Goal: Task Accomplishment & Management: Use online tool/utility

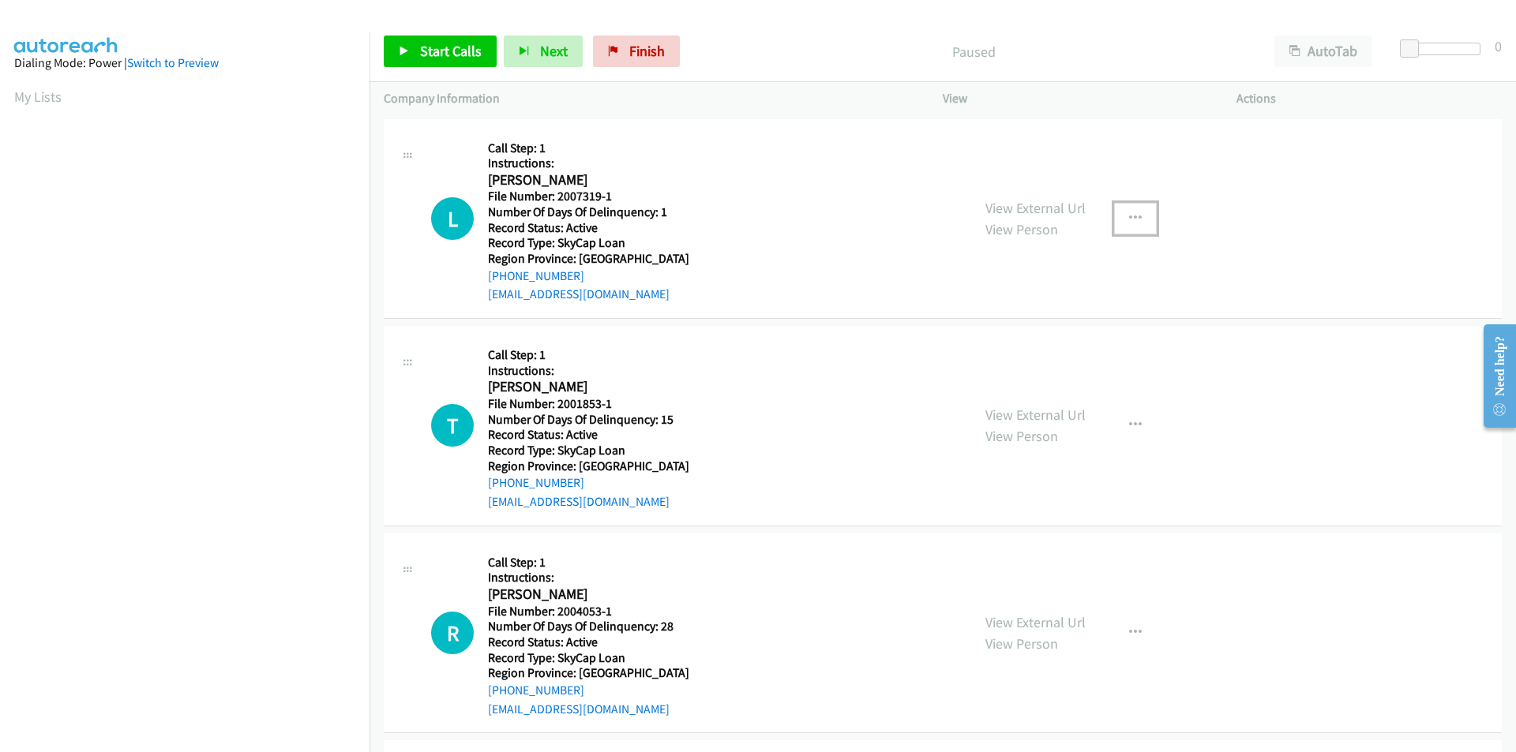
click at [1132, 212] on icon "button" at bounding box center [1135, 218] width 13 height 13
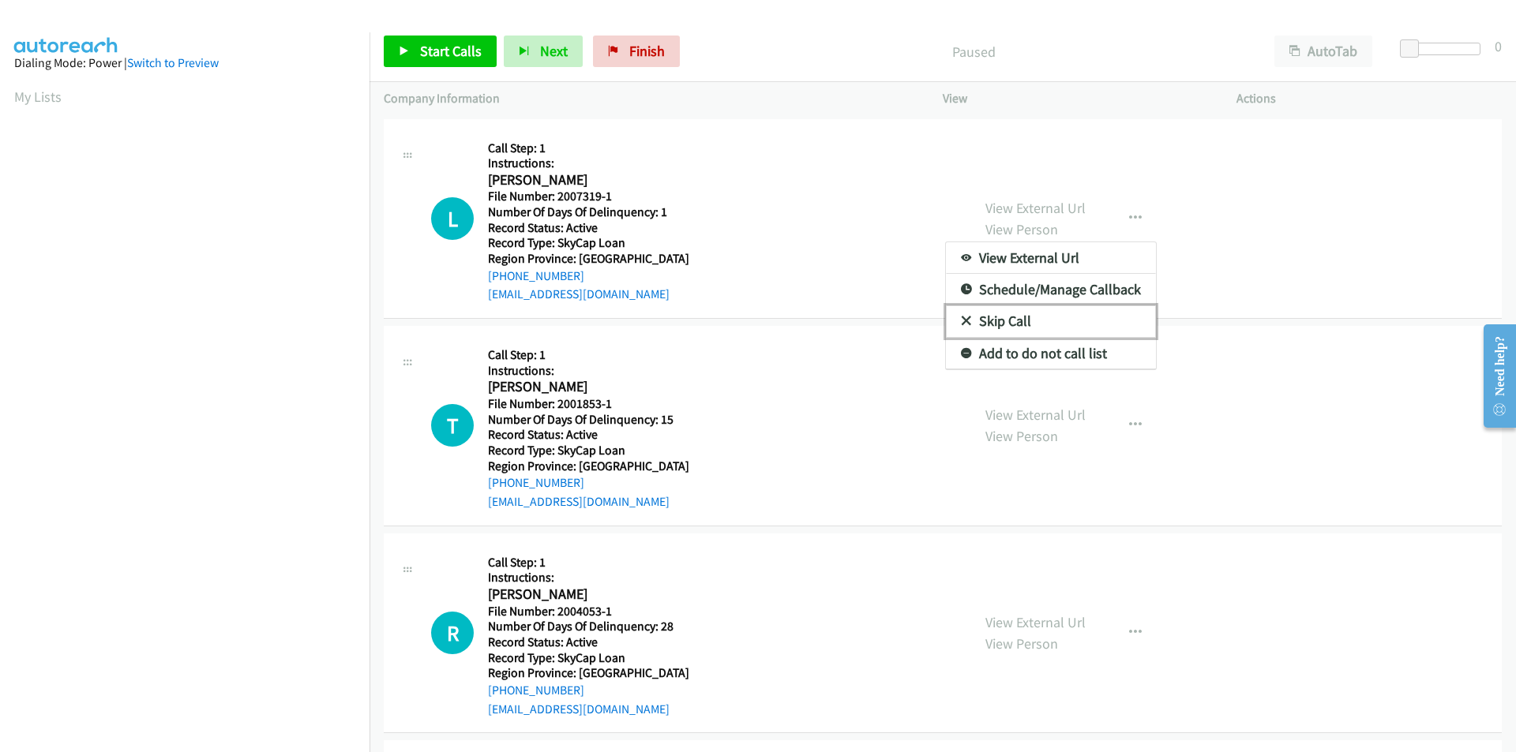
click at [1034, 325] on link "Skip Call" at bounding box center [1051, 322] width 210 height 32
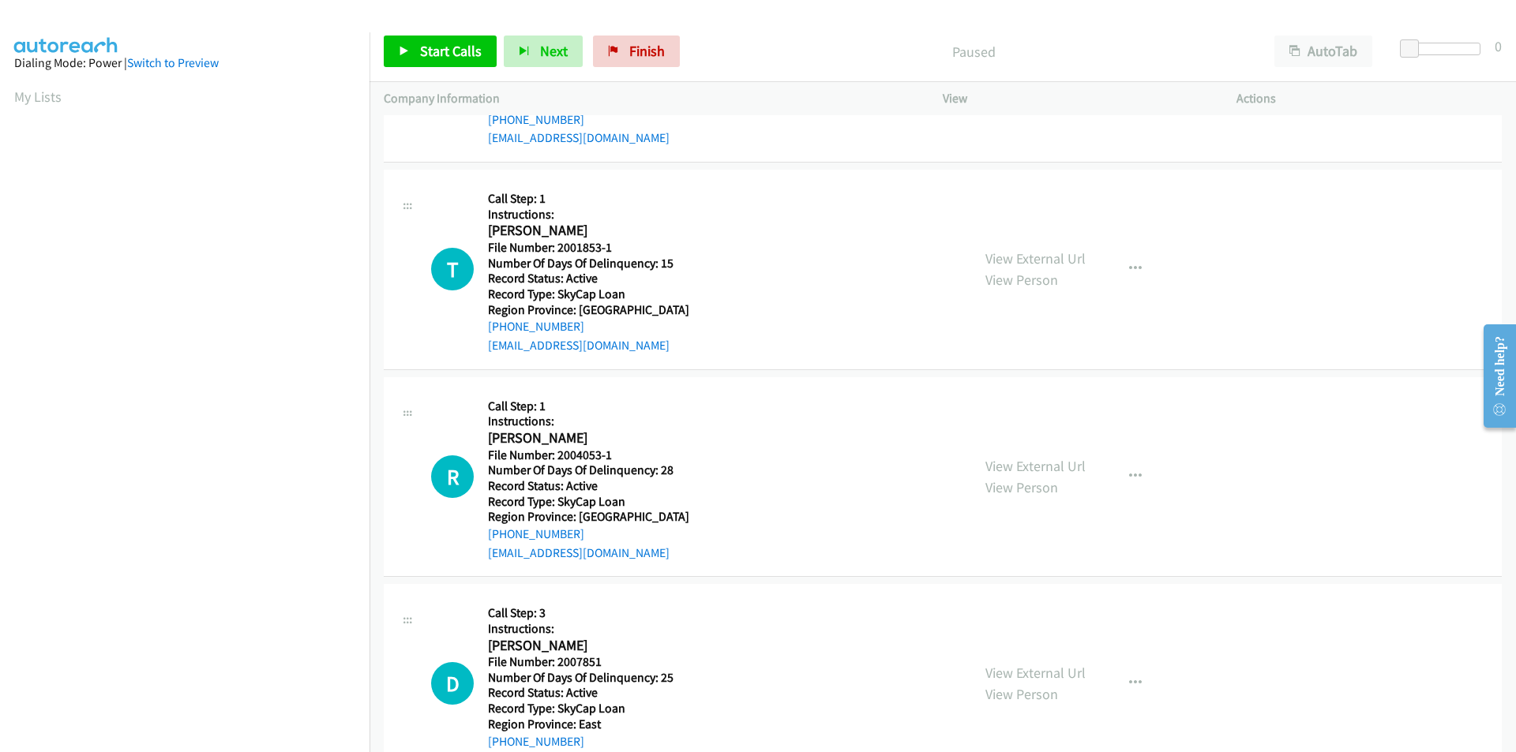
scroll to position [158, 0]
click at [1136, 270] on button "button" at bounding box center [1135, 268] width 43 height 32
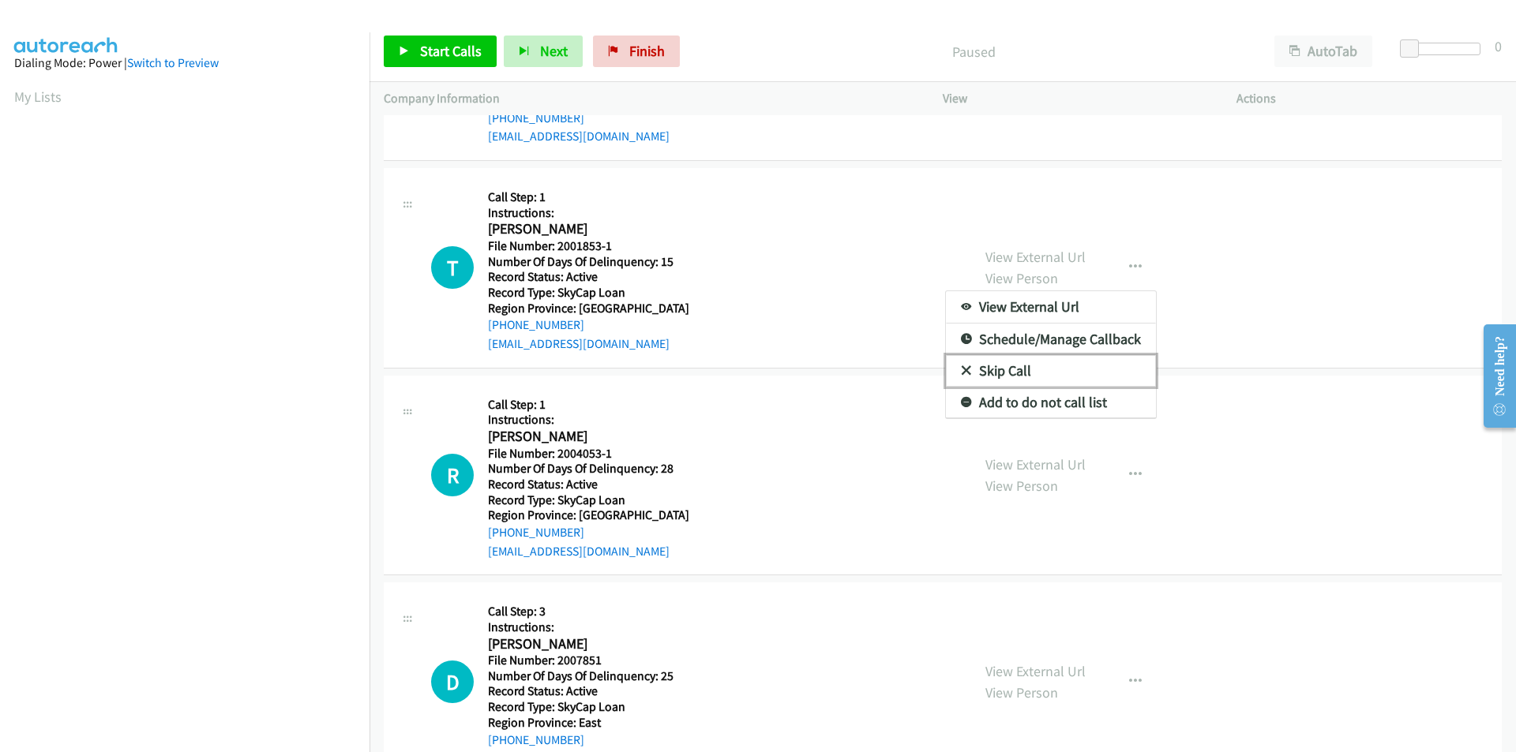
click at [1031, 373] on link "Skip Call" at bounding box center [1051, 371] width 210 height 32
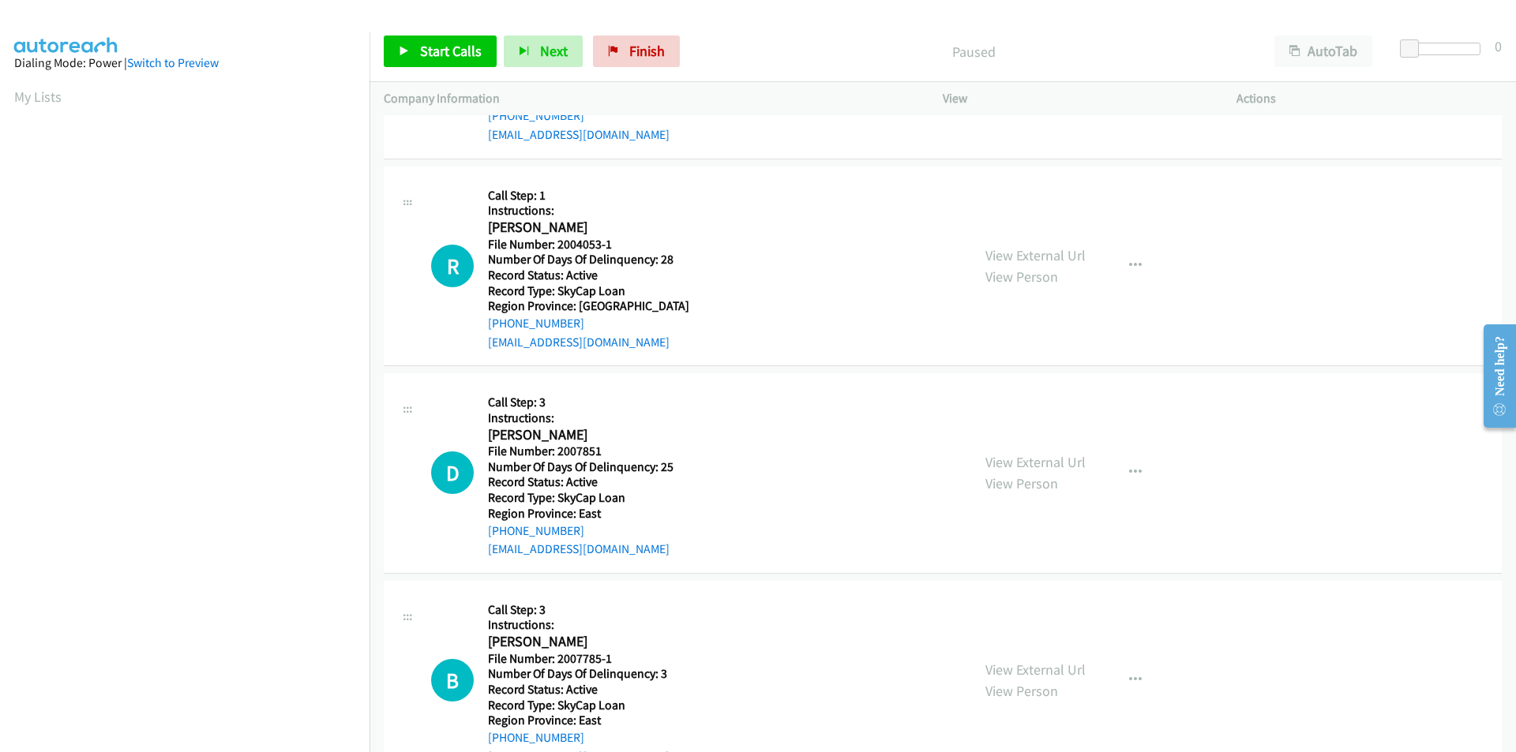
scroll to position [395, 0]
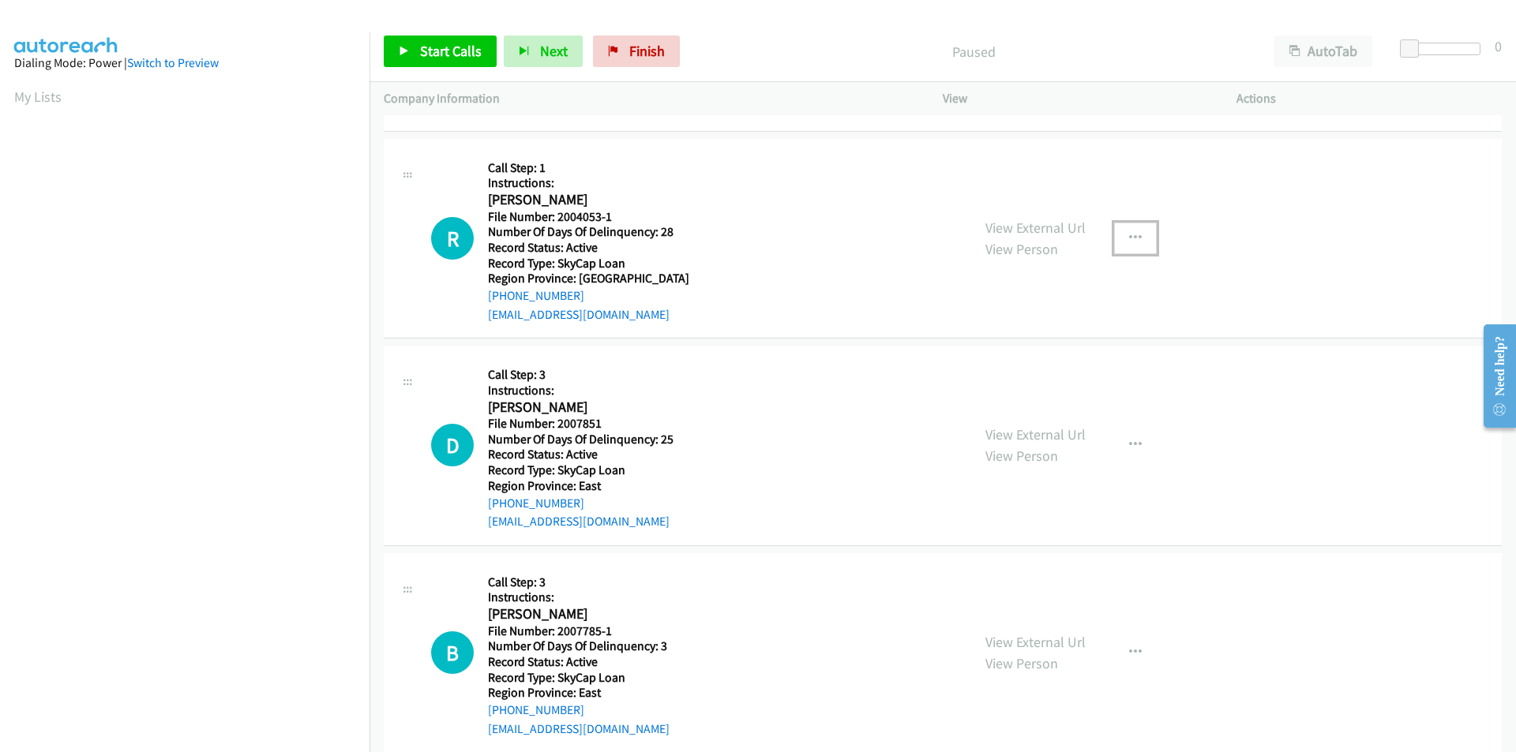
click at [1129, 238] on icon "button" at bounding box center [1135, 238] width 13 height 13
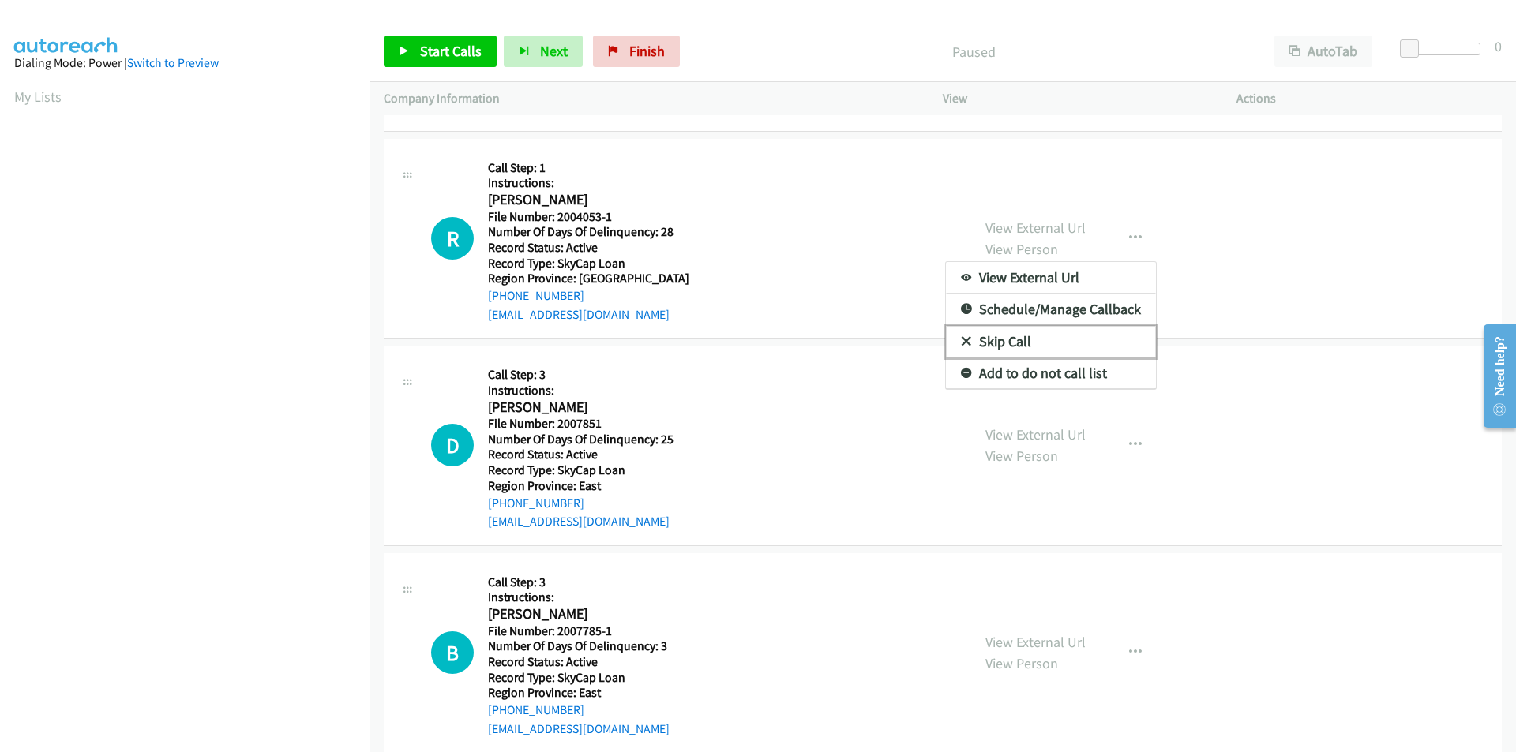
click at [1069, 335] on link "Skip Call" at bounding box center [1051, 342] width 210 height 32
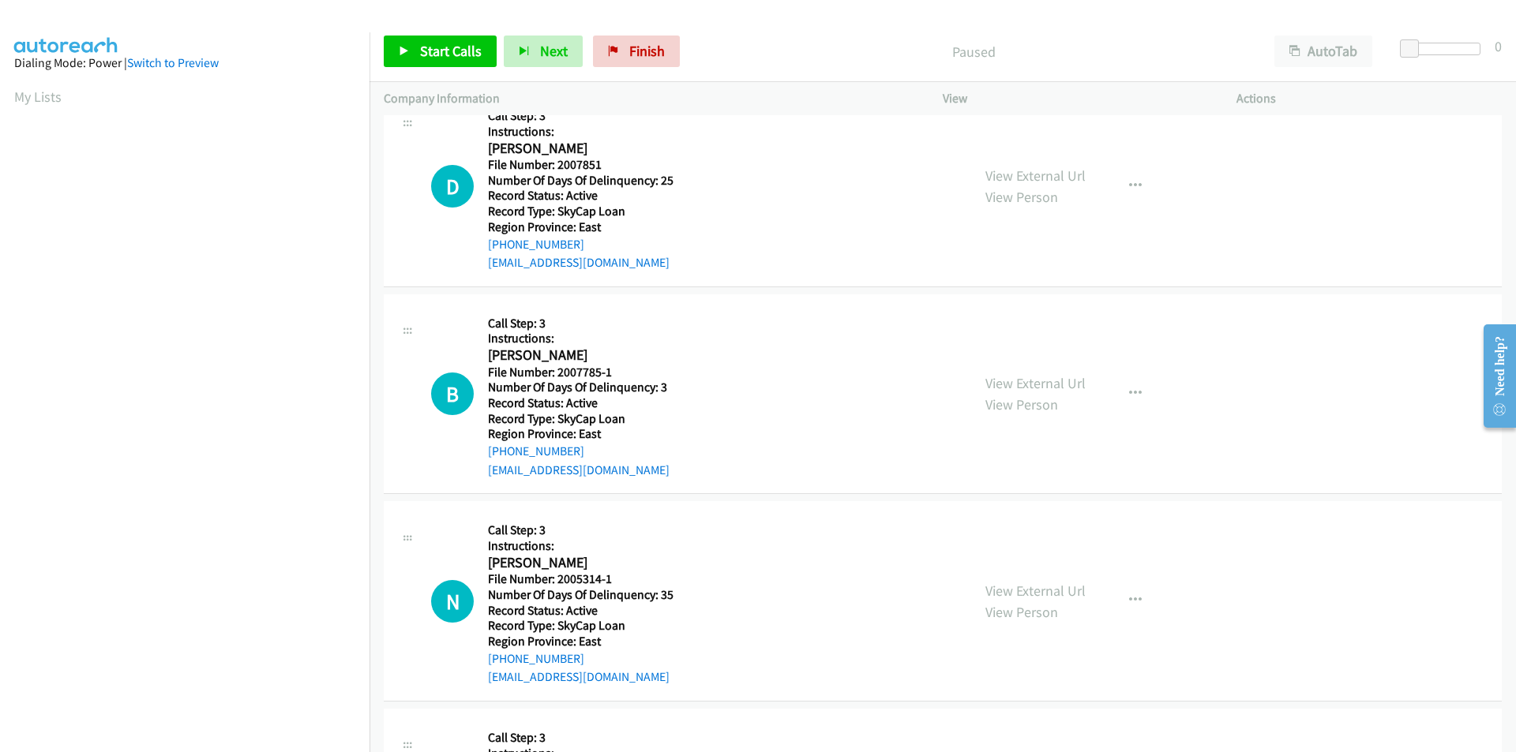
scroll to position [656, 0]
click at [446, 48] on span "Start Calls" at bounding box center [451, 51] width 62 height 18
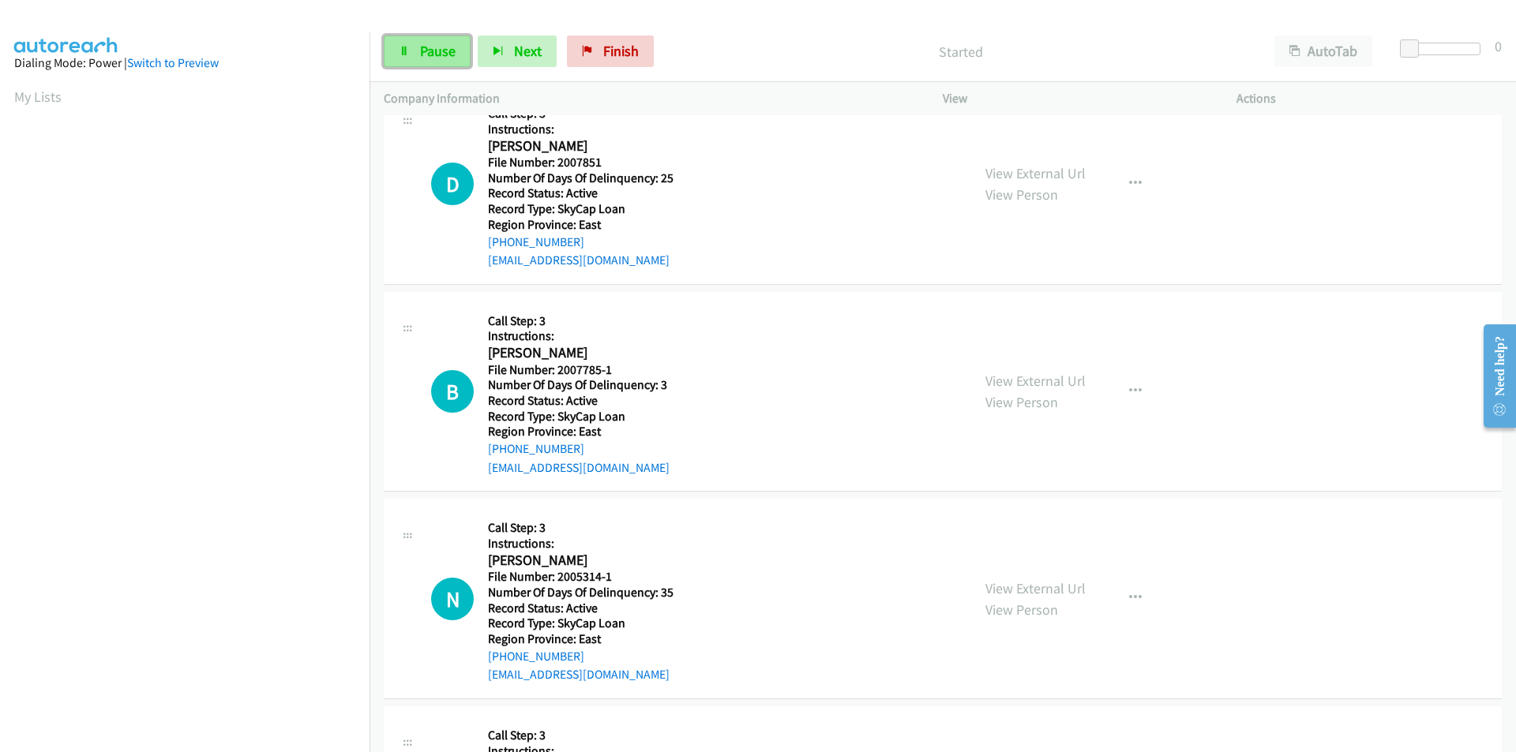
click at [436, 49] on span "Pause" at bounding box center [438, 51] width 36 height 18
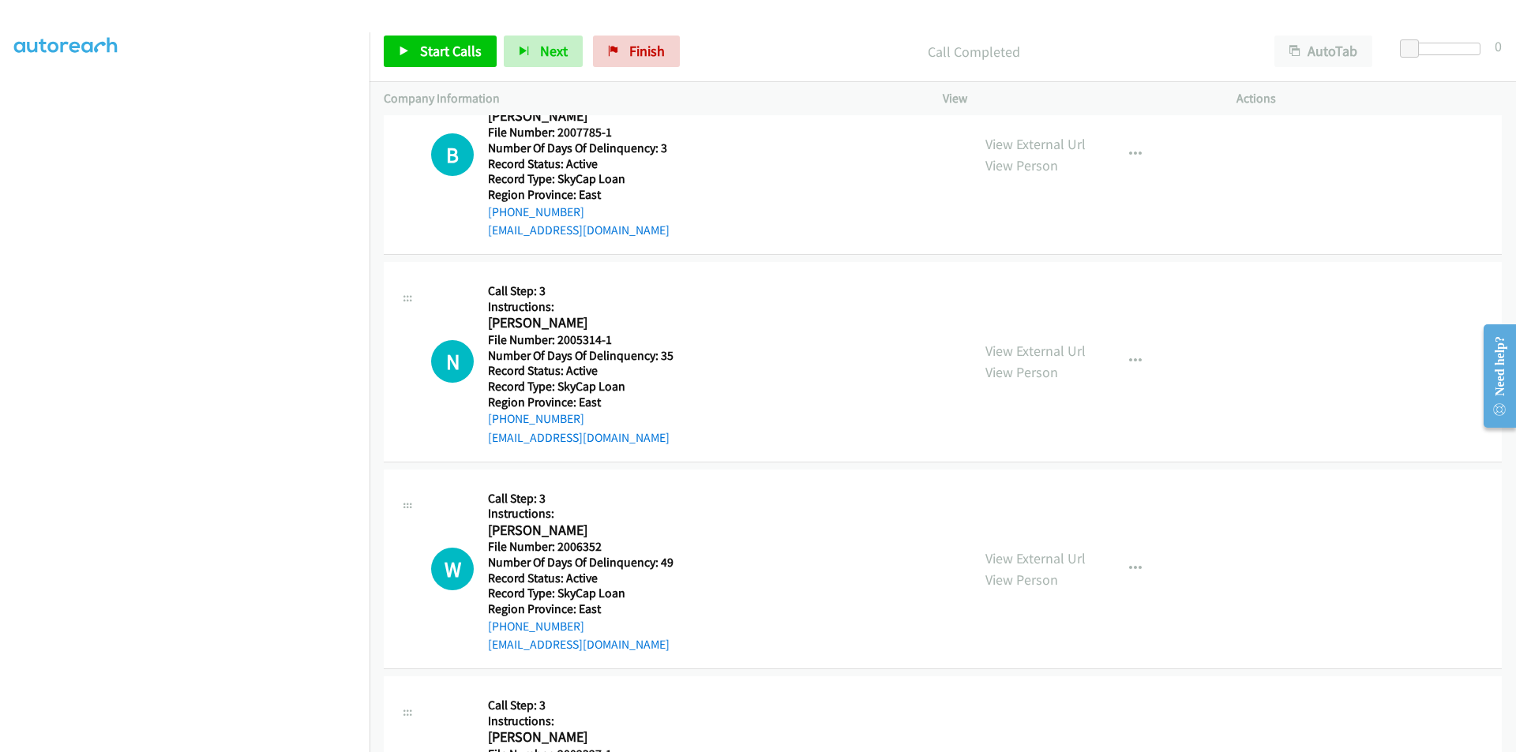
scroll to position [848, 0]
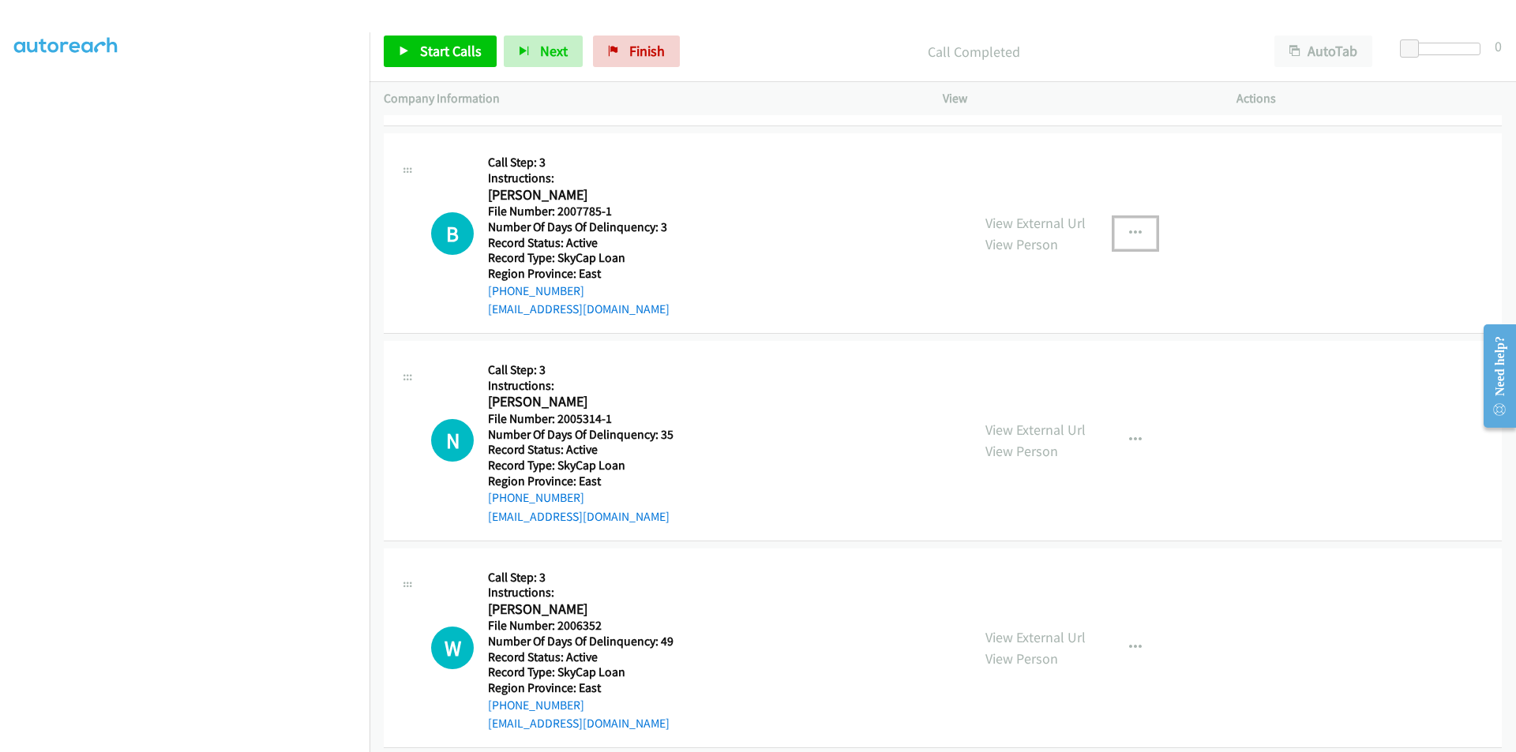
click at [1135, 231] on button "button" at bounding box center [1135, 234] width 43 height 32
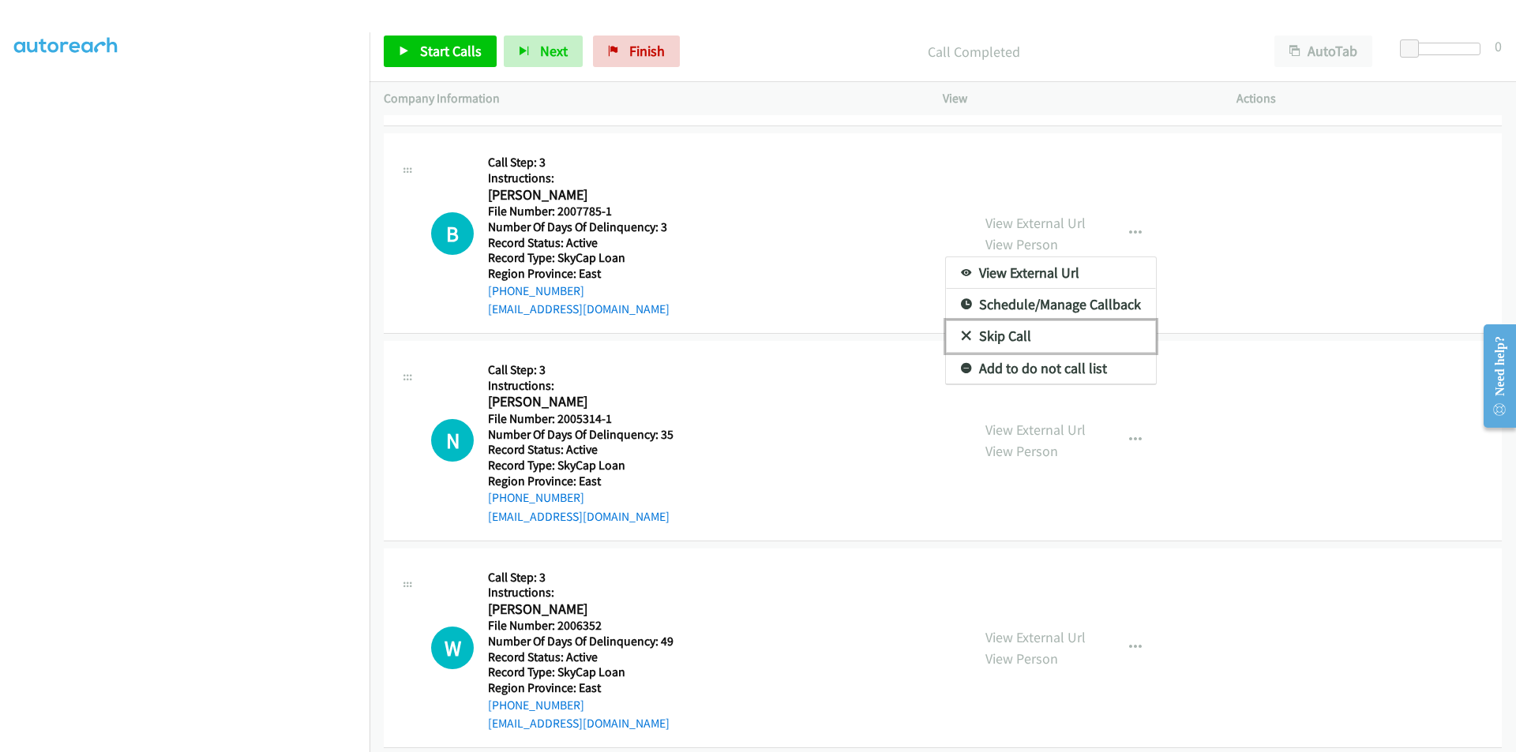
click at [978, 331] on link "Skip Call" at bounding box center [1051, 337] width 210 height 32
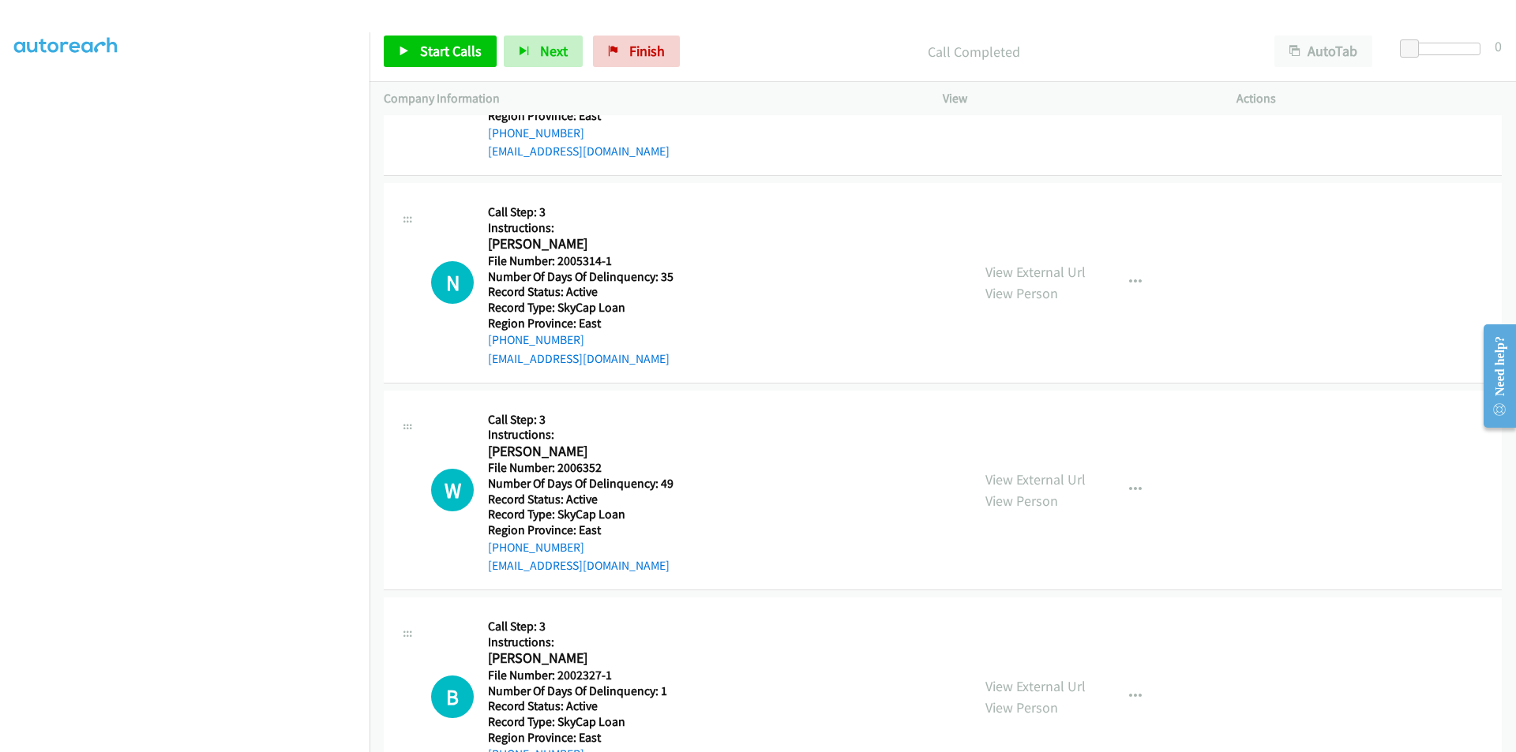
scroll to position [1075, 0]
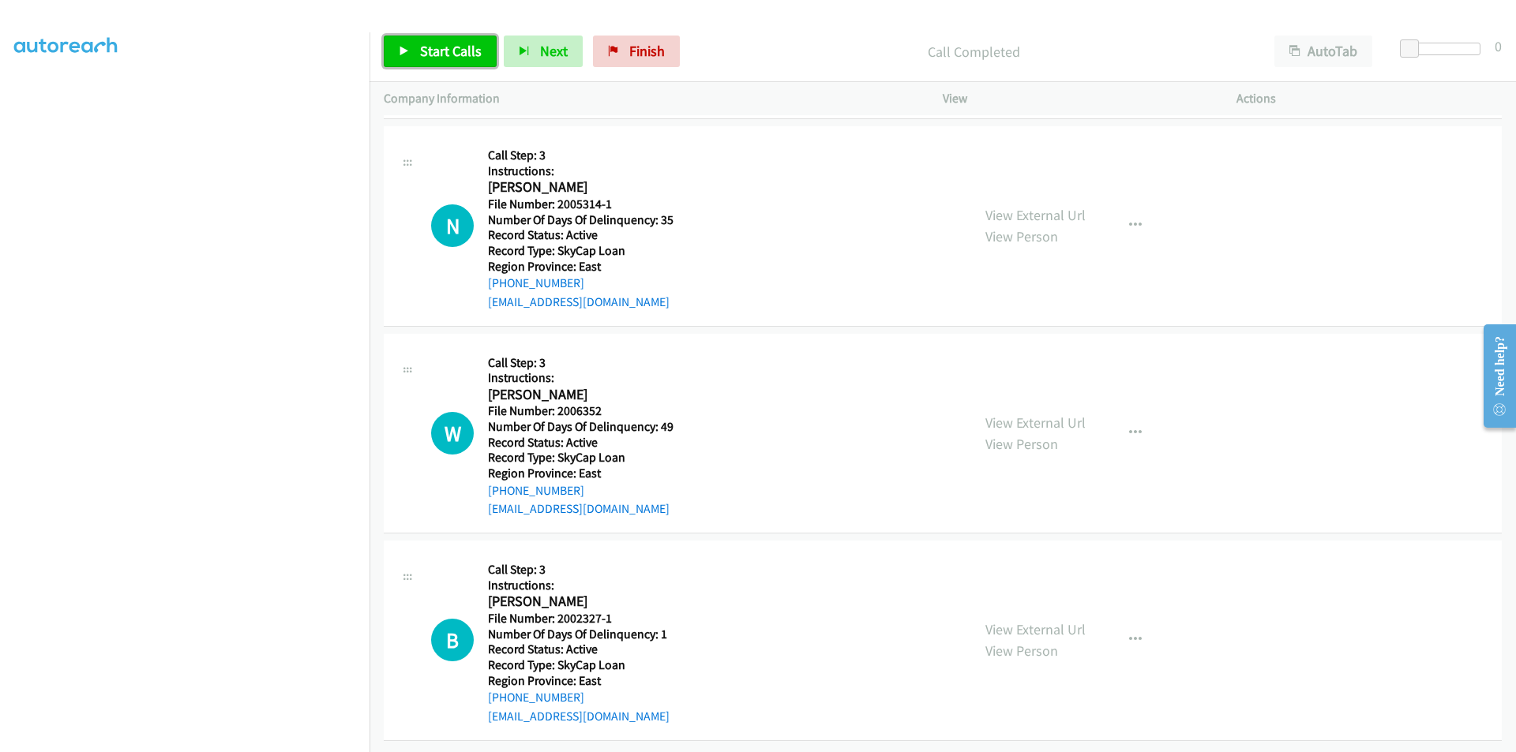
click at [442, 54] on span "Start Calls" at bounding box center [451, 51] width 62 height 18
click at [442, 54] on span "Pause" at bounding box center [438, 51] width 36 height 18
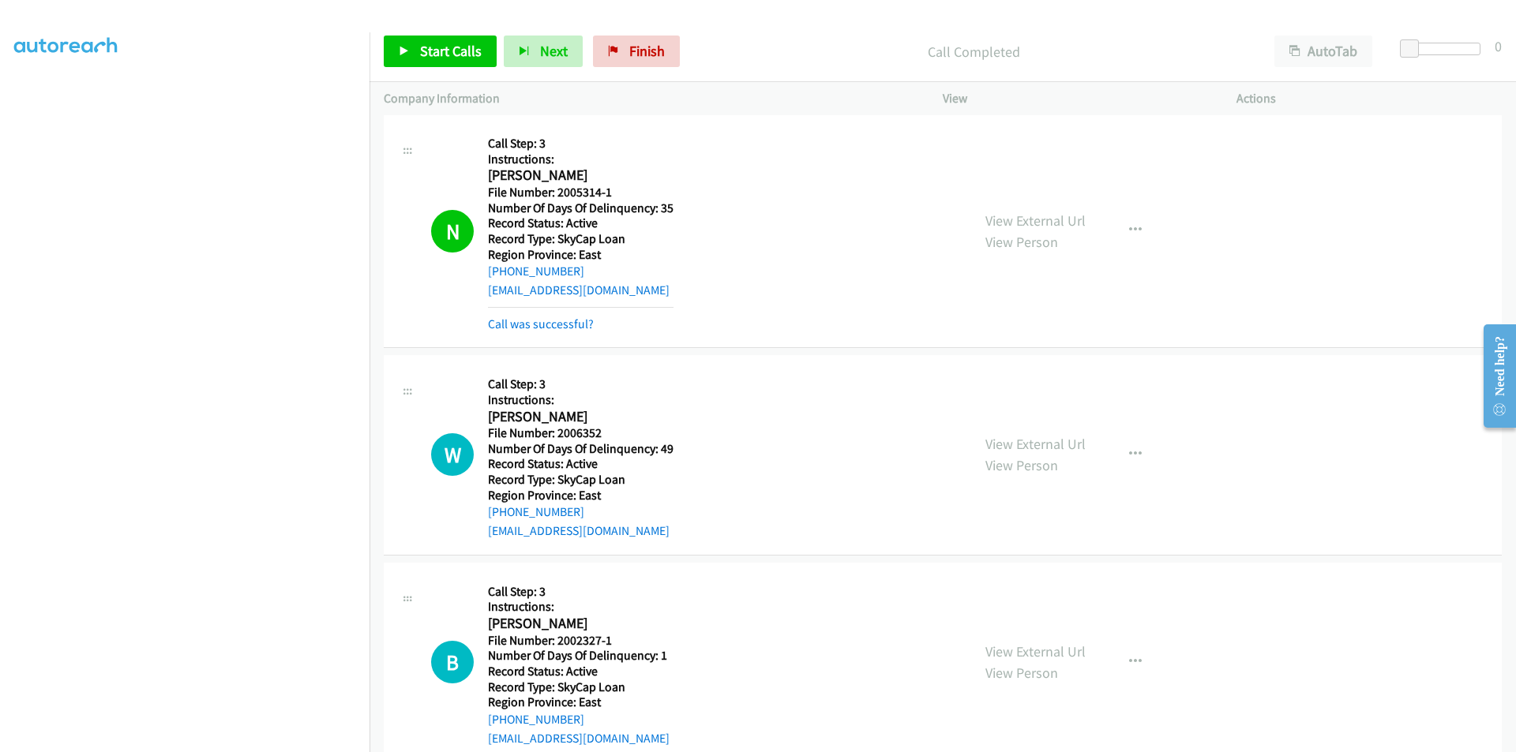
scroll to position [1311, 0]
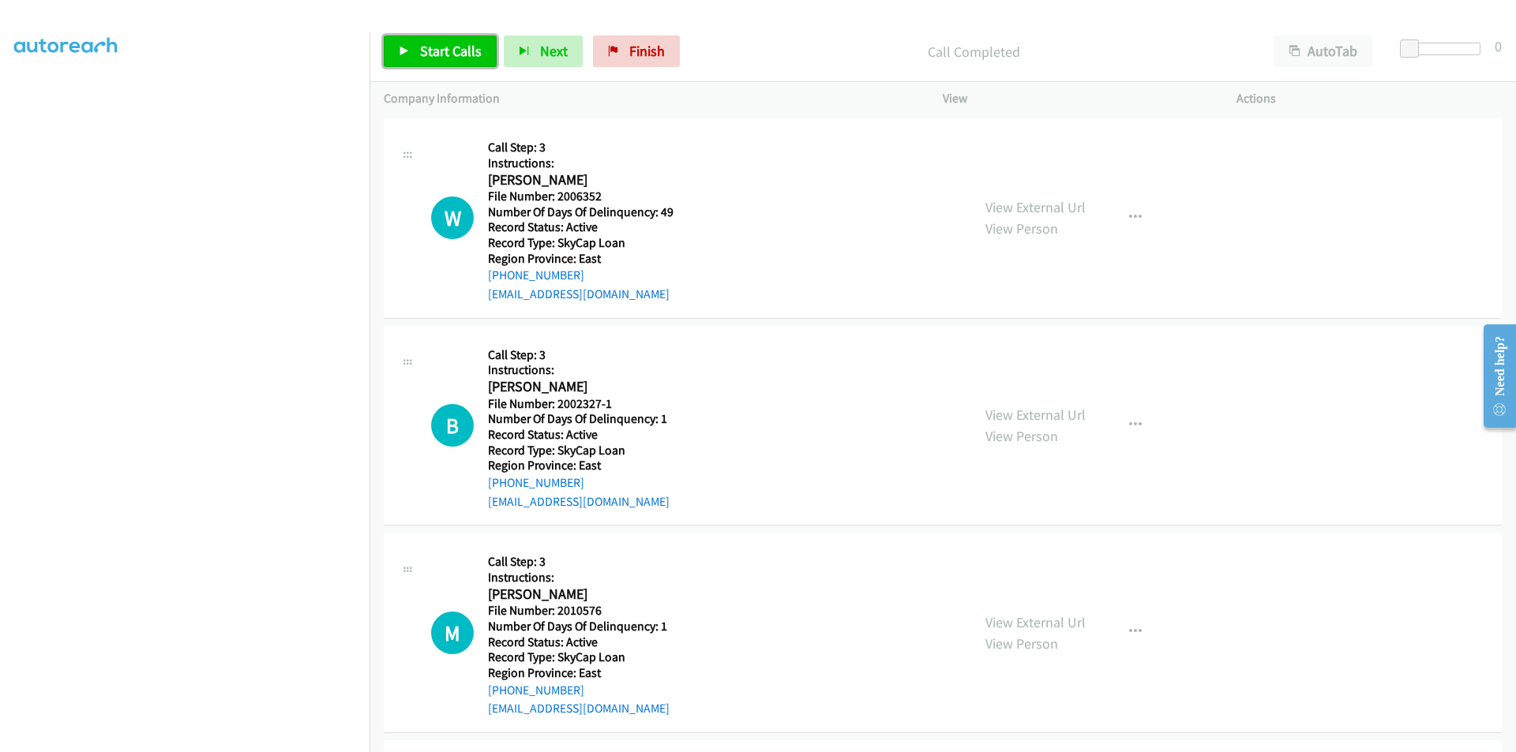
click at [450, 46] on span "Start Calls" at bounding box center [451, 51] width 62 height 18
click at [450, 46] on span "Pause" at bounding box center [438, 51] width 36 height 18
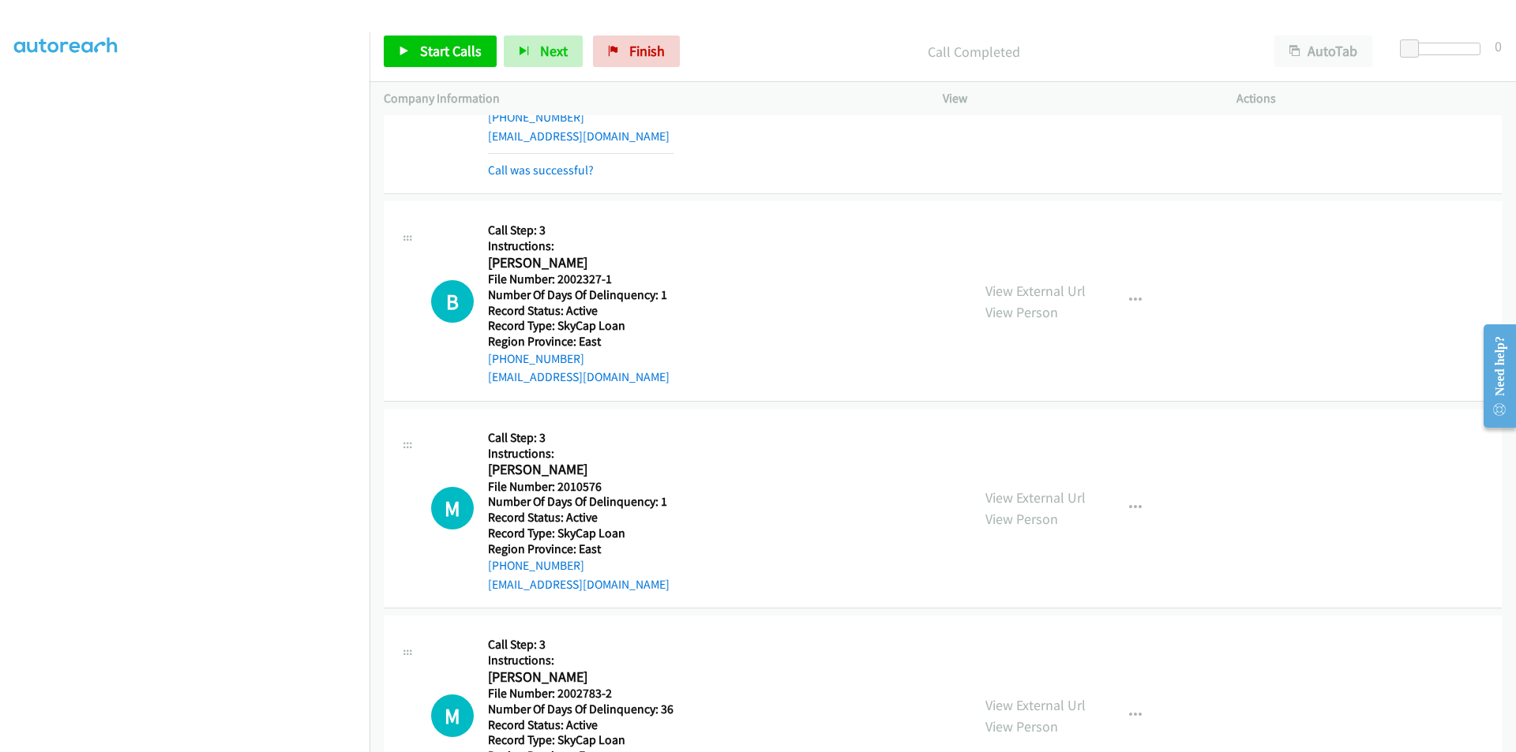
scroll to position [1548, 0]
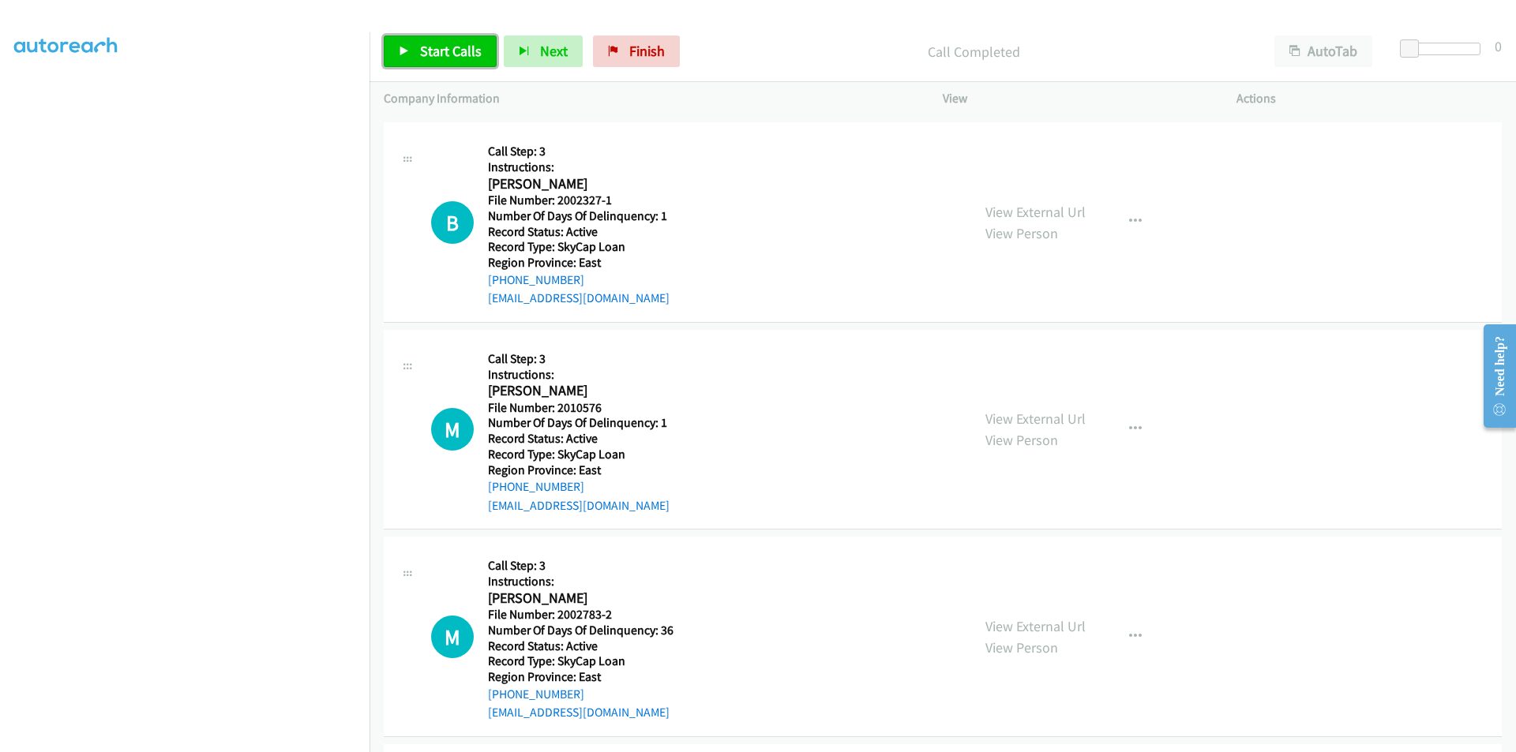
click at [439, 44] on span "Start Calls" at bounding box center [451, 51] width 62 height 18
click at [439, 44] on span "Pause" at bounding box center [438, 51] width 36 height 18
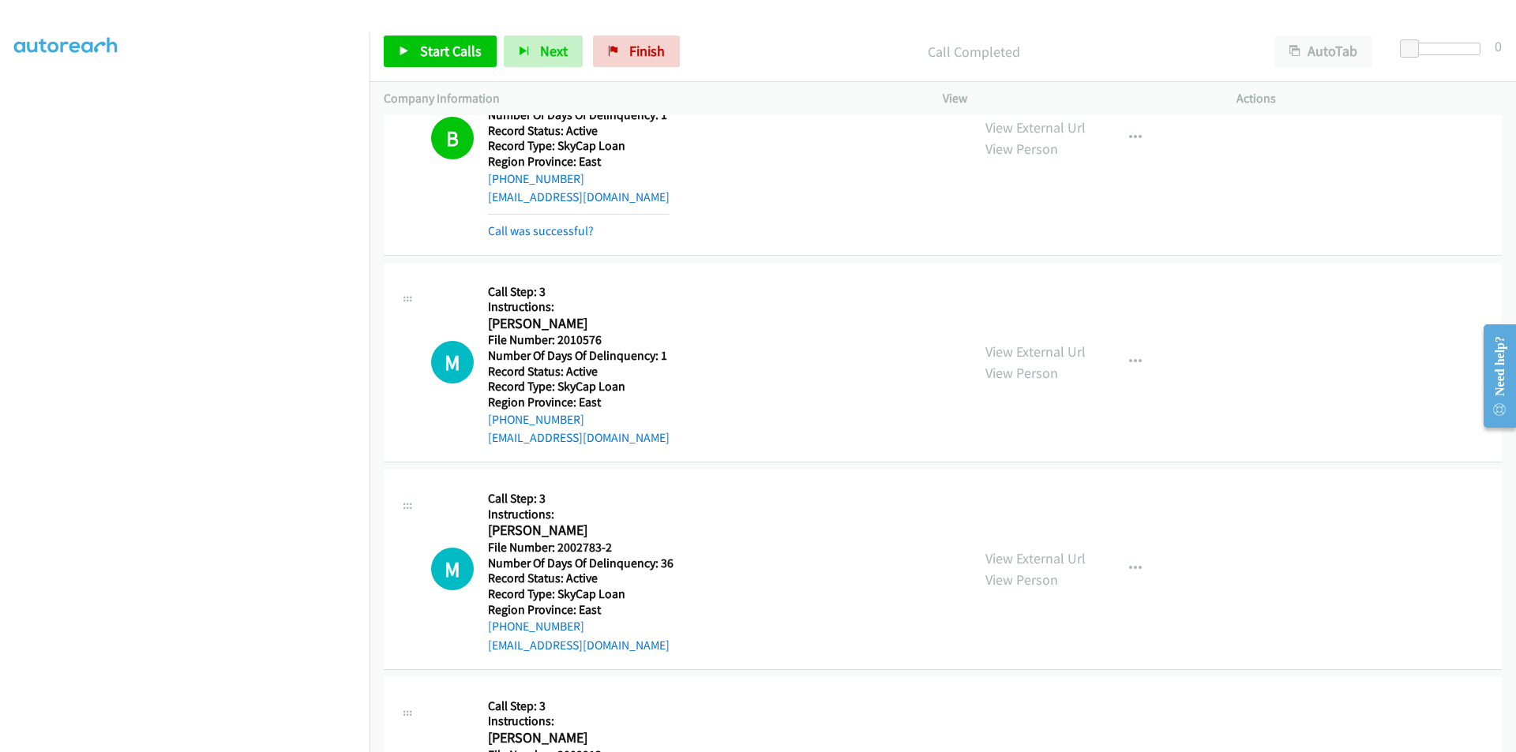
scroll to position [1785, 0]
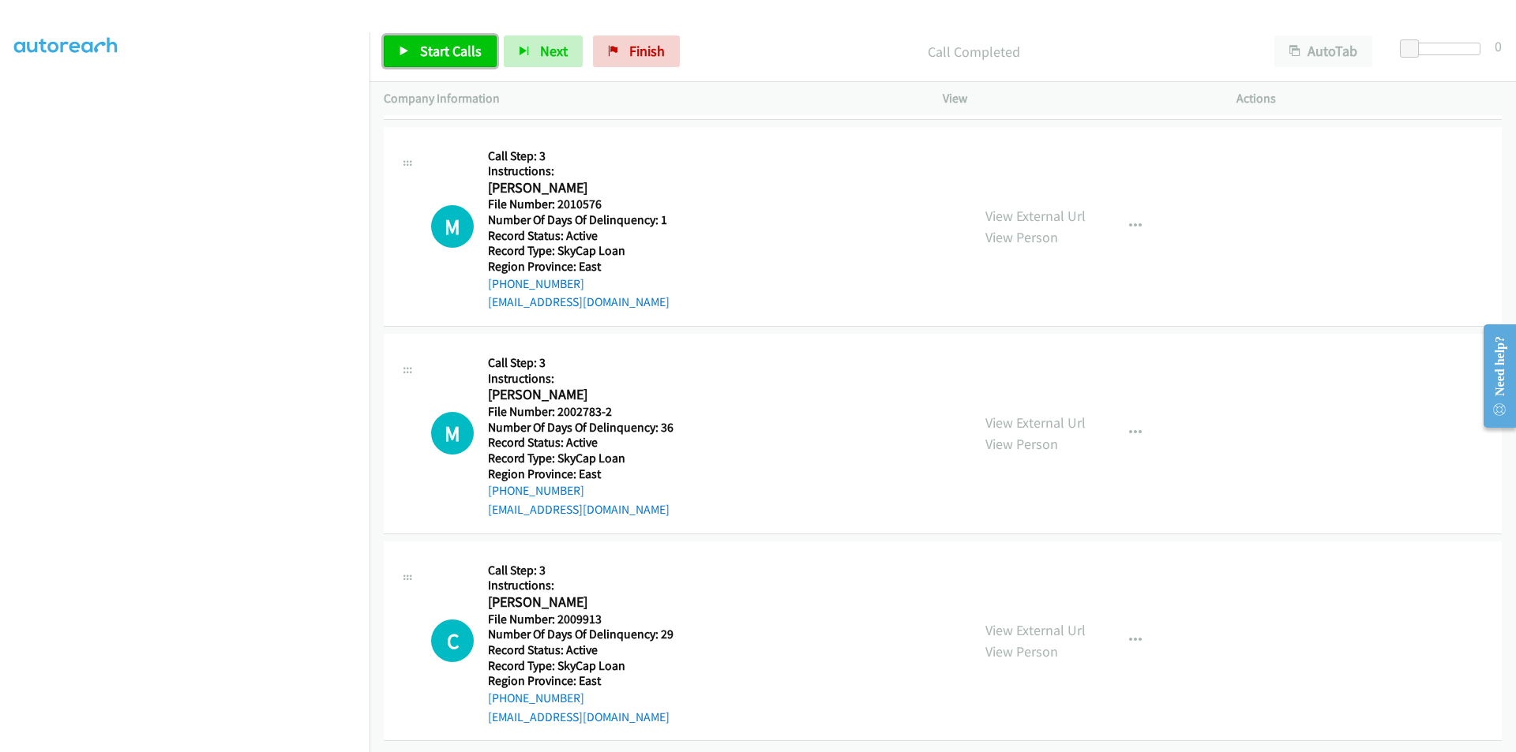
click at [437, 47] on span "Start Calls" at bounding box center [451, 51] width 62 height 18
click at [438, 46] on span "Pause" at bounding box center [438, 51] width 36 height 18
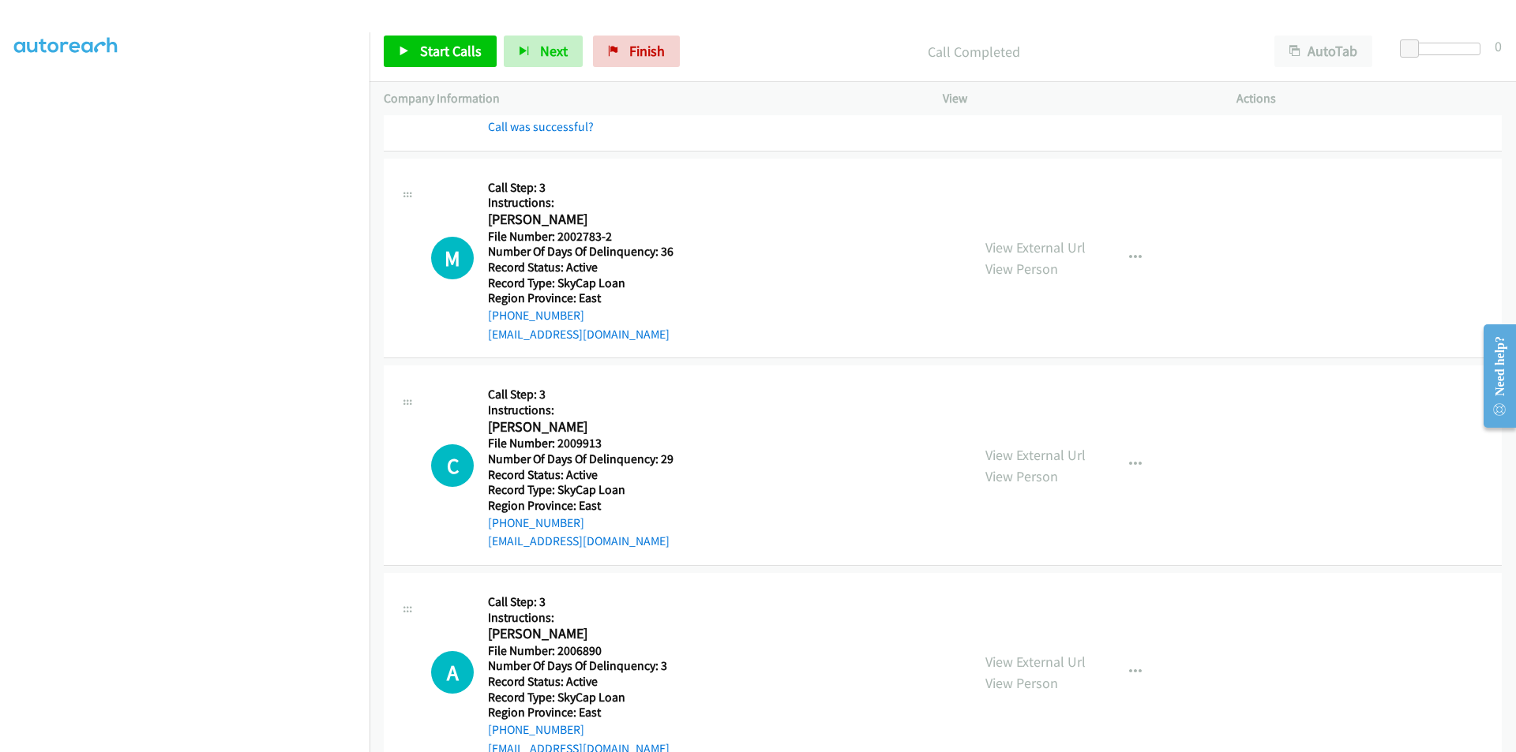
scroll to position [2022, 0]
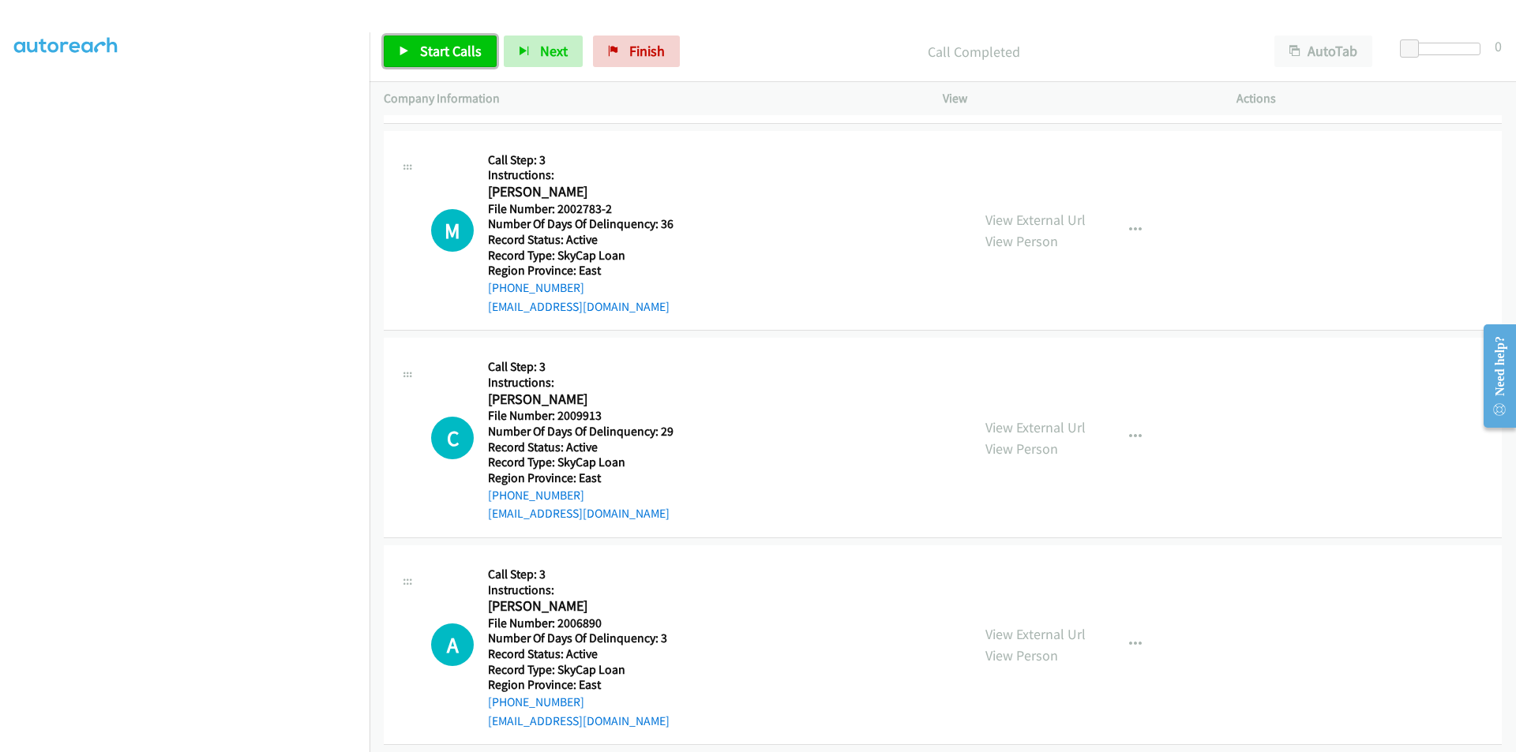
click at [448, 49] on span "Start Calls" at bounding box center [451, 51] width 62 height 18
click at [435, 48] on span "Pause" at bounding box center [438, 51] width 36 height 18
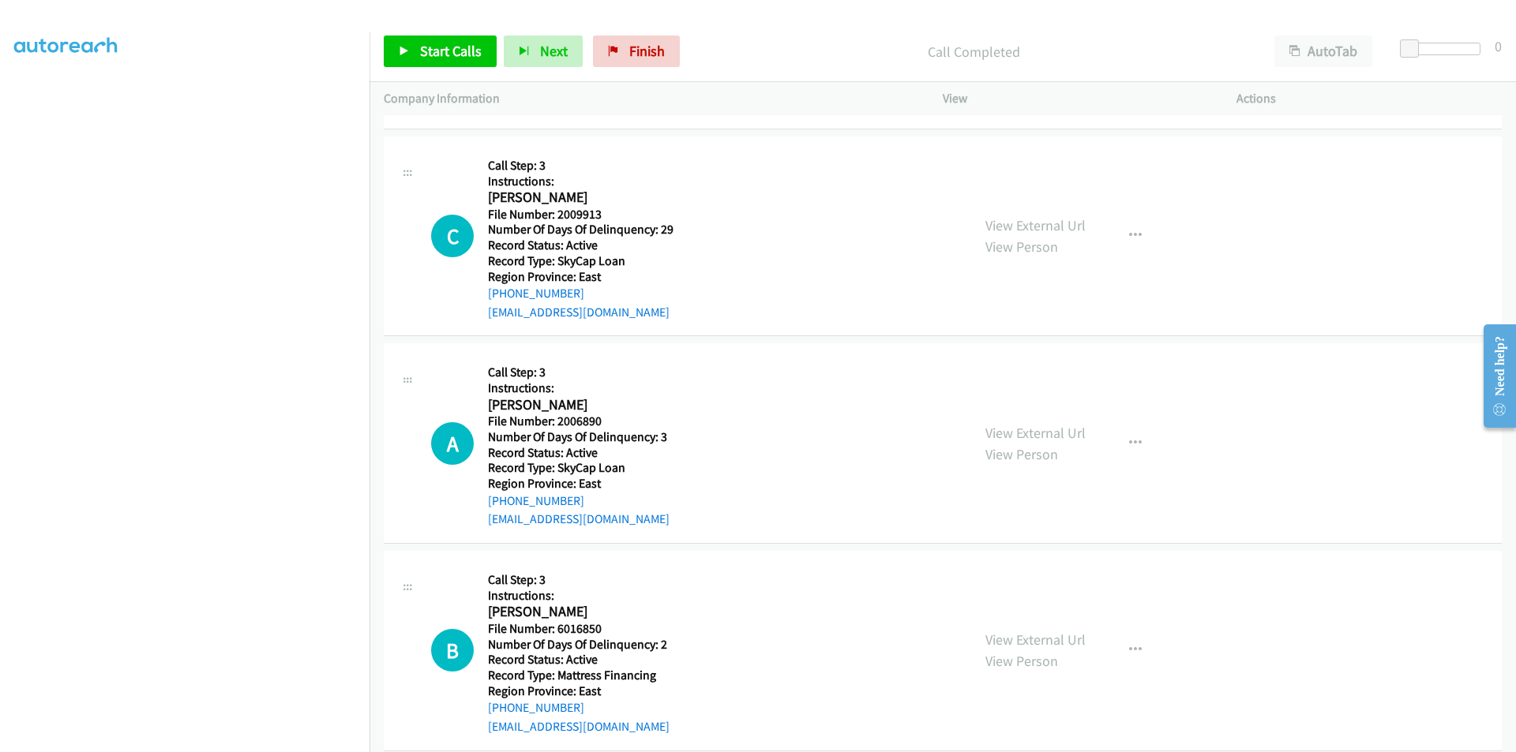
scroll to position [2259, 0]
click at [460, 47] on span "Start Calls" at bounding box center [451, 51] width 62 height 18
click at [456, 47] on link "Pause" at bounding box center [427, 52] width 87 height 32
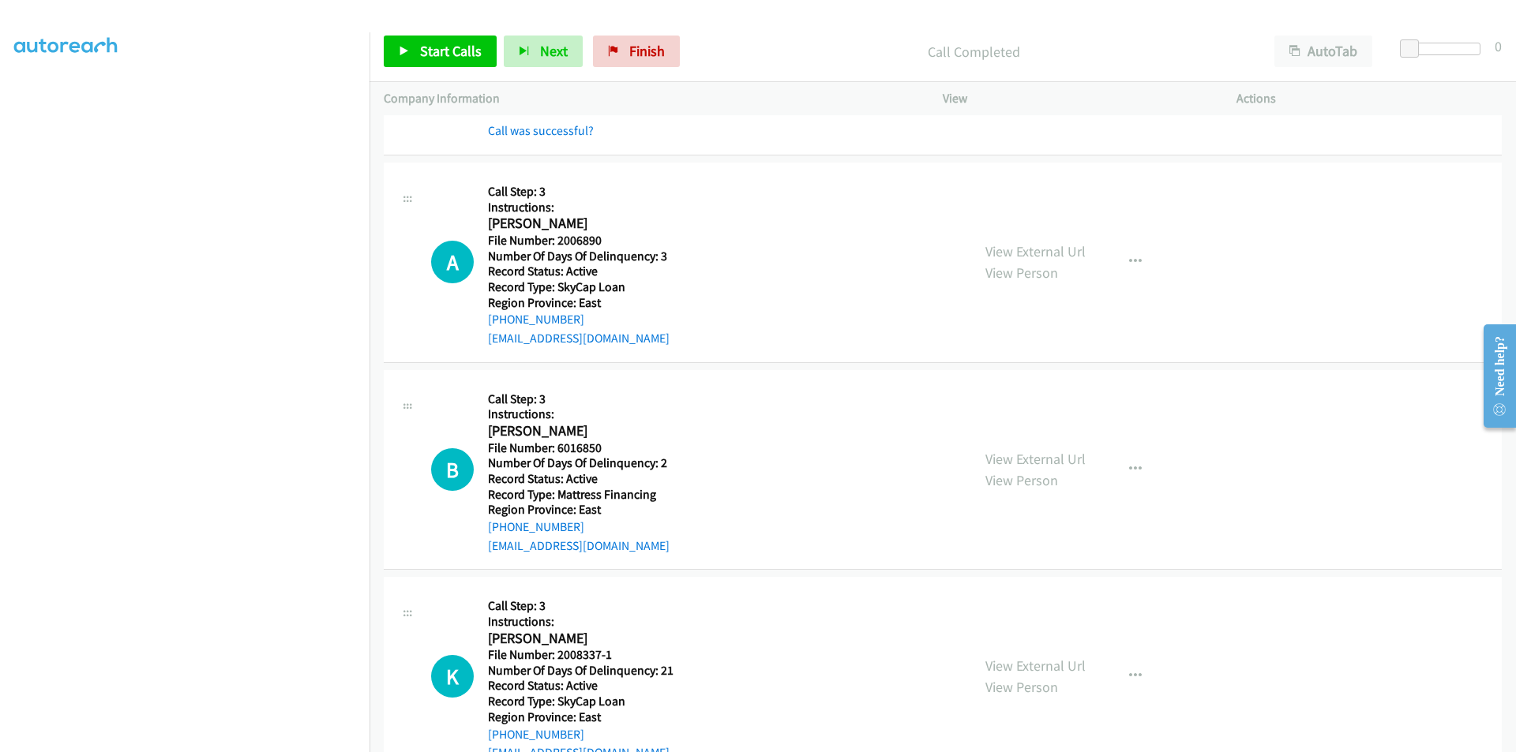
scroll to position [2496, 0]
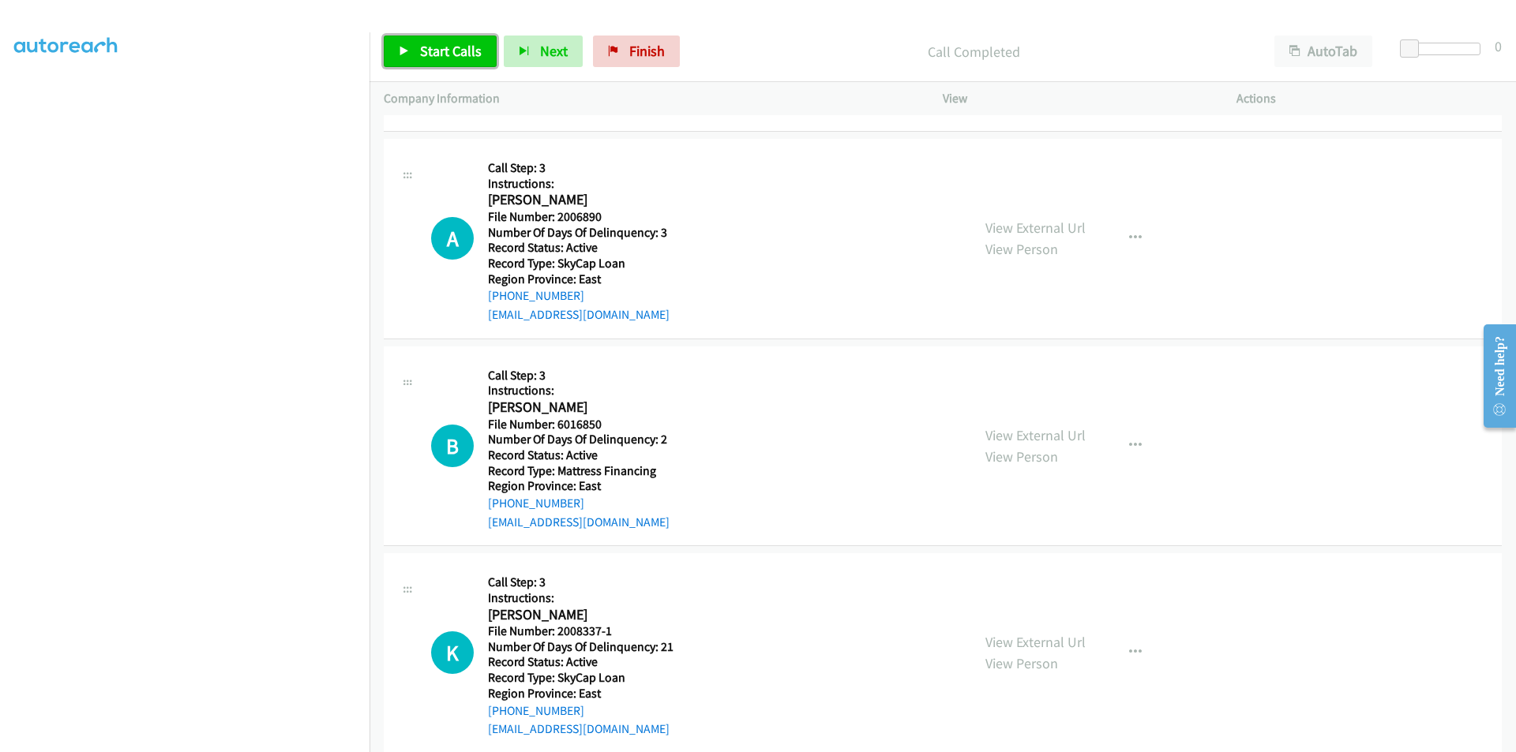
click at [437, 49] on span "Start Calls" at bounding box center [451, 51] width 62 height 18
click at [420, 45] on span "Pause" at bounding box center [438, 51] width 36 height 18
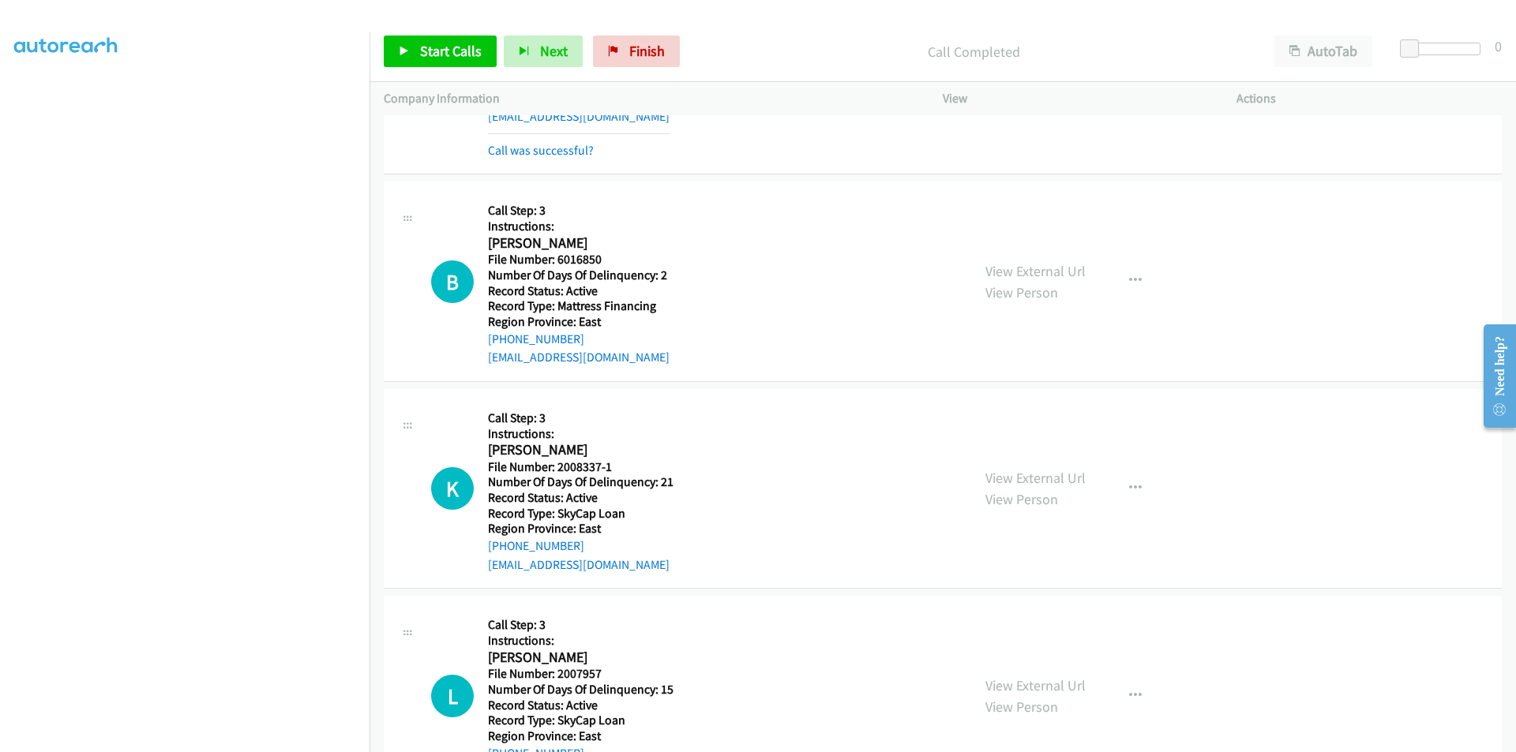
scroll to position [2733, 0]
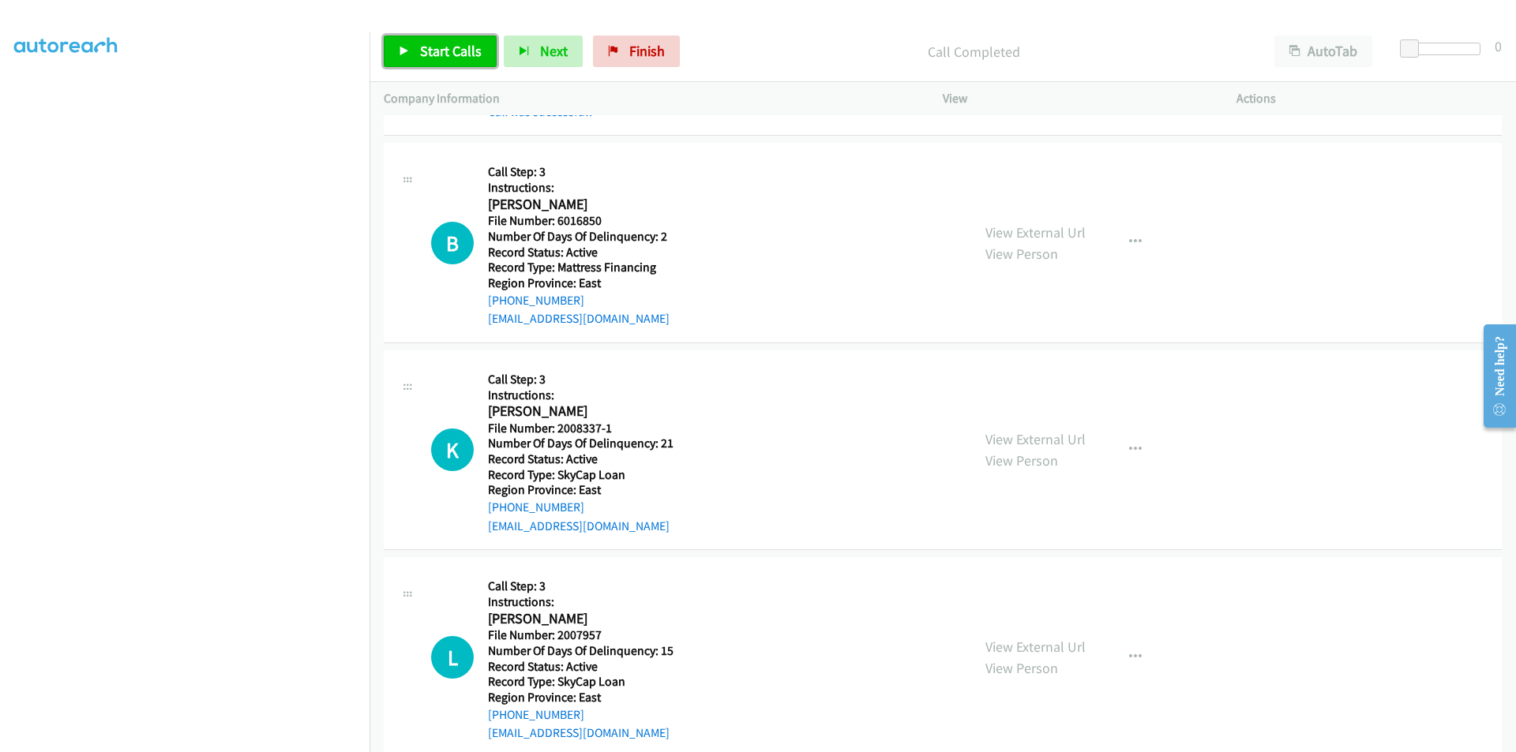
click at [471, 64] on link "Start Calls" at bounding box center [440, 52] width 113 height 32
click at [438, 62] on link "Pause" at bounding box center [427, 52] width 87 height 32
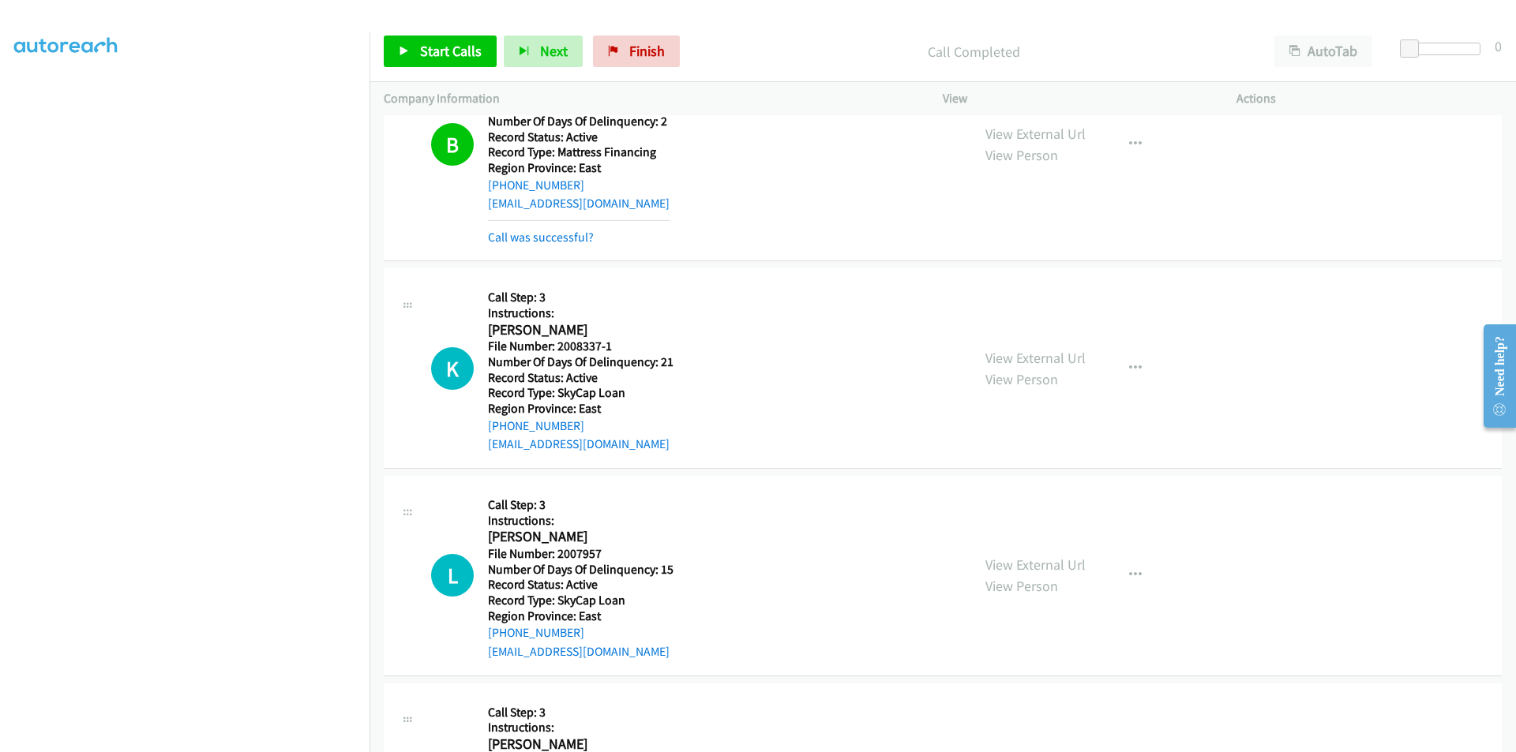
scroll to position [2970, 0]
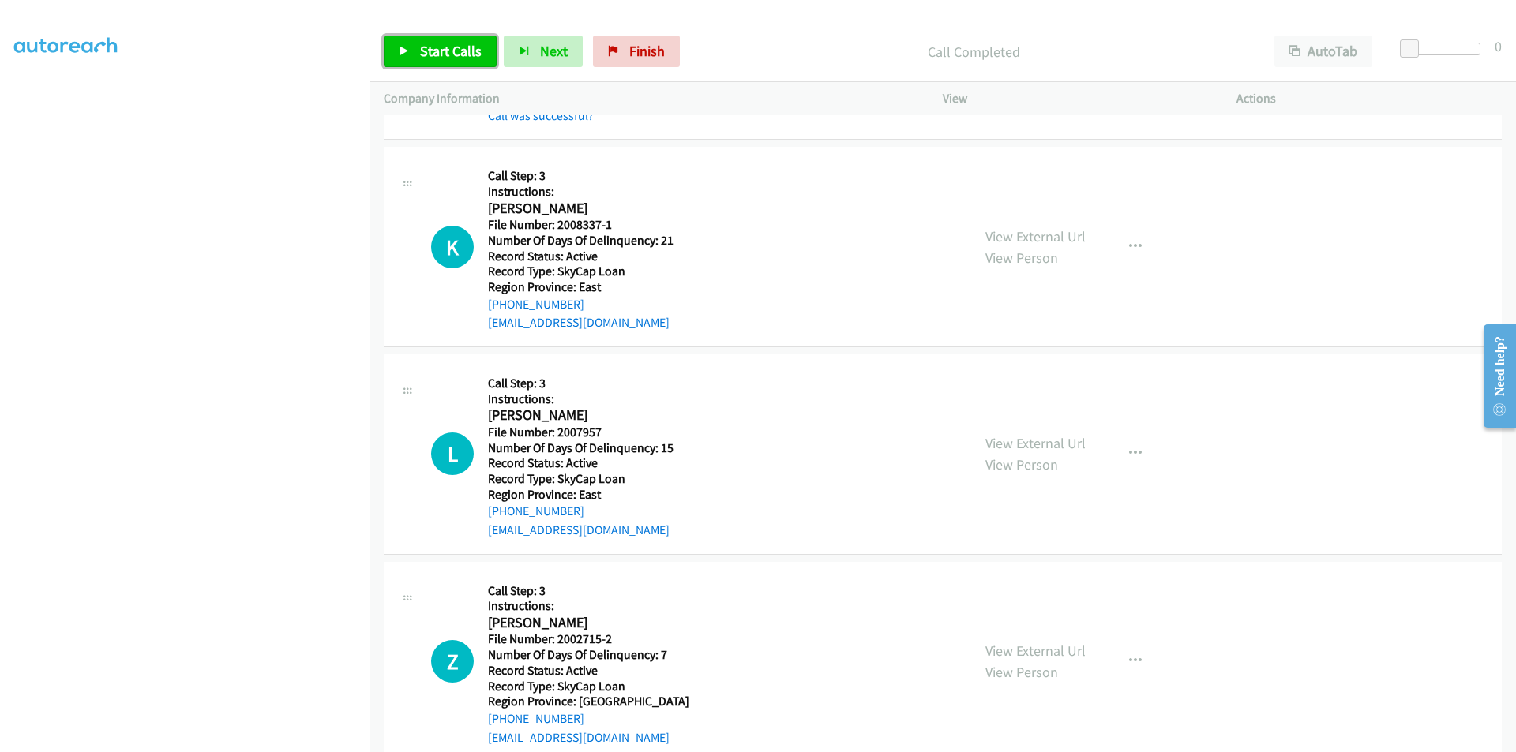
click at [436, 54] on span "Start Calls" at bounding box center [451, 51] width 62 height 18
click at [436, 54] on span "Pause" at bounding box center [438, 51] width 36 height 18
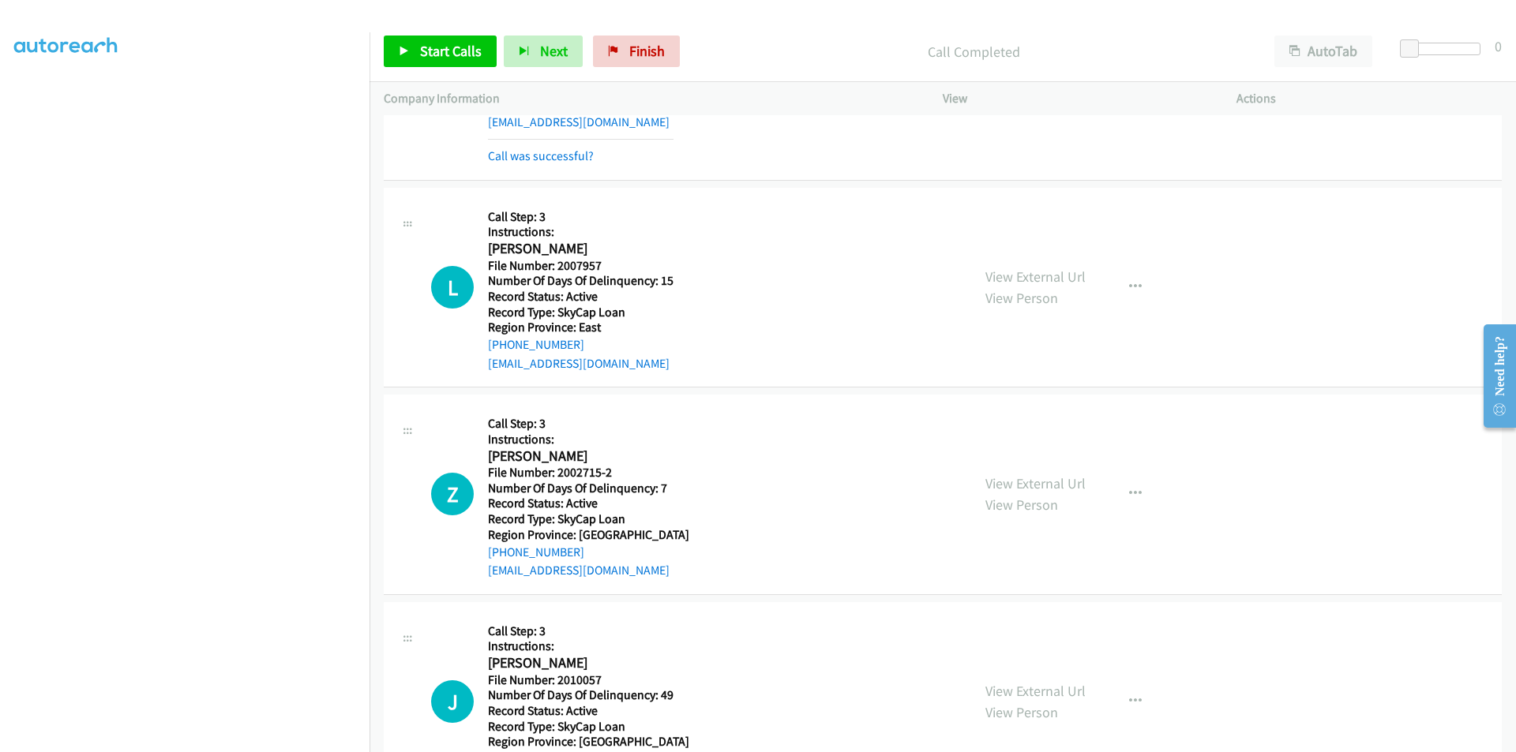
scroll to position [3206, 0]
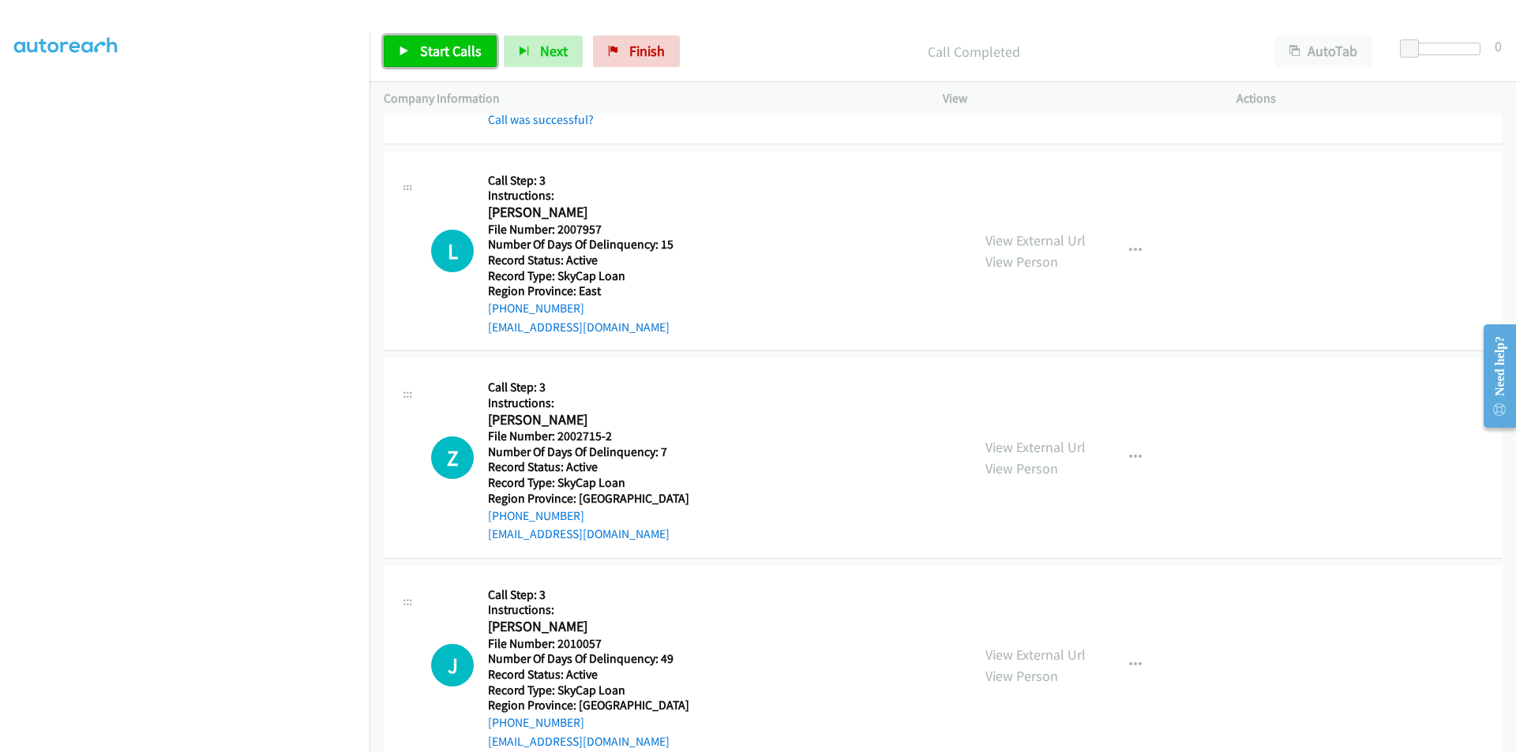
click at [475, 56] on span "Start Calls" at bounding box center [451, 51] width 62 height 18
click at [434, 47] on span "Pause" at bounding box center [438, 51] width 36 height 18
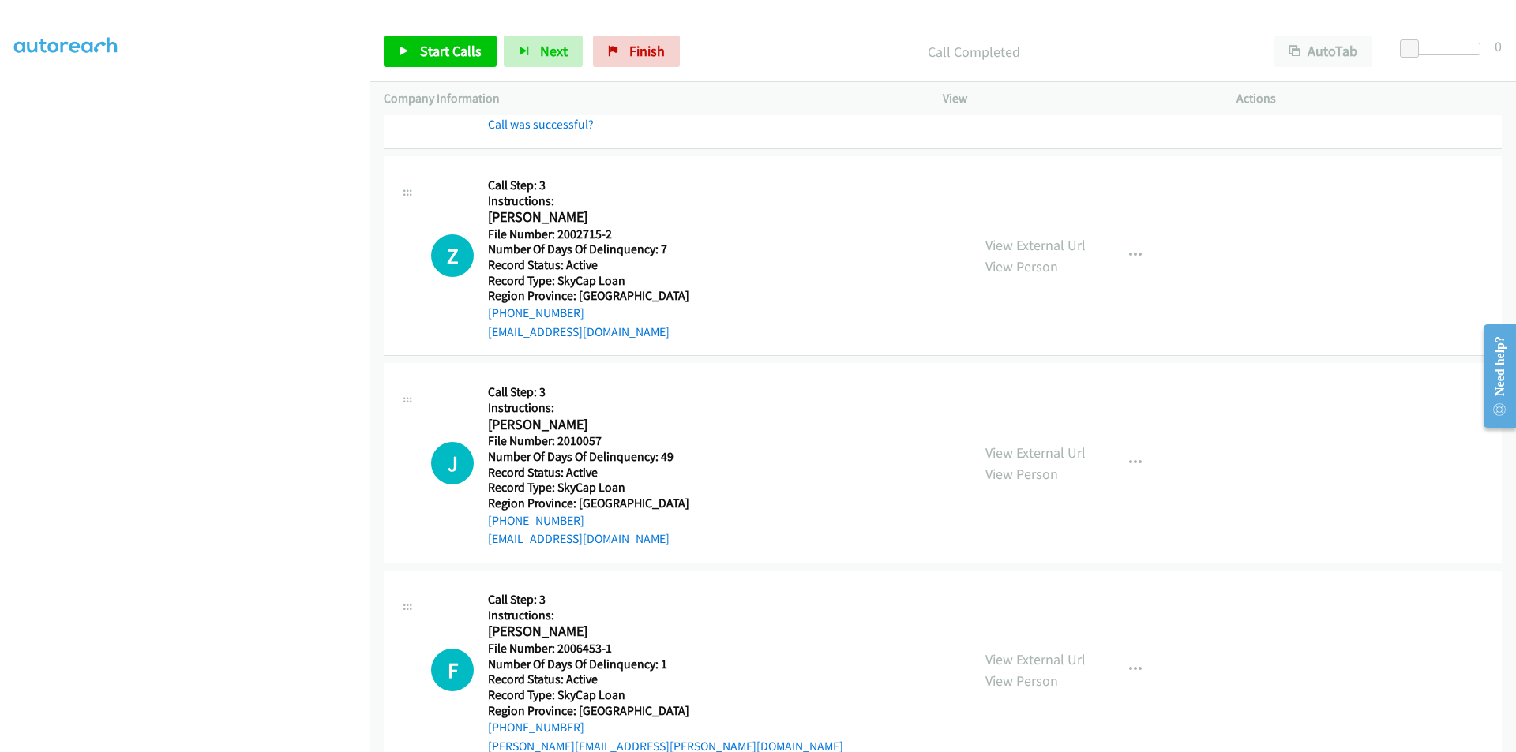
scroll to position [3443, 0]
click at [462, 54] on span "Start Calls" at bounding box center [451, 51] width 62 height 18
click at [440, 51] on span "Pause" at bounding box center [438, 51] width 36 height 18
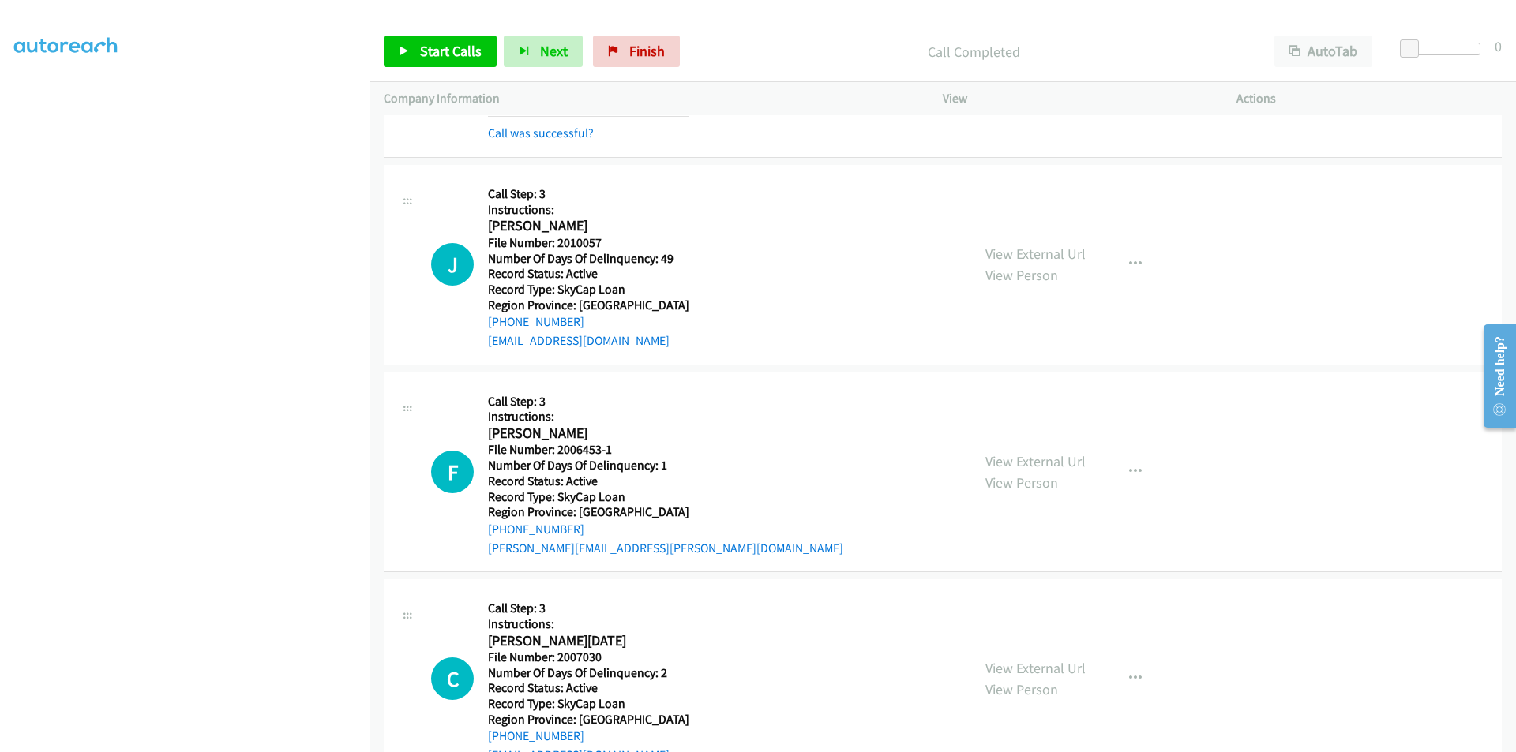
scroll to position [3680, 0]
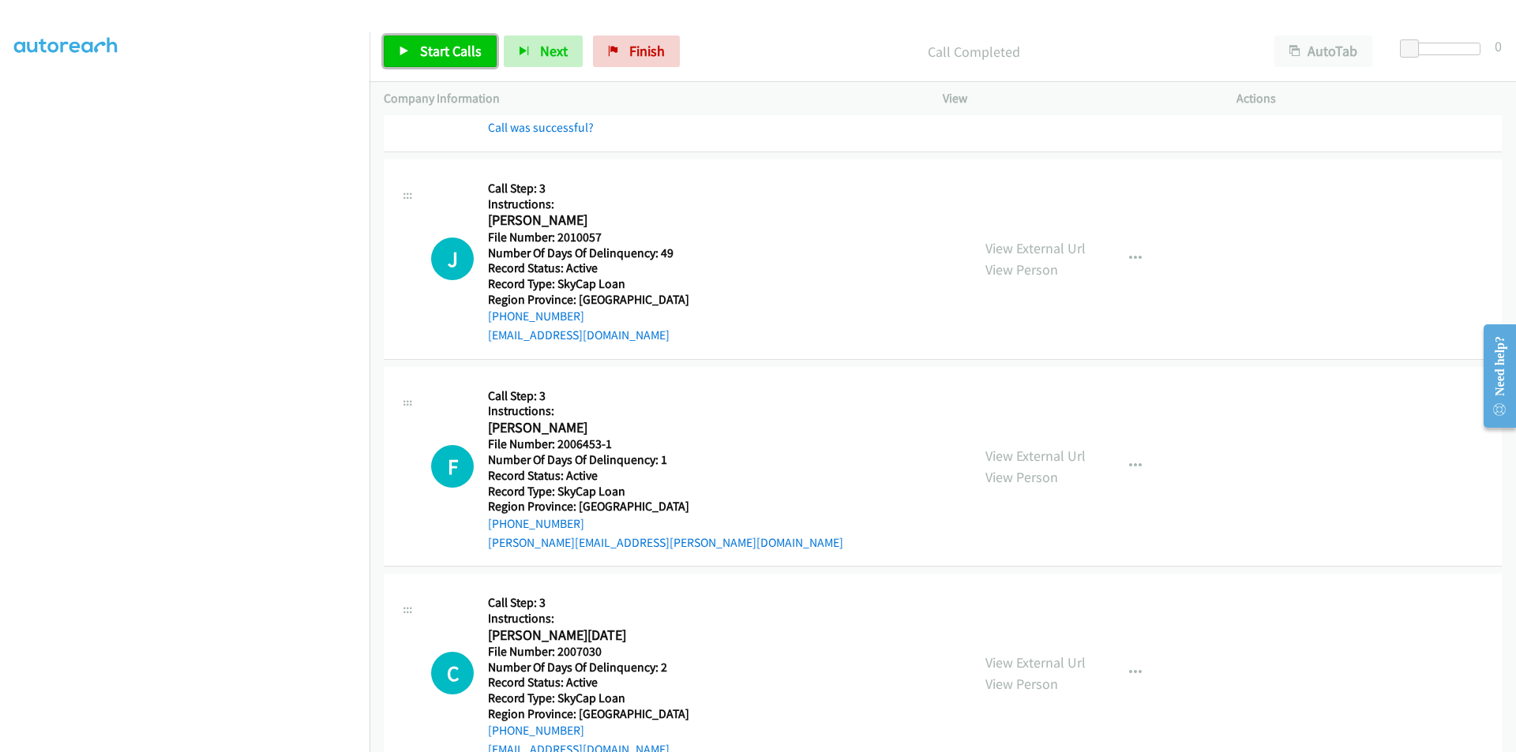
click at [459, 51] on span "Start Calls" at bounding box center [451, 51] width 62 height 18
click at [445, 47] on span "Pause" at bounding box center [438, 51] width 36 height 18
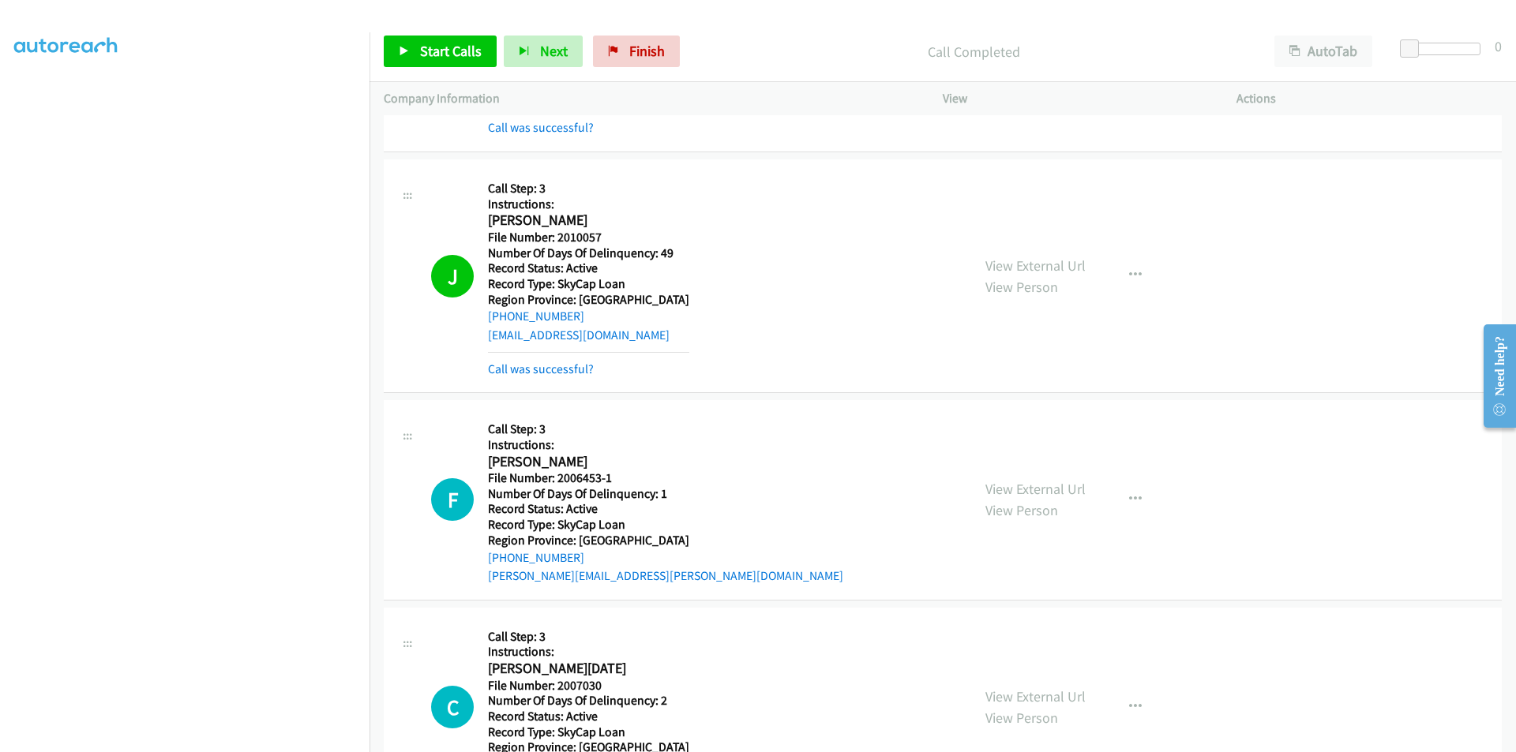
scroll to position [3917, 0]
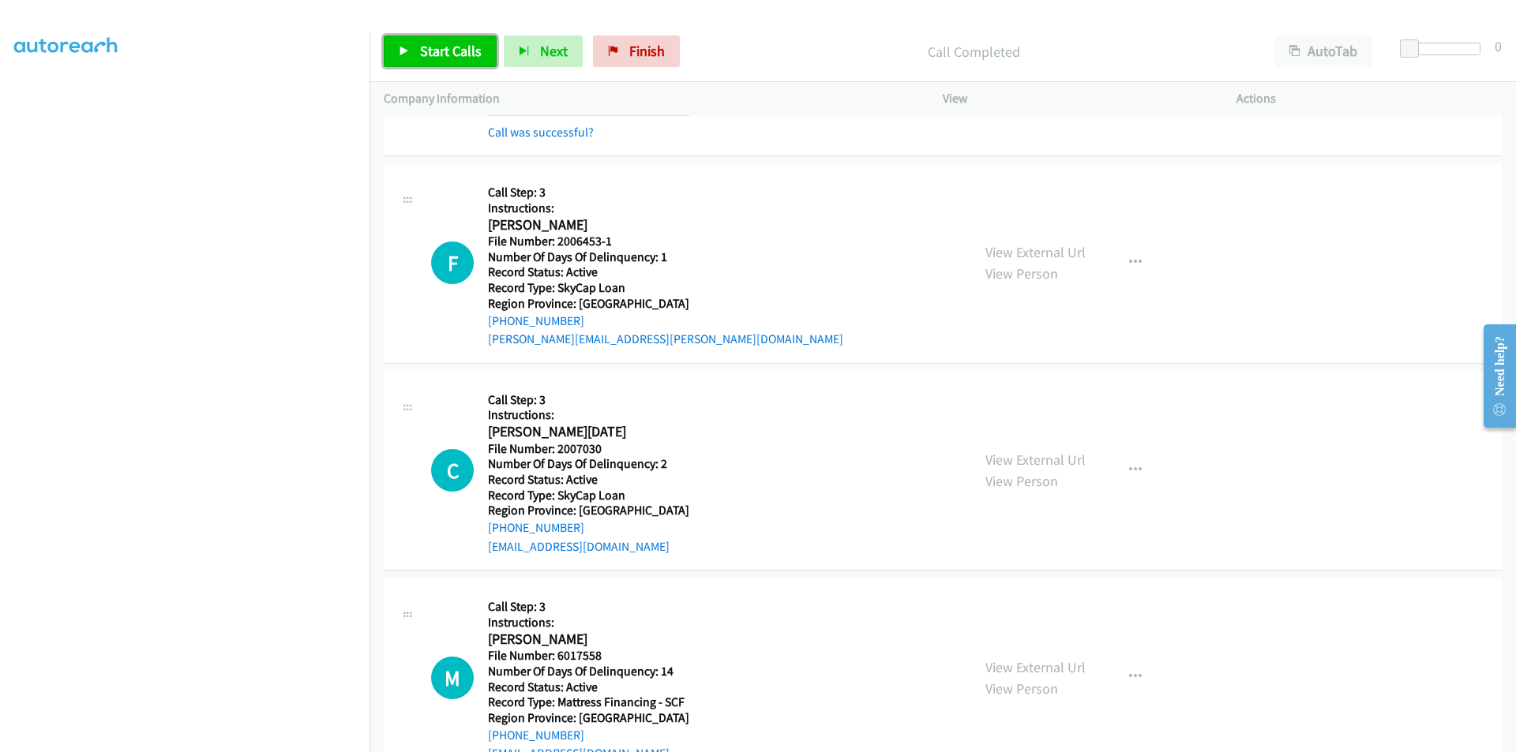
click at [448, 50] on span "Start Calls" at bounding box center [451, 51] width 62 height 18
click at [448, 50] on span "Pause" at bounding box center [438, 51] width 36 height 18
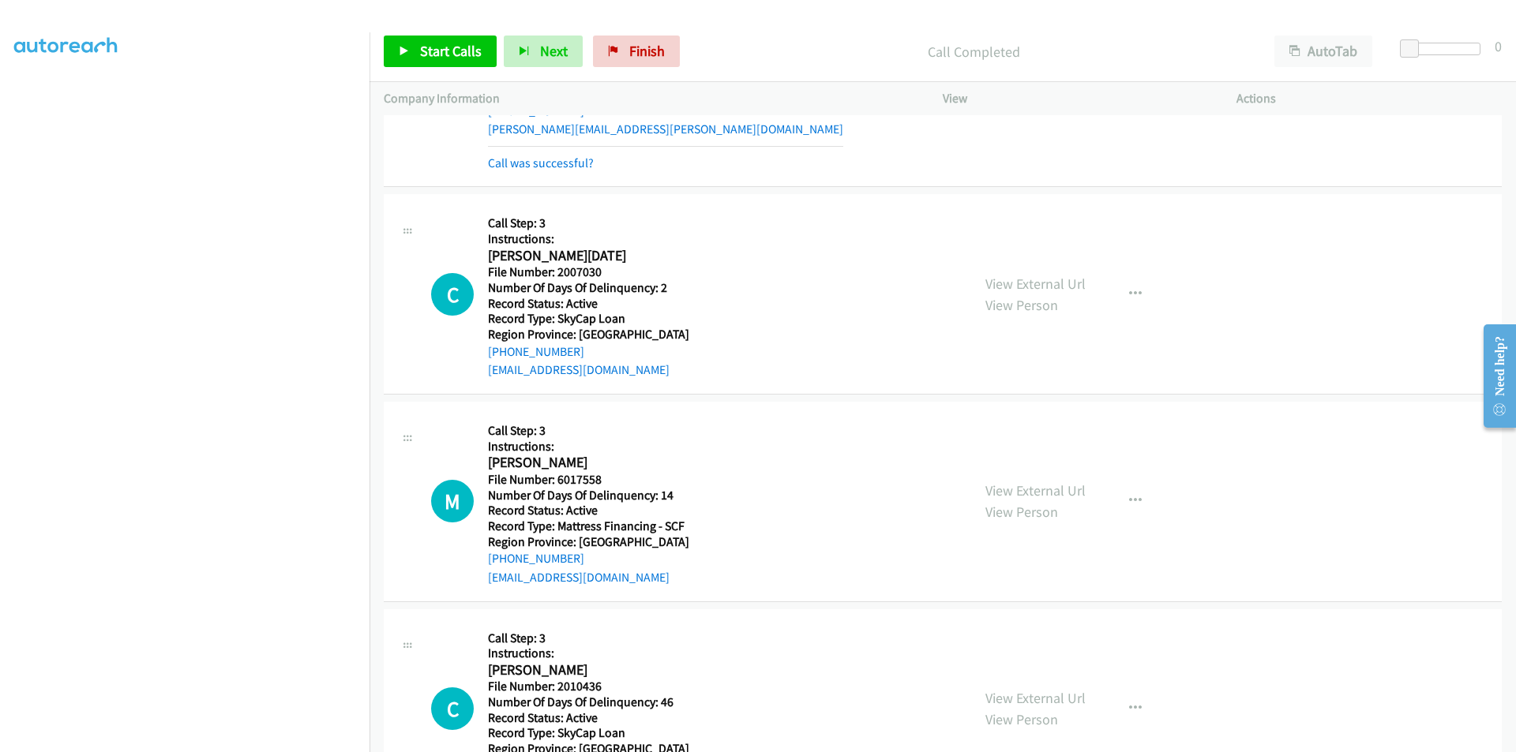
scroll to position [4154, 0]
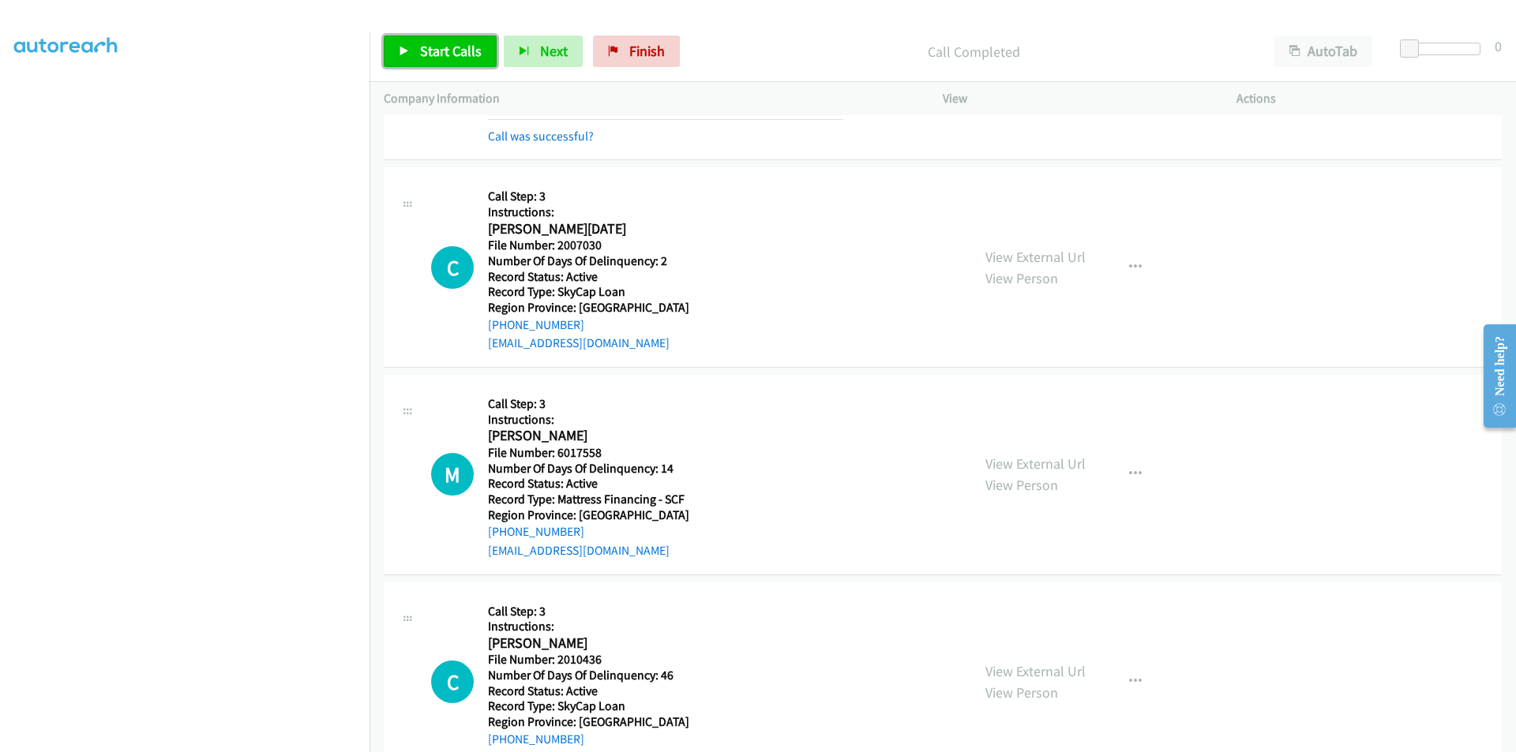
click at [452, 54] on span "Start Calls" at bounding box center [451, 51] width 62 height 18
click at [452, 54] on span "Pause" at bounding box center [438, 51] width 36 height 18
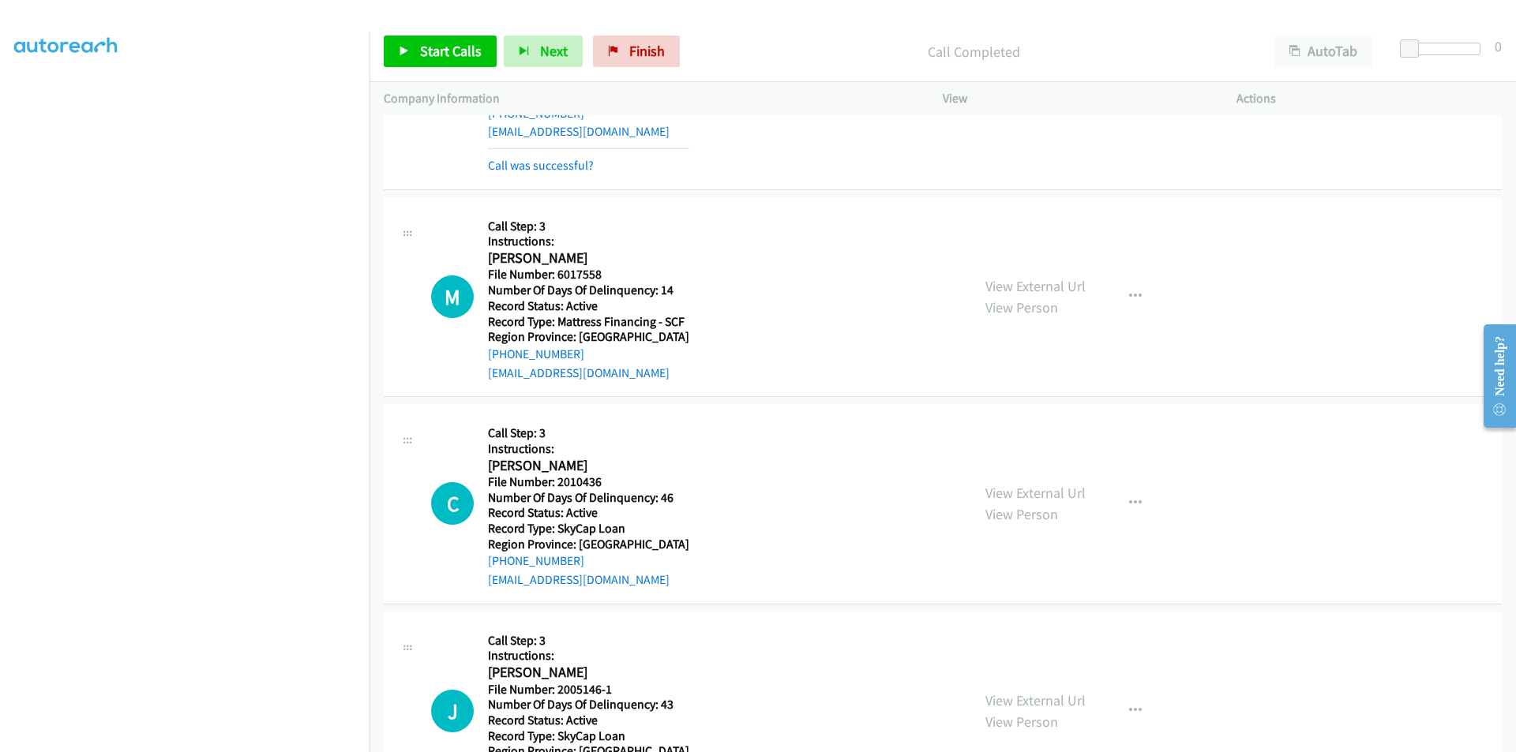
scroll to position [4391, 0]
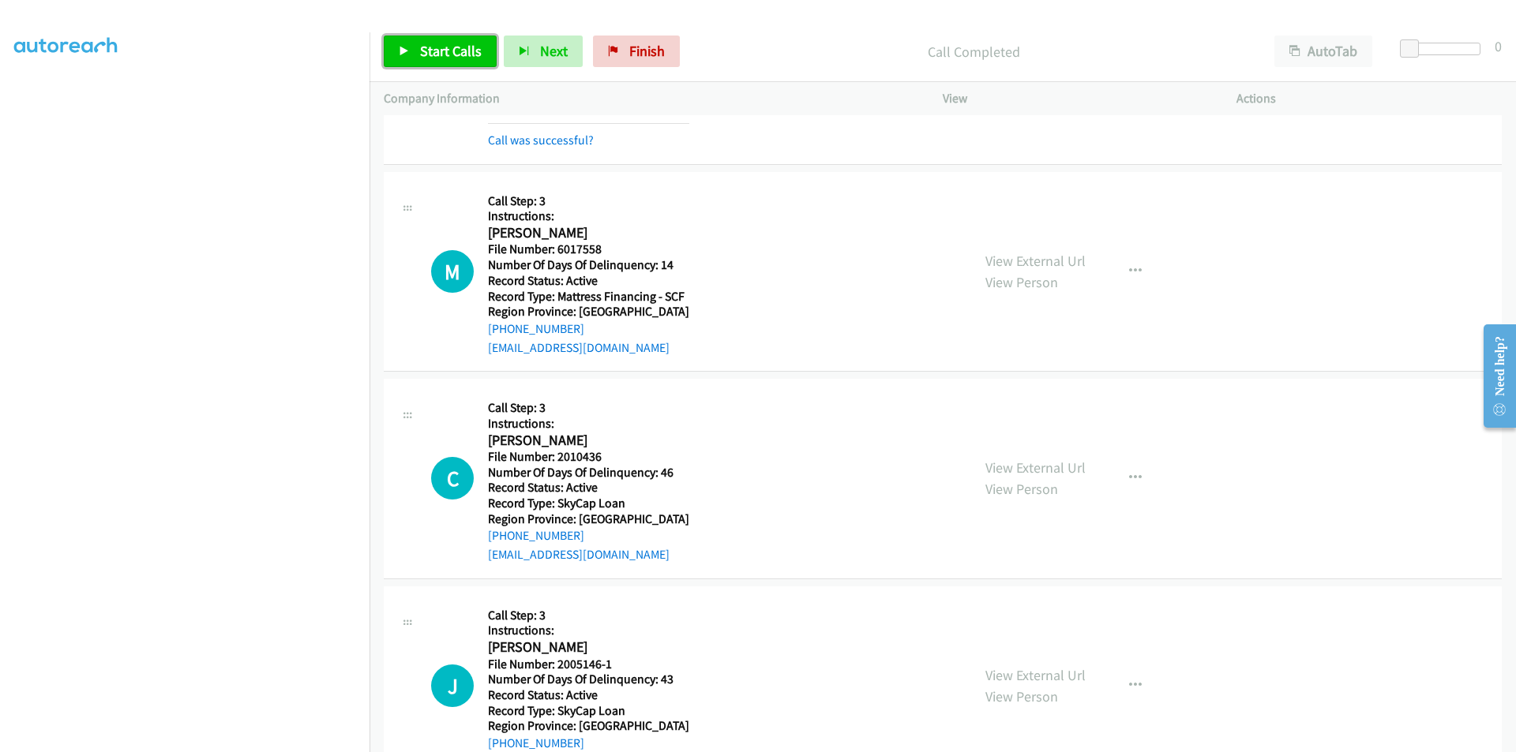
click at [423, 47] on span "Start Calls" at bounding box center [451, 51] width 62 height 18
click at [423, 47] on span "Pause" at bounding box center [438, 51] width 36 height 18
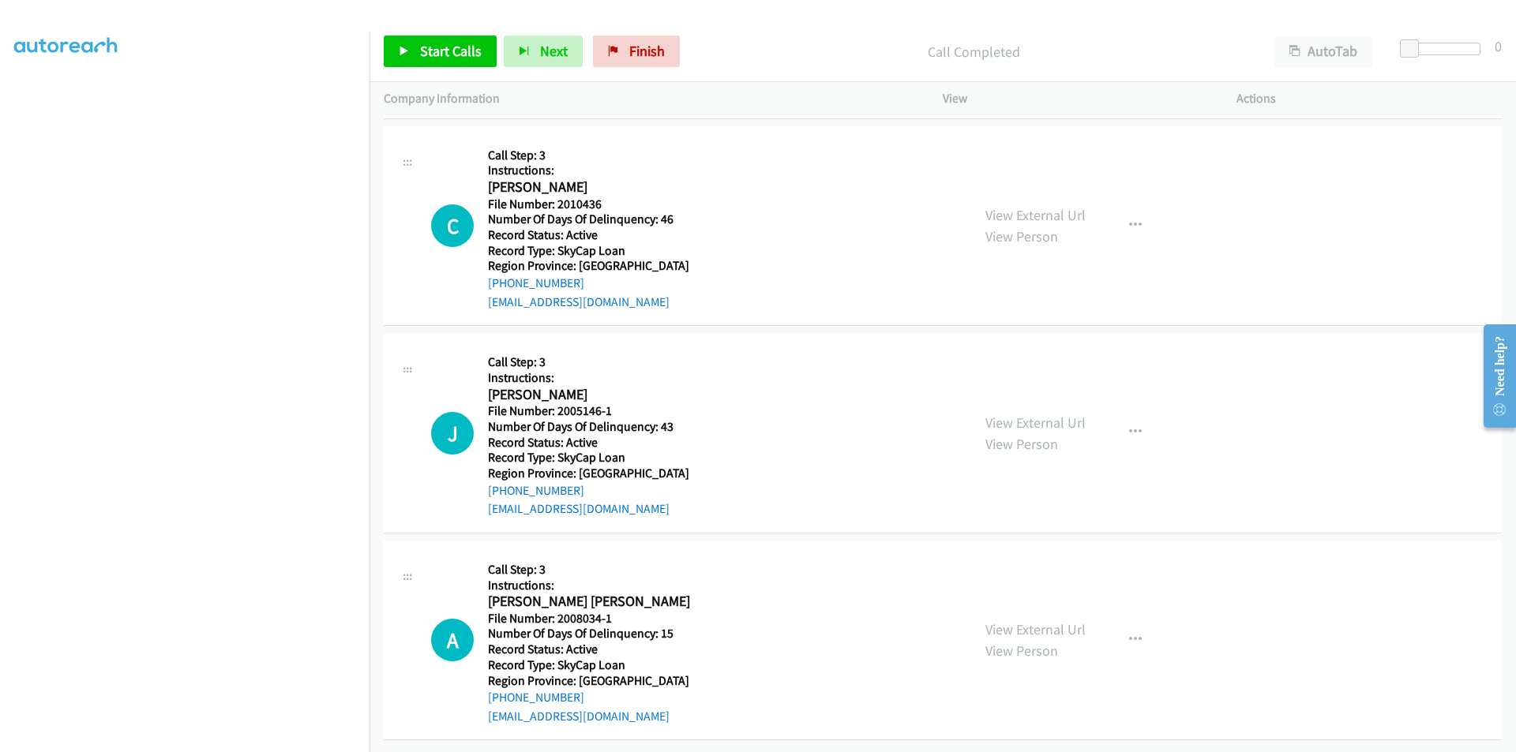
scroll to position [4689, 0]
click at [433, 49] on span "Start Calls" at bounding box center [451, 51] width 62 height 18
click at [433, 49] on span "Pause" at bounding box center [438, 51] width 36 height 18
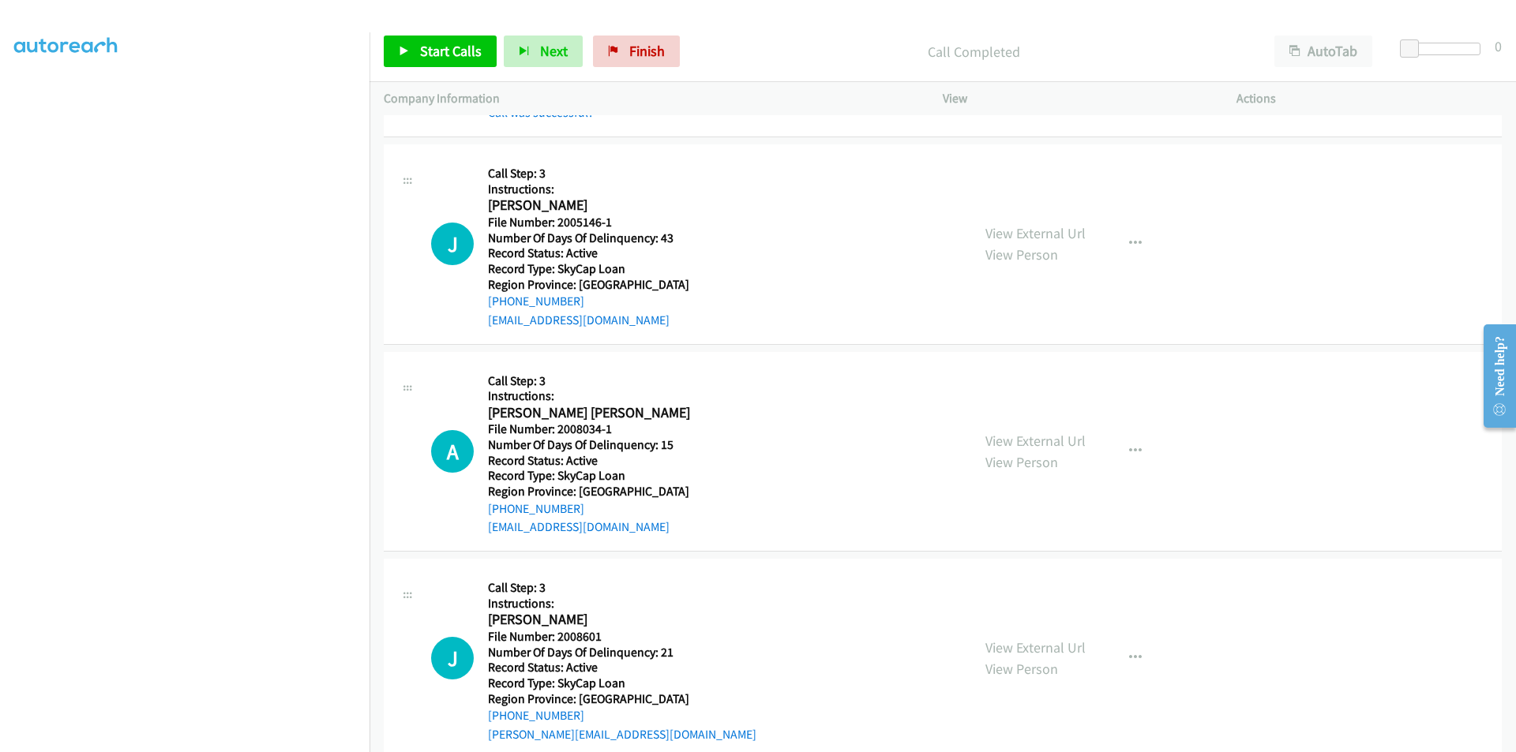
scroll to position [4926, 0]
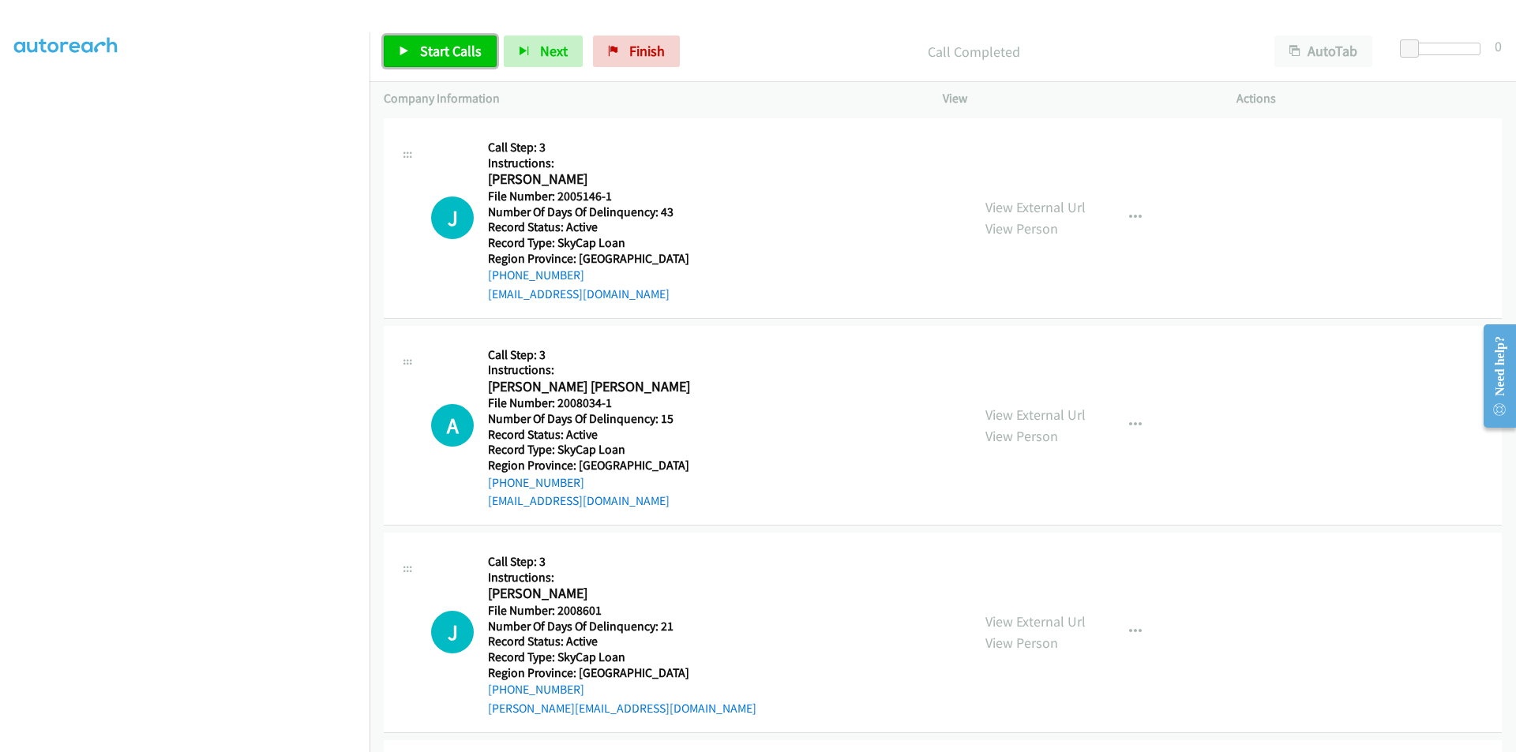
click at [437, 48] on span "Start Calls" at bounding box center [451, 51] width 62 height 18
click at [437, 48] on span "Pause" at bounding box center [438, 51] width 36 height 18
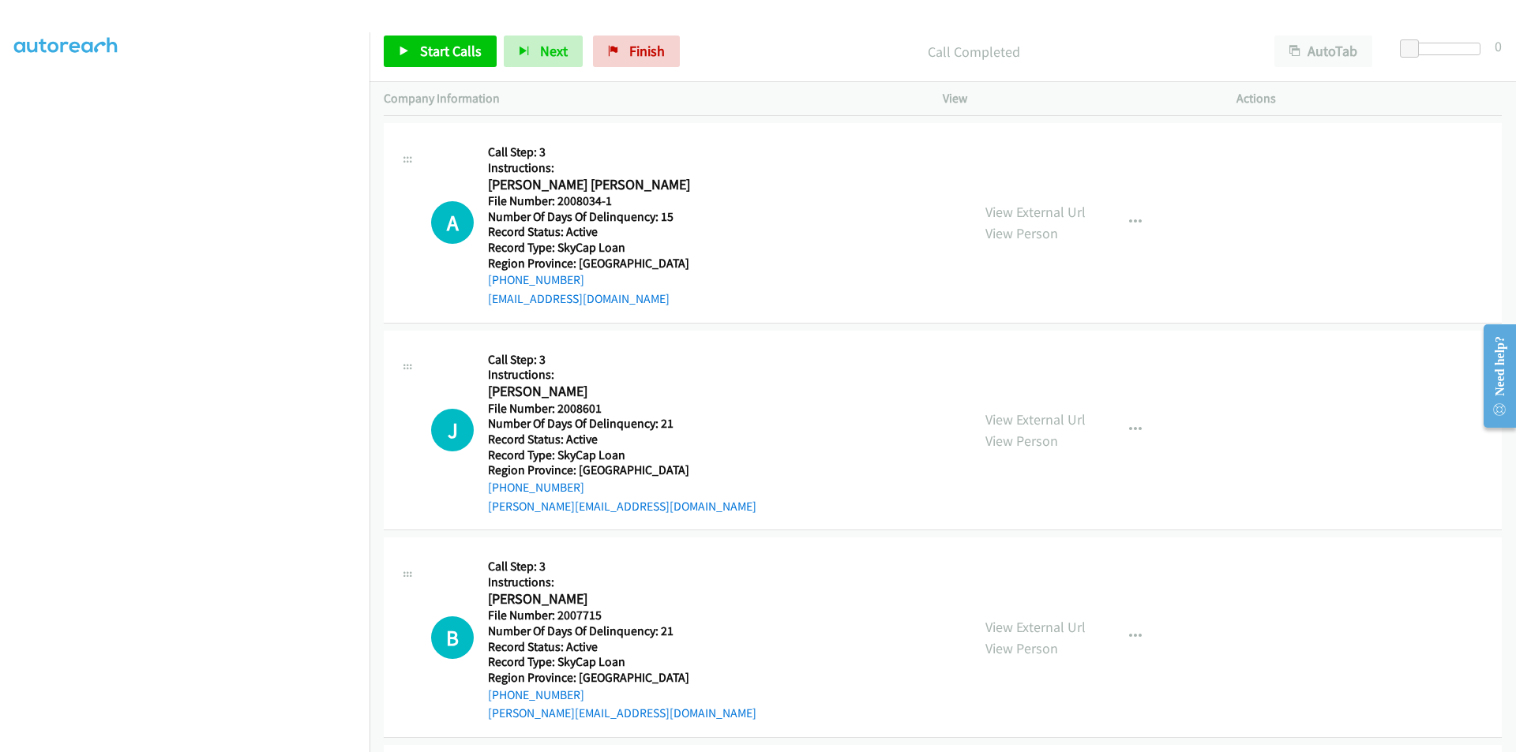
scroll to position [5163, 0]
click at [444, 43] on span "Start Calls" at bounding box center [451, 51] width 62 height 18
click at [444, 43] on span "Pause" at bounding box center [438, 51] width 36 height 18
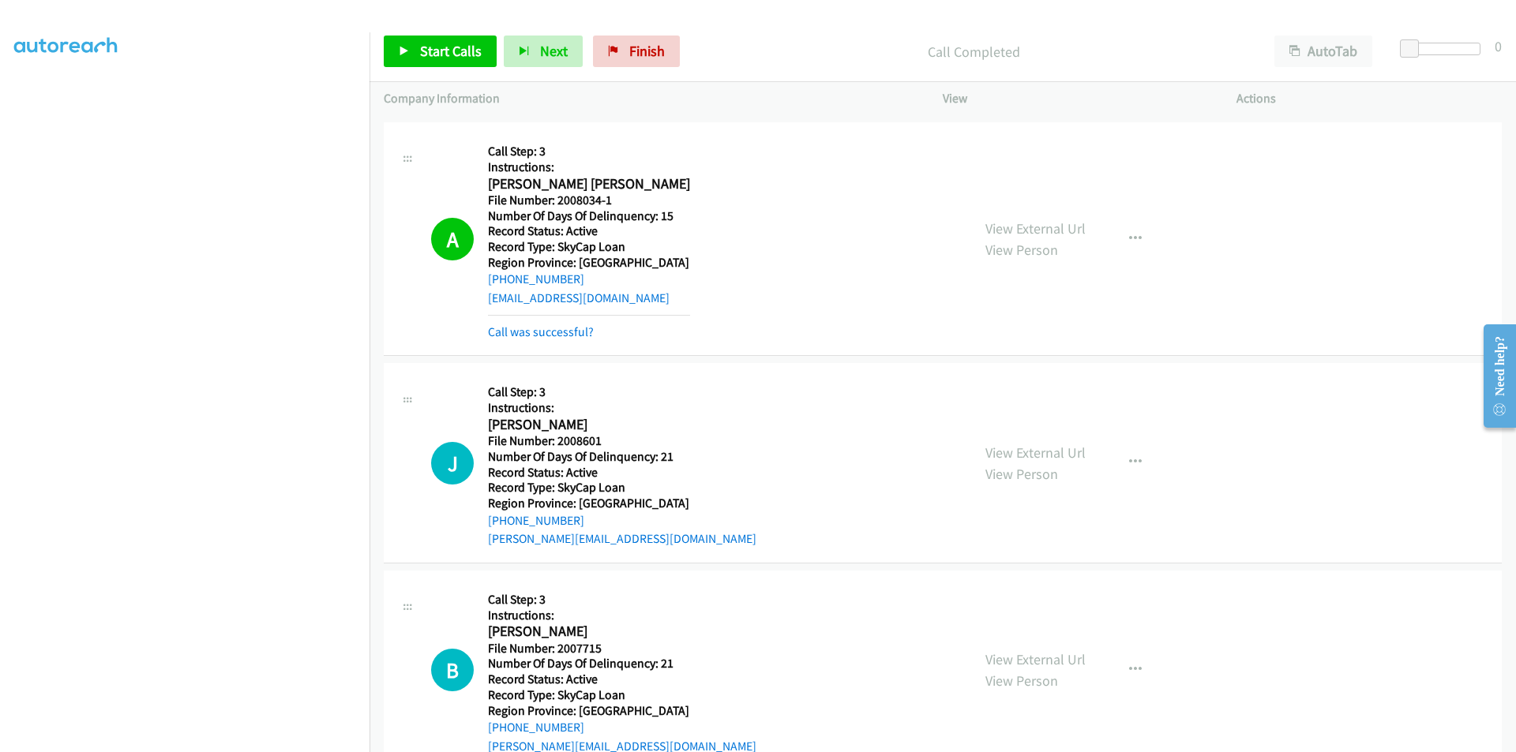
scroll to position [5400, 0]
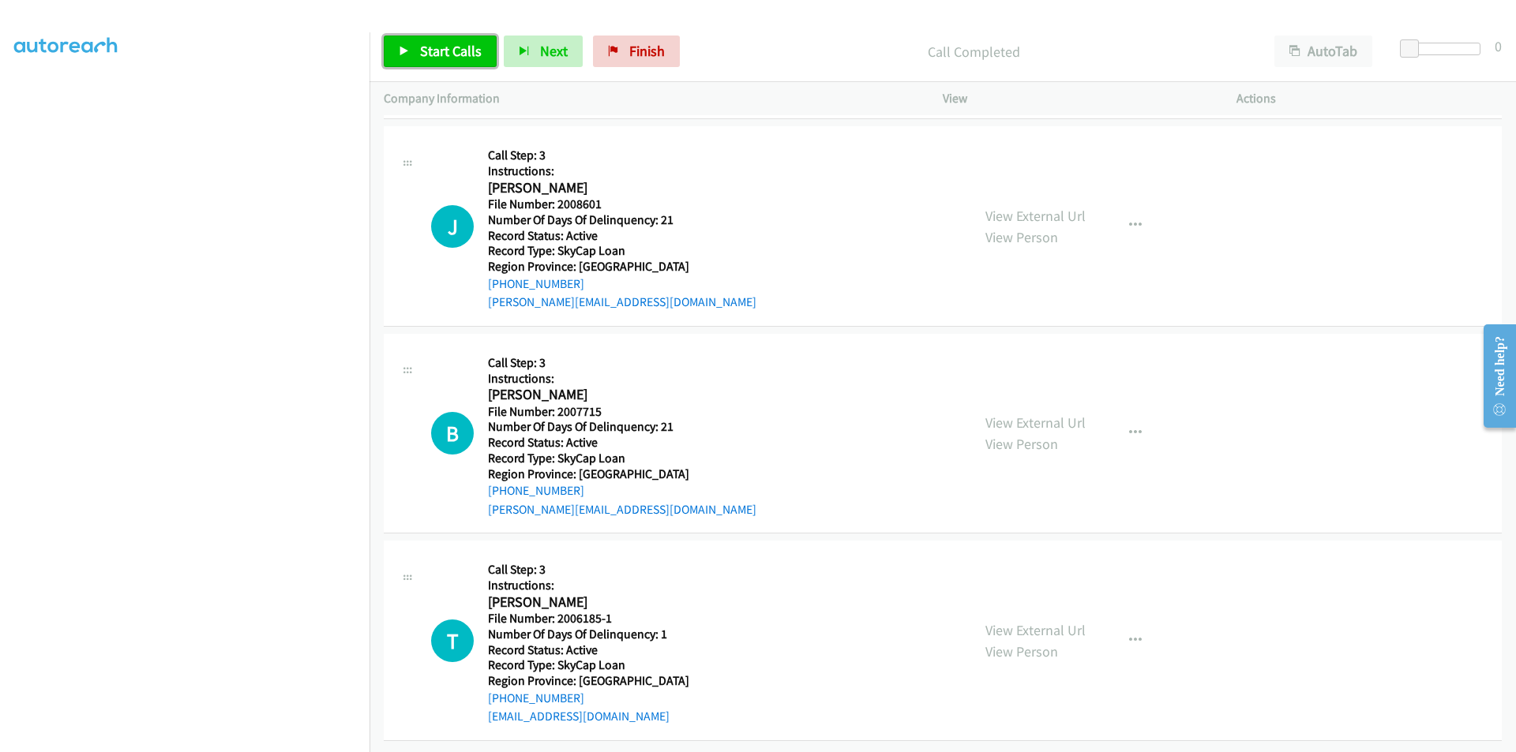
click at [427, 41] on link "Start Calls" at bounding box center [440, 52] width 113 height 32
click at [427, 41] on link "Pause" at bounding box center [427, 52] width 87 height 32
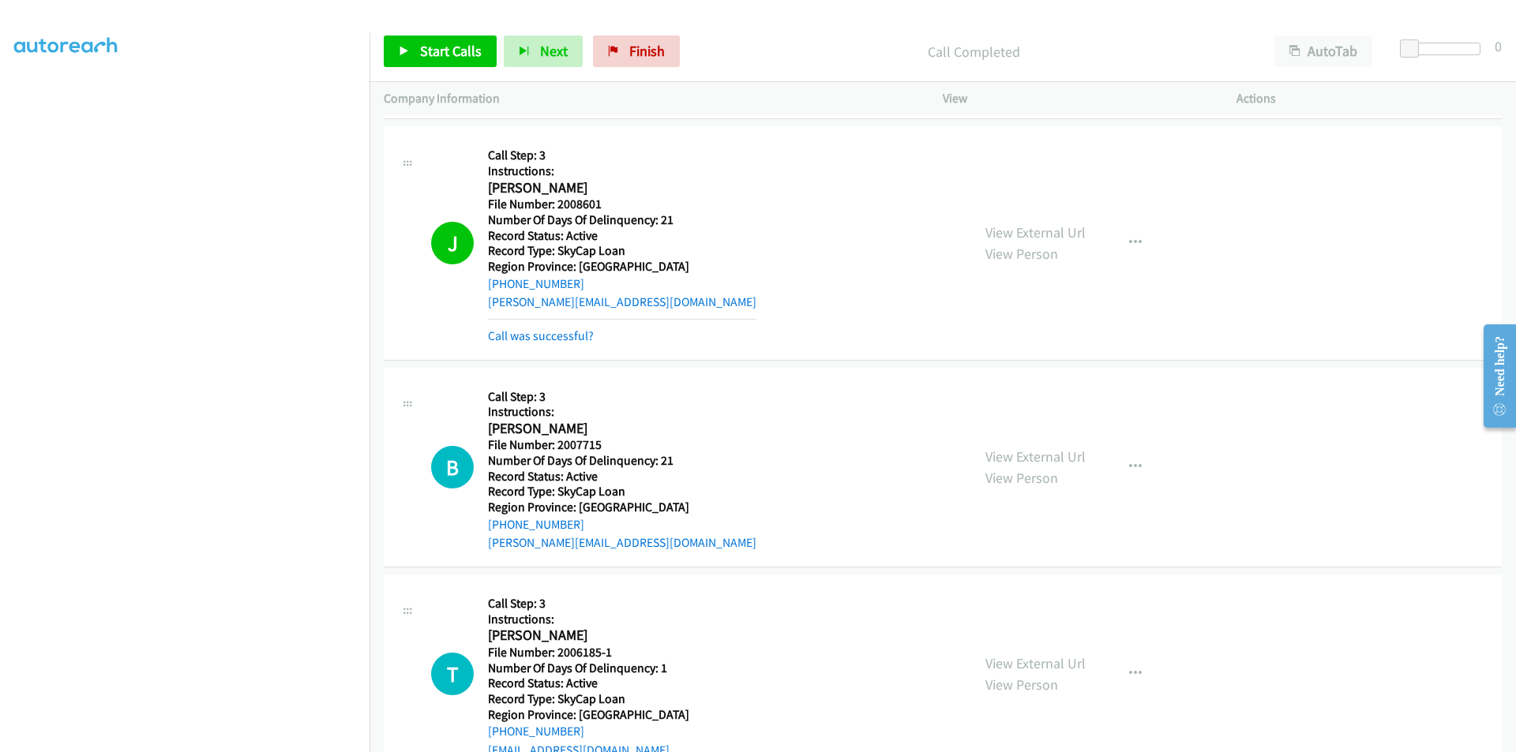
scroll to position [5637, 0]
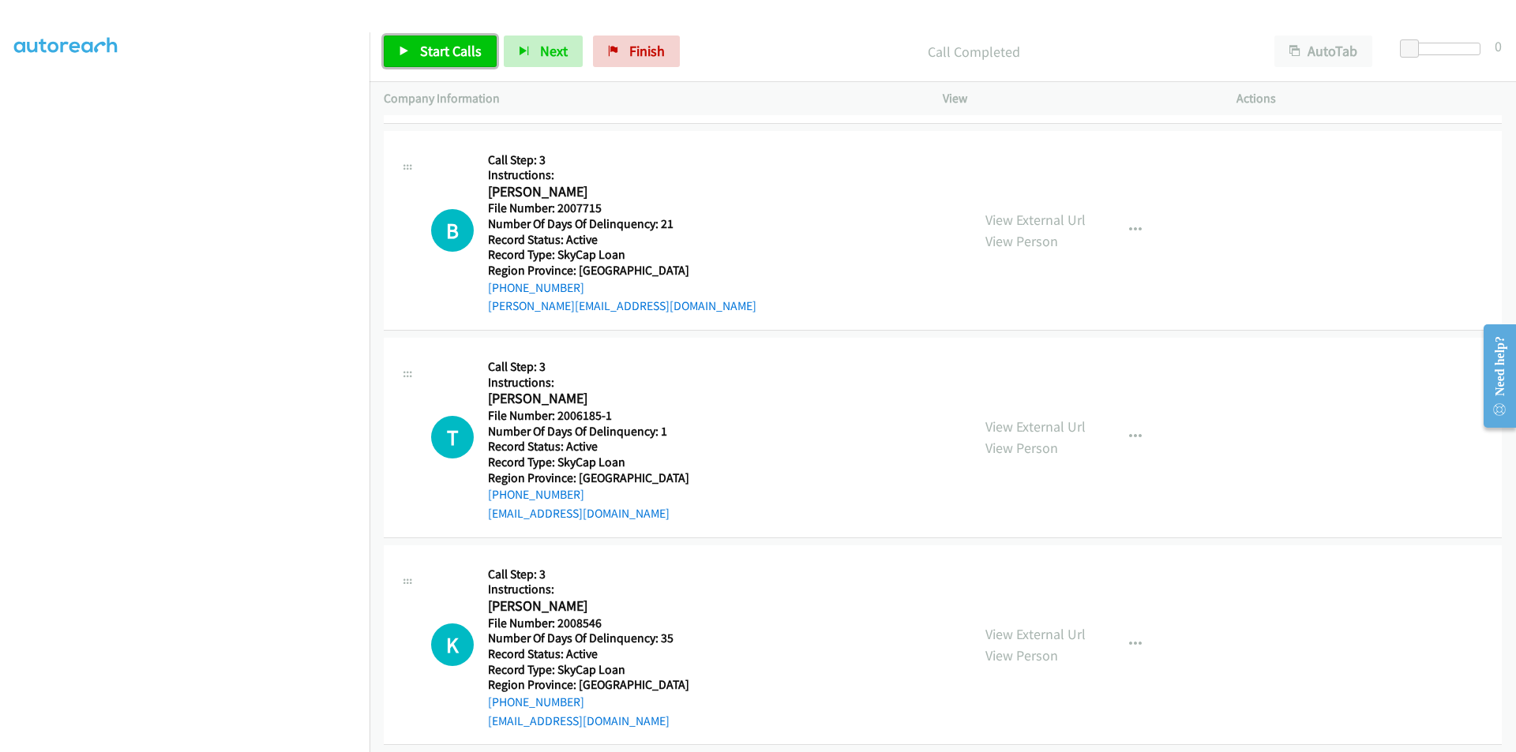
click at [439, 46] on span "Start Calls" at bounding box center [451, 51] width 62 height 18
click at [439, 46] on span "Pause" at bounding box center [438, 51] width 36 height 18
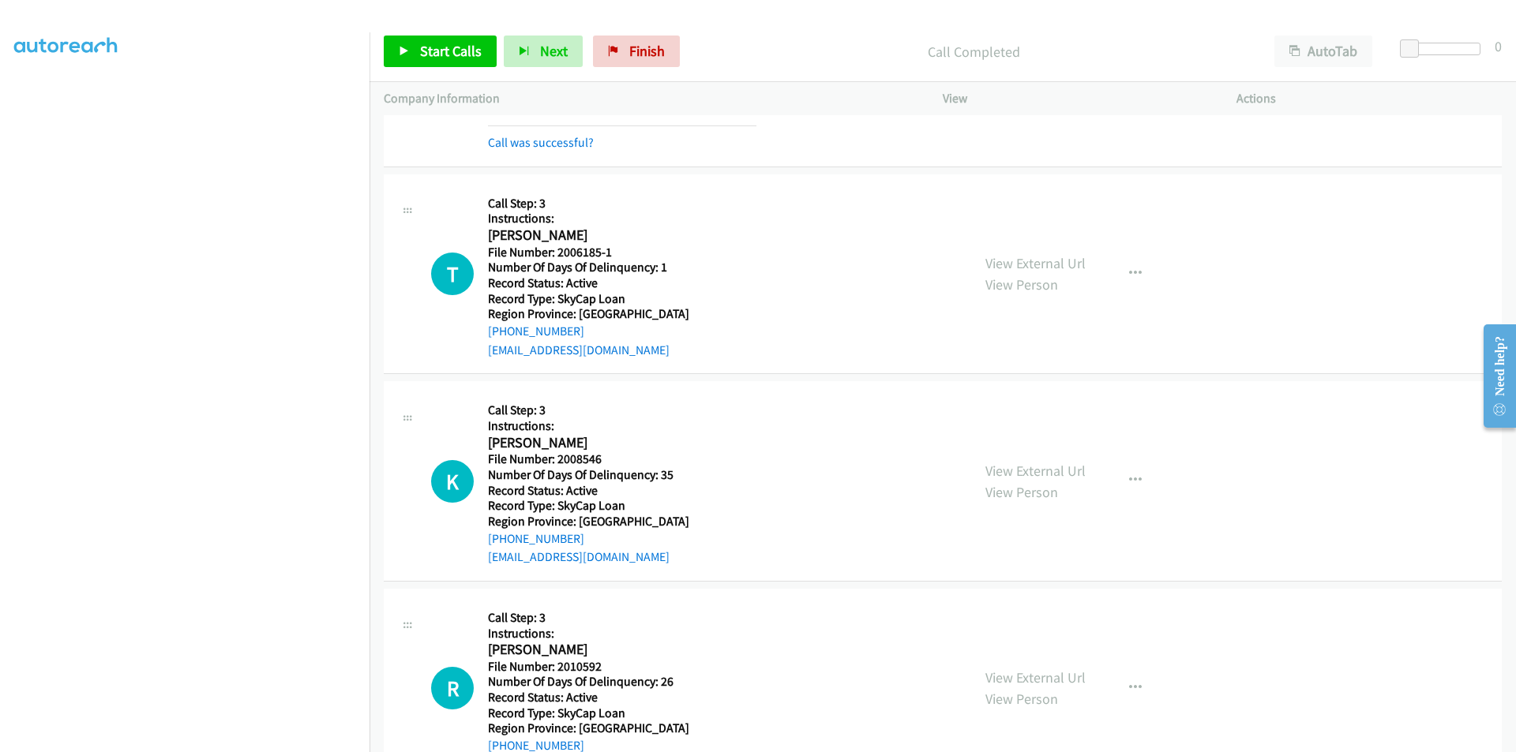
scroll to position [5874, 0]
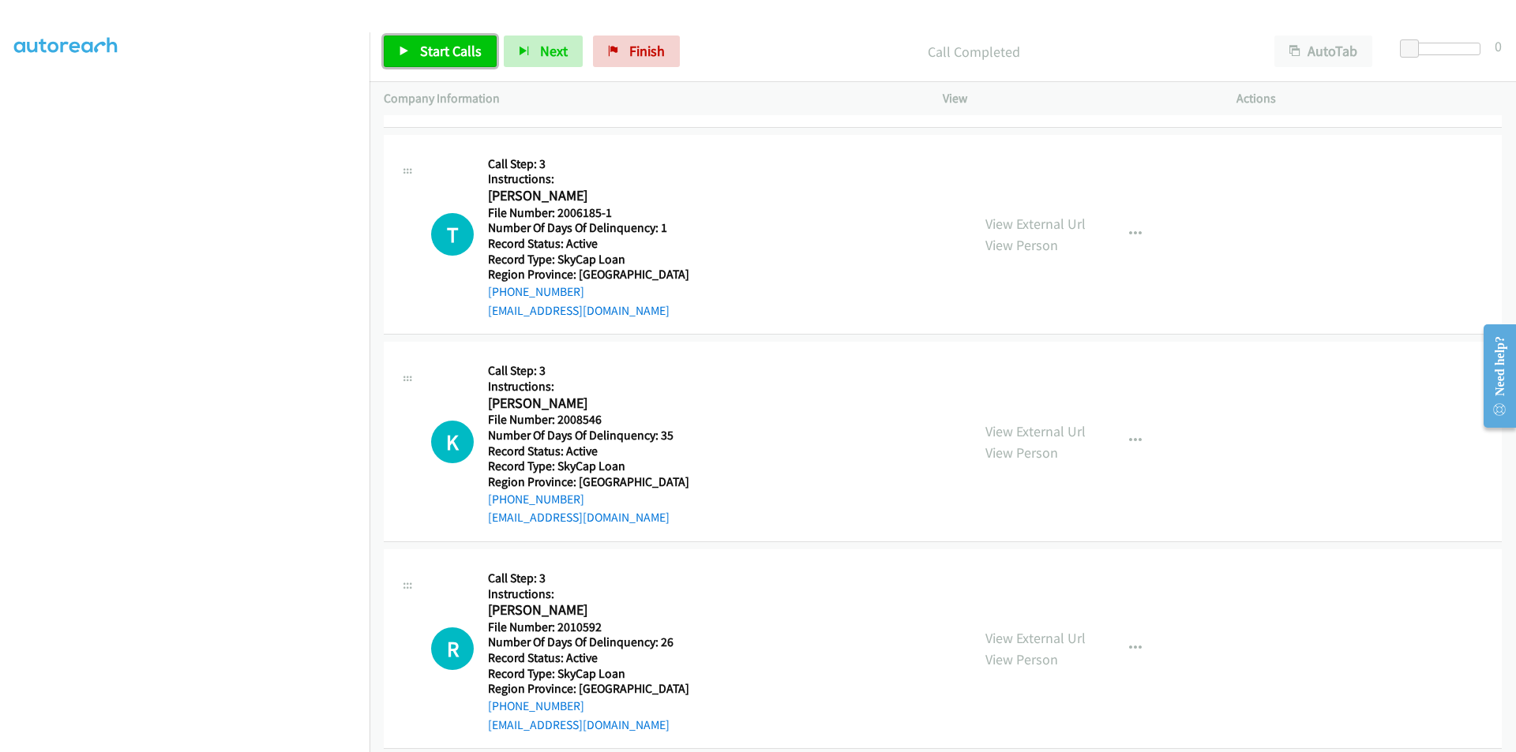
click at [458, 51] on span "Start Calls" at bounding box center [451, 51] width 62 height 18
click at [458, 51] on link "Pause" at bounding box center [427, 52] width 87 height 32
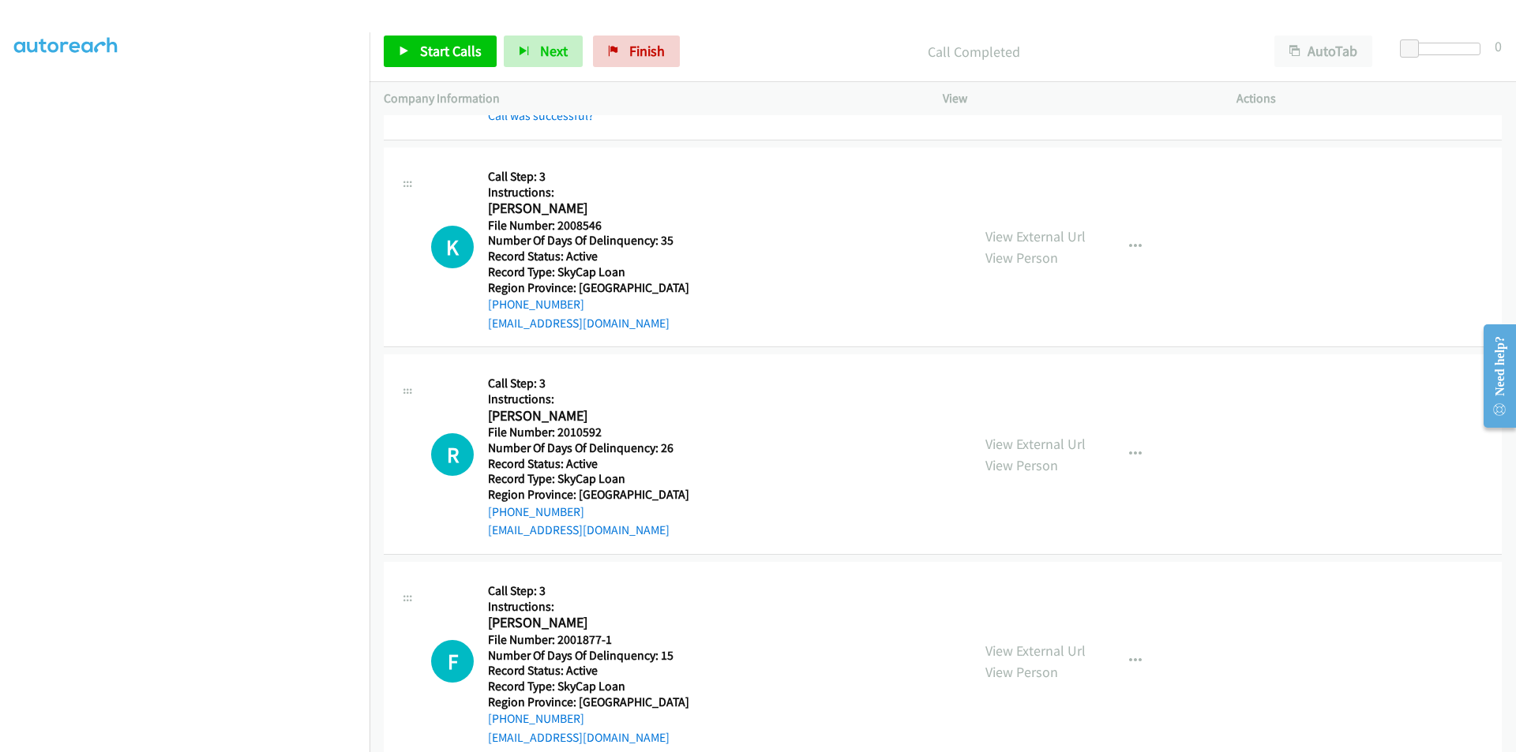
scroll to position [6110, 0]
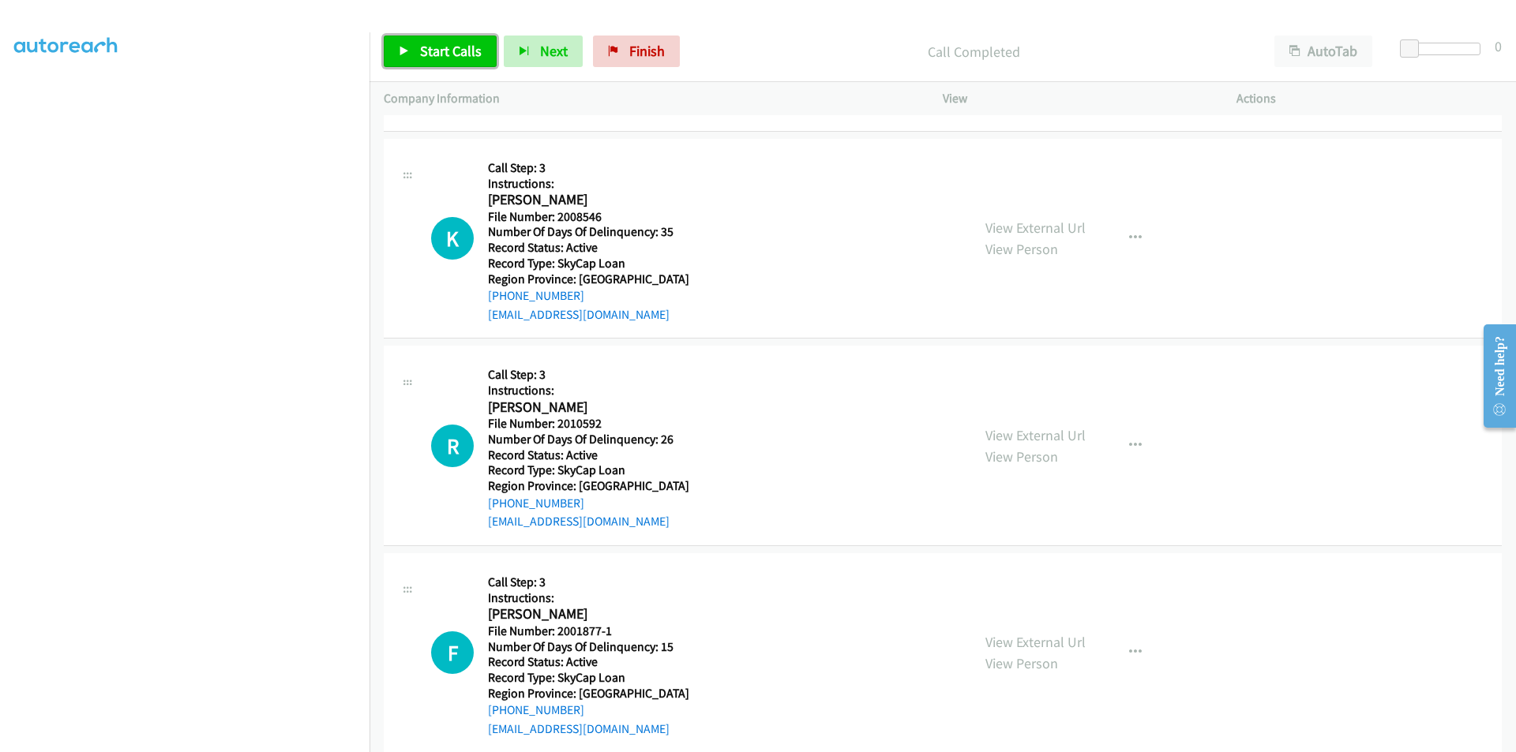
click at [429, 49] on span "Start Calls" at bounding box center [451, 51] width 62 height 18
click at [429, 49] on span "Pause" at bounding box center [438, 51] width 36 height 18
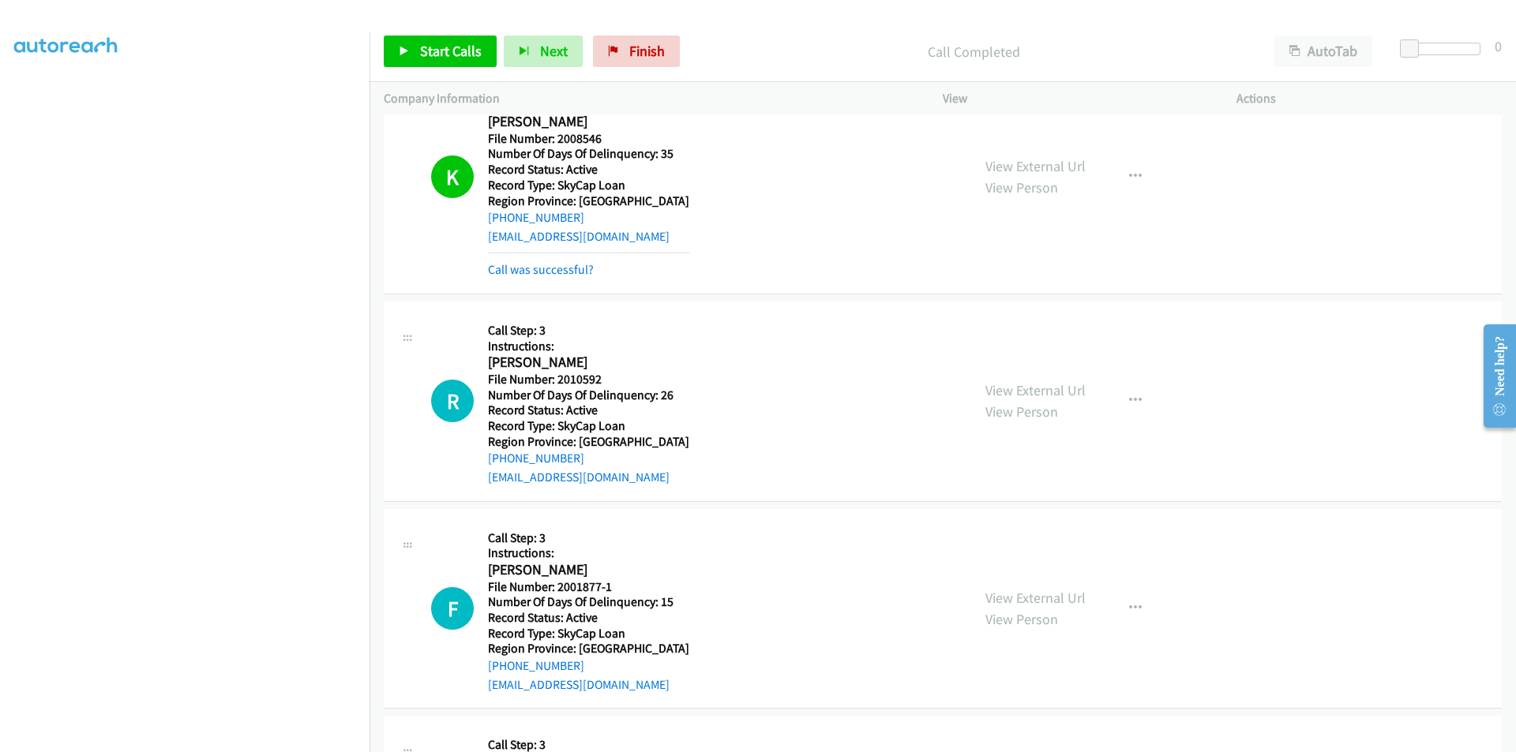
scroll to position [6347, 0]
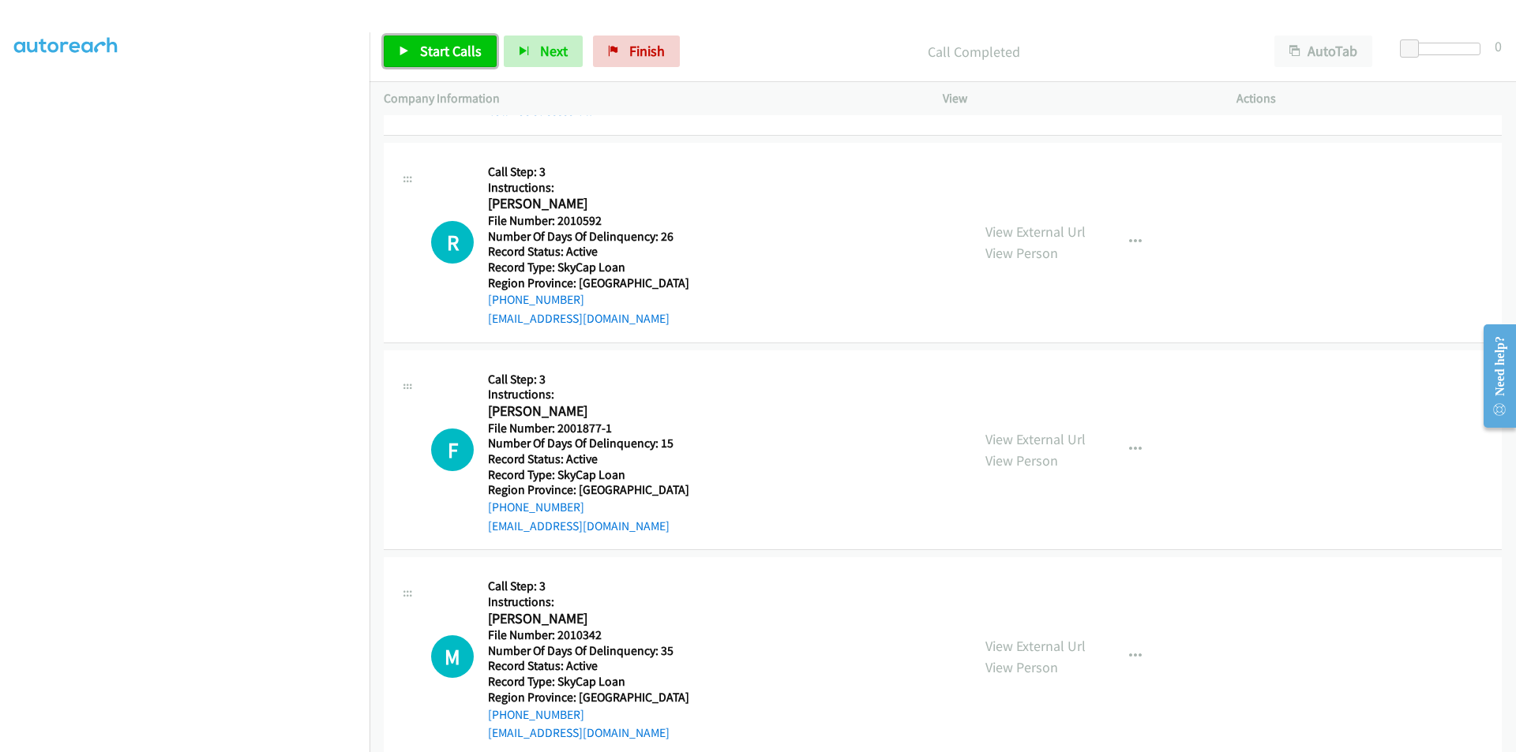
click at [460, 44] on span "Start Calls" at bounding box center [451, 51] width 62 height 18
click at [445, 52] on span "Pause" at bounding box center [438, 51] width 36 height 18
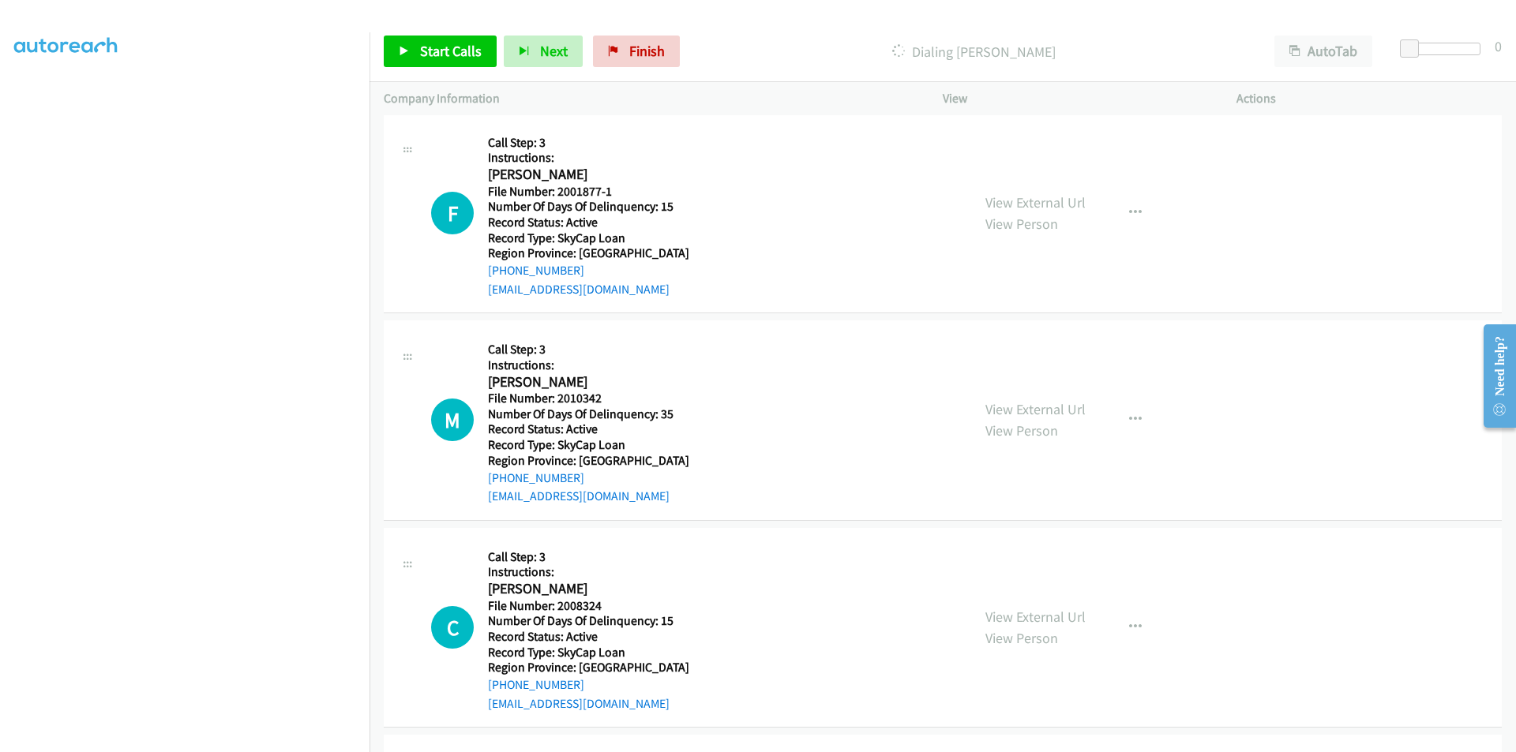
scroll to position [6617, 0]
click at [456, 55] on span "Start Calls" at bounding box center [451, 51] width 62 height 18
click at [456, 55] on link "Pause" at bounding box center [427, 52] width 87 height 32
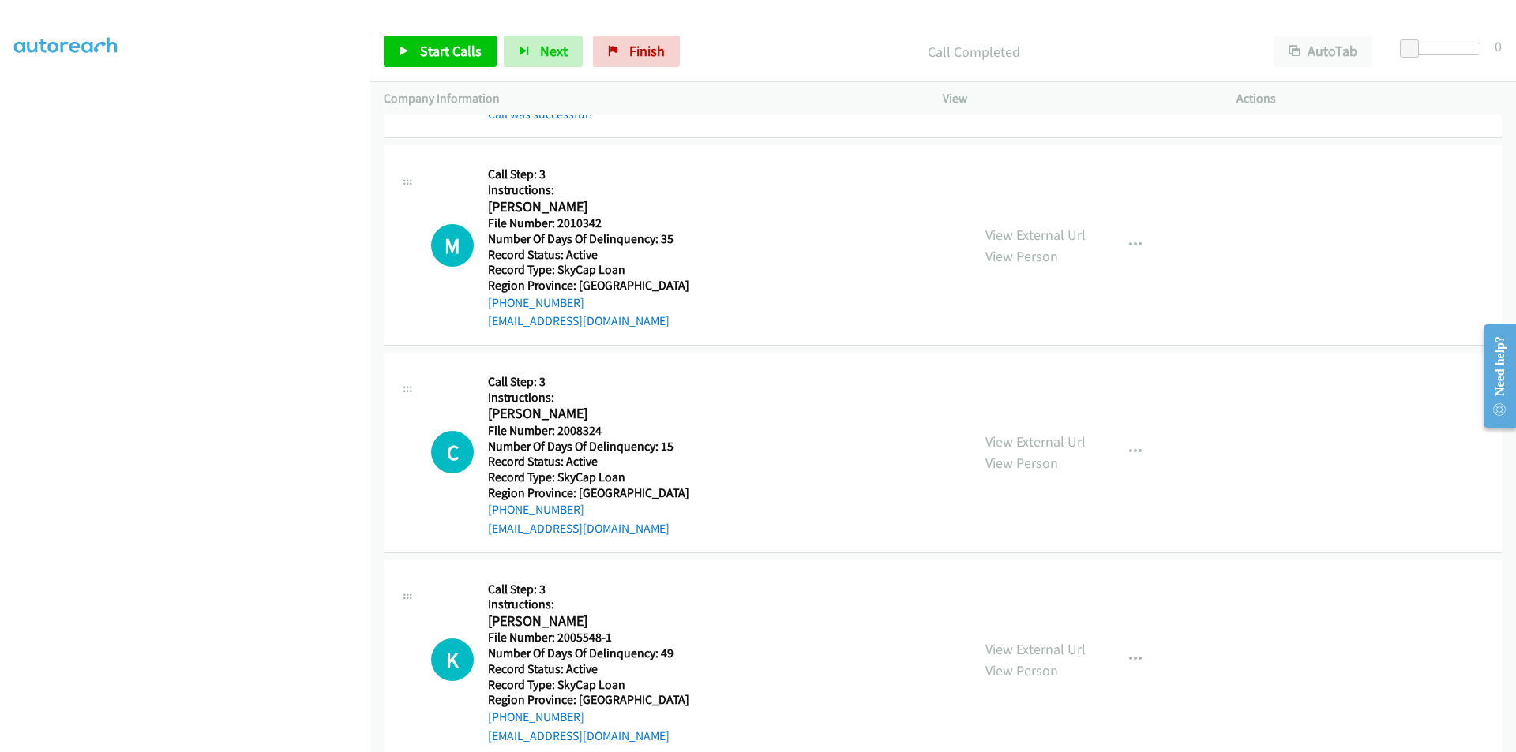
scroll to position [6854, 0]
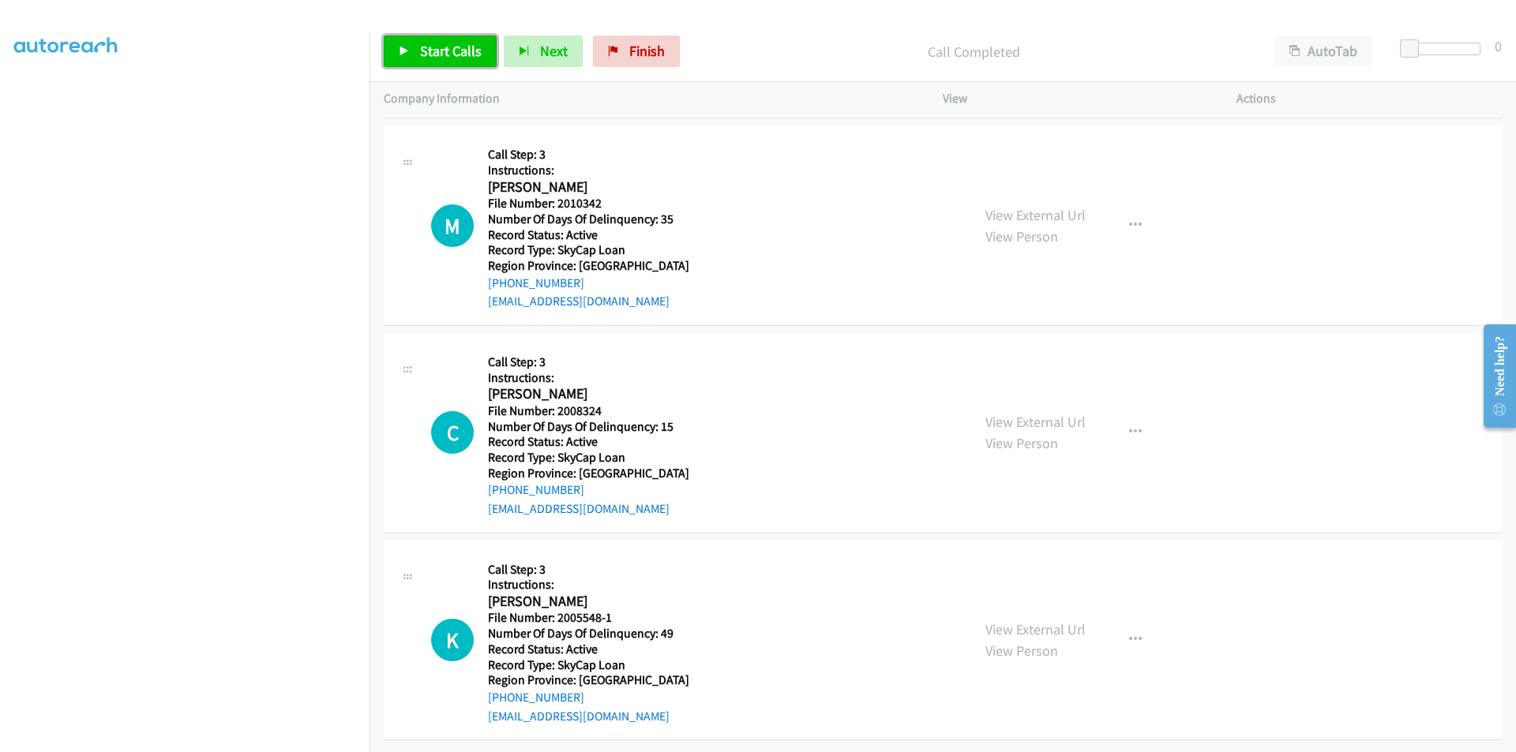
click at [450, 54] on span "Start Calls" at bounding box center [451, 51] width 62 height 18
click at [456, 58] on link "Pause" at bounding box center [427, 52] width 87 height 32
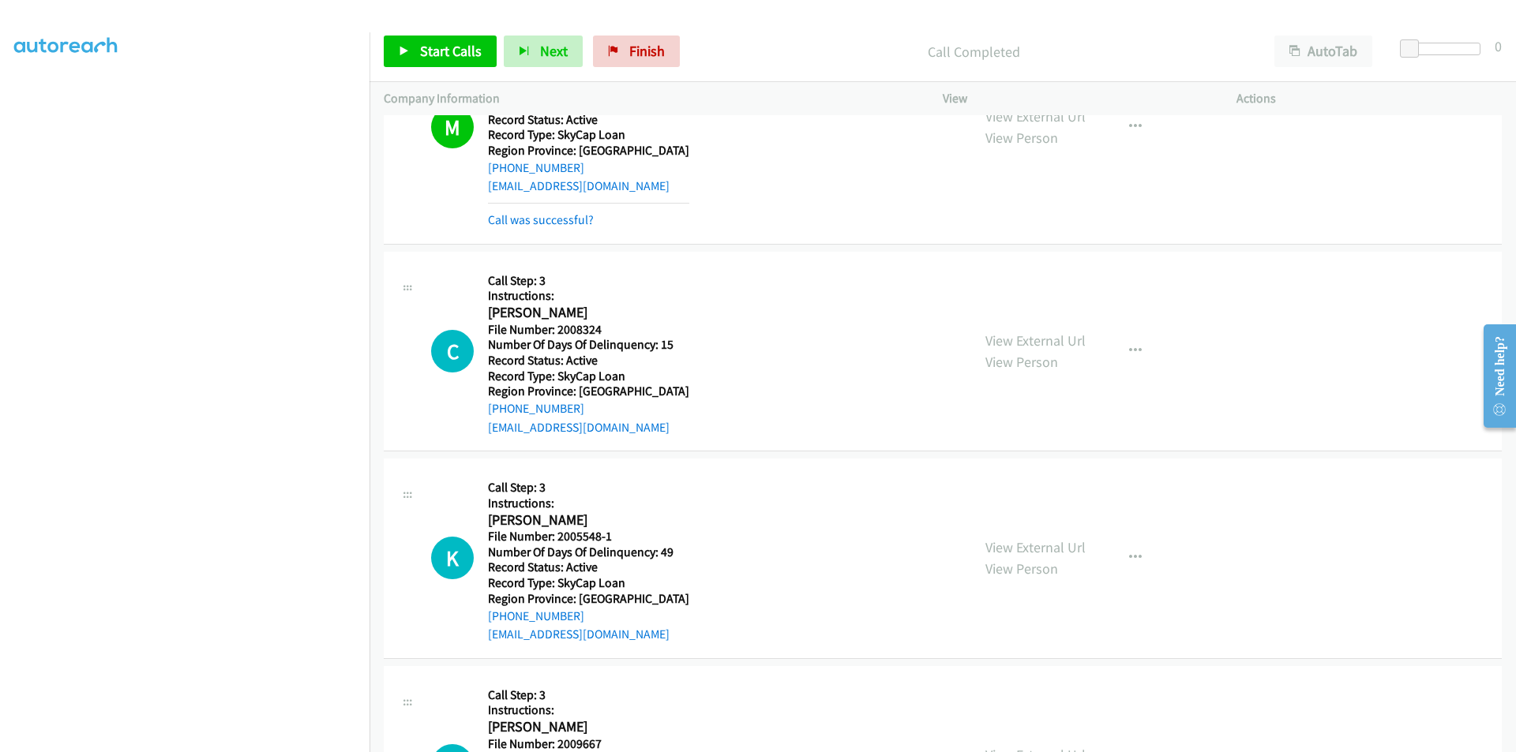
scroll to position [7091, 0]
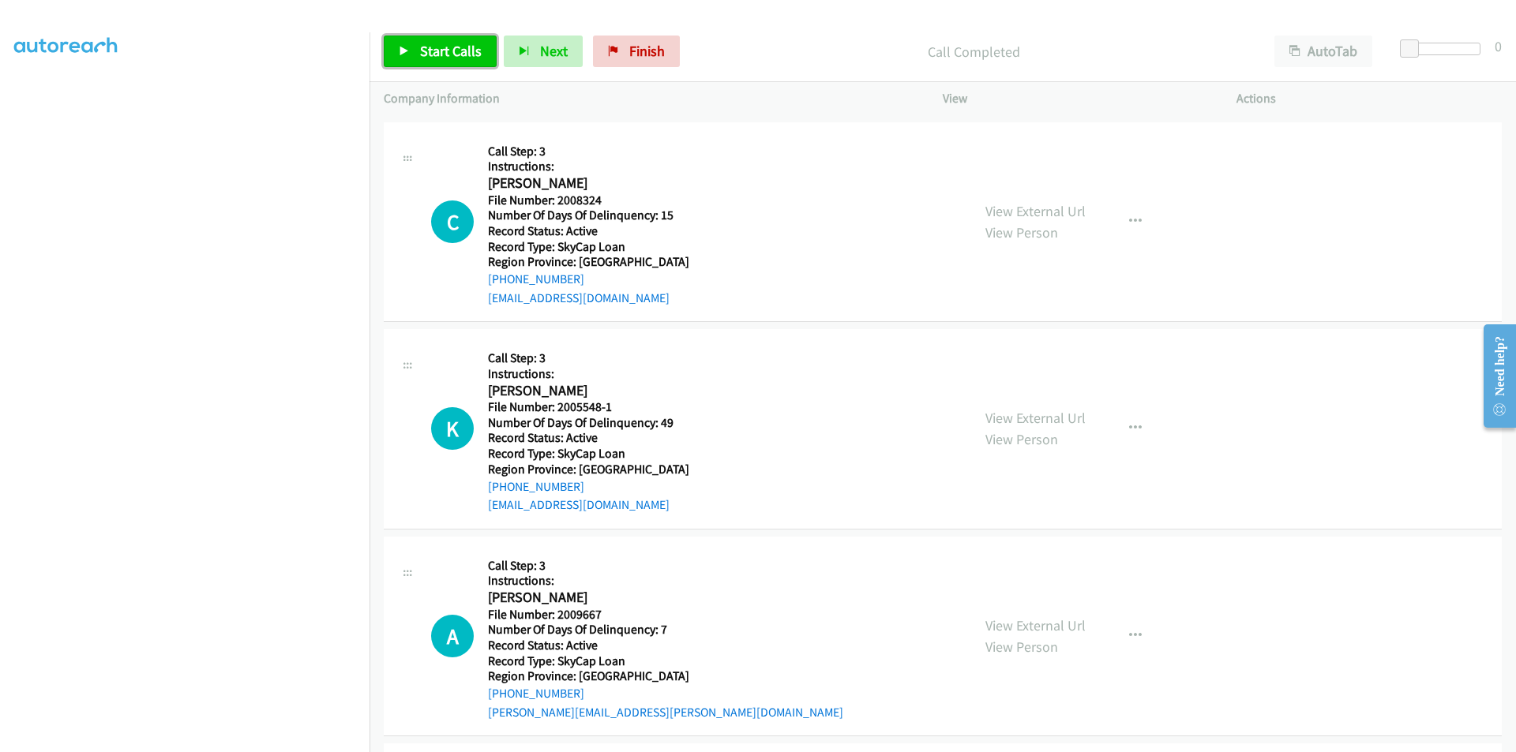
click at [465, 54] on span "Start Calls" at bounding box center [451, 51] width 62 height 18
click at [460, 54] on link "Pause" at bounding box center [427, 52] width 87 height 32
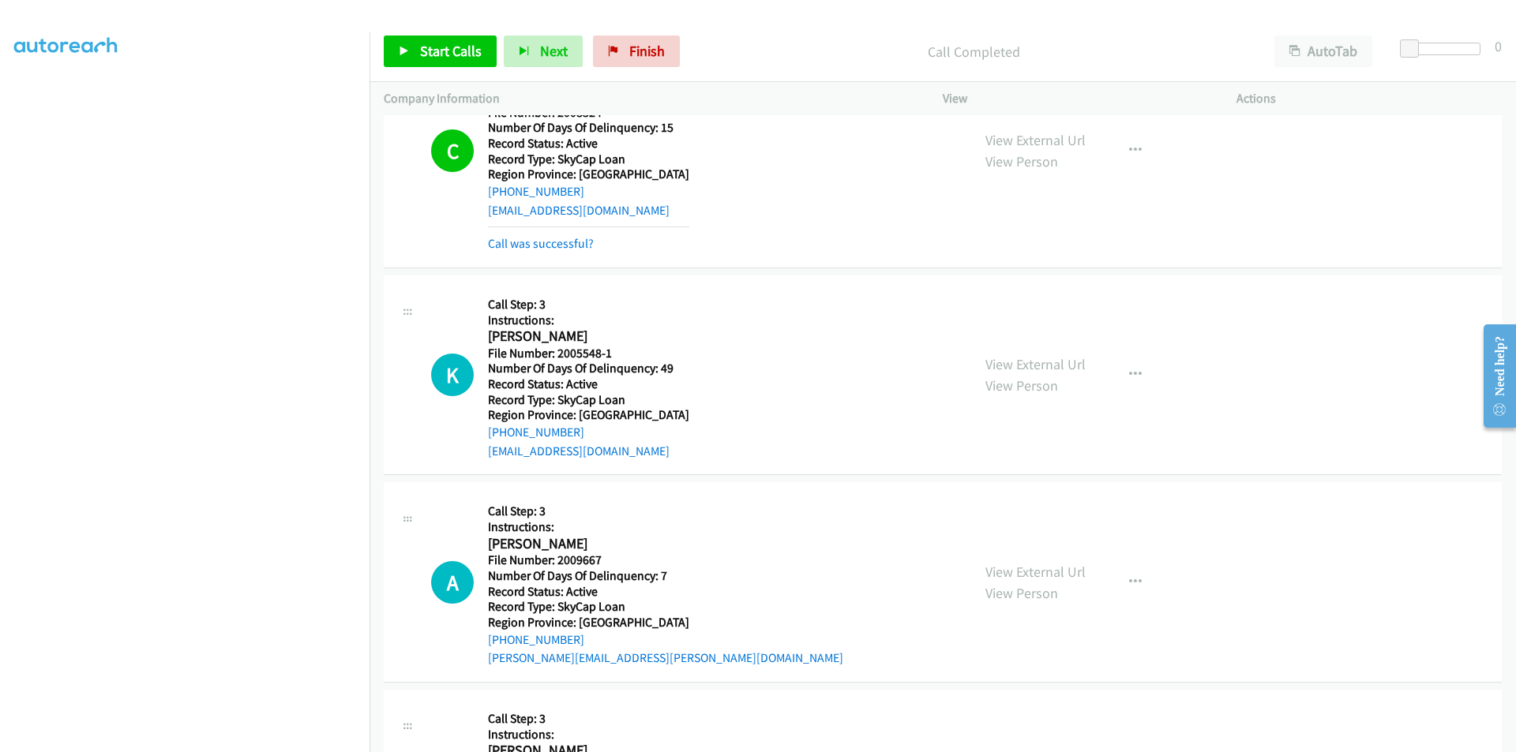
scroll to position [7328, 0]
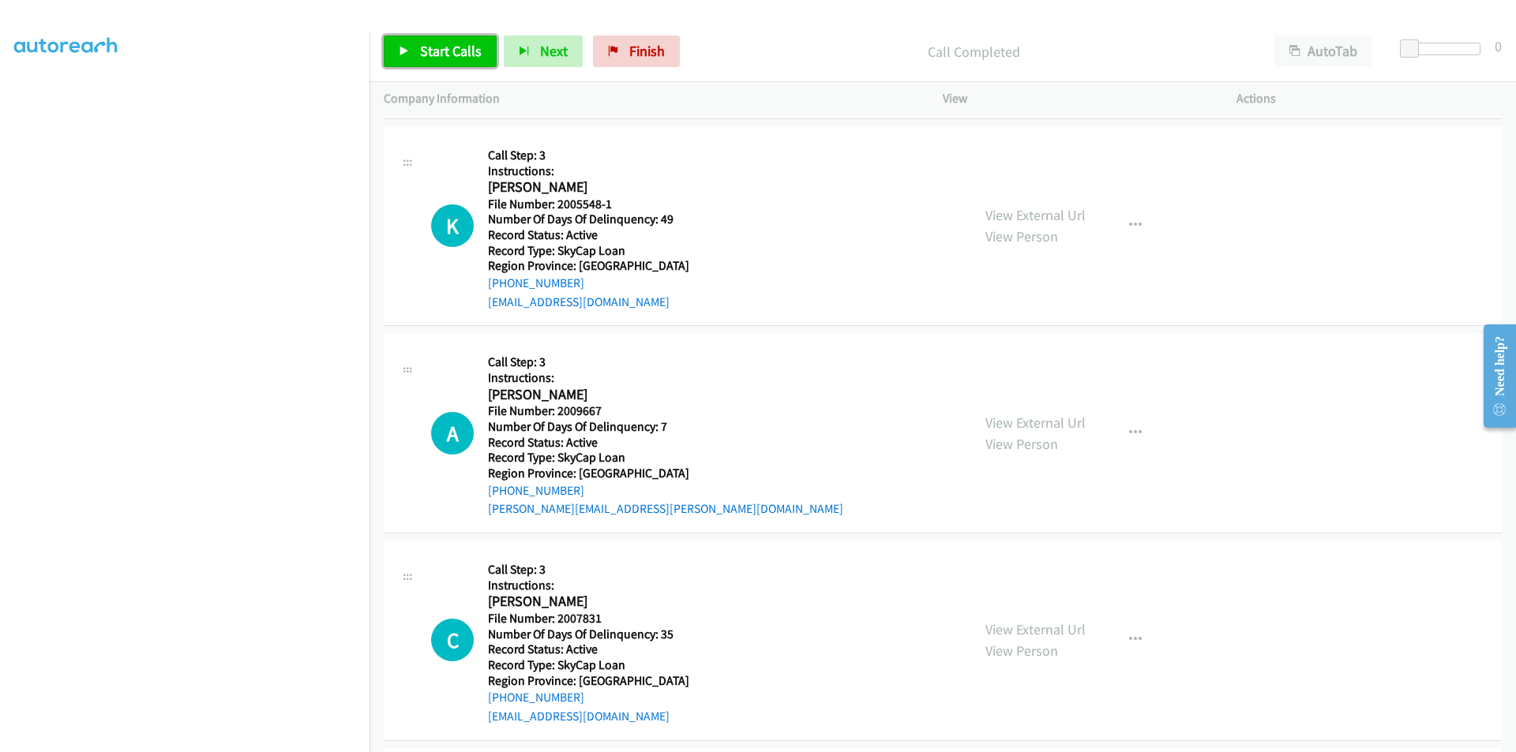
click at [448, 54] on span "Start Calls" at bounding box center [451, 51] width 62 height 18
click at [448, 54] on span "Pause" at bounding box center [438, 51] width 36 height 18
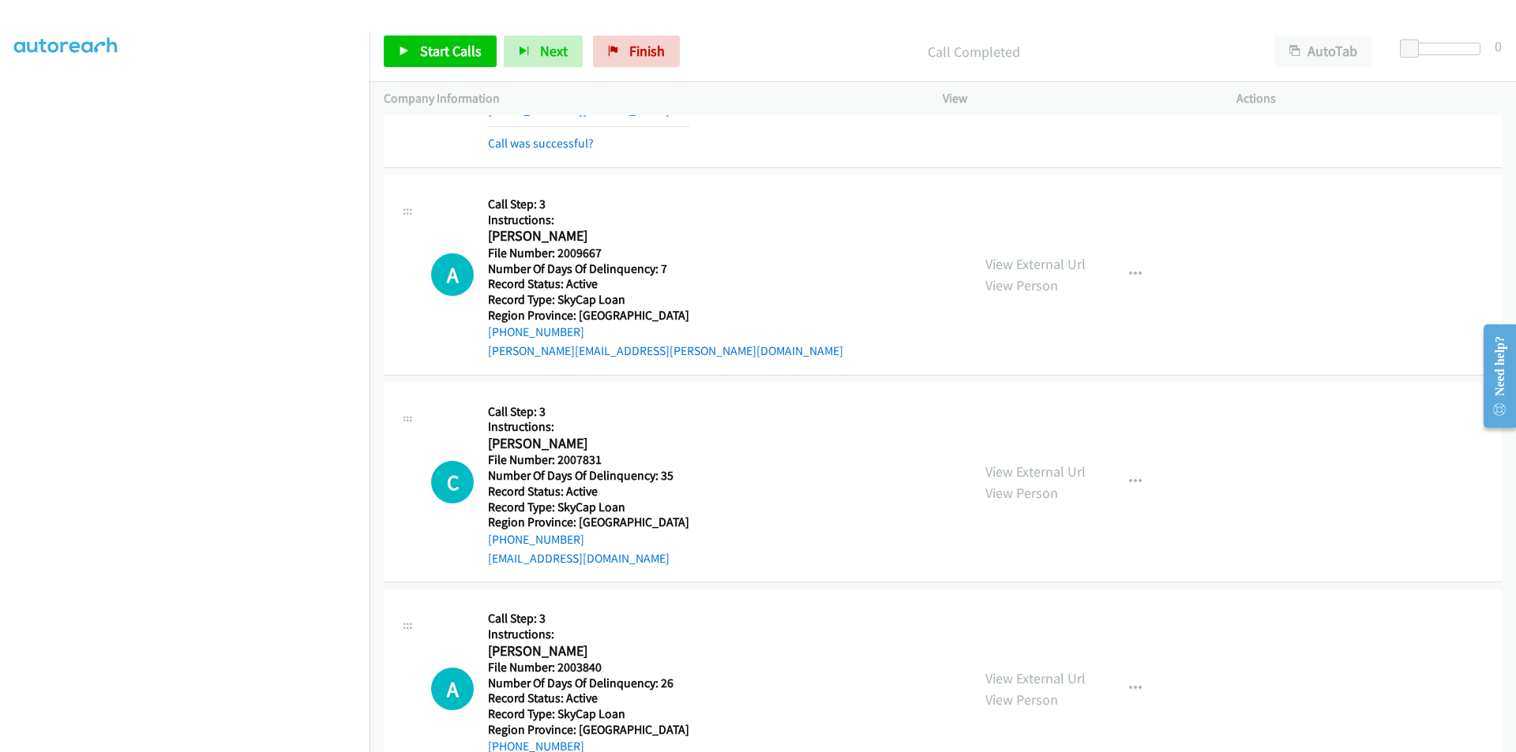
scroll to position [7565, 0]
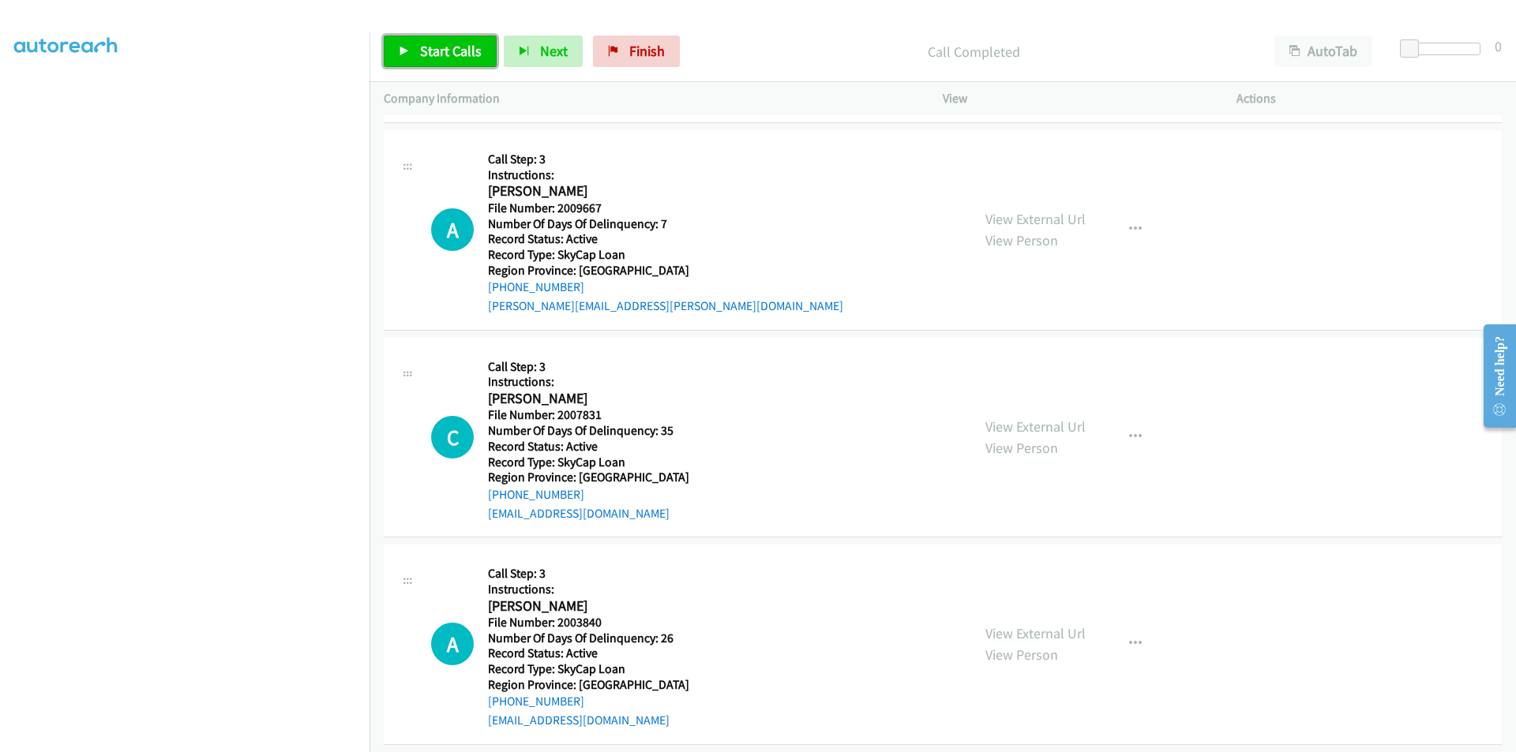
click at [452, 51] on span "Start Calls" at bounding box center [451, 51] width 62 height 18
click at [452, 51] on span "Pause" at bounding box center [438, 51] width 36 height 18
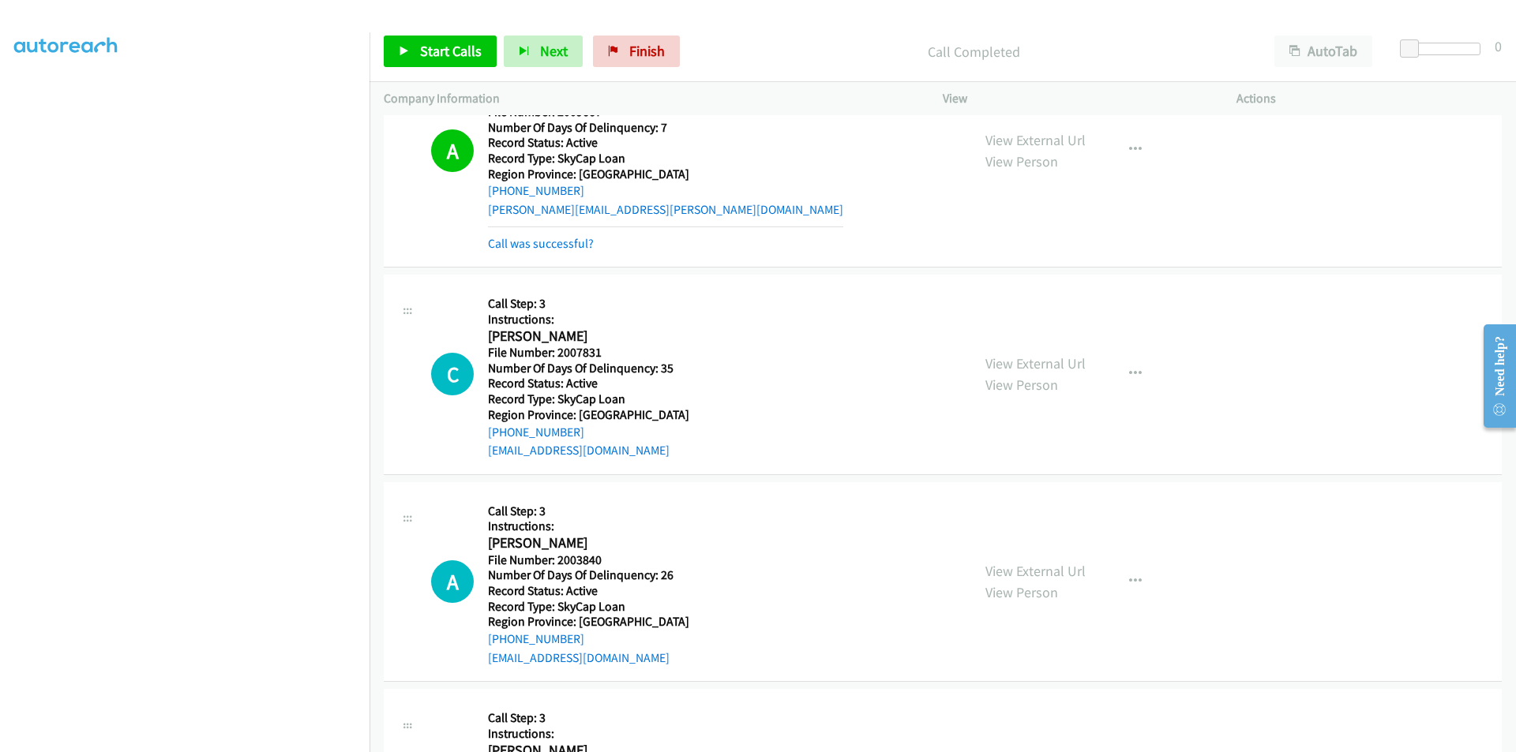
scroll to position [7802, 0]
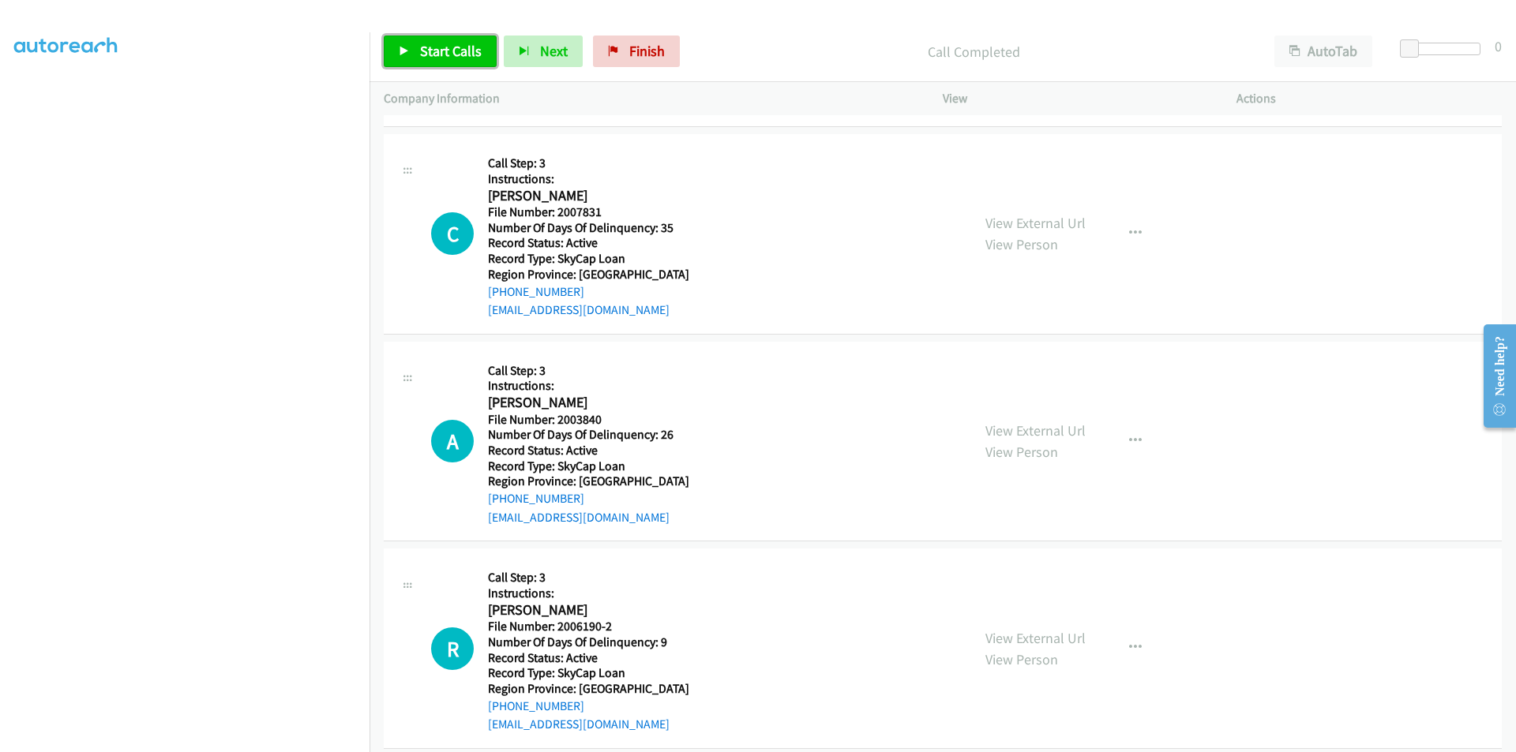
click at [452, 43] on span "Start Calls" at bounding box center [451, 51] width 62 height 18
click at [452, 43] on span "Pause" at bounding box center [438, 51] width 36 height 18
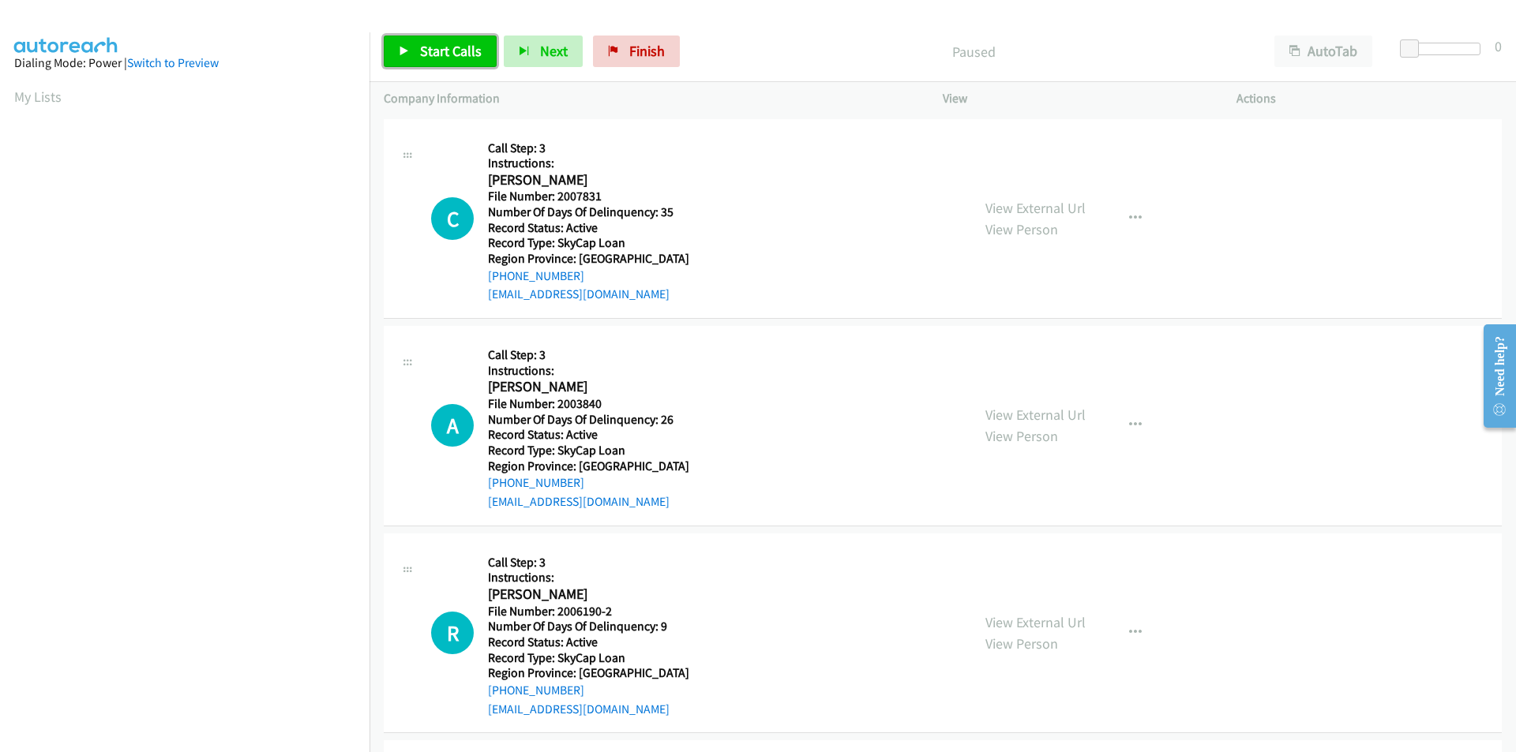
click at [454, 47] on span "Start Calls" at bounding box center [451, 51] width 62 height 18
click at [454, 47] on span "Pause" at bounding box center [438, 51] width 36 height 18
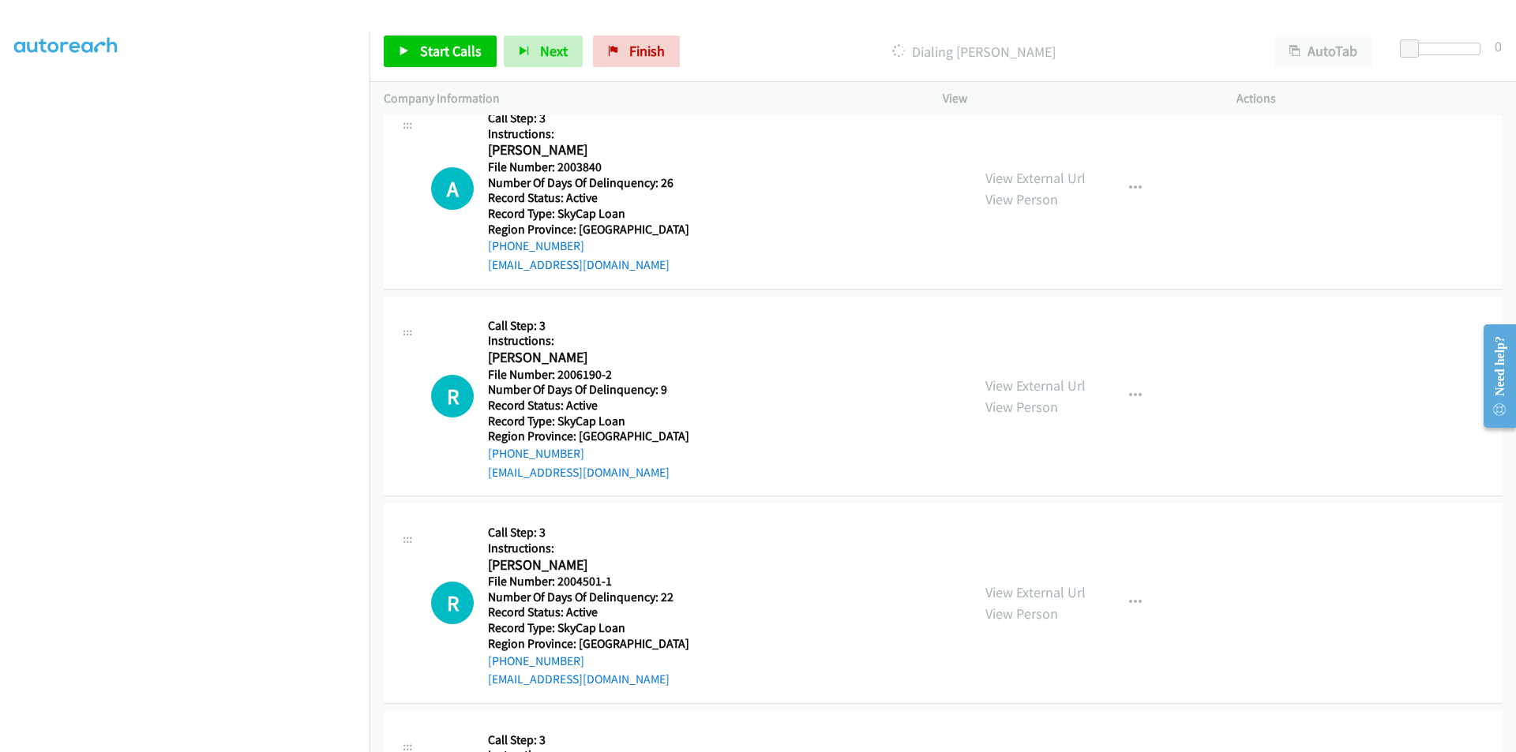
scroll to position [271, 0]
click at [437, 45] on span "Start Calls" at bounding box center [451, 51] width 62 height 18
click at [437, 45] on span "Pause" at bounding box center [438, 51] width 36 height 18
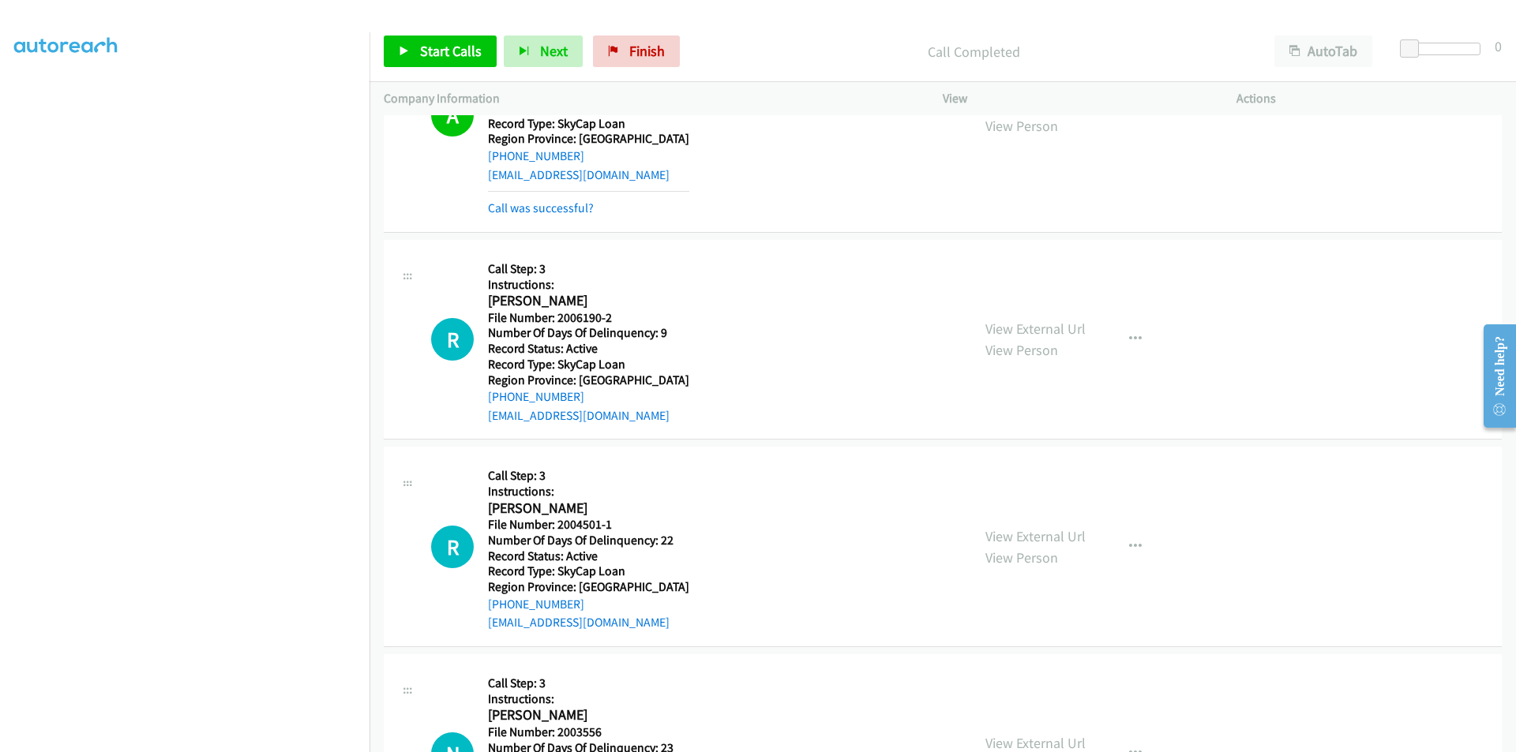
scroll to position [486, 0]
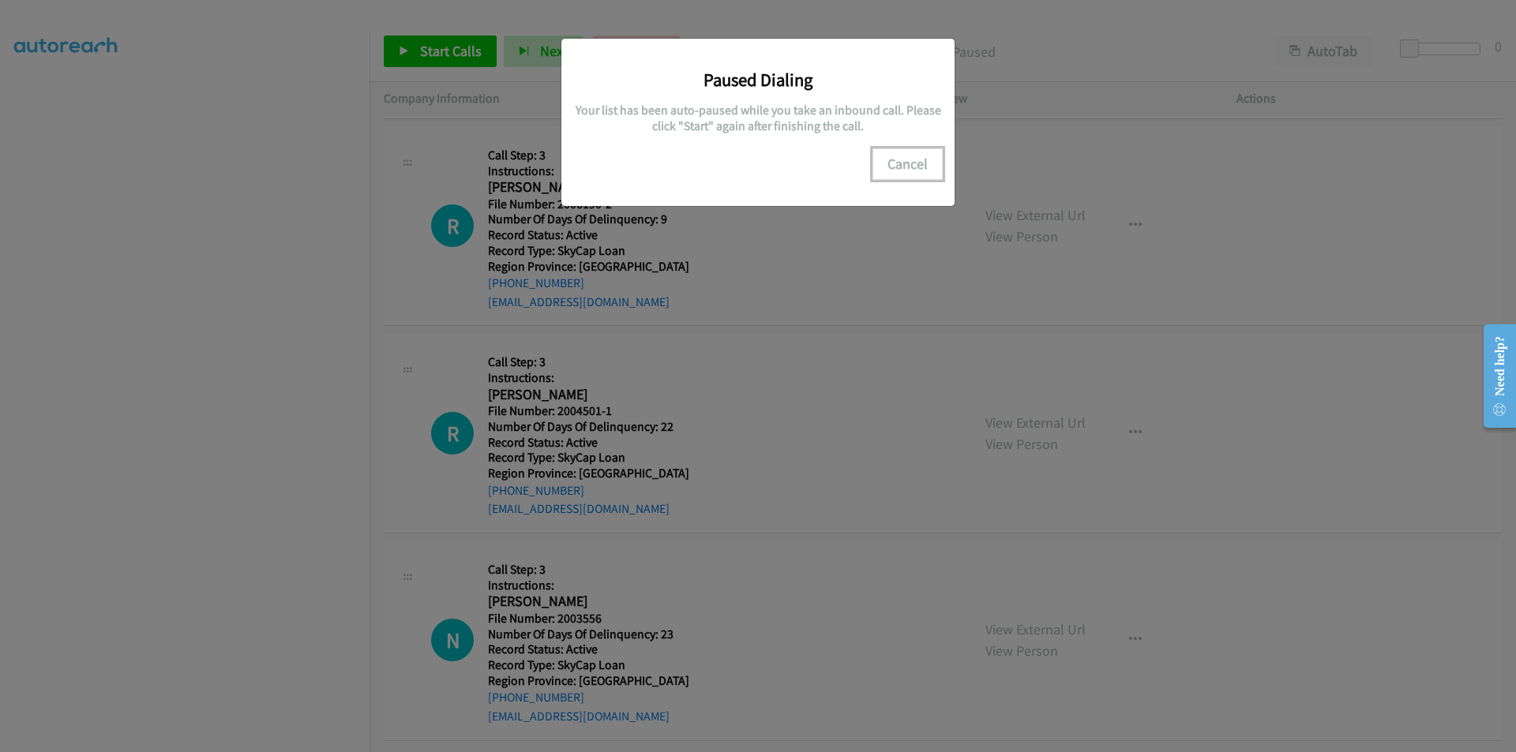
click at [899, 168] on button "Cancel" at bounding box center [907, 164] width 70 height 32
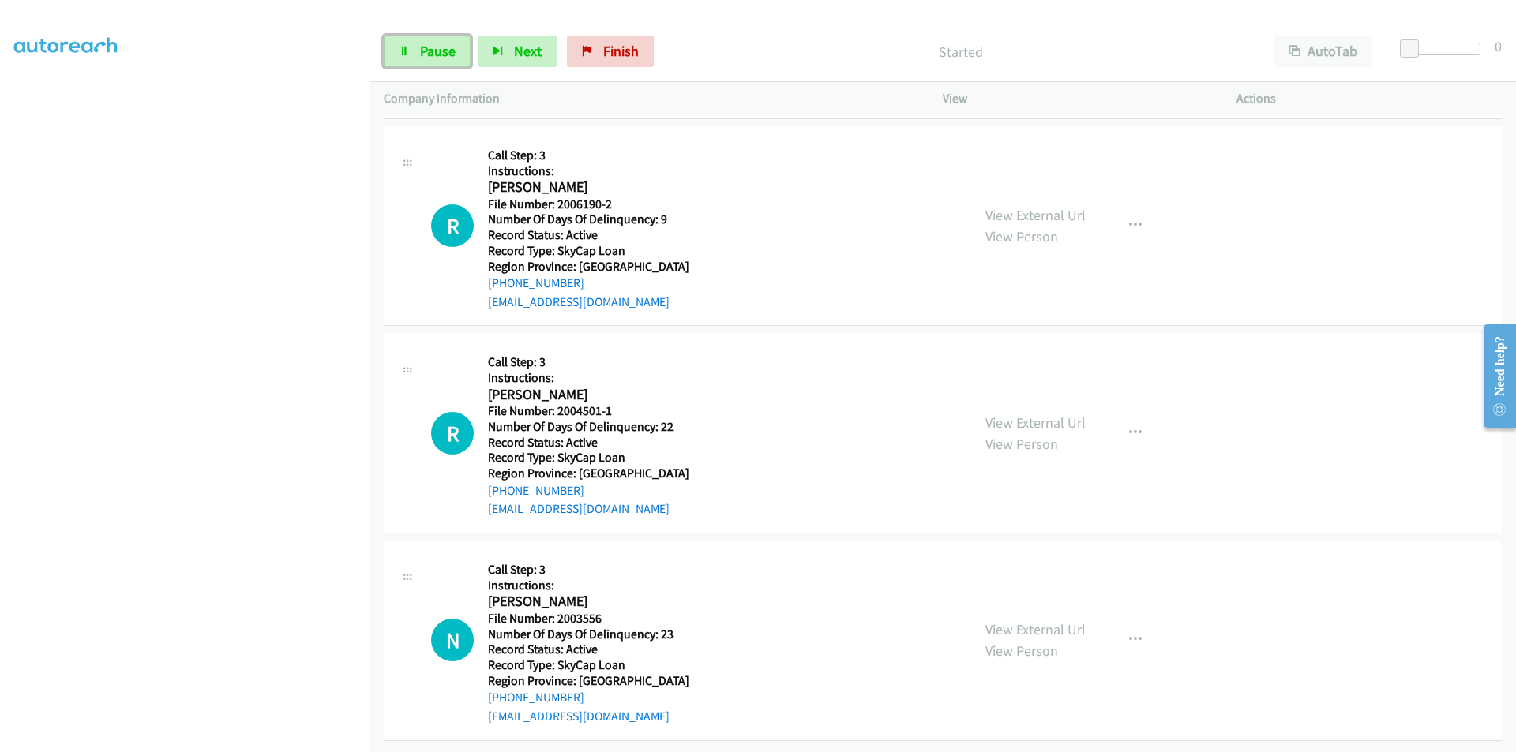
click at [441, 51] on span "Pause" at bounding box center [438, 51] width 36 height 18
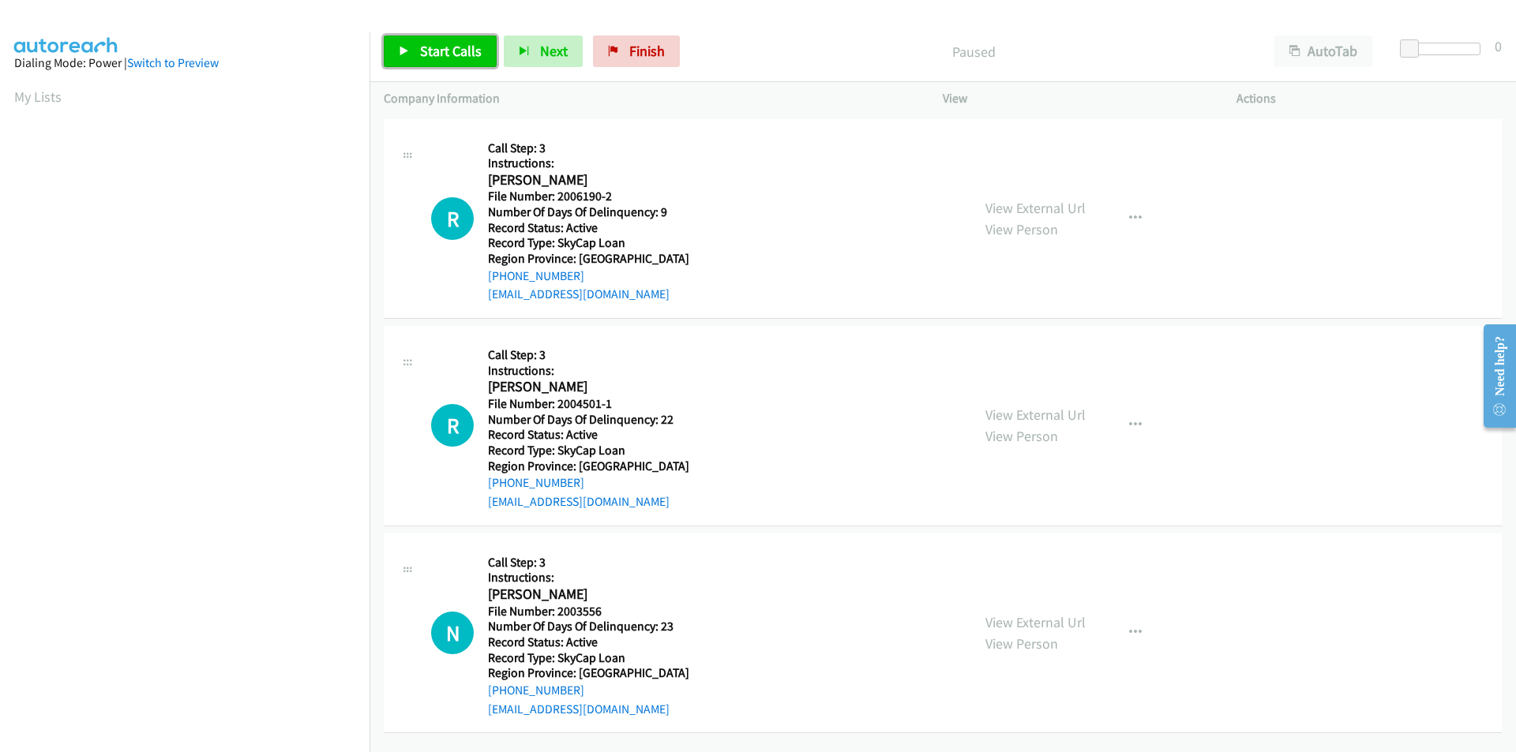
click at [433, 58] on span "Start Calls" at bounding box center [451, 51] width 62 height 18
click at [433, 58] on span "Pause" at bounding box center [438, 51] width 36 height 18
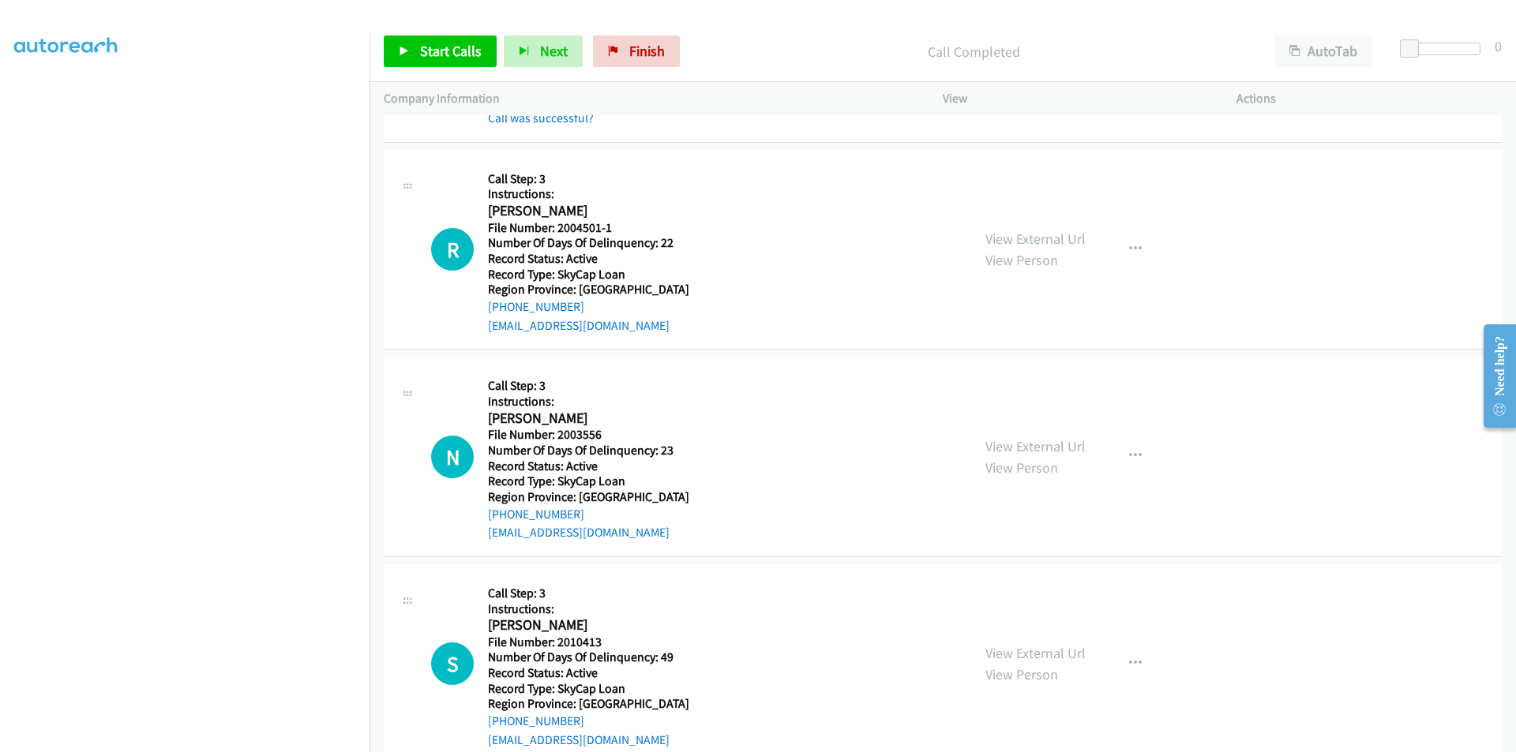
scroll to position [237, 0]
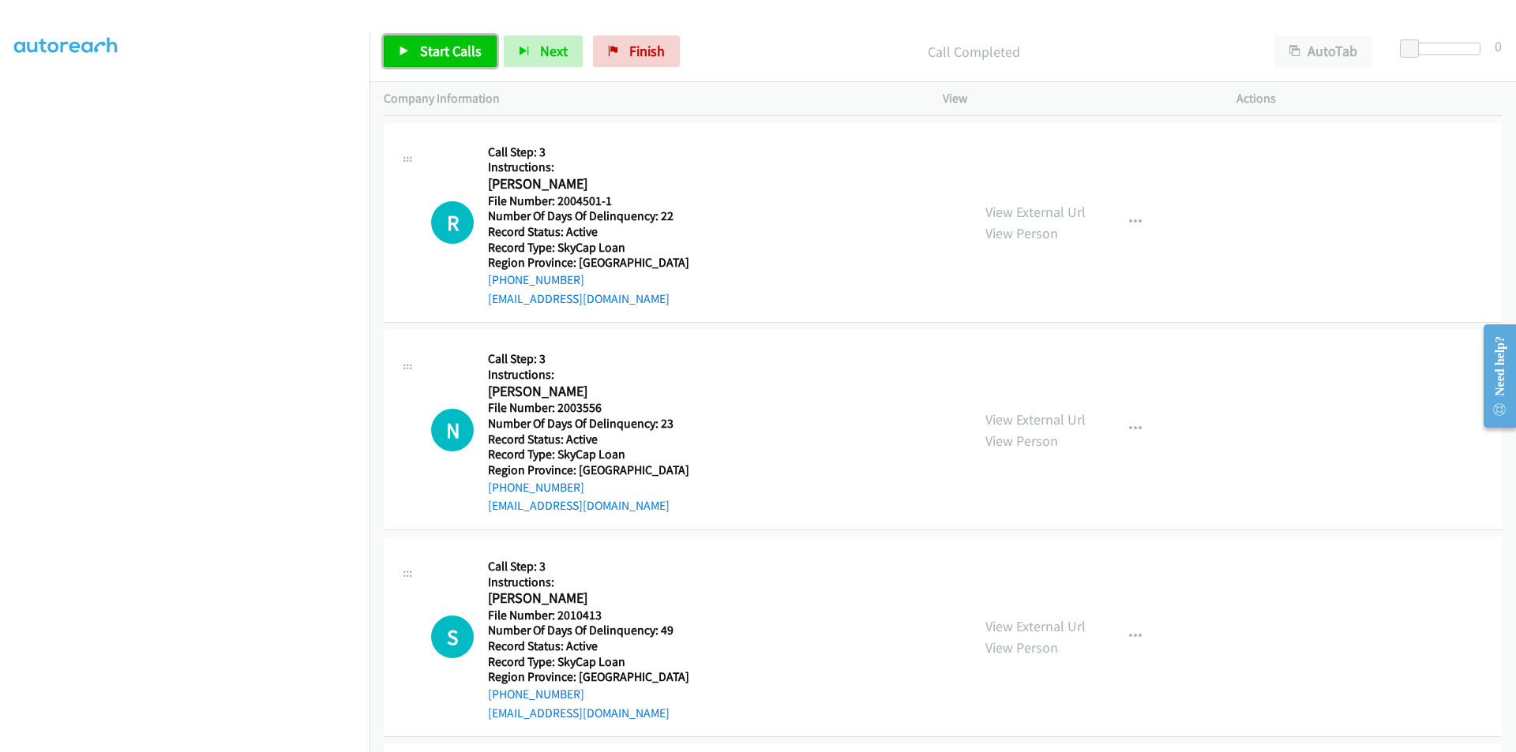
click at [457, 51] on span "Start Calls" at bounding box center [451, 51] width 62 height 18
click at [457, 51] on link "Pause" at bounding box center [427, 52] width 87 height 32
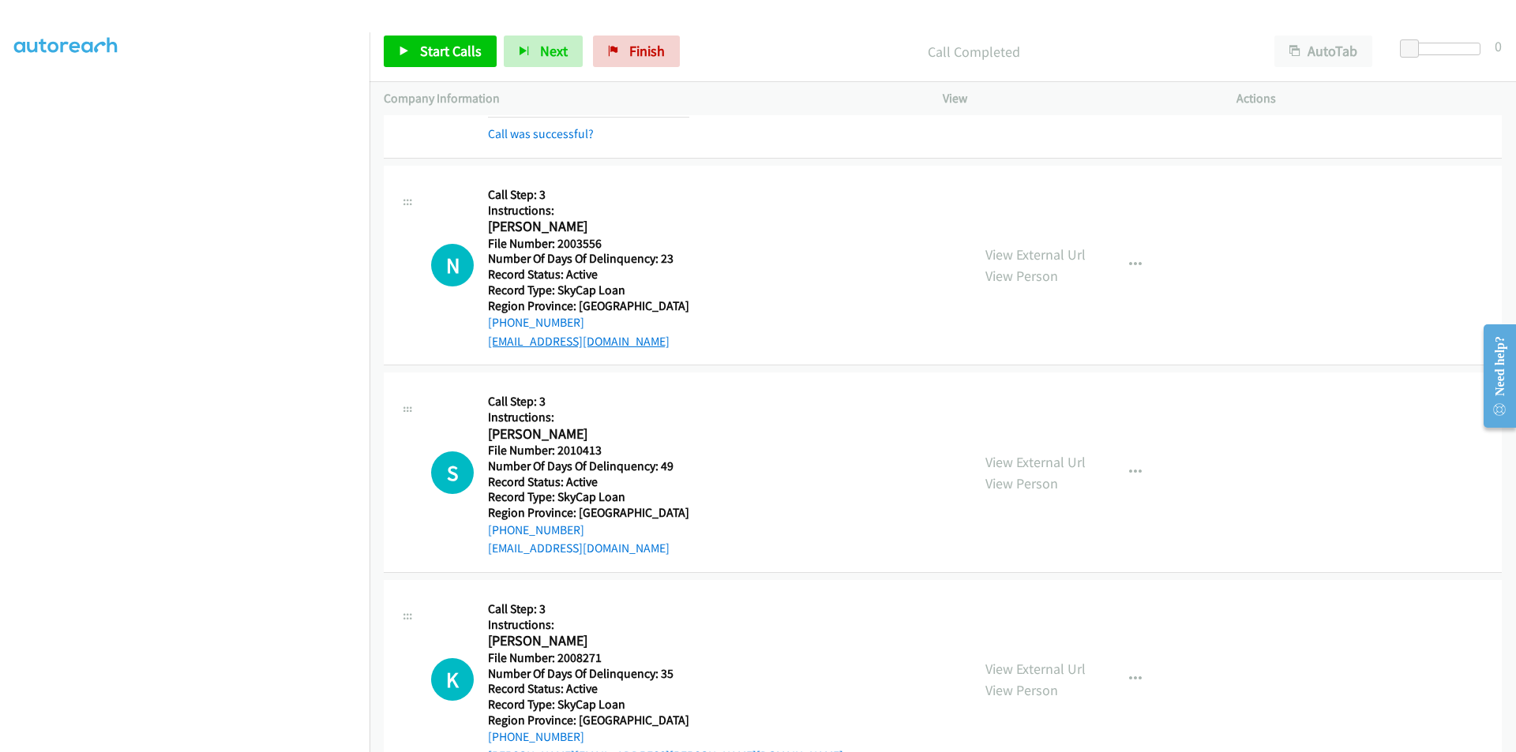
scroll to position [474, 0]
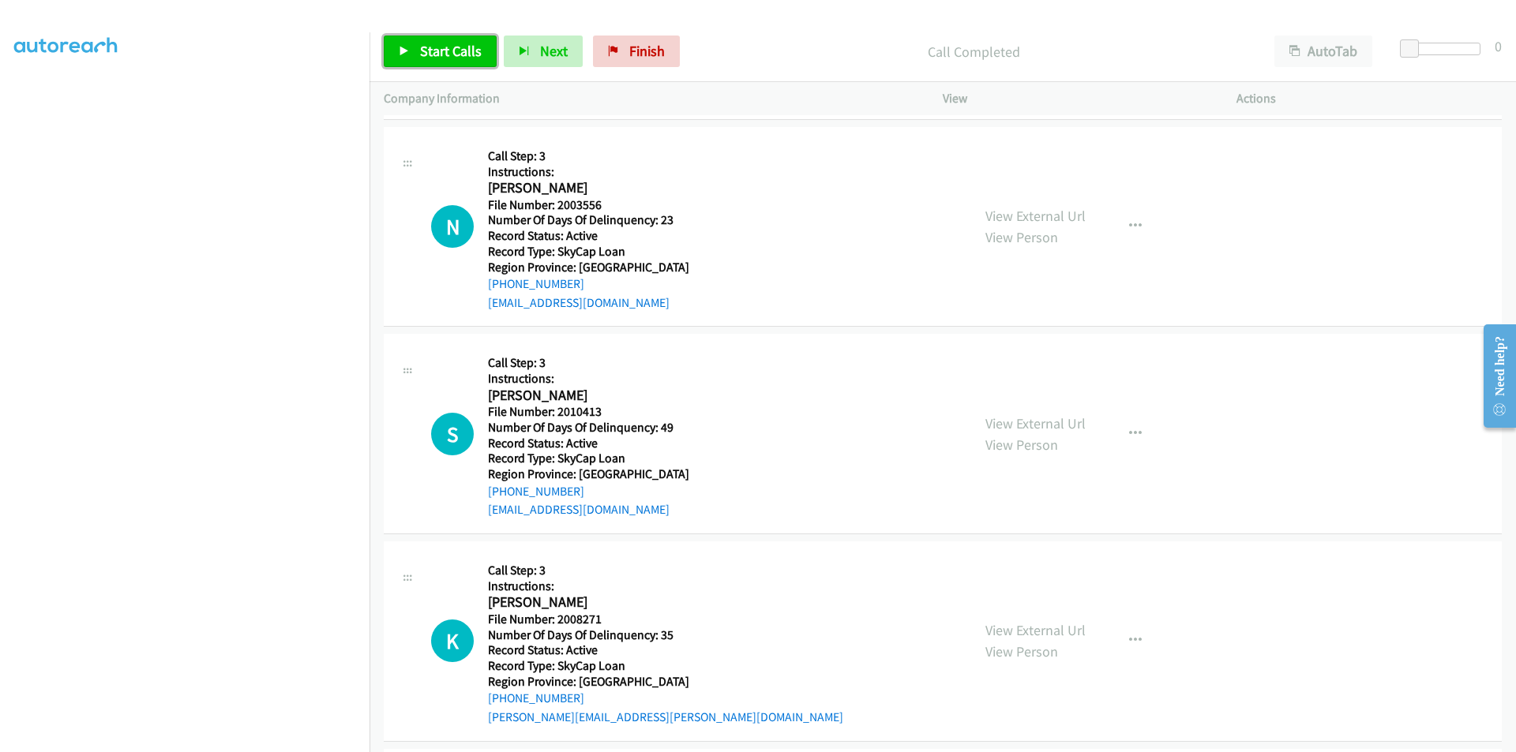
click at [430, 51] on span "Start Calls" at bounding box center [451, 51] width 62 height 18
click at [428, 55] on span "Pause" at bounding box center [438, 51] width 36 height 18
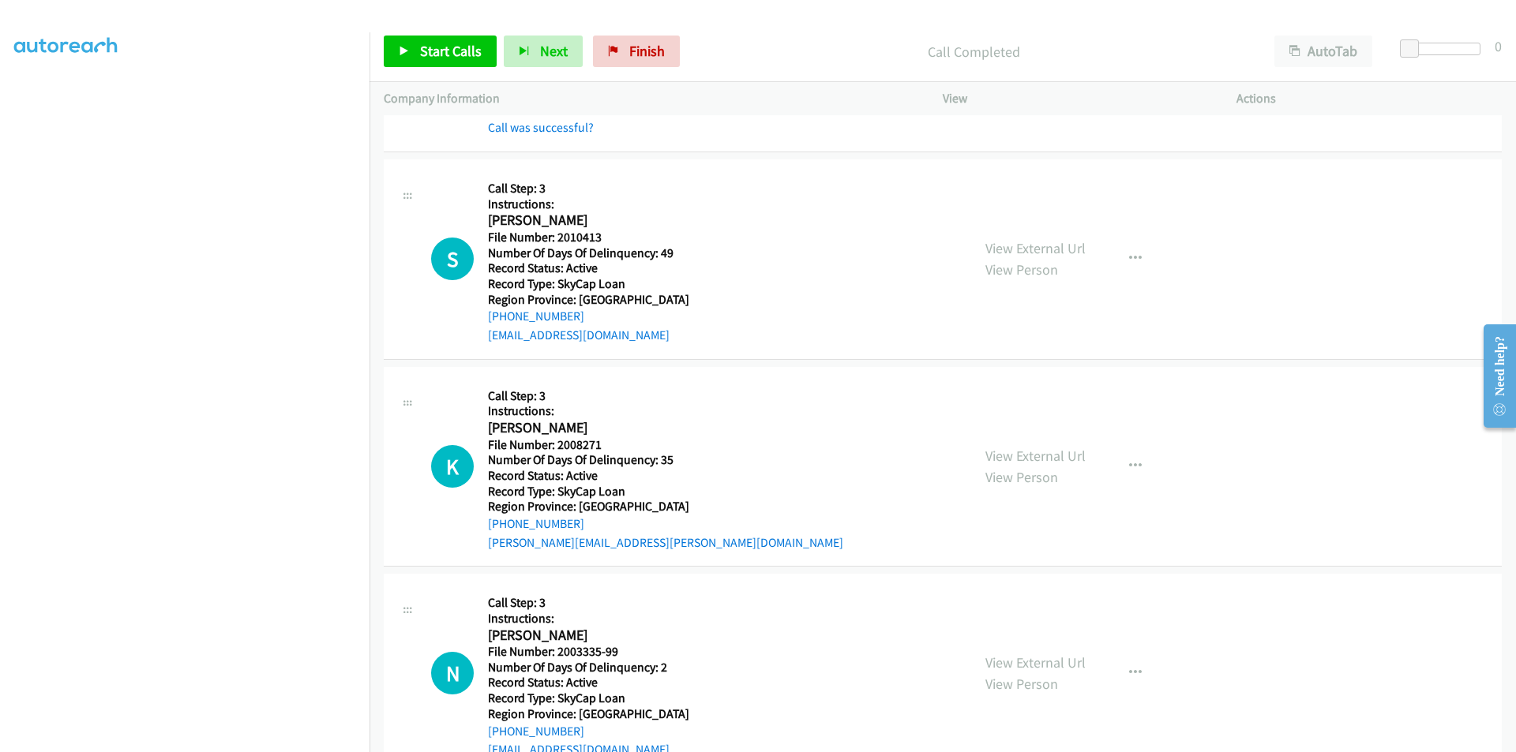
scroll to position [711, 0]
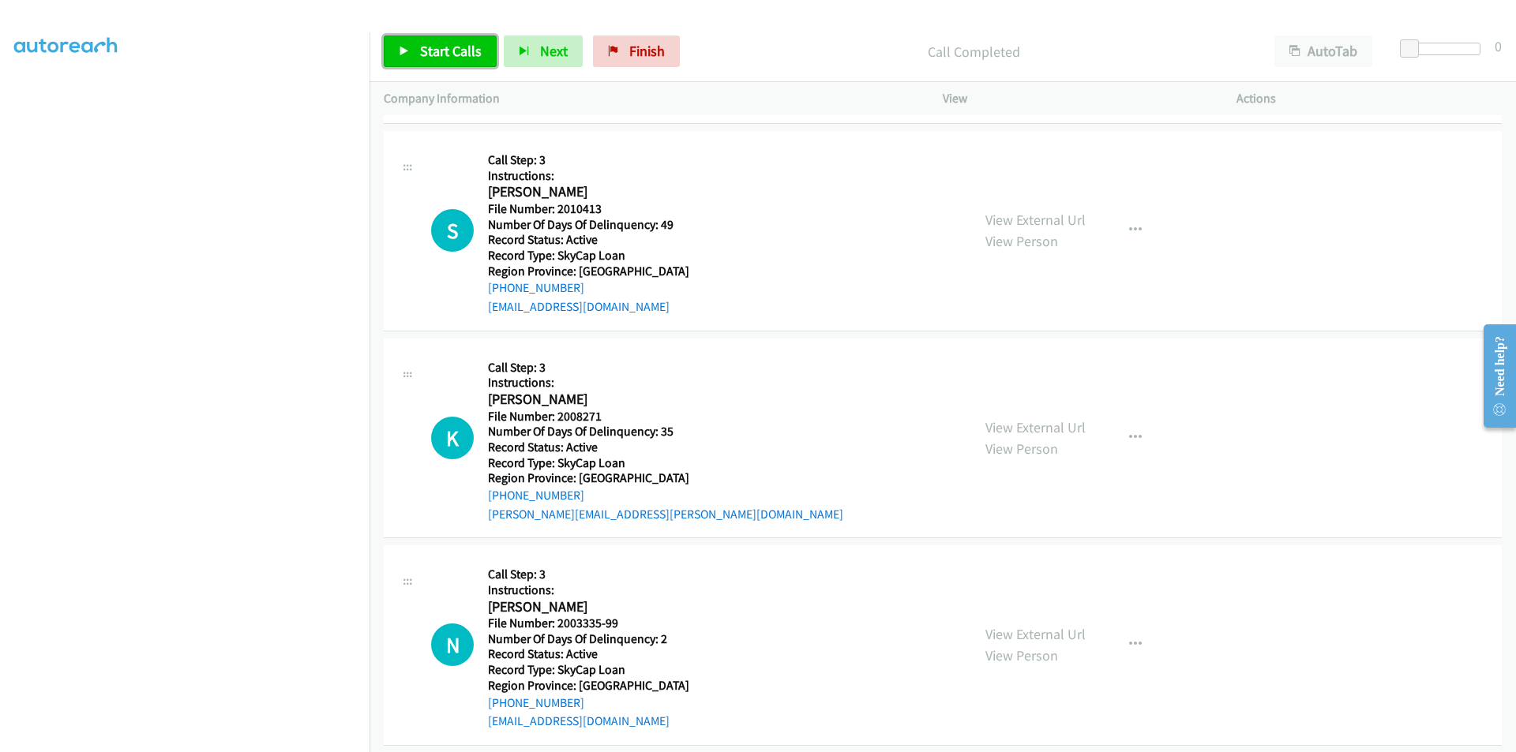
click at [454, 51] on span "Start Calls" at bounding box center [451, 51] width 62 height 18
click at [454, 51] on span "Pause" at bounding box center [438, 51] width 36 height 18
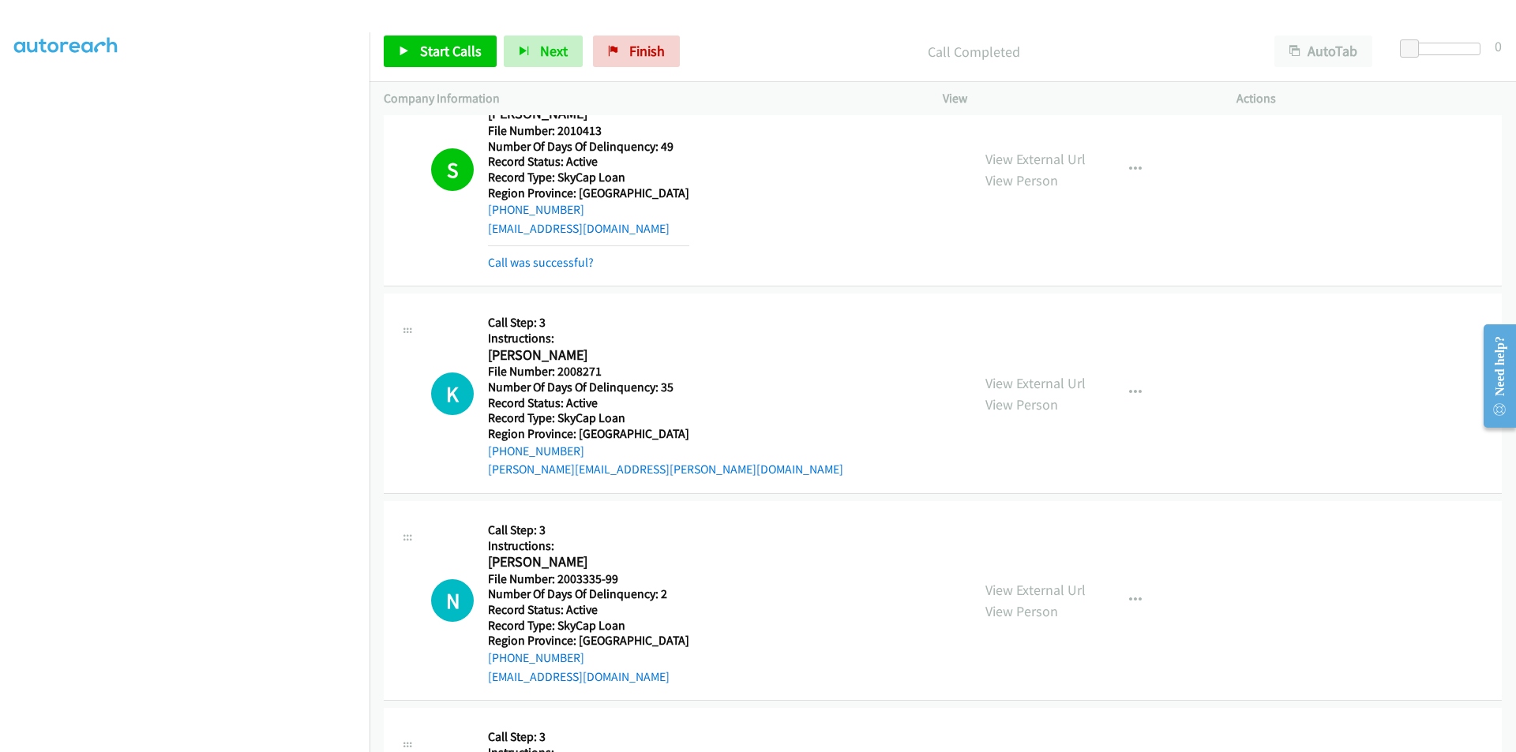
scroll to position [947, 0]
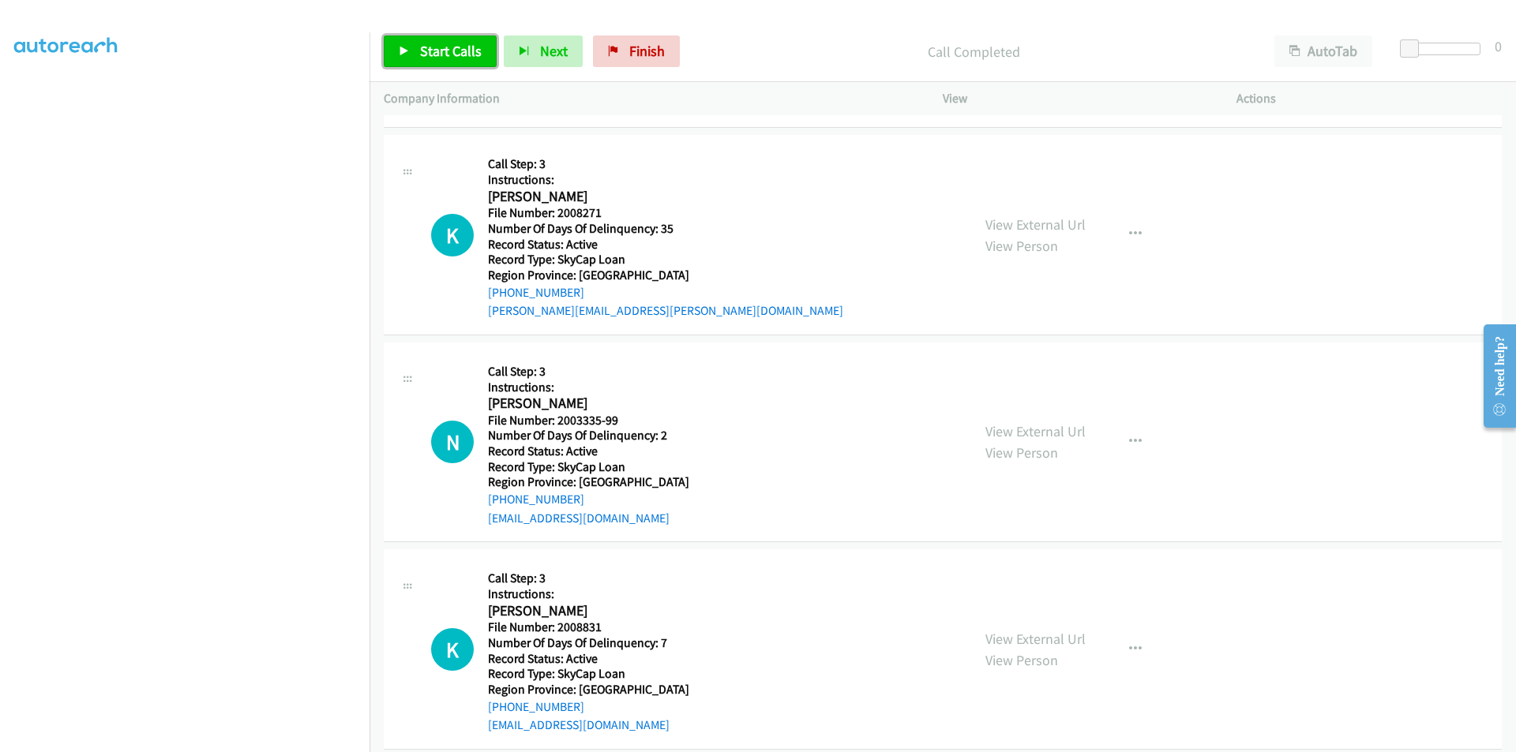
click at [453, 54] on span "Start Calls" at bounding box center [451, 51] width 62 height 18
click at [453, 54] on span "Pause" at bounding box center [438, 51] width 36 height 18
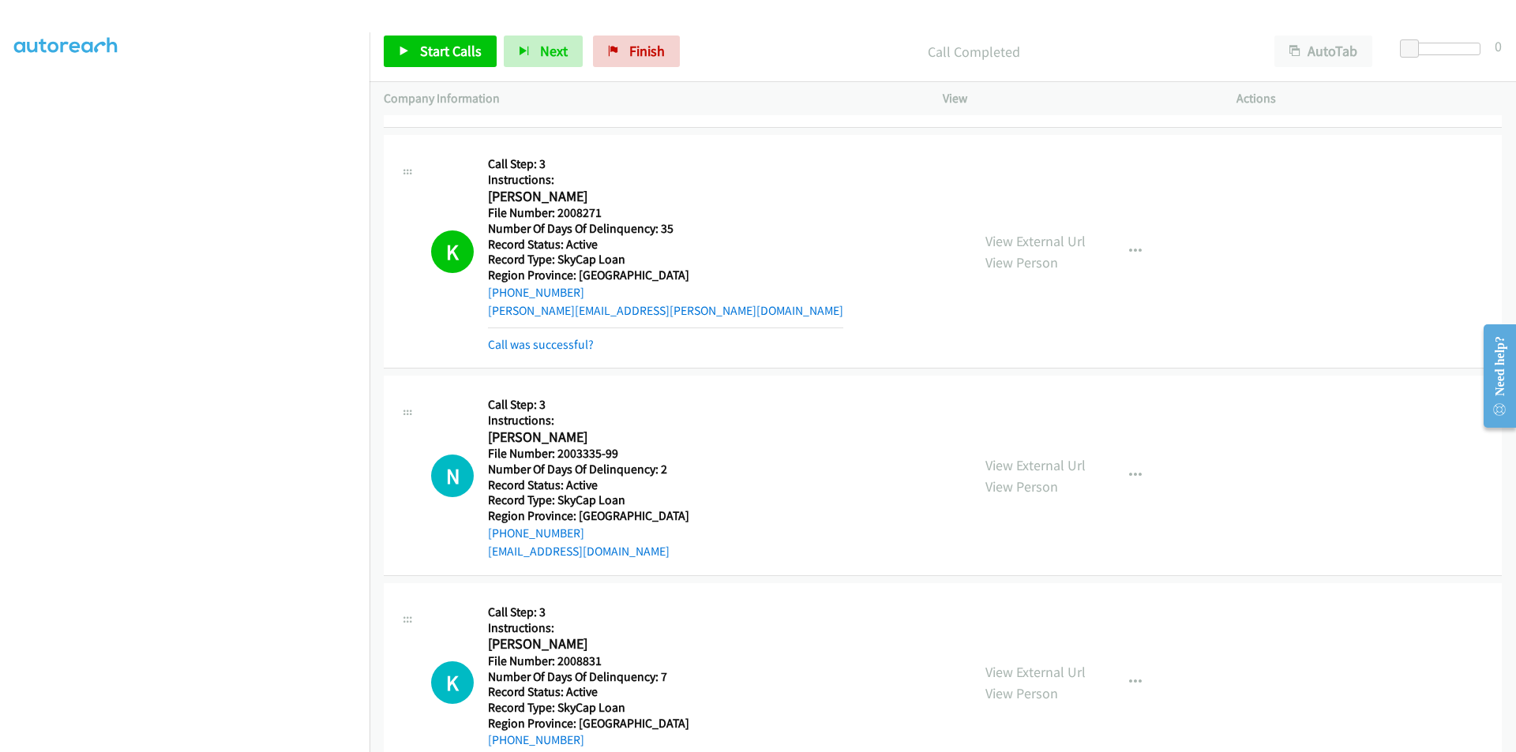
scroll to position [1105, 0]
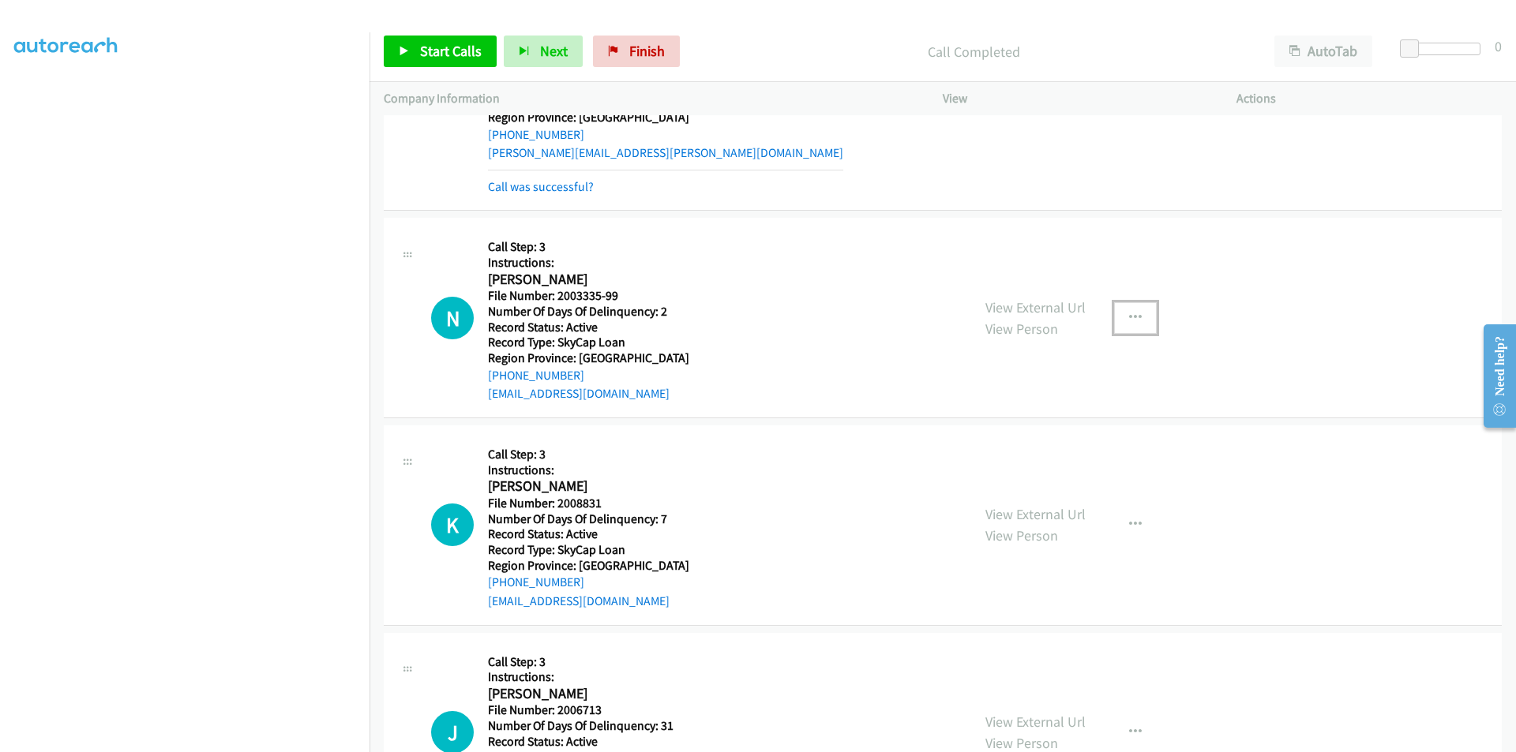
click at [1132, 313] on icon "button" at bounding box center [1135, 318] width 13 height 13
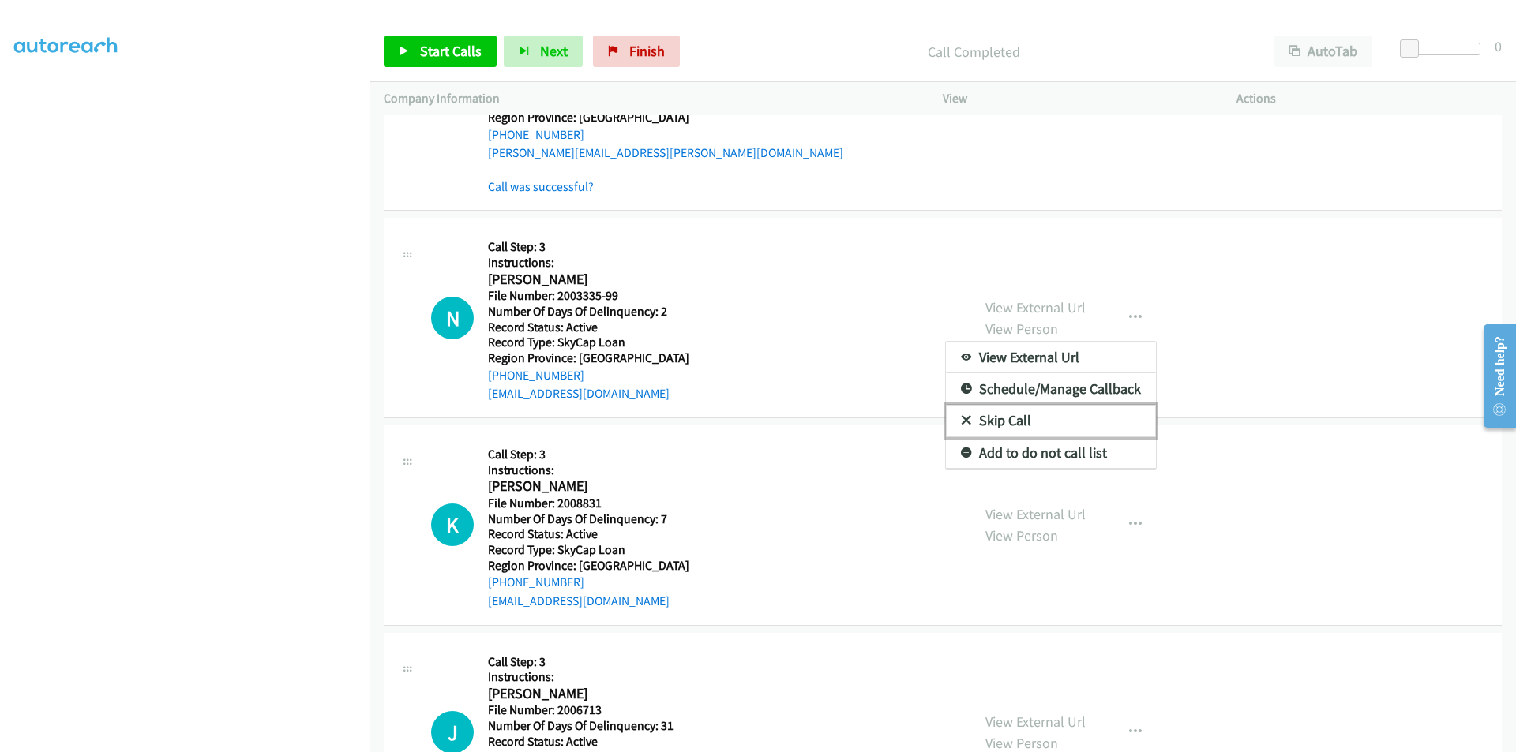
click at [1020, 424] on link "Skip Call" at bounding box center [1051, 421] width 210 height 32
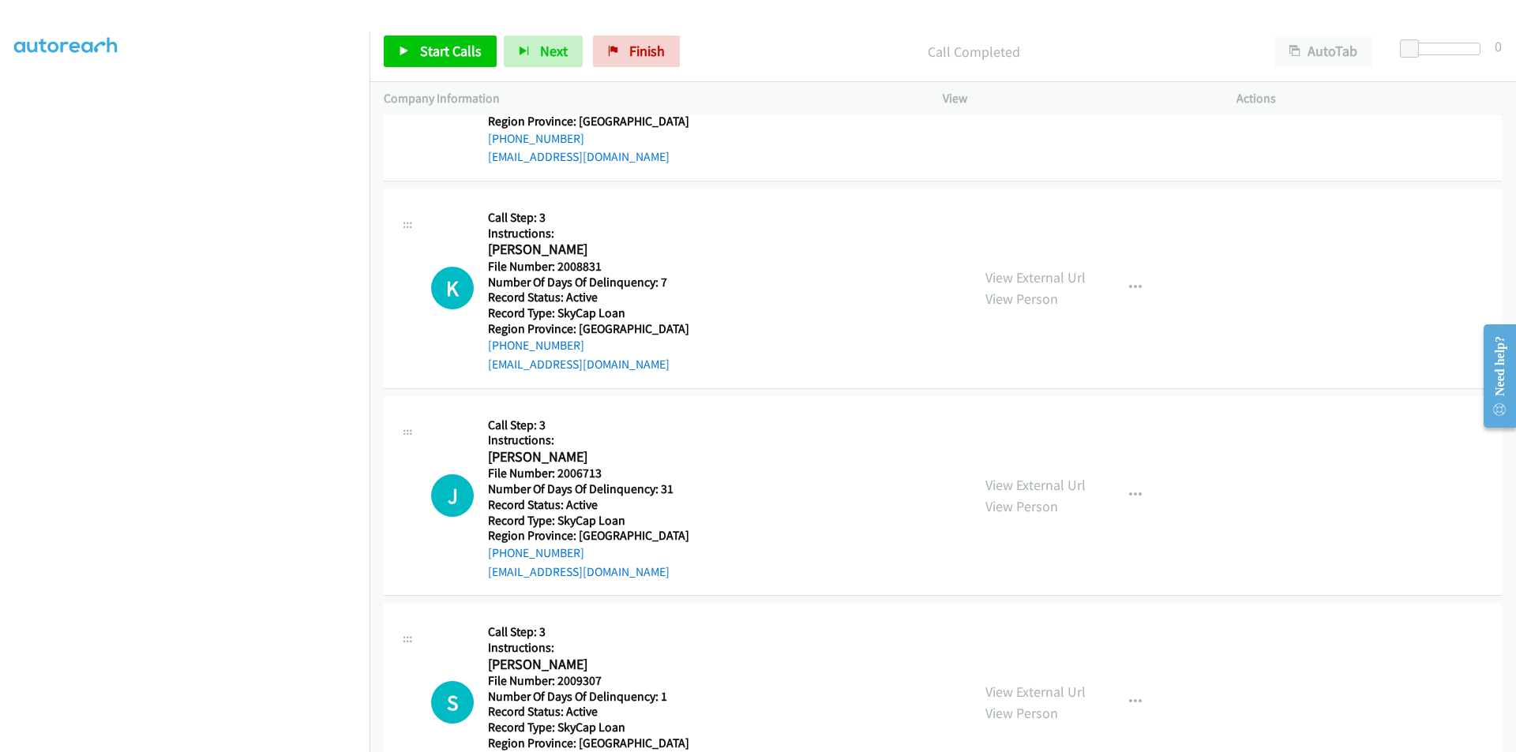
scroll to position [1416, 0]
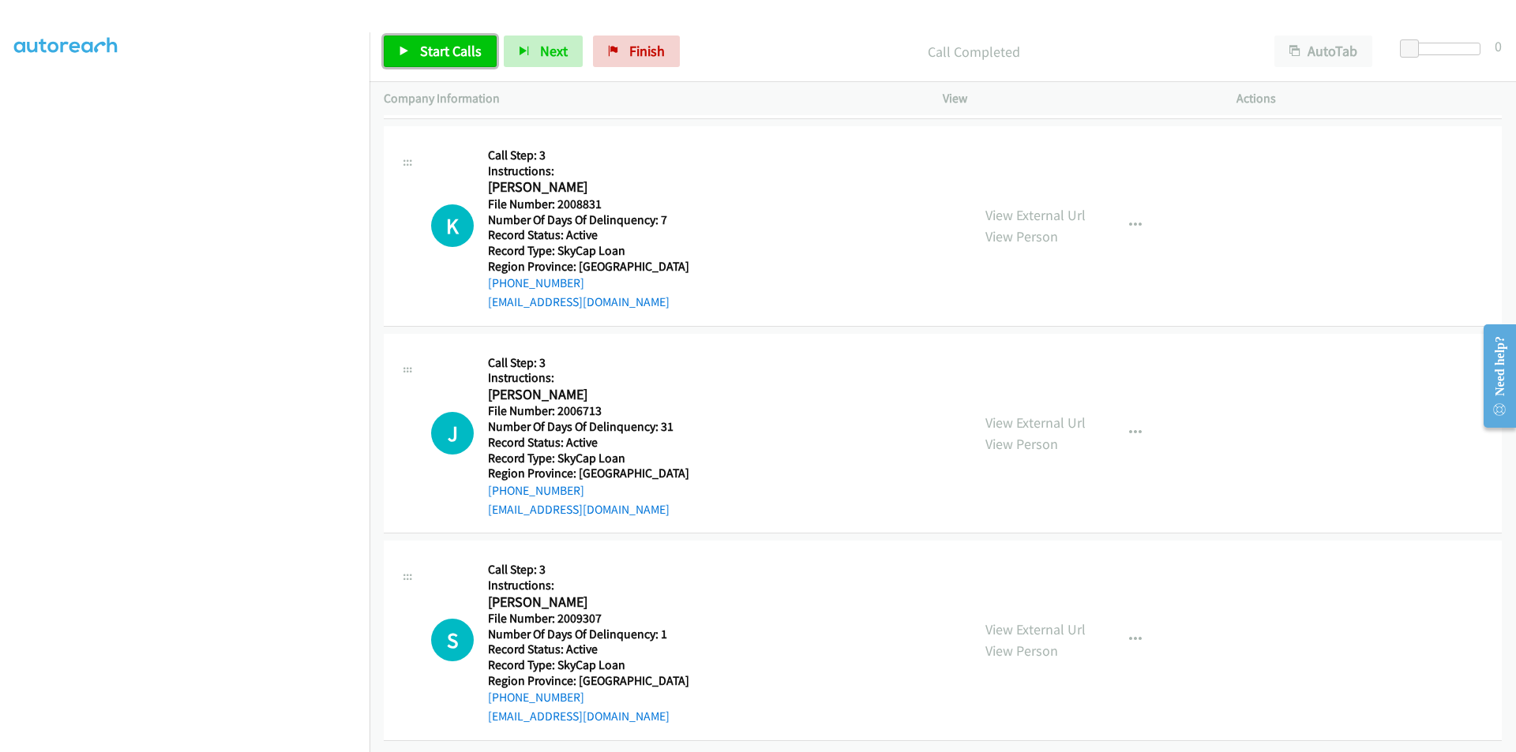
click at [448, 51] on span "Start Calls" at bounding box center [451, 51] width 62 height 18
click at [443, 50] on span "Pause" at bounding box center [438, 51] width 36 height 18
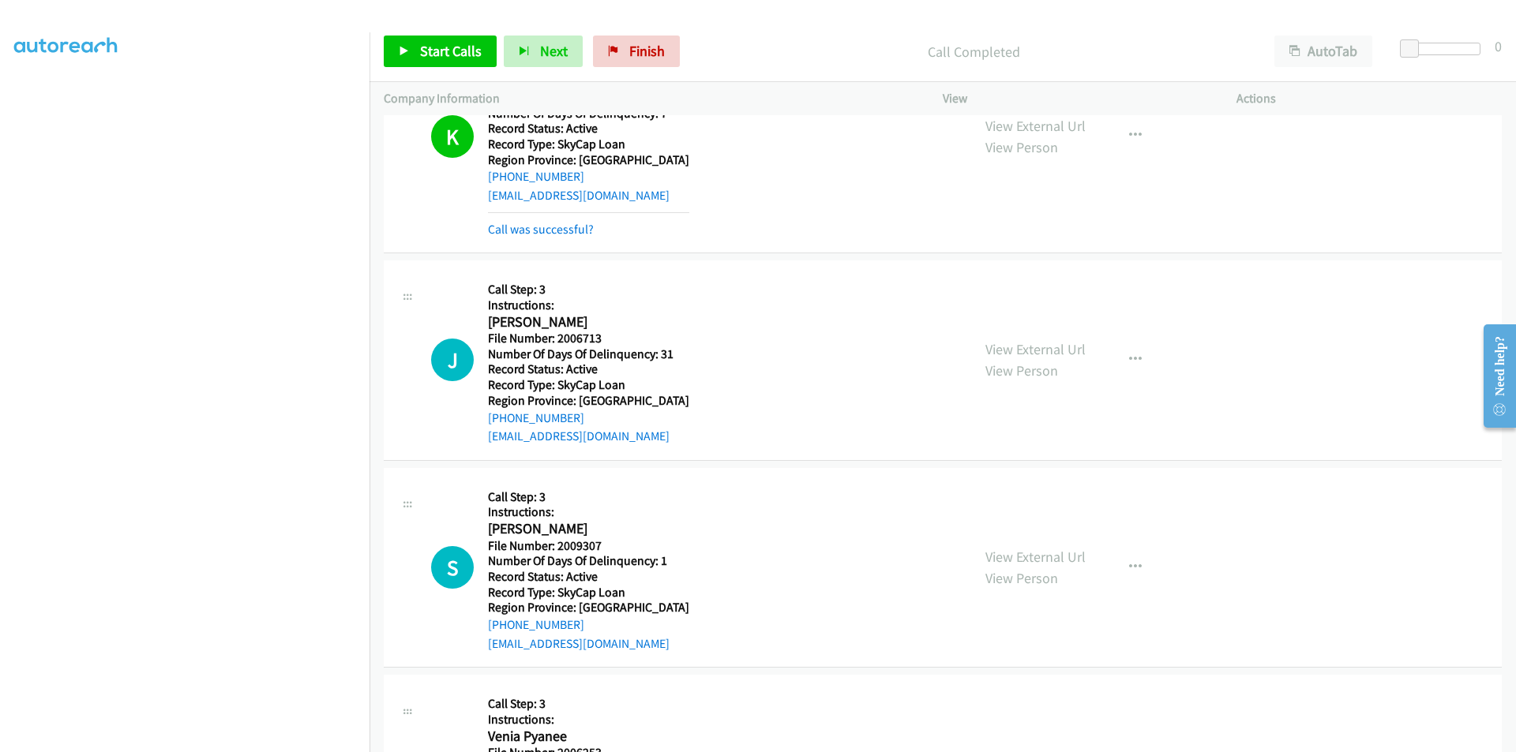
scroll to position [1653, 0]
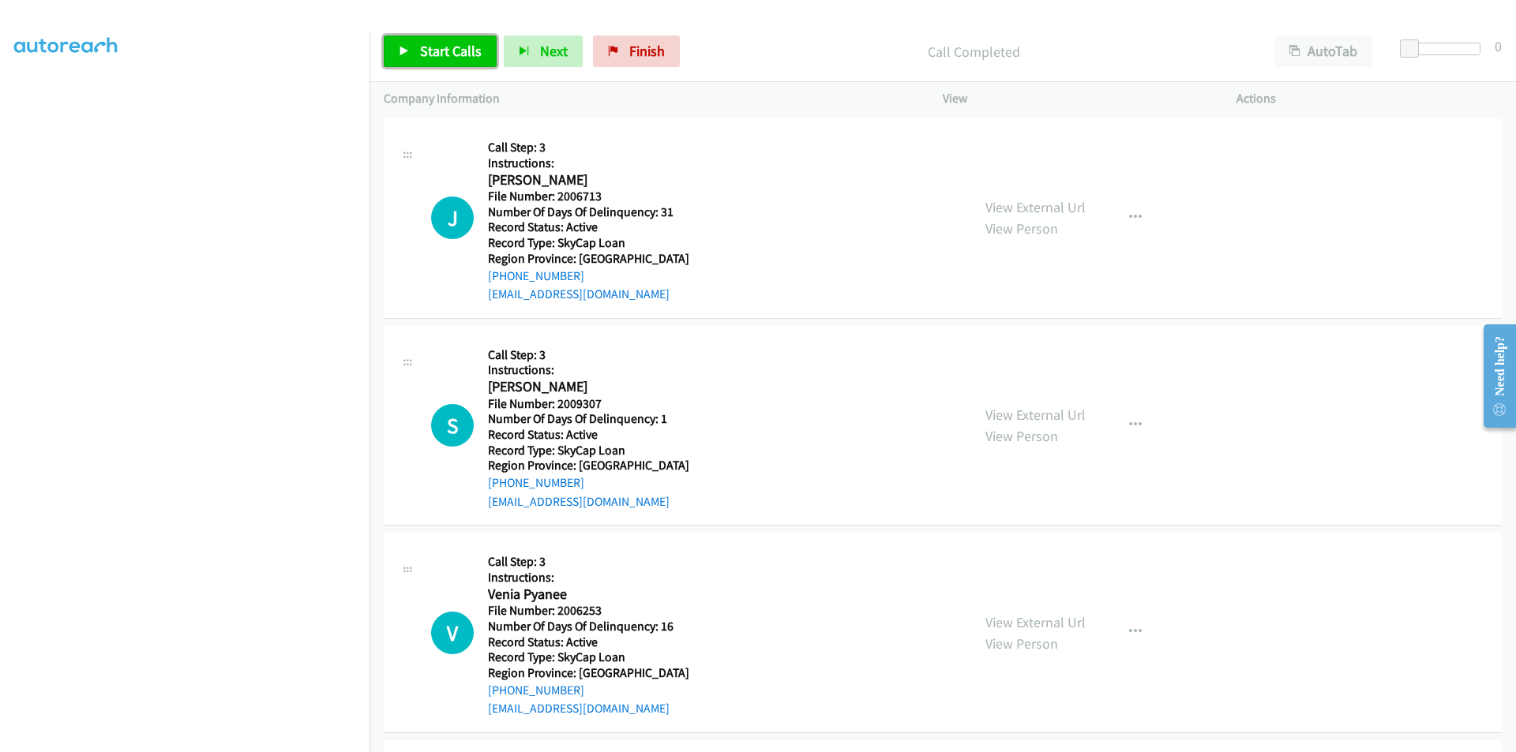
click at [445, 62] on link "Start Calls" at bounding box center [440, 52] width 113 height 32
click at [446, 50] on span "Pause" at bounding box center [438, 51] width 36 height 18
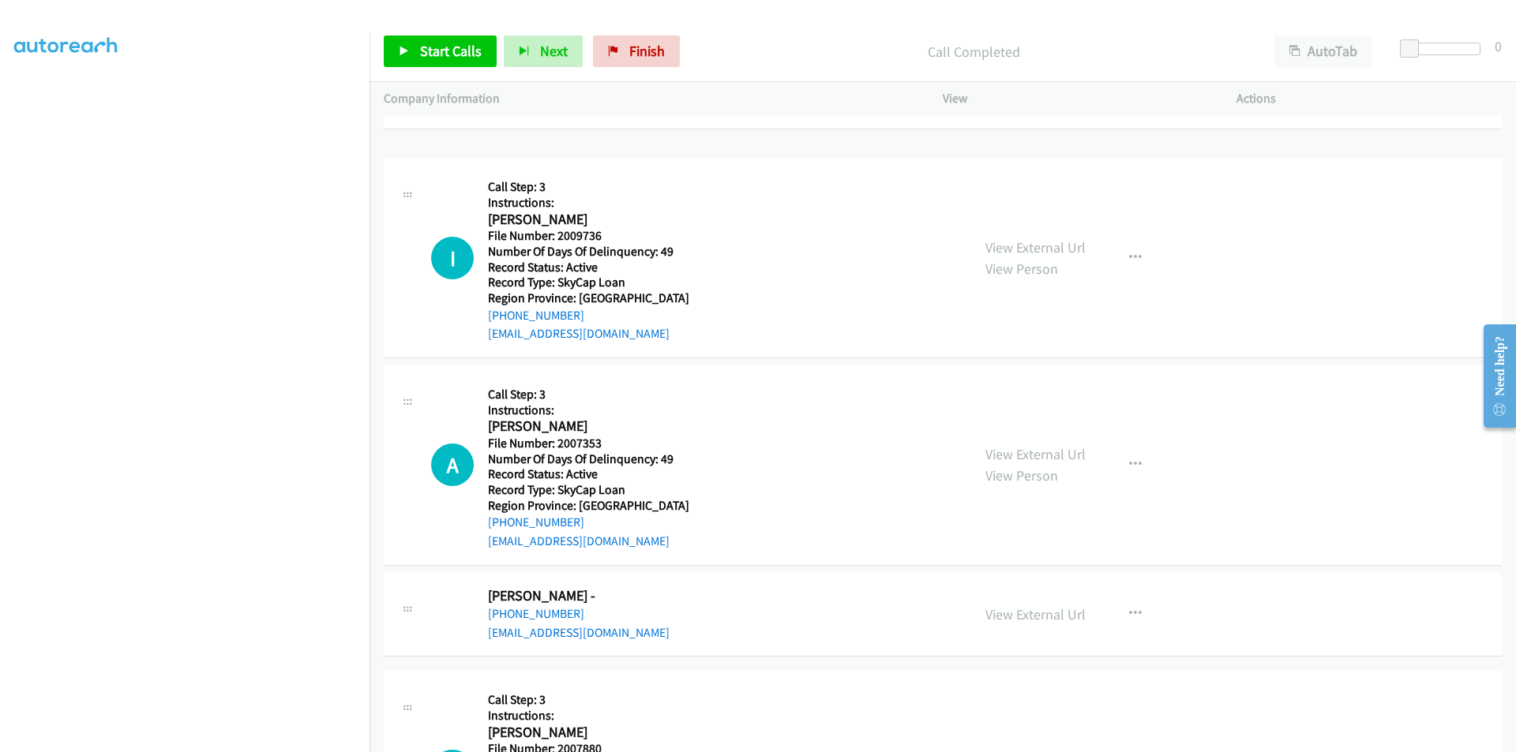
scroll to position [1890, 0]
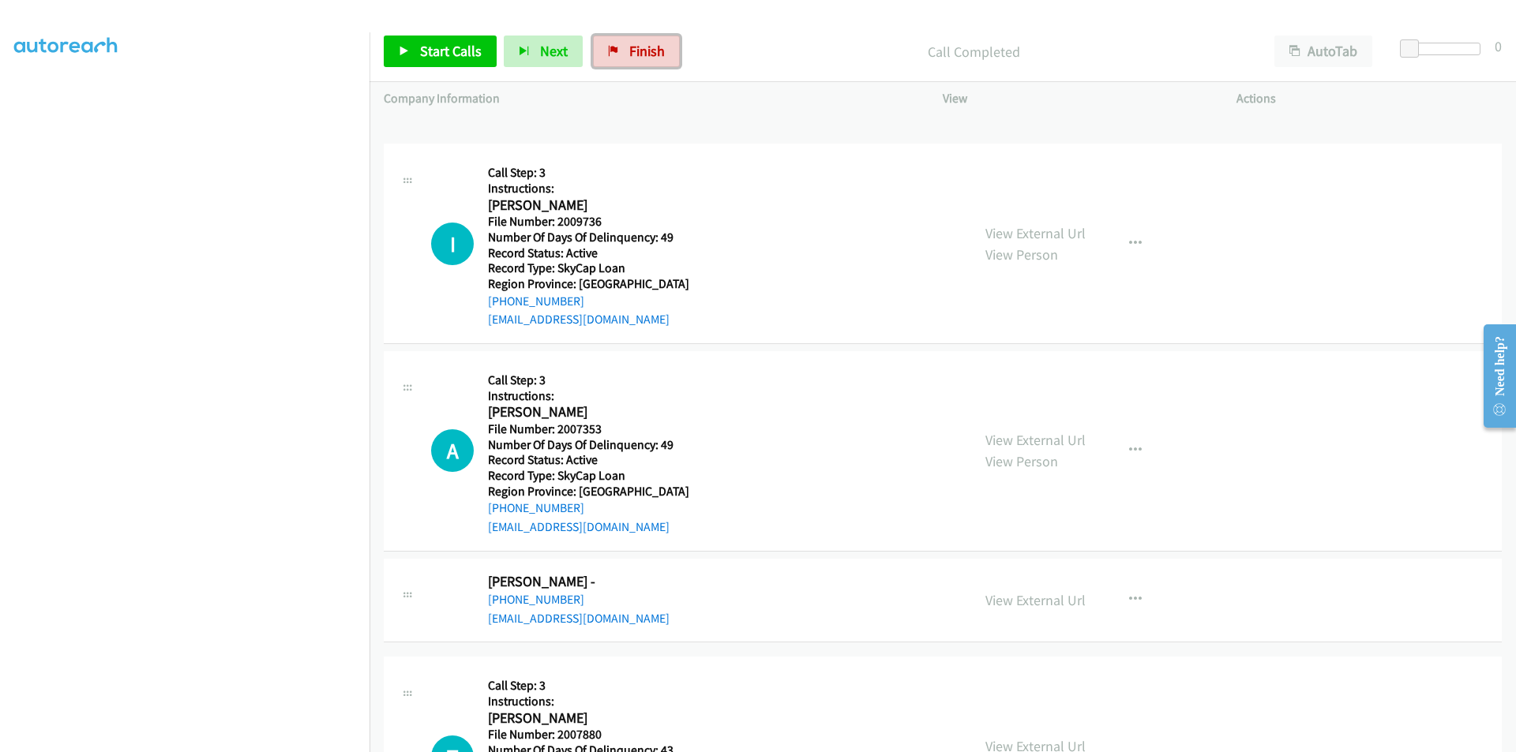
drag, startPoint x: 641, startPoint y: 61, endPoint x: 827, endPoint y: 76, distance: 186.2
click at [641, 61] on link "Finish" at bounding box center [636, 52] width 87 height 32
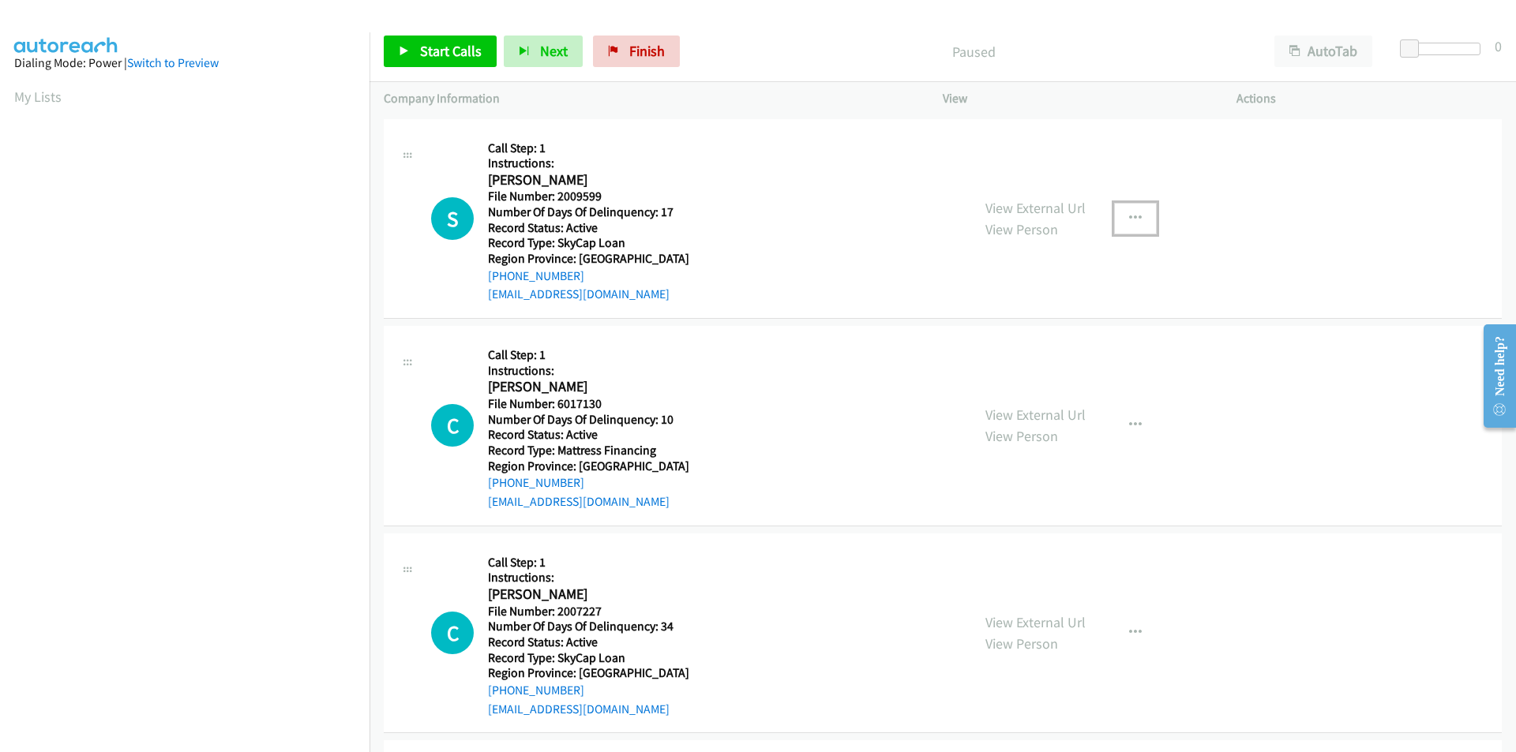
click at [1129, 215] on icon "button" at bounding box center [1135, 218] width 13 height 13
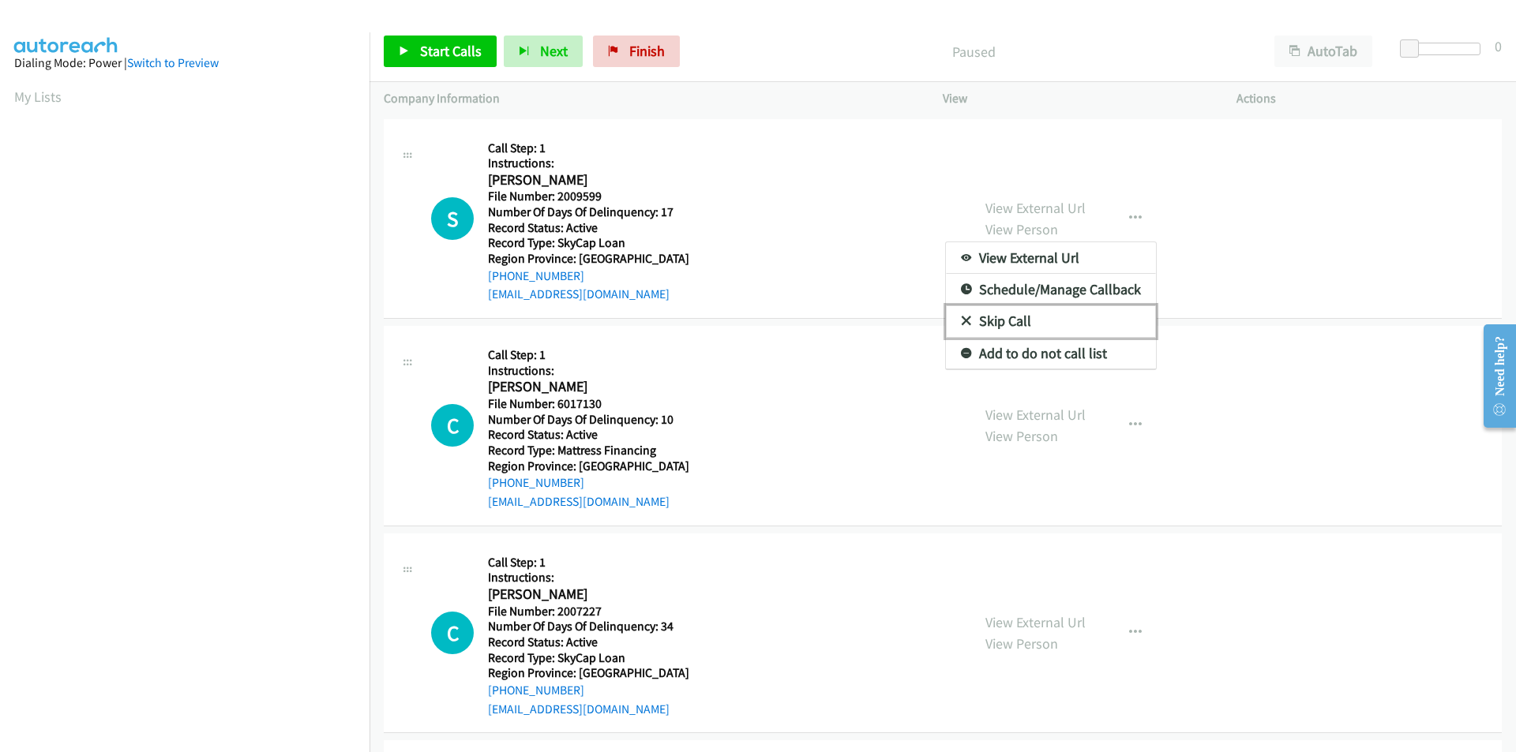
click at [1075, 316] on link "Skip Call" at bounding box center [1051, 322] width 210 height 32
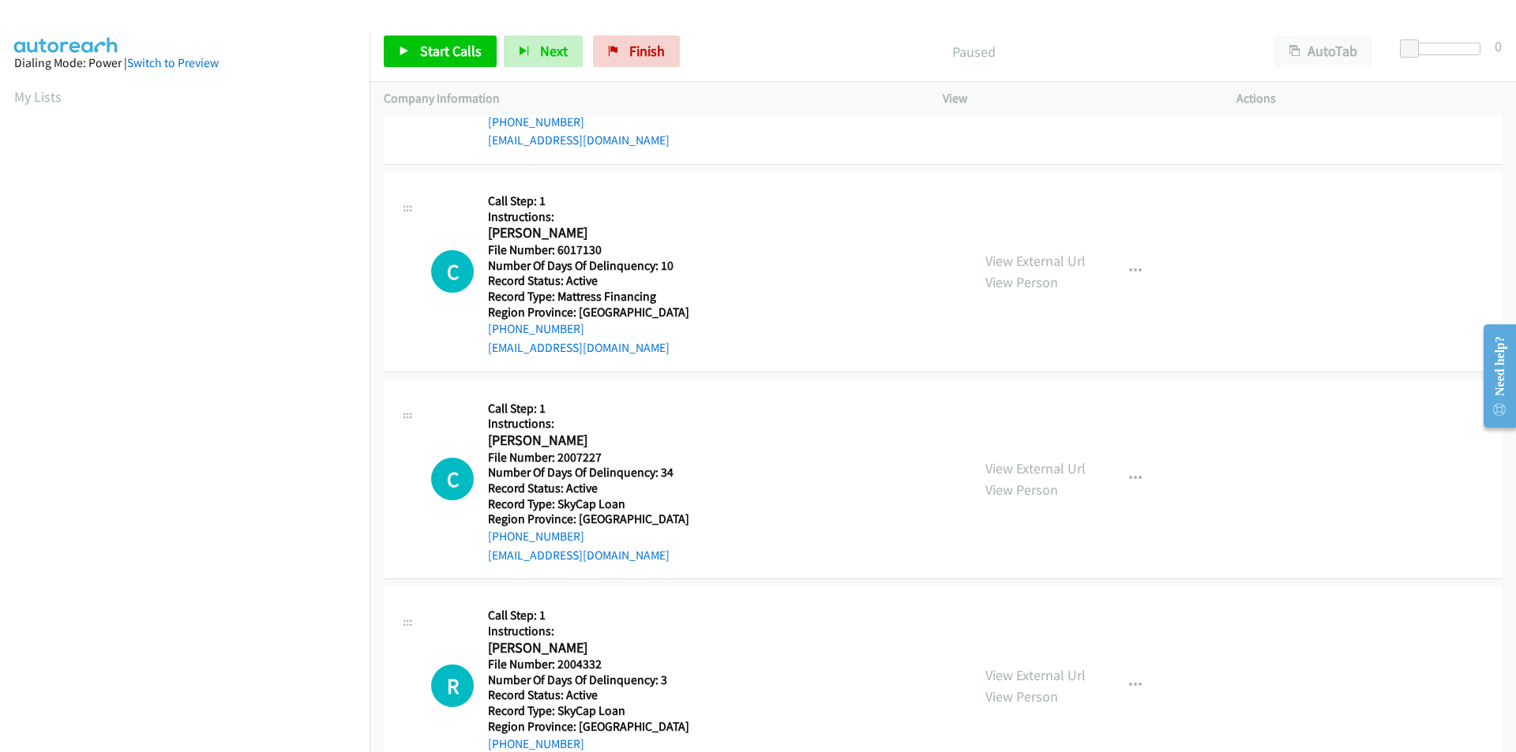
scroll to position [158, 0]
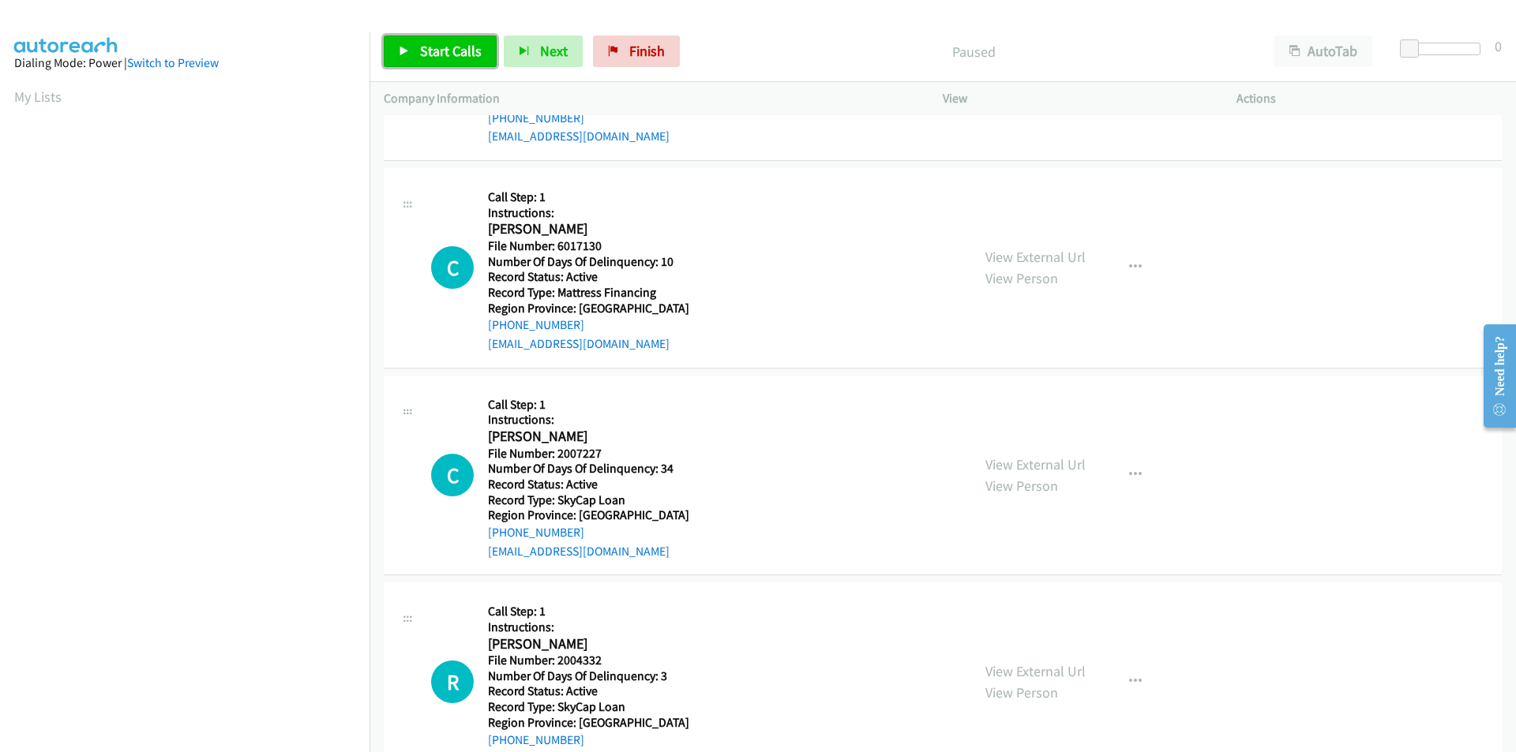
click at [433, 44] on span "Start Calls" at bounding box center [451, 51] width 62 height 18
click at [433, 44] on span "Pause" at bounding box center [438, 51] width 36 height 18
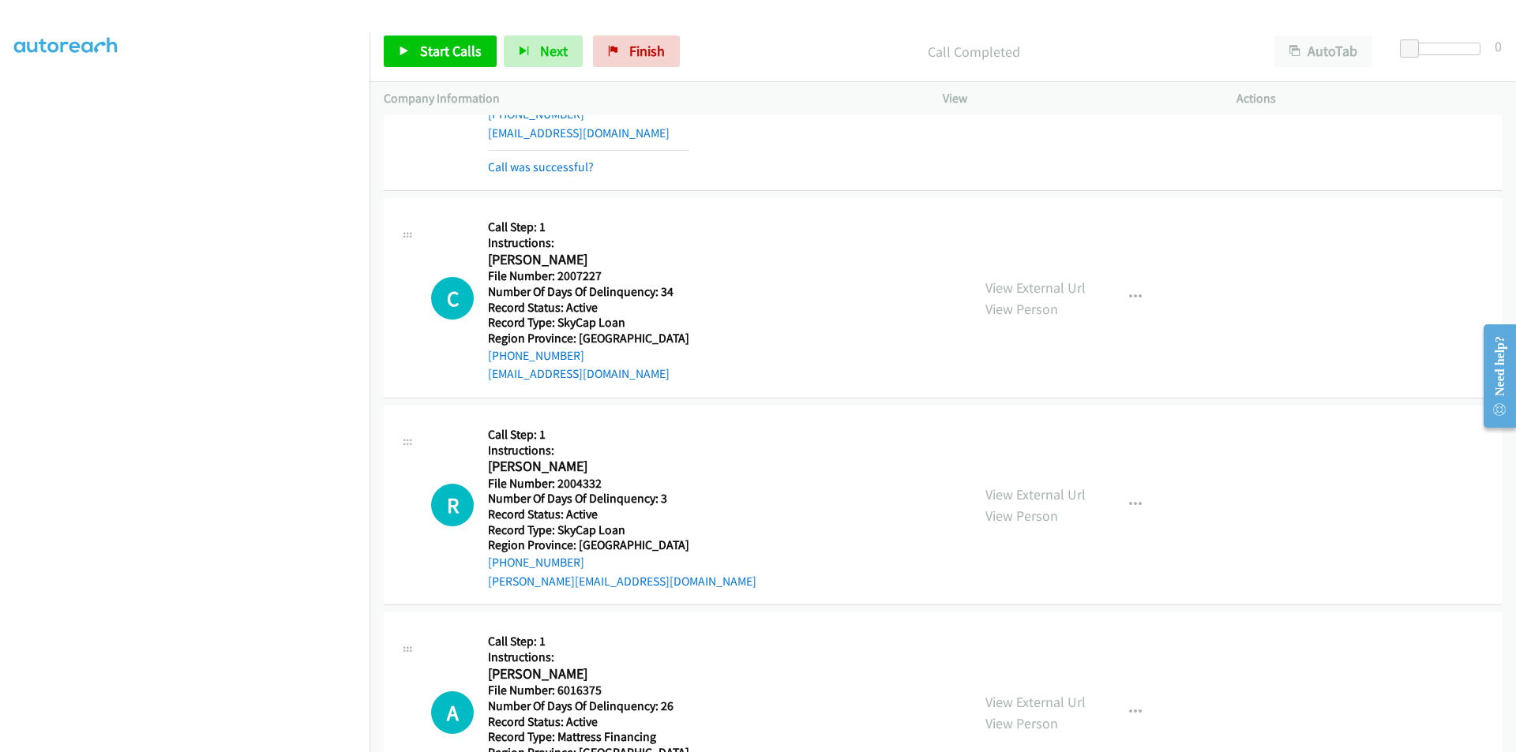
scroll to position [395, 0]
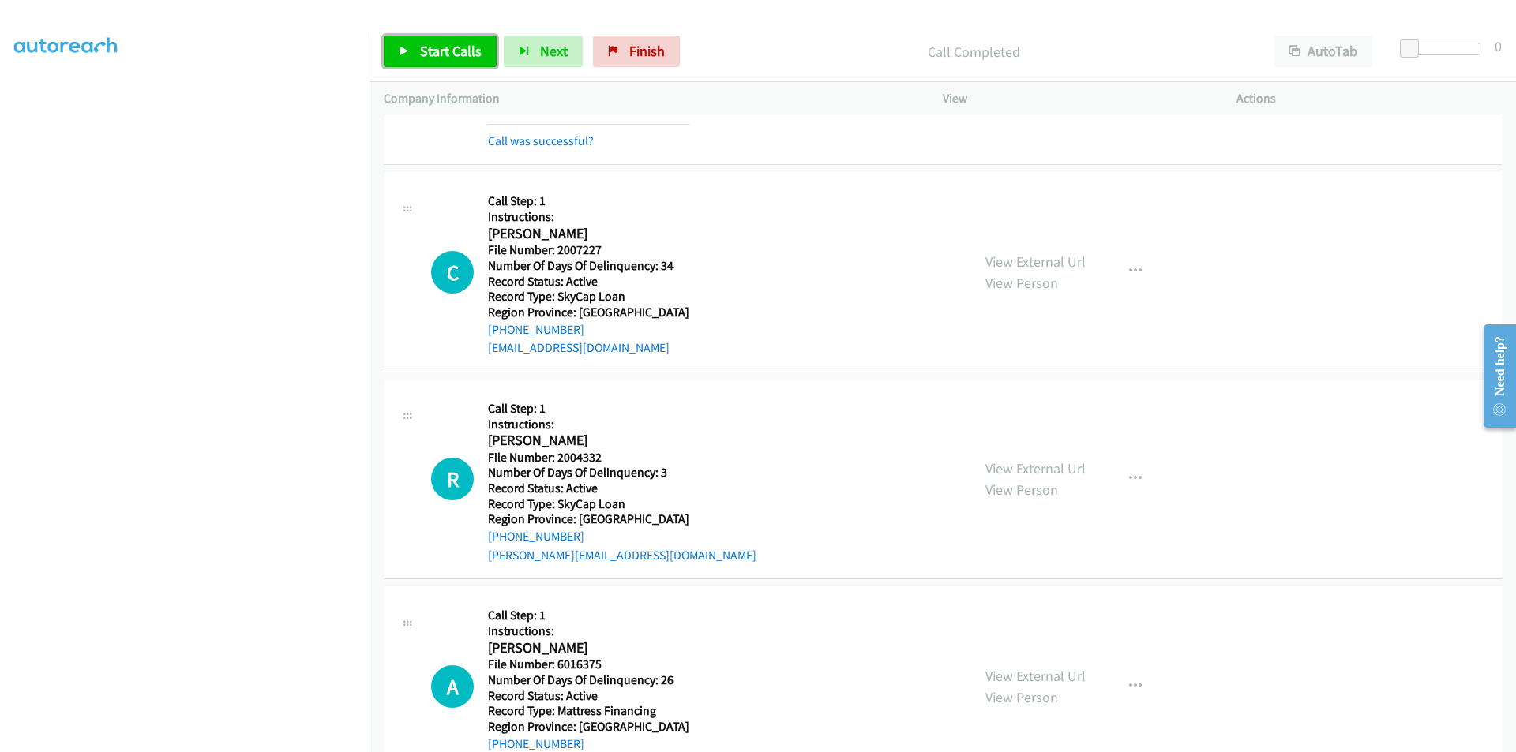
click at [461, 56] on span "Start Calls" at bounding box center [451, 51] width 62 height 18
click at [453, 56] on span "Pause" at bounding box center [438, 51] width 36 height 18
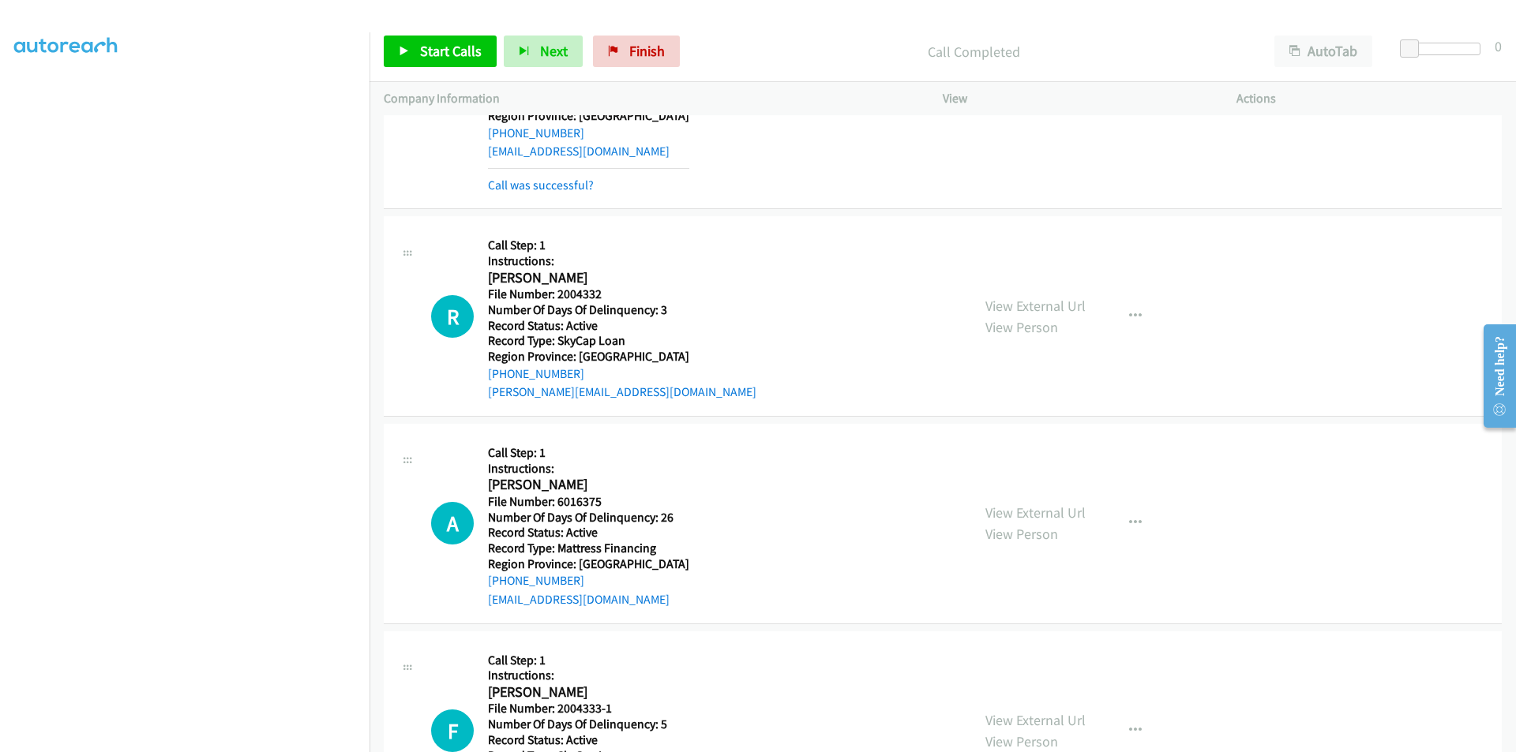
scroll to position [632, 0]
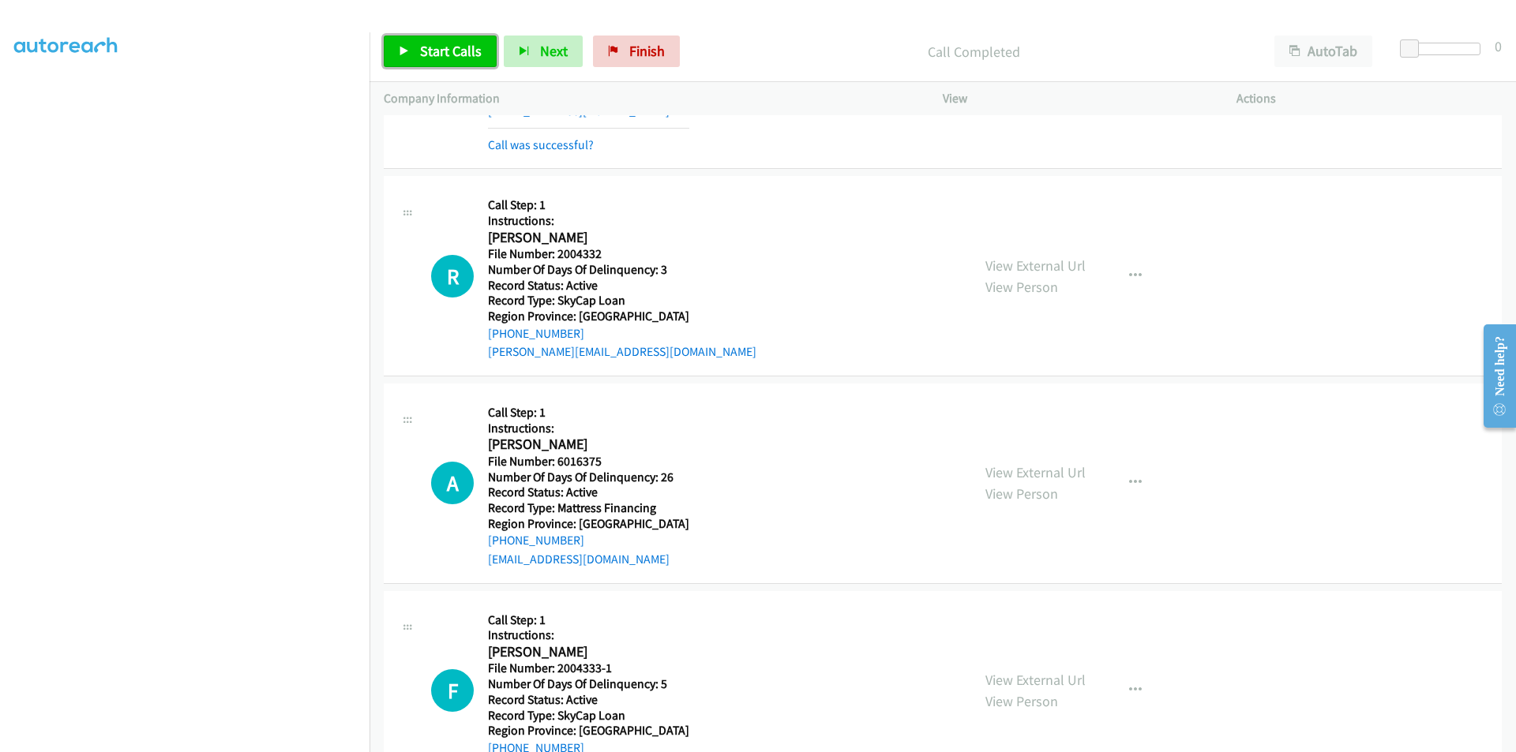
click at [437, 57] on span "Start Calls" at bounding box center [451, 51] width 62 height 18
click at [438, 57] on span "Pause" at bounding box center [438, 51] width 36 height 18
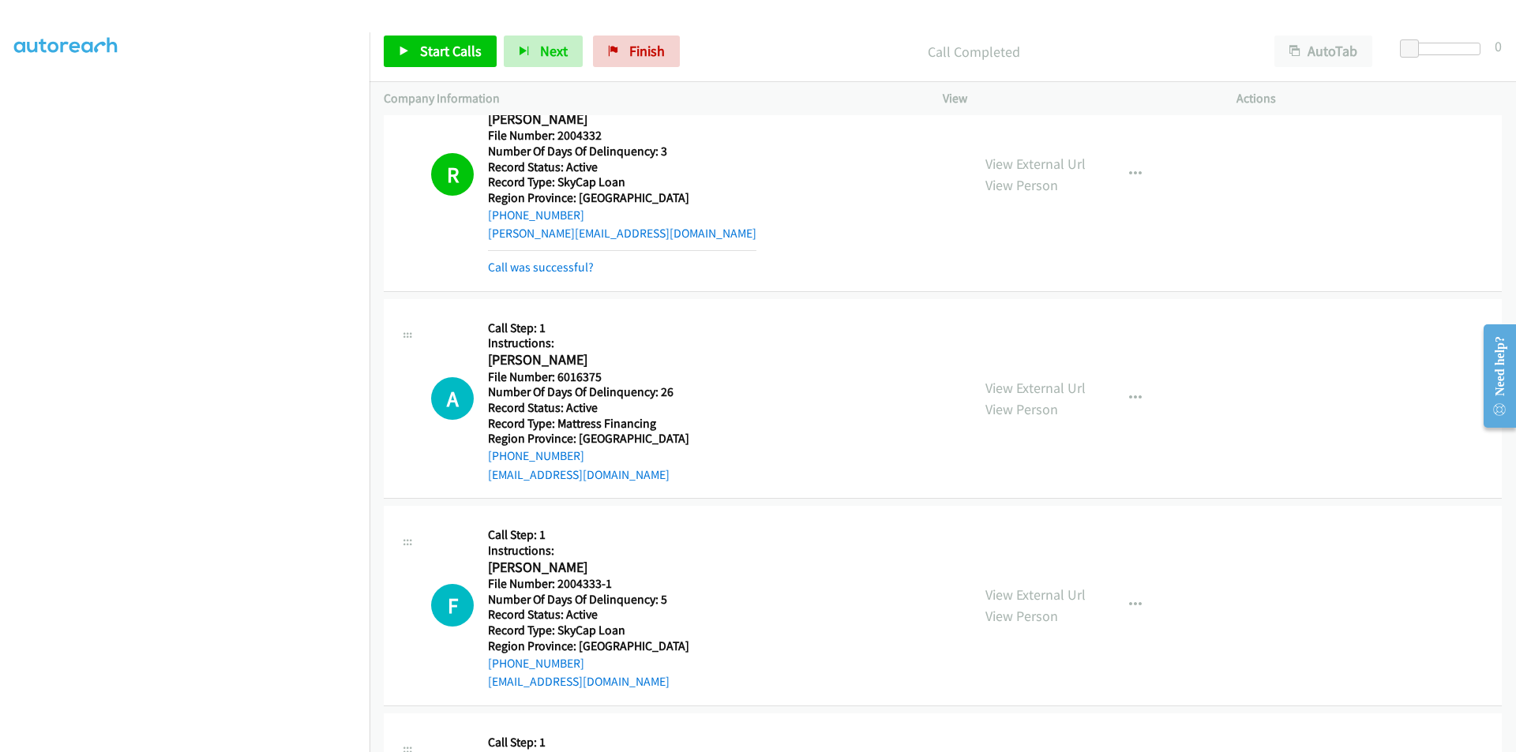
scroll to position [869, 0]
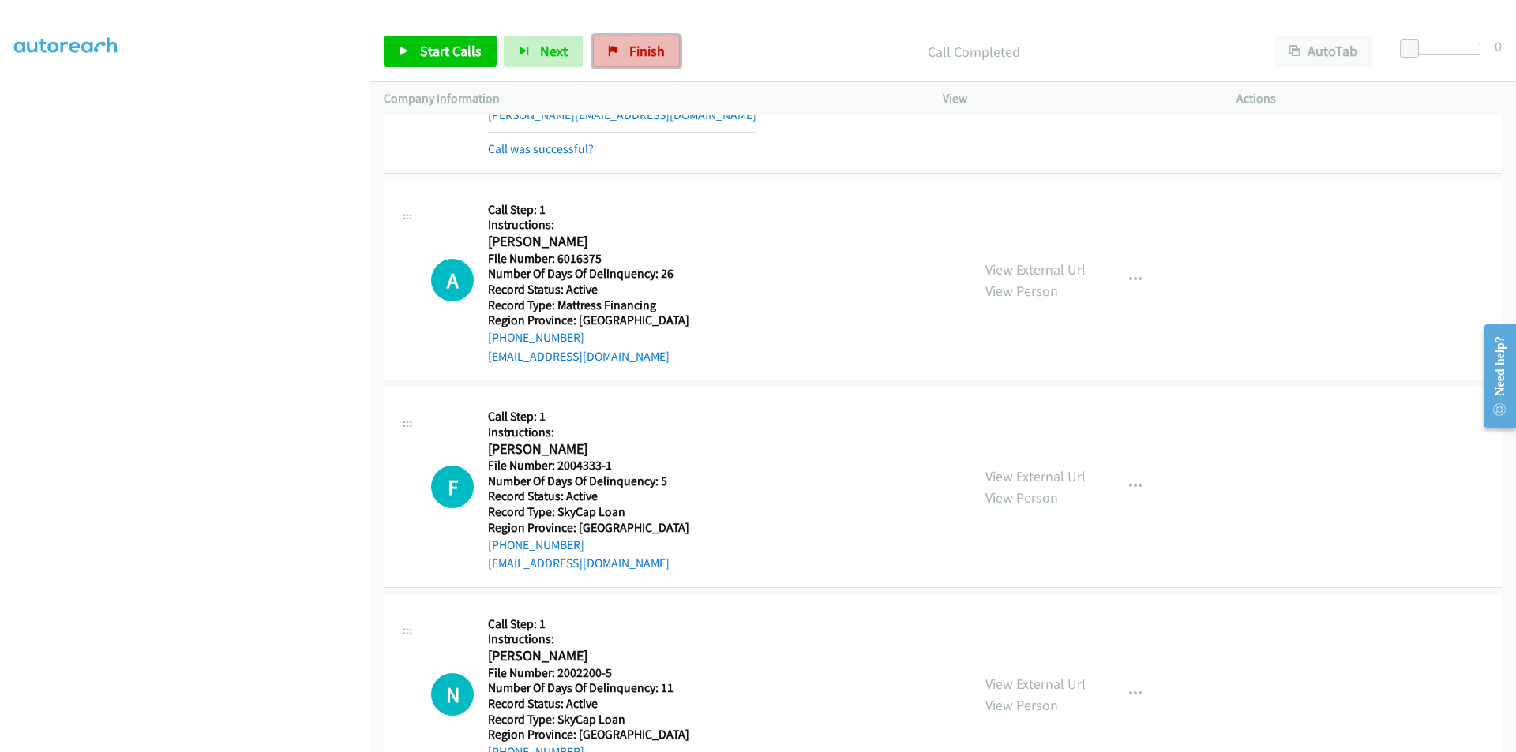
click at [648, 55] on span "Finish" at bounding box center [647, 51] width 36 height 18
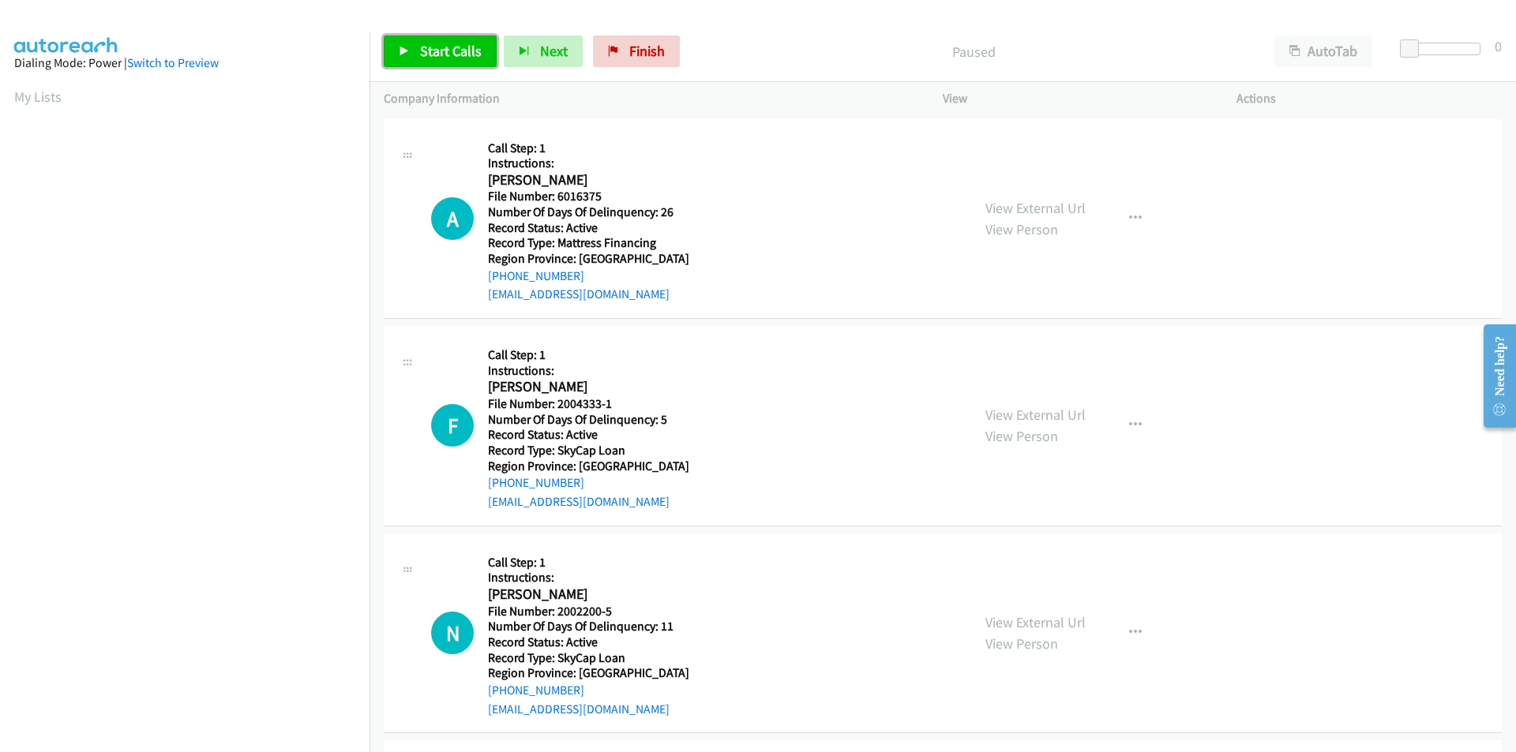
click at [457, 43] on span "Start Calls" at bounding box center [451, 51] width 62 height 18
click at [453, 47] on span "Pause" at bounding box center [438, 51] width 36 height 18
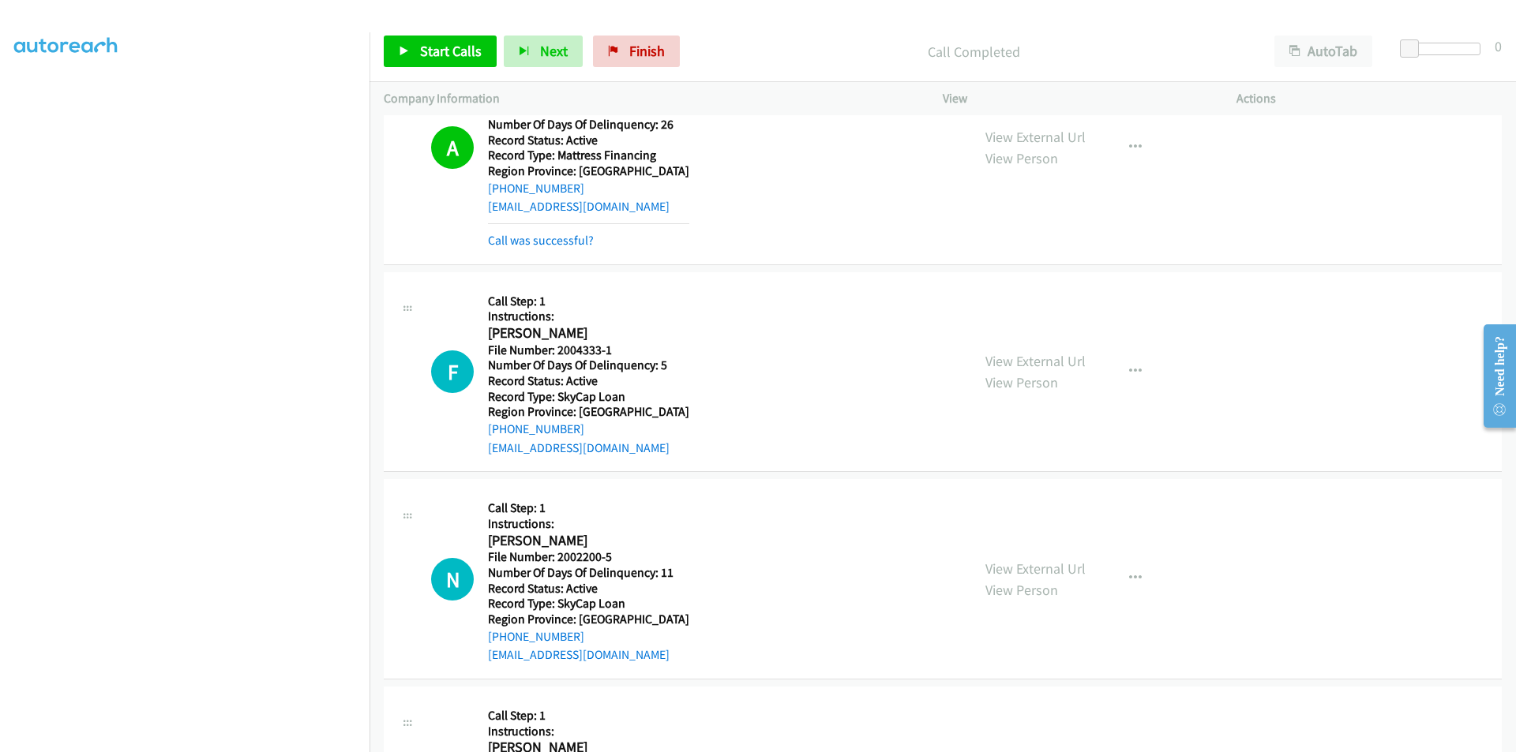
scroll to position [237, 0]
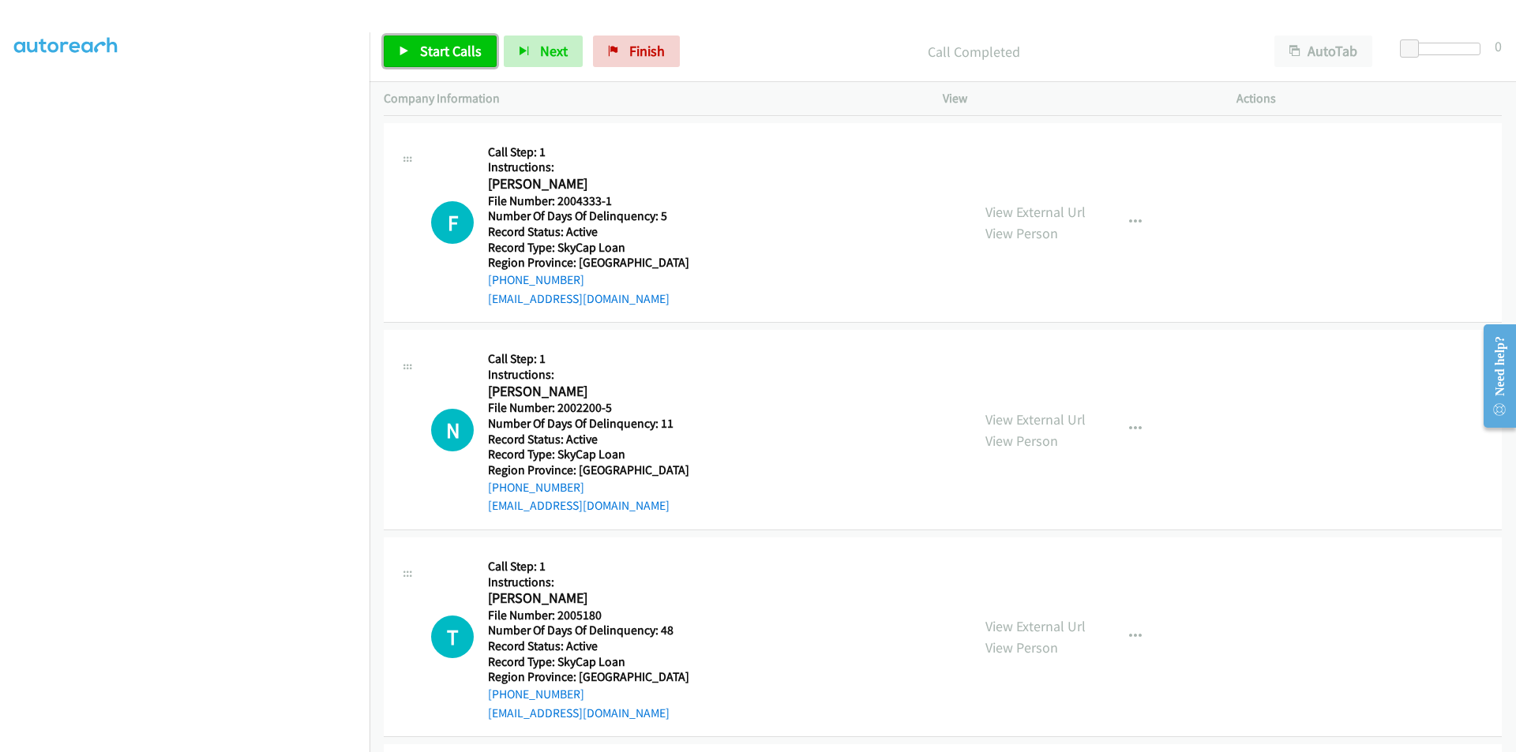
click at [426, 46] on span "Start Calls" at bounding box center [451, 51] width 62 height 18
click at [426, 46] on span "Pause" at bounding box center [438, 51] width 36 height 18
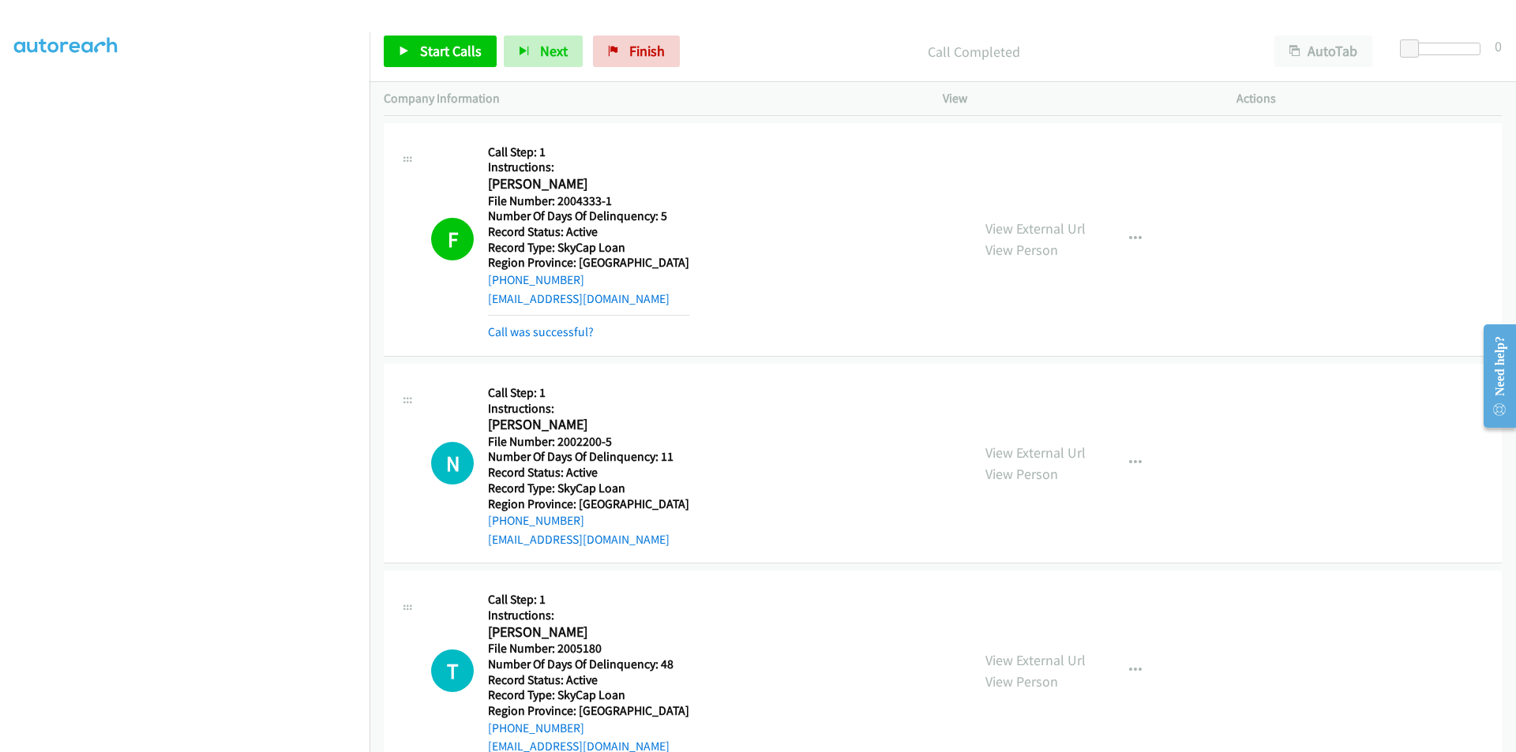
scroll to position [474, 0]
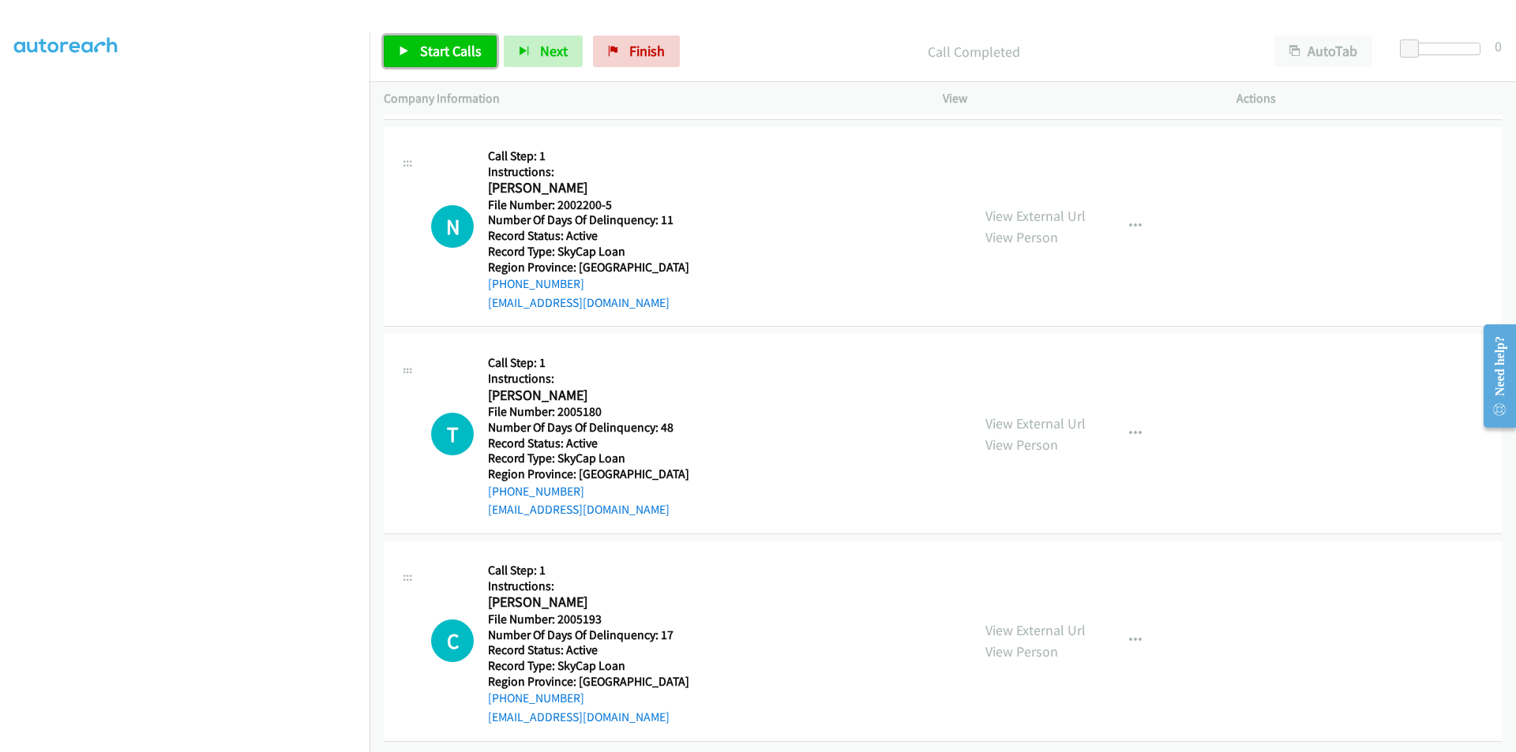
click at [451, 49] on span "Start Calls" at bounding box center [451, 51] width 62 height 18
click at [437, 49] on span "Pause" at bounding box center [438, 51] width 36 height 18
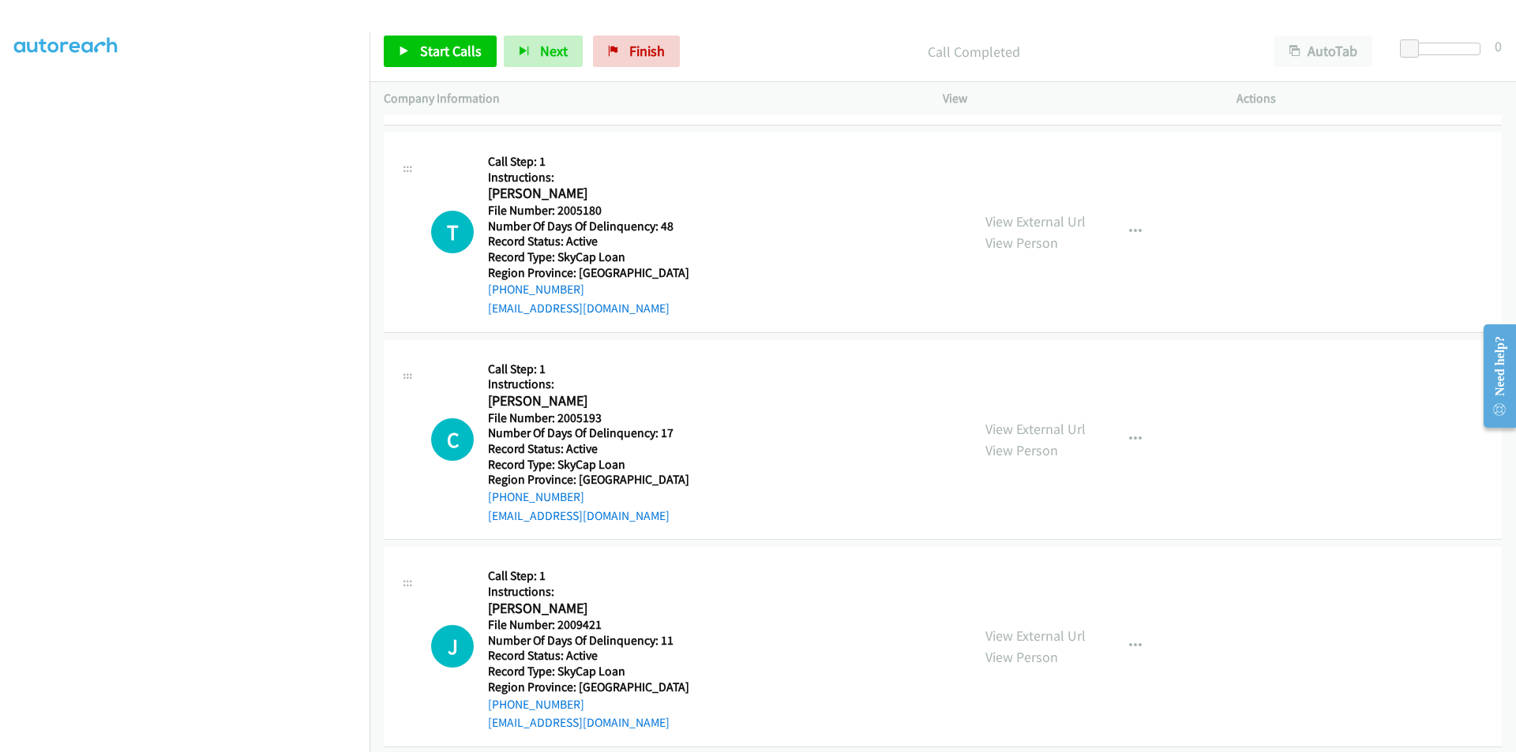
scroll to position [711, 0]
click at [429, 52] on span "Start Calls" at bounding box center [451, 51] width 62 height 18
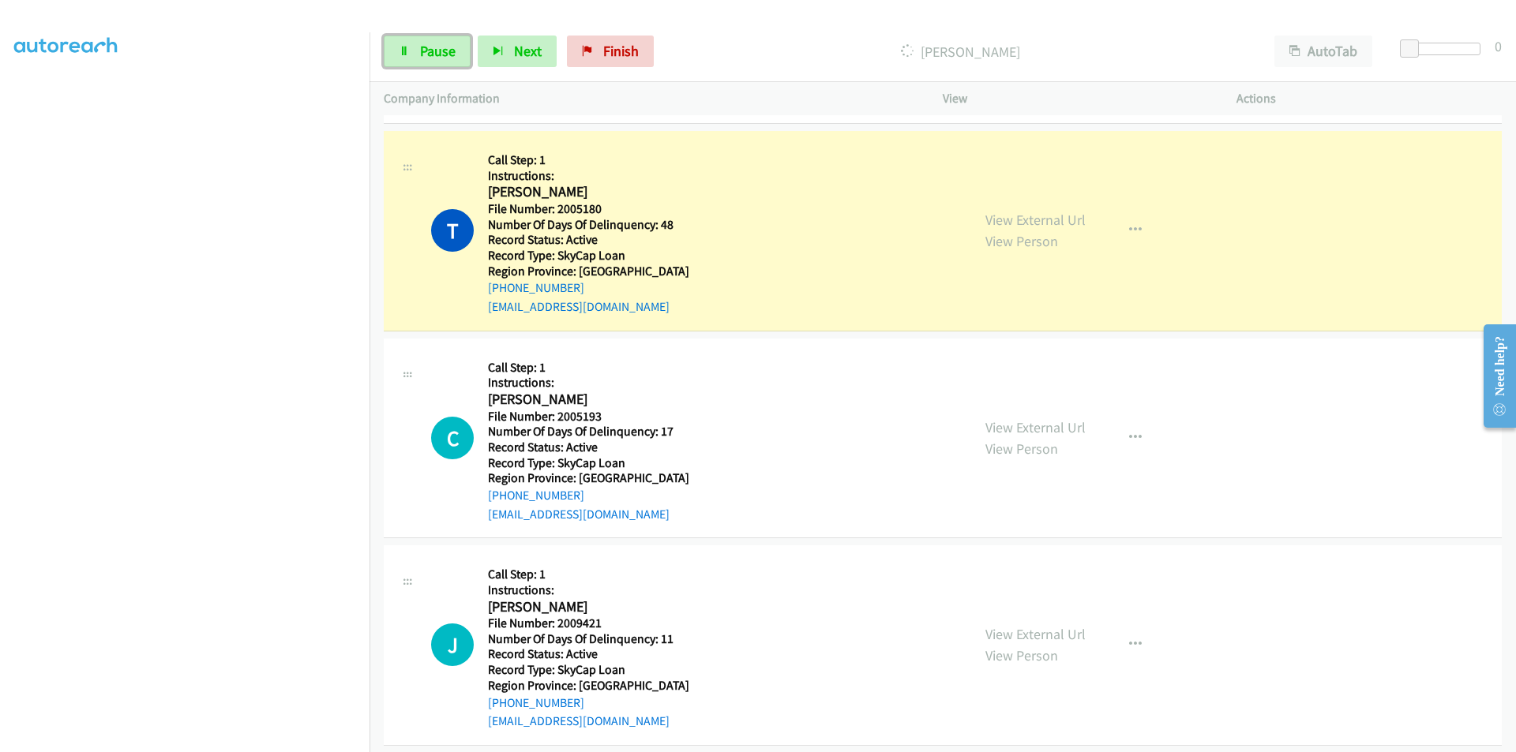
click at [429, 52] on span "Pause" at bounding box center [438, 51] width 36 height 18
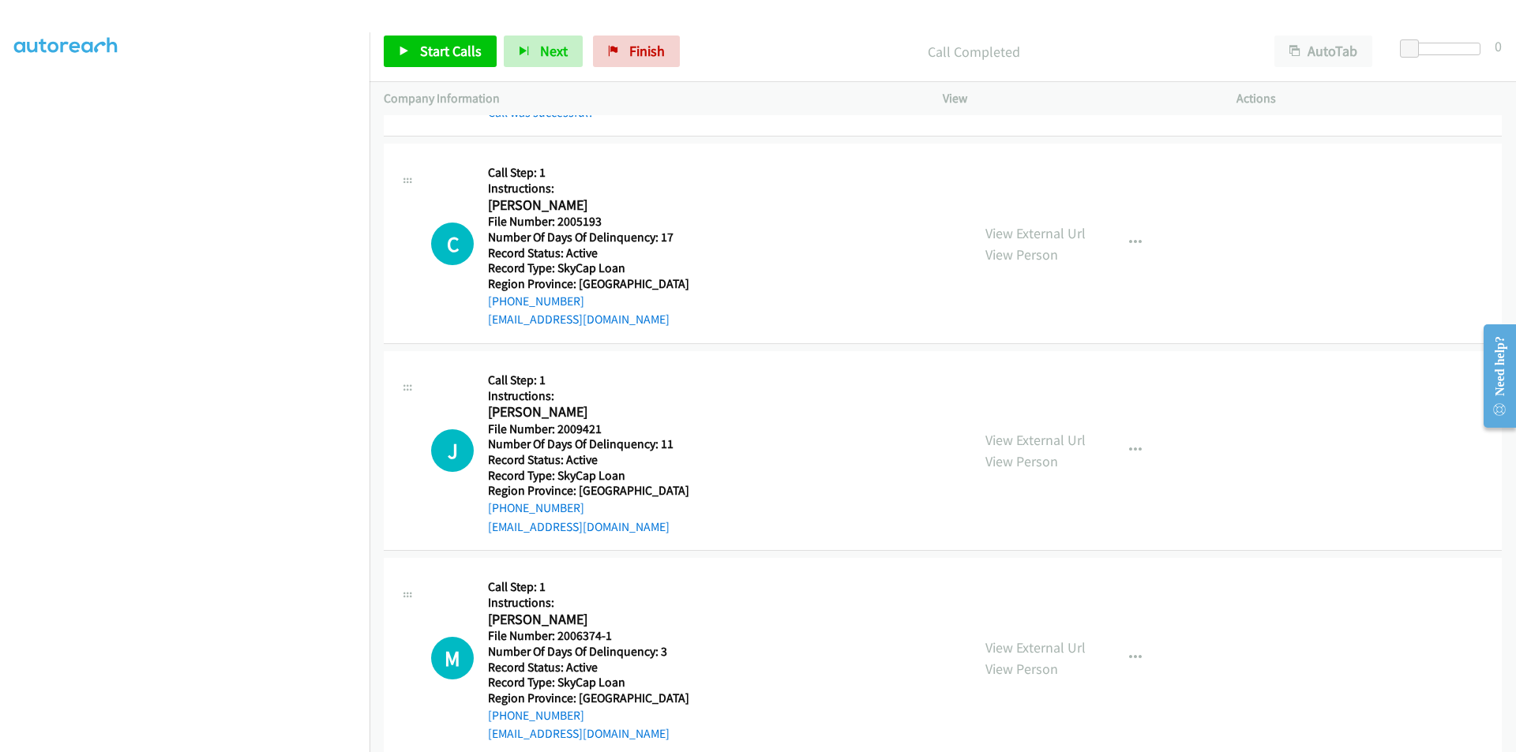
scroll to position [947, 0]
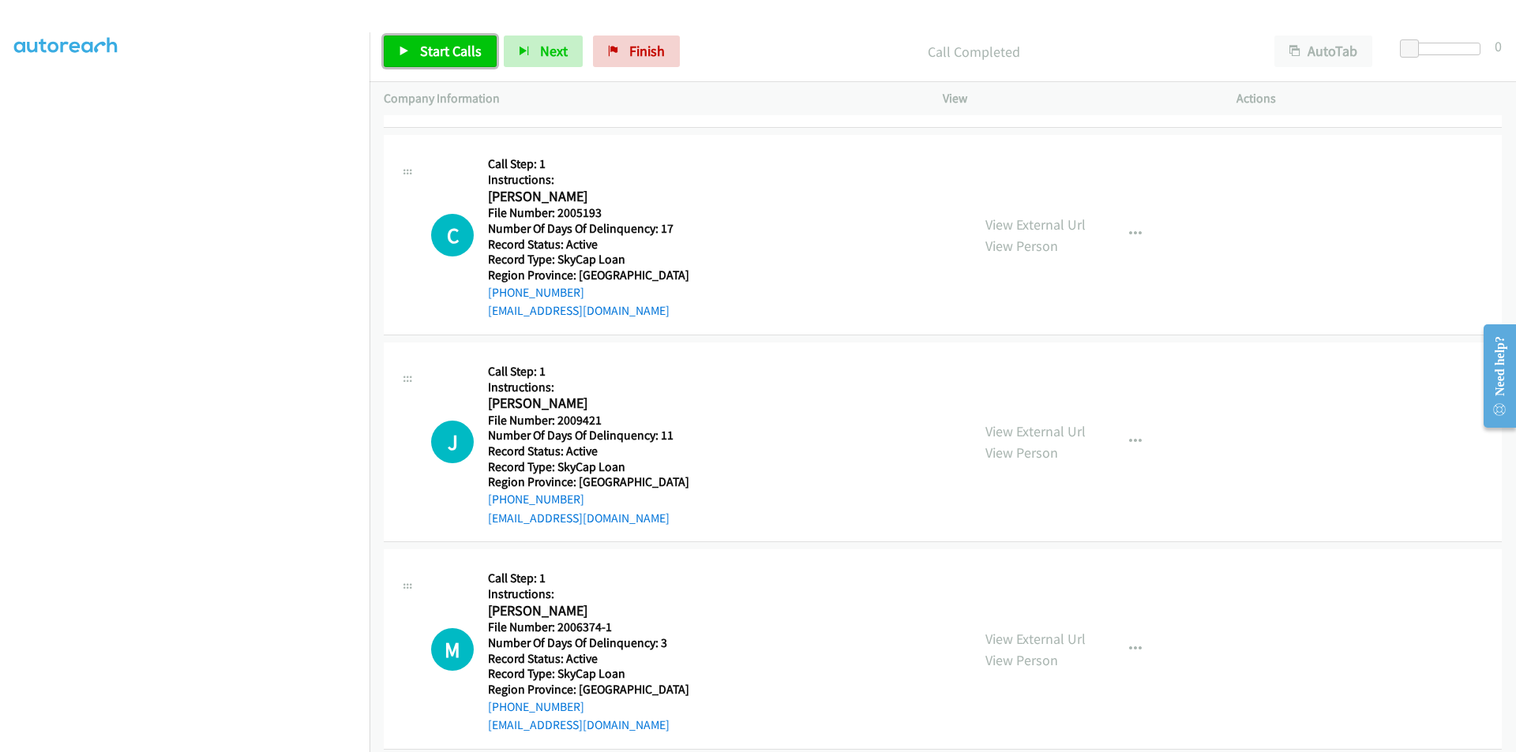
click at [465, 49] on span "Start Calls" at bounding box center [451, 51] width 62 height 18
click at [437, 49] on span "Pause" at bounding box center [438, 51] width 36 height 18
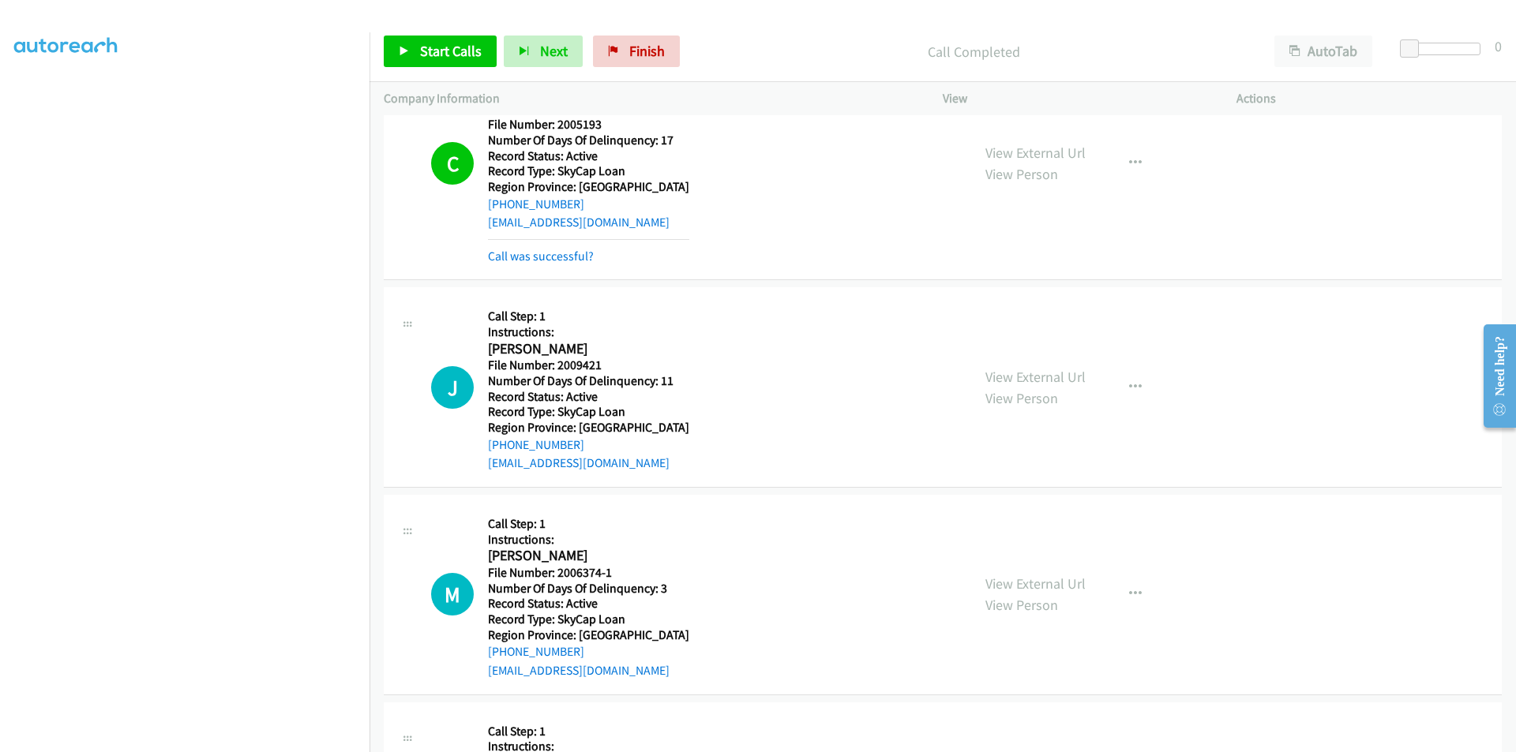
scroll to position [1184, 0]
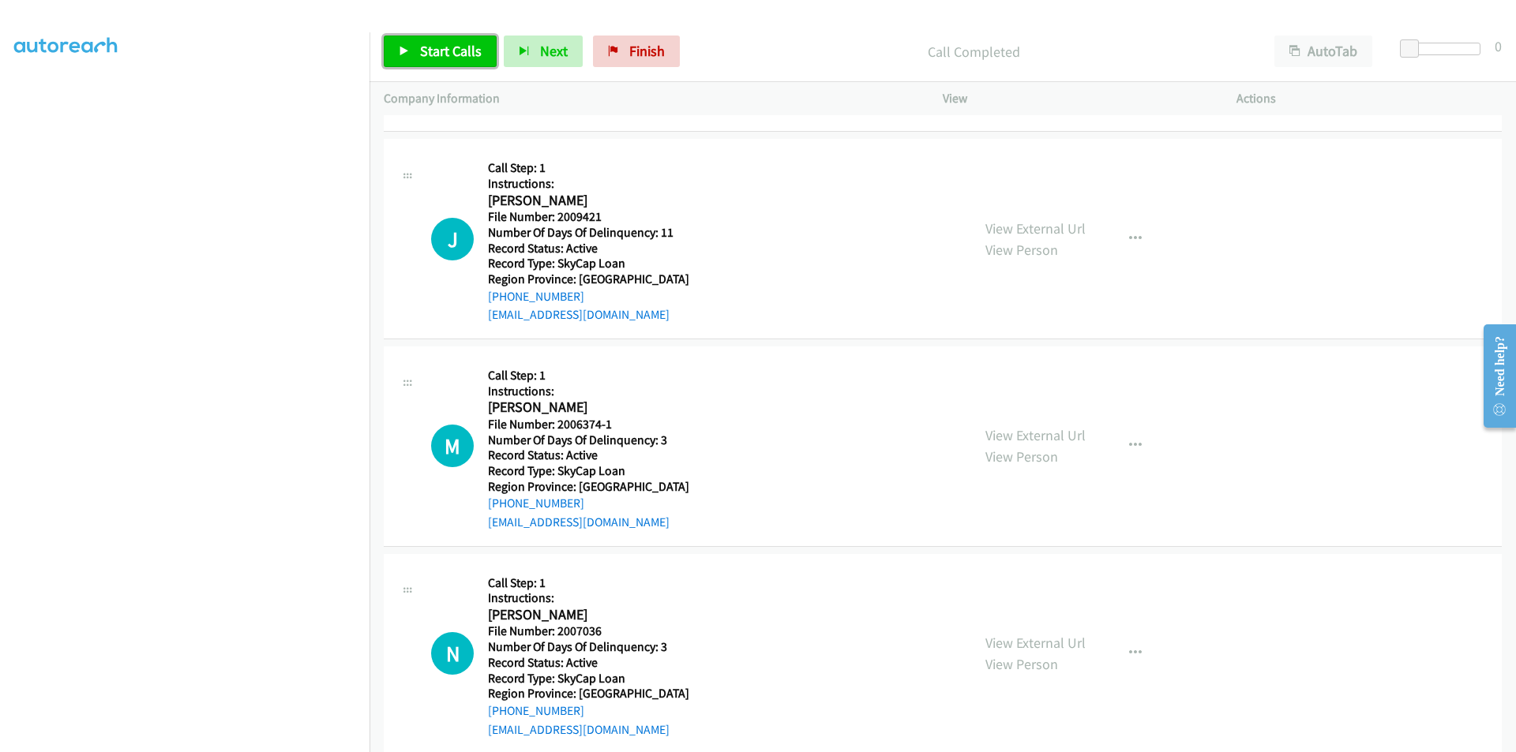
click at [426, 46] on span "Start Calls" at bounding box center [451, 51] width 62 height 18
click at [426, 46] on span "Pause" at bounding box center [438, 51] width 36 height 18
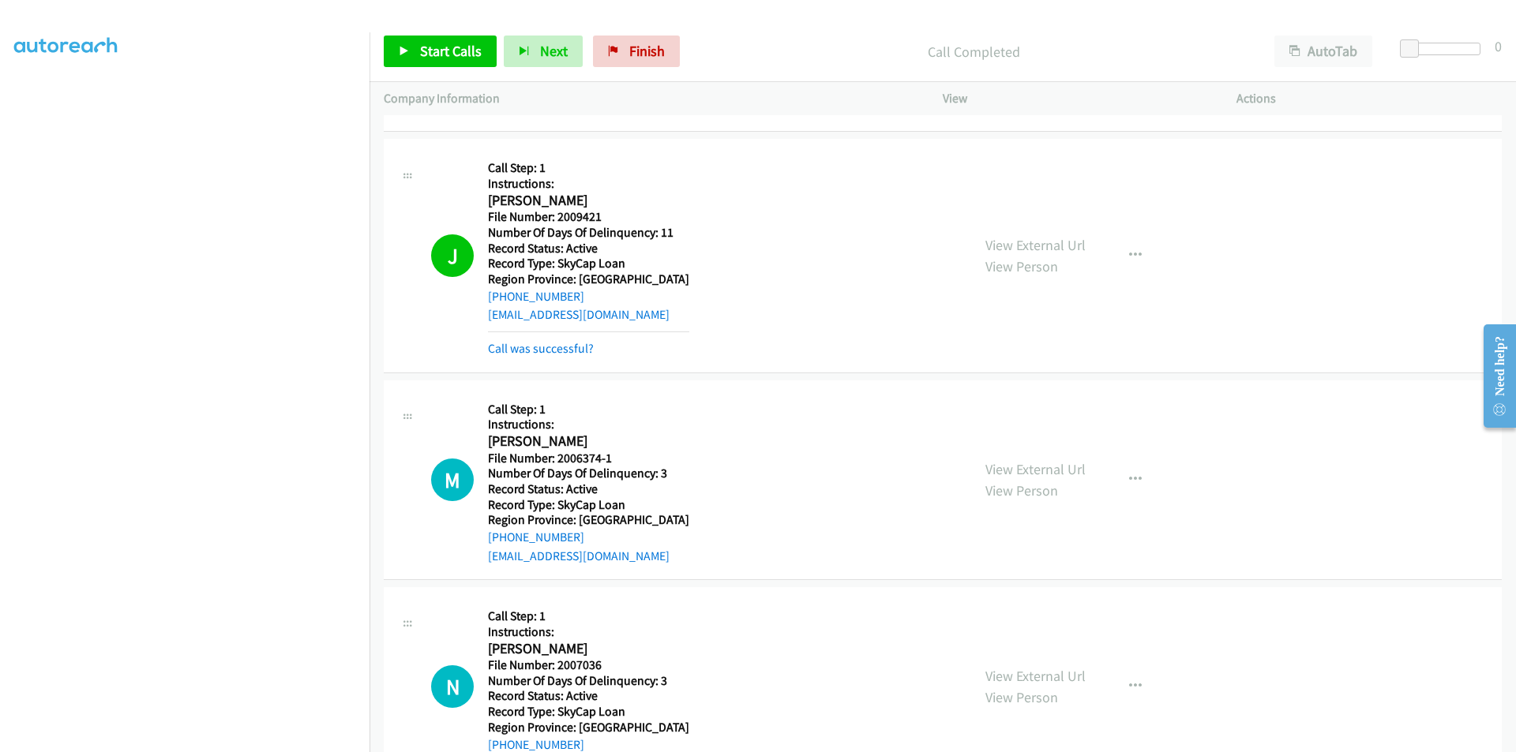
scroll to position [1421, 0]
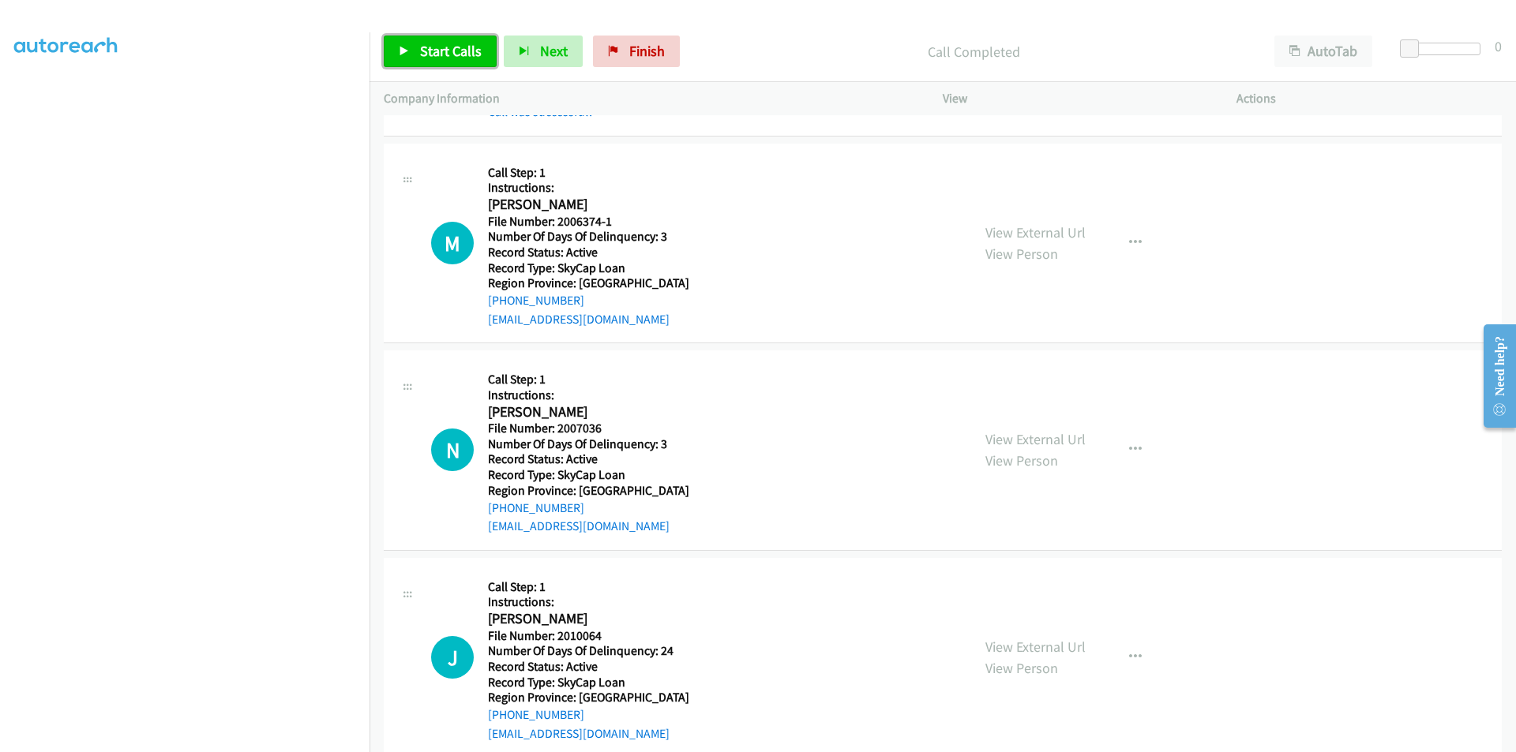
click at [439, 50] on span "Start Calls" at bounding box center [451, 51] width 62 height 18
click at [439, 50] on span "Pause" at bounding box center [438, 51] width 36 height 18
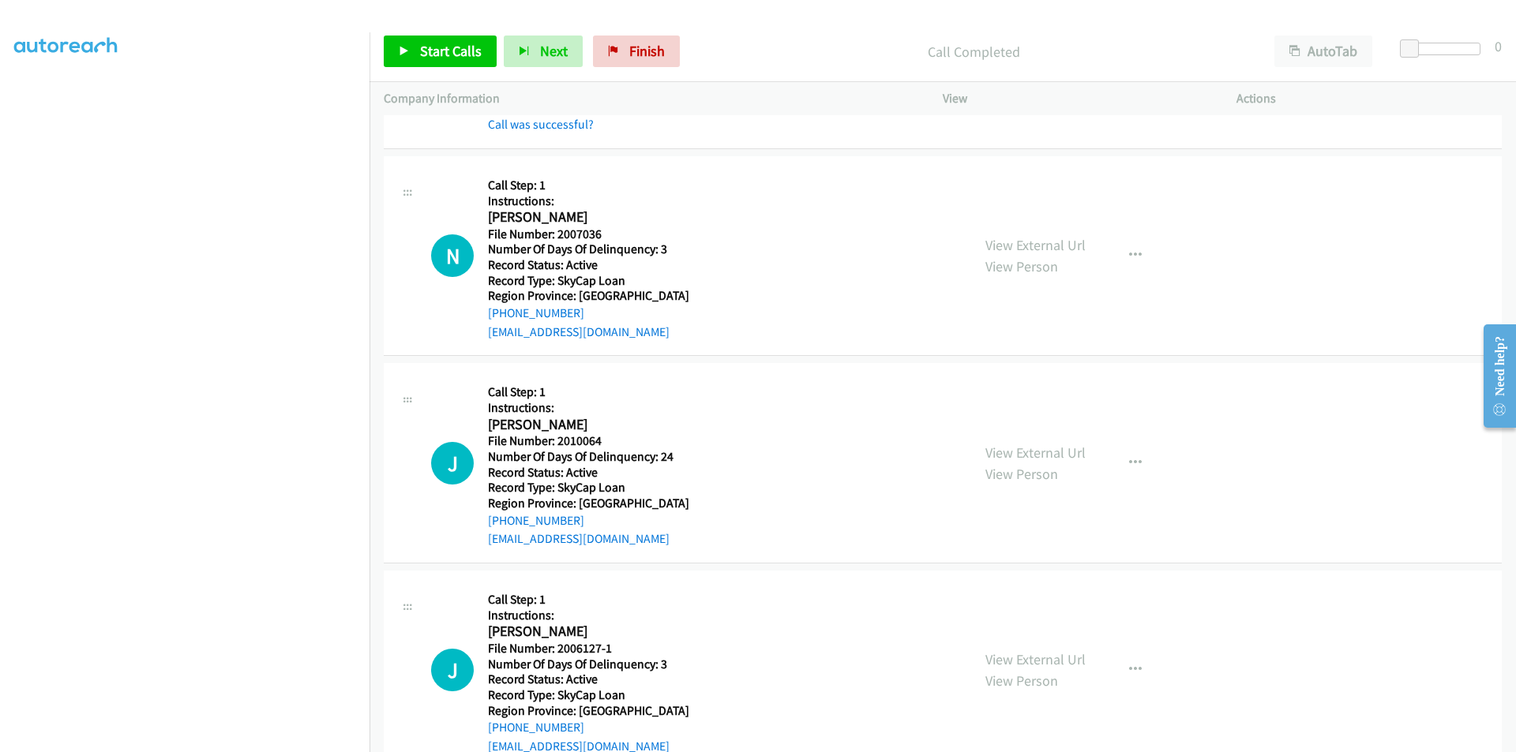
scroll to position [1658, 0]
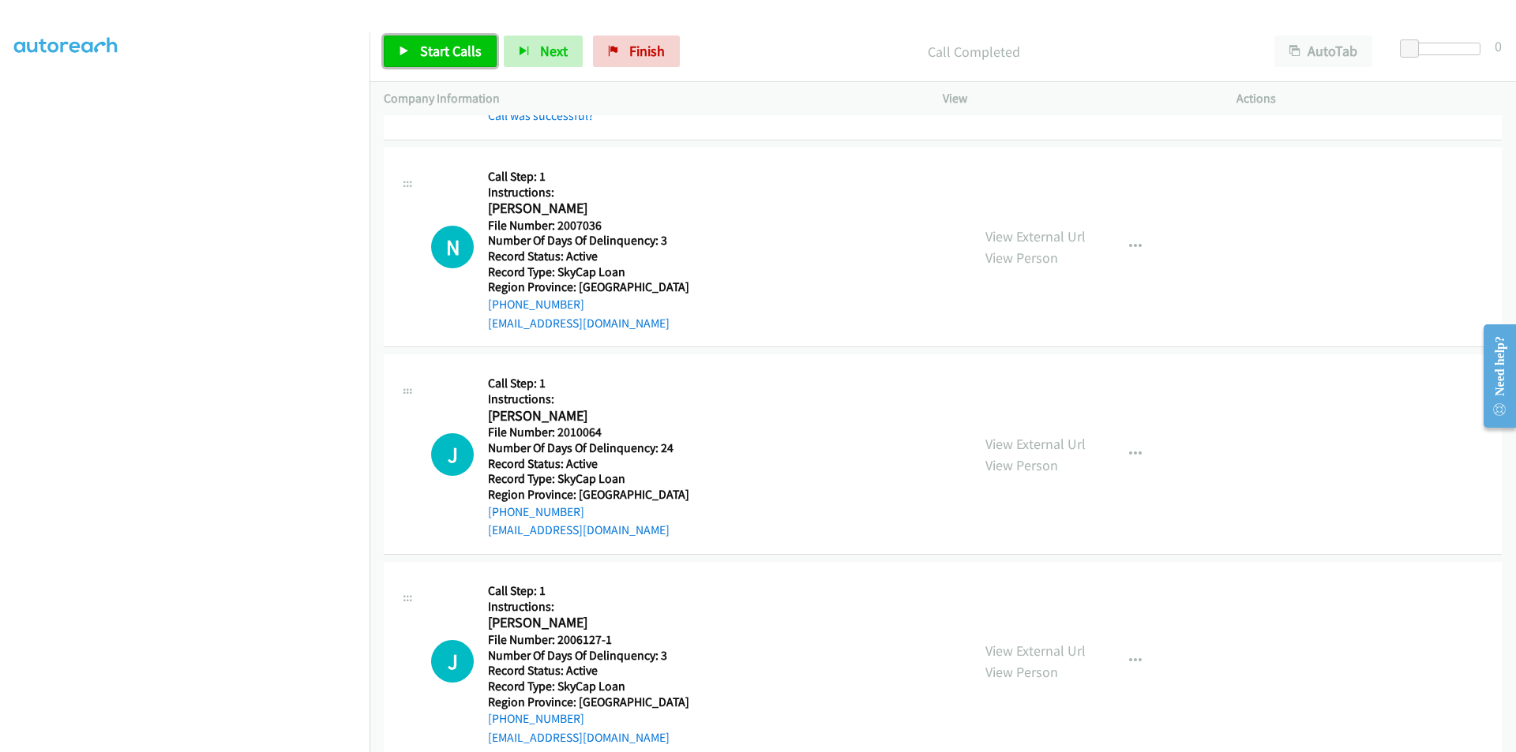
click at [445, 55] on span "Start Calls" at bounding box center [451, 51] width 62 height 18
click at [447, 50] on span "Pause" at bounding box center [438, 51] width 36 height 18
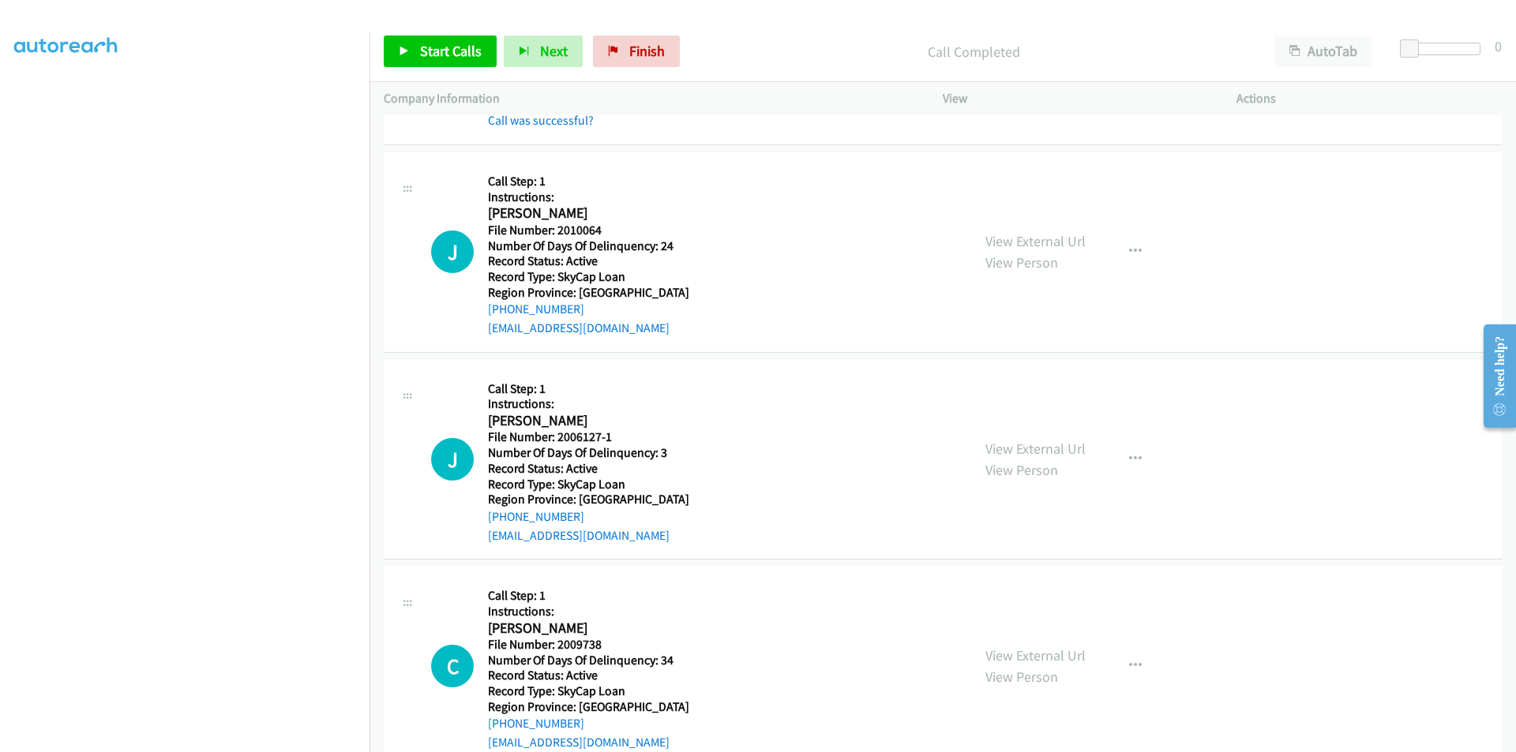
scroll to position [1895, 0]
click at [443, 46] on span "Start Calls" at bounding box center [451, 51] width 62 height 18
click at [443, 46] on span "Pause" at bounding box center [438, 51] width 36 height 18
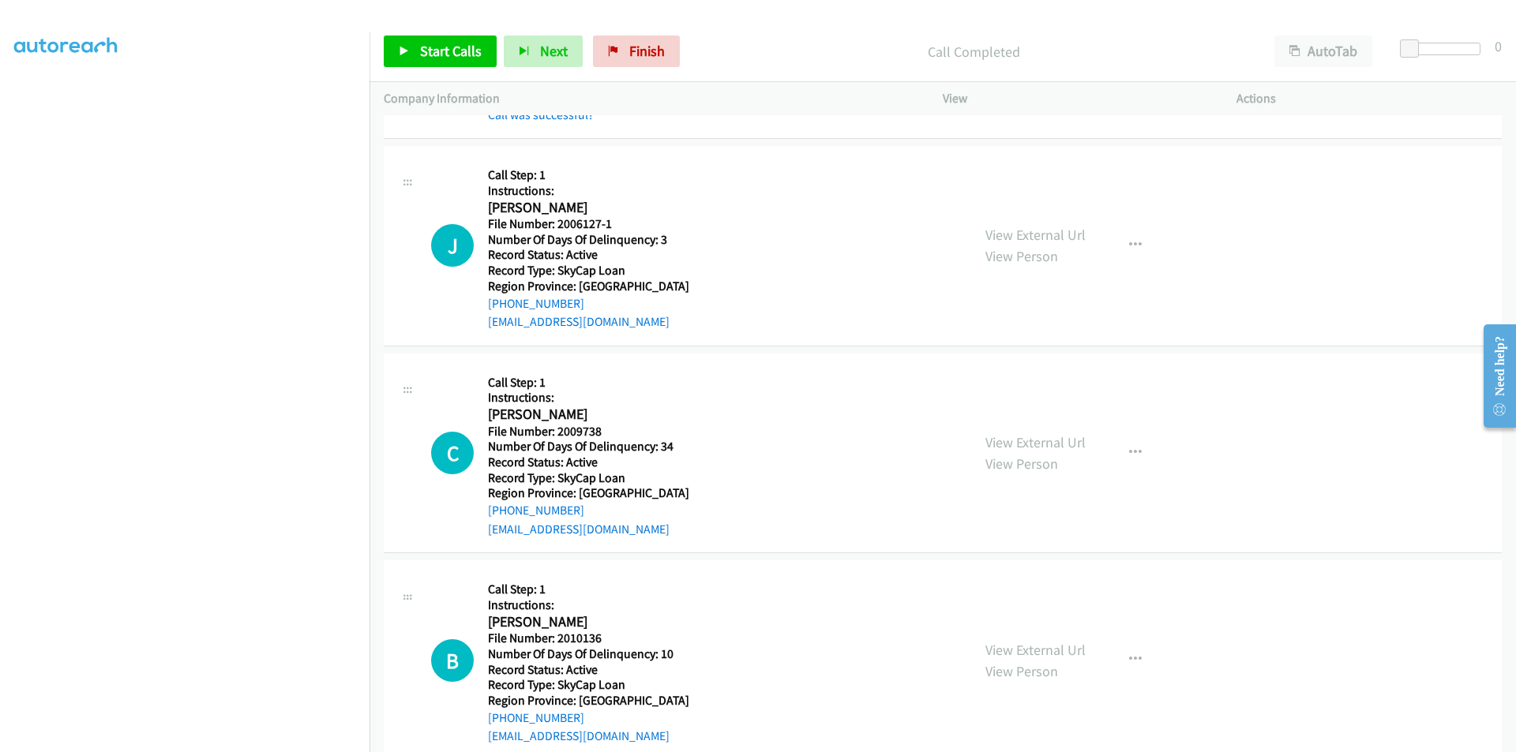
scroll to position [2211, 0]
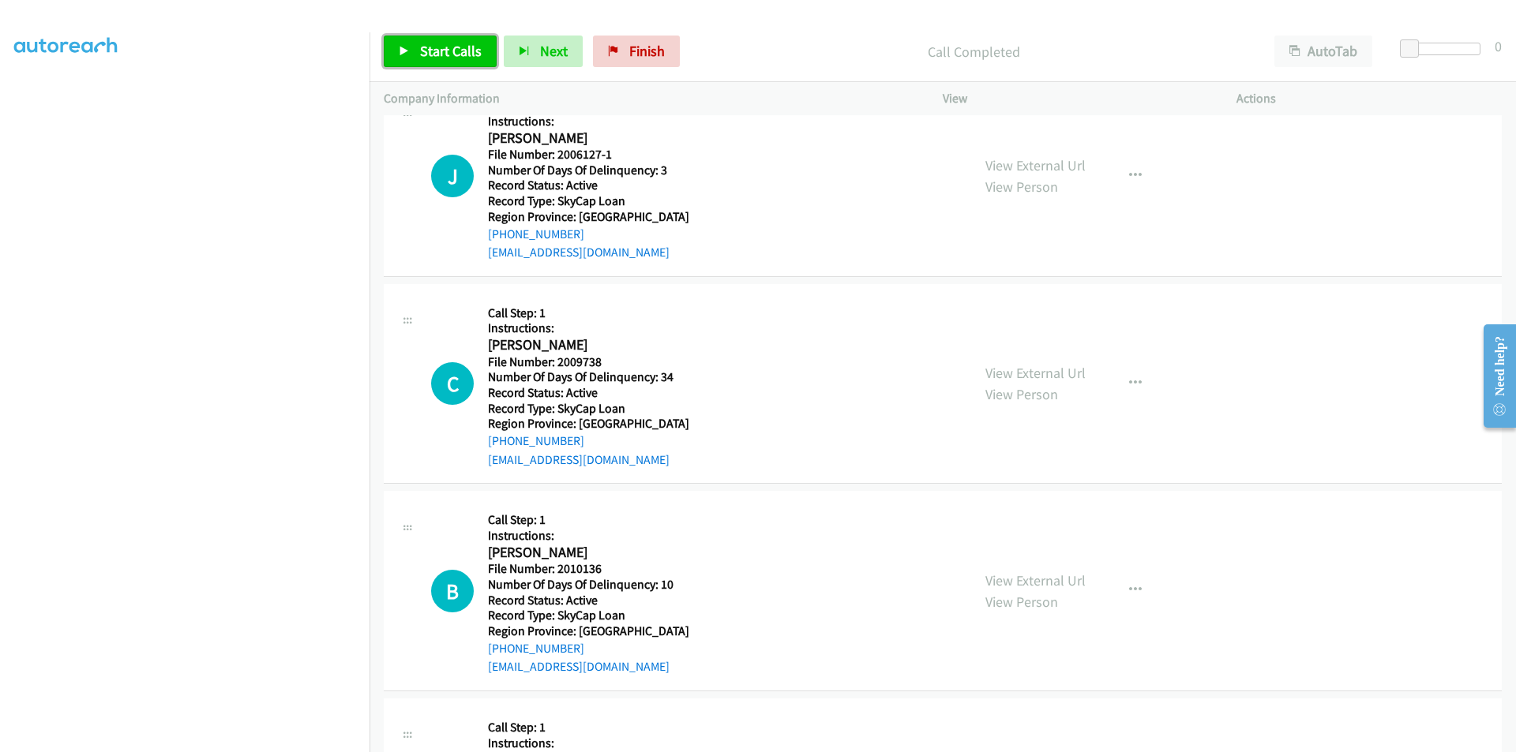
click at [445, 48] on span "Start Calls" at bounding box center [451, 51] width 62 height 18
click at [445, 48] on span "Pause" at bounding box center [438, 51] width 36 height 18
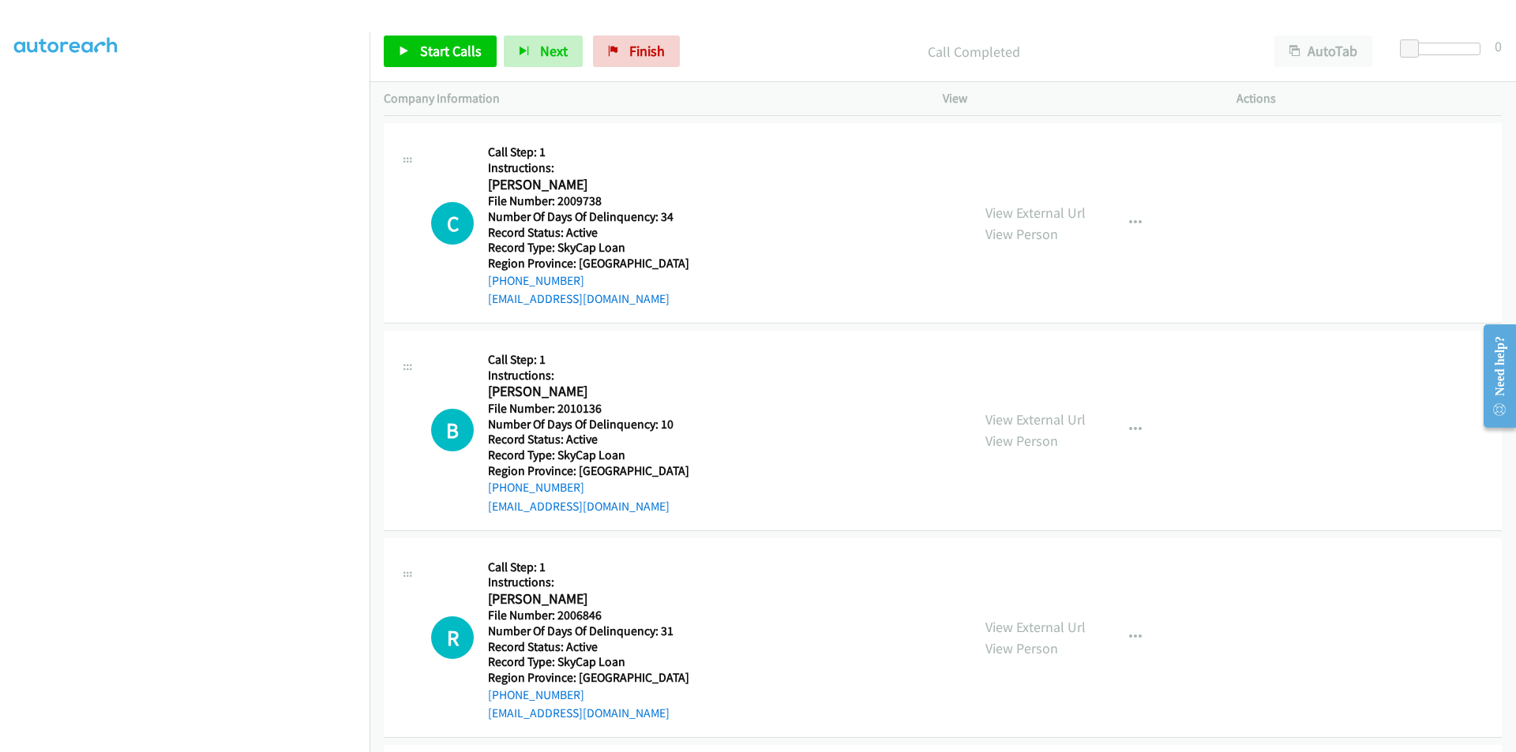
scroll to position [2448, 0]
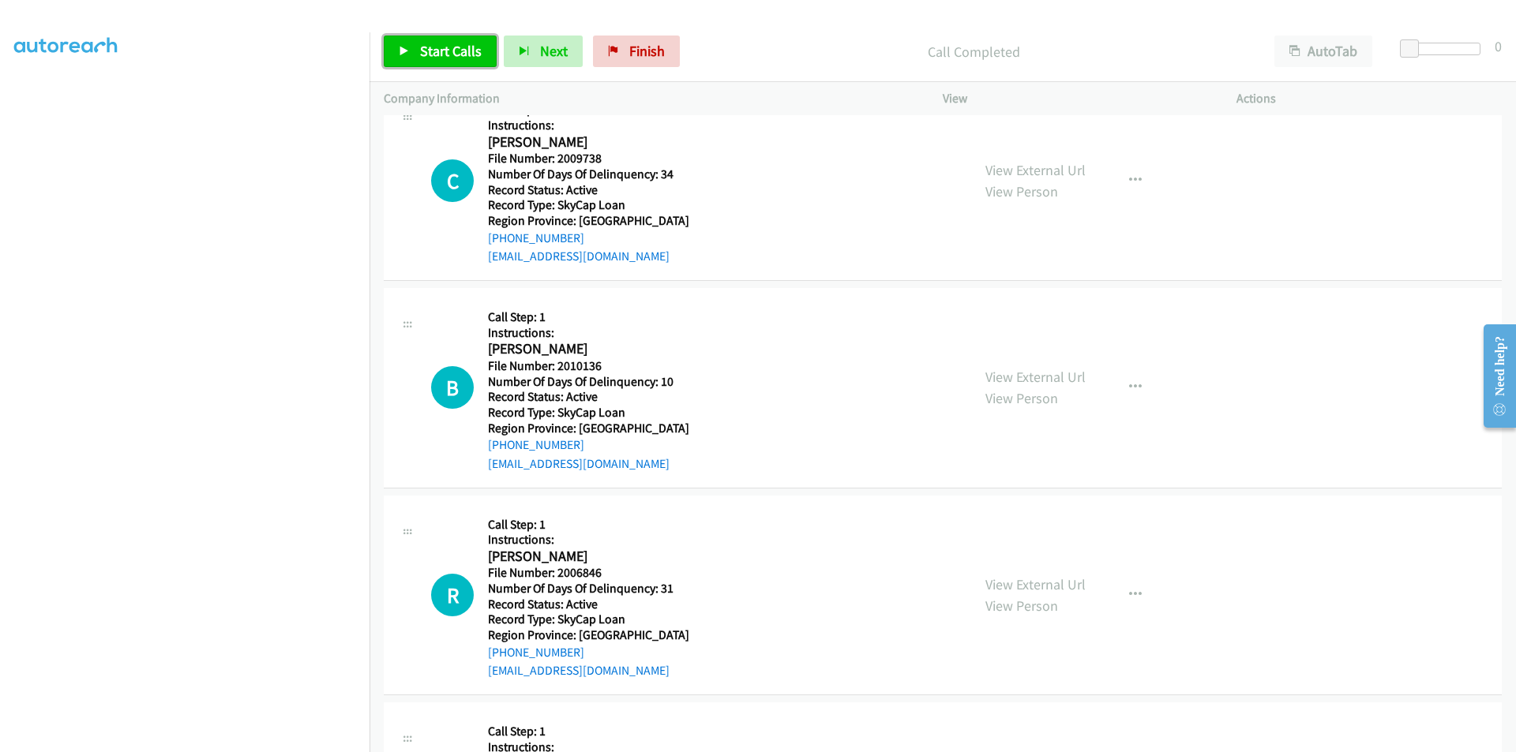
click at [462, 51] on span "Start Calls" at bounding box center [451, 51] width 62 height 18
click at [436, 43] on span "Pause" at bounding box center [438, 51] width 36 height 18
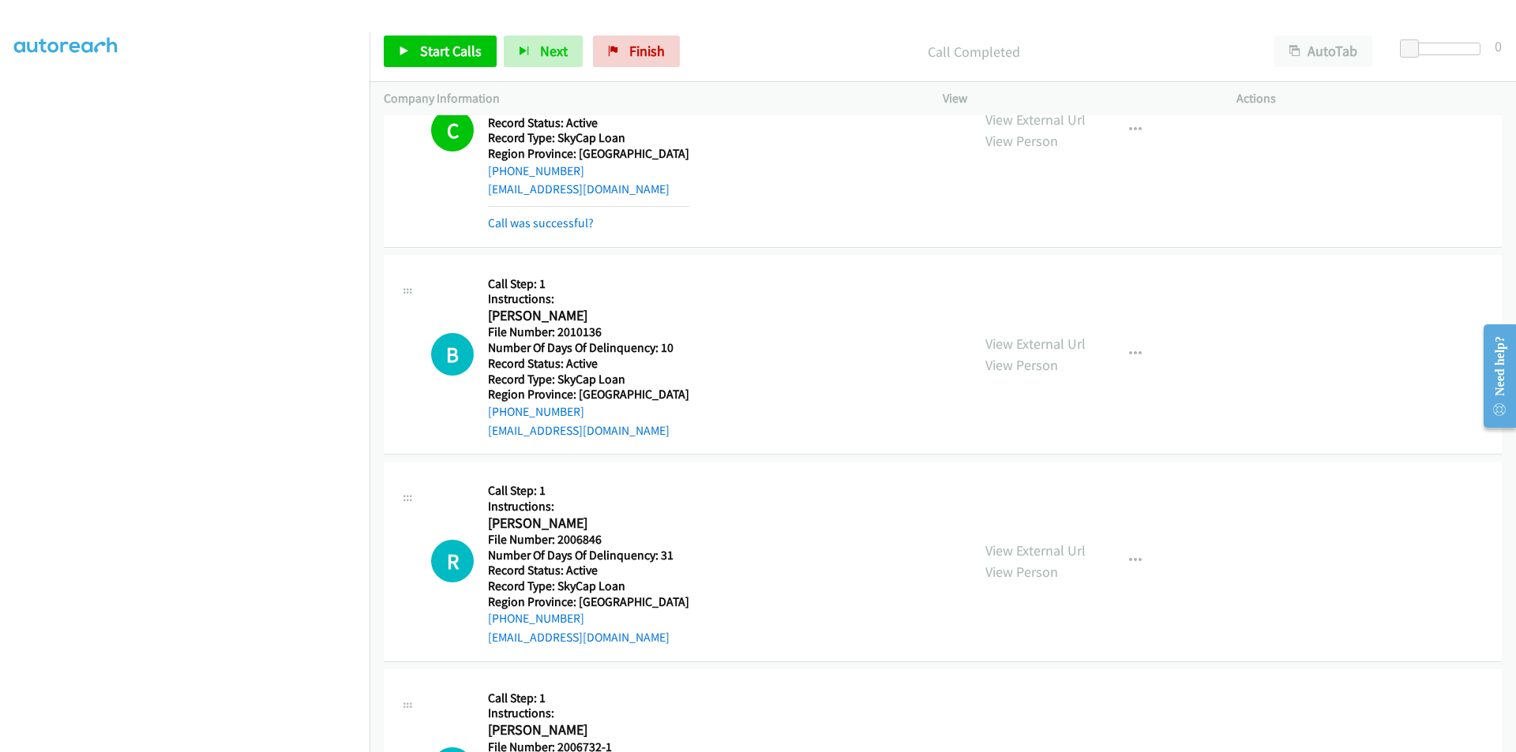
scroll to position [2655, 0]
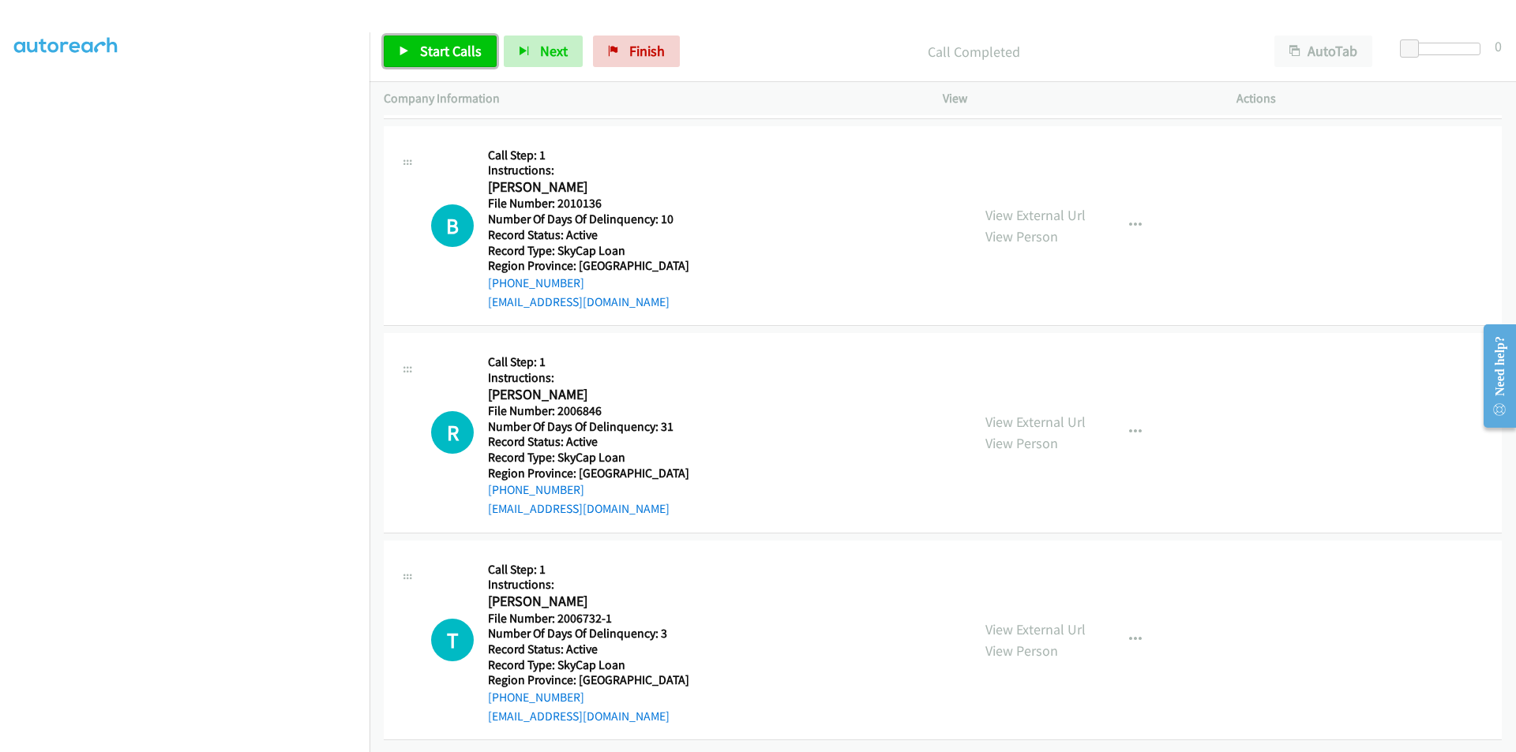
click at [467, 55] on span "Start Calls" at bounding box center [451, 51] width 62 height 18
click at [439, 55] on span "Pause" at bounding box center [438, 51] width 36 height 18
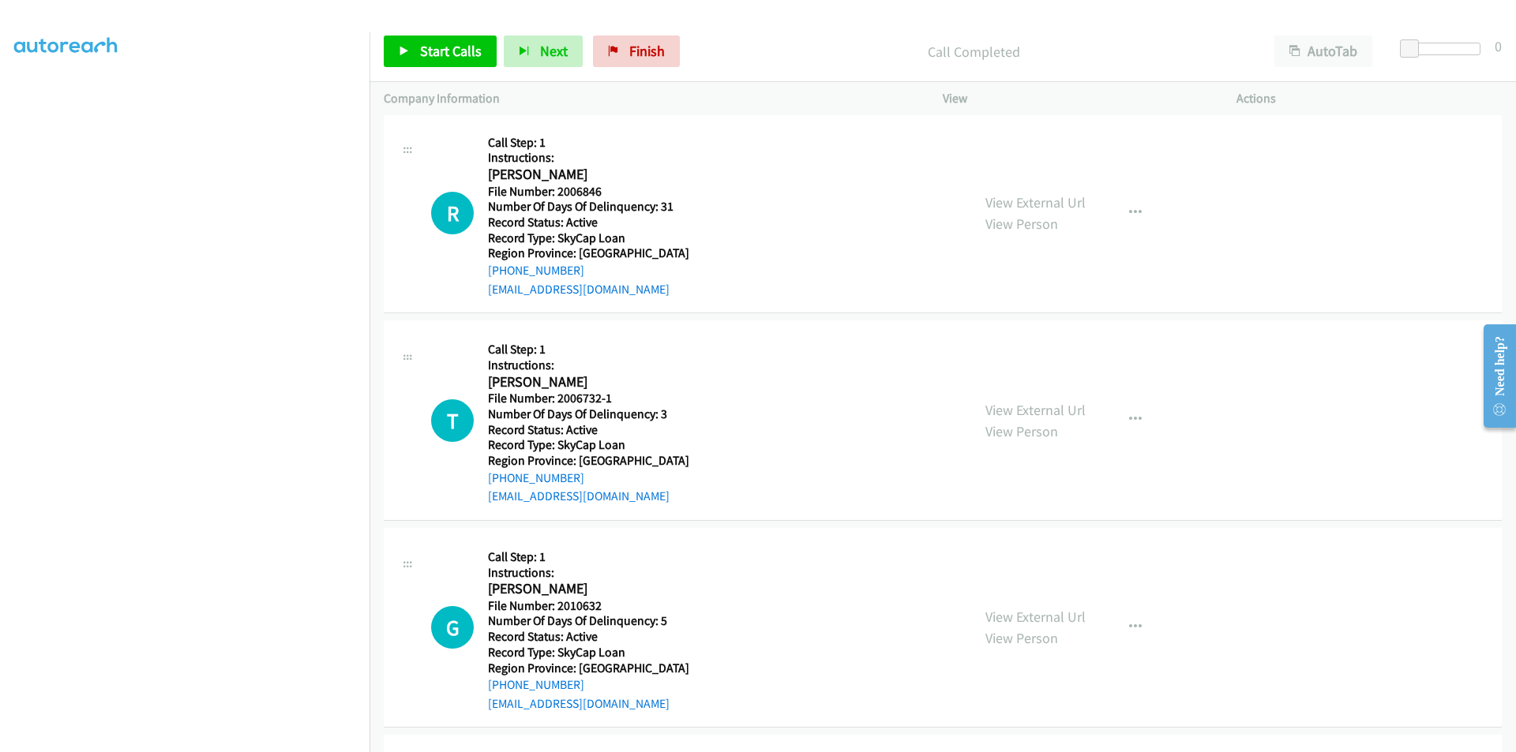
scroll to position [2925, 0]
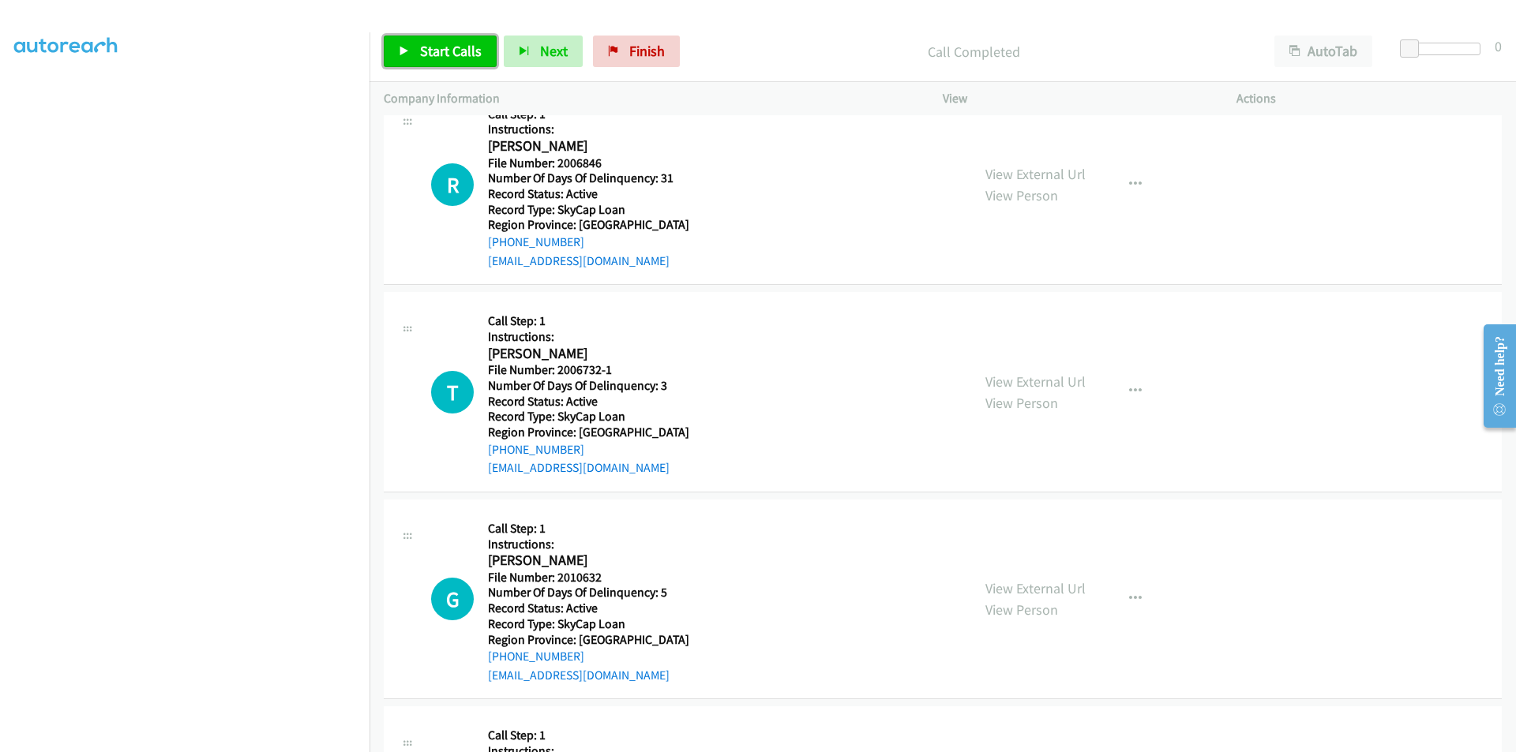
click at [453, 49] on span "Start Calls" at bounding box center [451, 51] width 62 height 18
click at [444, 48] on span "Pause" at bounding box center [438, 51] width 36 height 18
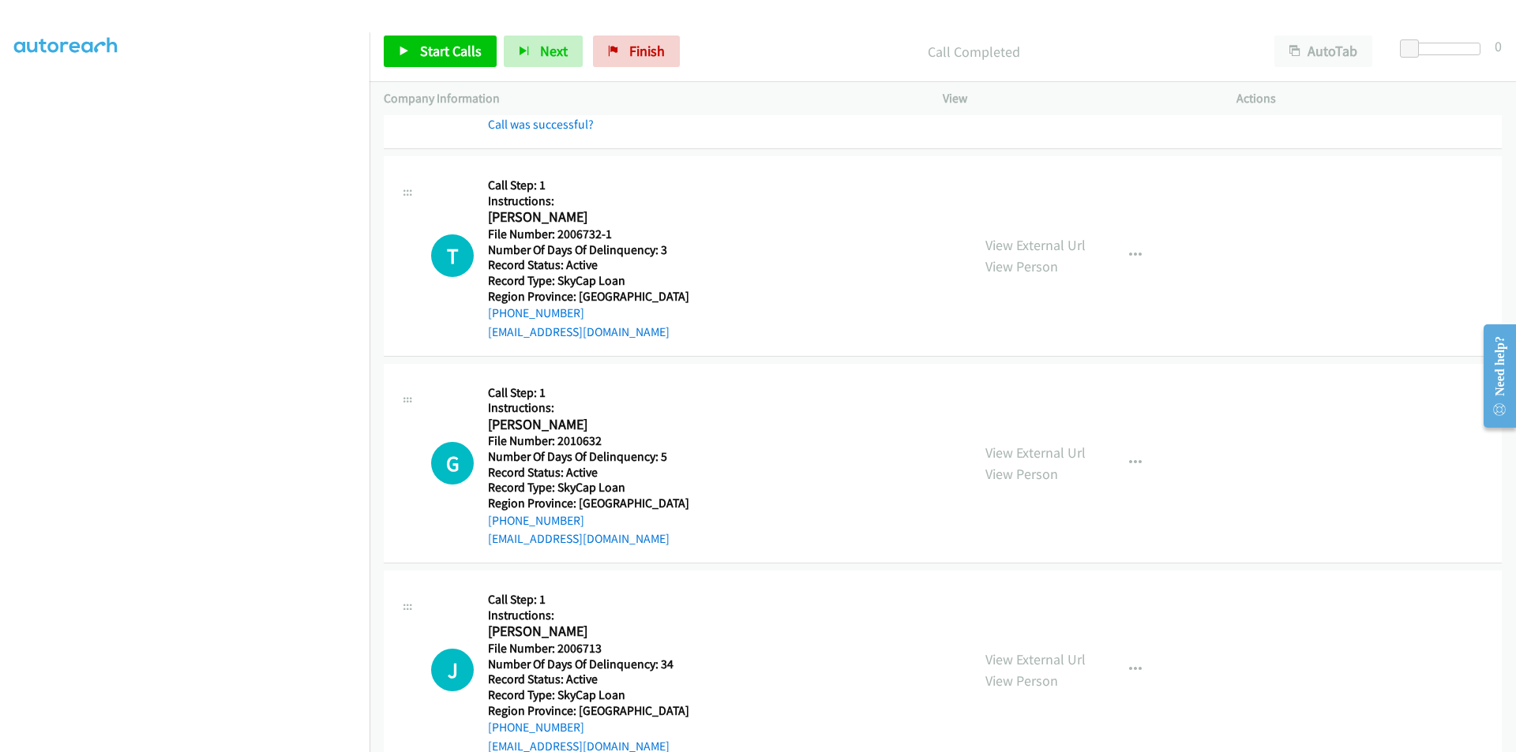
scroll to position [3083, 0]
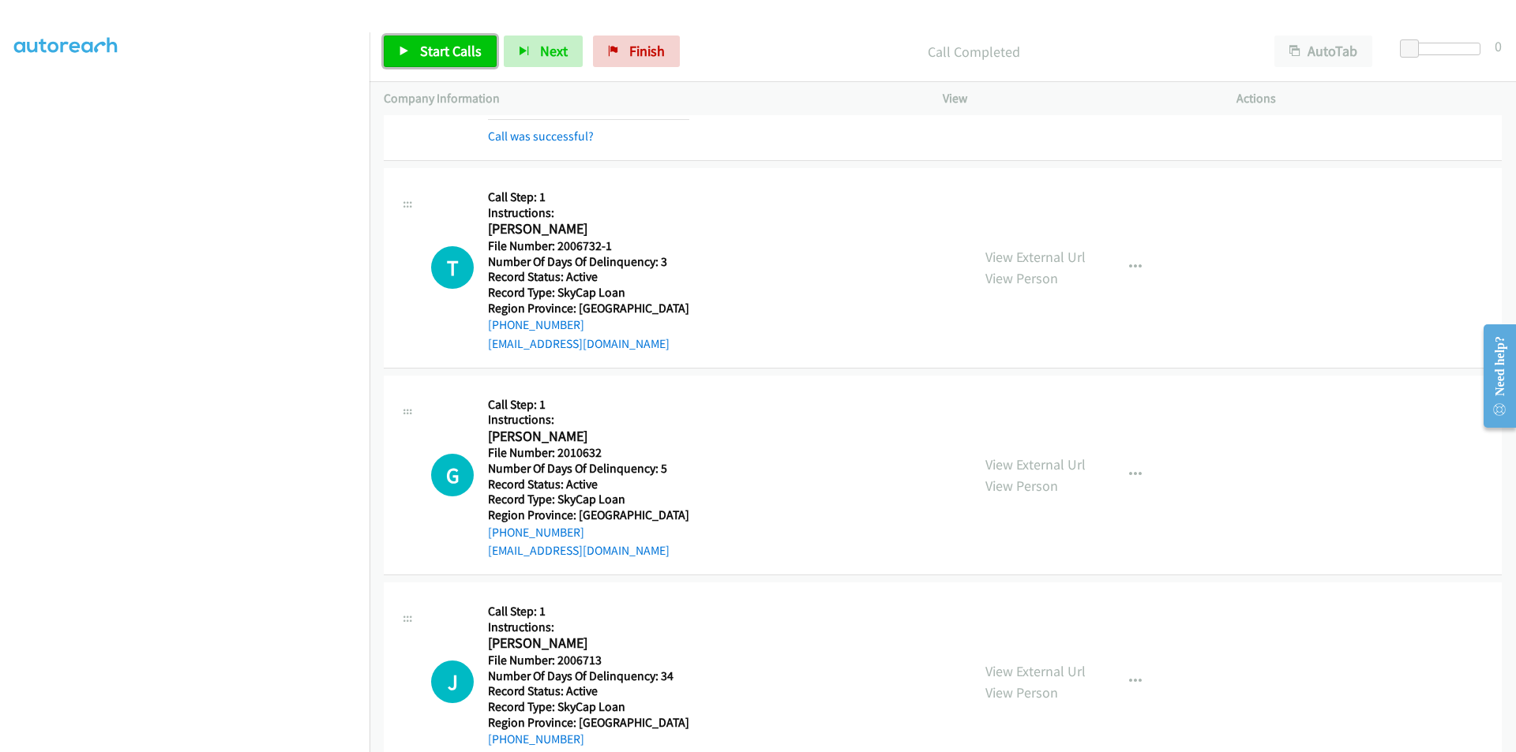
click at [423, 53] on span "Start Calls" at bounding box center [451, 51] width 62 height 18
click at [429, 49] on span "Pause" at bounding box center [438, 51] width 36 height 18
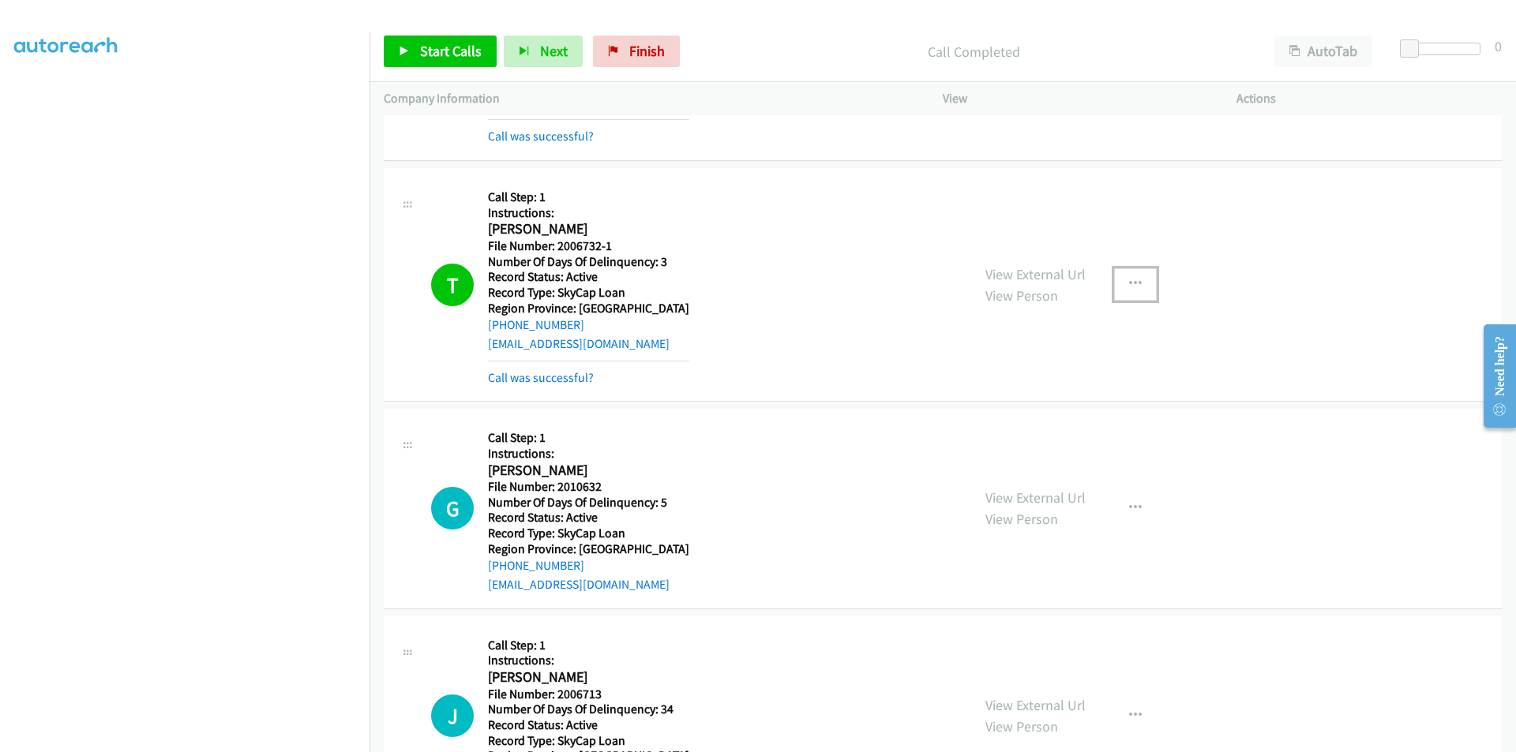
click at [1137, 276] on button "button" at bounding box center [1135, 284] width 43 height 32
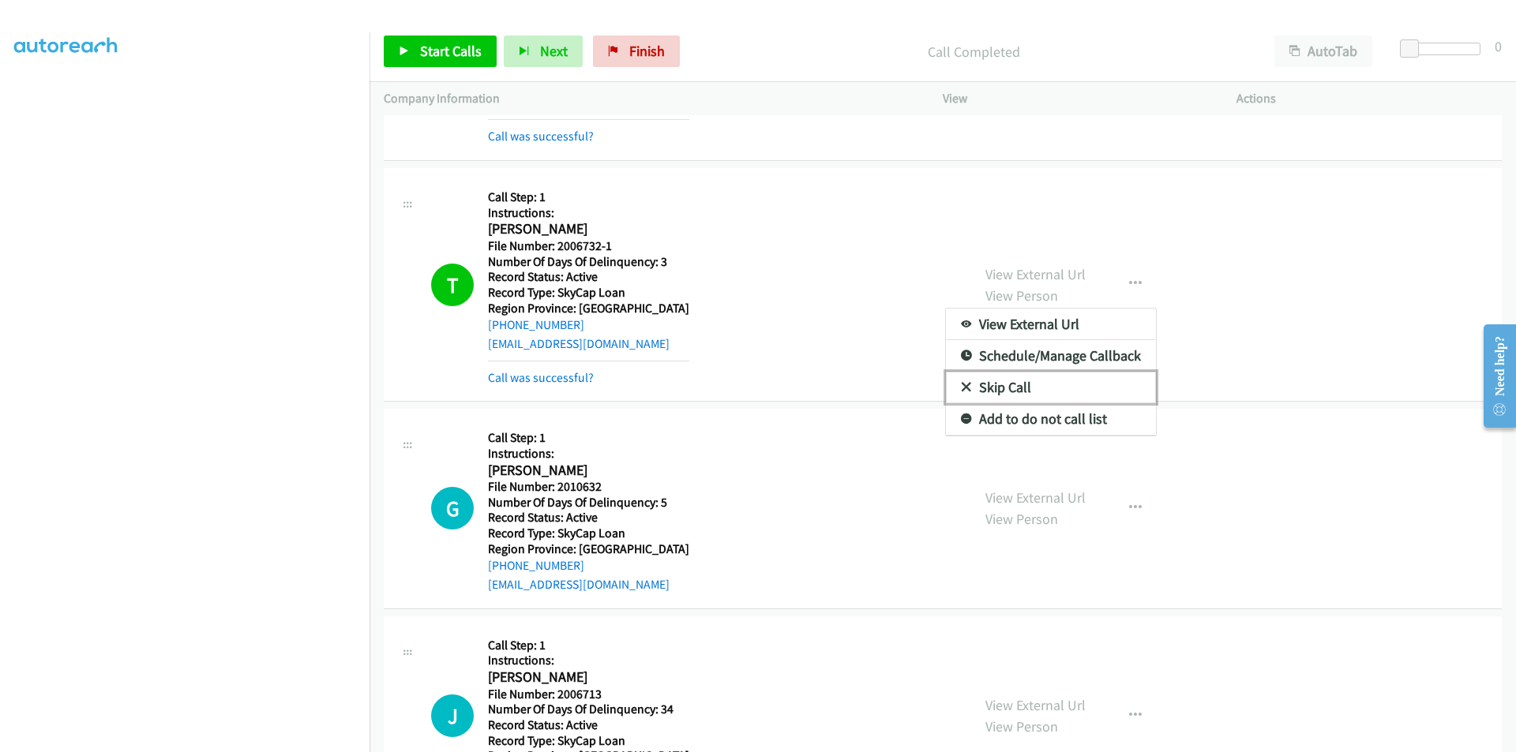
click at [1026, 381] on link "Skip Call" at bounding box center [1051, 388] width 210 height 32
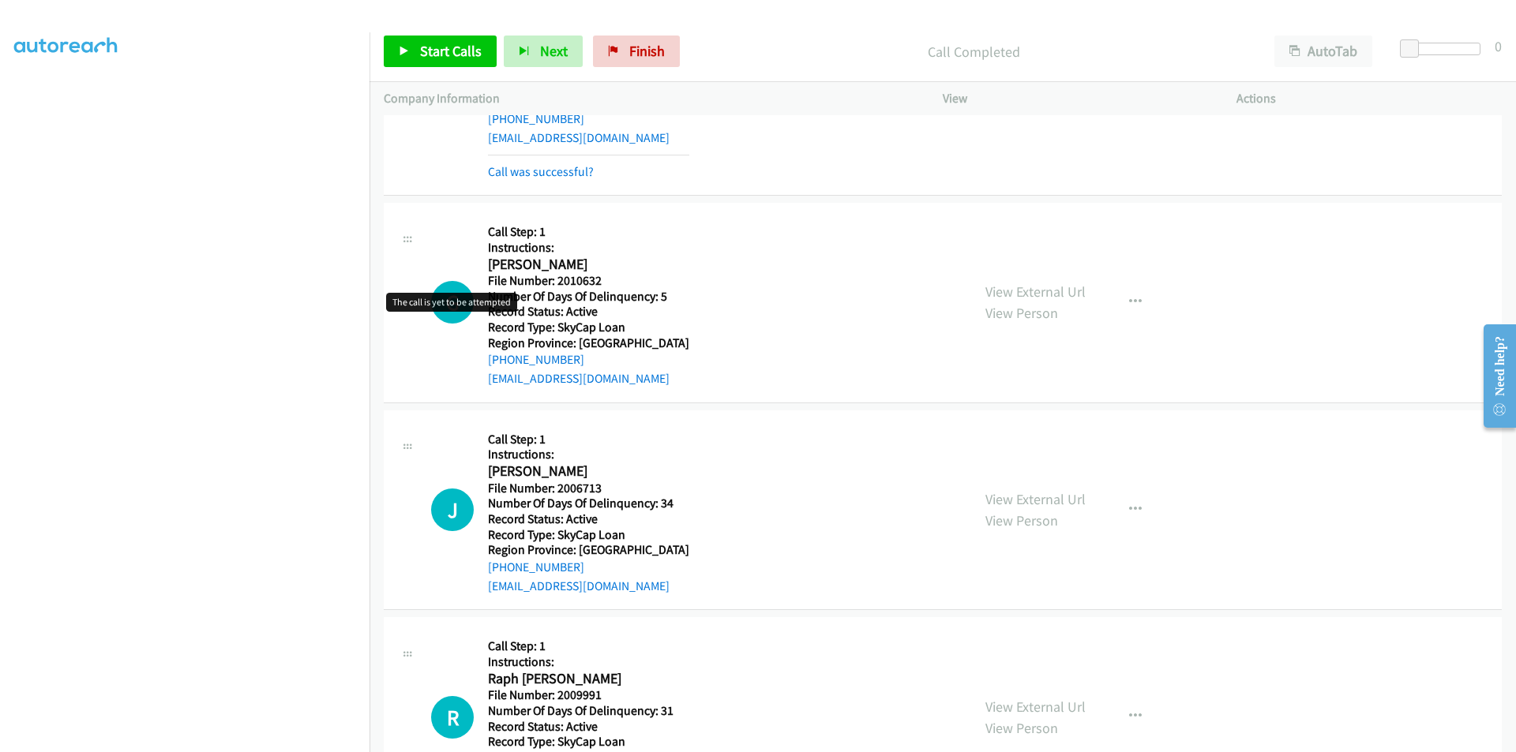
scroll to position [3320, 0]
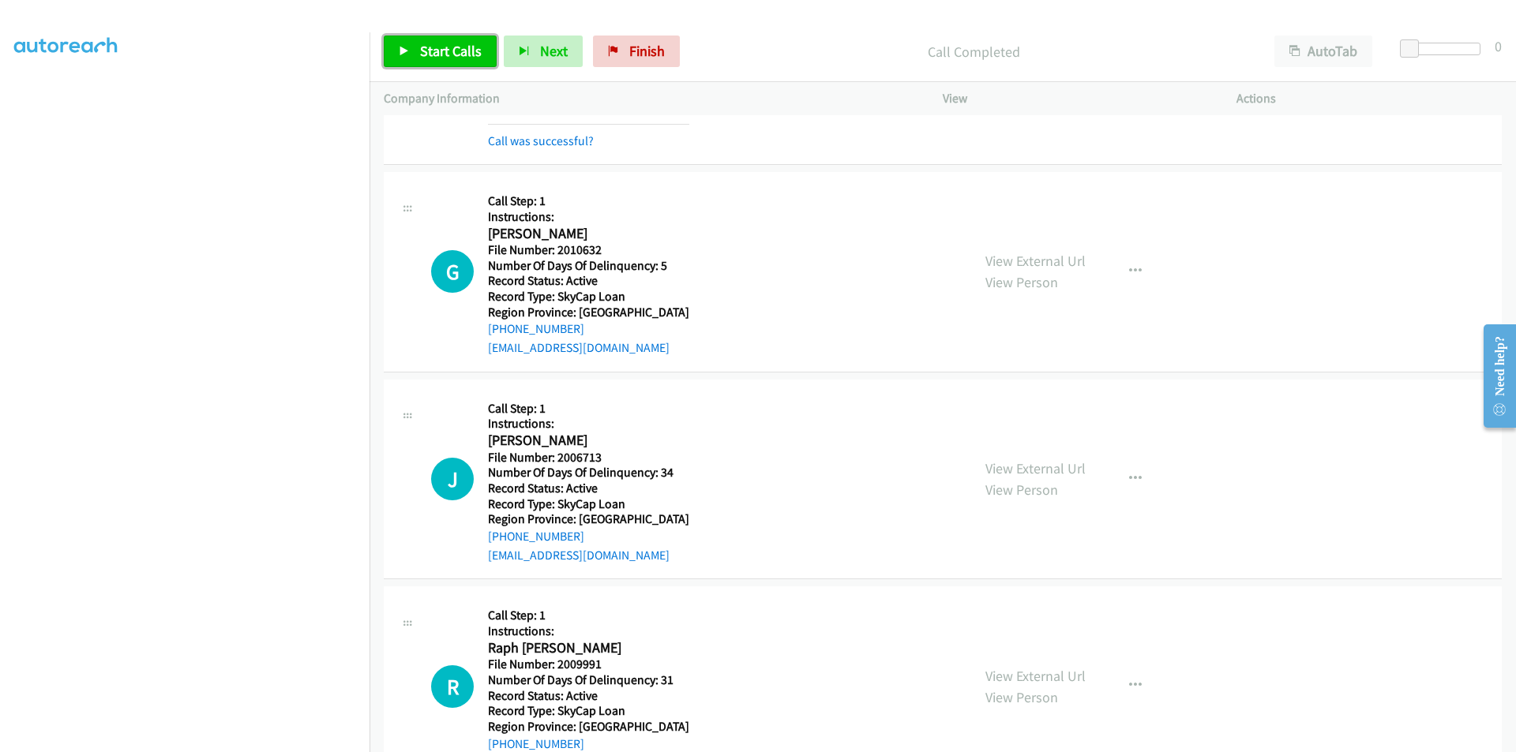
click at [432, 43] on span "Start Calls" at bounding box center [451, 51] width 62 height 18
click at [432, 43] on span "Pause" at bounding box center [438, 51] width 36 height 18
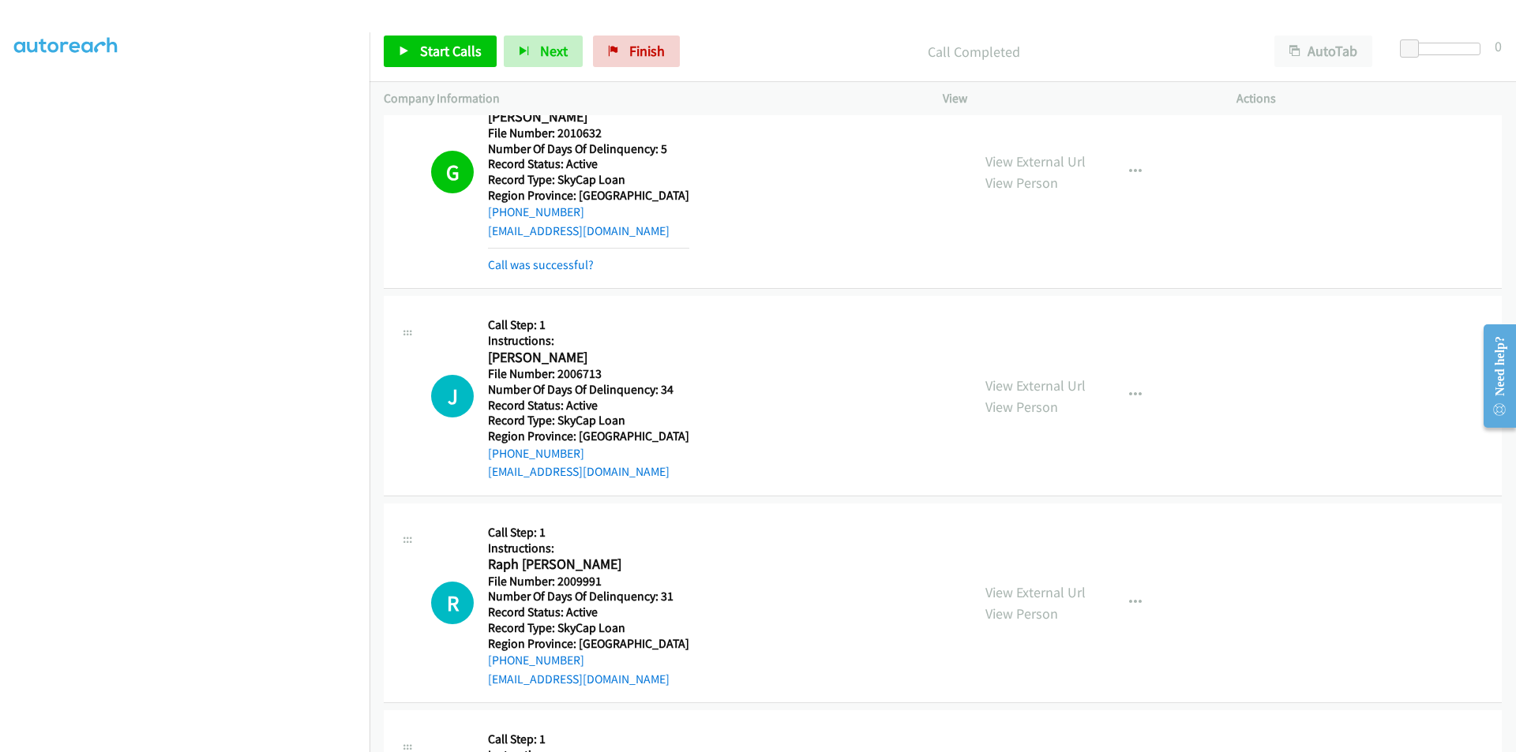
scroll to position [3557, 0]
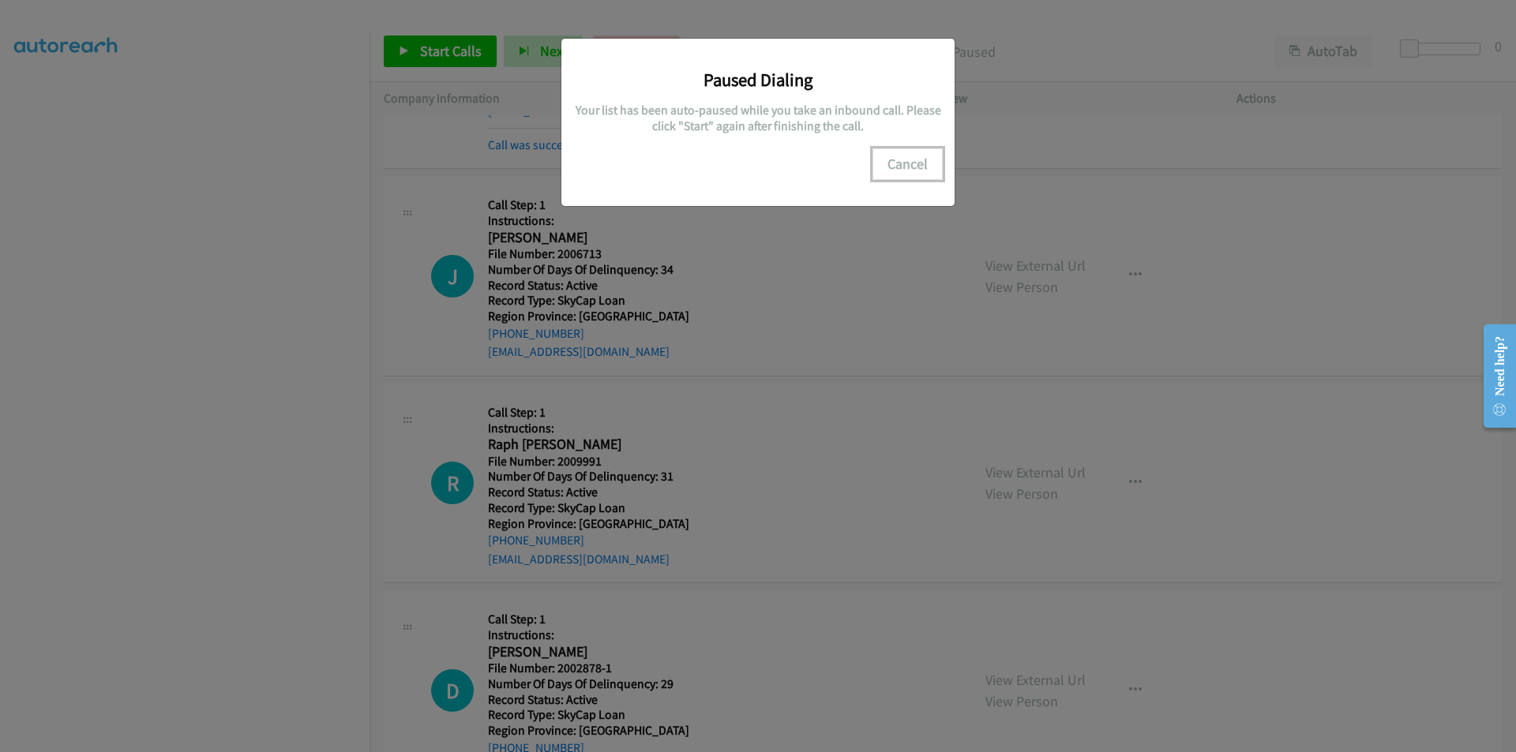
click at [910, 161] on button "Cancel" at bounding box center [907, 164] width 70 height 32
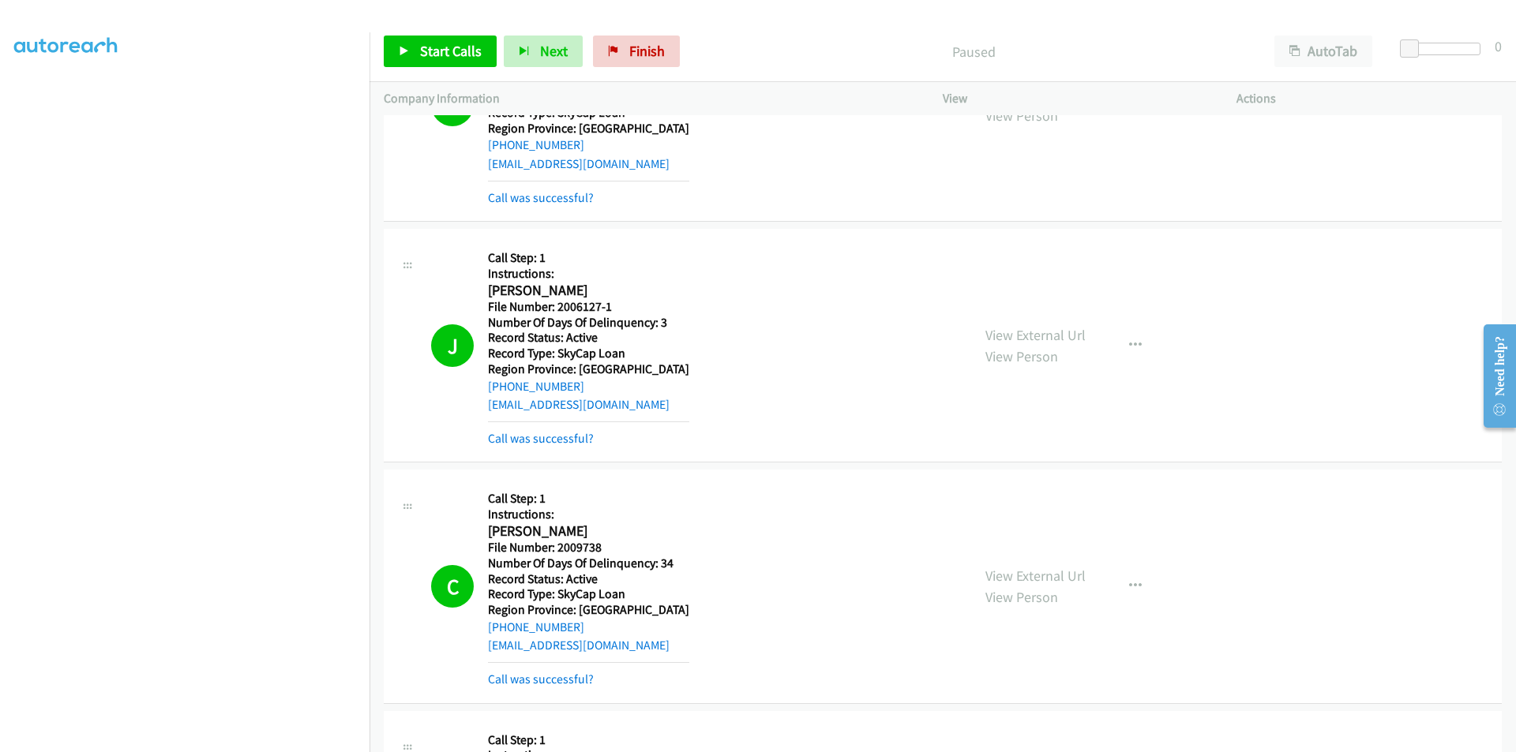
scroll to position [2215, 0]
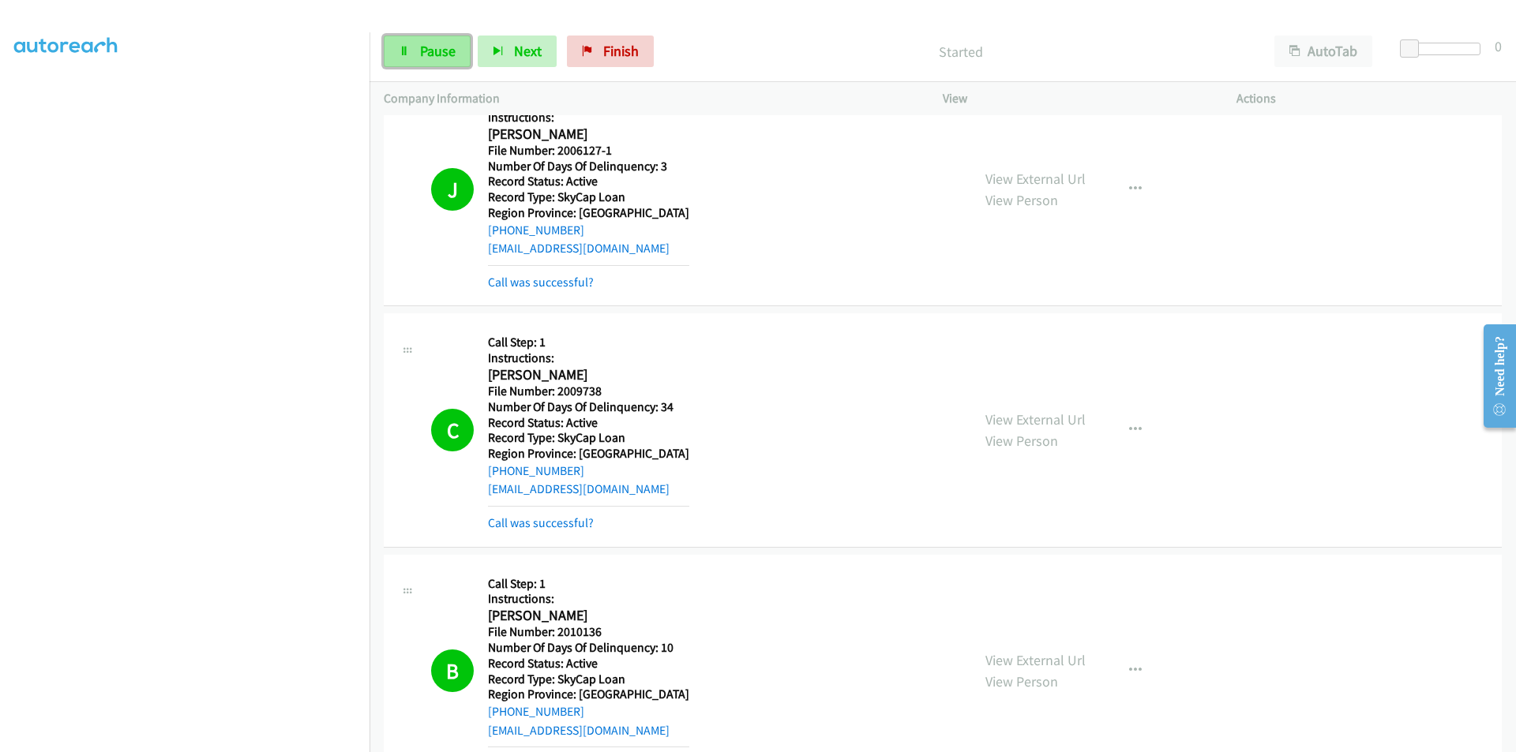
click at [429, 47] on span "Pause" at bounding box center [438, 51] width 36 height 18
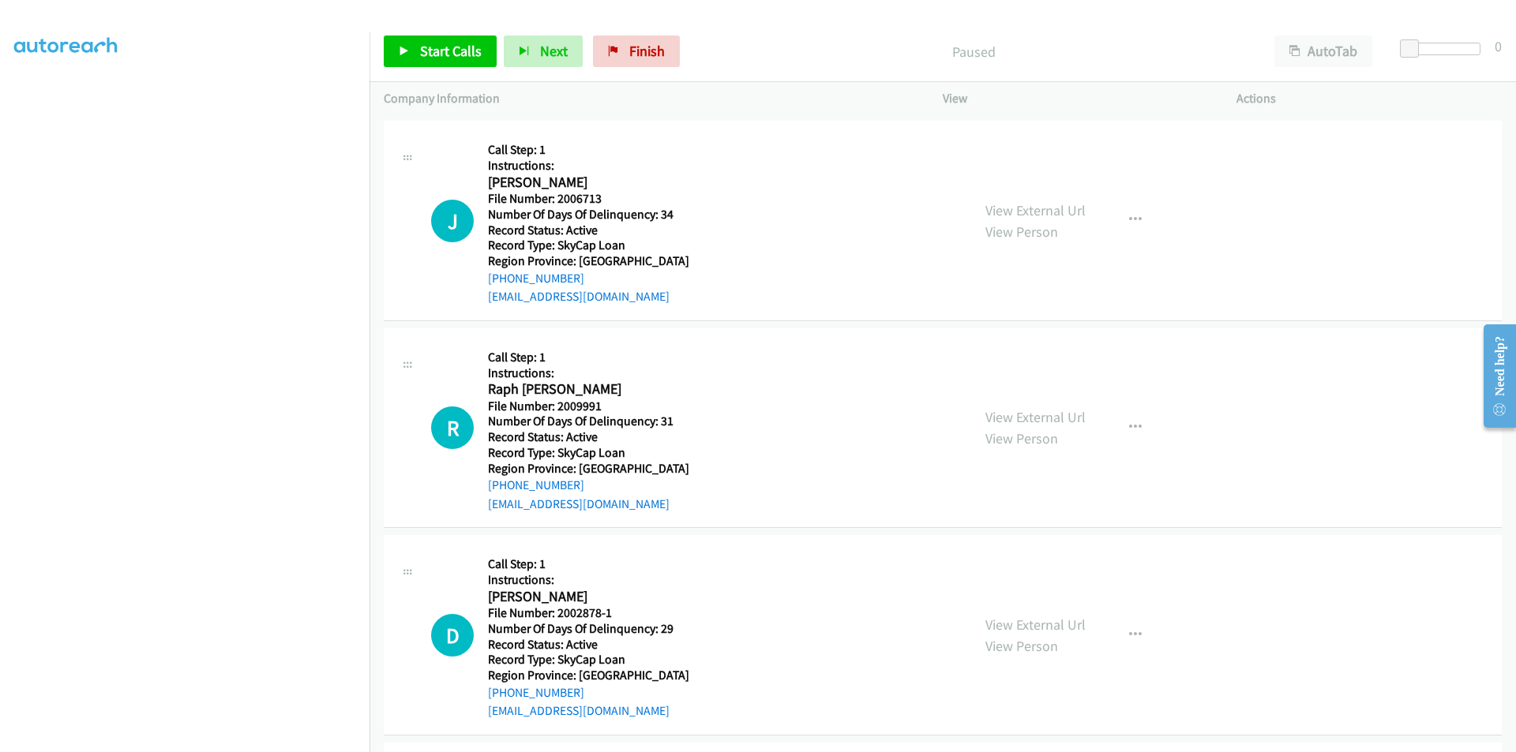
scroll to position [3636, 0]
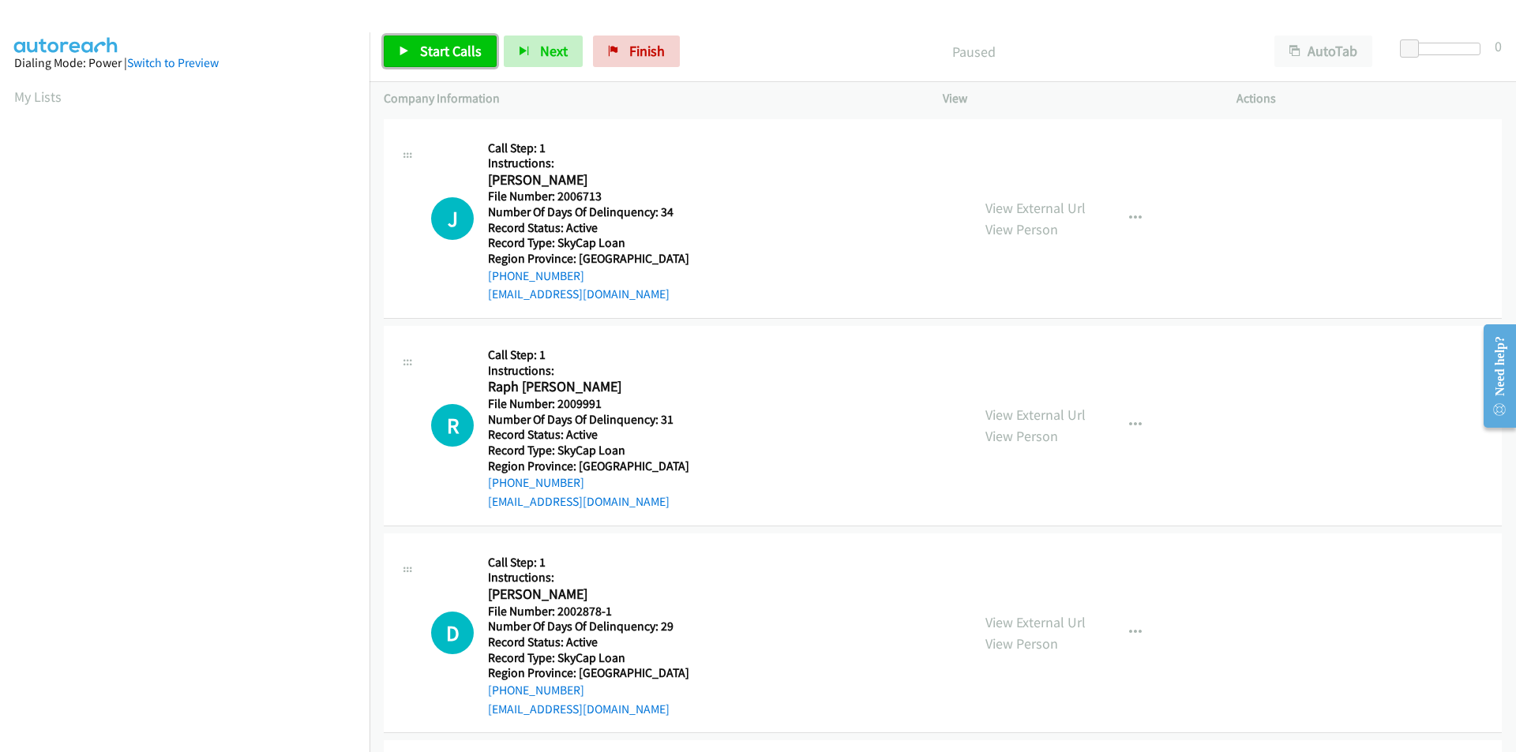
click at [446, 44] on span "Start Calls" at bounding box center [451, 51] width 62 height 18
click at [446, 44] on span "Pause" at bounding box center [438, 51] width 36 height 18
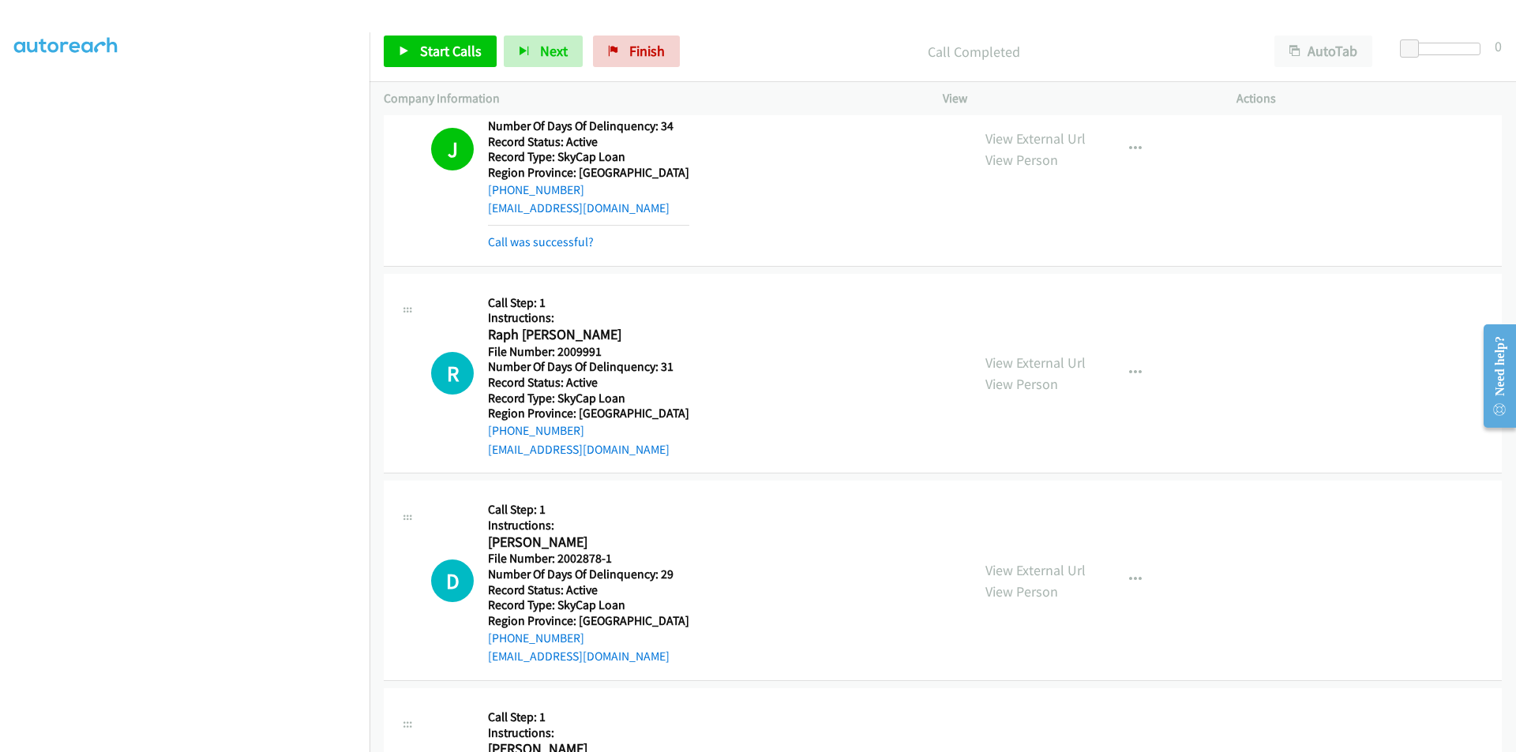
scroll to position [237, 0]
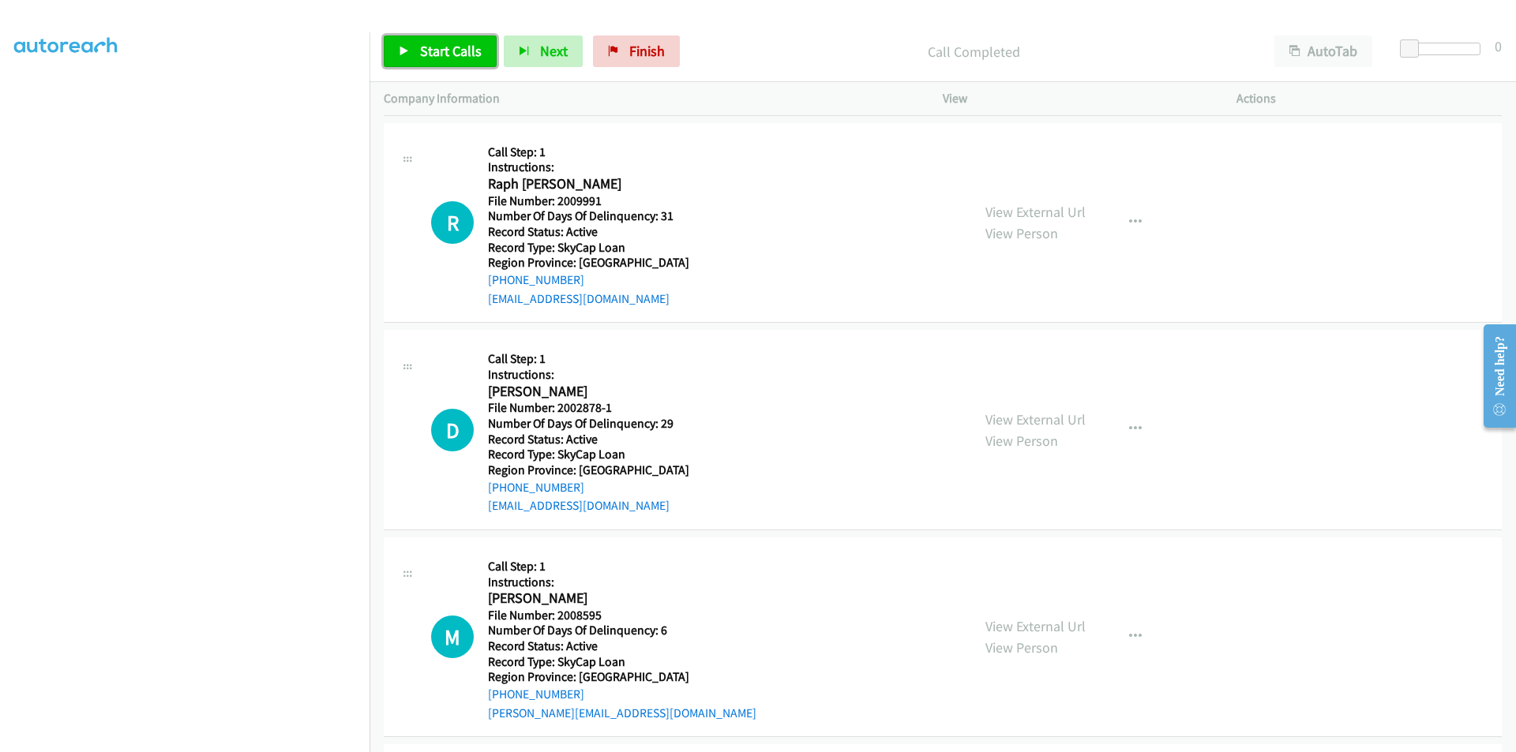
click at [442, 54] on span "Start Calls" at bounding box center [451, 51] width 62 height 18
click at [442, 54] on span "Pause" at bounding box center [438, 51] width 36 height 18
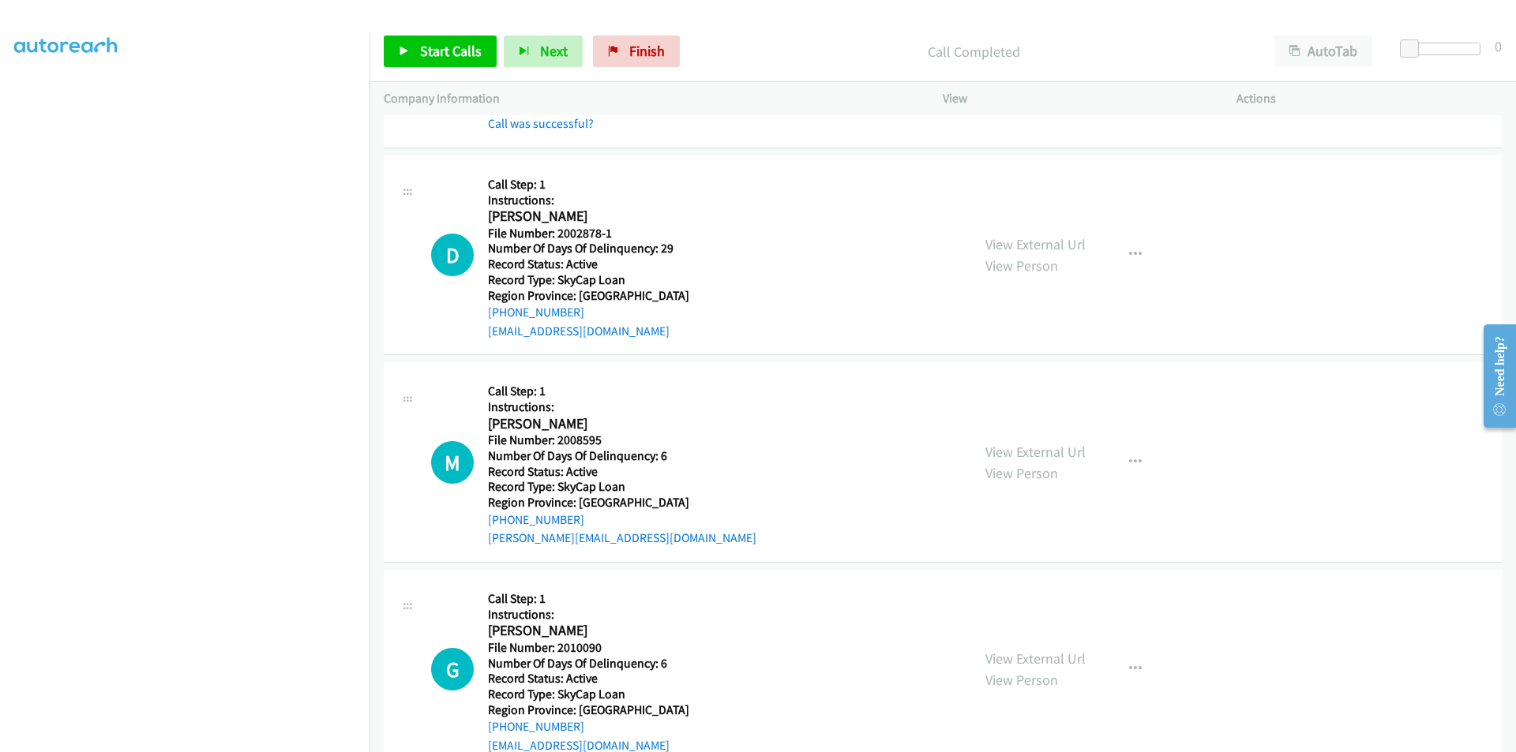
scroll to position [474, 0]
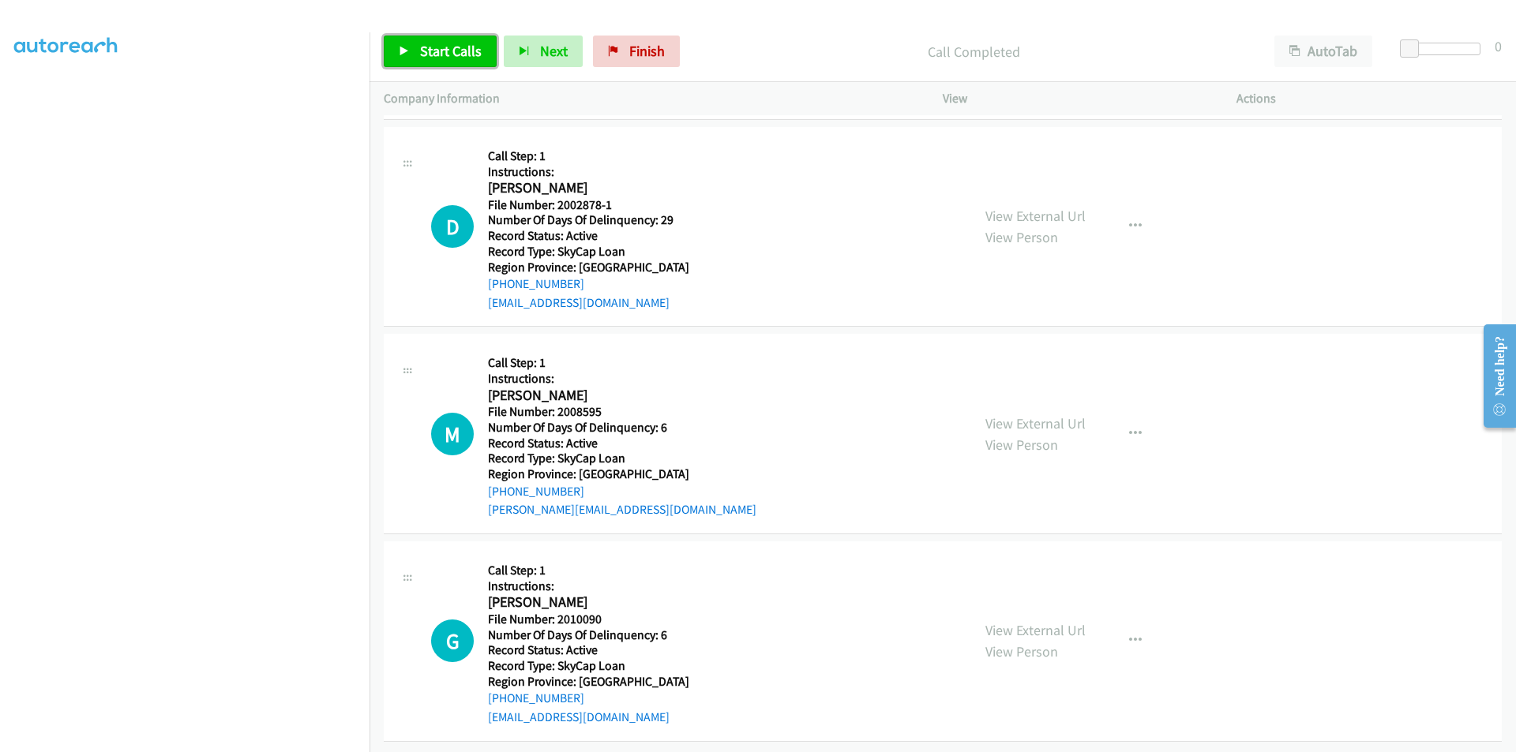
click at [448, 43] on span "Start Calls" at bounding box center [451, 51] width 62 height 18
click at [448, 43] on span "Pause" at bounding box center [438, 51] width 36 height 18
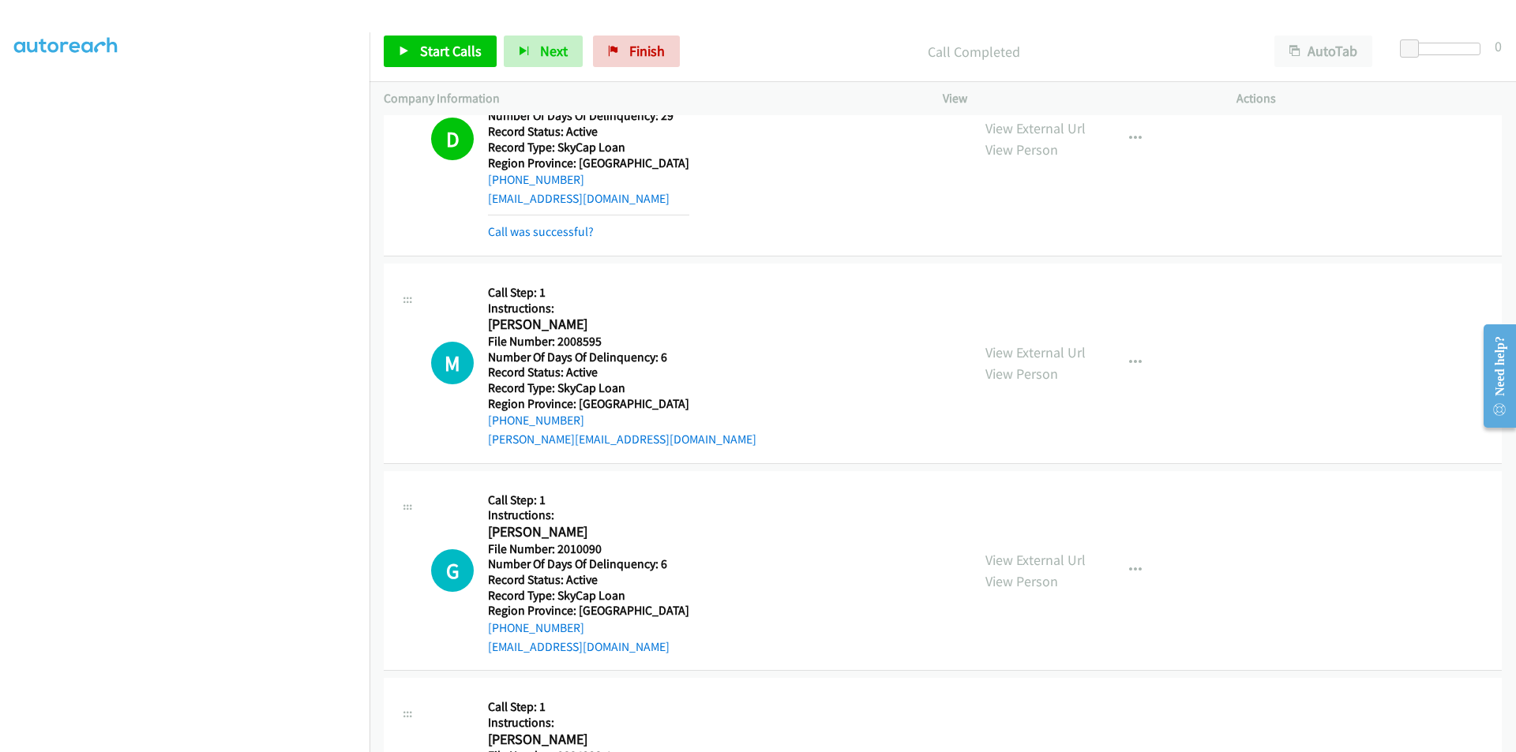
scroll to position [711, 0]
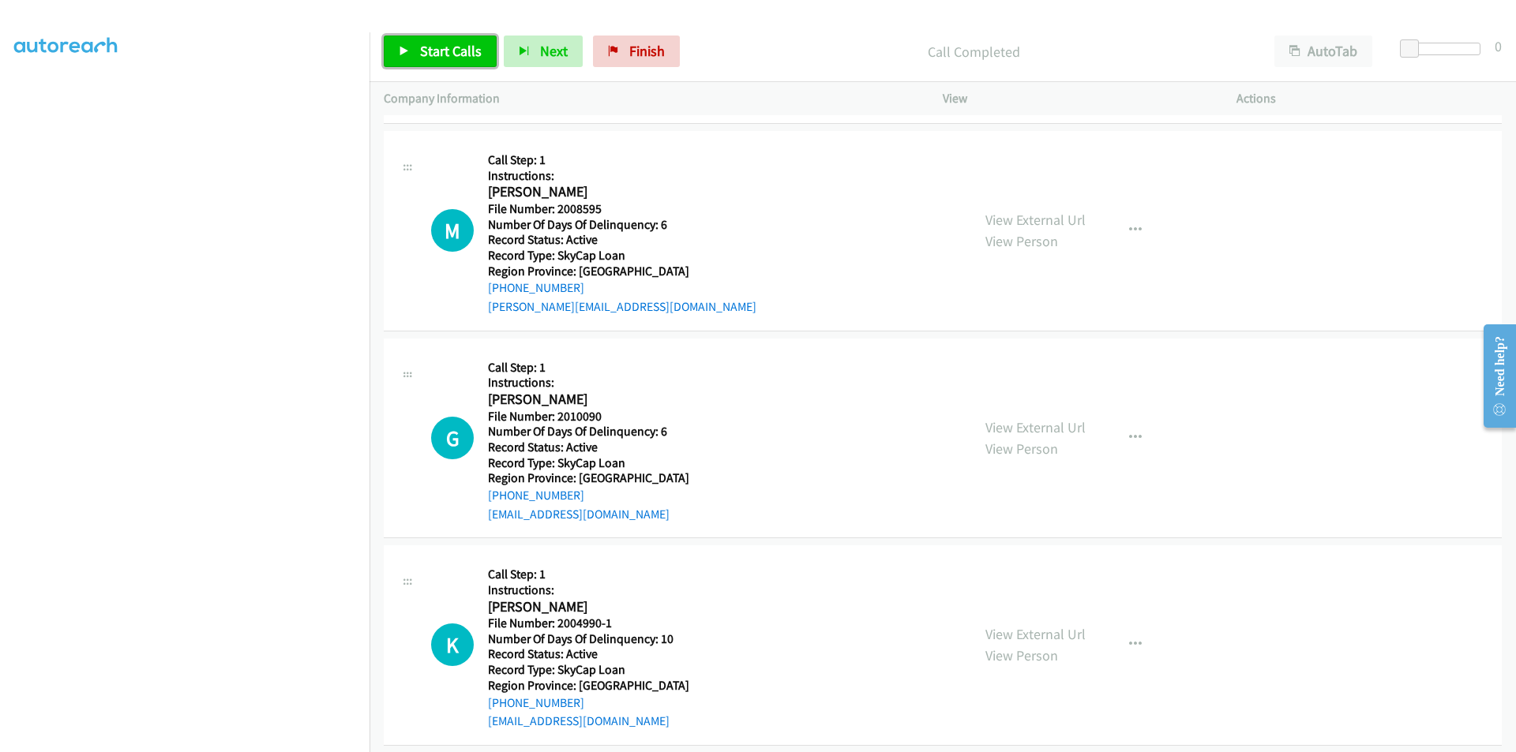
click at [456, 46] on span "Start Calls" at bounding box center [451, 51] width 62 height 18
click at [456, 46] on link "Pause" at bounding box center [427, 52] width 87 height 32
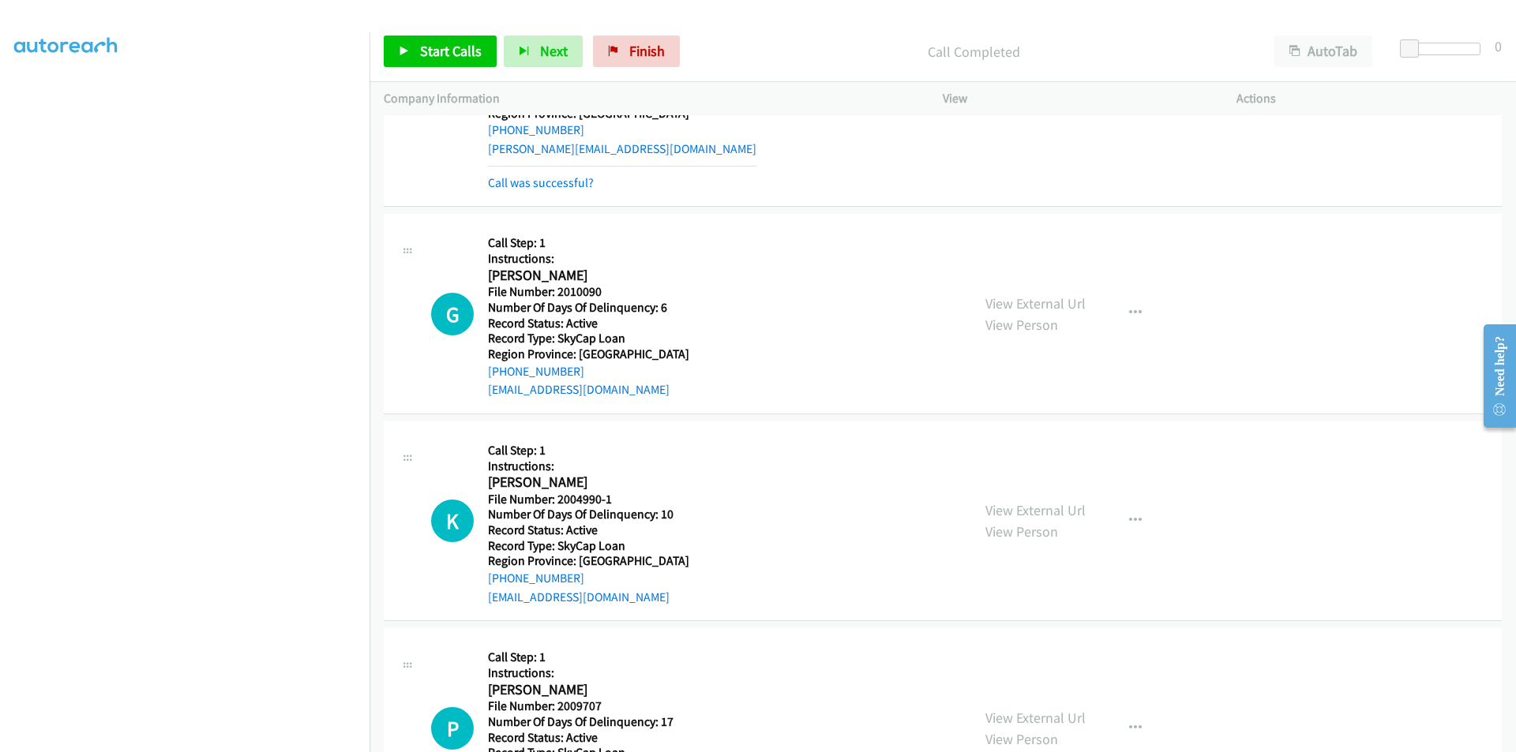
scroll to position [947, 0]
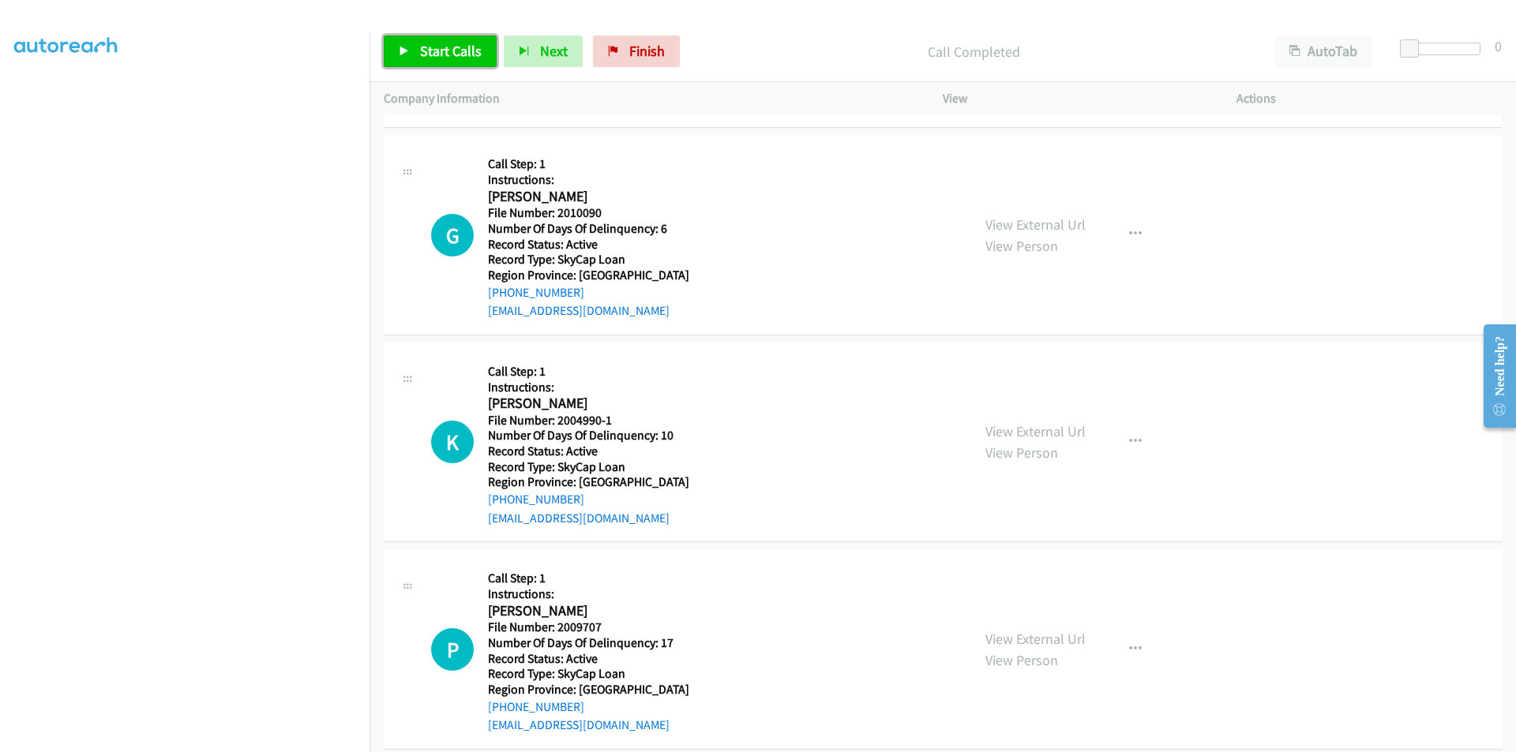
click at [459, 51] on span "Start Calls" at bounding box center [451, 51] width 62 height 18
click at [459, 51] on link "Pause" at bounding box center [427, 52] width 87 height 32
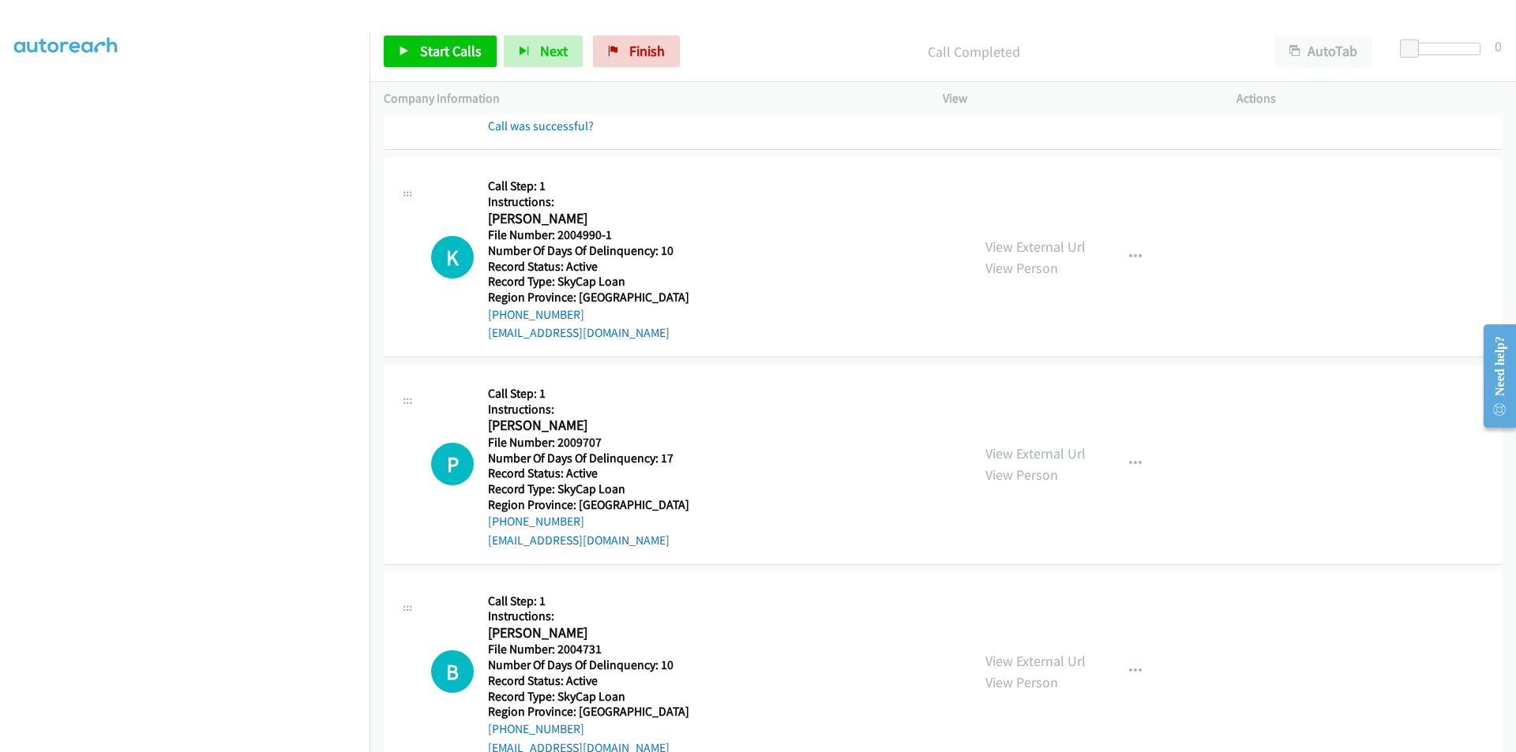
scroll to position [1184, 0]
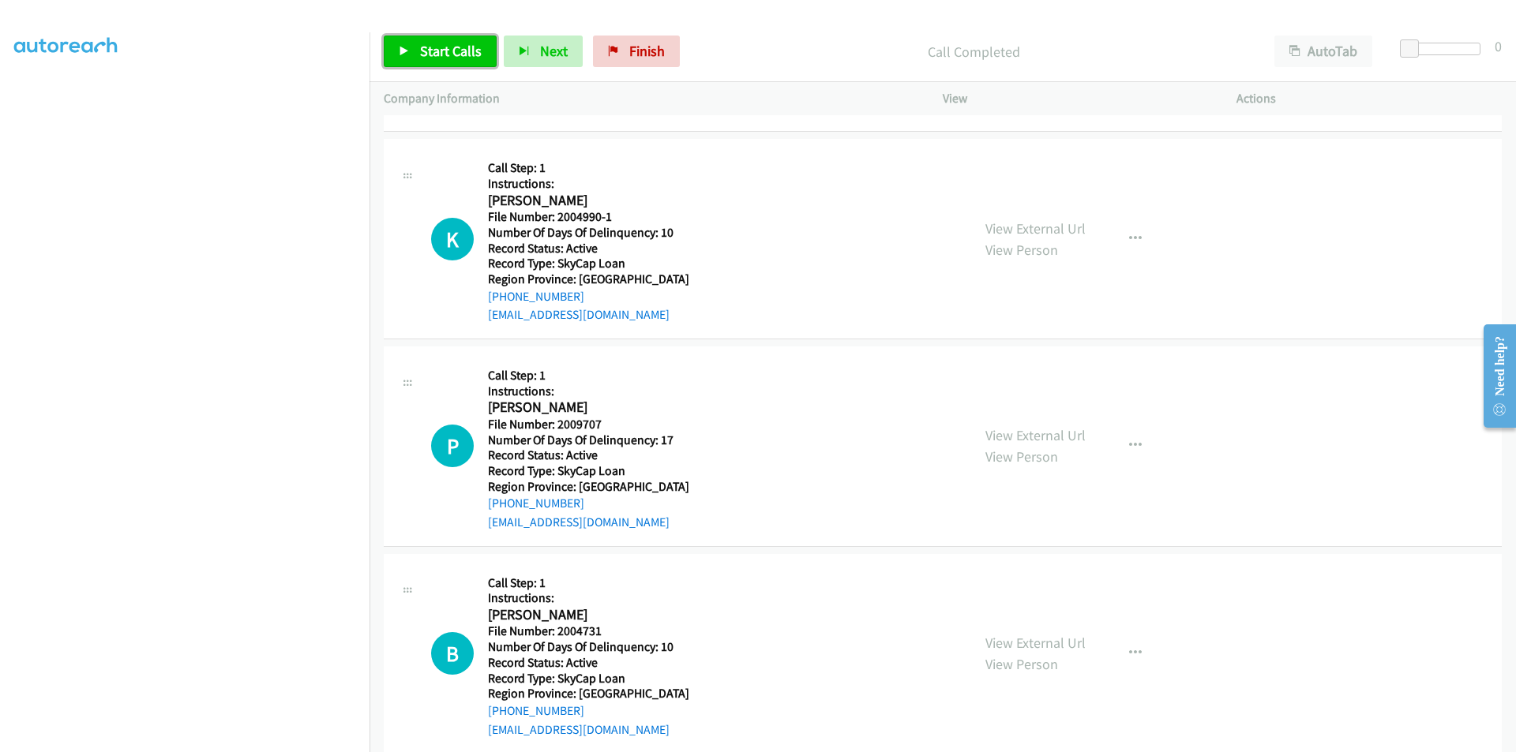
click at [437, 51] on span "Start Calls" at bounding box center [451, 51] width 62 height 18
click at [437, 51] on span "Pause" at bounding box center [438, 51] width 36 height 18
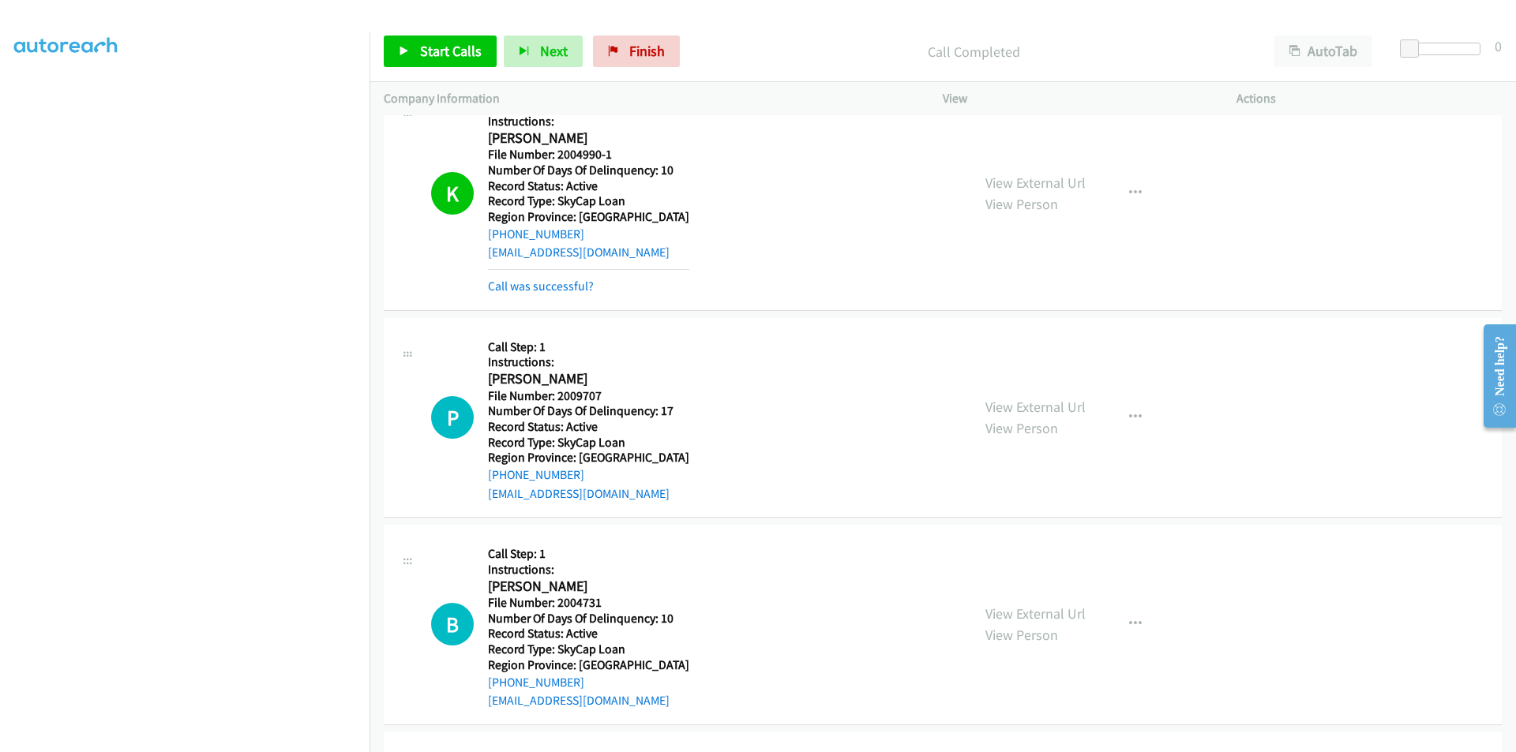
scroll to position [1421, 0]
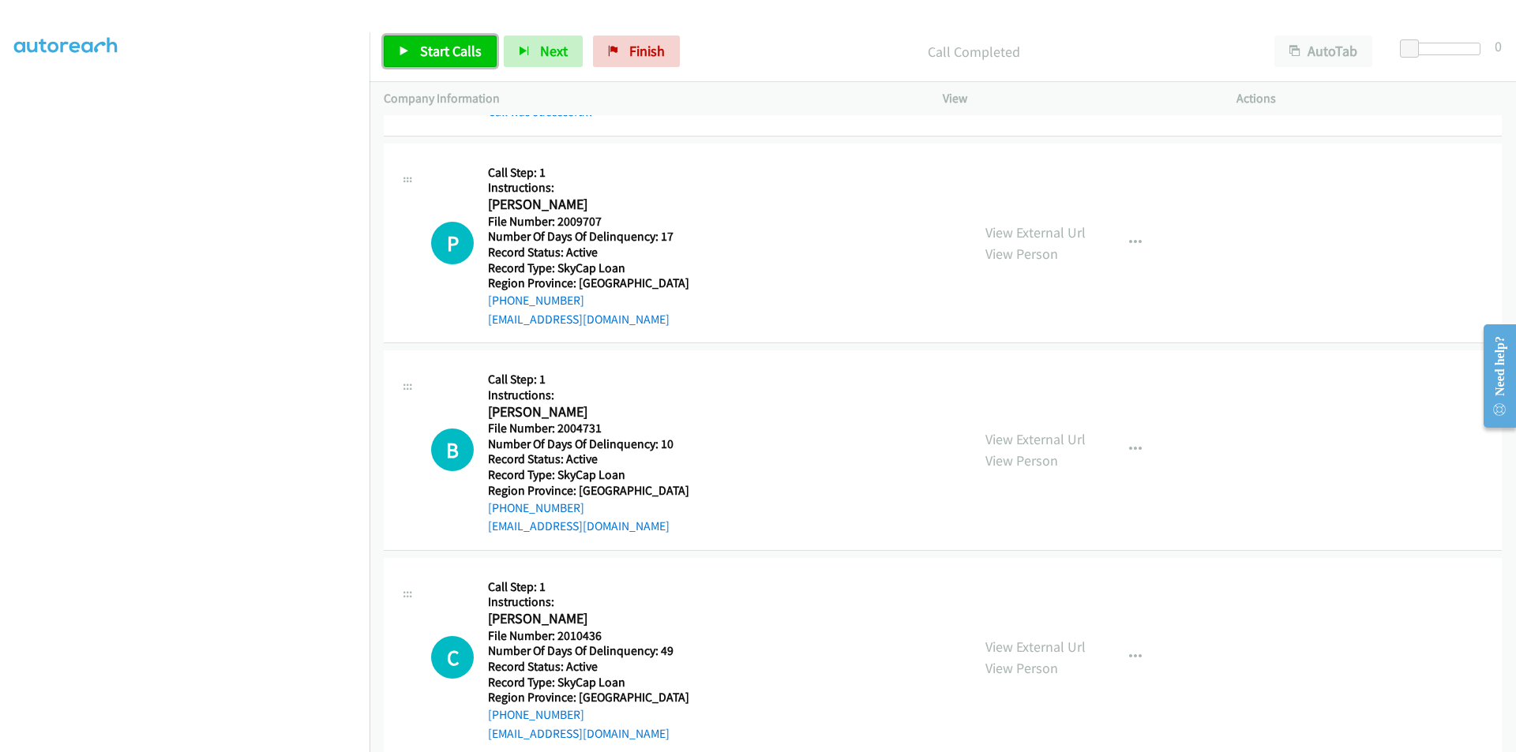
click at [471, 43] on span "Start Calls" at bounding box center [451, 51] width 62 height 18
click at [443, 47] on span "Pause" at bounding box center [438, 51] width 36 height 18
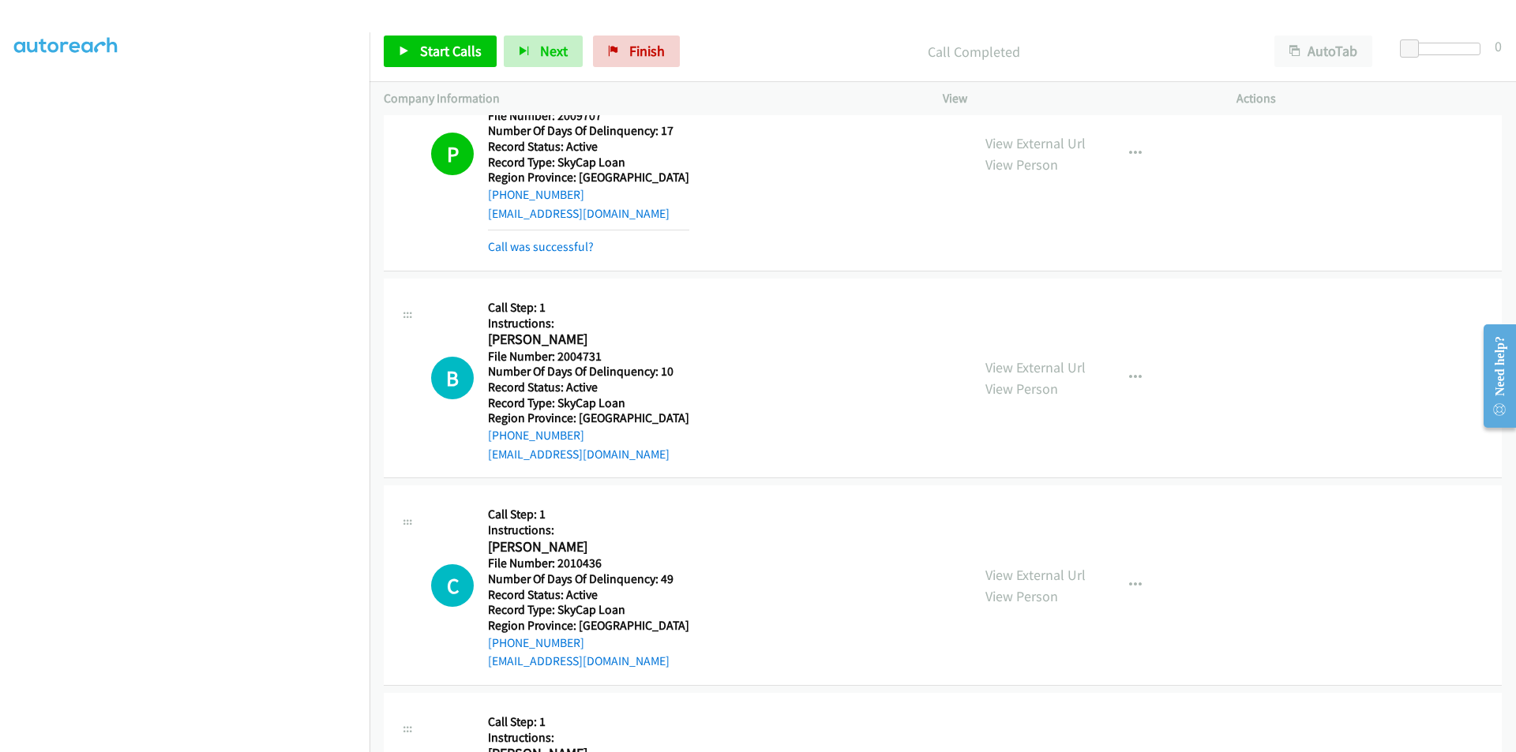
scroll to position [1658, 0]
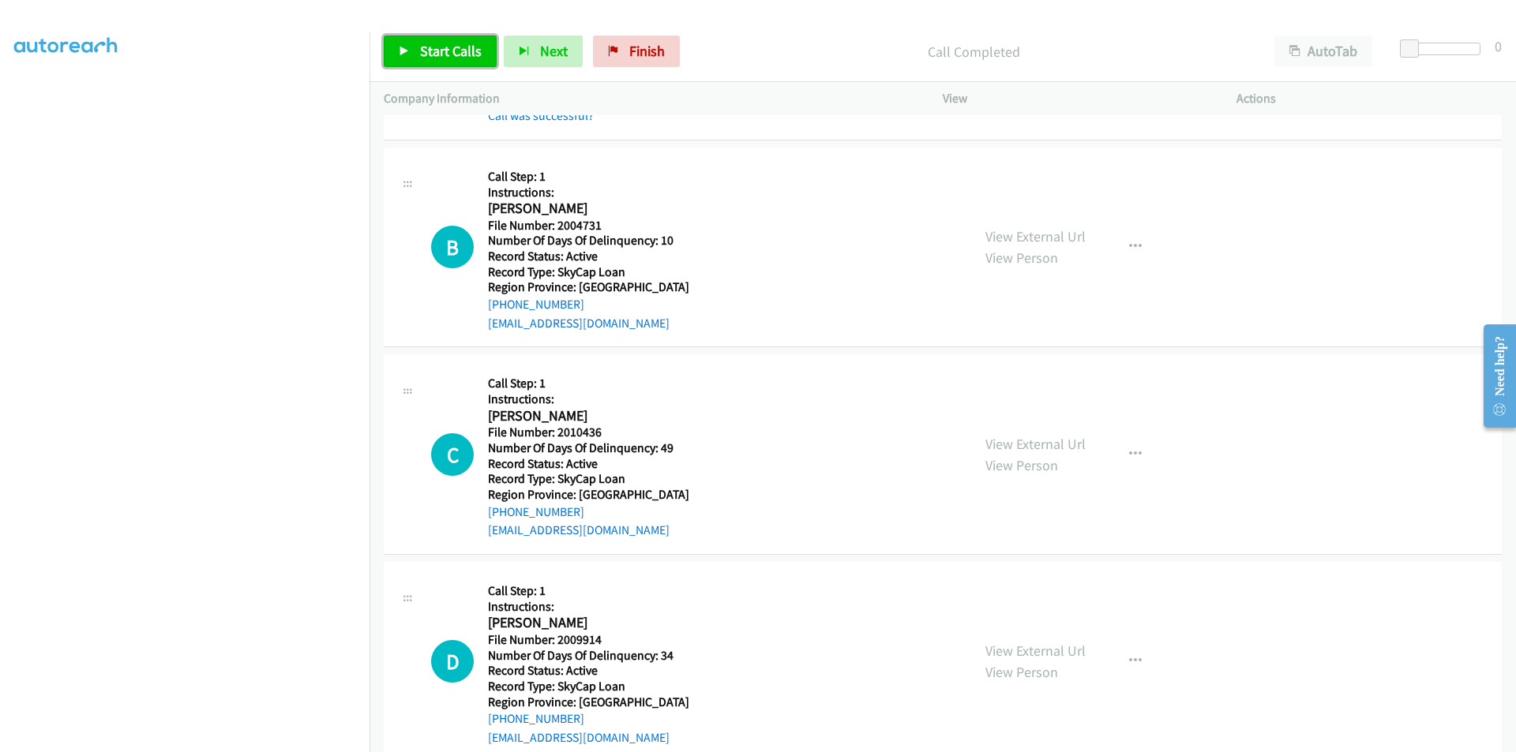
click at [445, 43] on span "Start Calls" at bounding box center [451, 51] width 62 height 18
click at [445, 43] on span "Pause" at bounding box center [438, 51] width 36 height 18
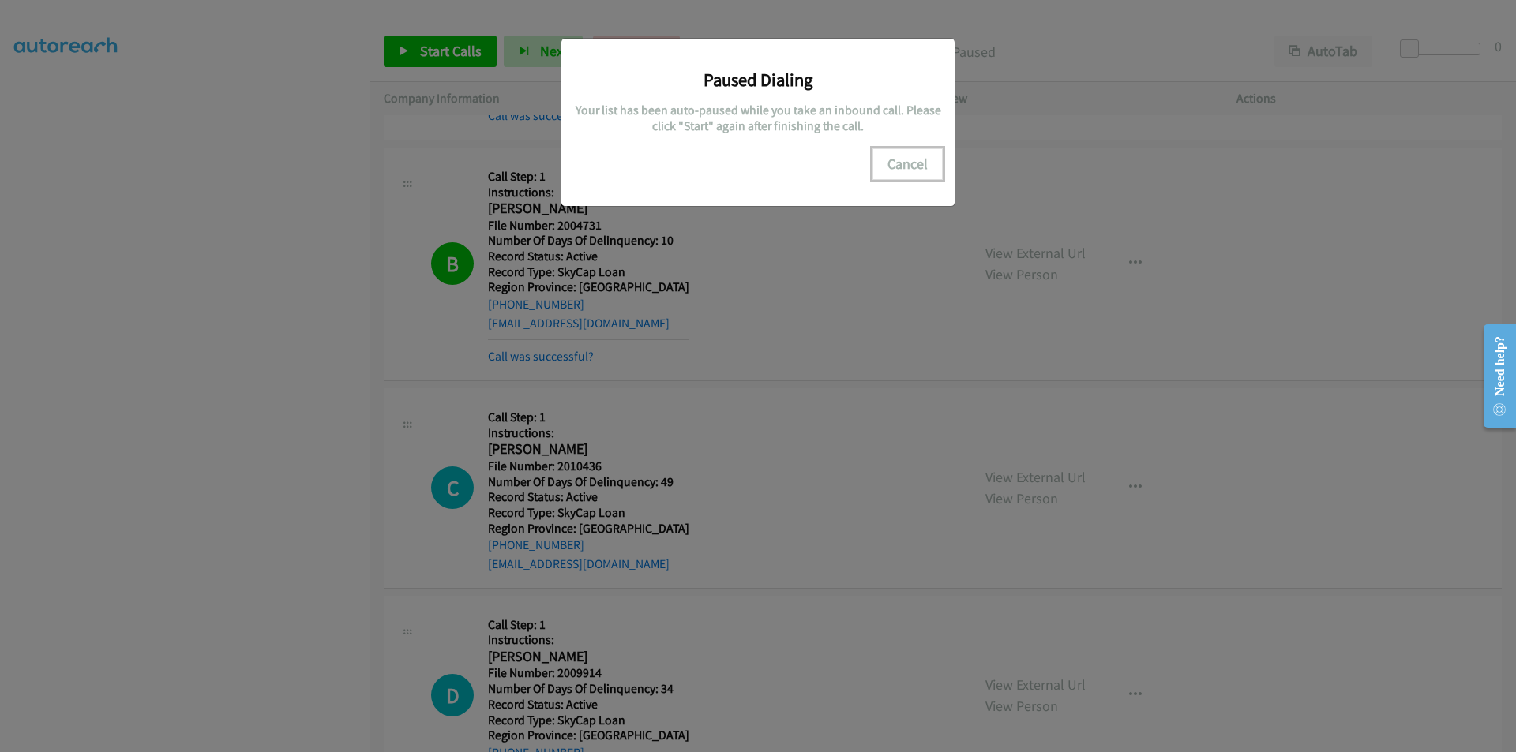
click at [910, 156] on button "Cancel" at bounding box center [907, 164] width 70 height 32
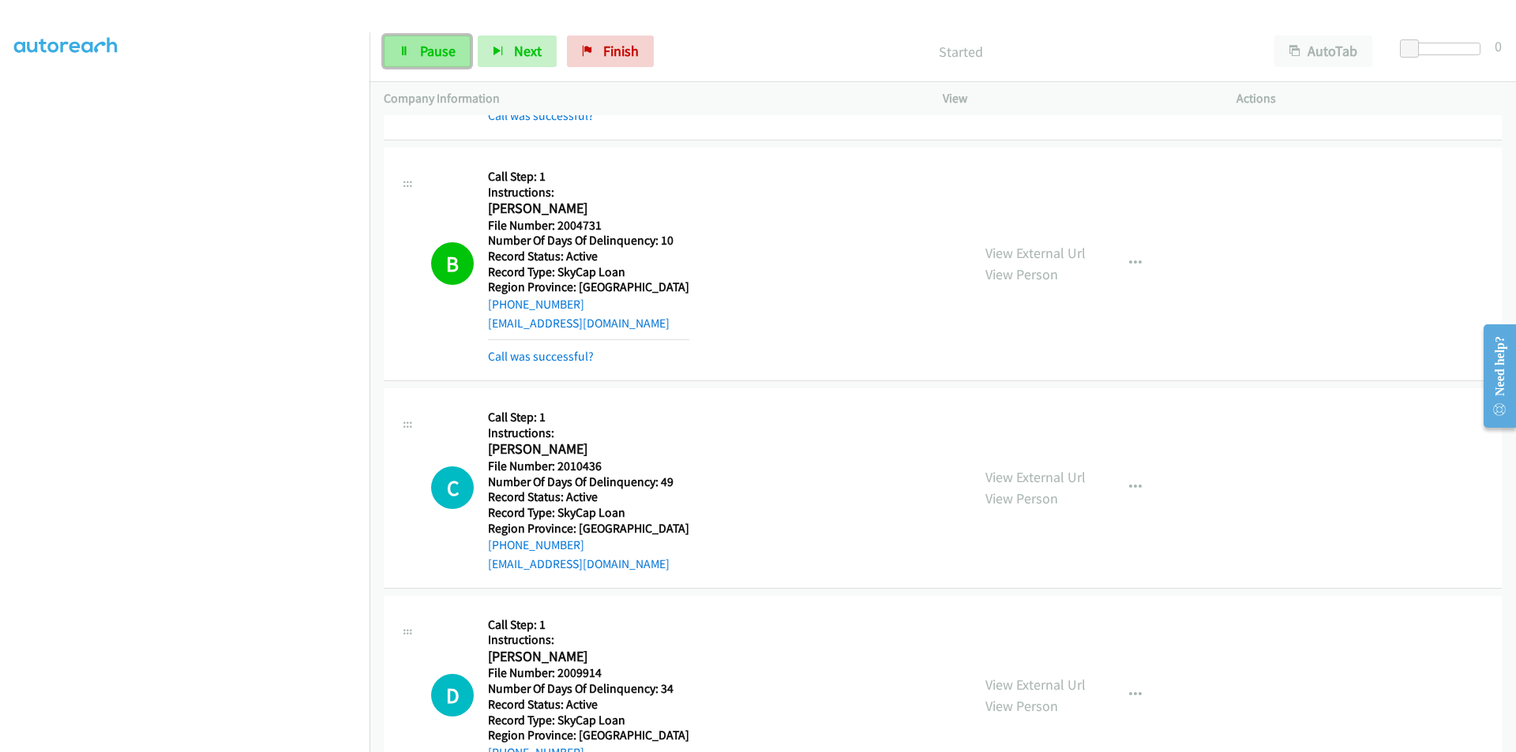
click at [428, 47] on span "Pause" at bounding box center [438, 51] width 36 height 18
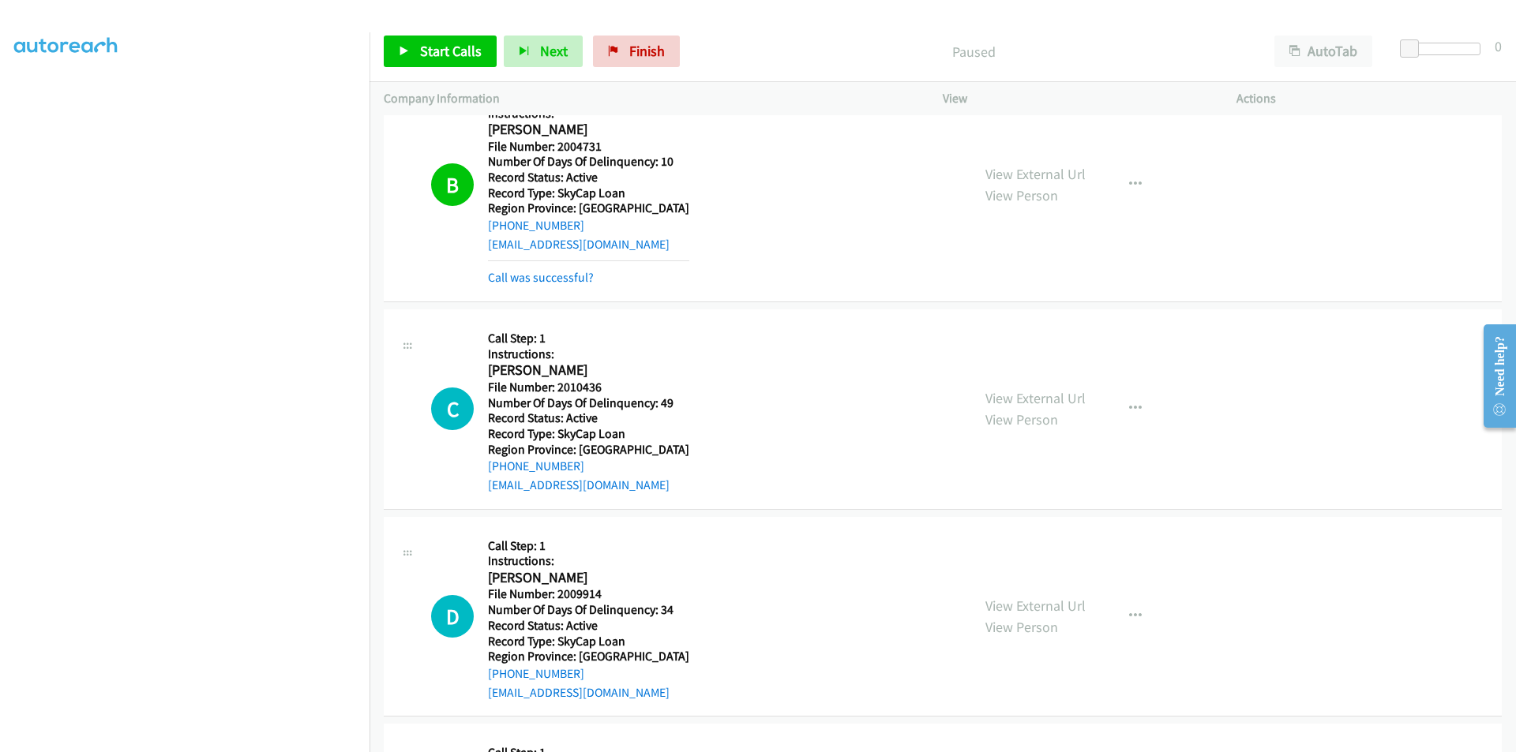
scroll to position [1895, 0]
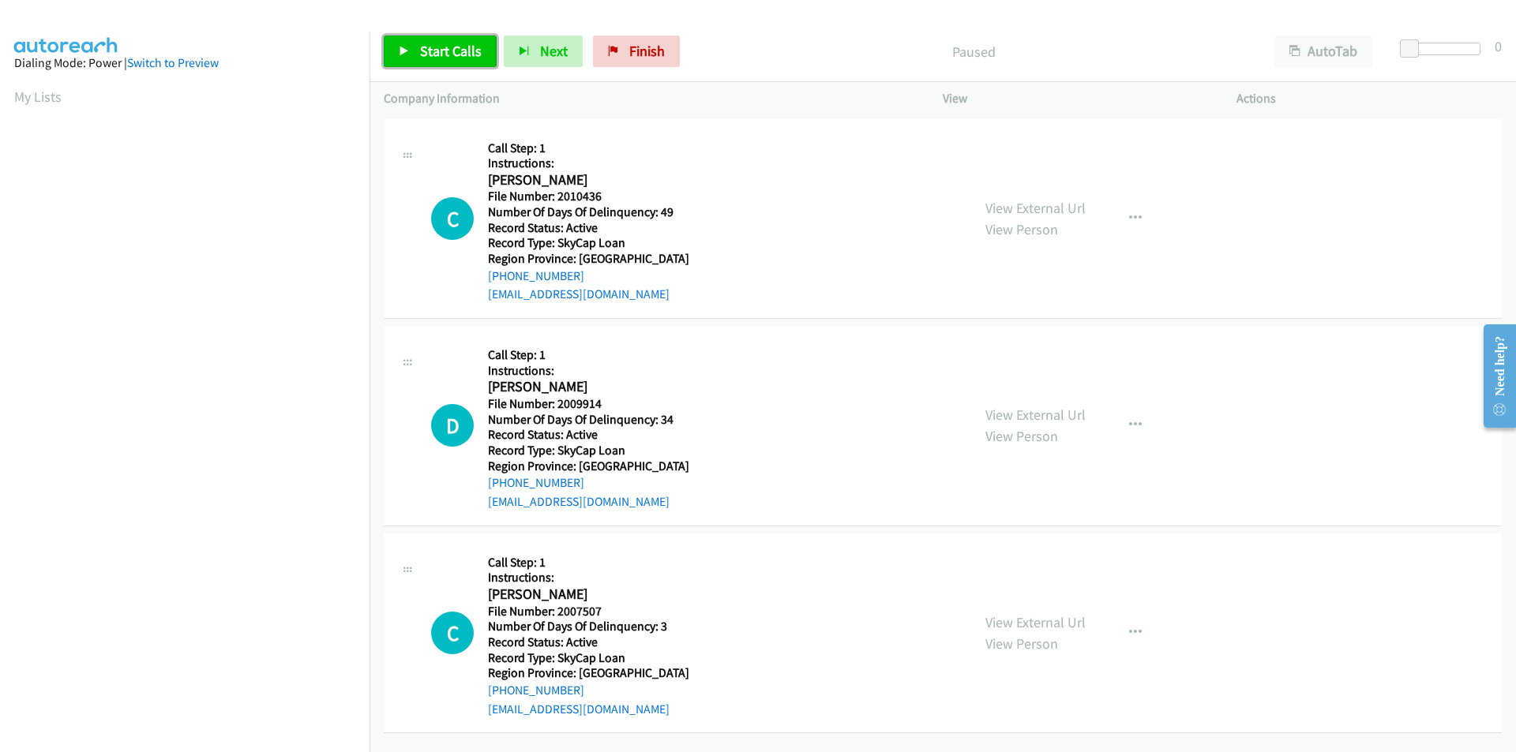
click at [451, 47] on span "Start Calls" at bounding box center [451, 51] width 62 height 18
click at [451, 47] on span "Pause" at bounding box center [438, 51] width 36 height 18
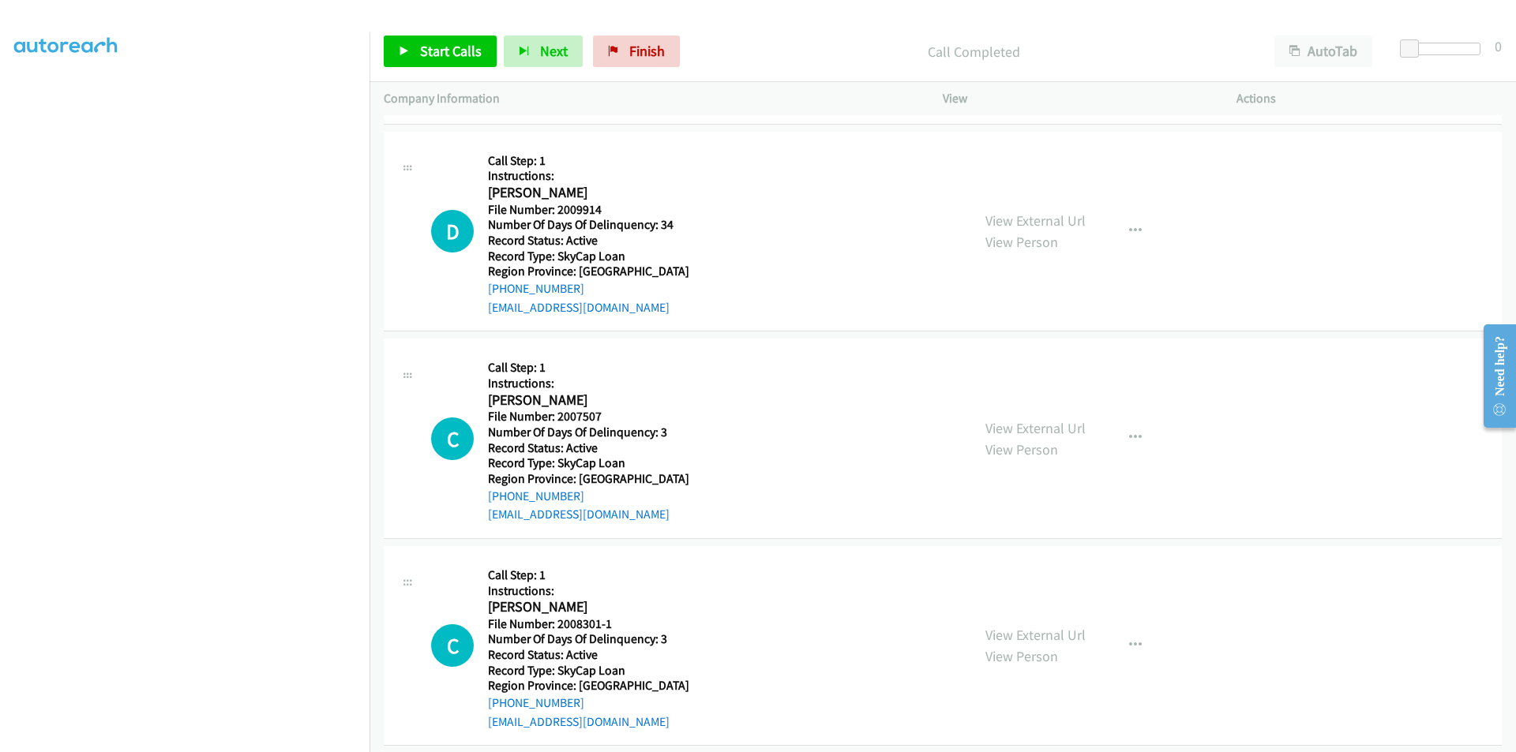
scroll to position [237, 0]
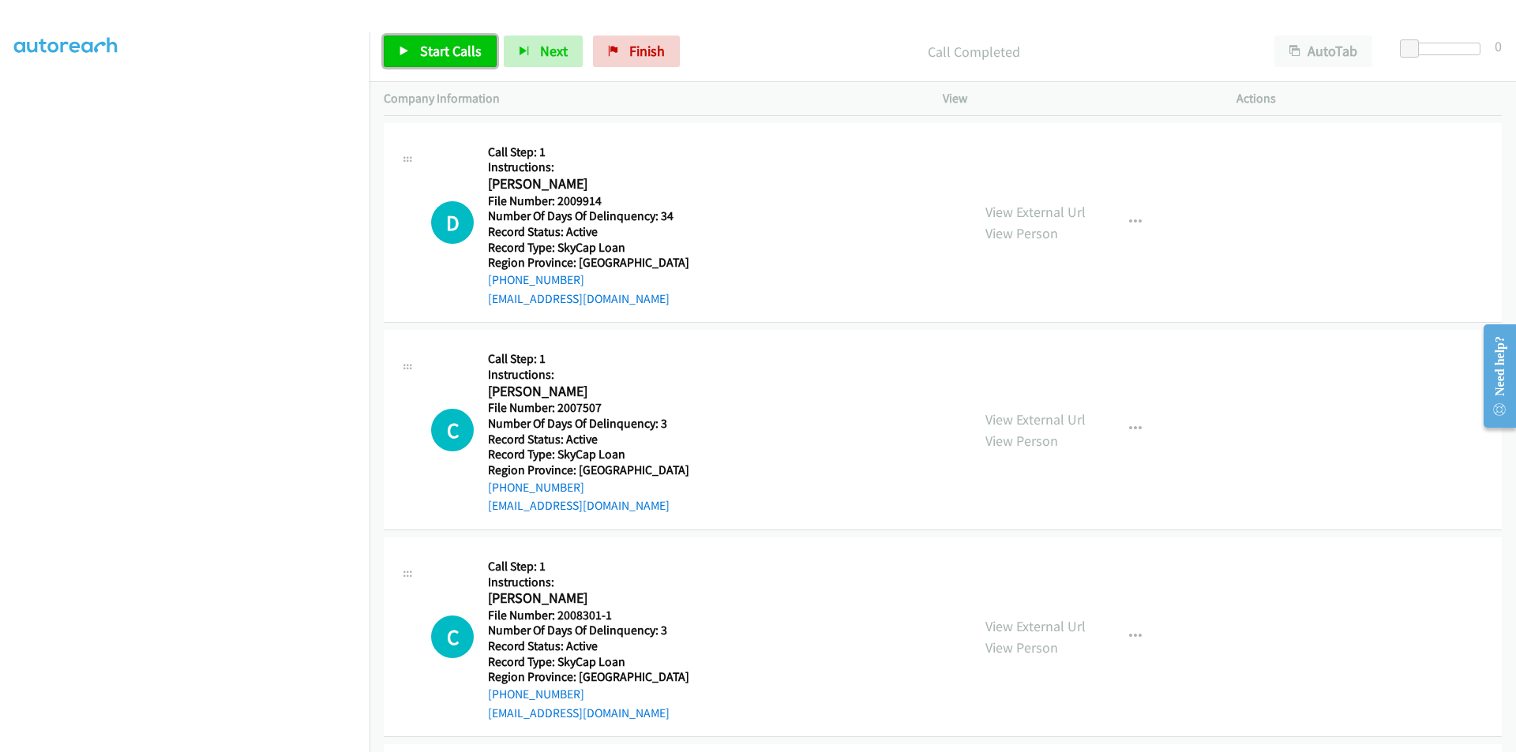
click at [460, 50] on span "Start Calls" at bounding box center [451, 51] width 62 height 18
click at [423, 59] on span "Pause" at bounding box center [438, 51] width 36 height 18
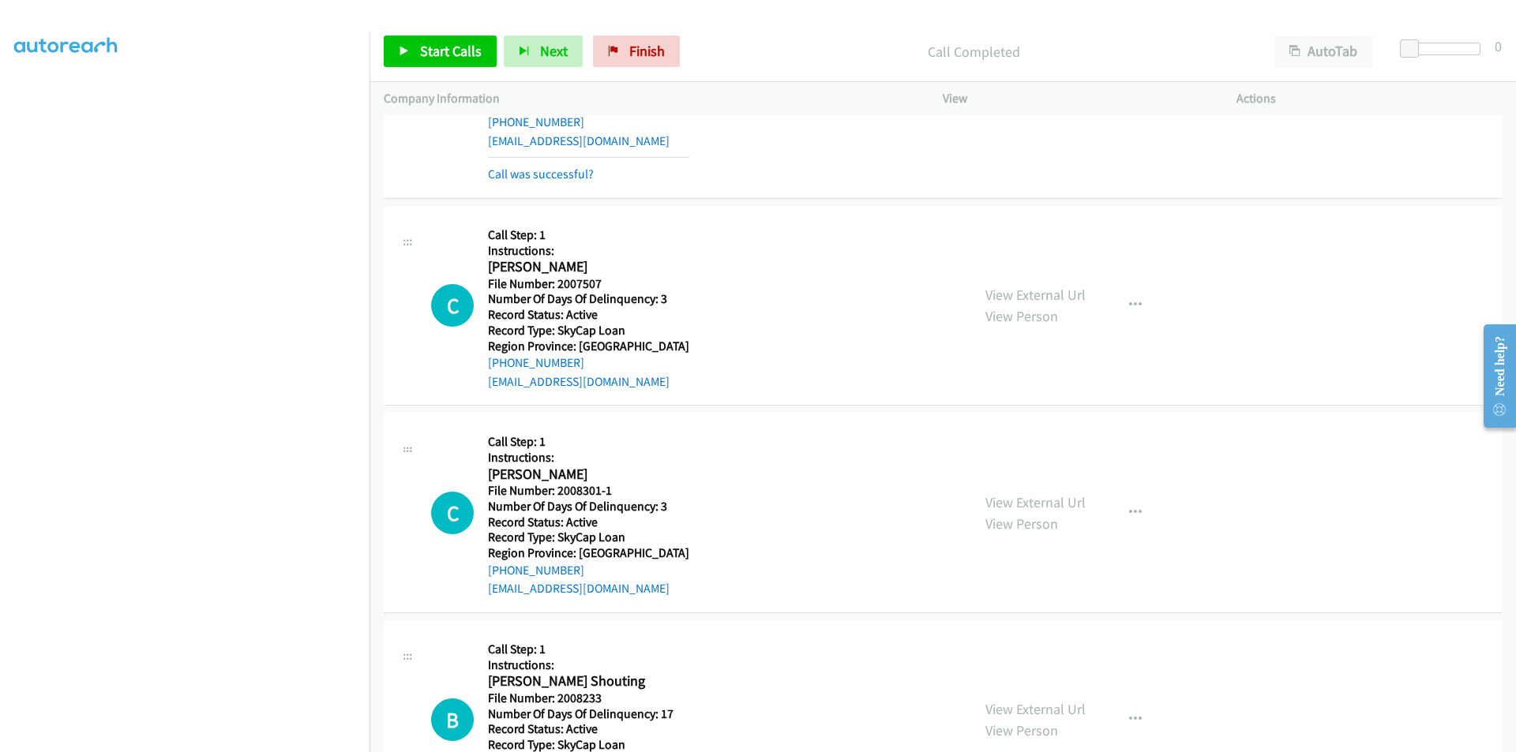
scroll to position [474, 0]
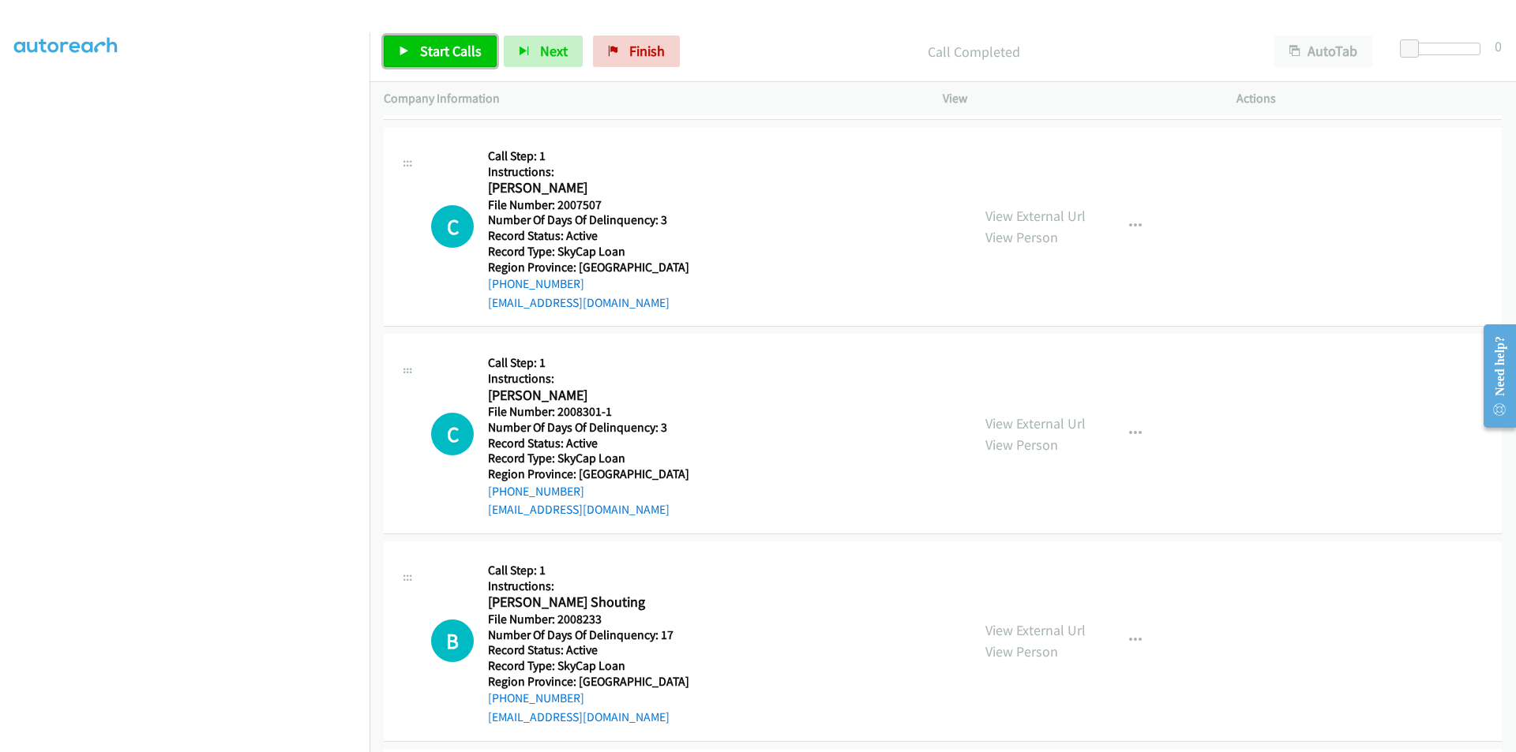
click at [448, 53] on span "Start Calls" at bounding box center [451, 51] width 62 height 18
click at [448, 53] on span "Pause" at bounding box center [438, 51] width 36 height 18
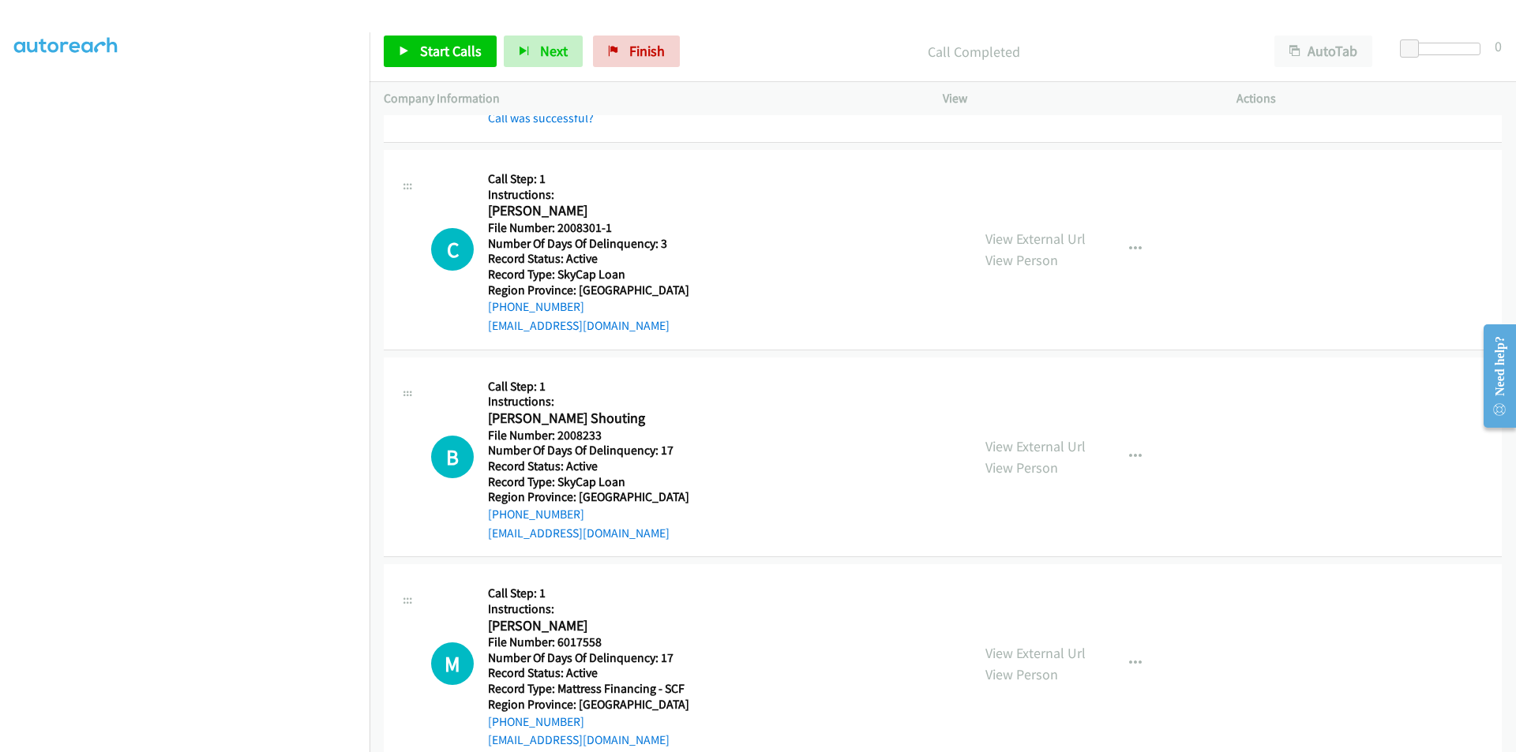
scroll to position [711, 0]
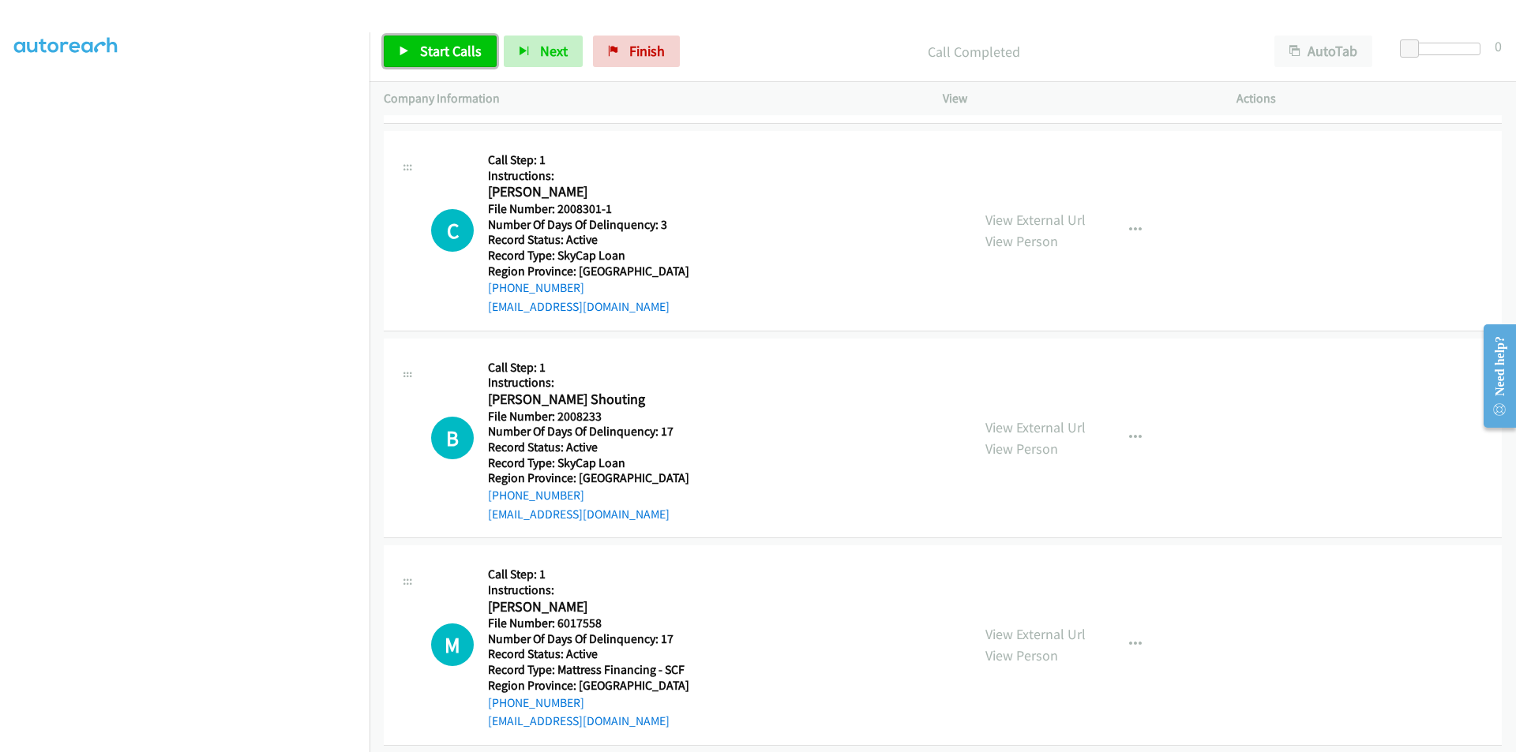
click at [469, 45] on span "Start Calls" at bounding box center [451, 51] width 62 height 18
click at [426, 53] on span "Pause" at bounding box center [438, 51] width 36 height 18
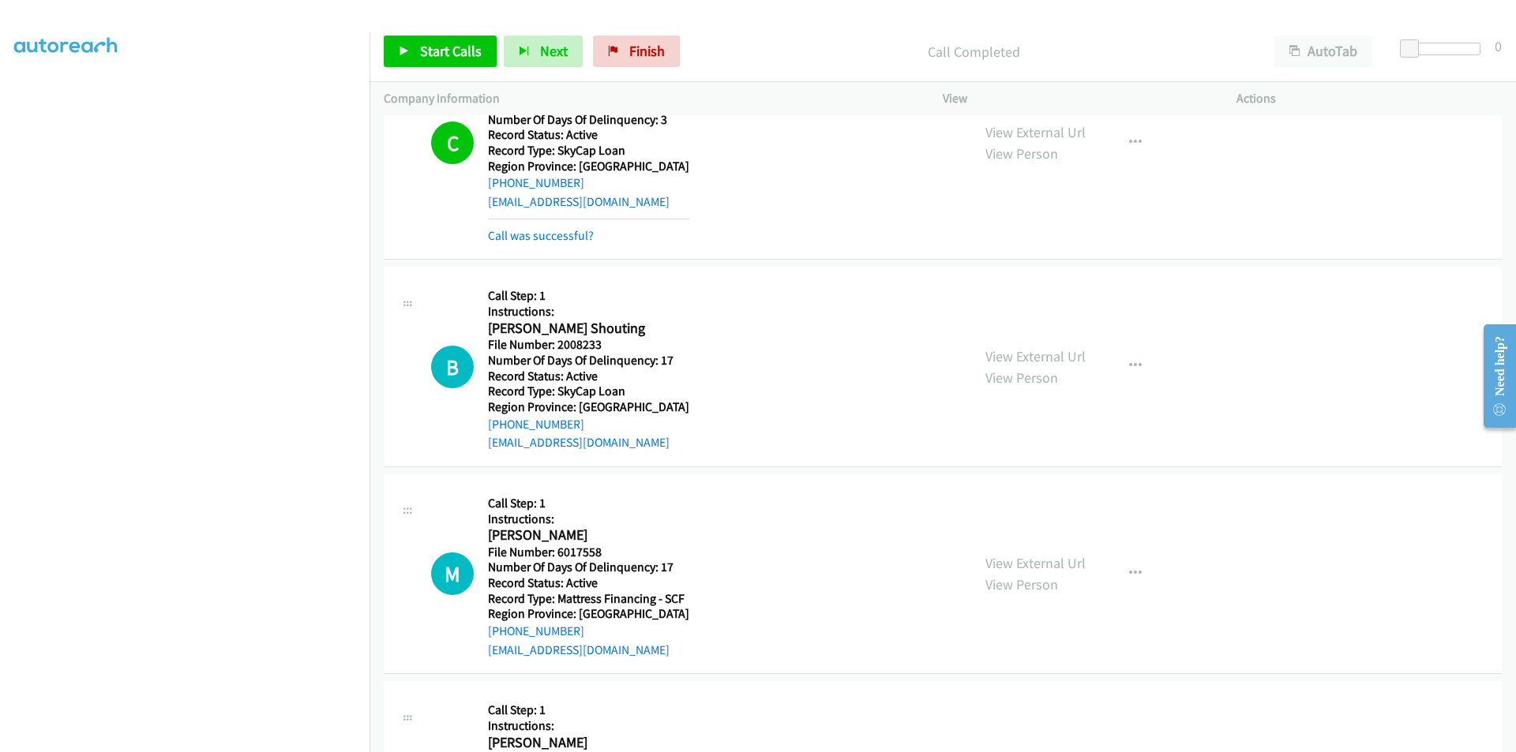
scroll to position [947, 0]
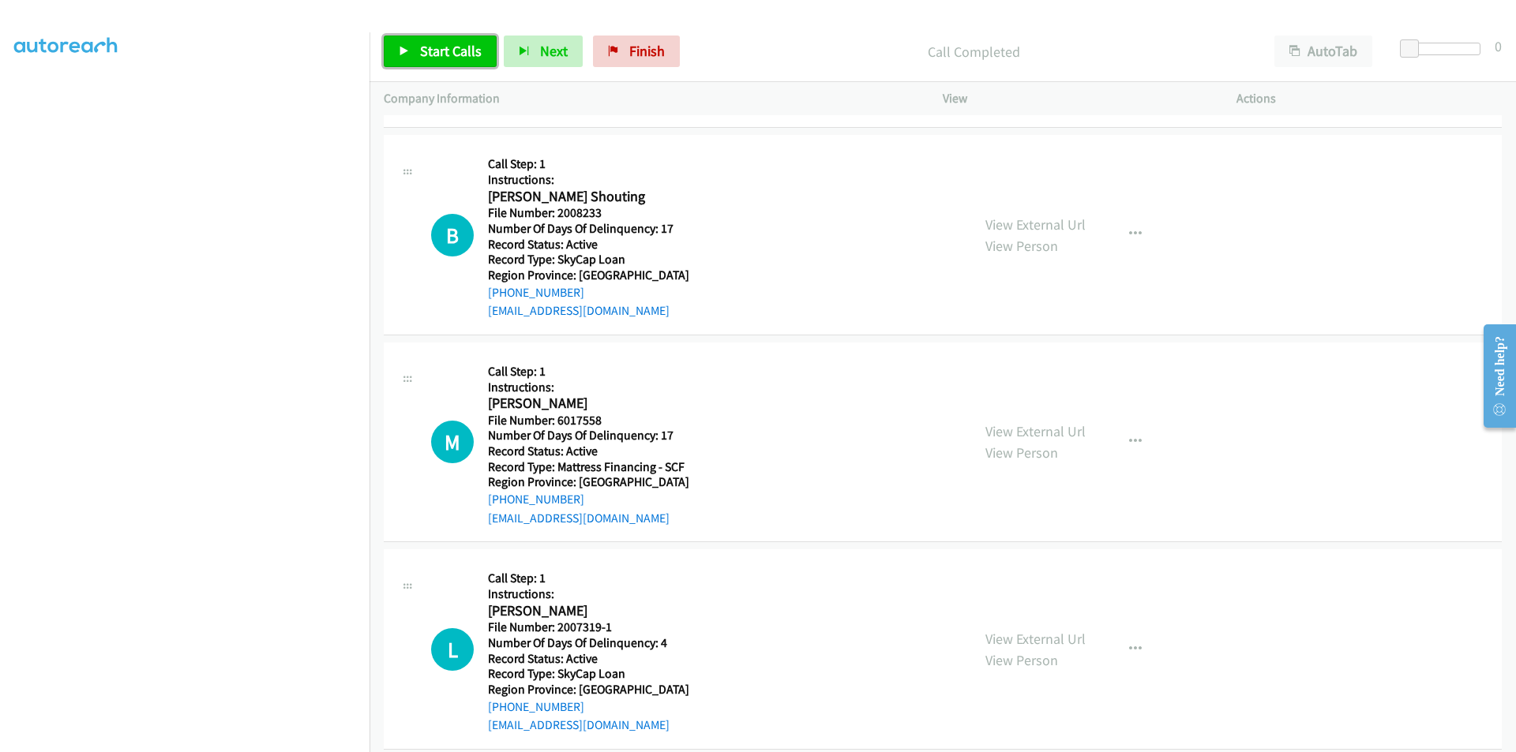
click at [431, 49] on span "Start Calls" at bounding box center [451, 51] width 62 height 18
click at [431, 49] on span "Pause" at bounding box center [438, 51] width 36 height 18
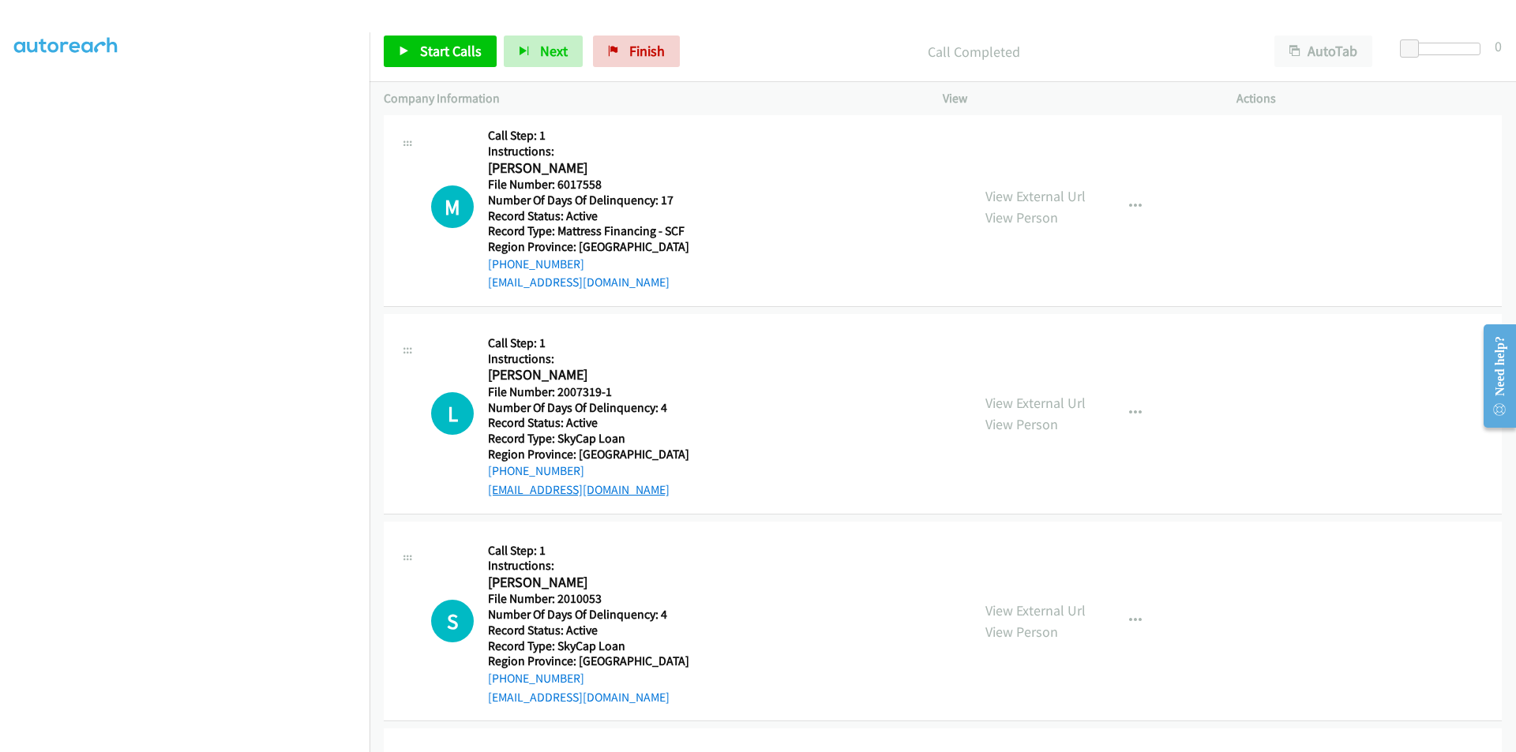
scroll to position [1263, 0]
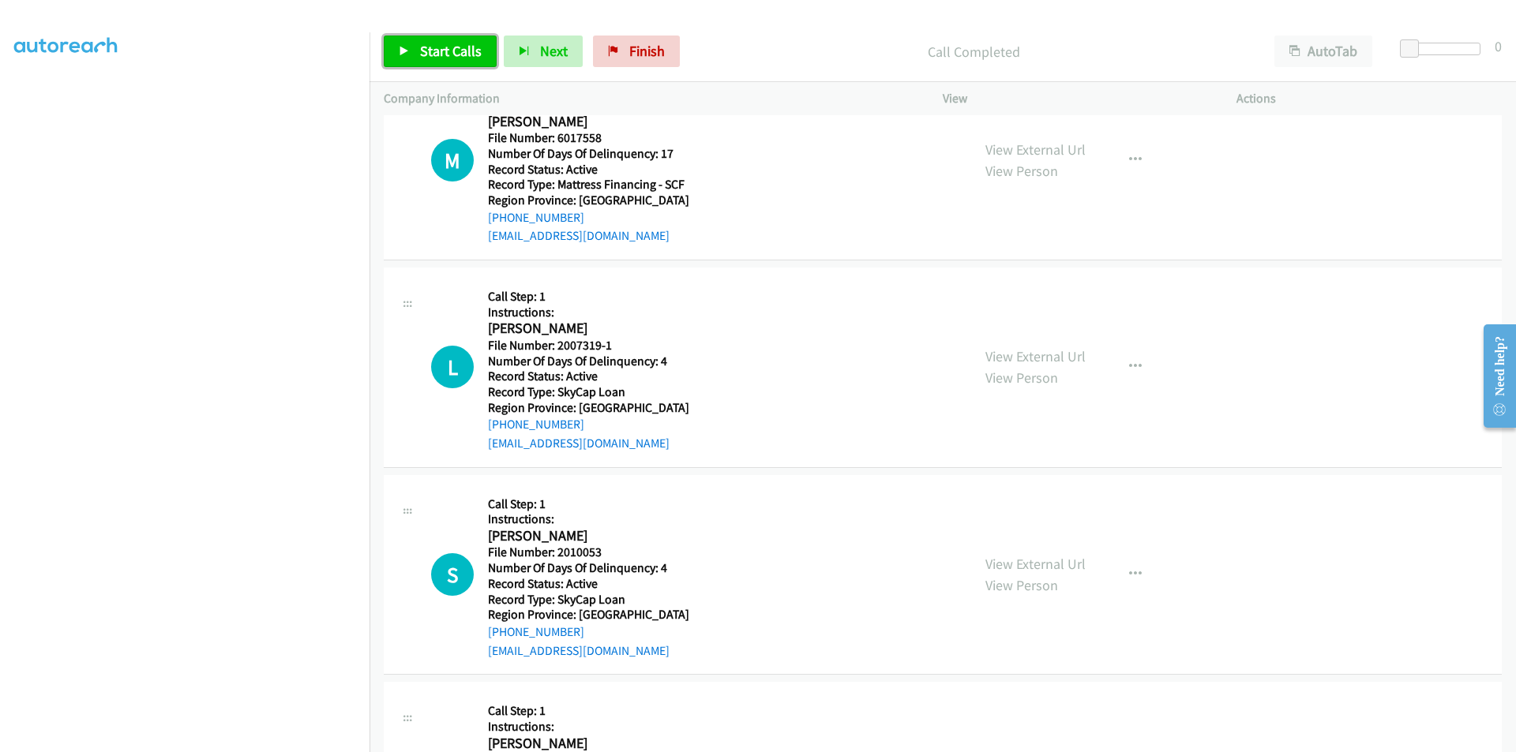
click at [461, 65] on link "Start Calls" at bounding box center [440, 52] width 113 height 32
click at [432, 51] on span "Pause" at bounding box center [438, 51] width 36 height 18
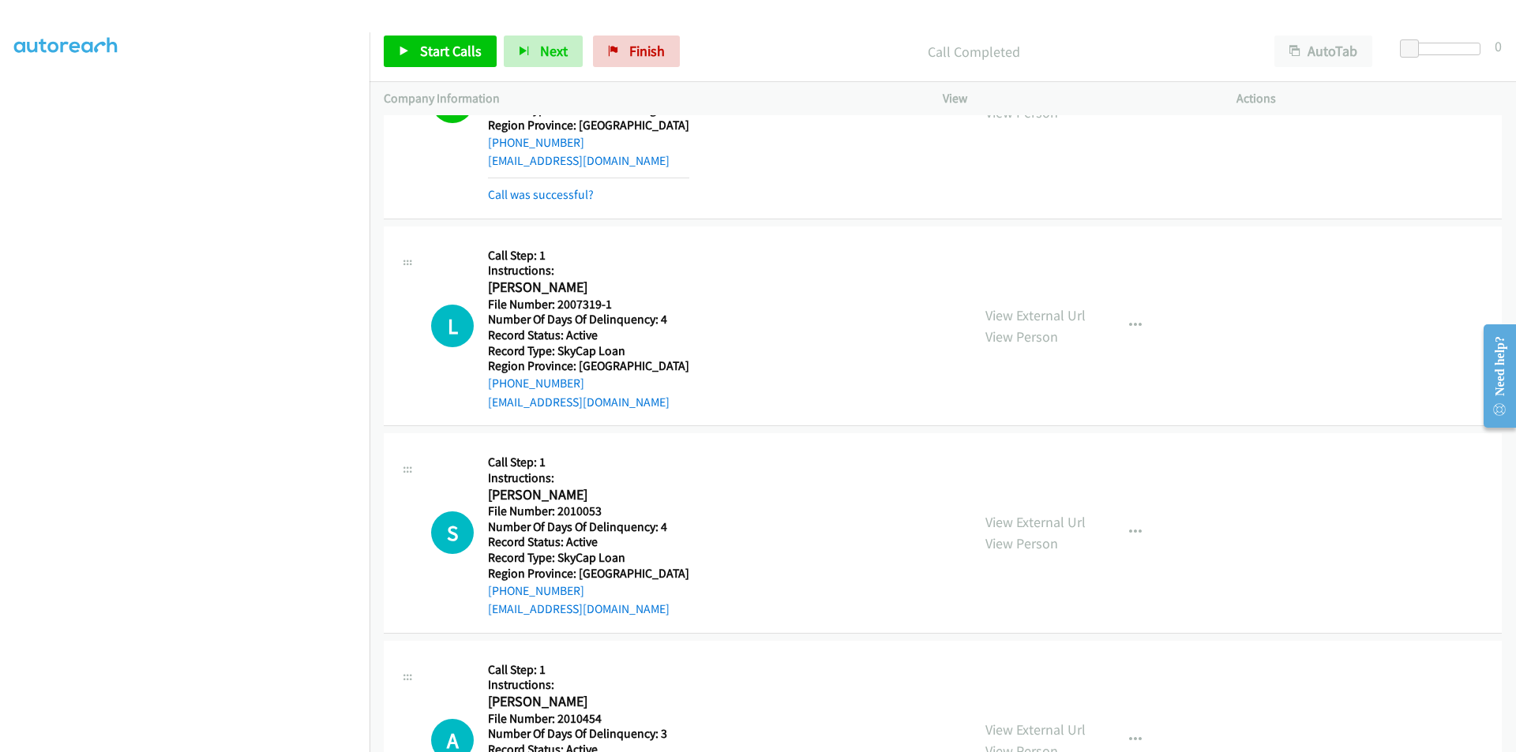
scroll to position [1421, 0]
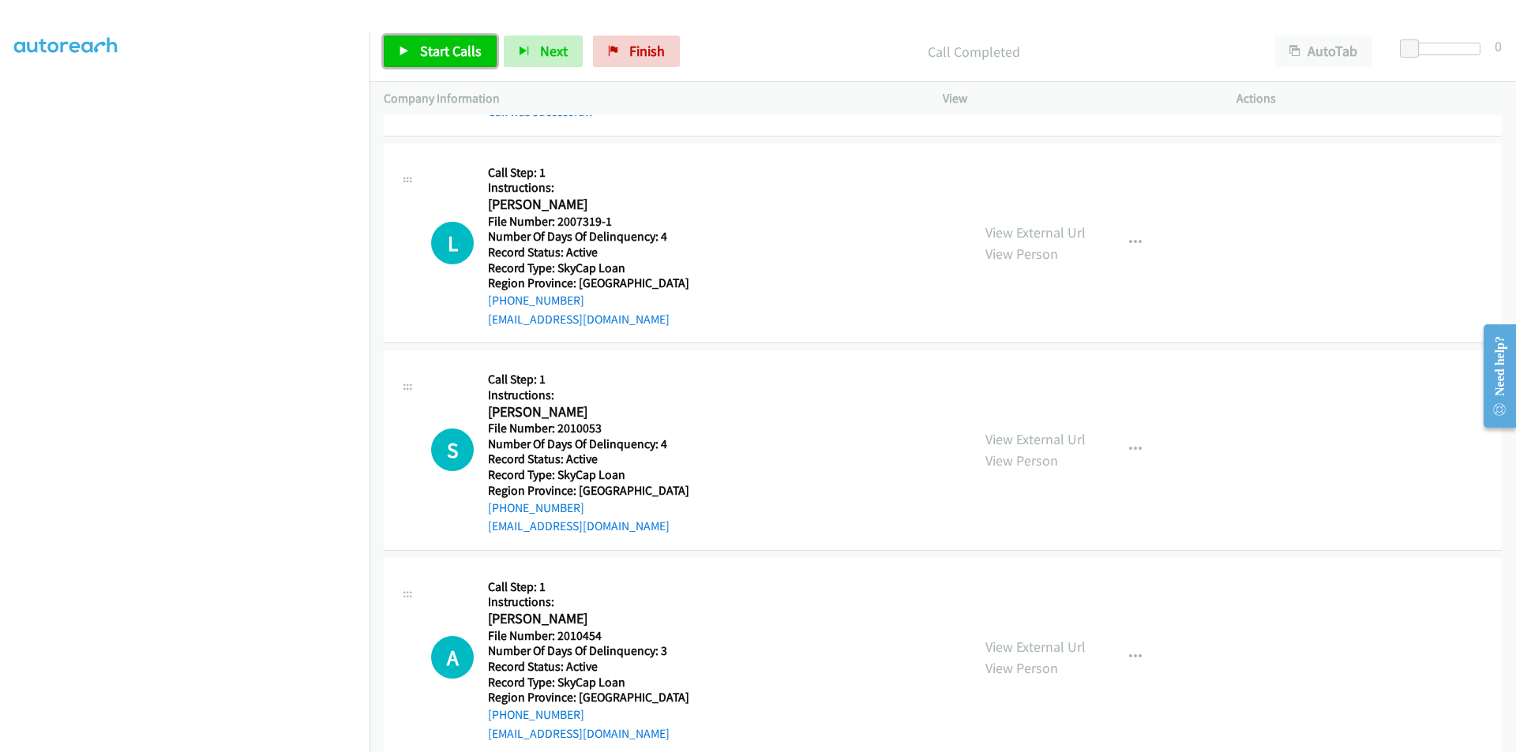
click at [453, 49] on span "Start Calls" at bounding box center [451, 51] width 62 height 18
click at [440, 47] on span "Pause" at bounding box center [438, 51] width 36 height 18
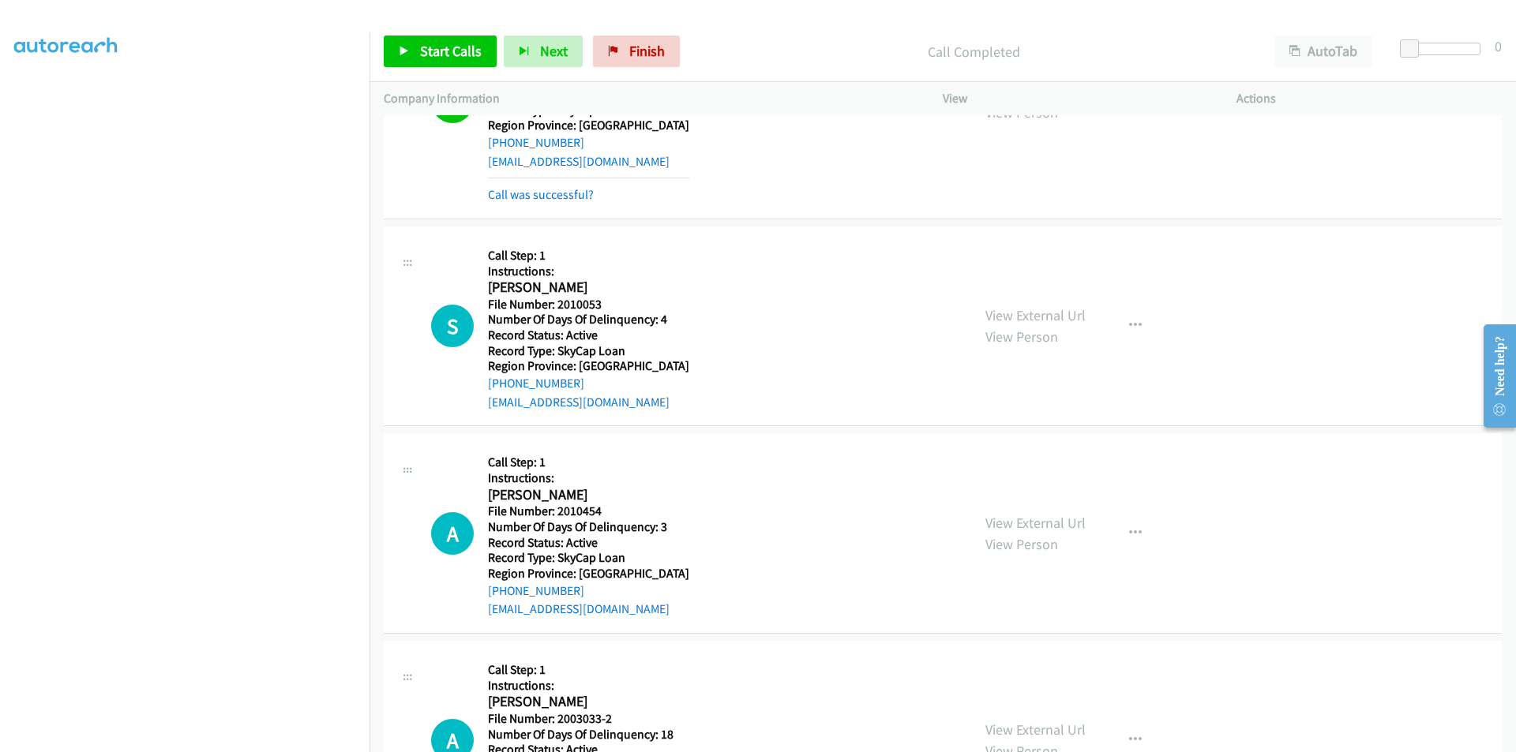
scroll to position [1658, 0]
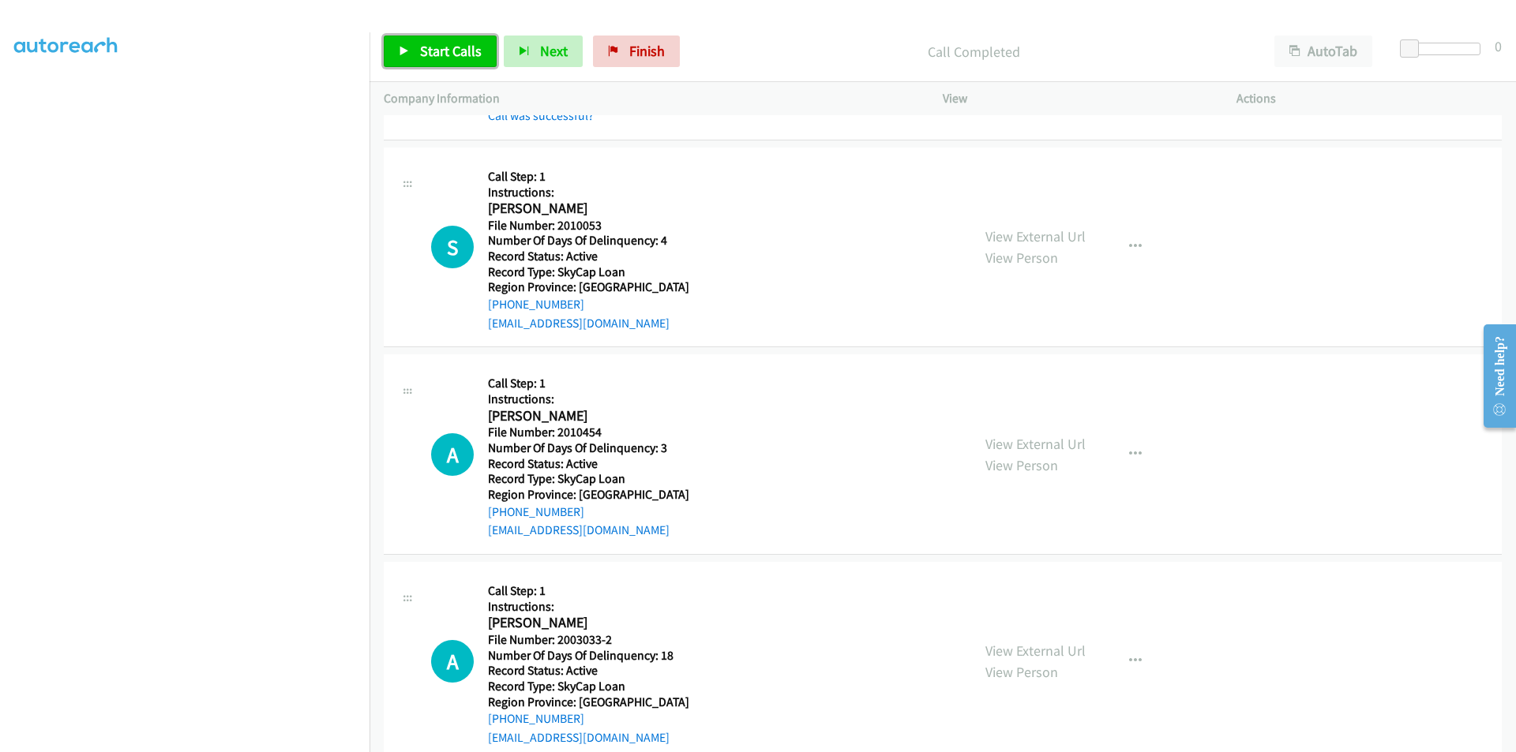
click at [448, 43] on span "Start Calls" at bounding box center [451, 51] width 62 height 18
click at [448, 45] on span "Pause" at bounding box center [438, 51] width 36 height 18
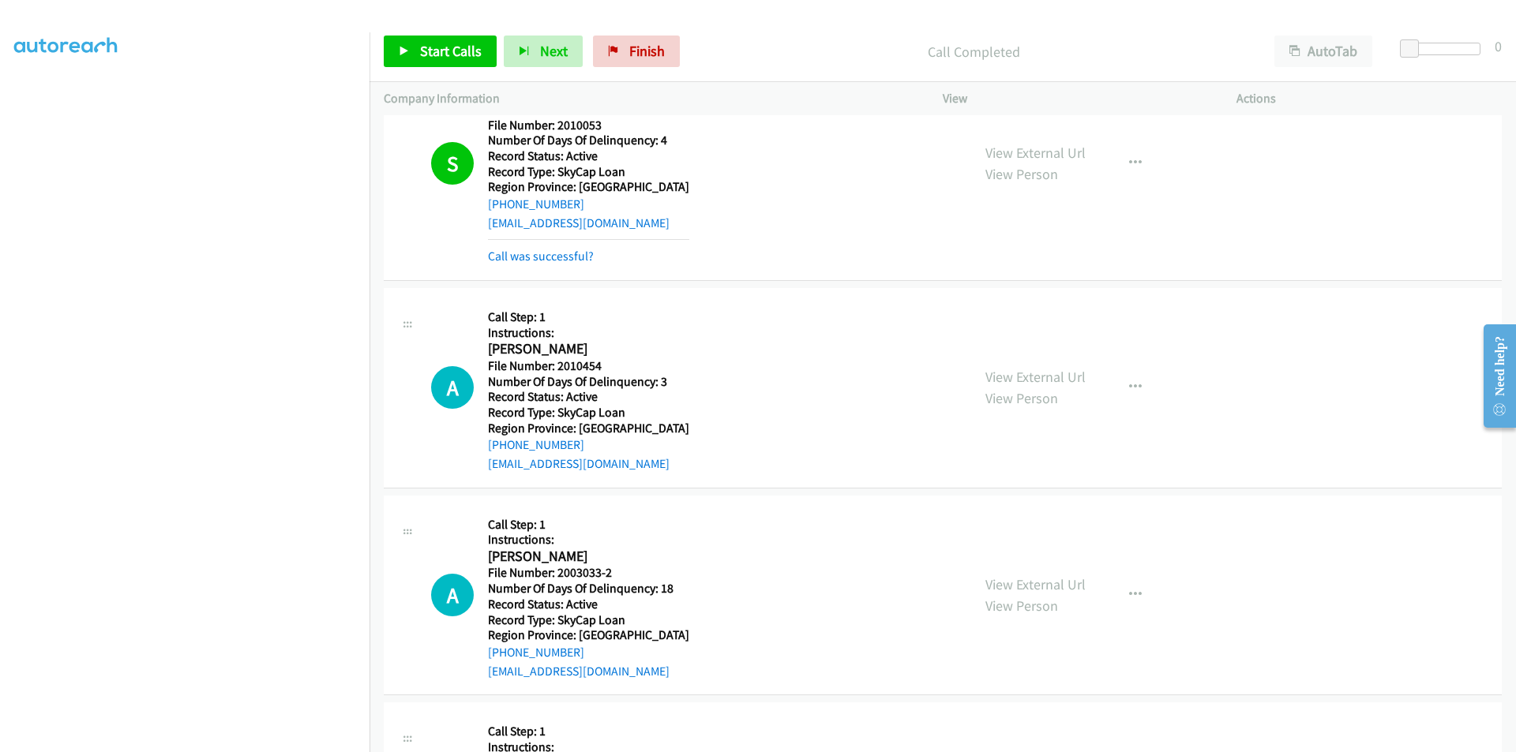
scroll to position [1895, 0]
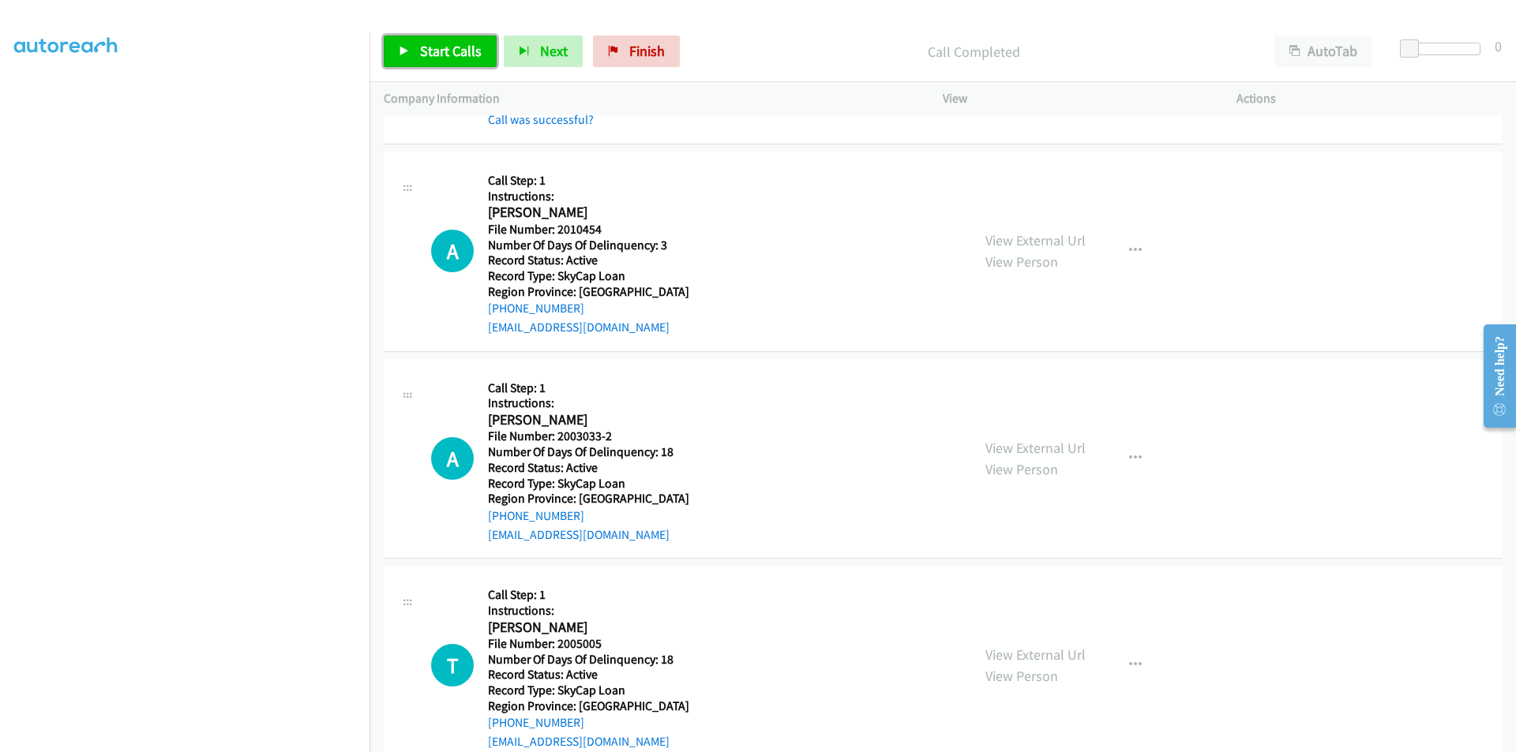
click at [441, 44] on span "Start Calls" at bounding box center [451, 51] width 62 height 18
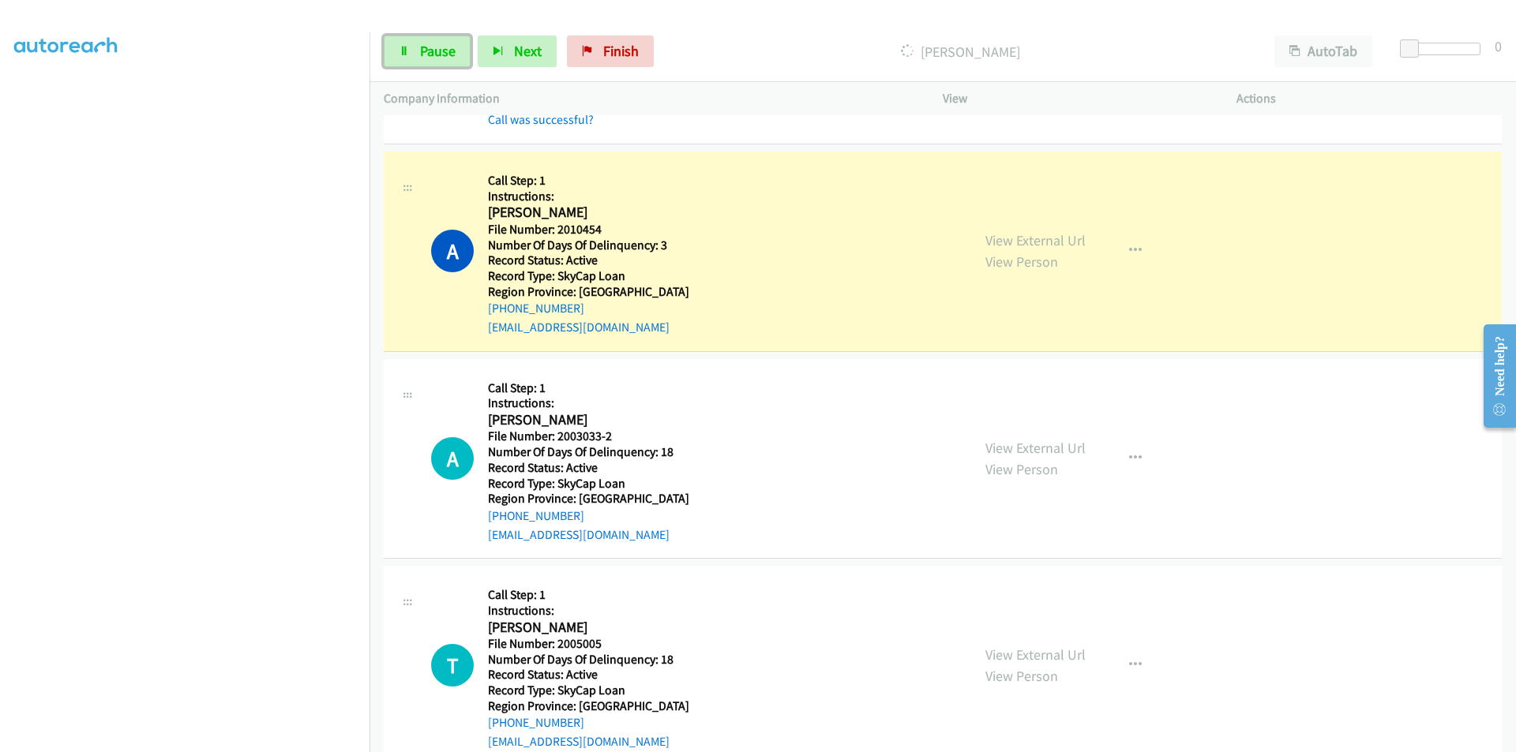
click at [441, 44] on span "Pause" at bounding box center [438, 51] width 36 height 18
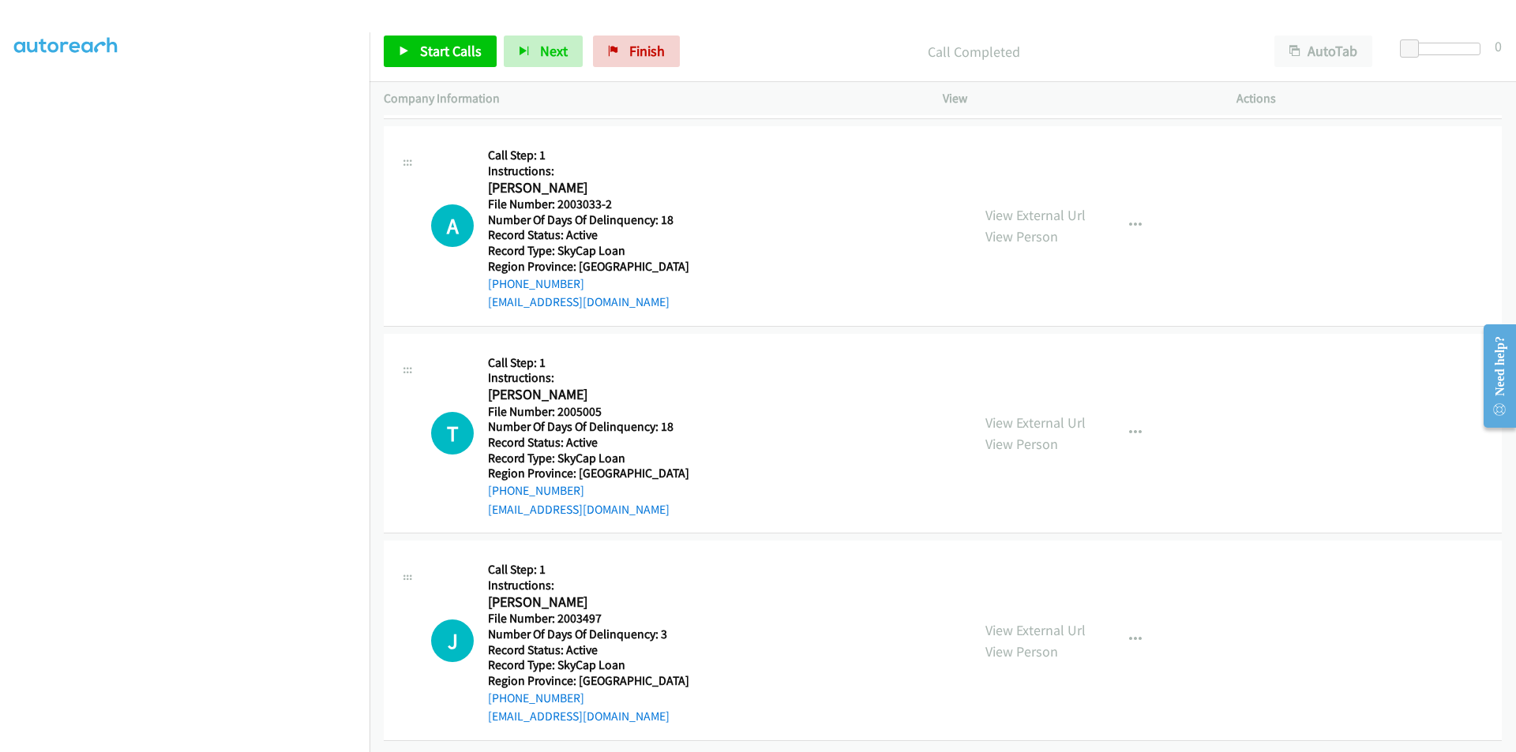
scroll to position [2173, 0]
click at [427, 47] on span "Start Calls" at bounding box center [451, 51] width 62 height 18
click at [427, 47] on span "Pause" at bounding box center [438, 51] width 36 height 18
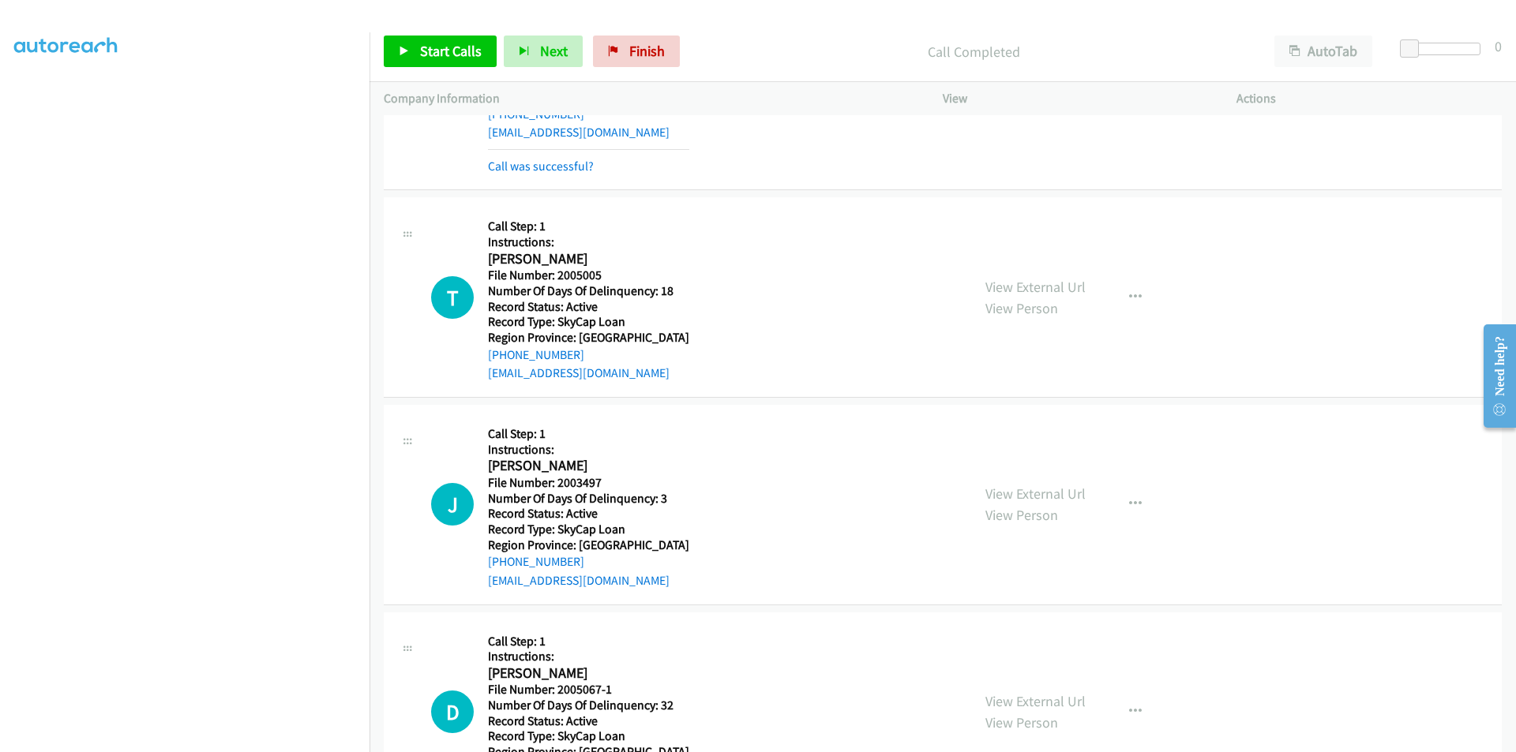
scroll to position [2410, 0]
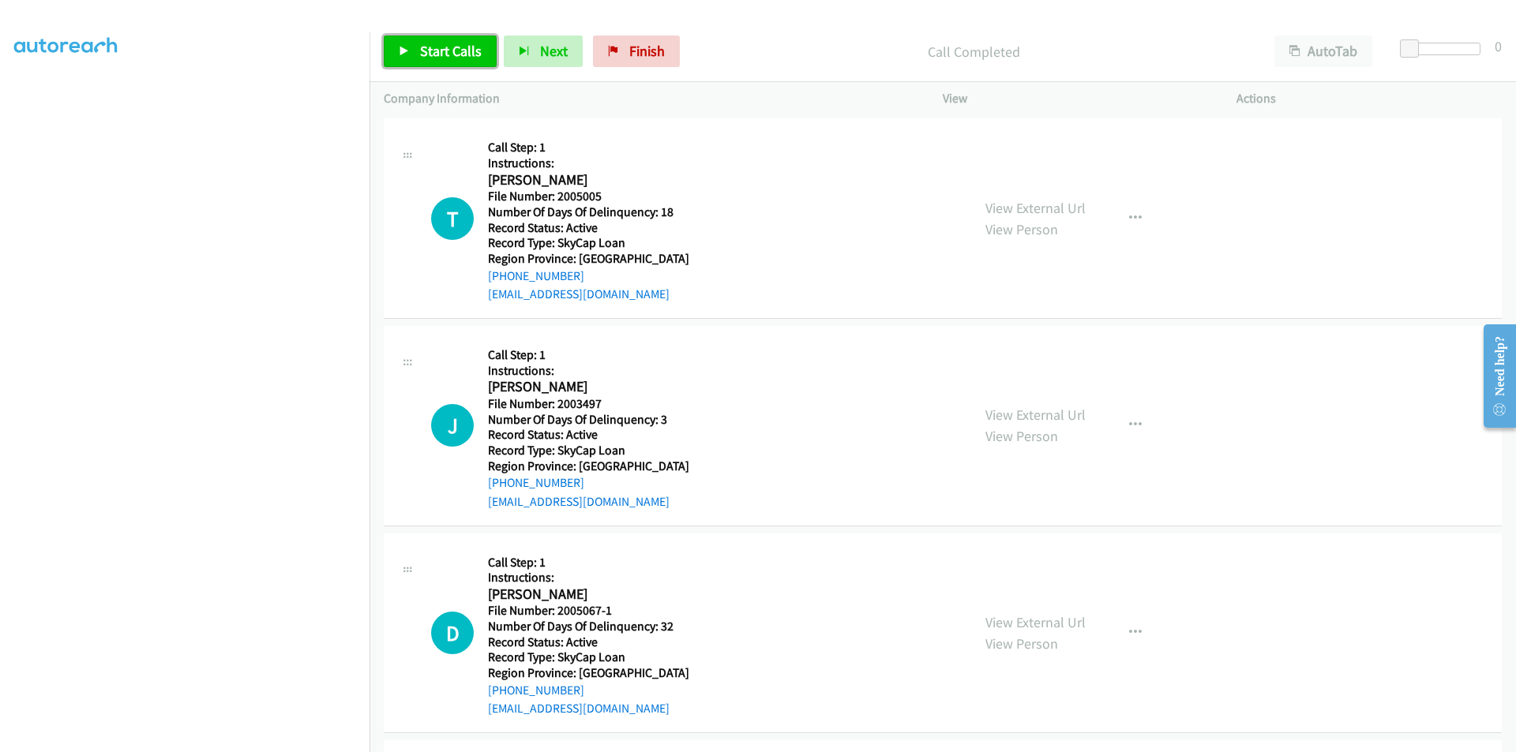
click at [445, 48] on span "Start Calls" at bounding box center [451, 51] width 62 height 18
click at [445, 48] on span "Pause" at bounding box center [438, 51] width 36 height 18
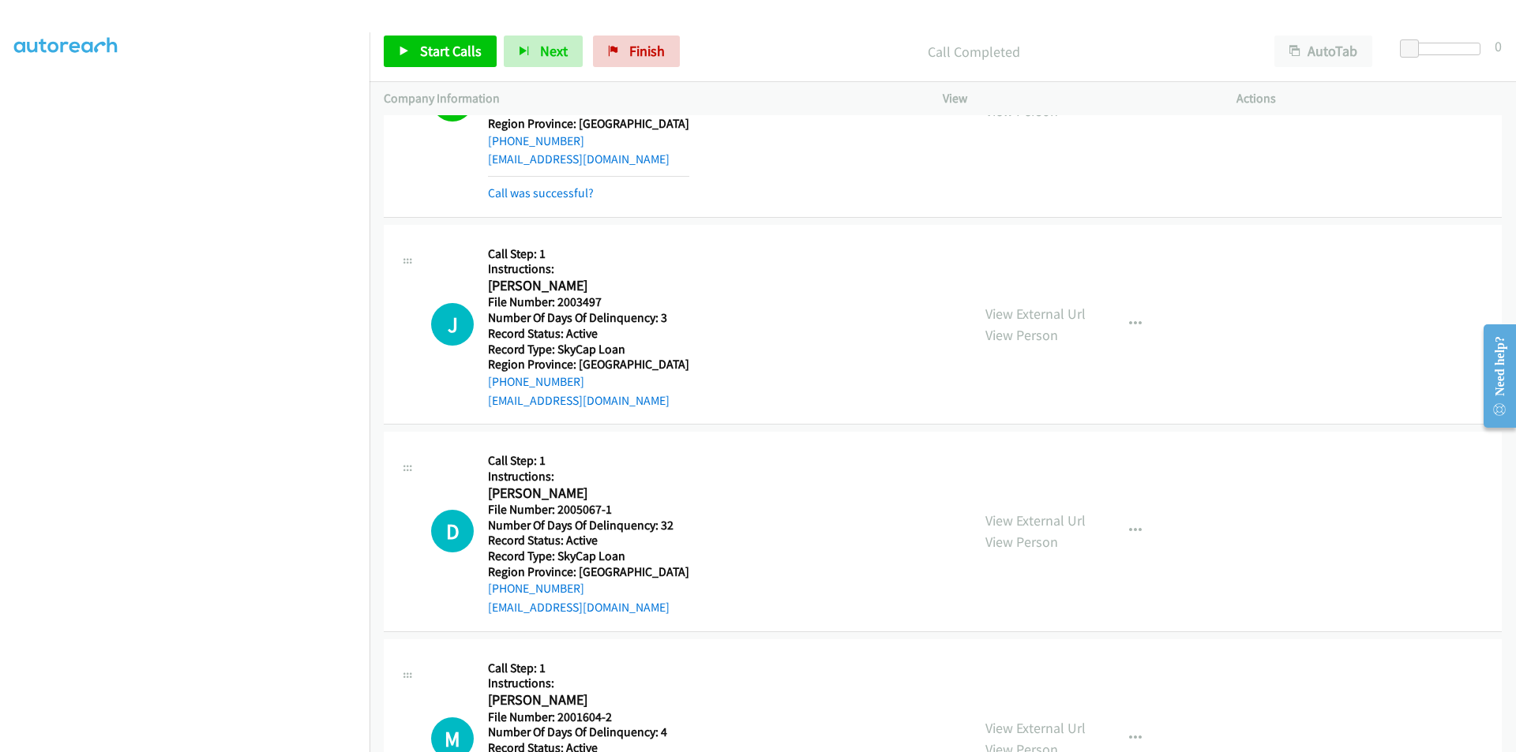
scroll to position [2647, 0]
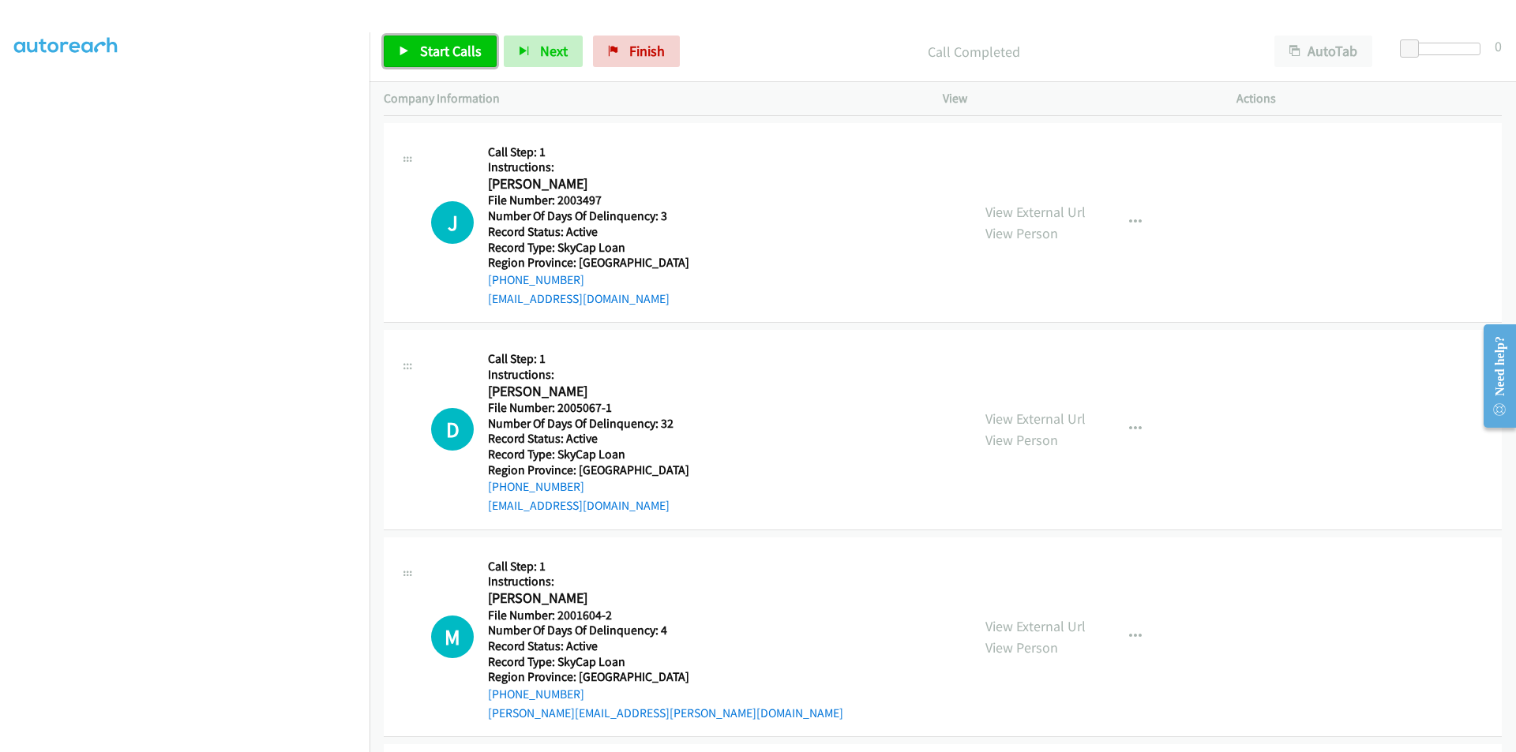
click at [430, 36] on link "Start Calls" at bounding box center [440, 52] width 113 height 32
click at [438, 47] on span "Pause" at bounding box center [438, 51] width 36 height 18
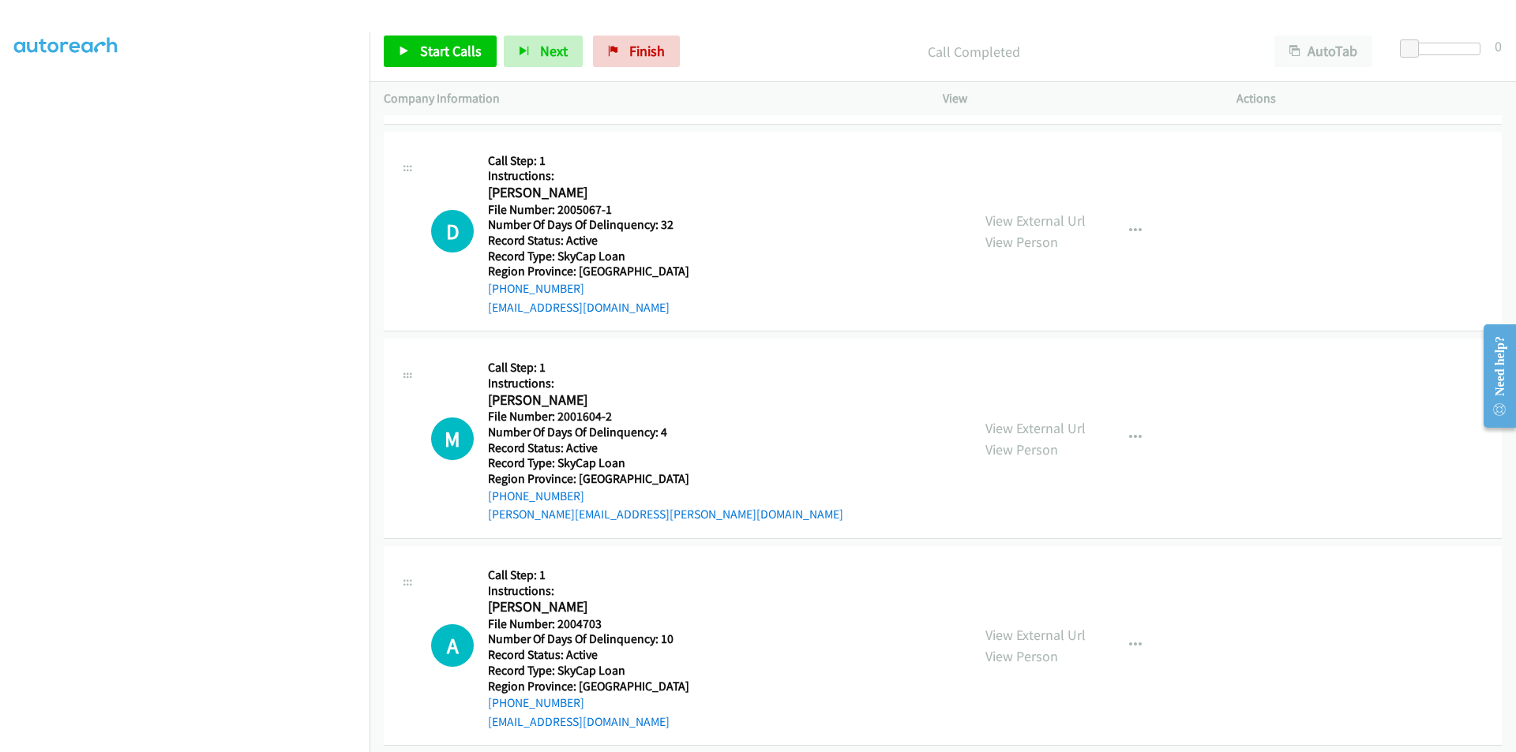
scroll to position [2883, 0]
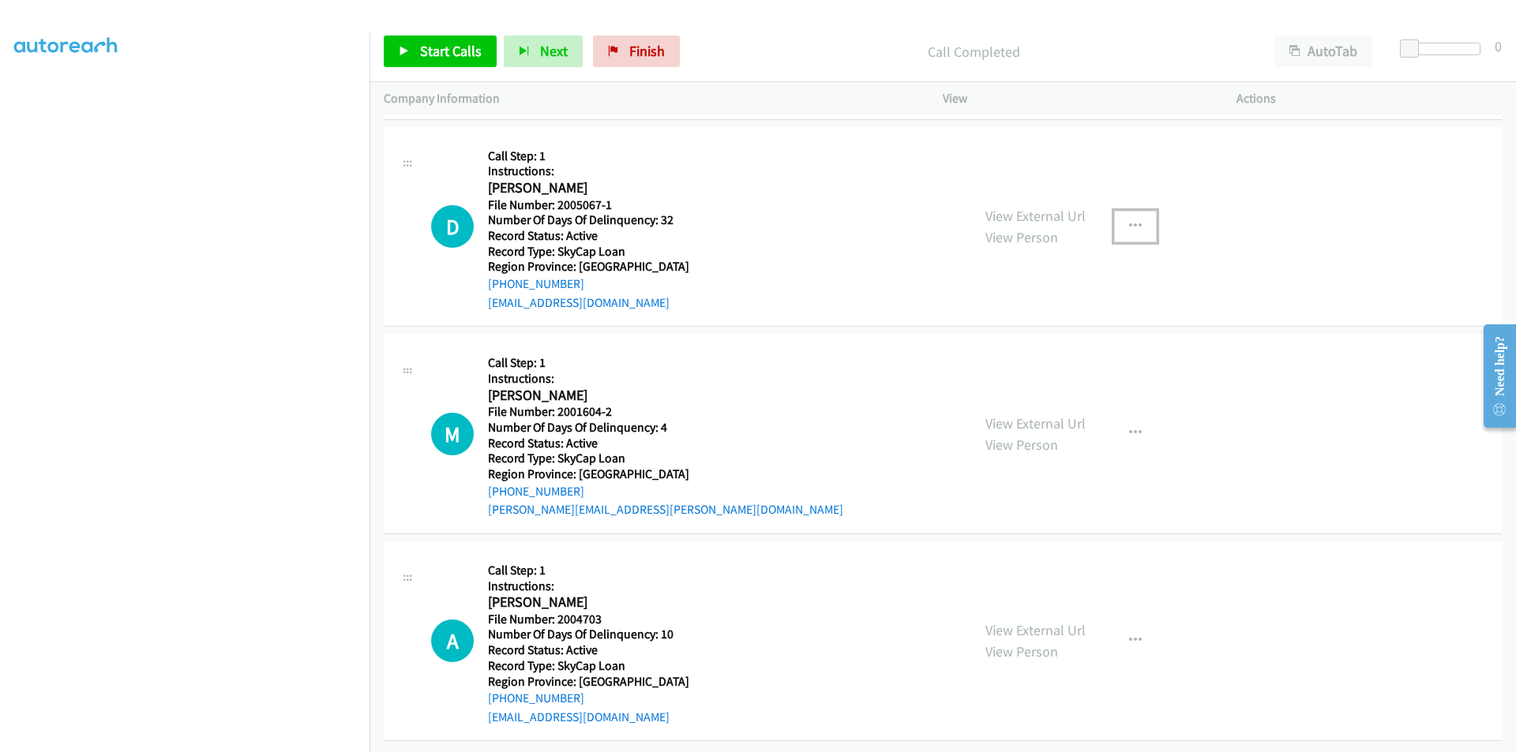
click at [1131, 223] on icon "button" at bounding box center [1135, 226] width 13 height 13
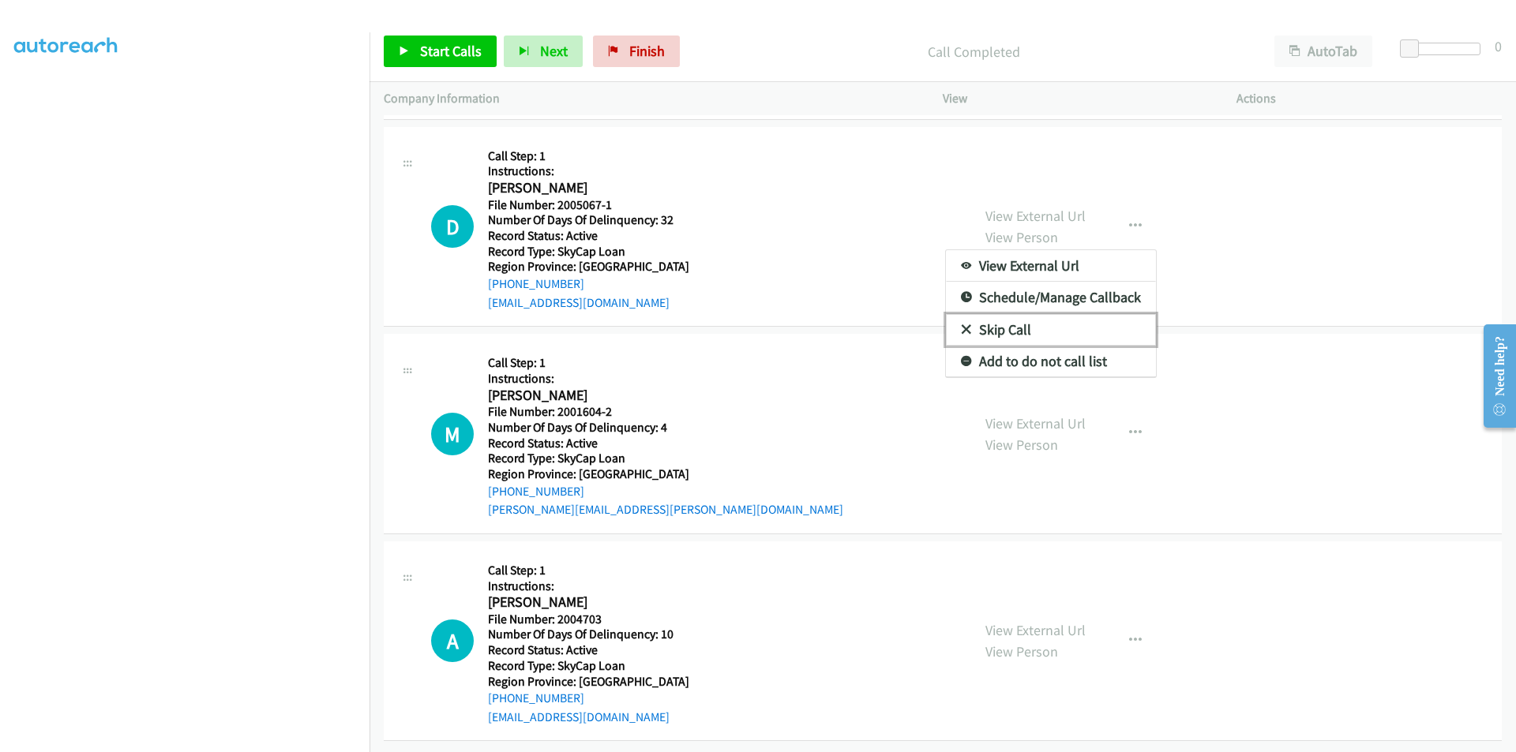
click at [1017, 326] on link "Skip Call" at bounding box center [1051, 330] width 210 height 32
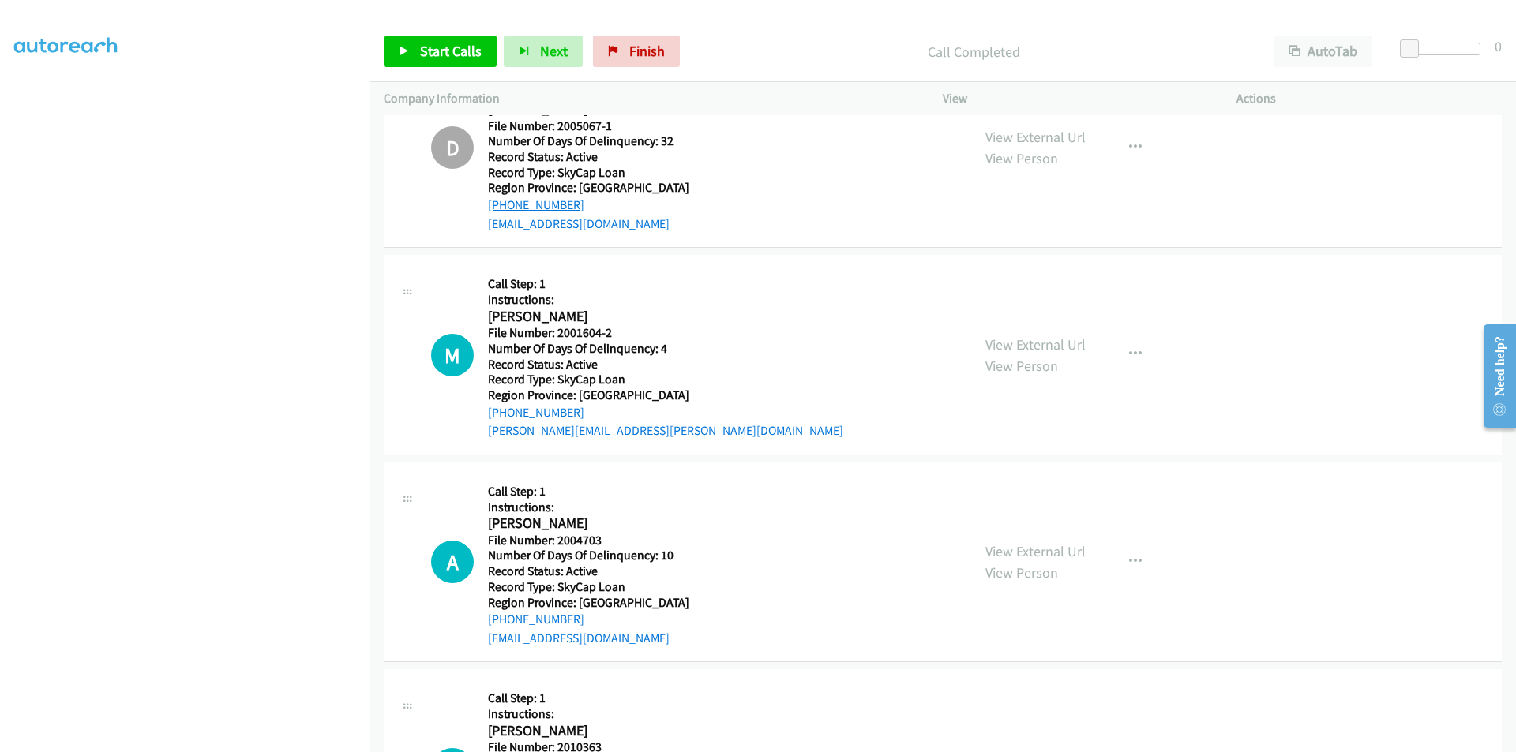
scroll to position [3120, 0]
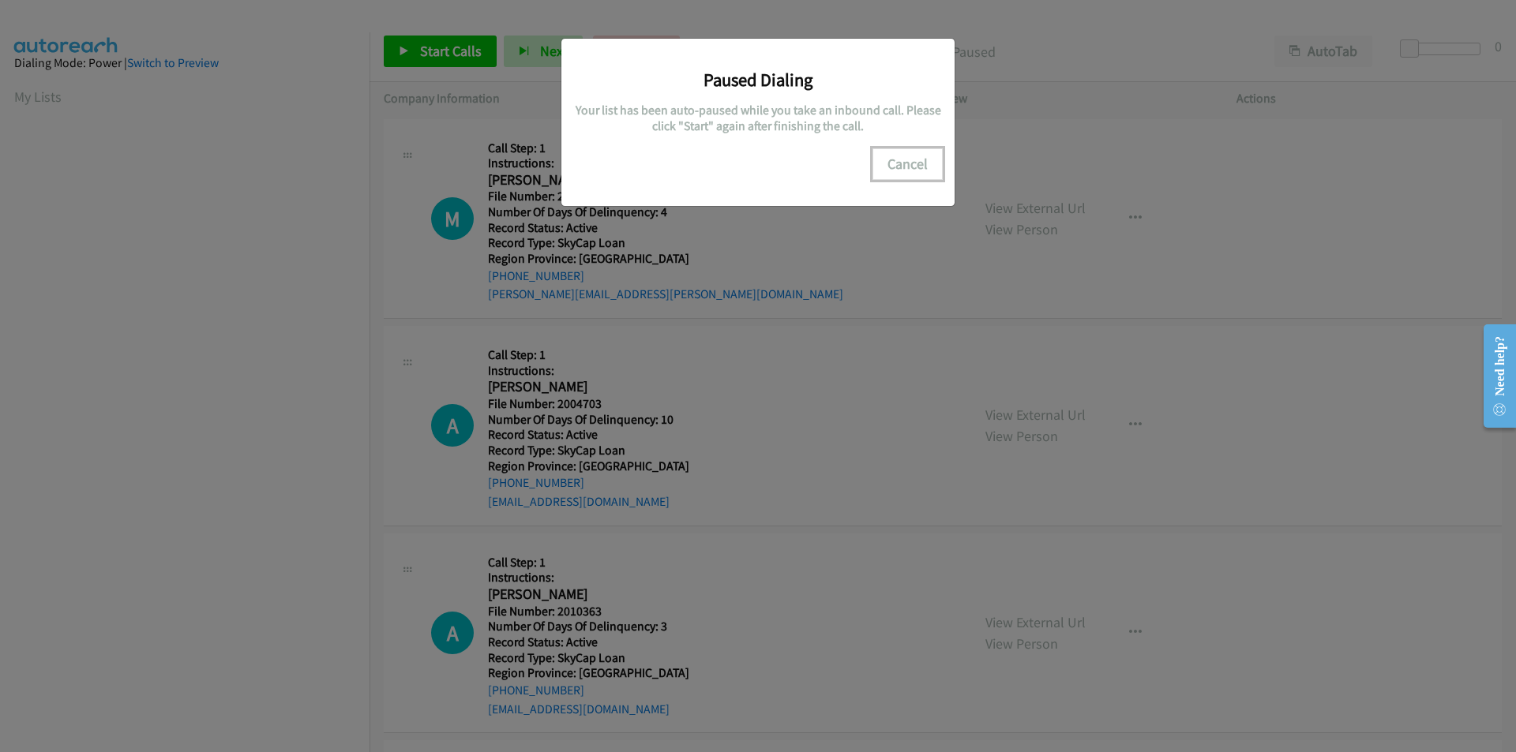
drag, startPoint x: 918, startPoint y: 169, endPoint x: 880, endPoint y: 178, distance: 39.8
click at [892, 177] on button "Cancel" at bounding box center [907, 164] width 70 height 32
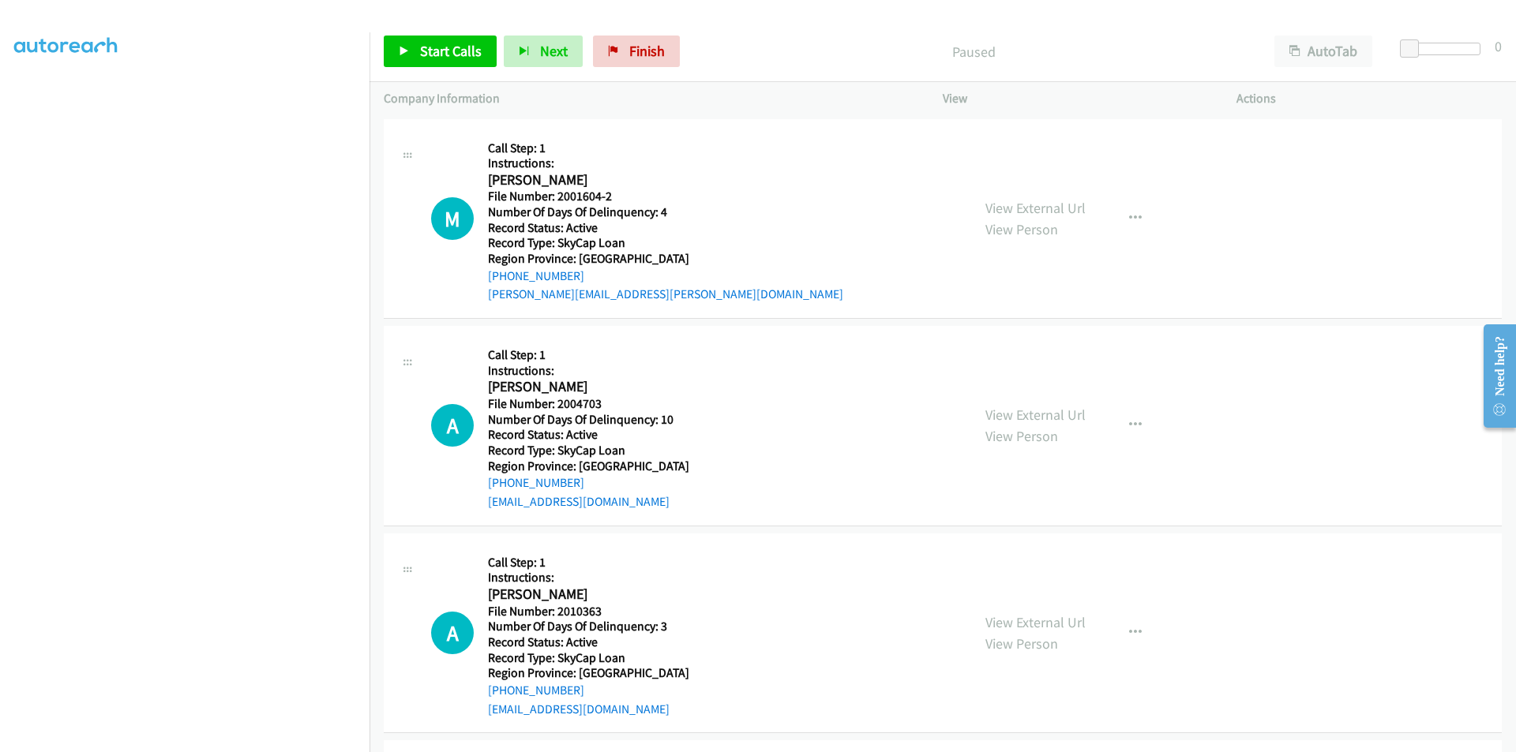
scroll to position [133, 0]
click at [437, 47] on span "Pause" at bounding box center [438, 51] width 36 height 18
click at [435, 53] on span "Start Calls" at bounding box center [451, 51] width 62 height 18
click at [433, 47] on span "Pause" at bounding box center [438, 51] width 36 height 18
click at [446, 50] on span "Start Calls" at bounding box center [451, 51] width 62 height 18
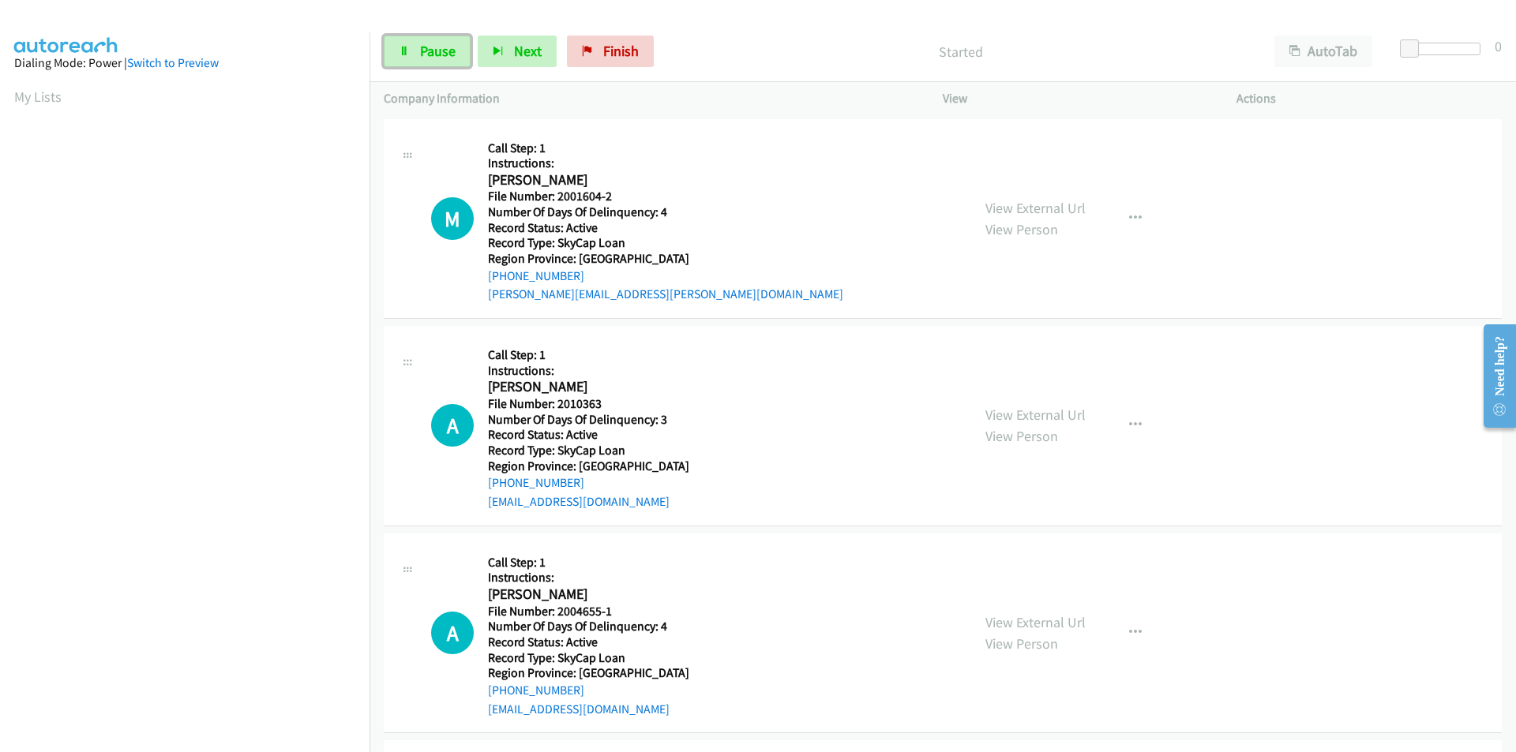
click at [446, 50] on span "Pause" at bounding box center [438, 51] width 36 height 18
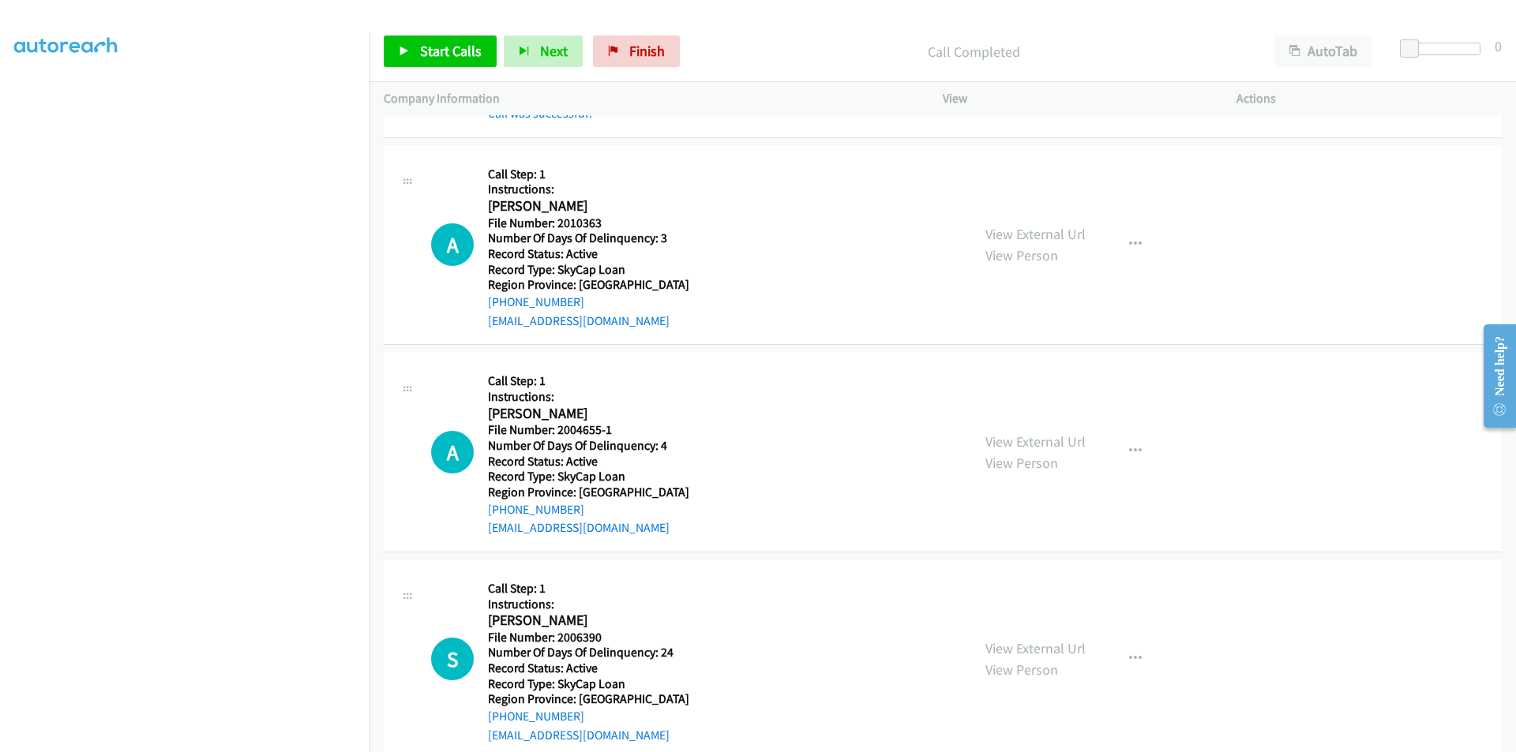
scroll to position [246, 0]
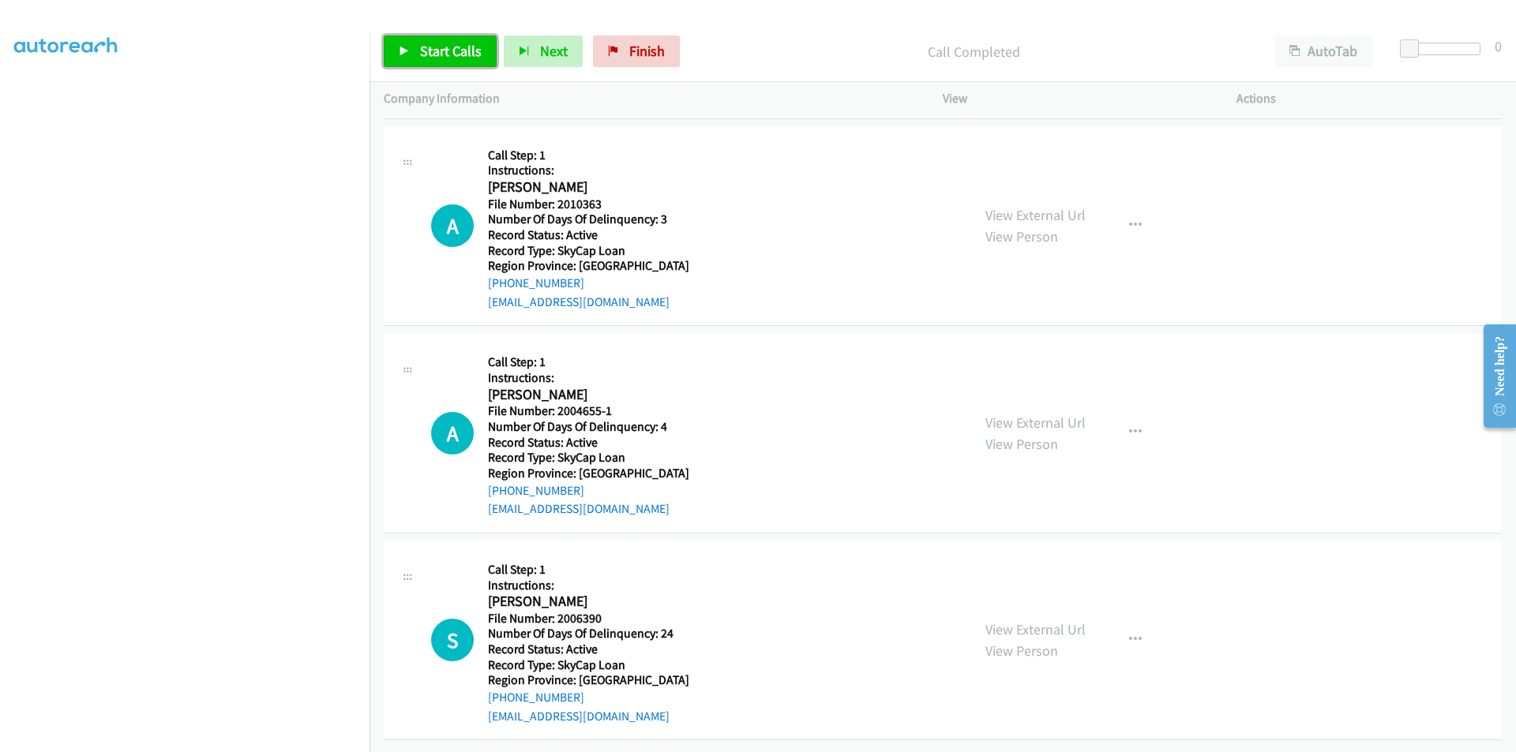
click at [457, 51] on span "Start Calls" at bounding box center [451, 51] width 62 height 18
click at [436, 51] on span "Pause" at bounding box center [438, 51] width 36 height 18
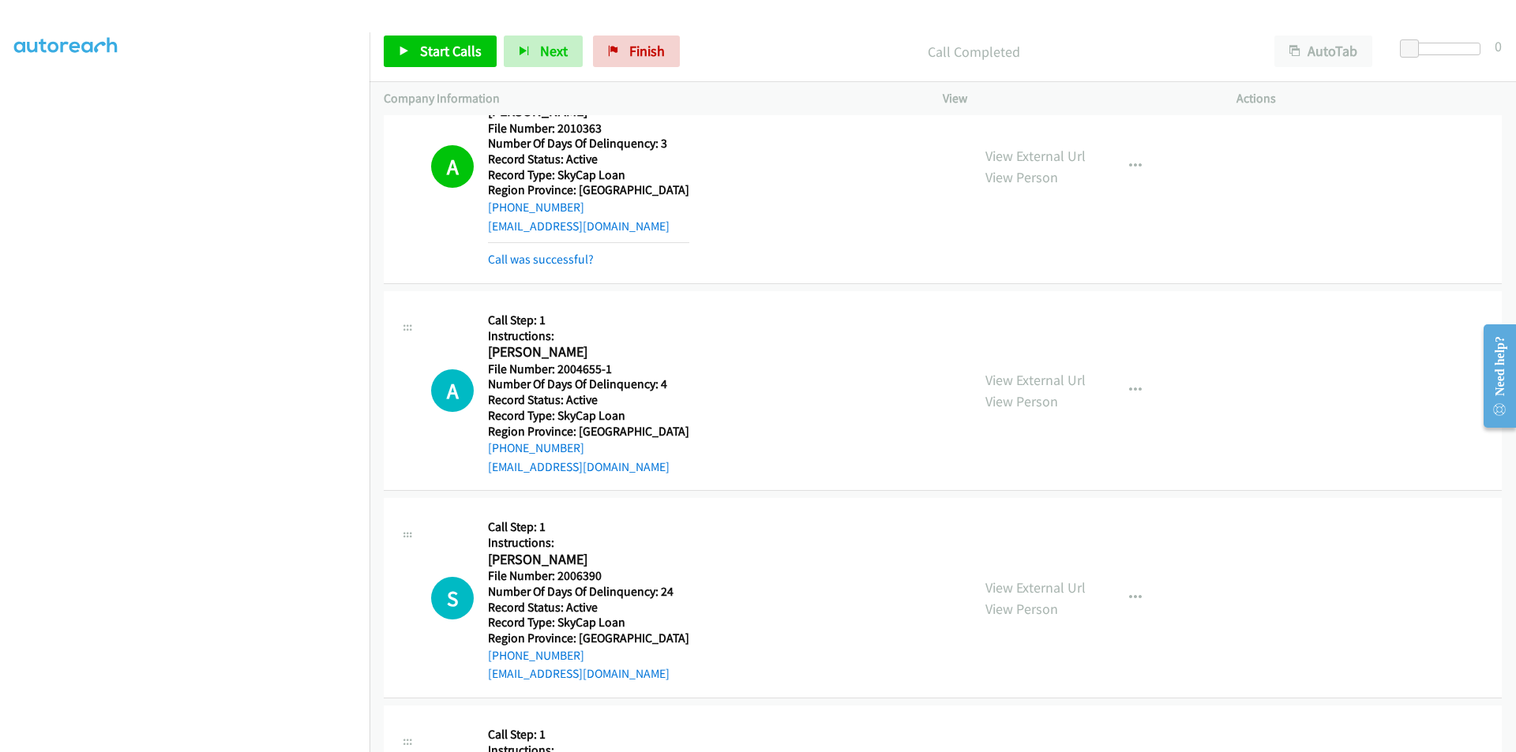
scroll to position [482, 0]
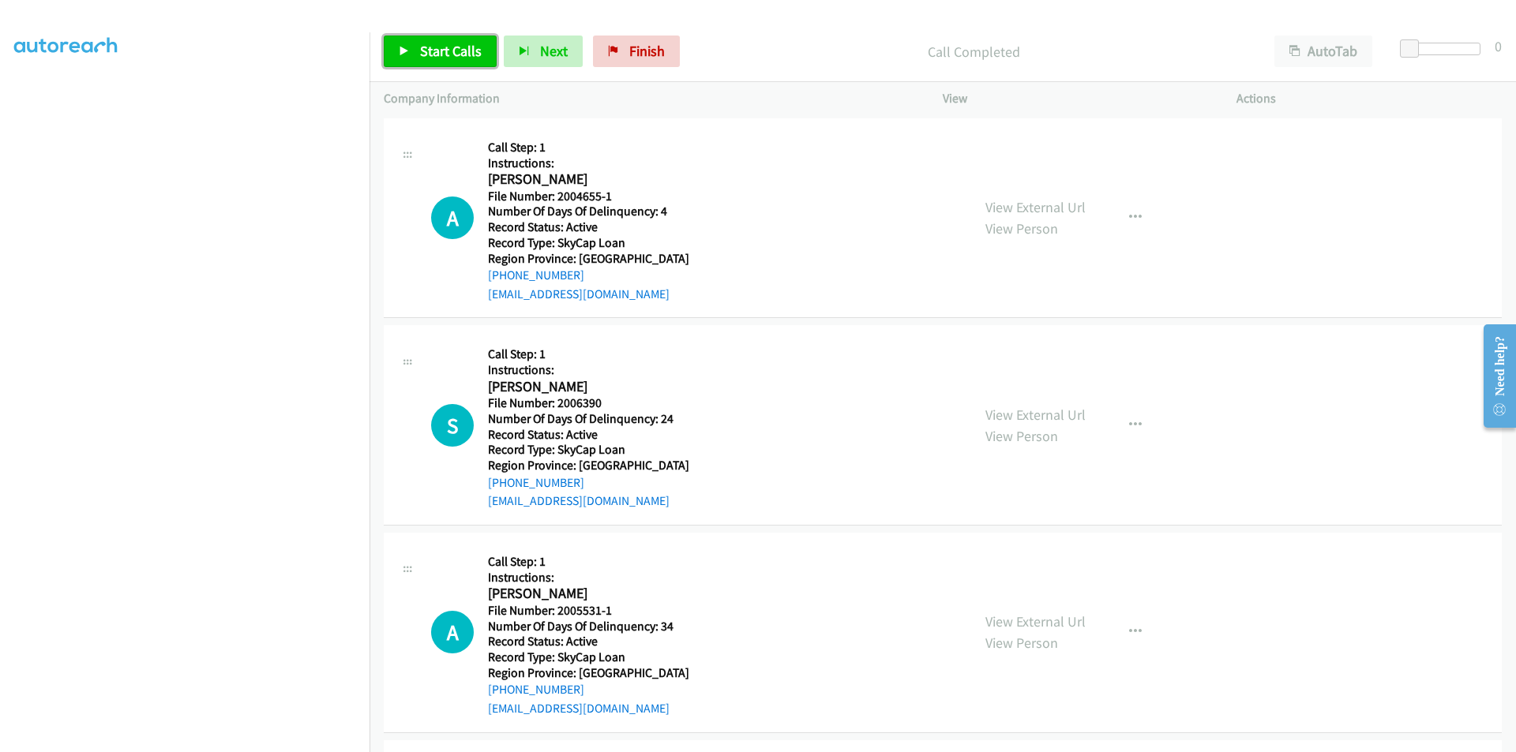
click at [455, 52] on span "Start Calls" at bounding box center [451, 51] width 62 height 18
click at [428, 46] on span "Pause" at bounding box center [438, 51] width 36 height 18
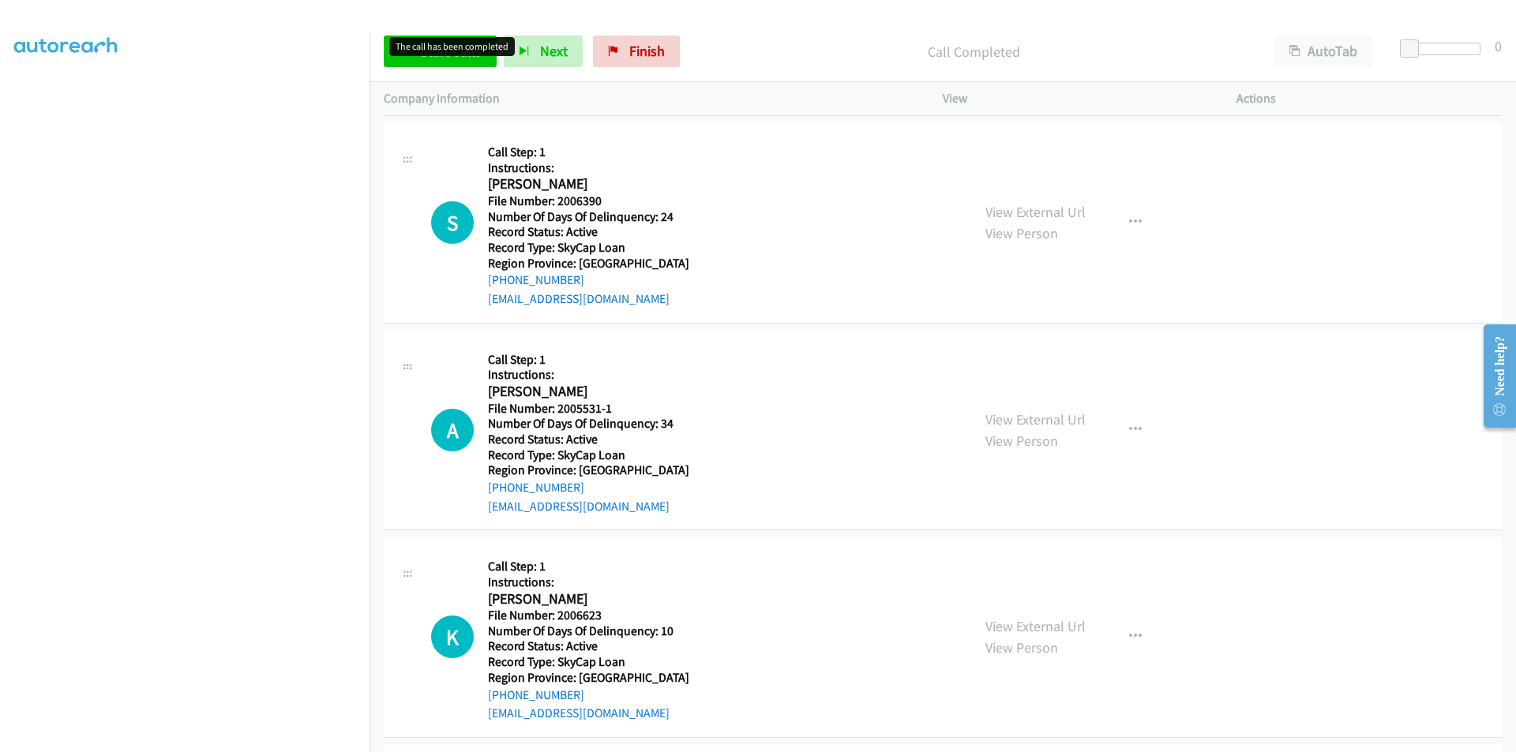
scroll to position [719, 0]
click at [466, 57] on span "Start Calls" at bounding box center [451, 51] width 62 height 18
click at [449, 52] on span "Pause" at bounding box center [438, 51] width 36 height 18
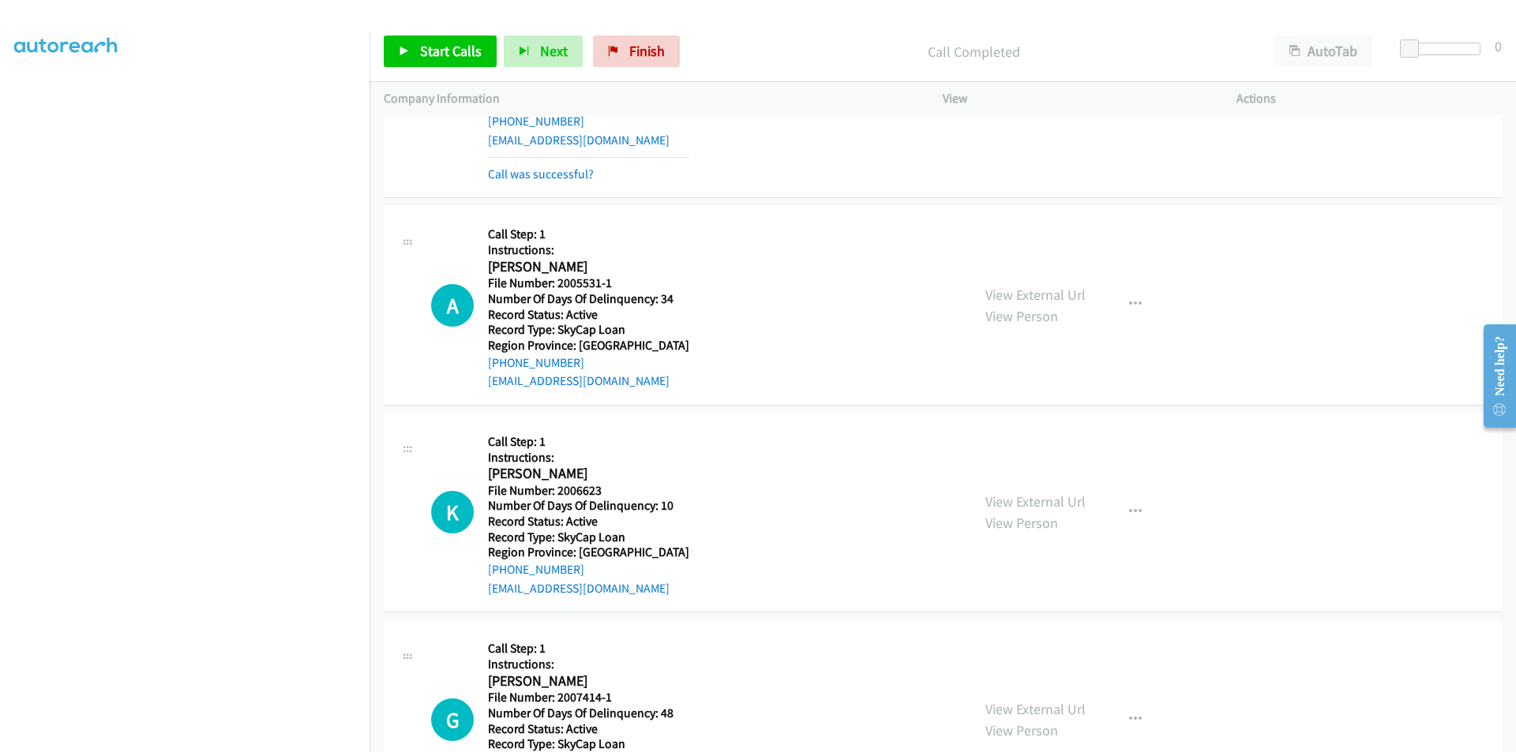
scroll to position [956, 0]
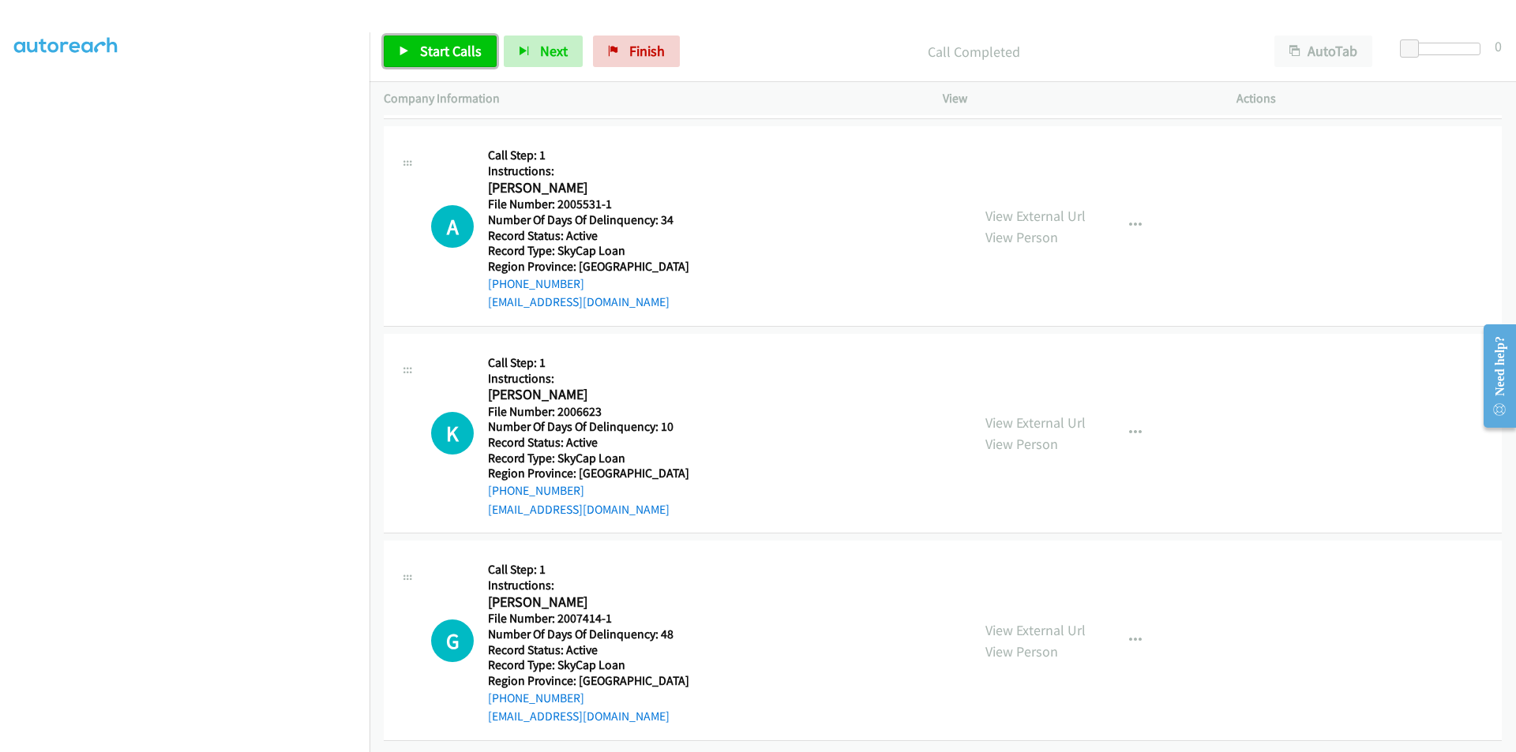
click at [441, 44] on span "Start Calls" at bounding box center [451, 51] width 62 height 18
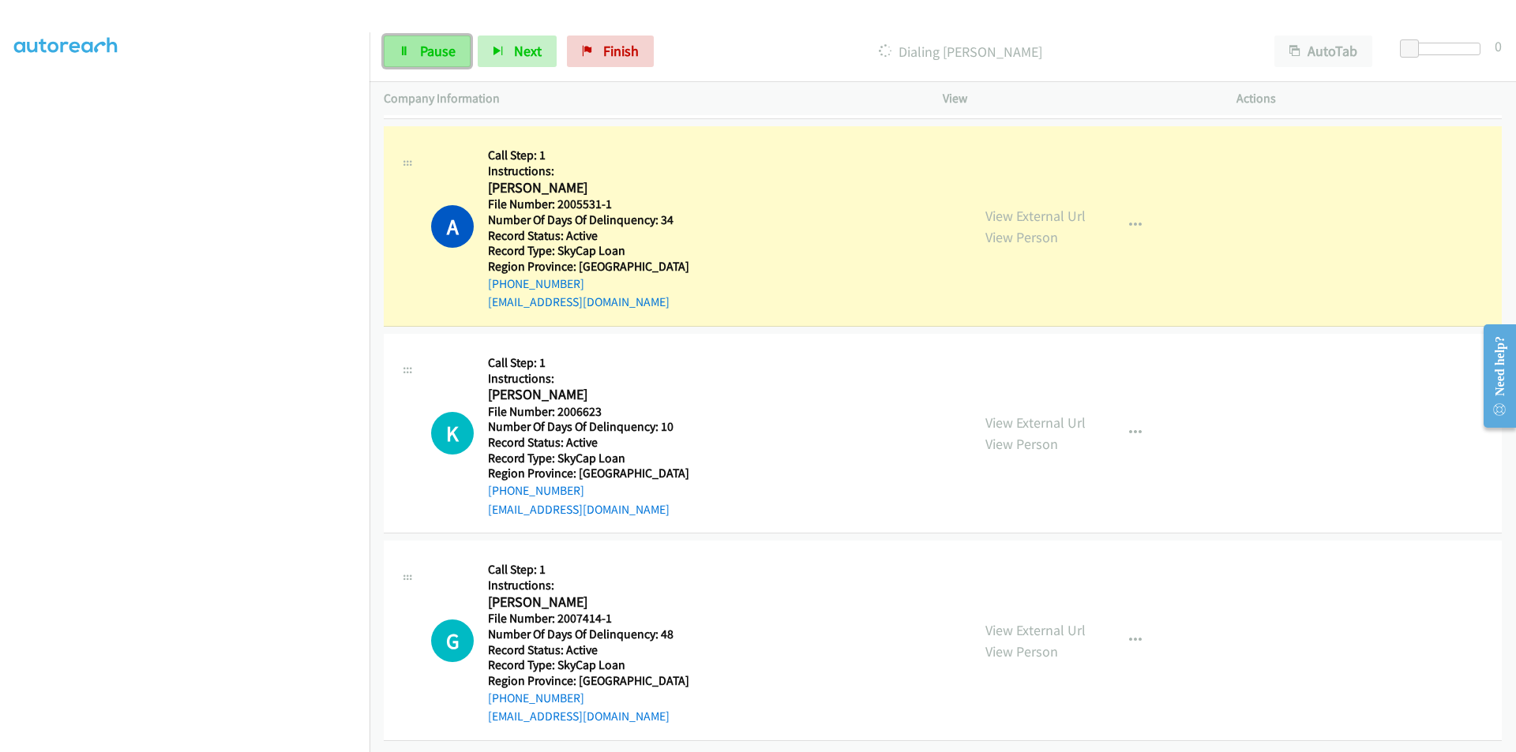
click at [437, 44] on span "Pause" at bounding box center [438, 51] width 36 height 18
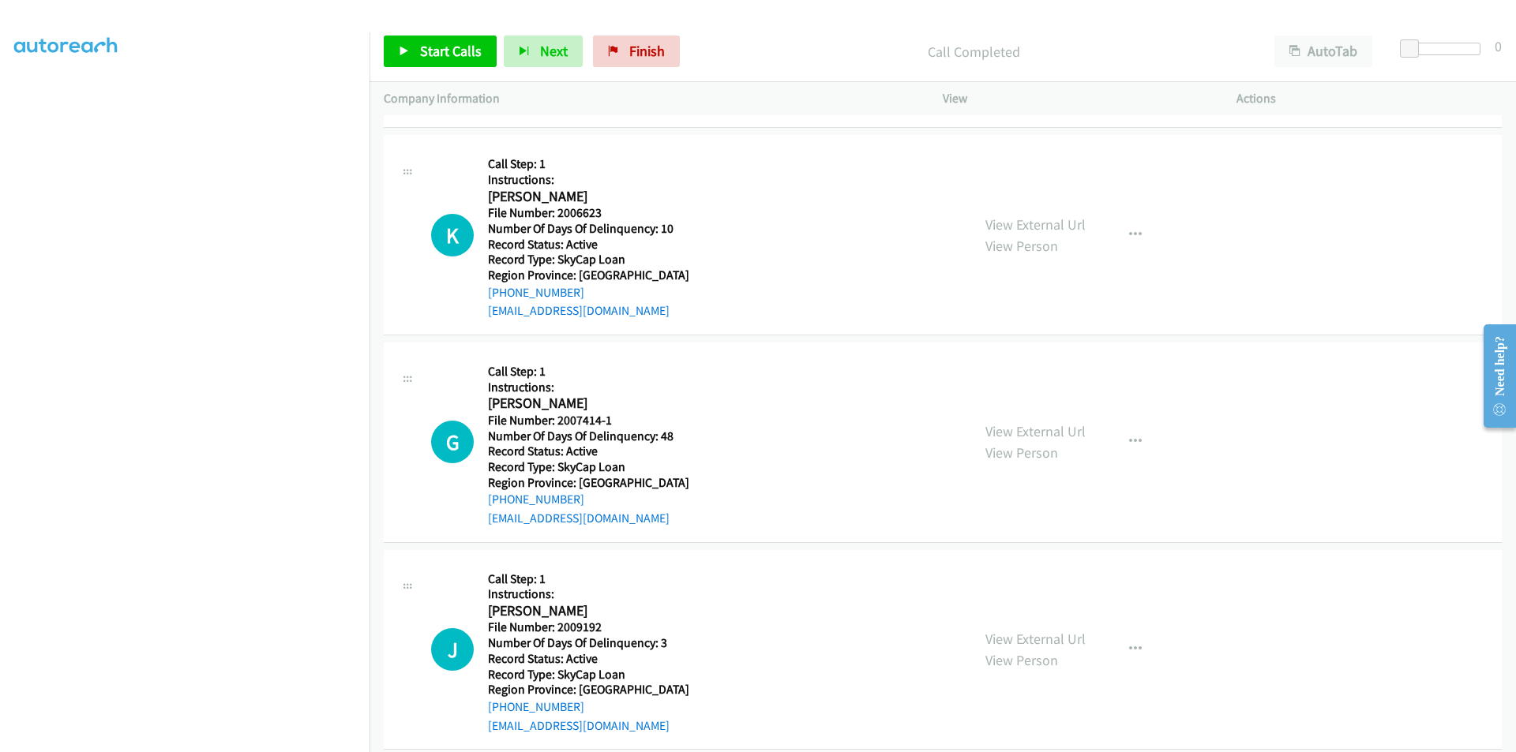
scroll to position [1193, 0]
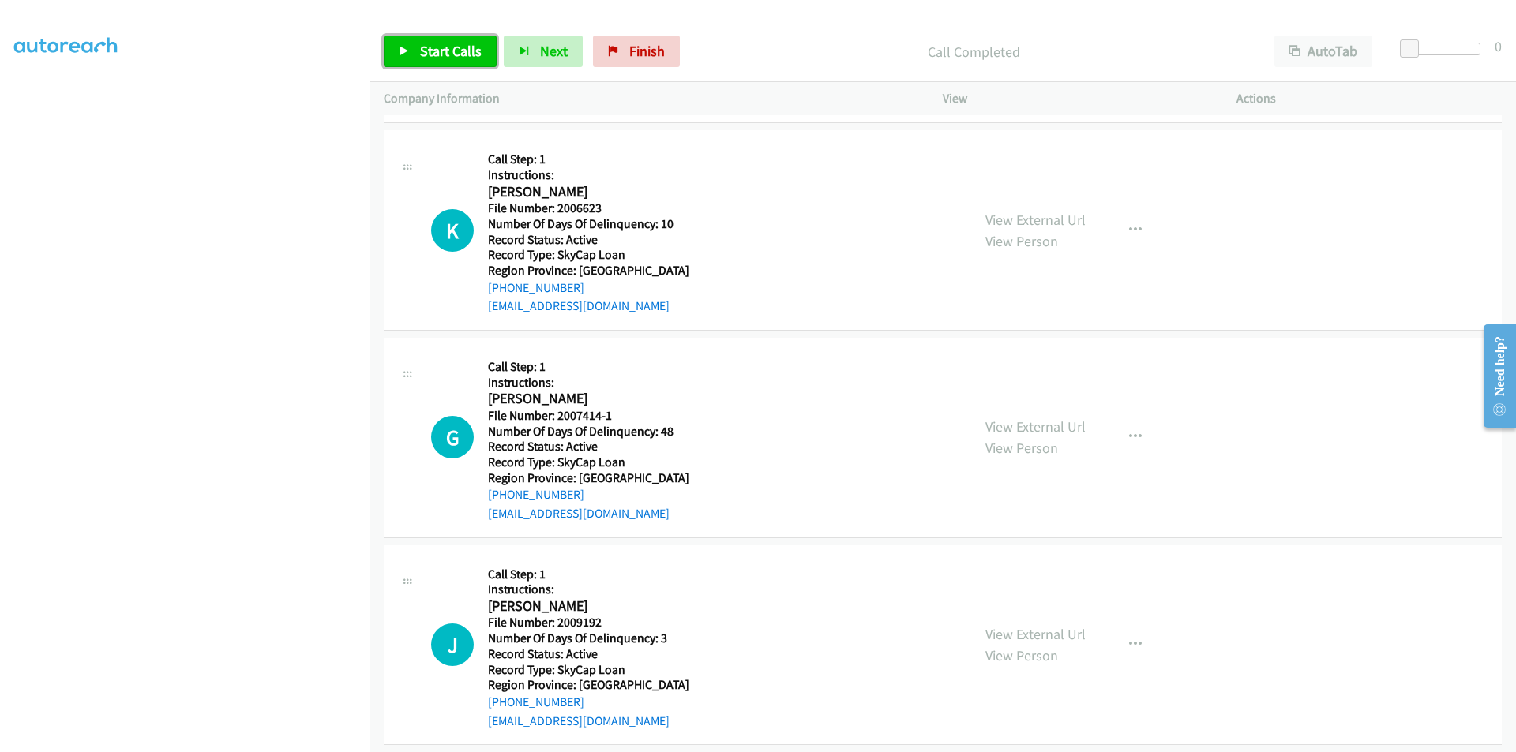
click at [443, 48] on span "Start Calls" at bounding box center [451, 51] width 62 height 18
click at [431, 48] on span "Pause" at bounding box center [438, 51] width 36 height 18
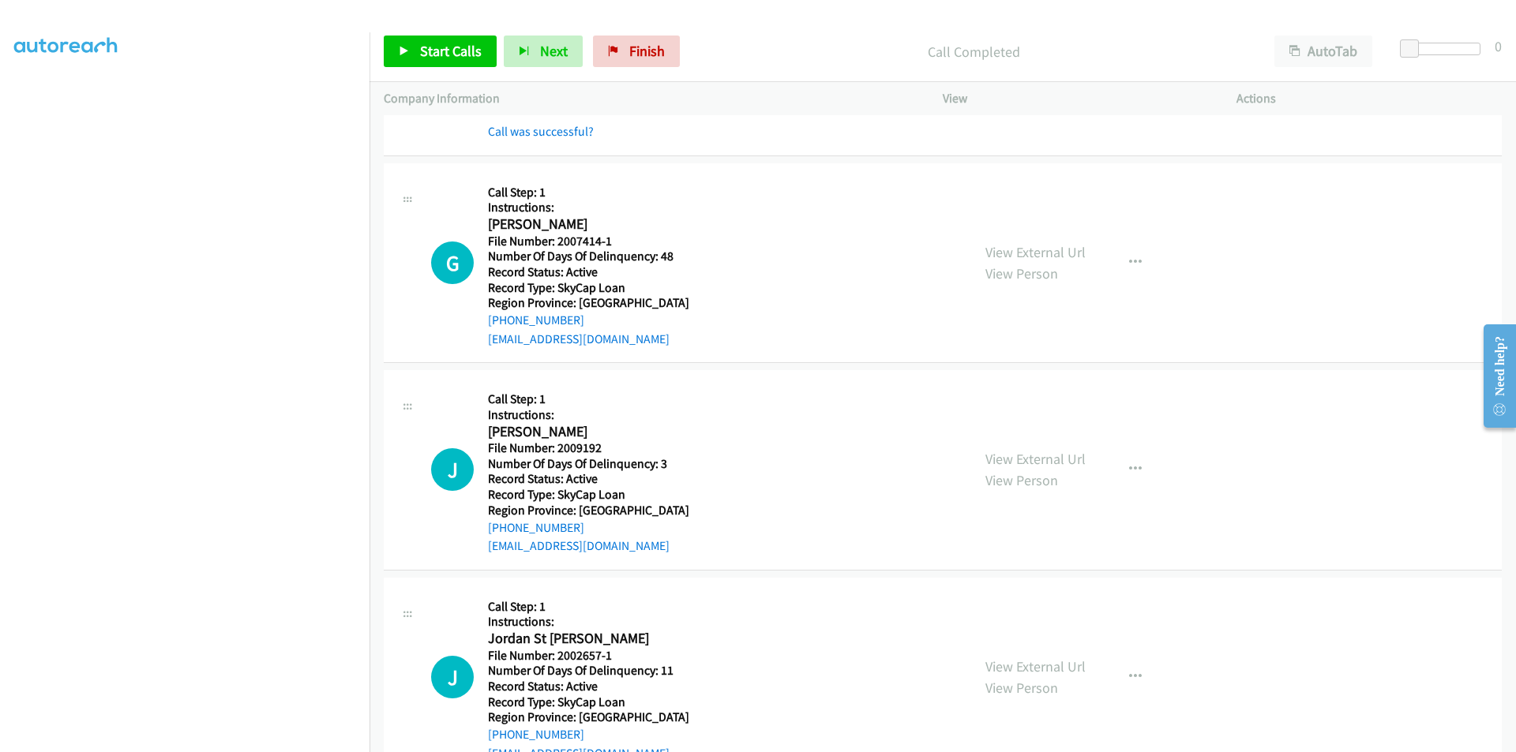
scroll to position [1430, 0]
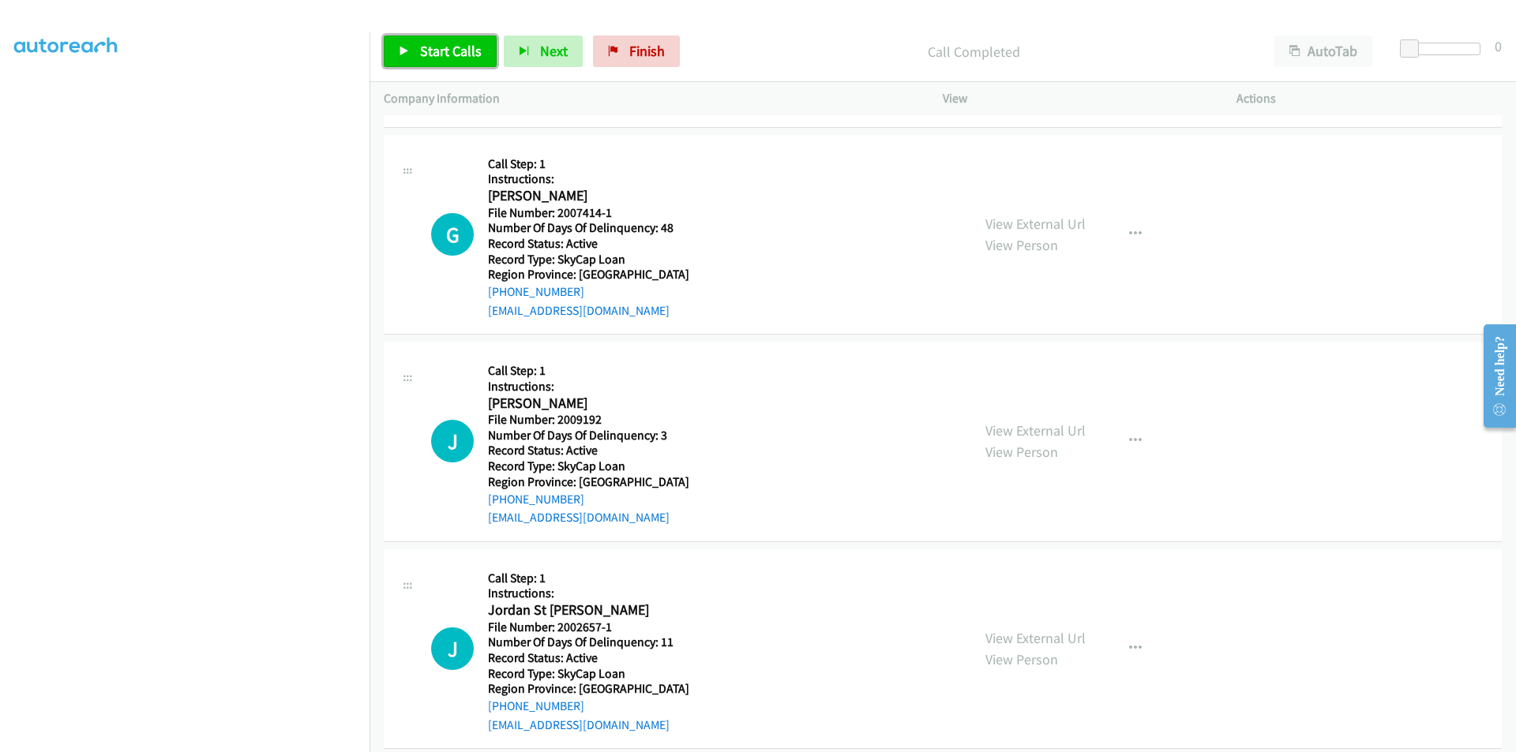
click at [453, 42] on span "Start Calls" at bounding box center [451, 51] width 62 height 18
click at [448, 53] on span "Pause" at bounding box center [438, 51] width 36 height 18
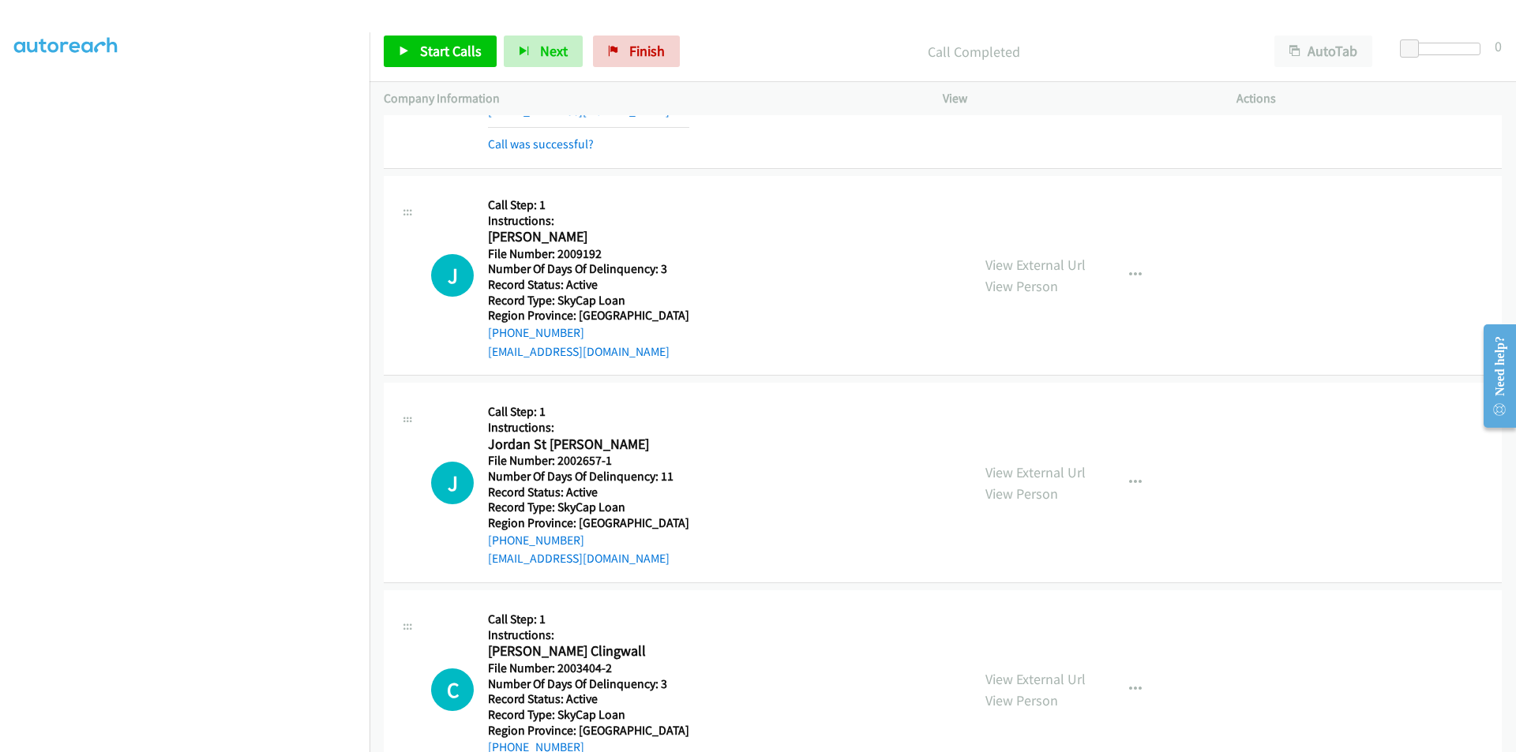
scroll to position [1667, 0]
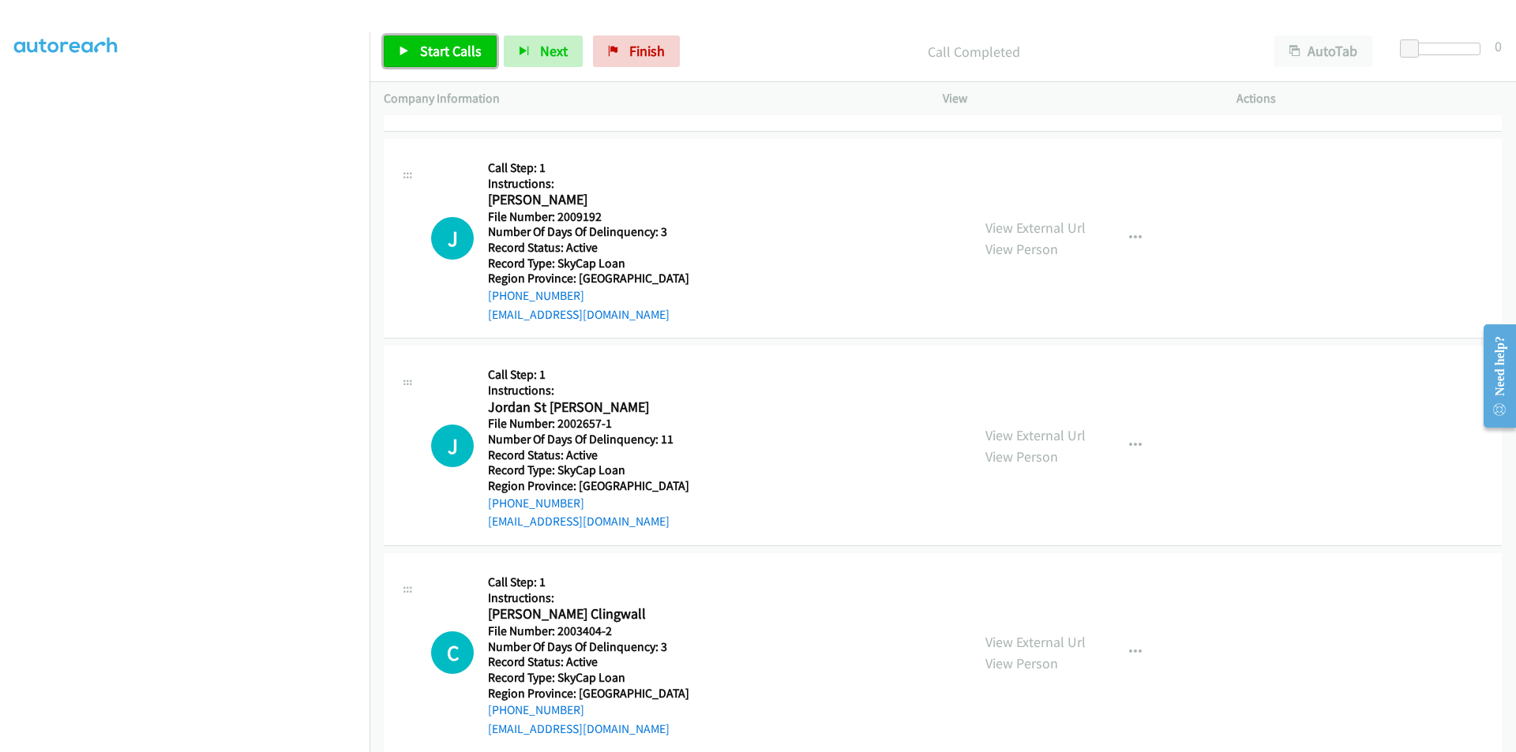
click at [469, 49] on span "Start Calls" at bounding box center [451, 51] width 62 height 18
click at [458, 50] on link "Pause" at bounding box center [427, 52] width 87 height 32
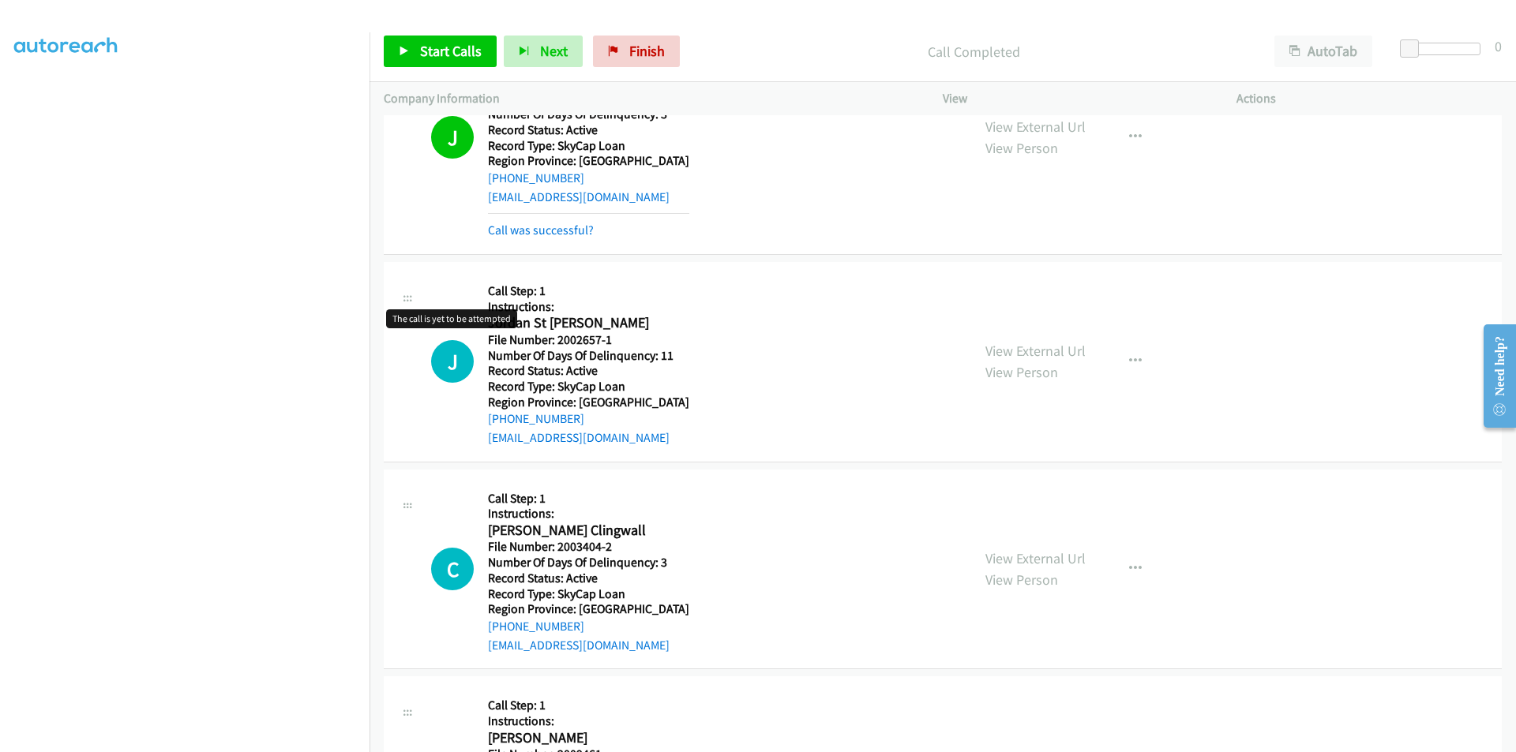
scroll to position [1904, 0]
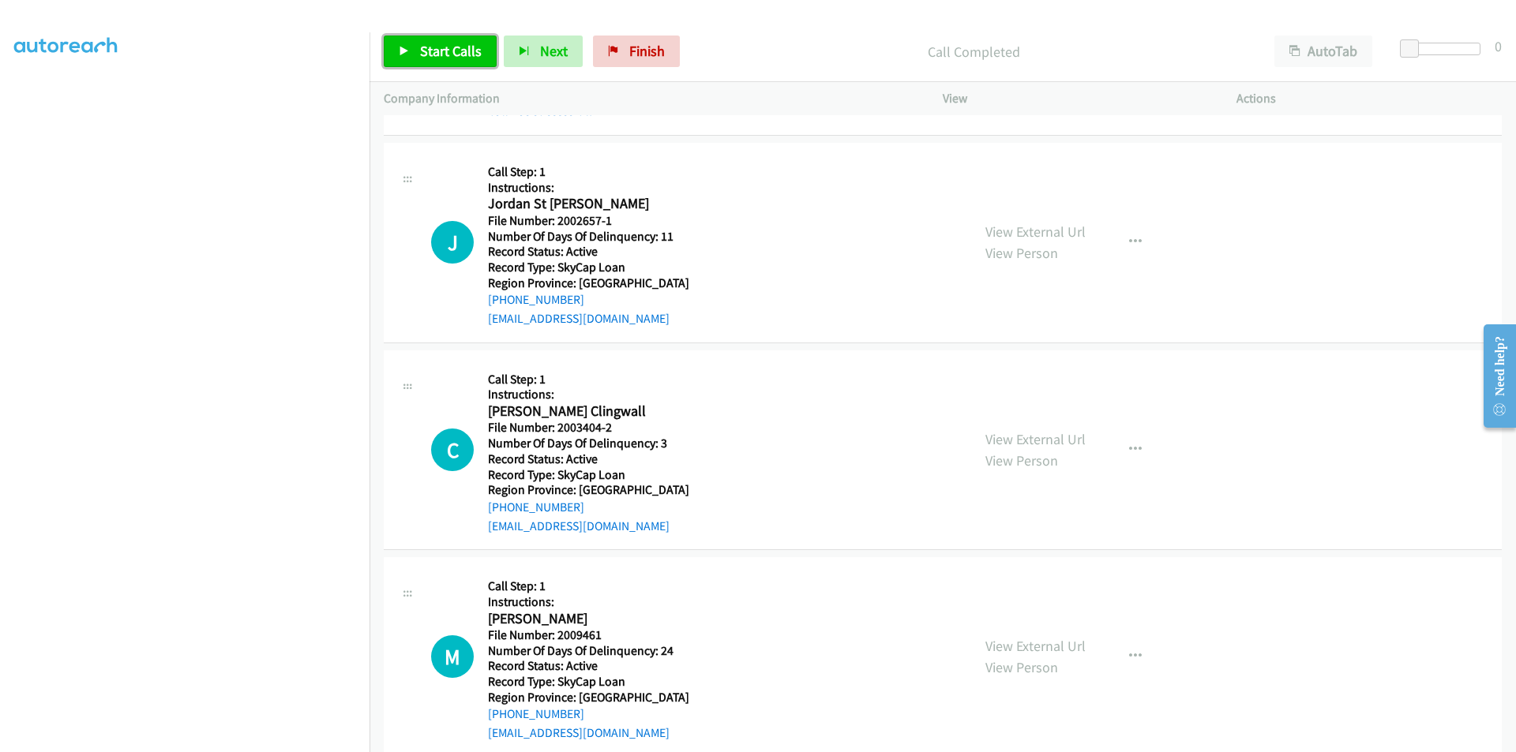
click at [444, 45] on span "Start Calls" at bounding box center [451, 51] width 62 height 18
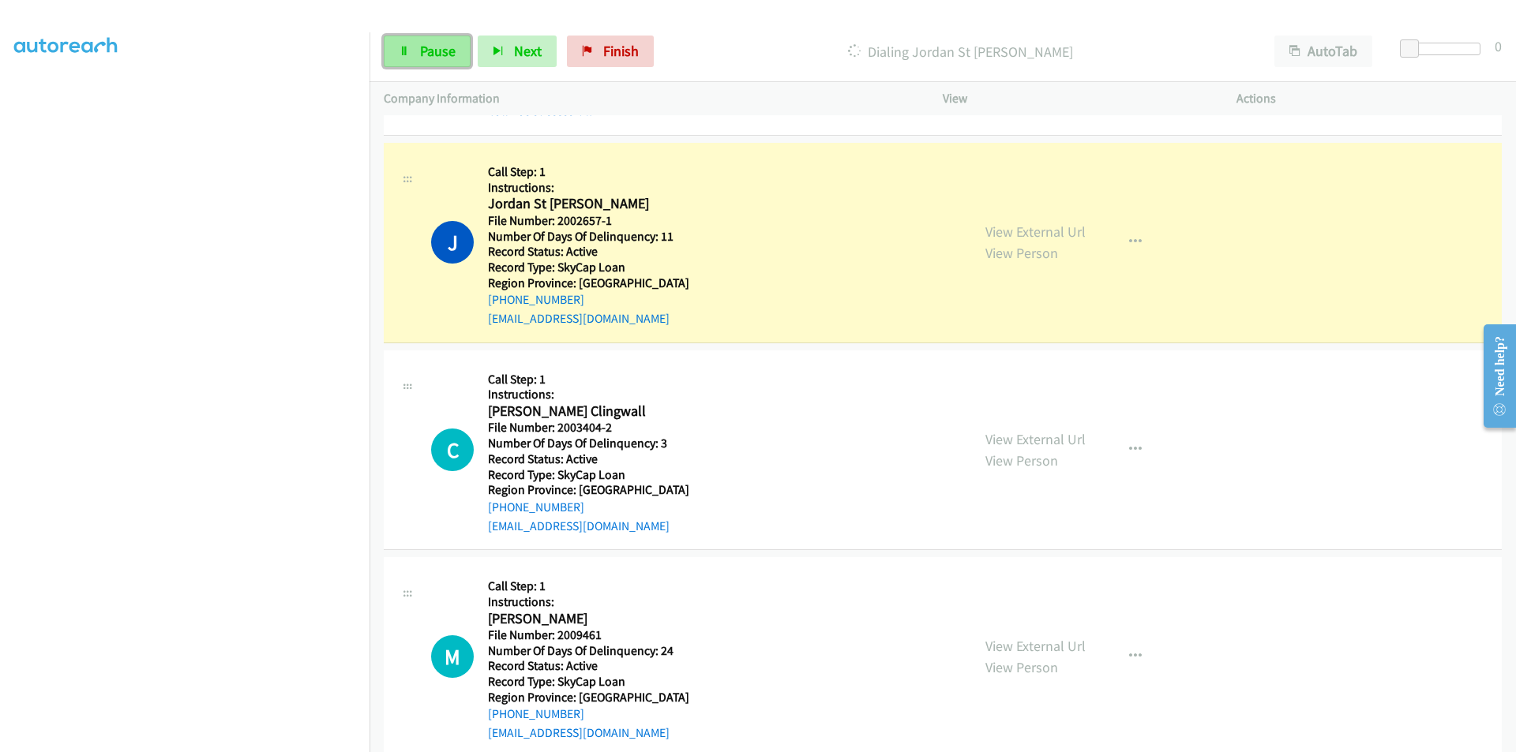
click at [427, 52] on span "Pause" at bounding box center [438, 51] width 36 height 18
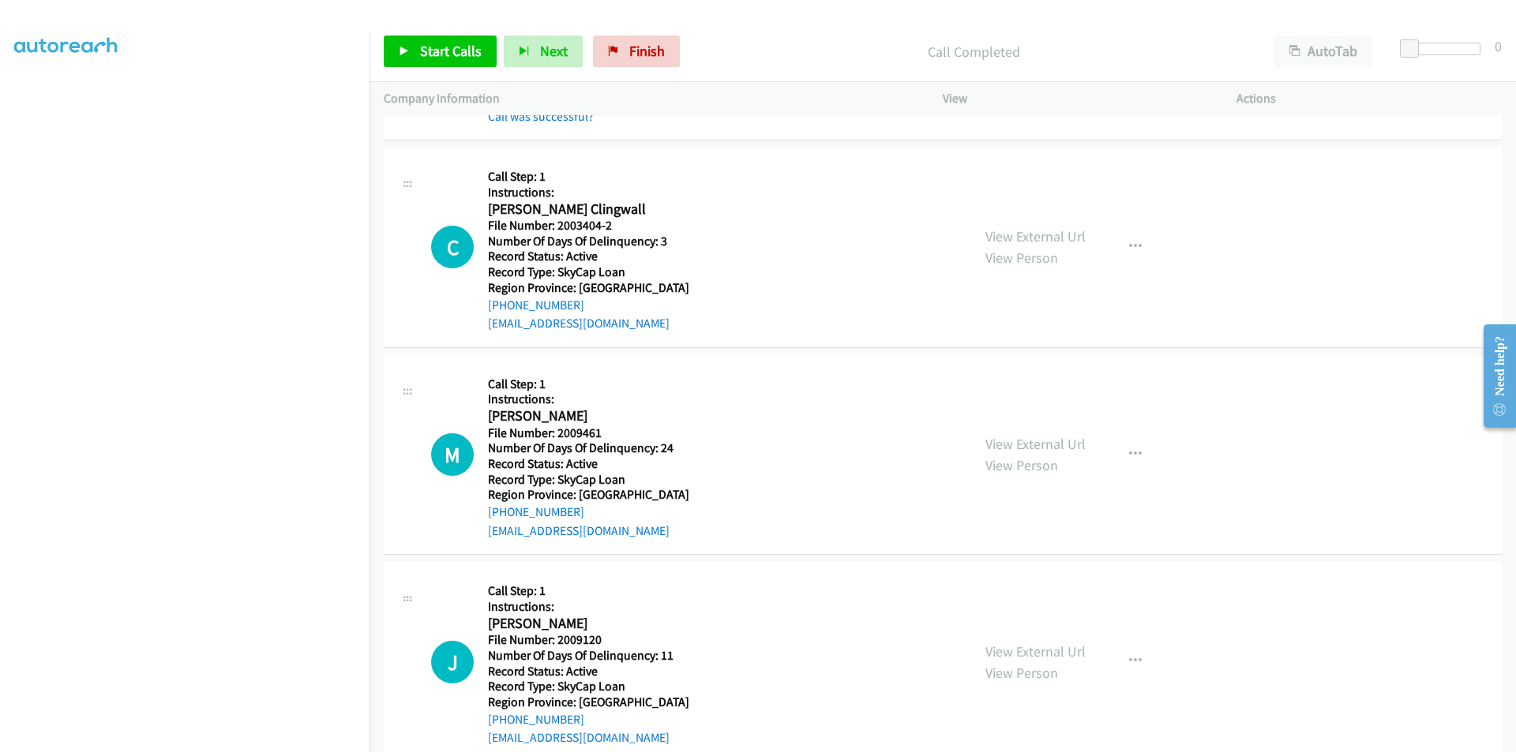
scroll to position [2141, 0]
click at [467, 58] on span "Start Calls" at bounding box center [451, 51] width 62 height 18
click at [434, 47] on span "Pause" at bounding box center [438, 51] width 36 height 18
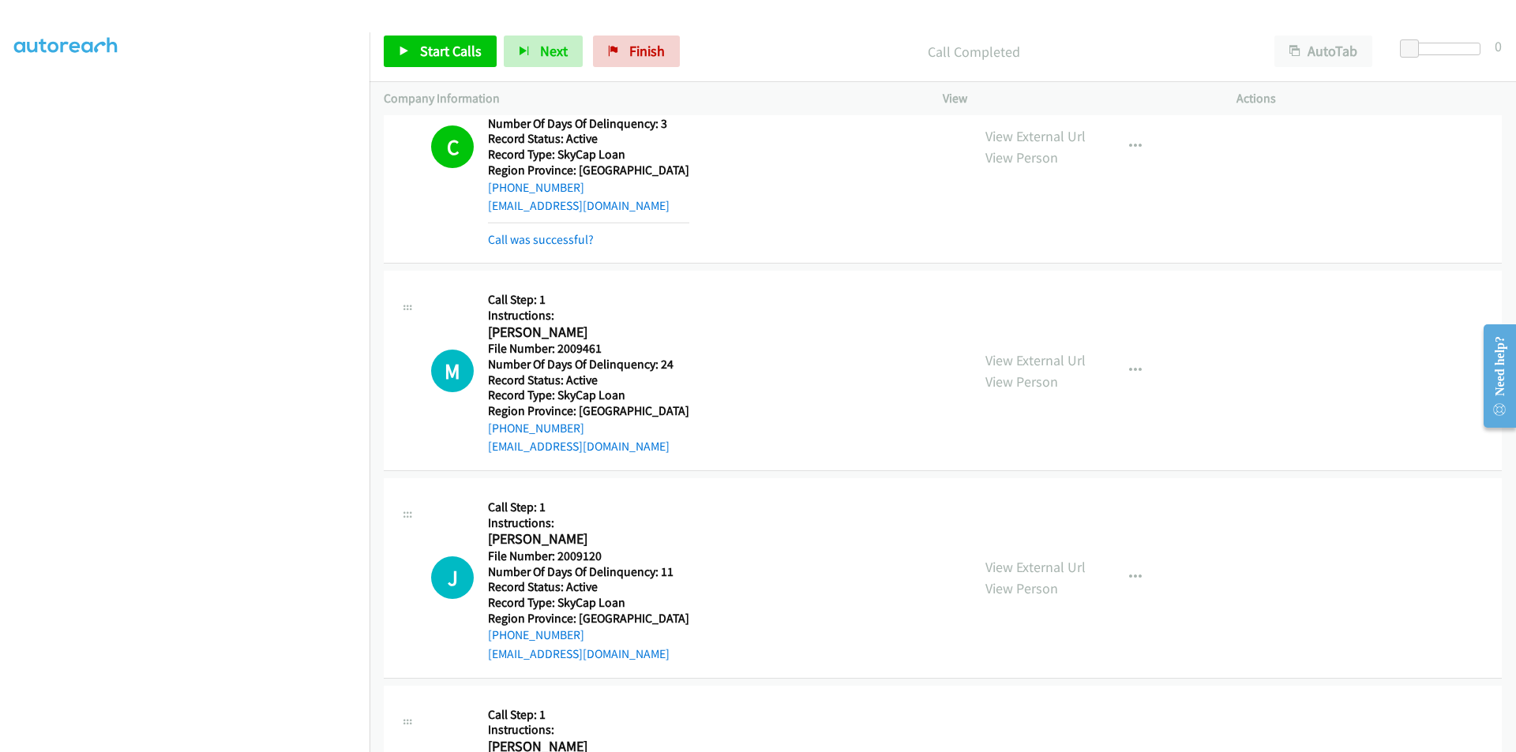
scroll to position [2377, 0]
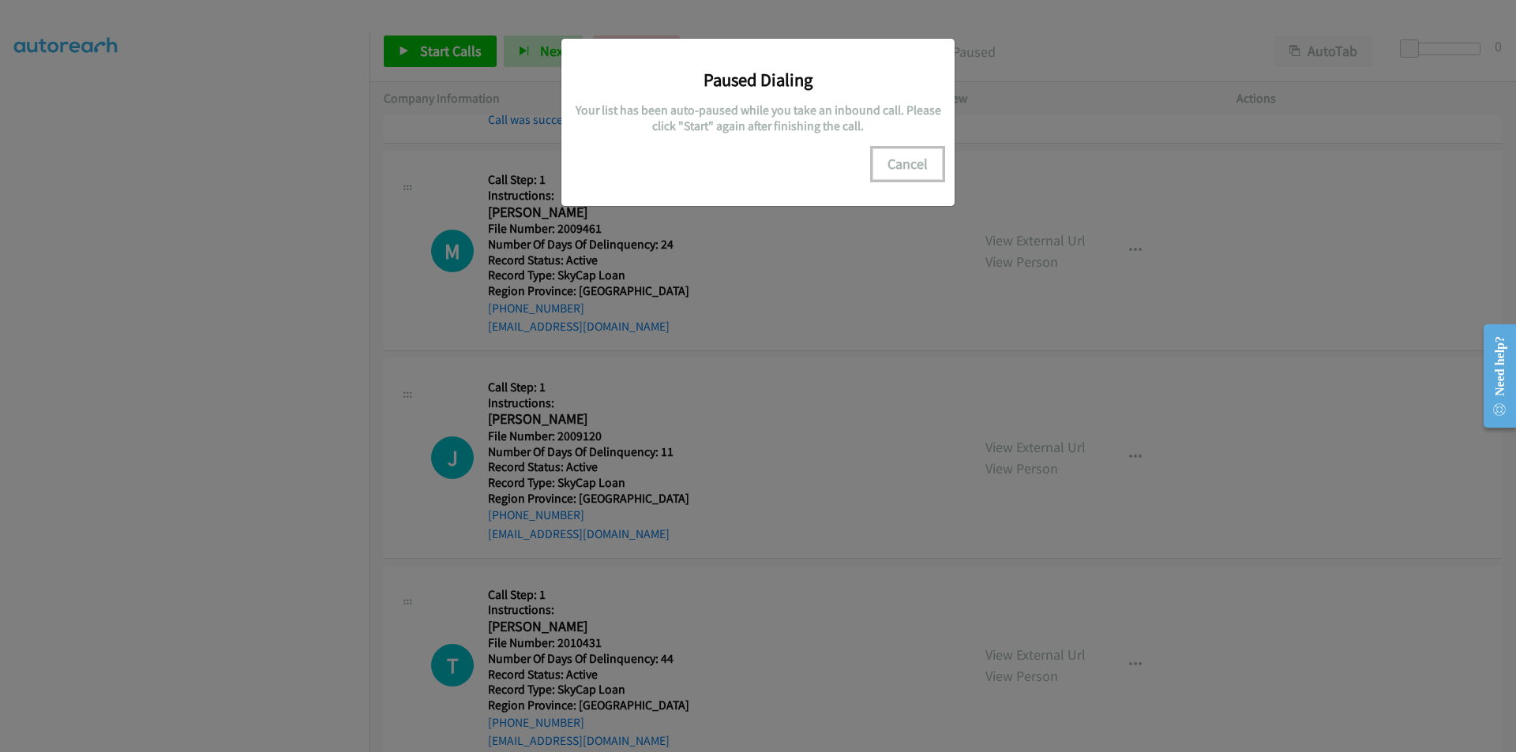
click at [906, 165] on button "Cancel" at bounding box center [907, 164] width 70 height 32
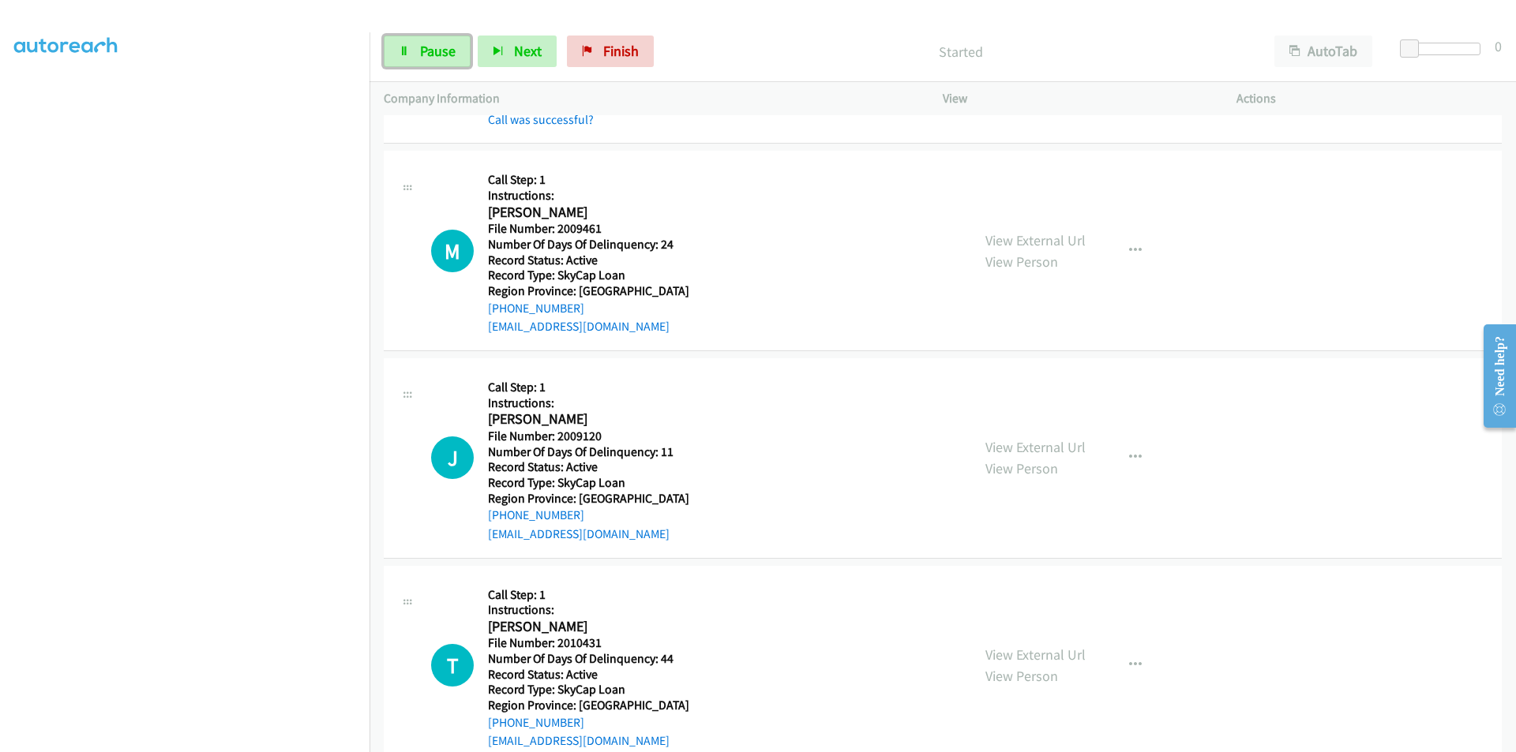
click at [448, 52] on span "Pause" at bounding box center [438, 51] width 36 height 18
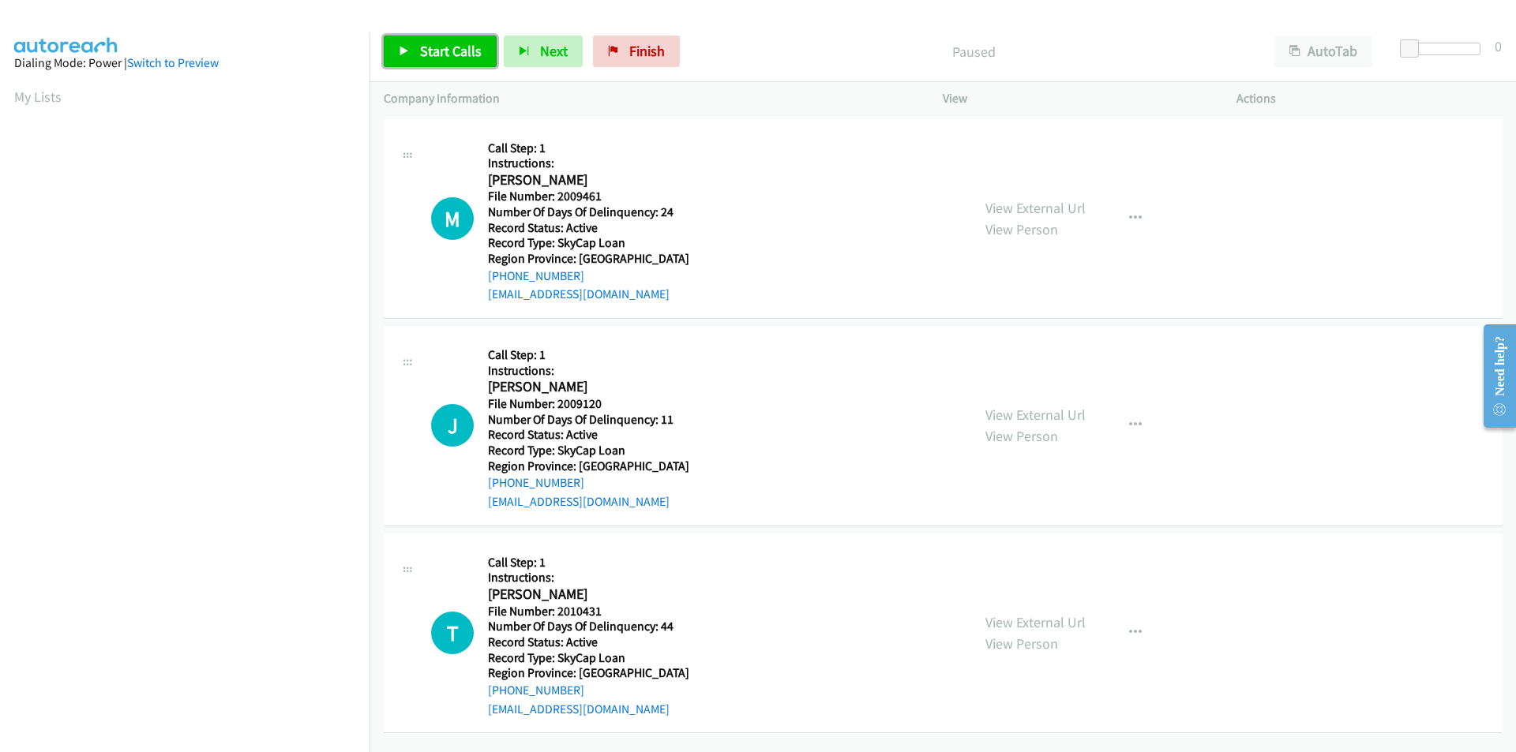
click at [470, 54] on span "Start Calls" at bounding box center [451, 51] width 62 height 18
click at [427, 53] on span "Pause" at bounding box center [438, 51] width 36 height 18
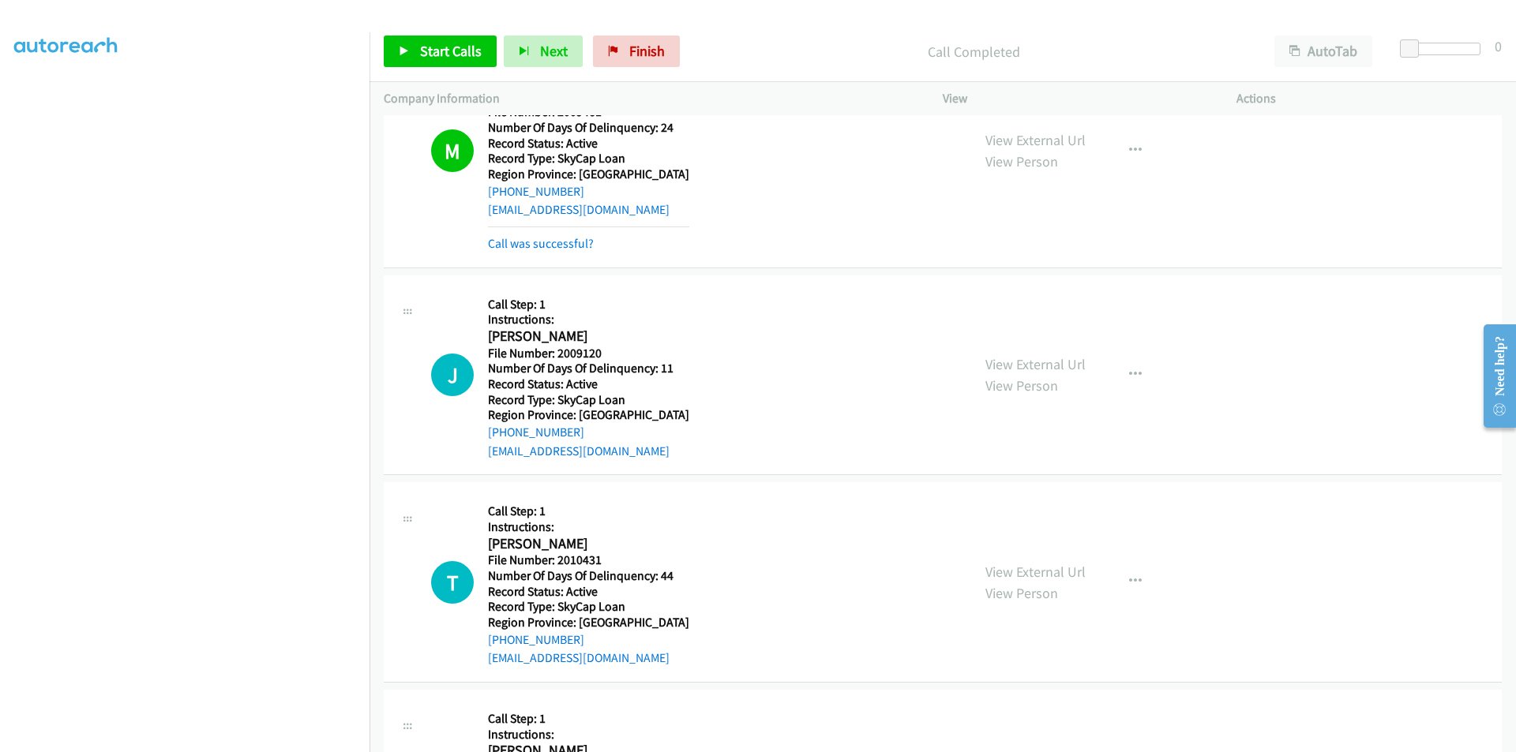
scroll to position [237, 0]
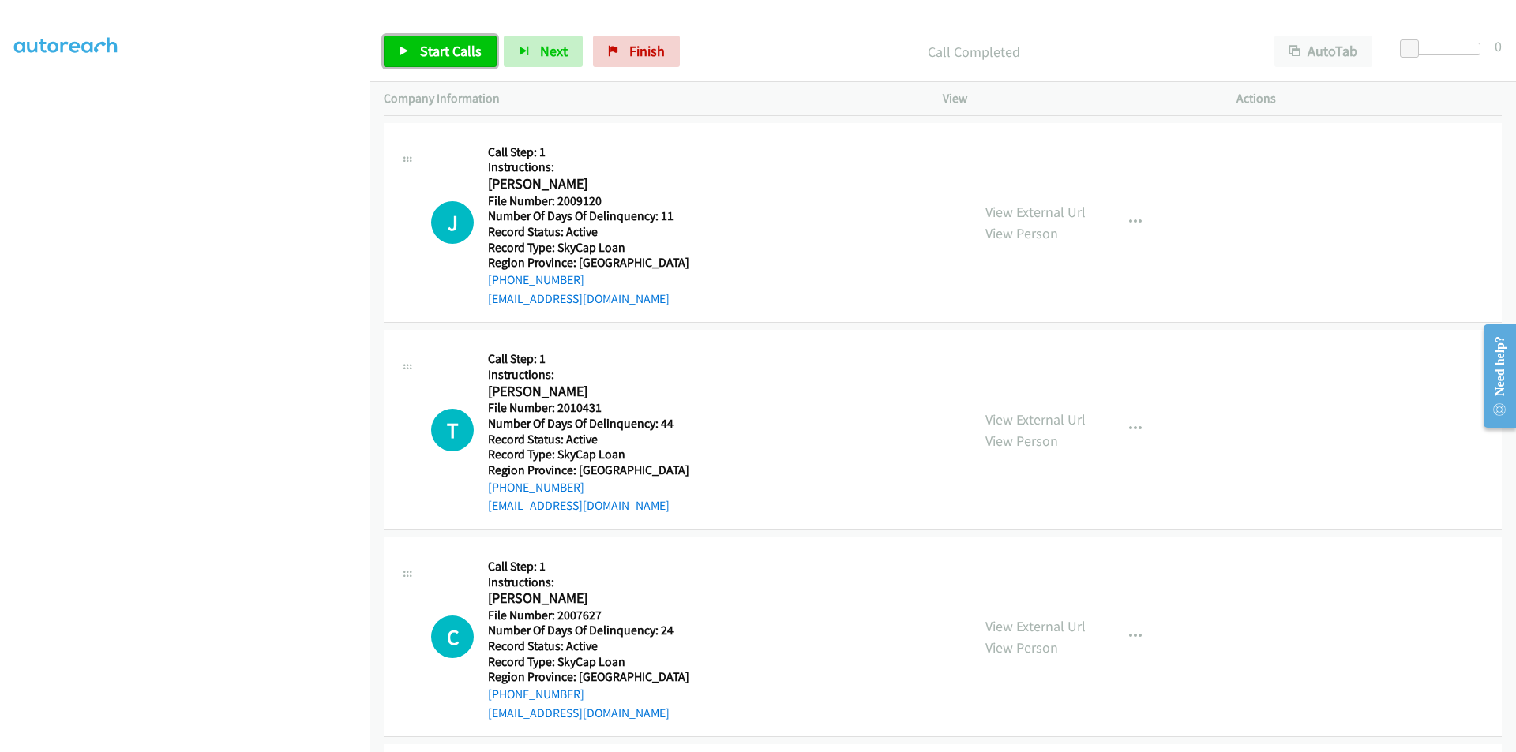
click at [450, 51] on span "Start Calls" at bounding box center [451, 51] width 62 height 18
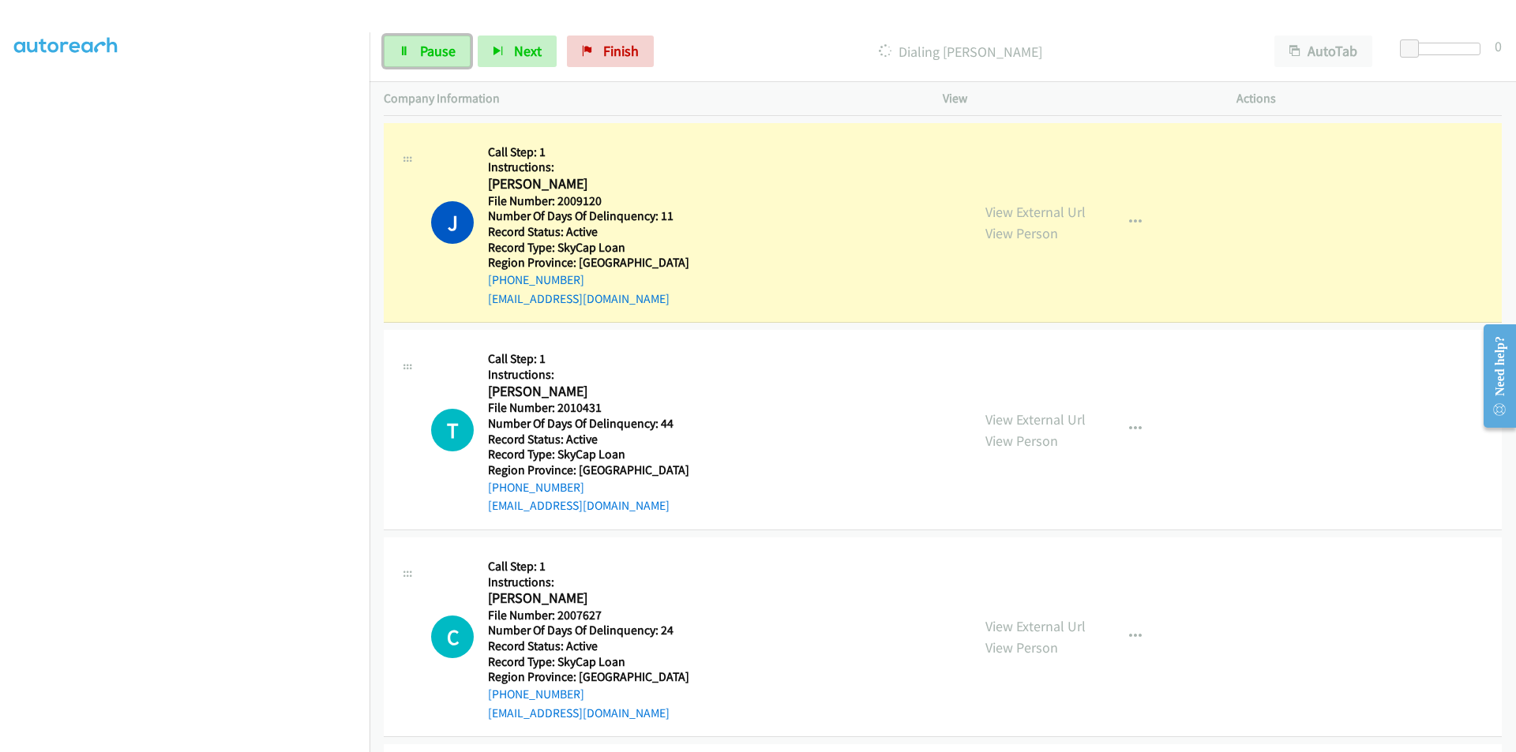
click at [450, 51] on span "Pause" at bounding box center [438, 51] width 36 height 18
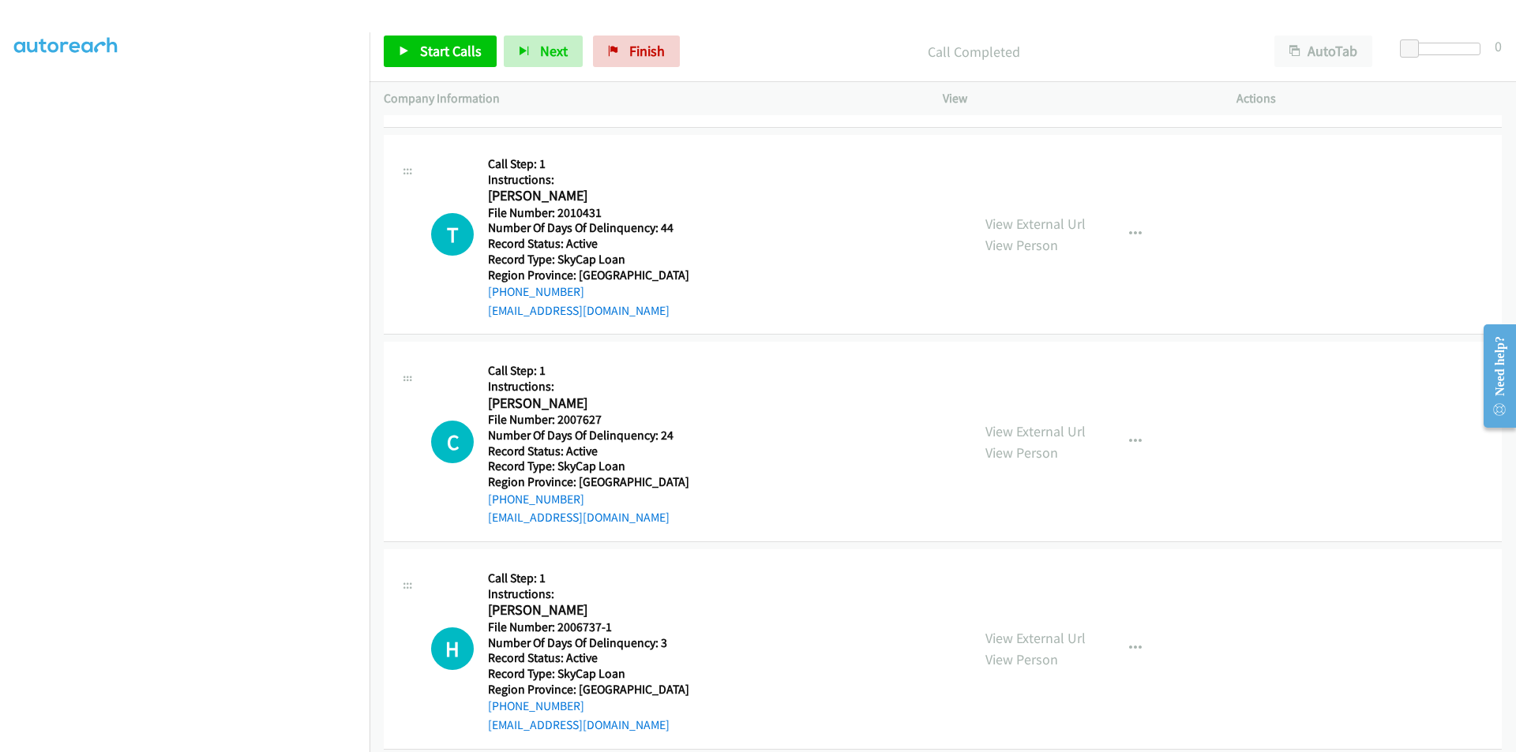
scroll to position [474, 0]
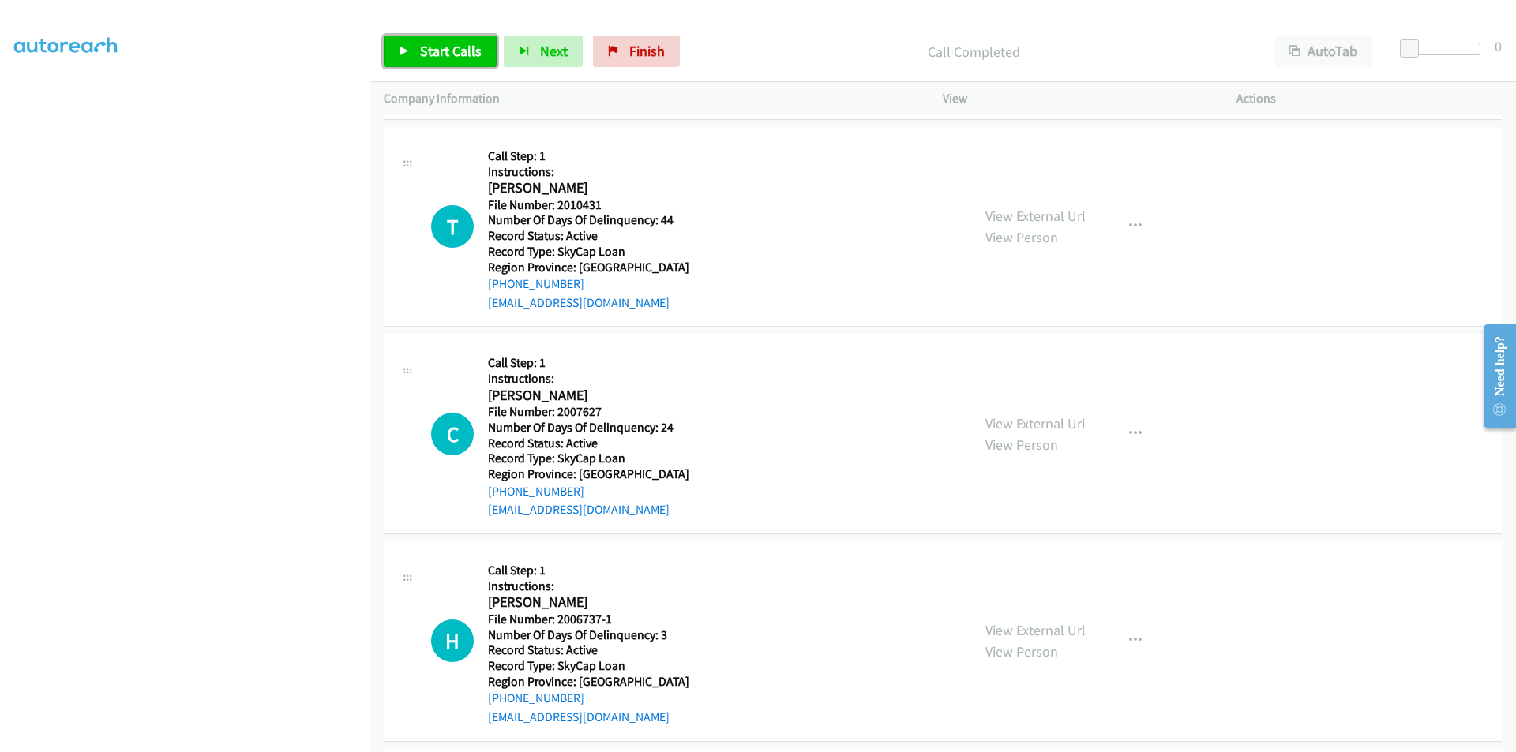
click at [446, 51] on span "Start Calls" at bounding box center [451, 51] width 62 height 18
click at [446, 51] on span "Pause" at bounding box center [438, 51] width 36 height 18
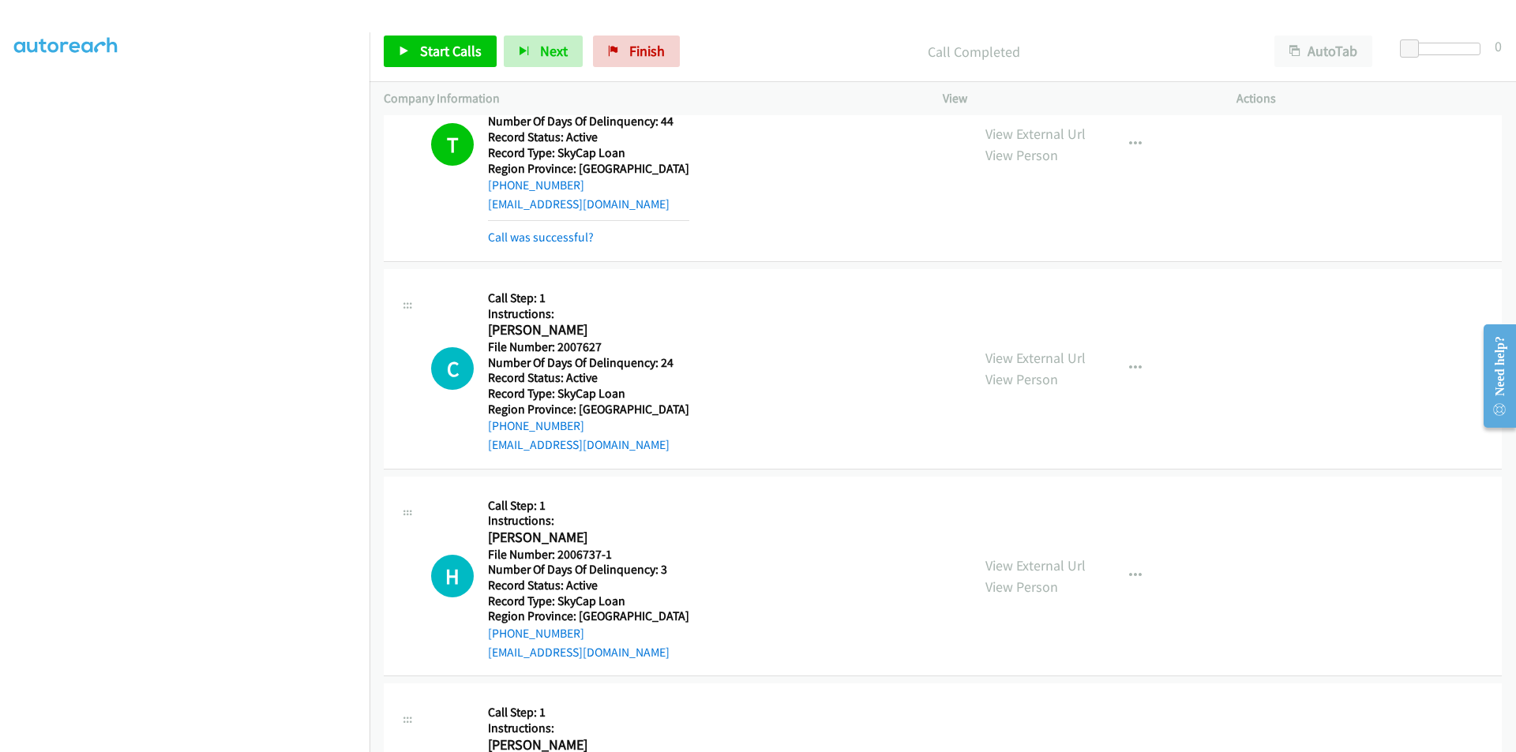
scroll to position [711, 0]
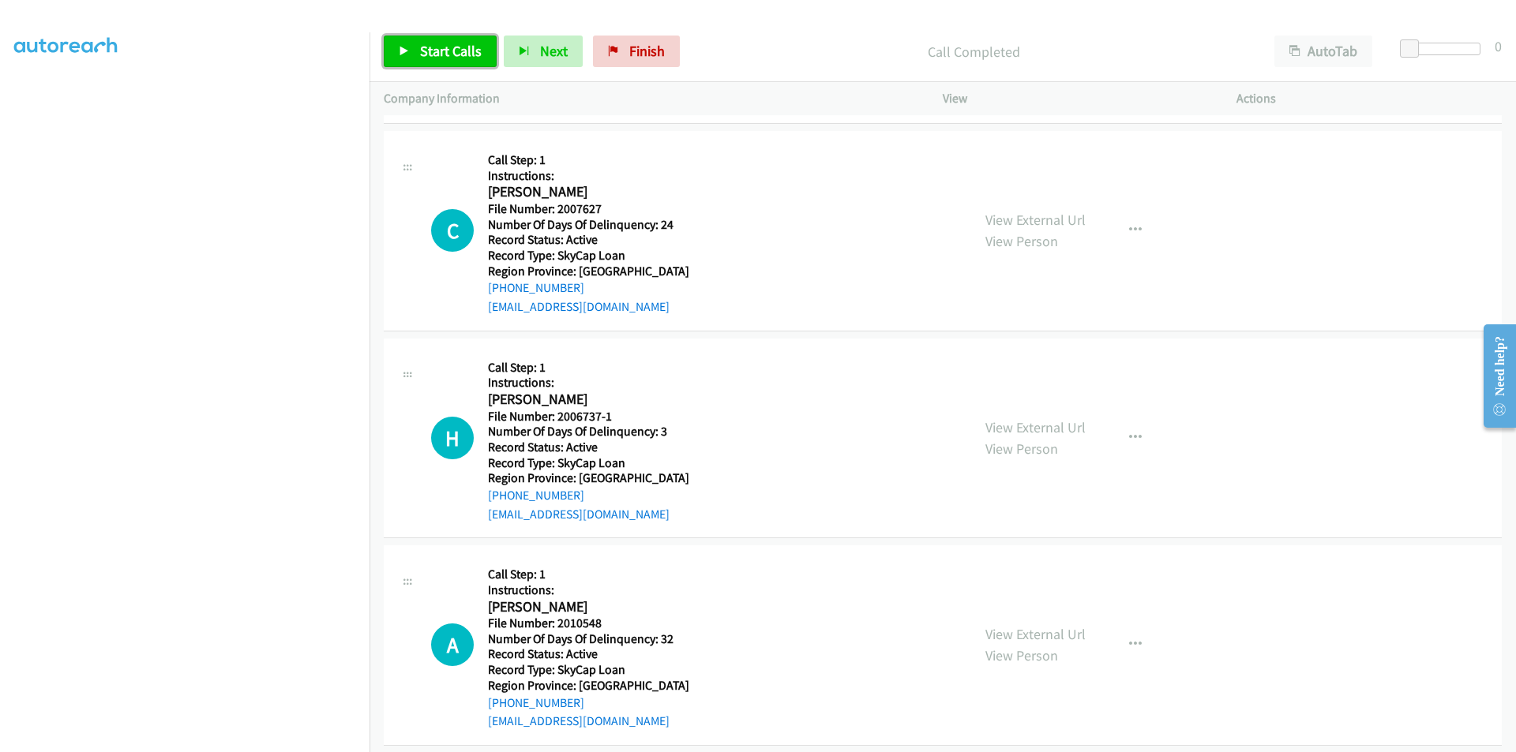
click at [445, 51] on span "Start Calls" at bounding box center [451, 51] width 62 height 18
click at [445, 51] on span "Pause" at bounding box center [438, 51] width 36 height 18
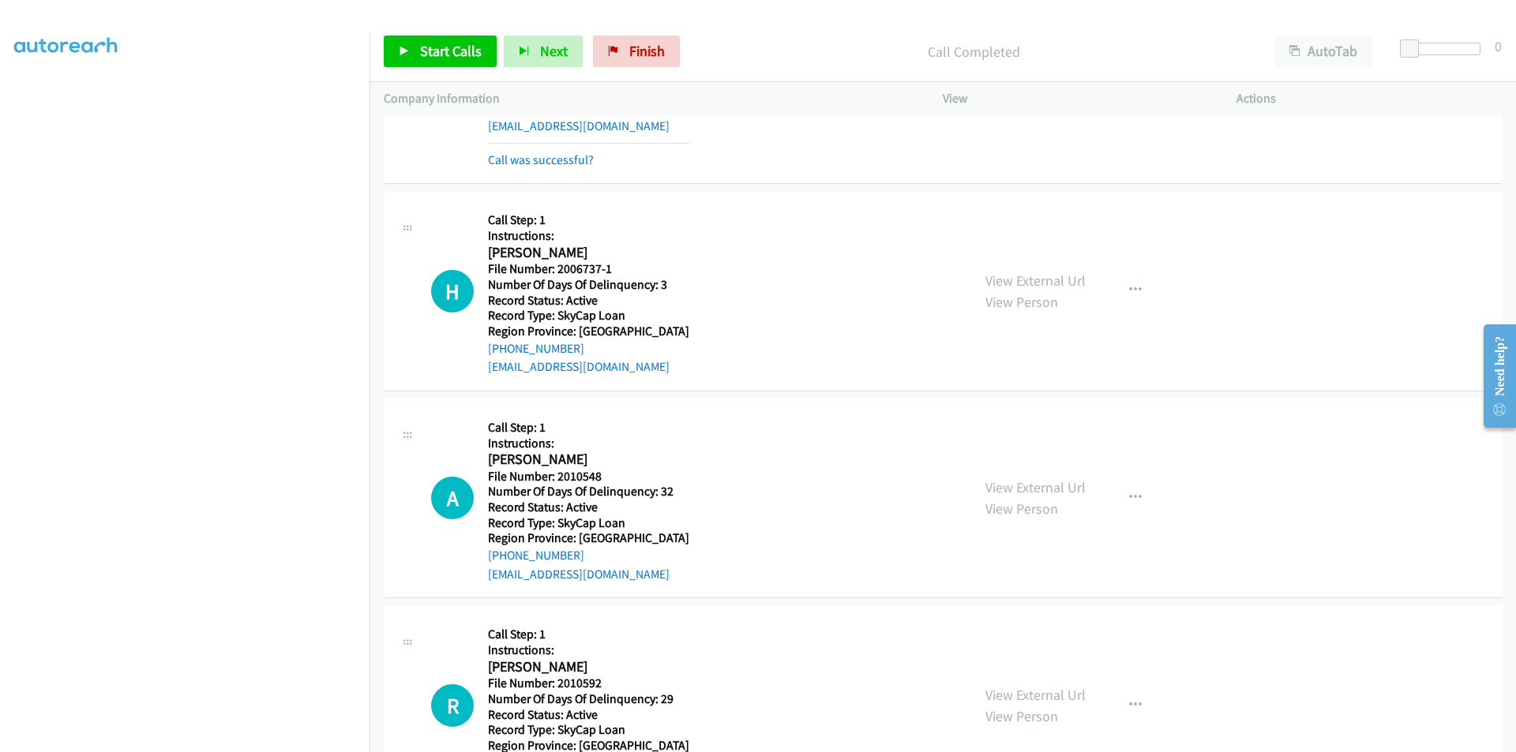
scroll to position [947, 0]
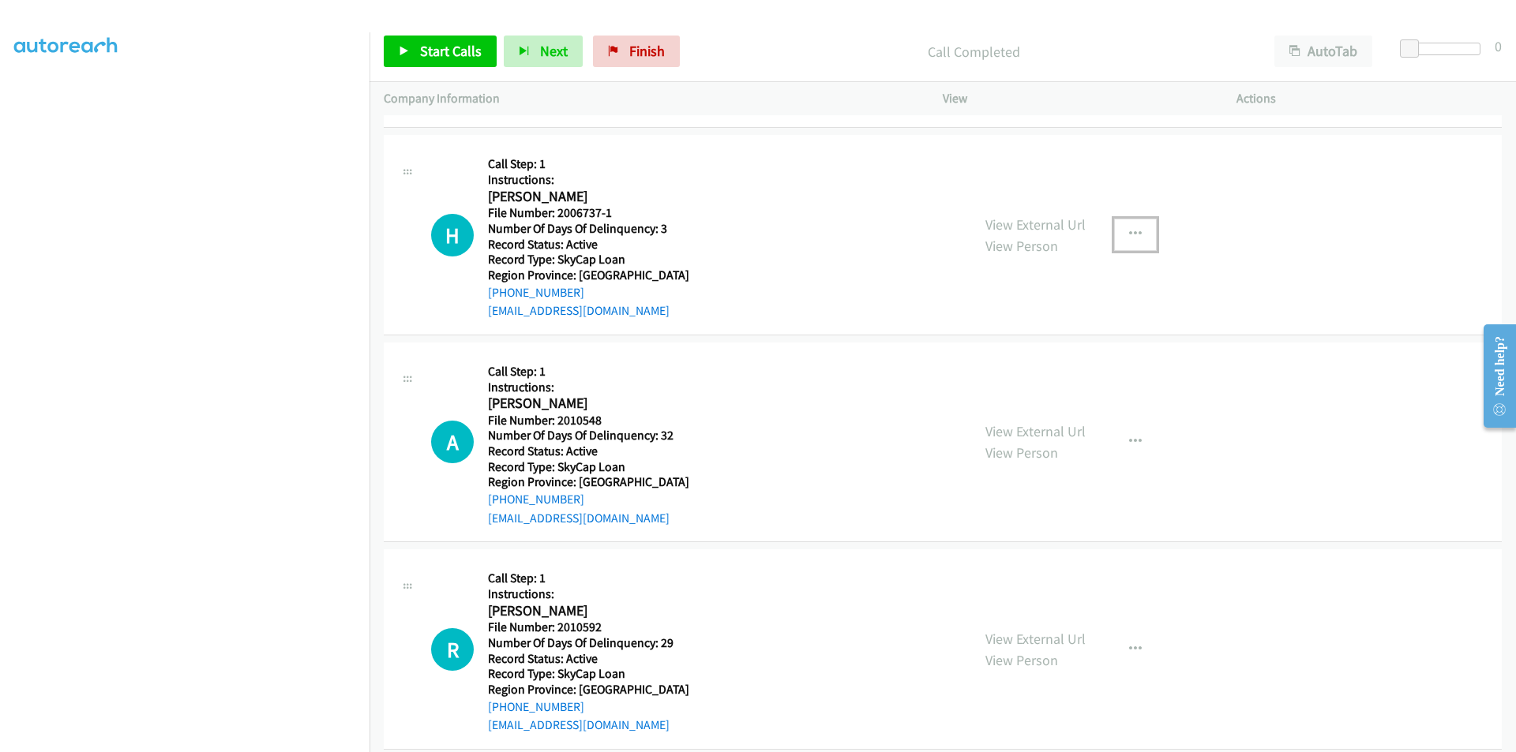
click at [1129, 233] on icon "button" at bounding box center [1135, 234] width 13 height 13
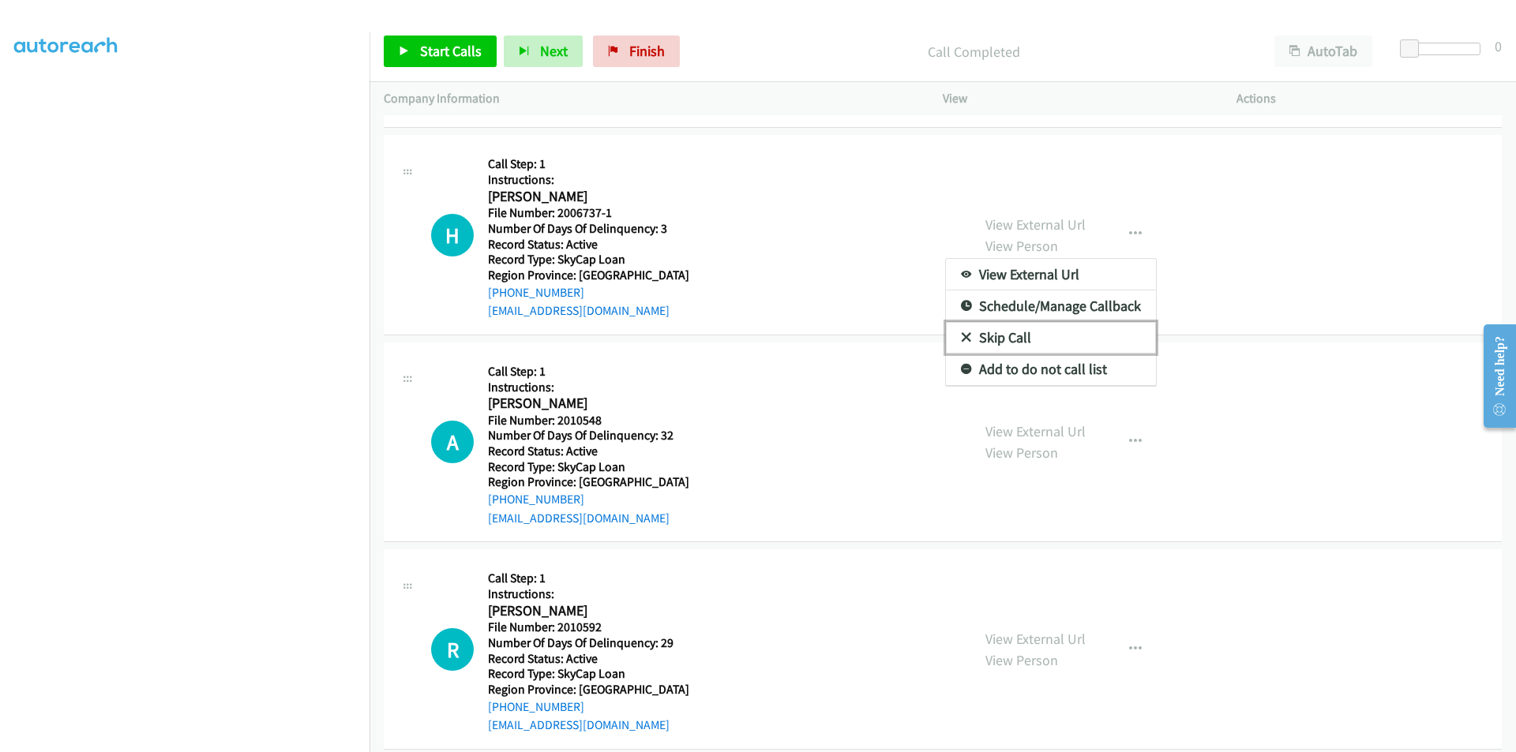
click link "Skip Call"
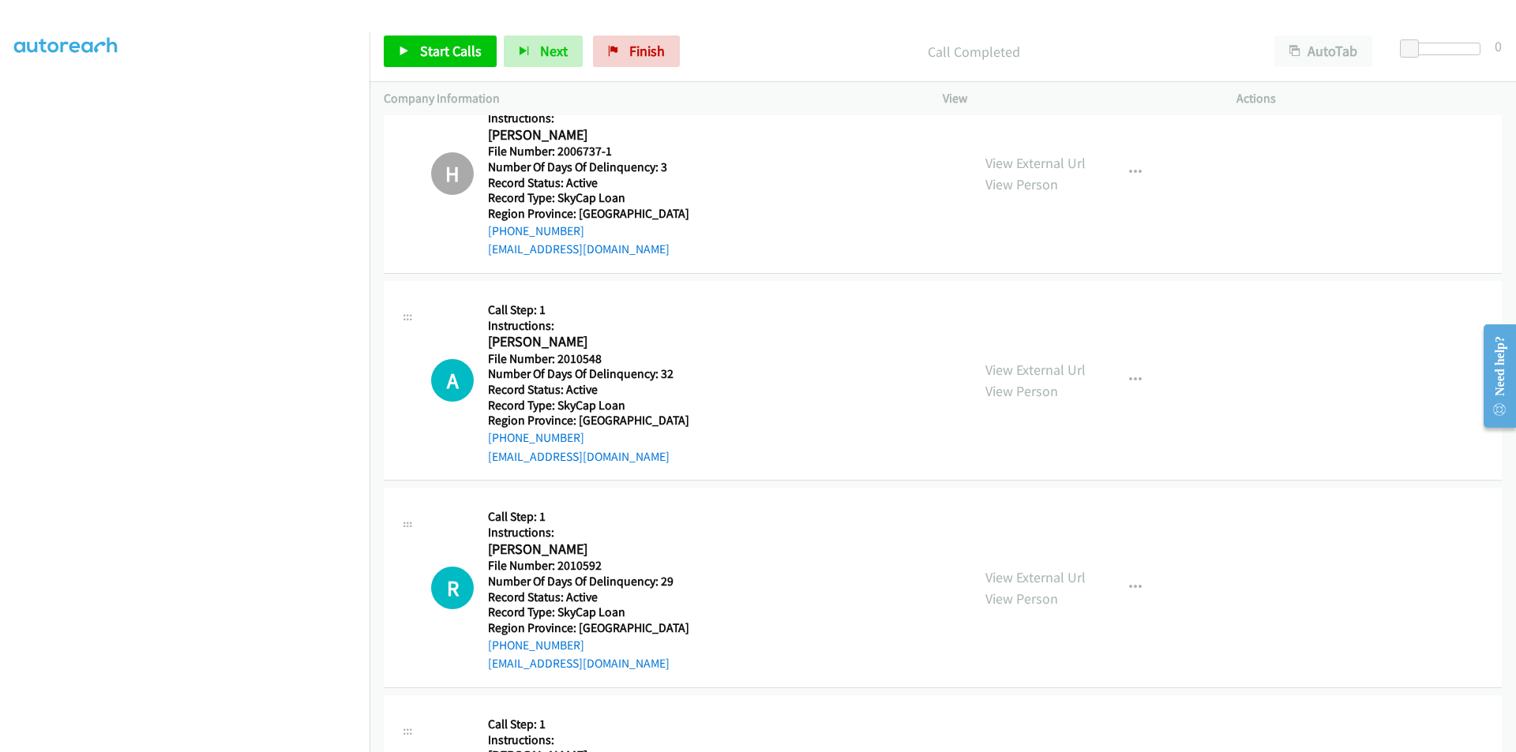
scroll to position [1105, 0]
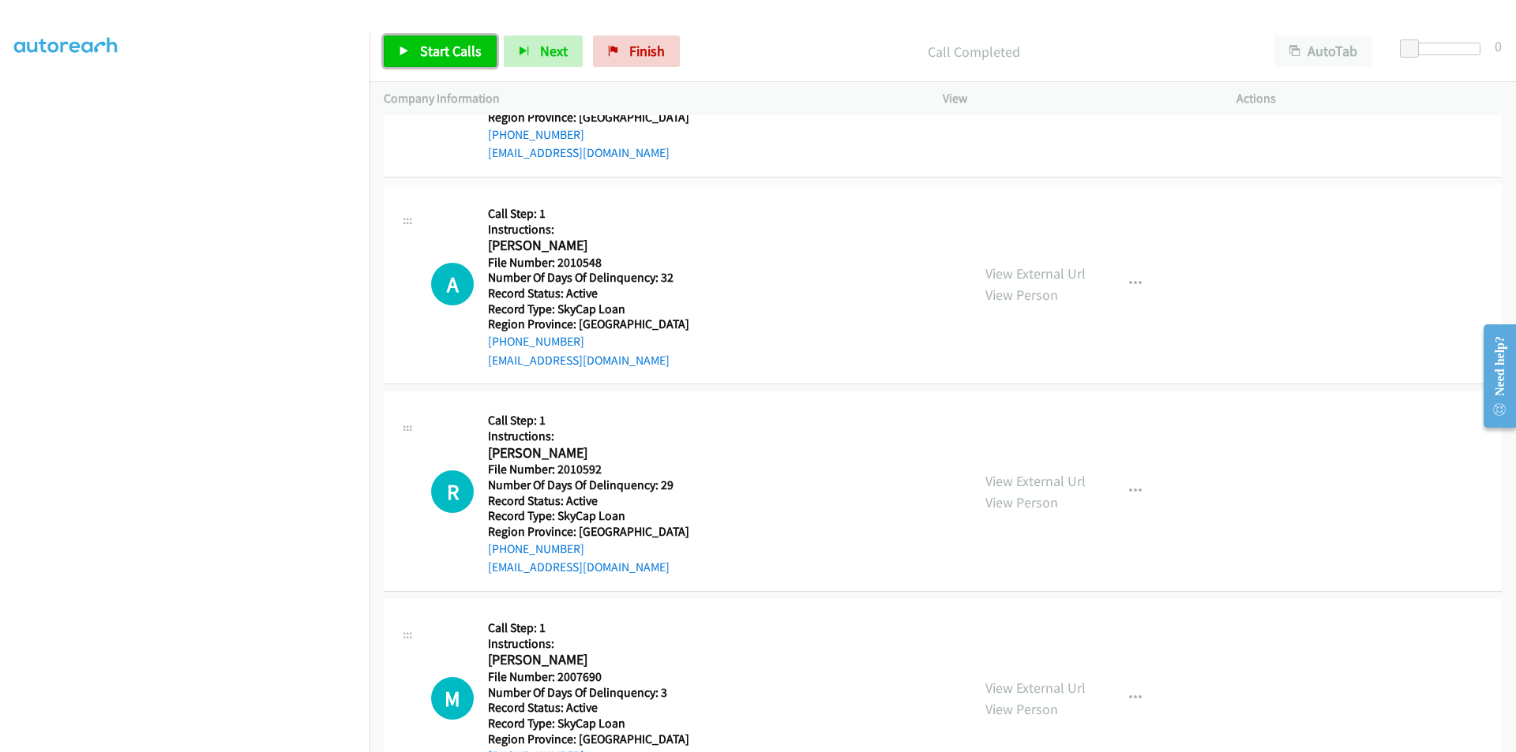
click span "Start Calls"
click span "Pause"
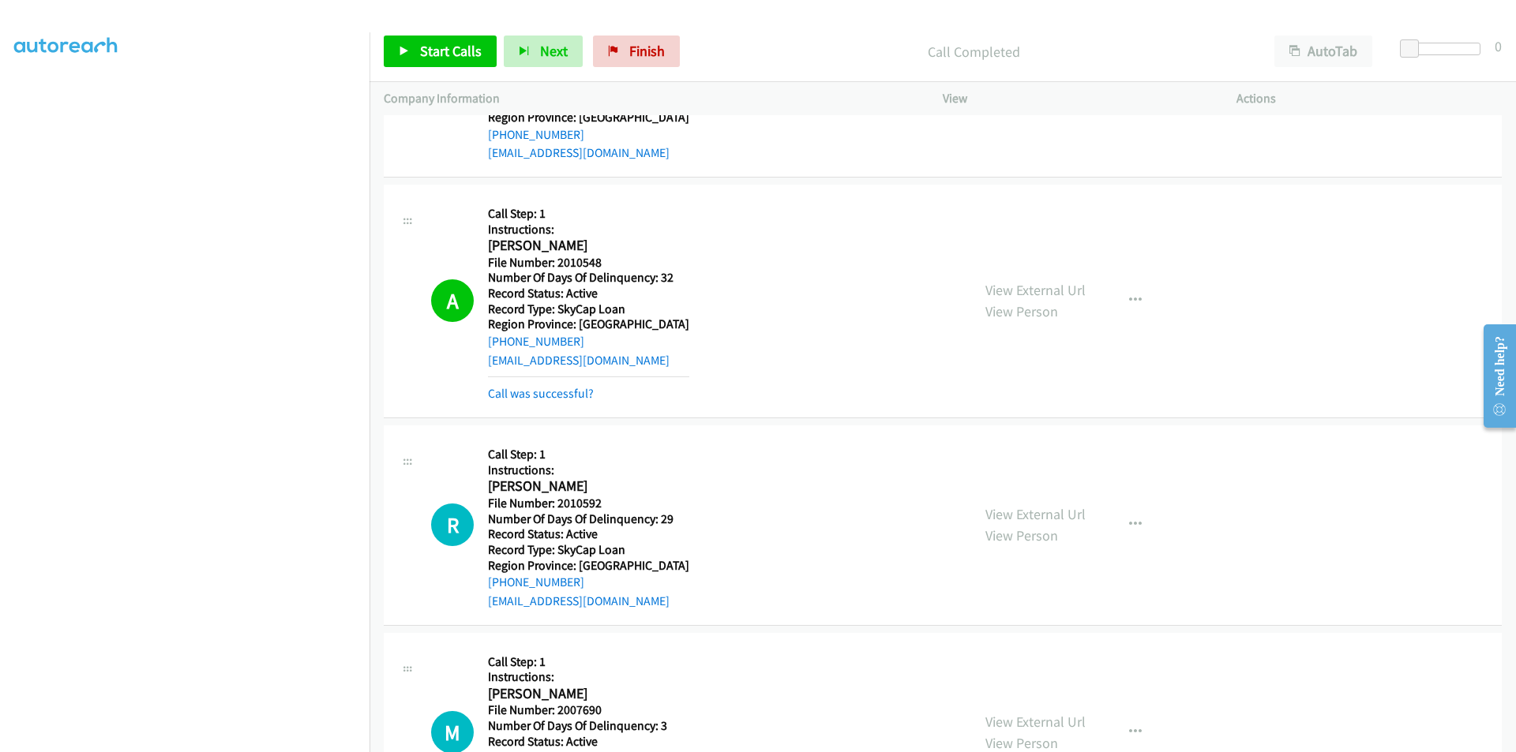
scroll to position [1342, 0]
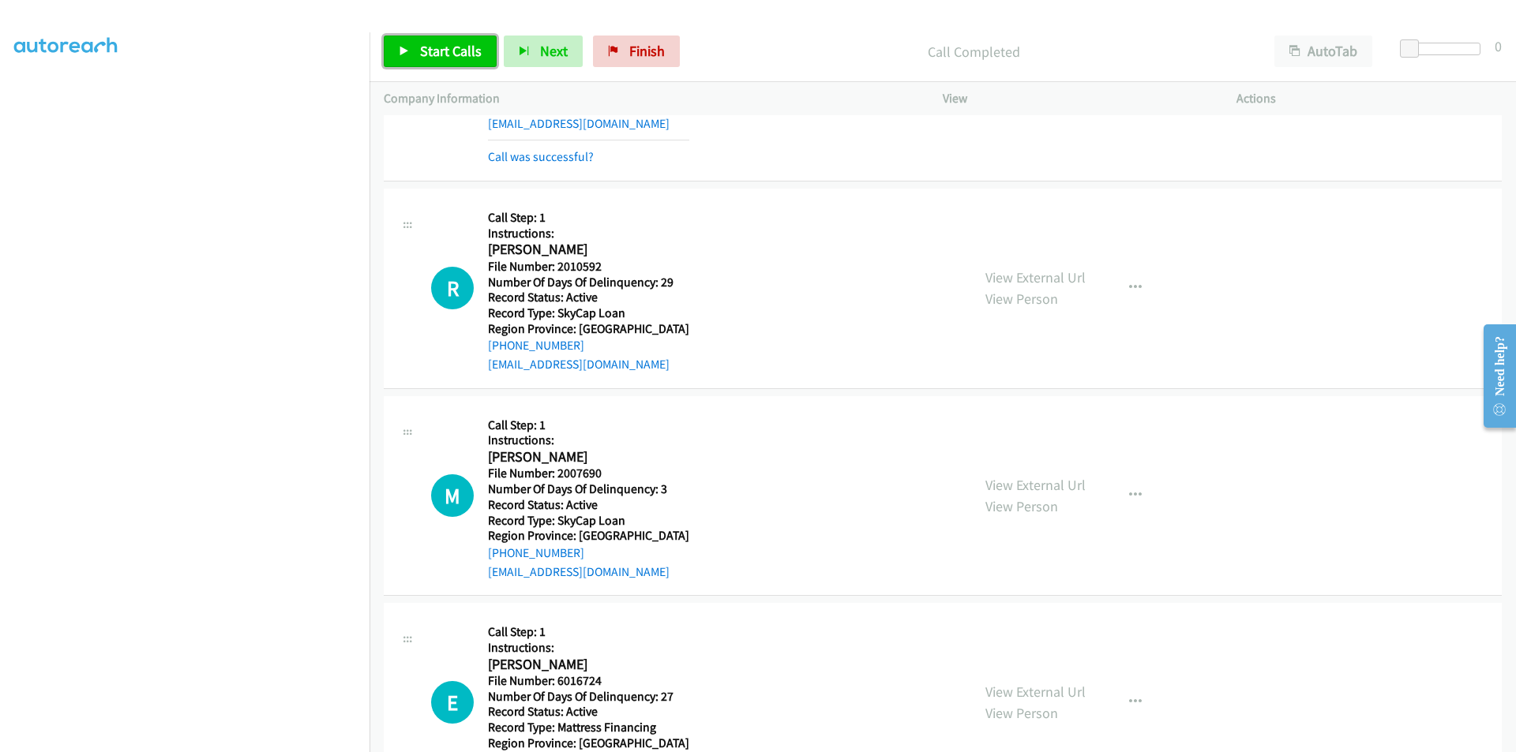
click link "Start Calls"
click link "Pause"
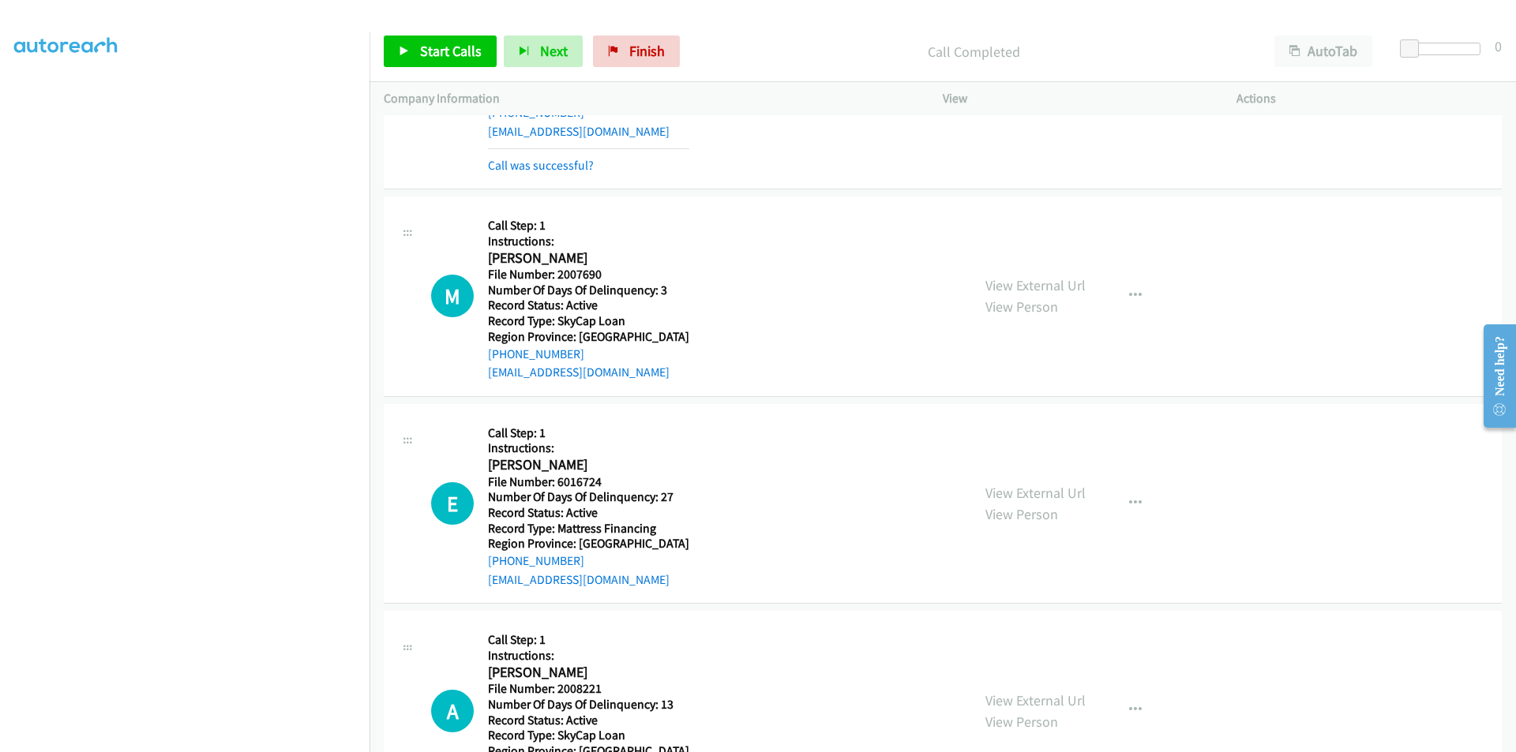
scroll to position [1579, 0]
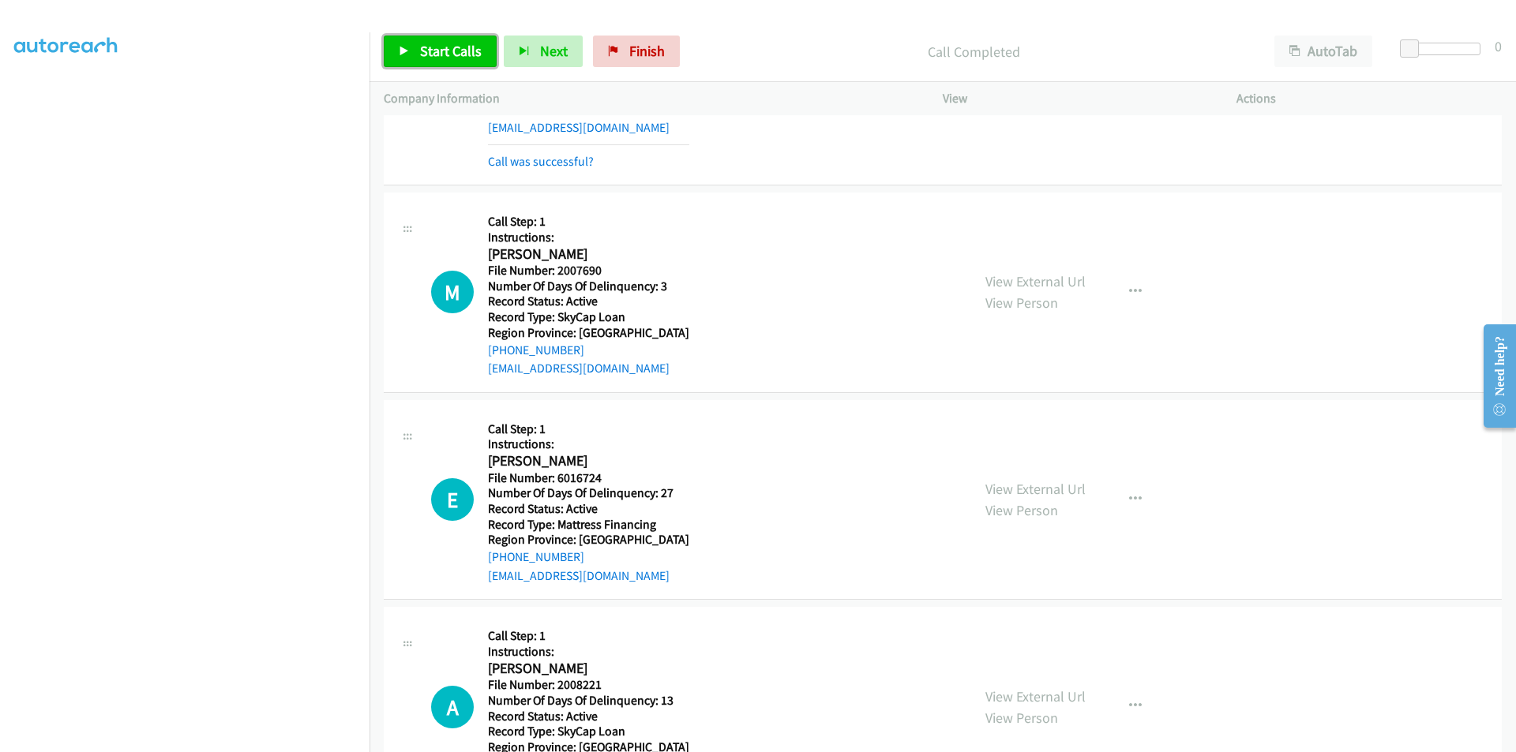
click span "Start Calls"
click span "Pause"
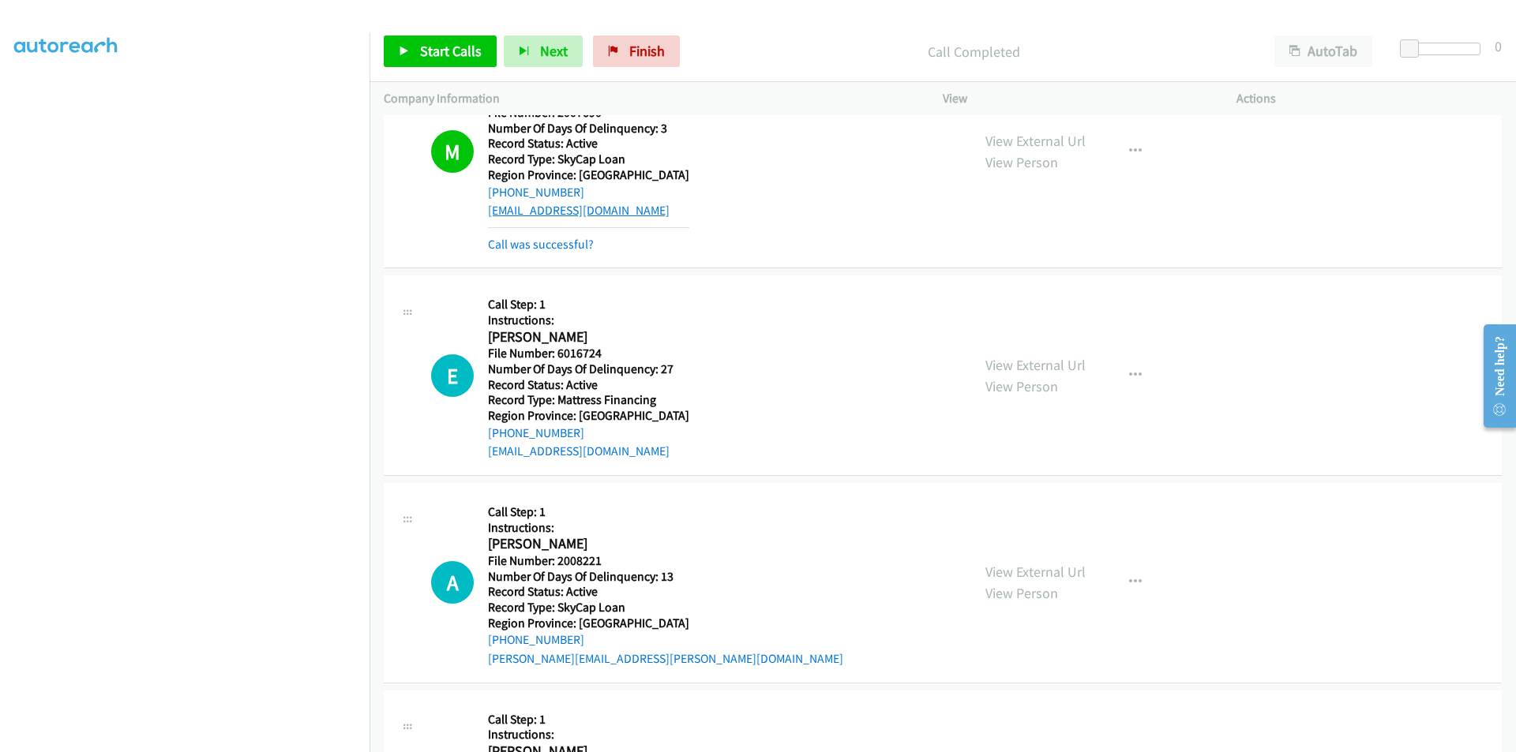
scroll to position [1895, 0]
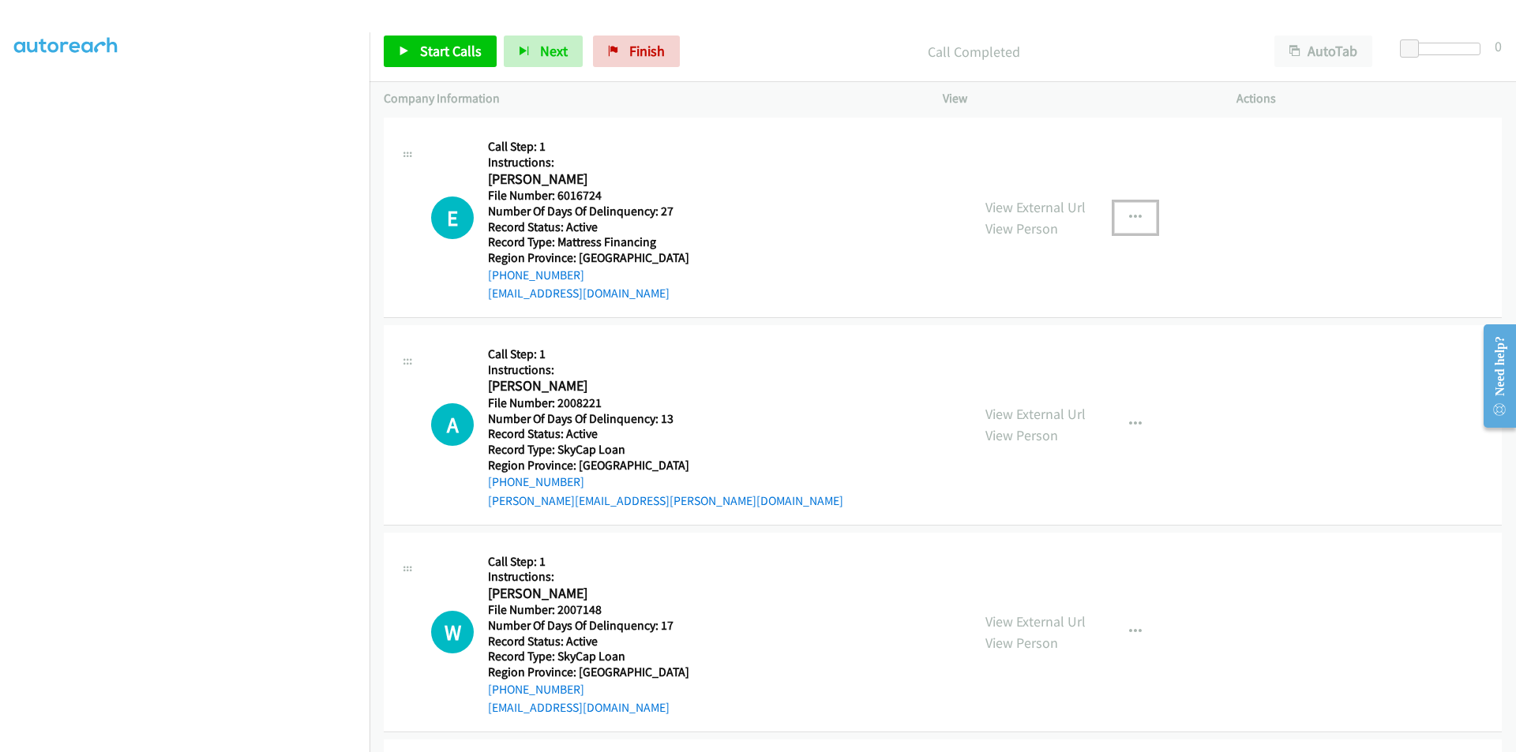
click icon "button"
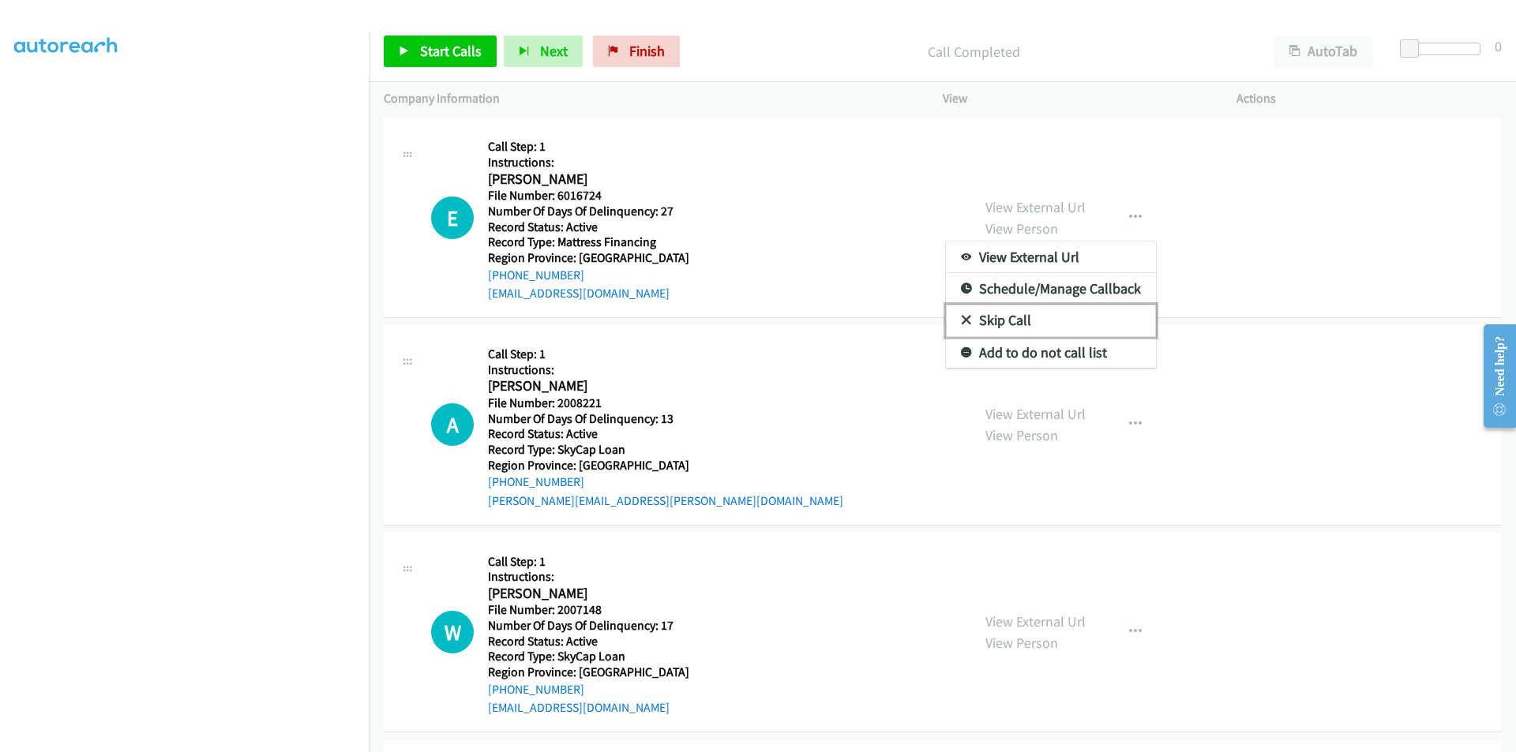
click link "Skip Call"
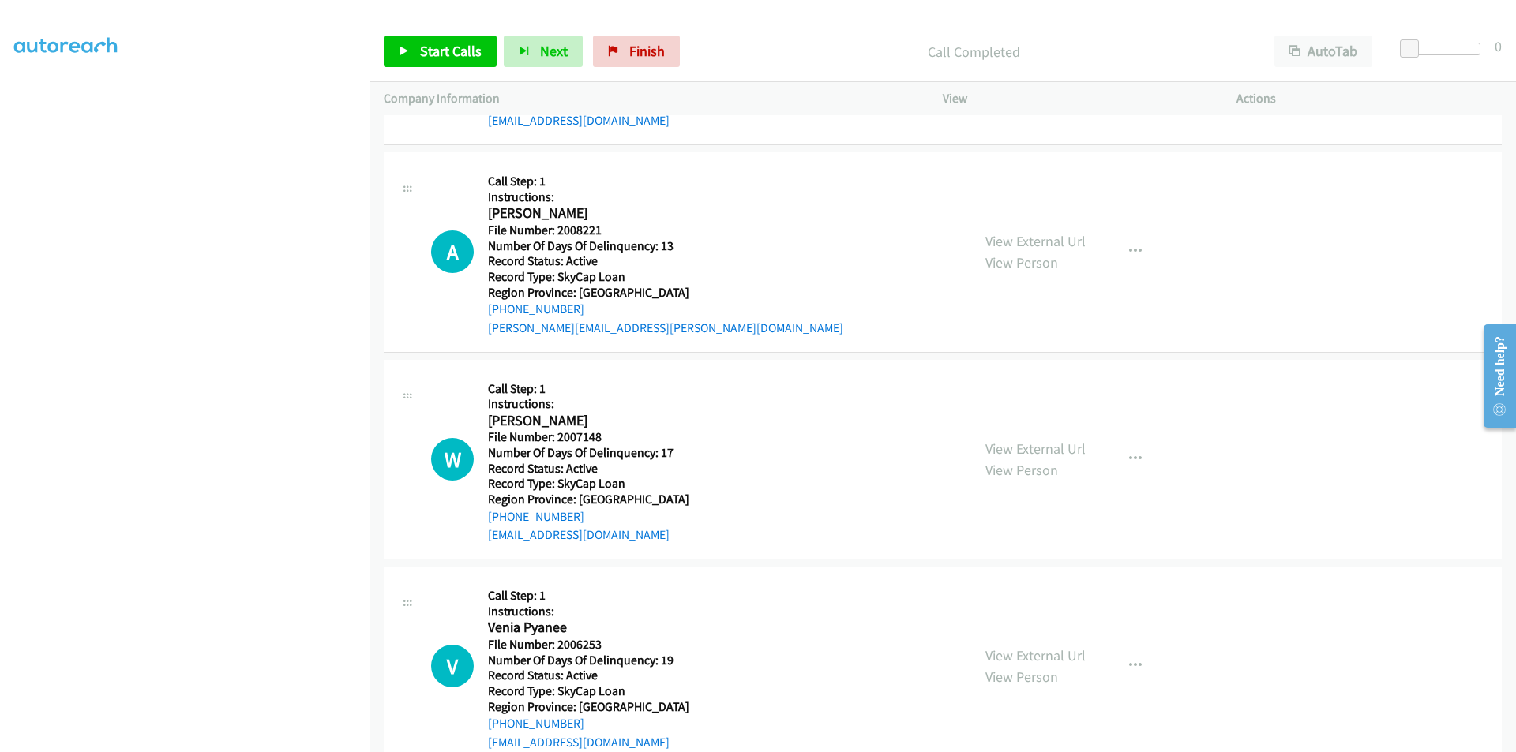
scroll to position [2106, 0]
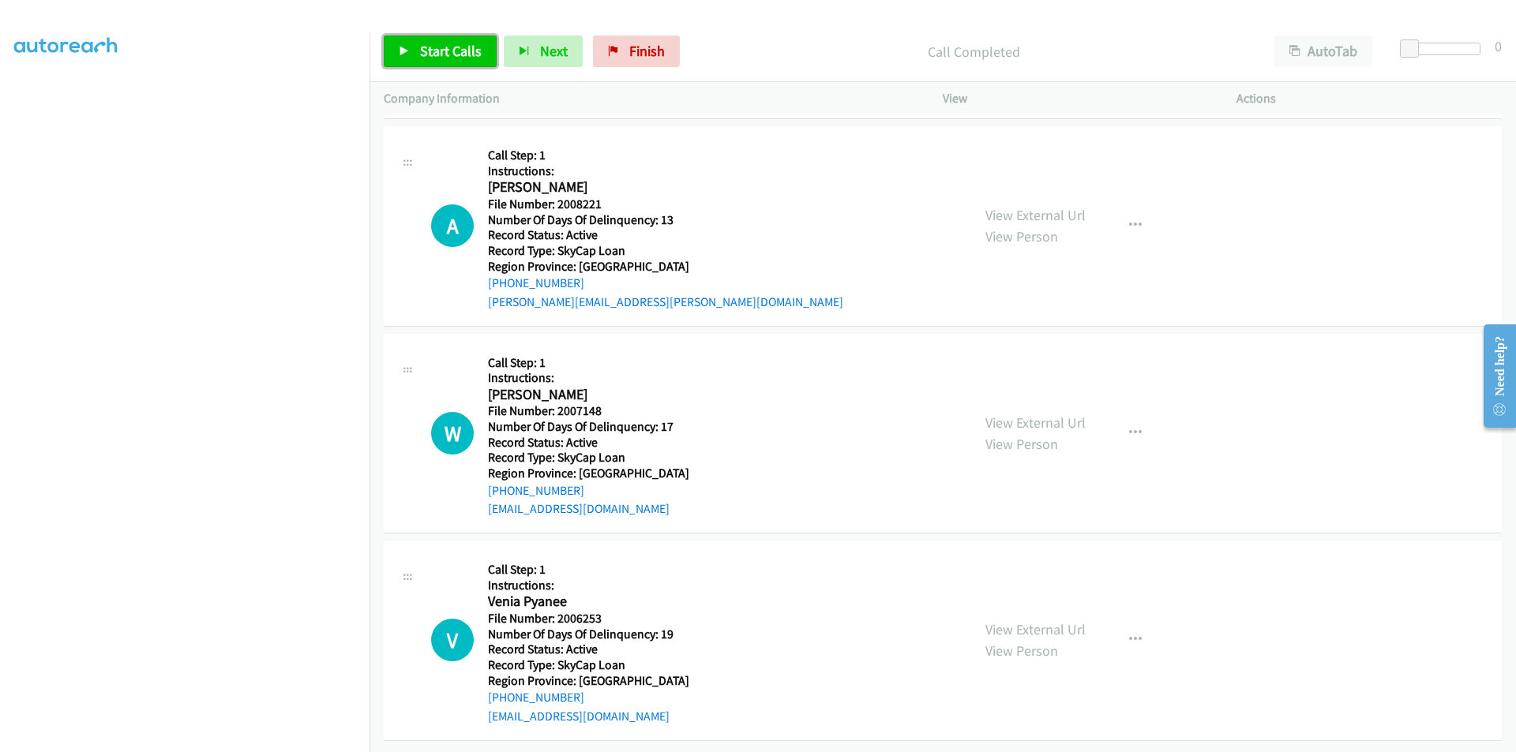
click span "Start Calls"
click link "Pause"
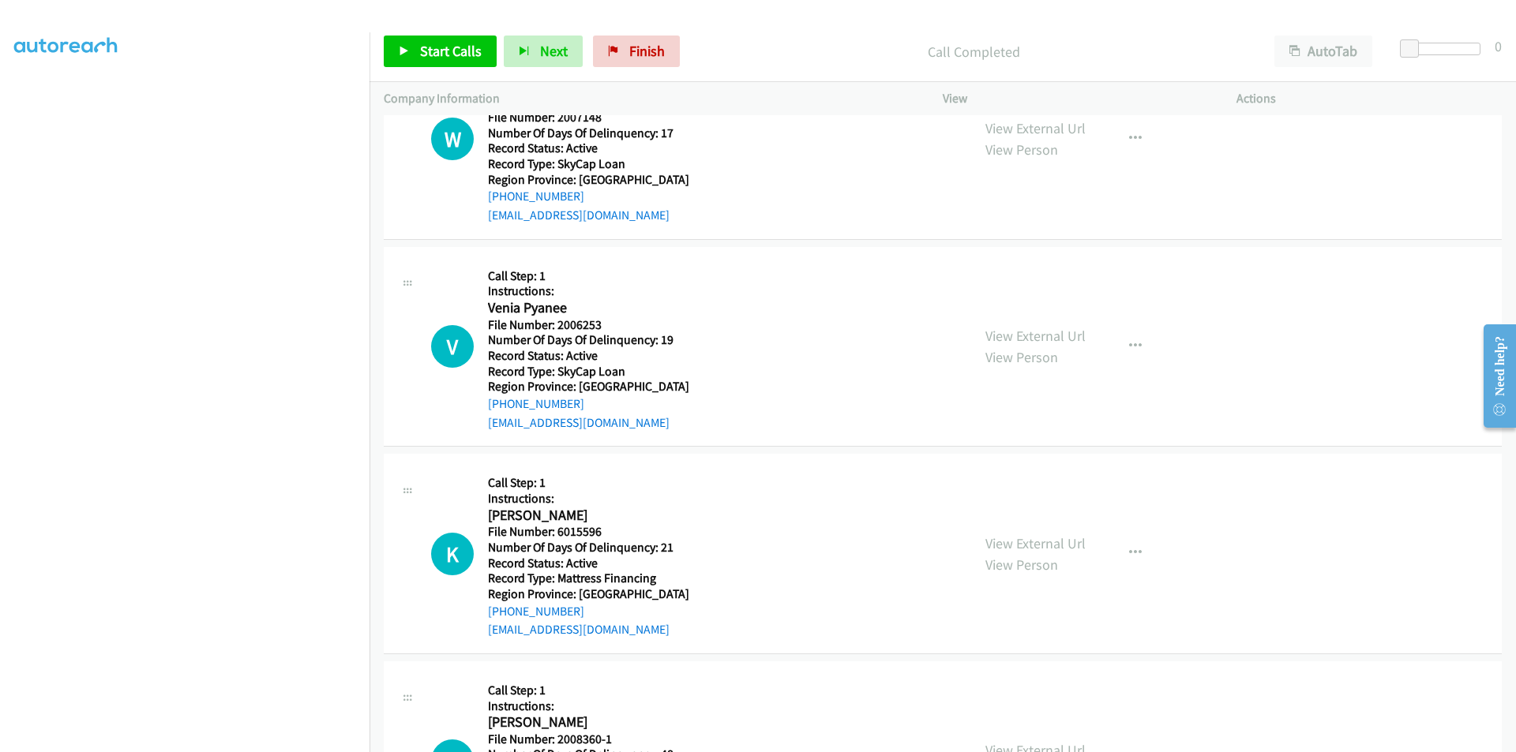
scroll to position [2343, 0]
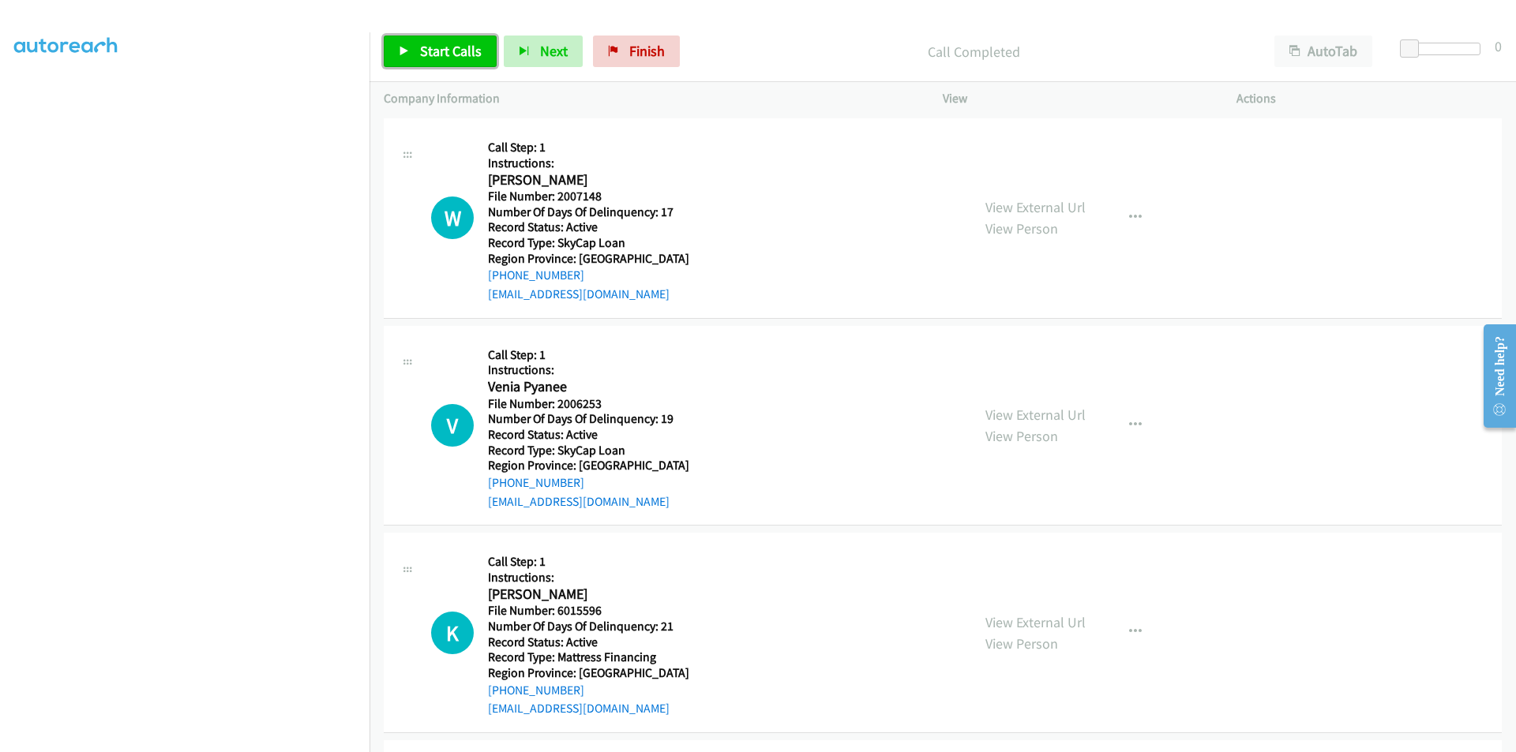
click span "Start Calls"
click span "Pause"
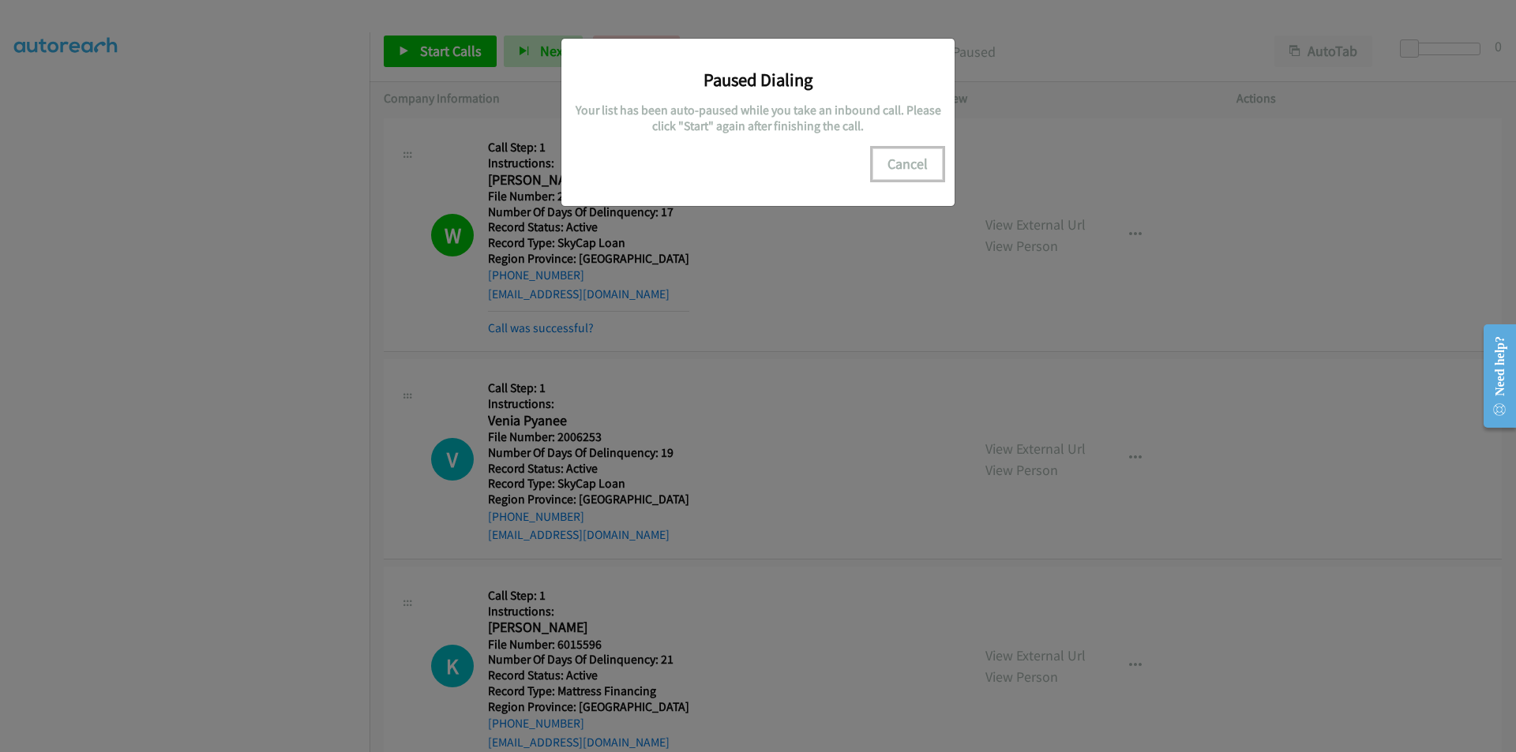
drag, startPoint x: 891, startPoint y: 156, endPoint x: 877, endPoint y: 169, distance: 19.0
click button "Cancel"
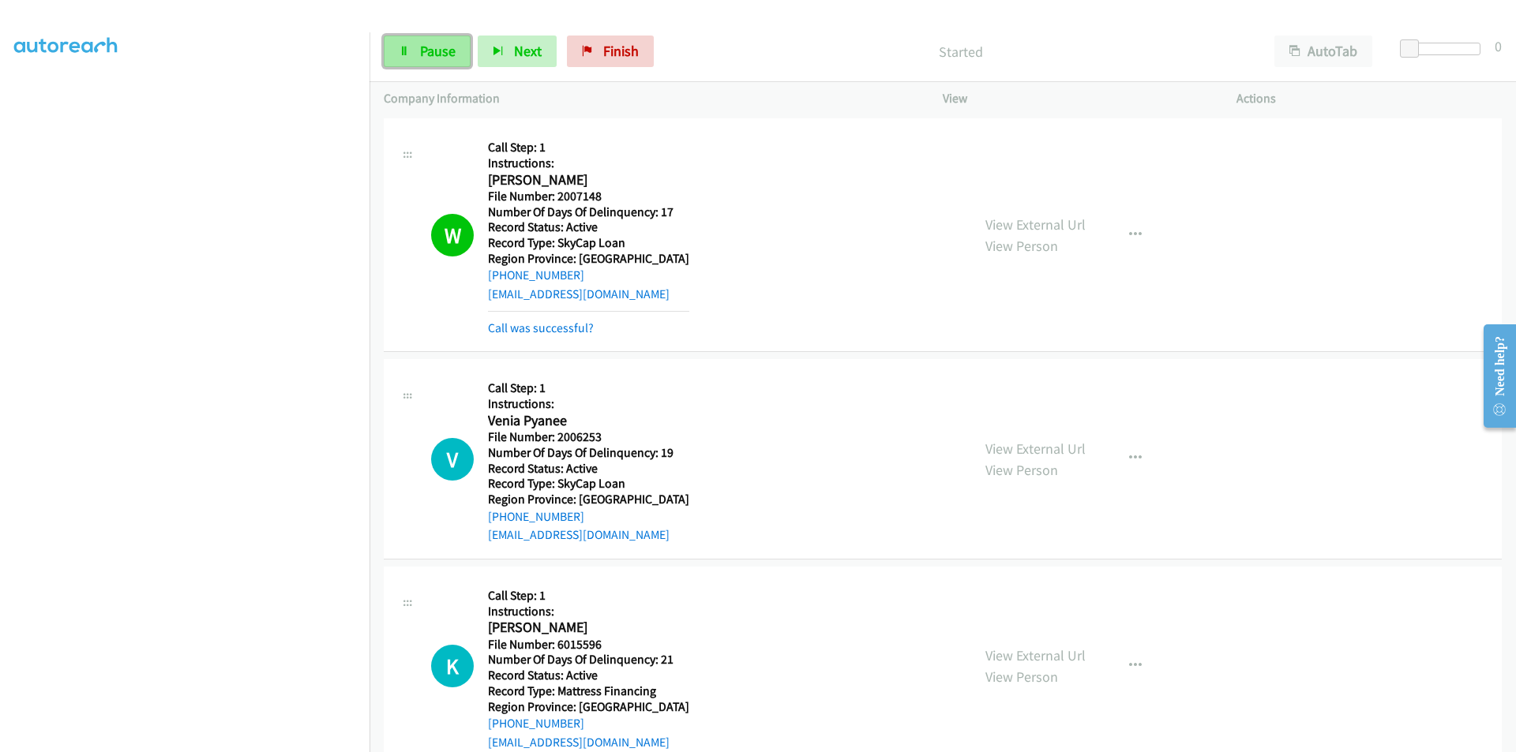
click span "Pause"
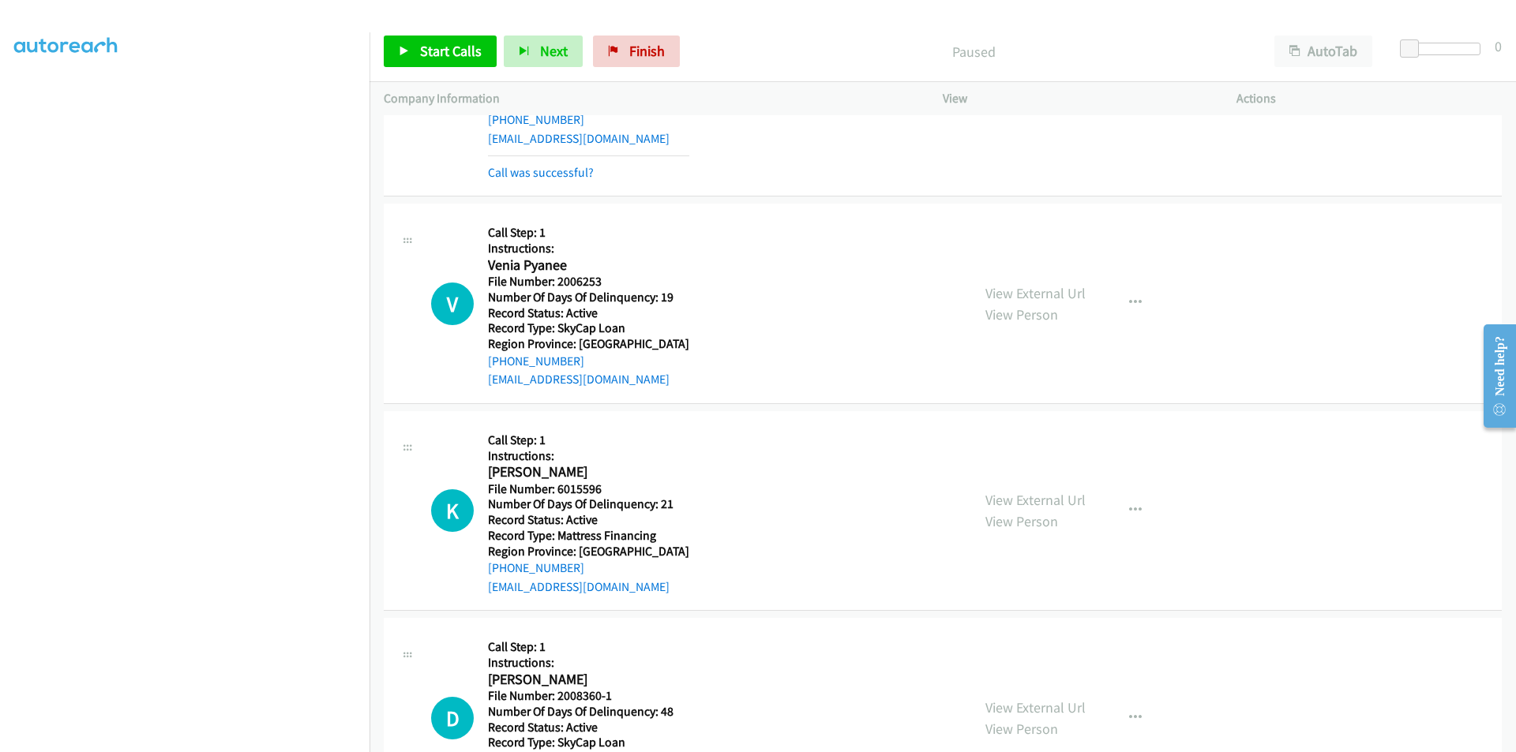
scroll to position [2501, 0]
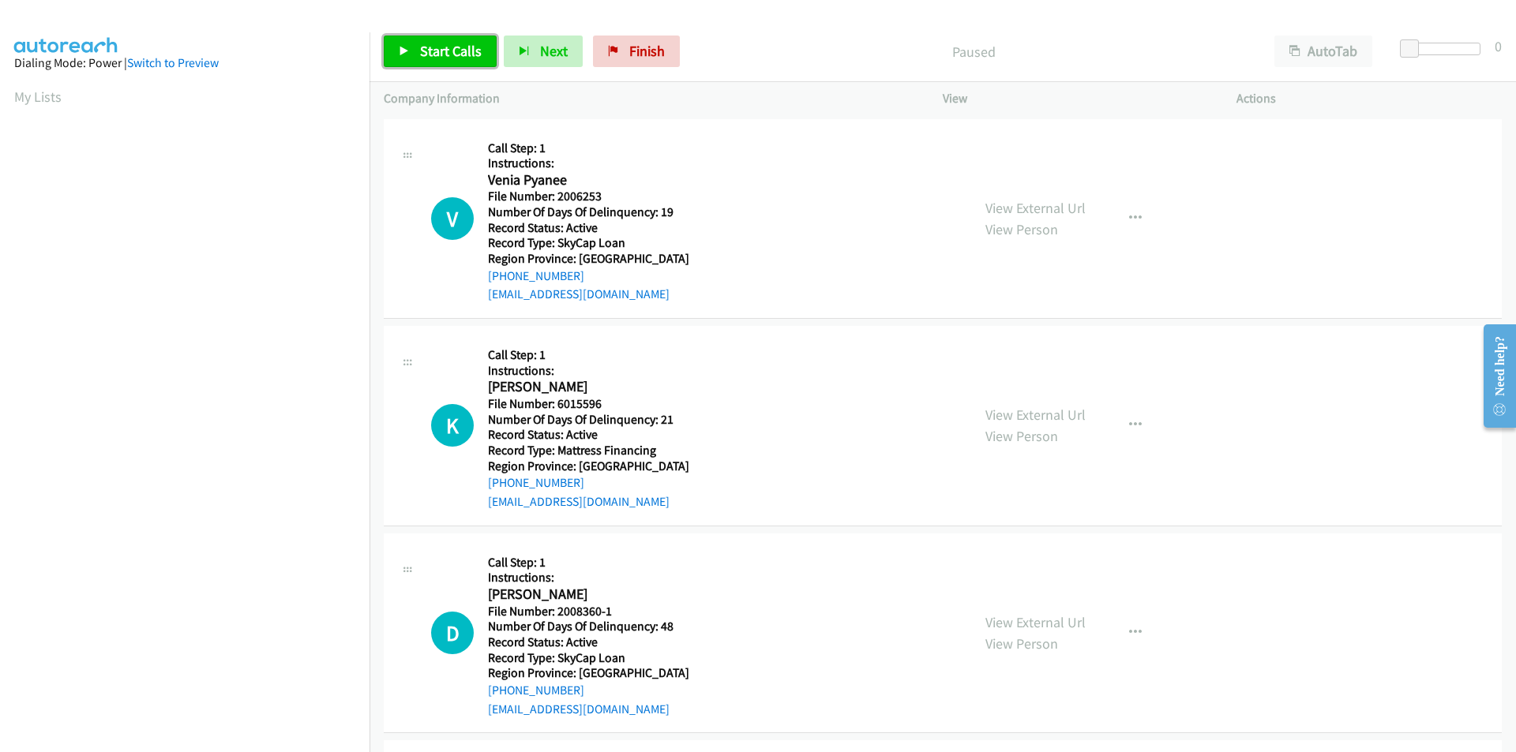
click at [462, 44] on span "Start Calls" at bounding box center [451, 51] width 62 height 18
click at [455, 43] on link "Pause" at bounding box center [427, 52] width 87 height 32
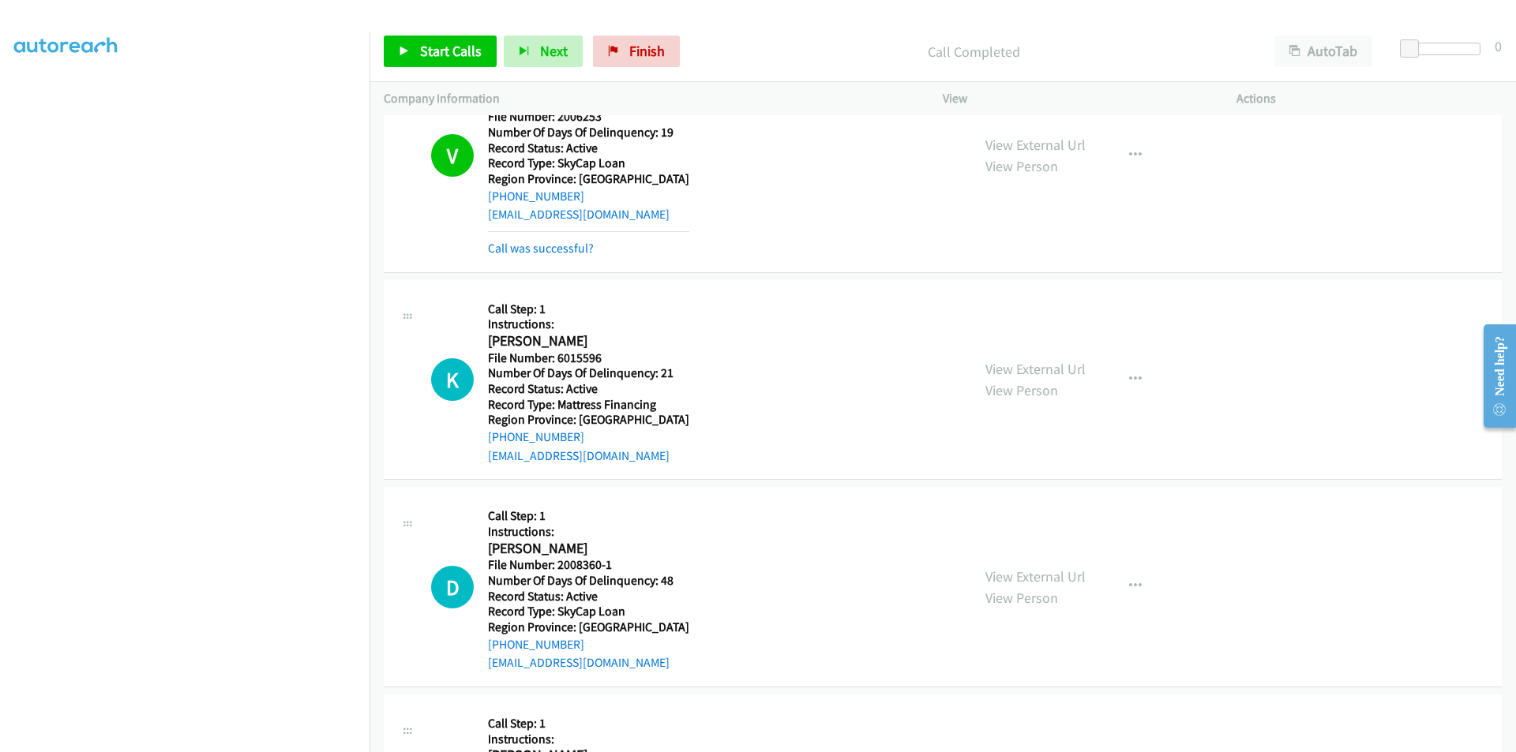
scroll to position [237, 0]
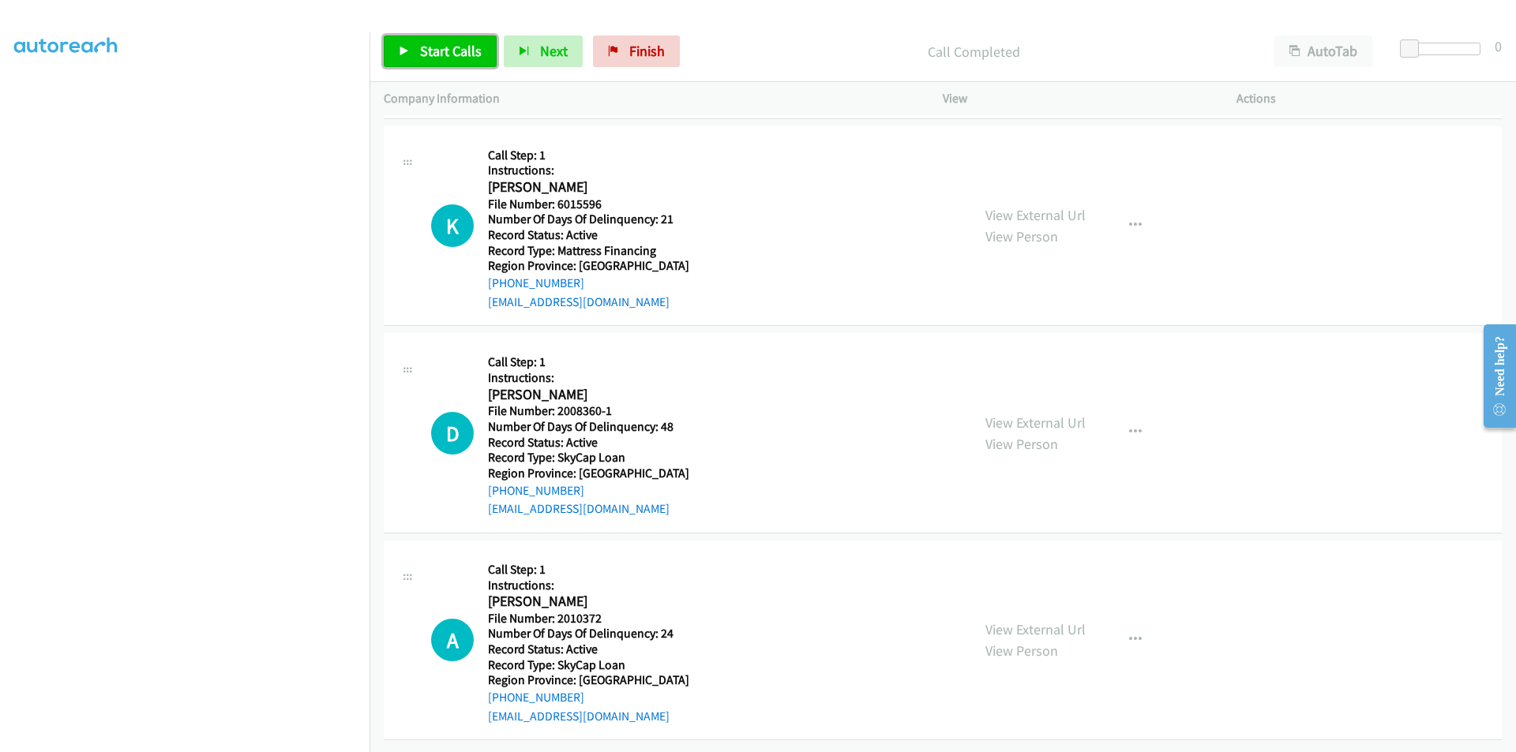
click at [433, 49] on span "Start Calls" at bounding box center [451, 51] width 62 height 18
click at [433, 49] on span "Pause" at bounding box center [438, 51] width 36 height 18
click at [1137, 227] on button "button" at bounding box center [1135, 227] width 43 height 32
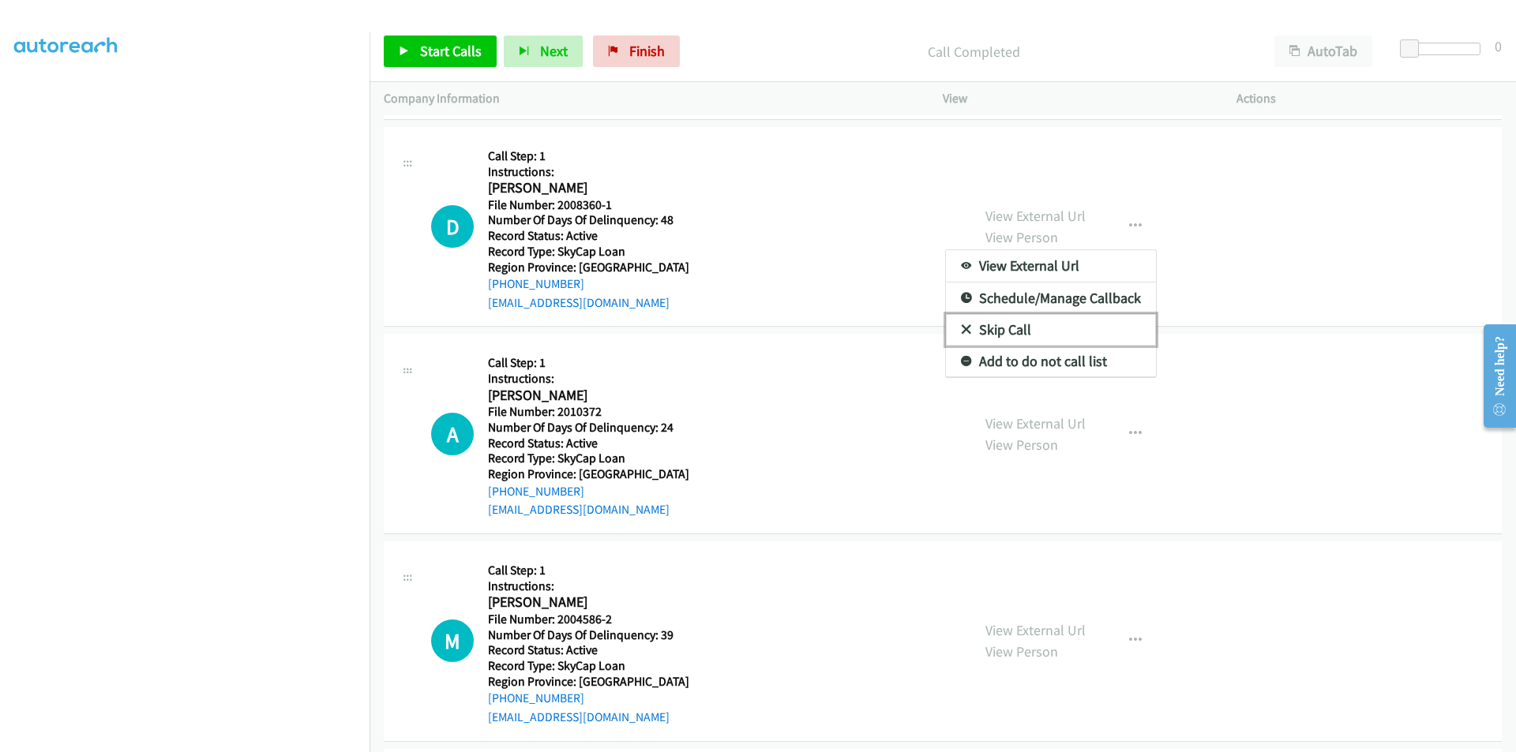
click at [1072, 324] on link "Skip Call" at bounding box center [1051, 330] width 210 height 32
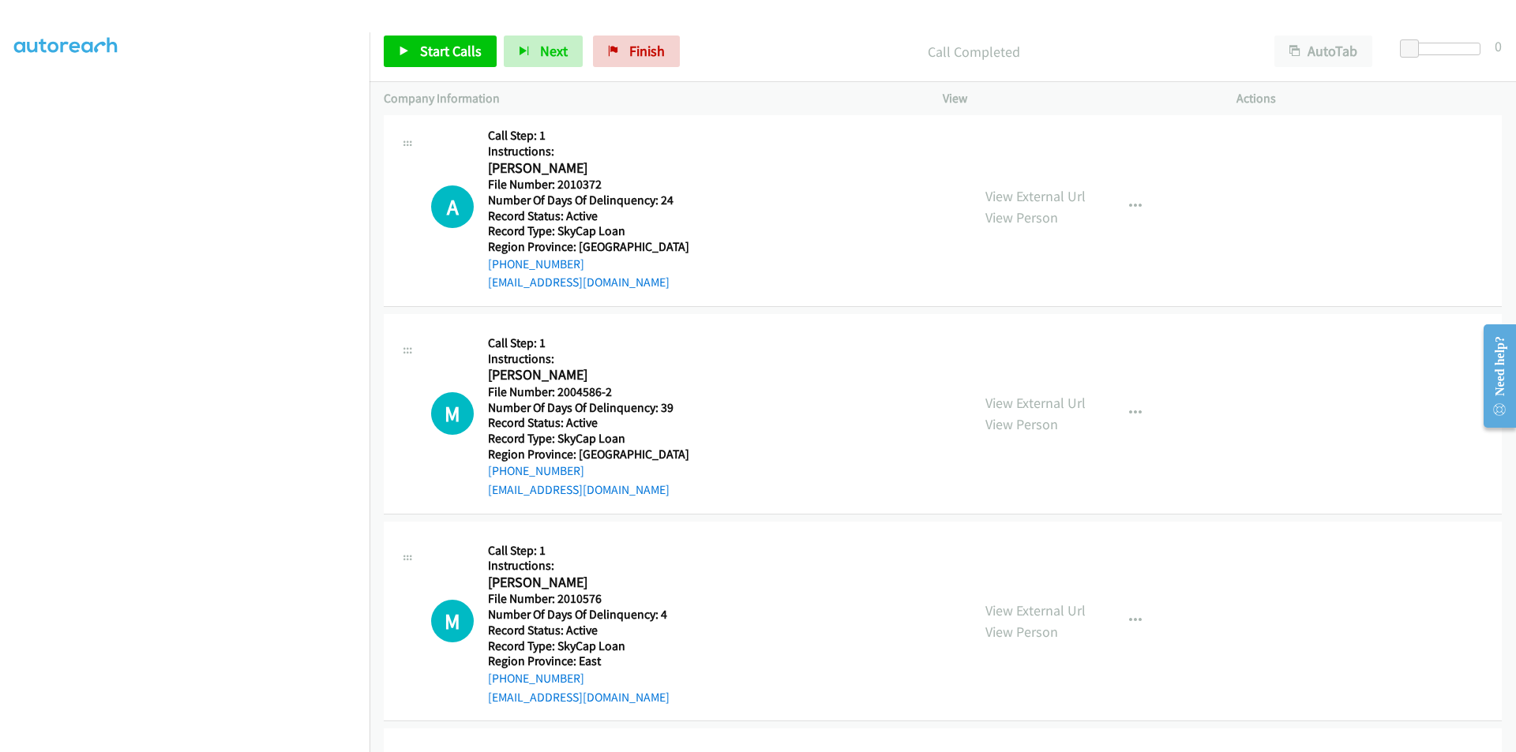
scroll to position [711, 0]
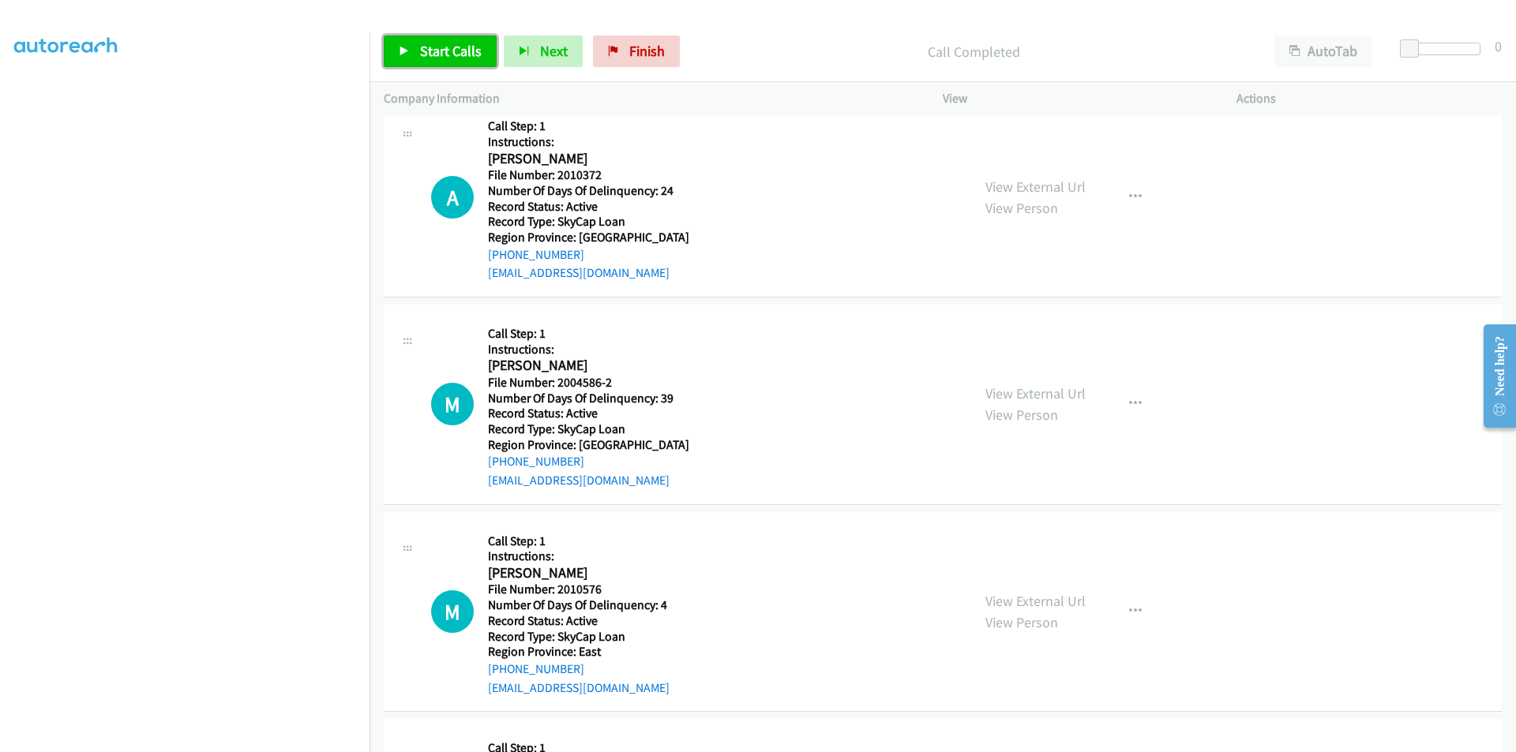
click at [455, 47] on span "Start Calls" at bounding box center [451, 51] width 62 height 18
click at [455, 47] on link "Pause" at bounding box center [427, 52] width 87 height 32
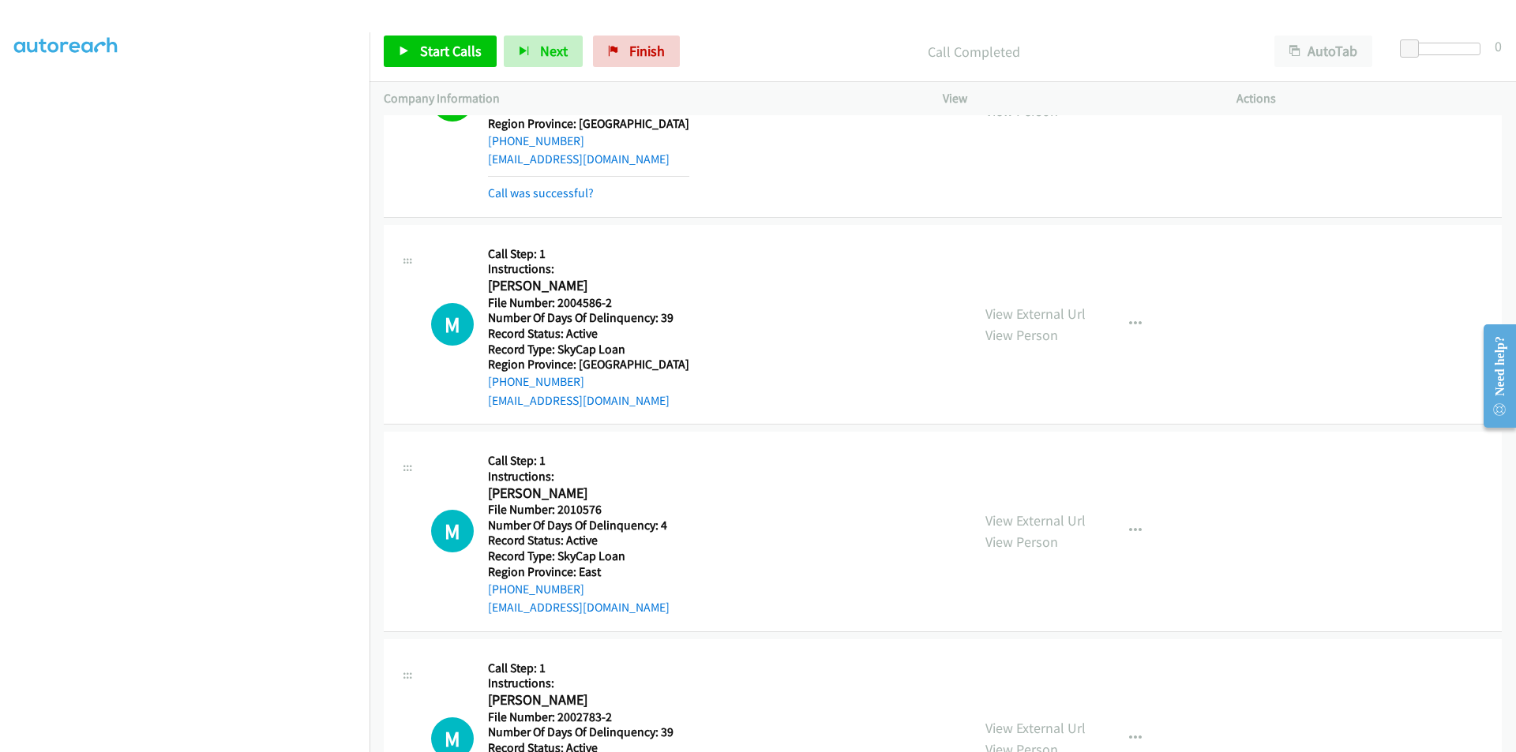
scroll to position [935, 0]
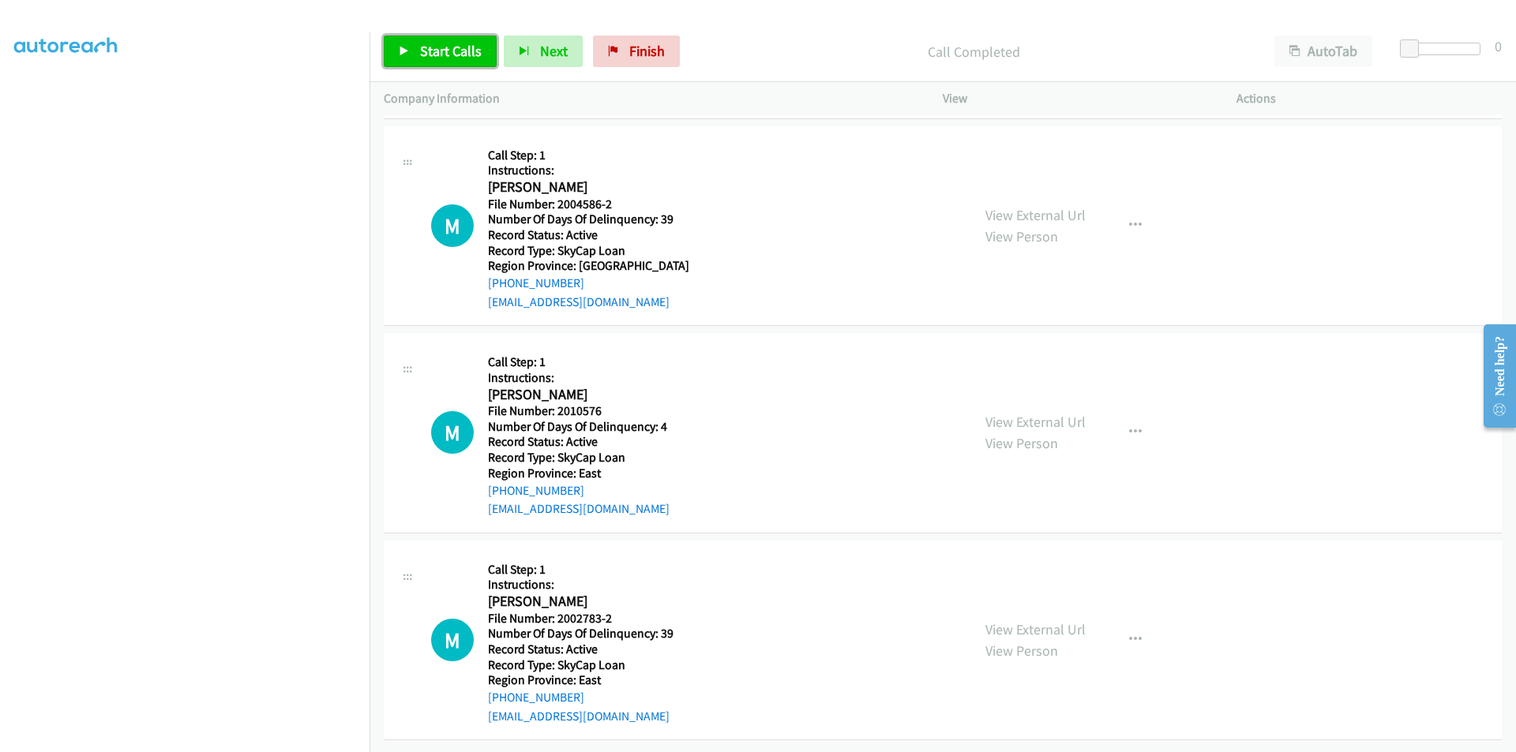
click at [444, 56] on span "Start Calls" at bounding box center [451, 51] width 62 height 18
click at [446, 51] on span "Pause" at bounding box center [438, 51] width 36 height 18
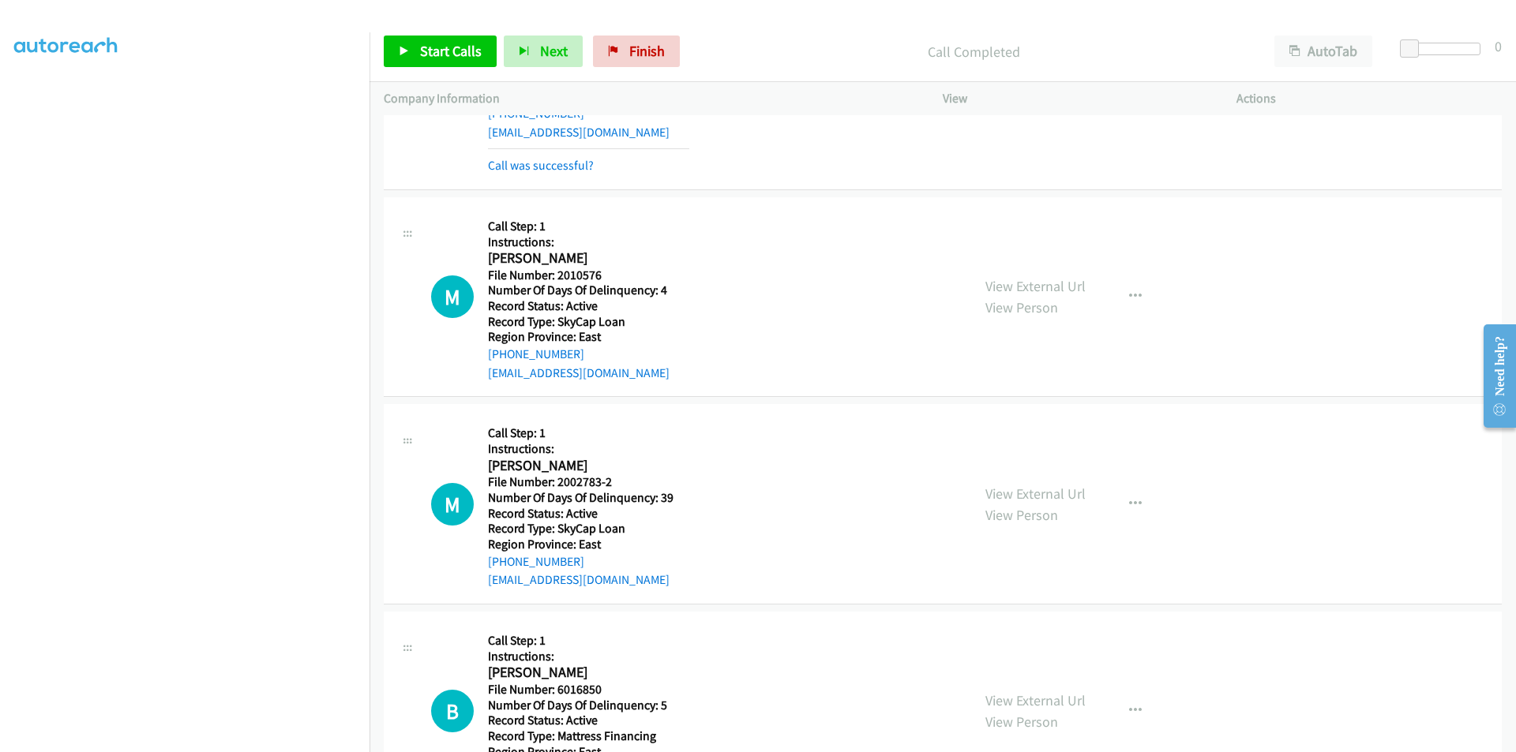
scroll to position [1172, 0]
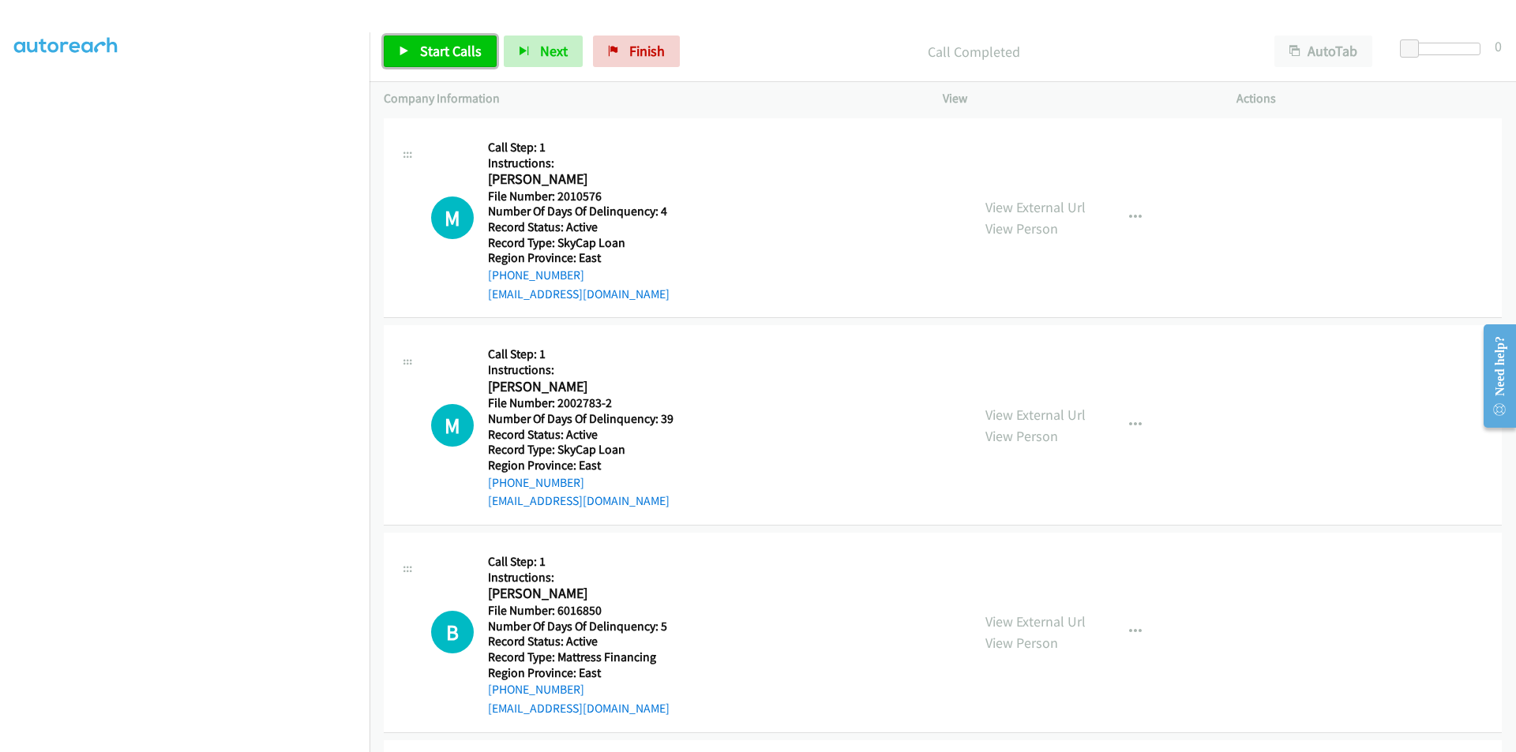
click at [441, 49] on span "Start Calls" at bounding box center [451, 51] width 62 height 18
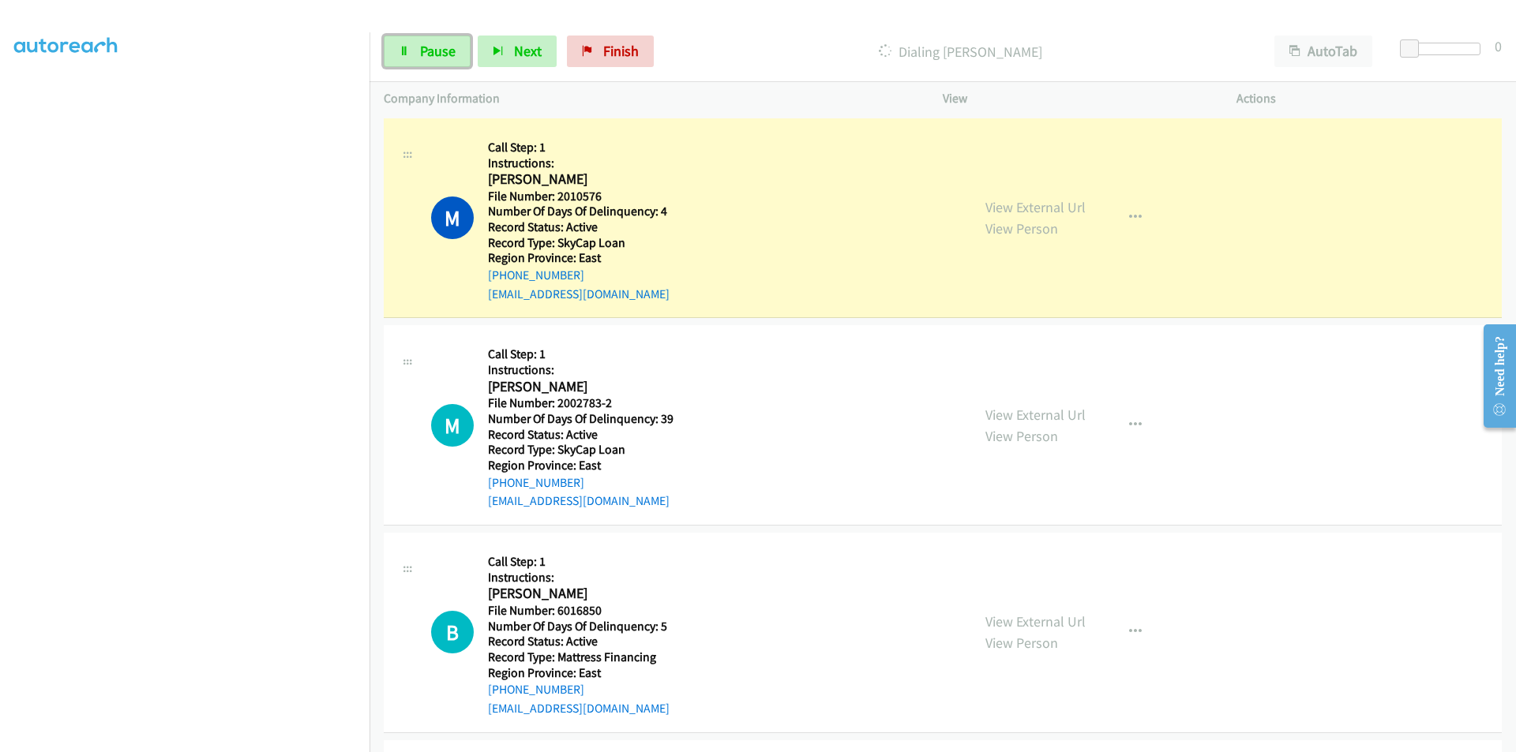
click at [441, 49] on span "Pause" at bounding box center [438, 51] width 36 height 18
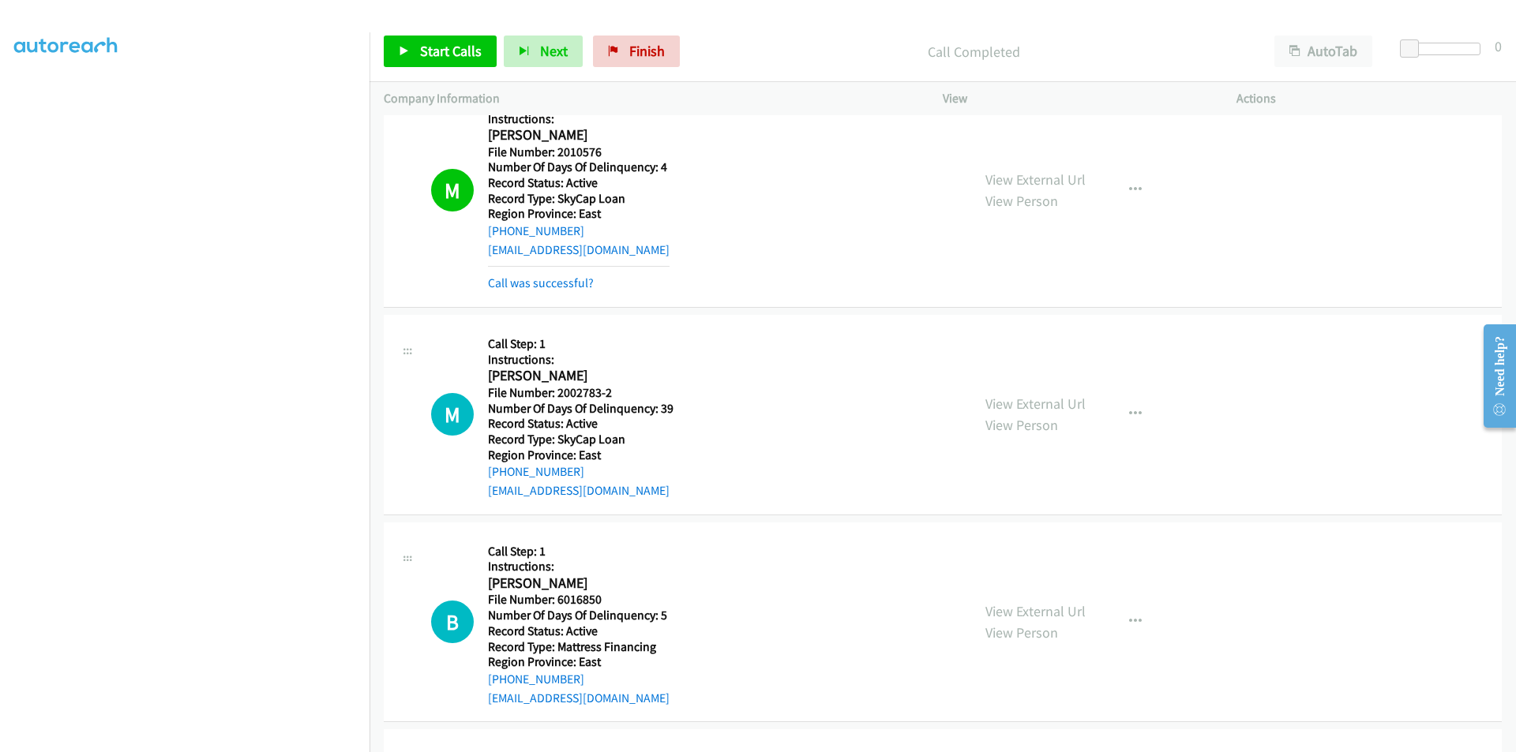
scroll to position [1409, 0]
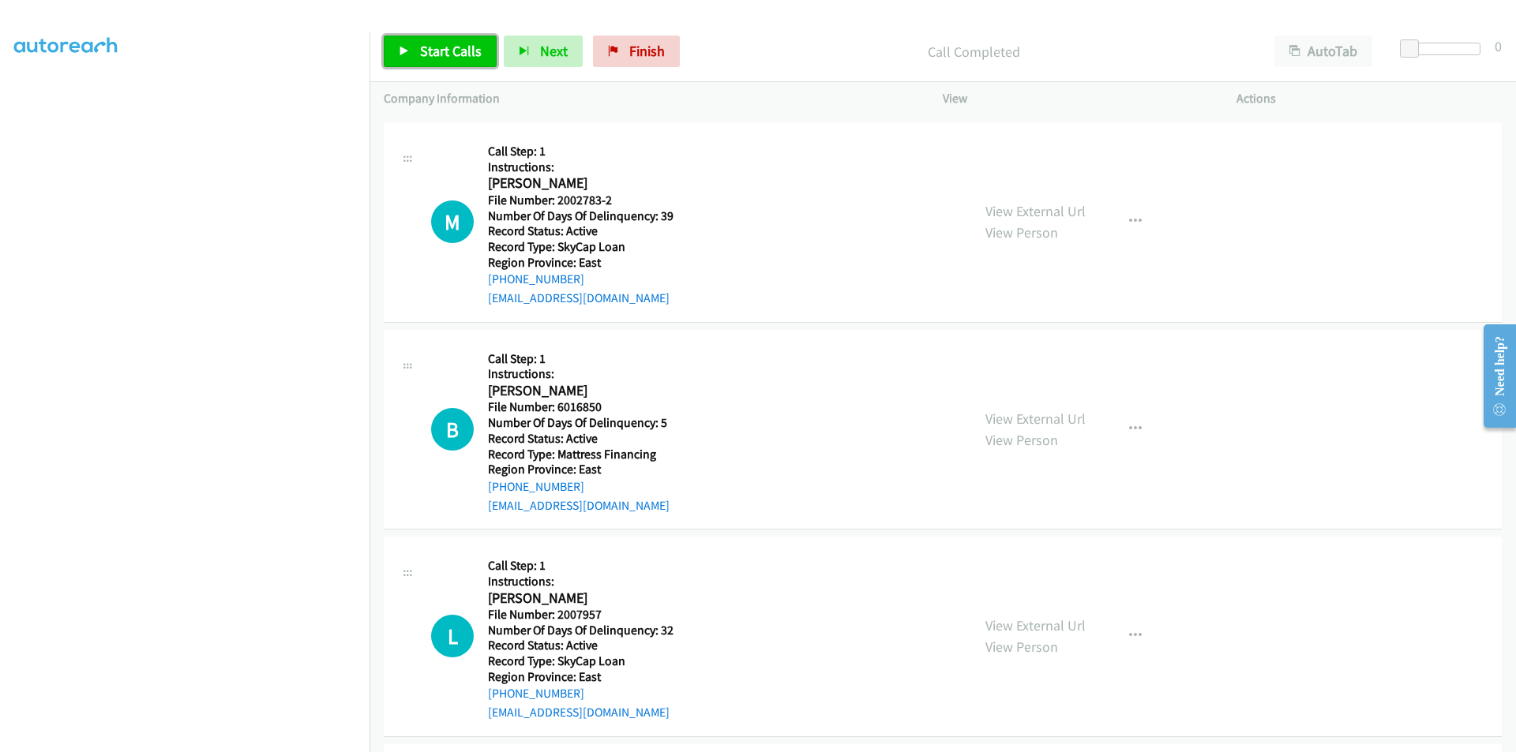
click at [443, 54] on span "Start Calls" at bounding box center [451, 51] width 62 height 18
click at [443, 47] on span "Pause" at bounding box center [438, 51] width 36 height 18
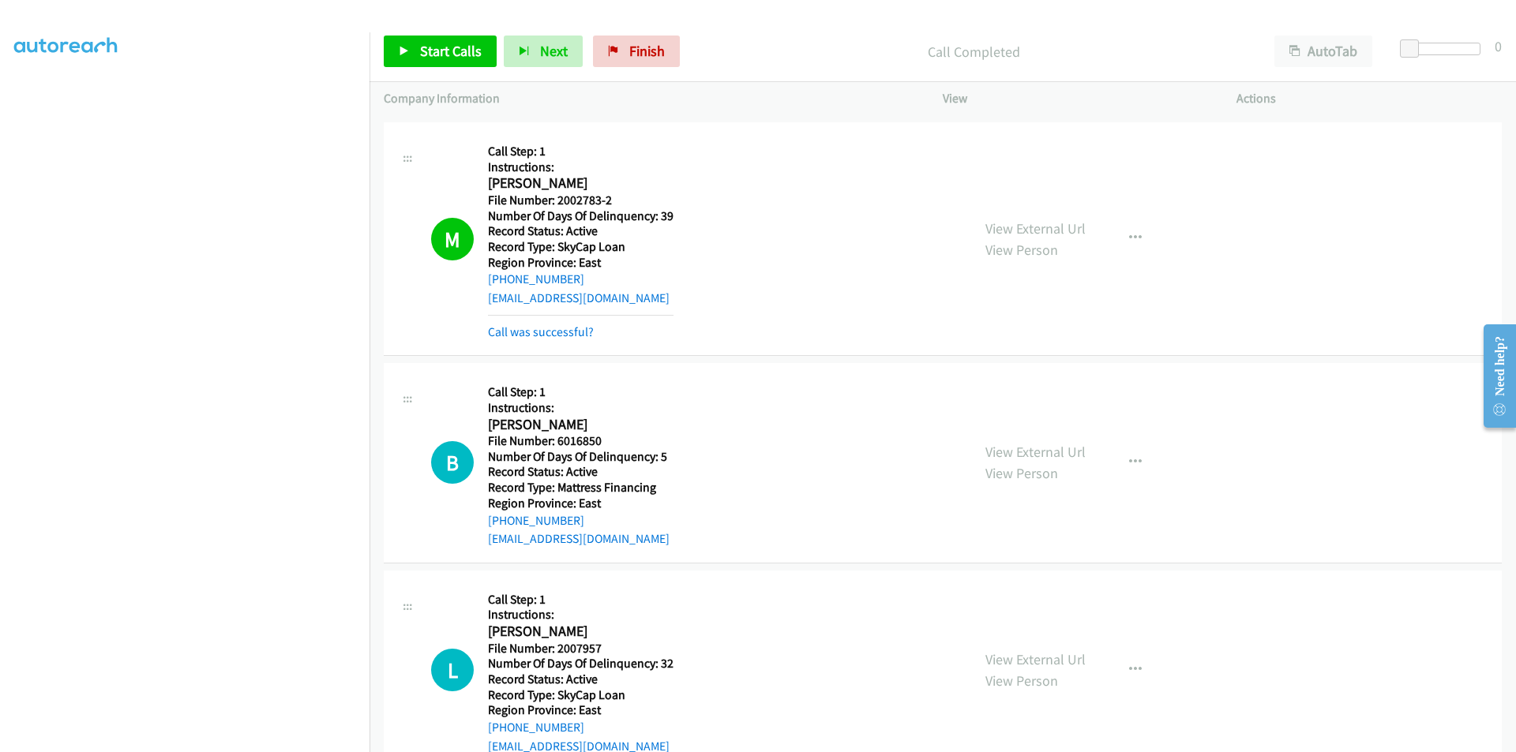
scroll to position [1645, 0]
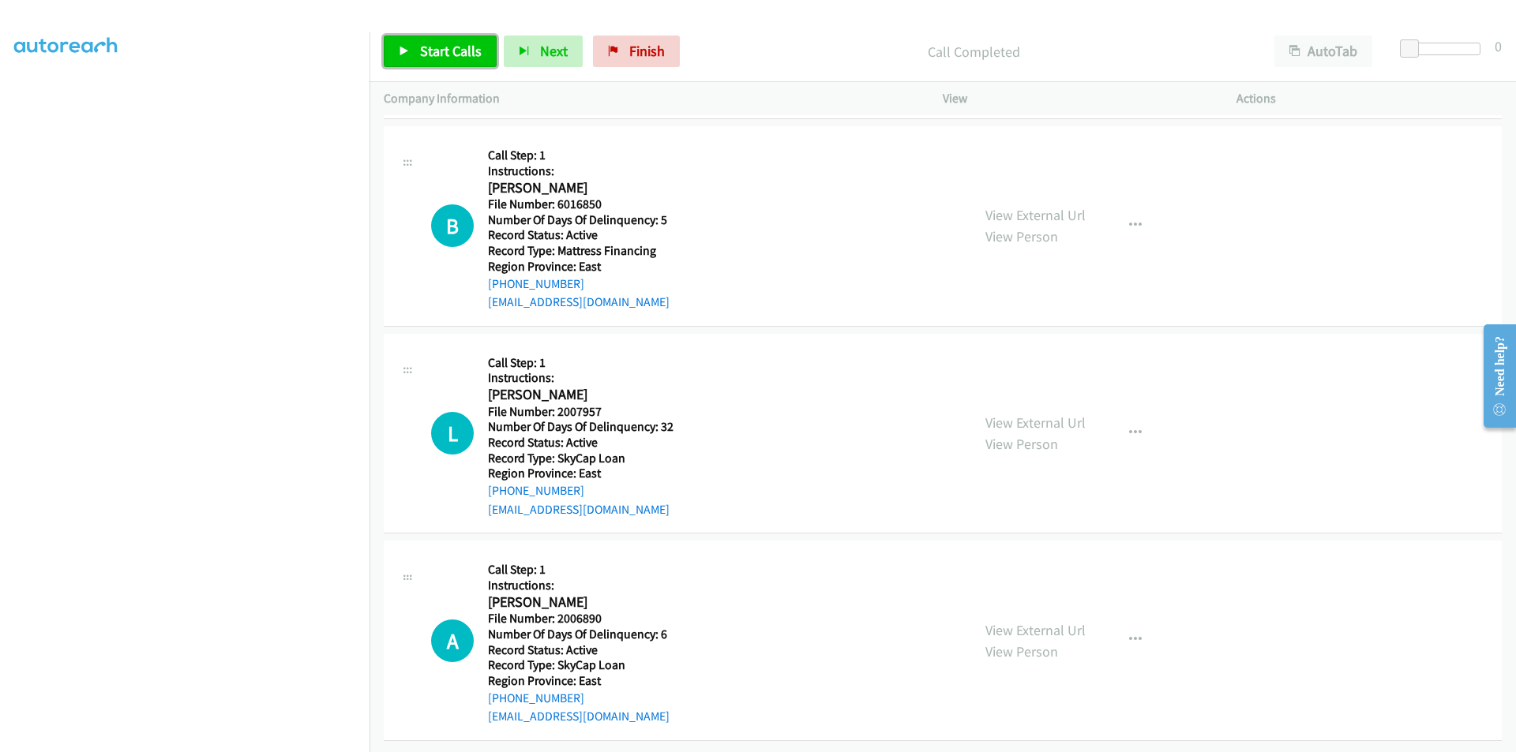
click at [448, 52] on span "Start Calls" at bounding box center [451, 51] width 62 height 18
click at [448, 52] on span "Pause" at bounding box center [438, 51] width 36 height 18
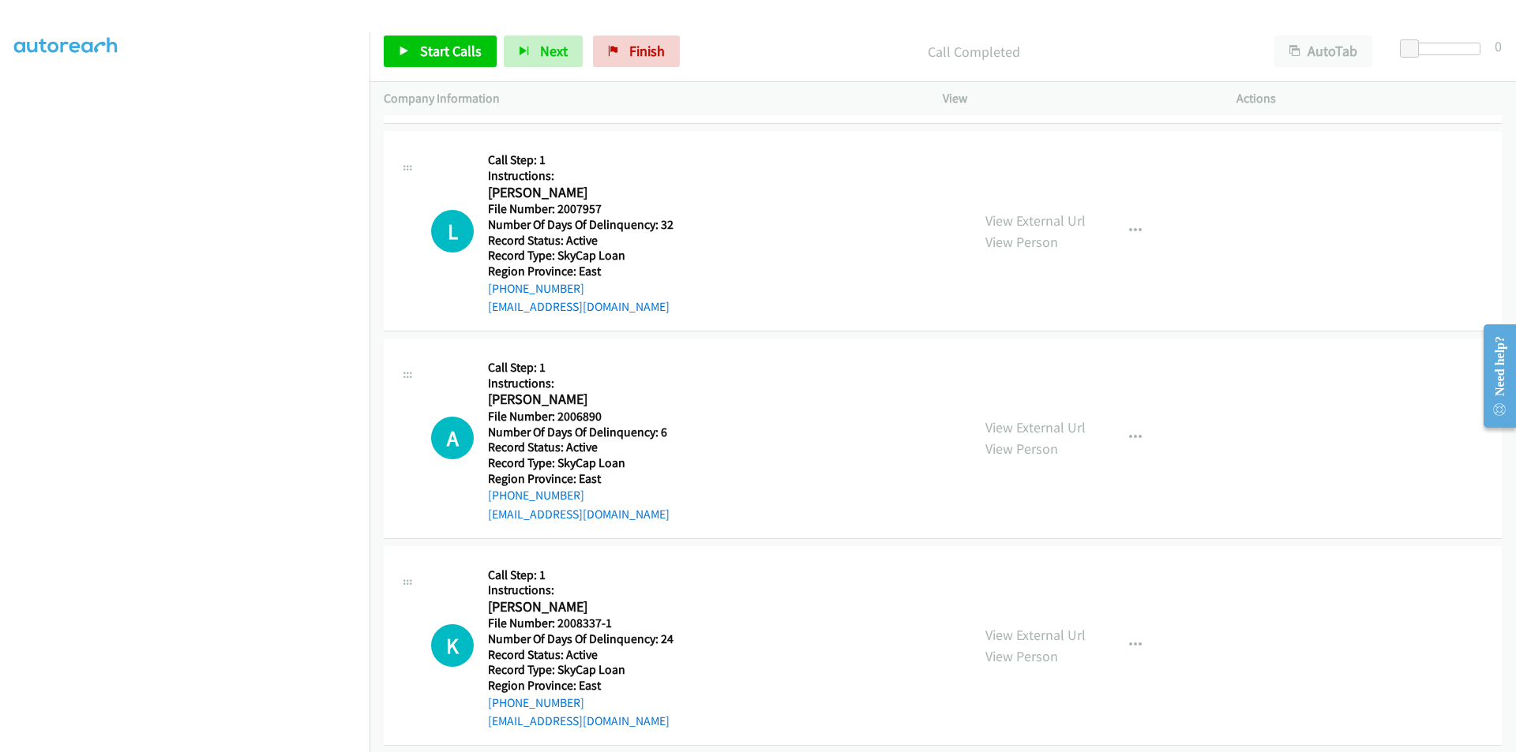
scroll to position [1882, 0]
click at [449, 48] on span "Start Calls" at bounding box center [451, 51] width 62 height 18
click at [449, 48] on span "Pause" at bounding box center [438, 51] width 36 height 18
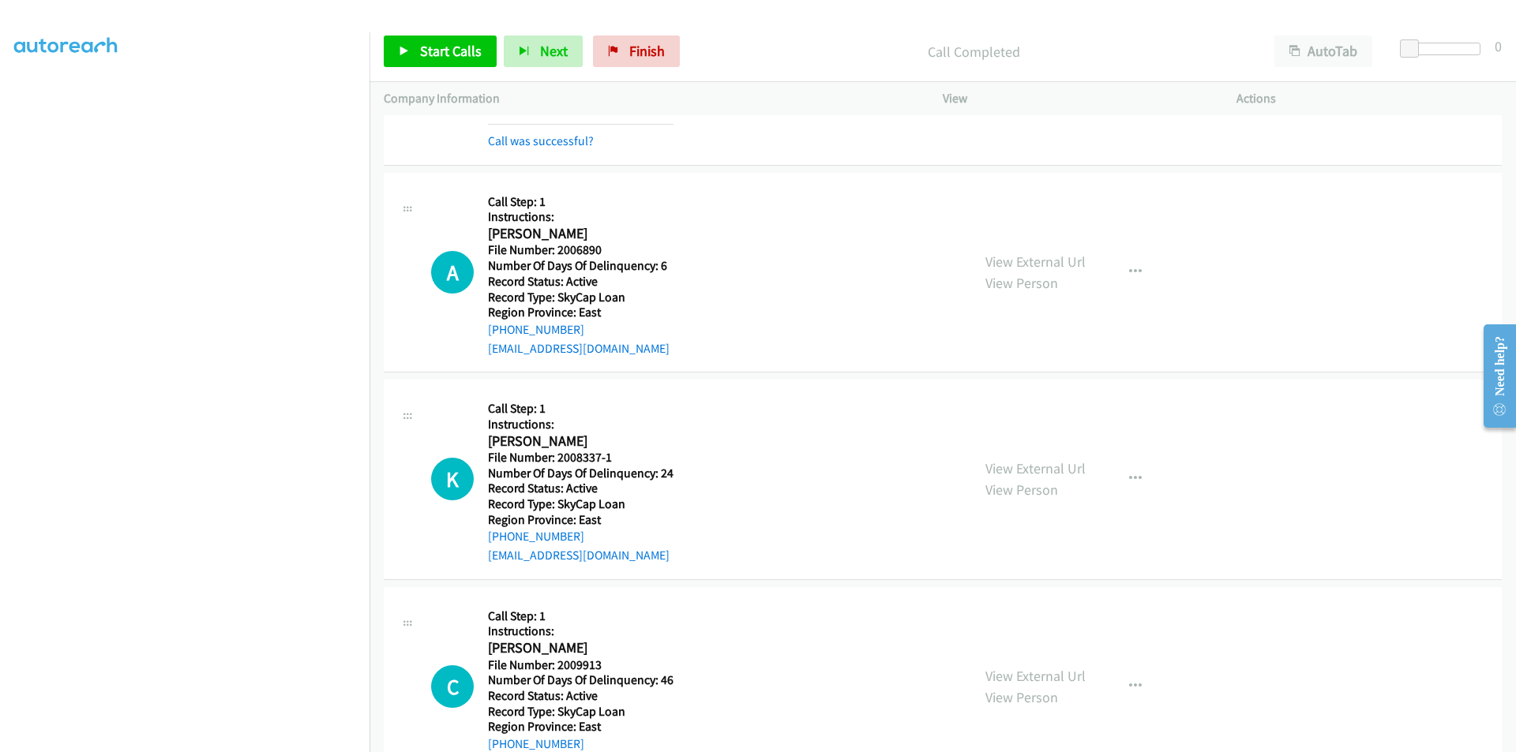
scroll to position [2119, 0]
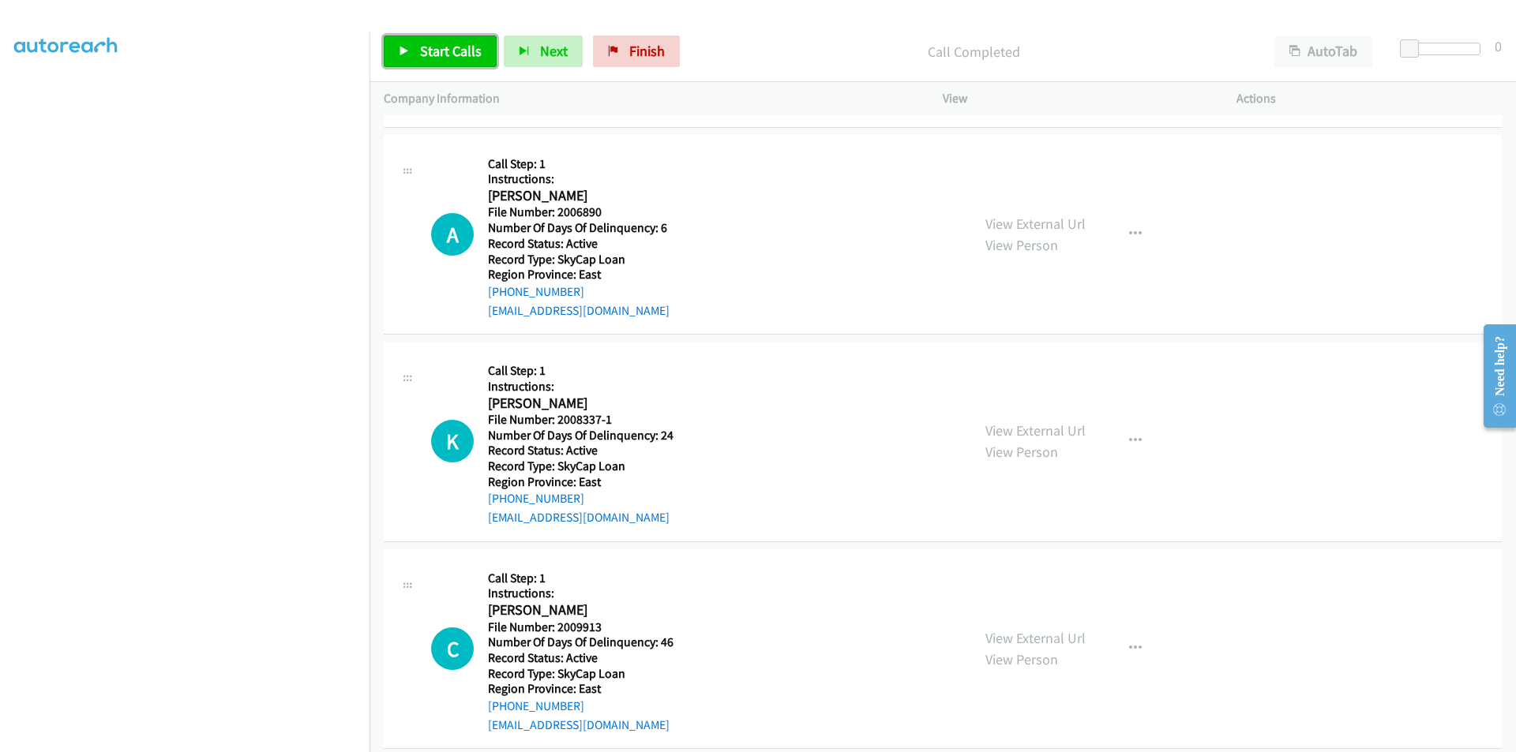
click at [471, 41] on link "Start Calls" at bounding box center [440, 52] width 113 height 32
click at [445, 53] on span "Pause" at bounding box center [438, 51] width 36 height 18
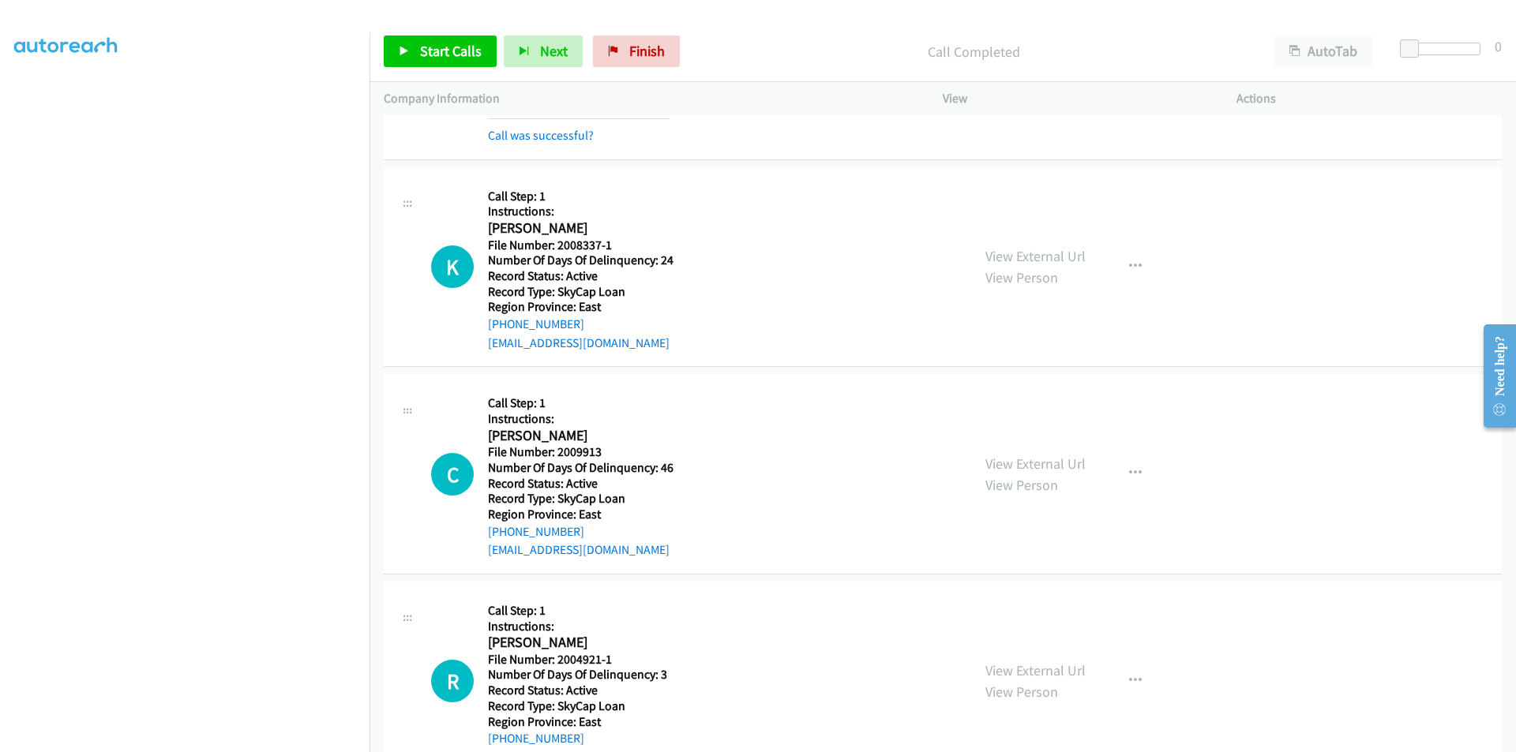
scroll to position [2356, 0]
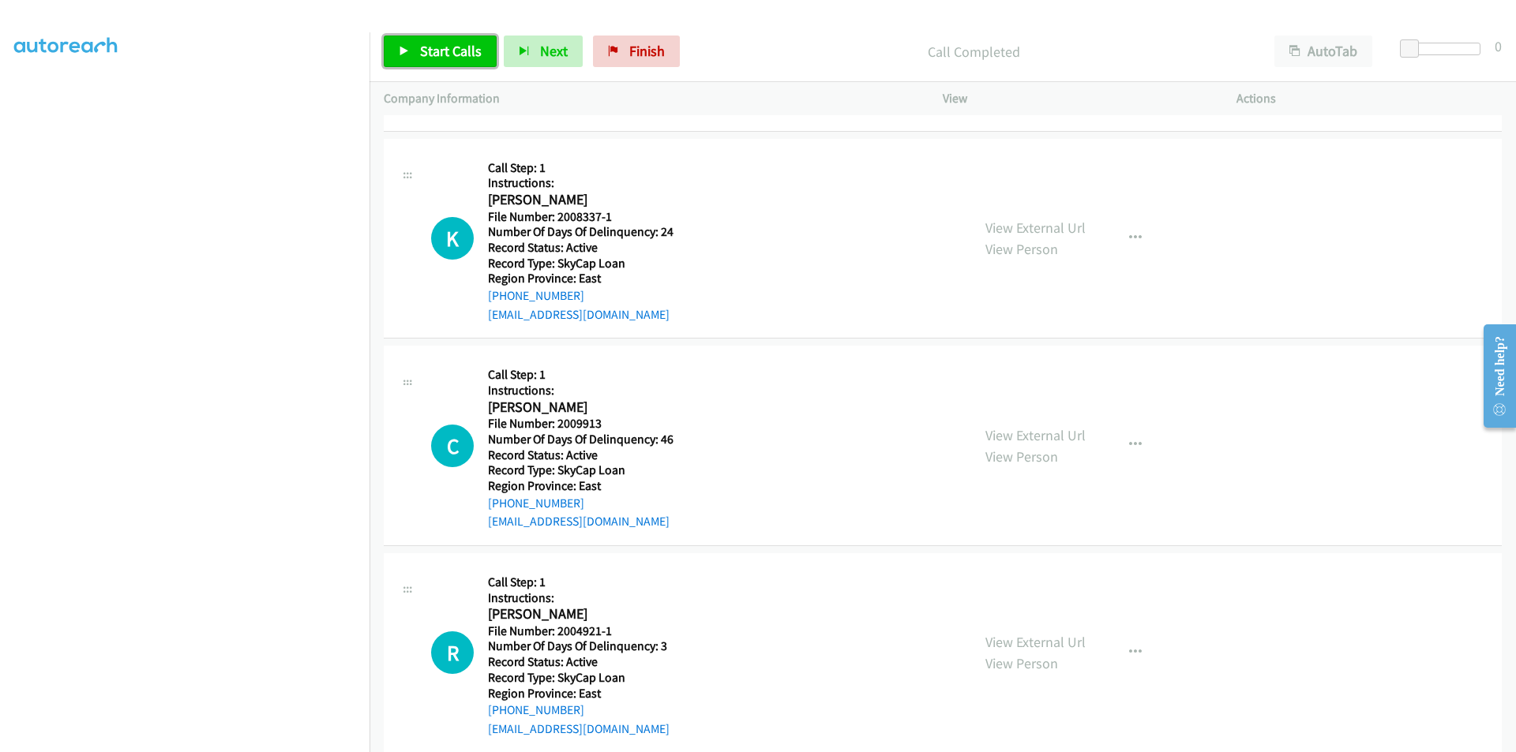
click at [415, 50] on link "Start Calls" at bounding box center [440, 52] width 113 height 32
click at [415, 50] on link "Pause" at bounding box center [427, 52] width 87 height 32
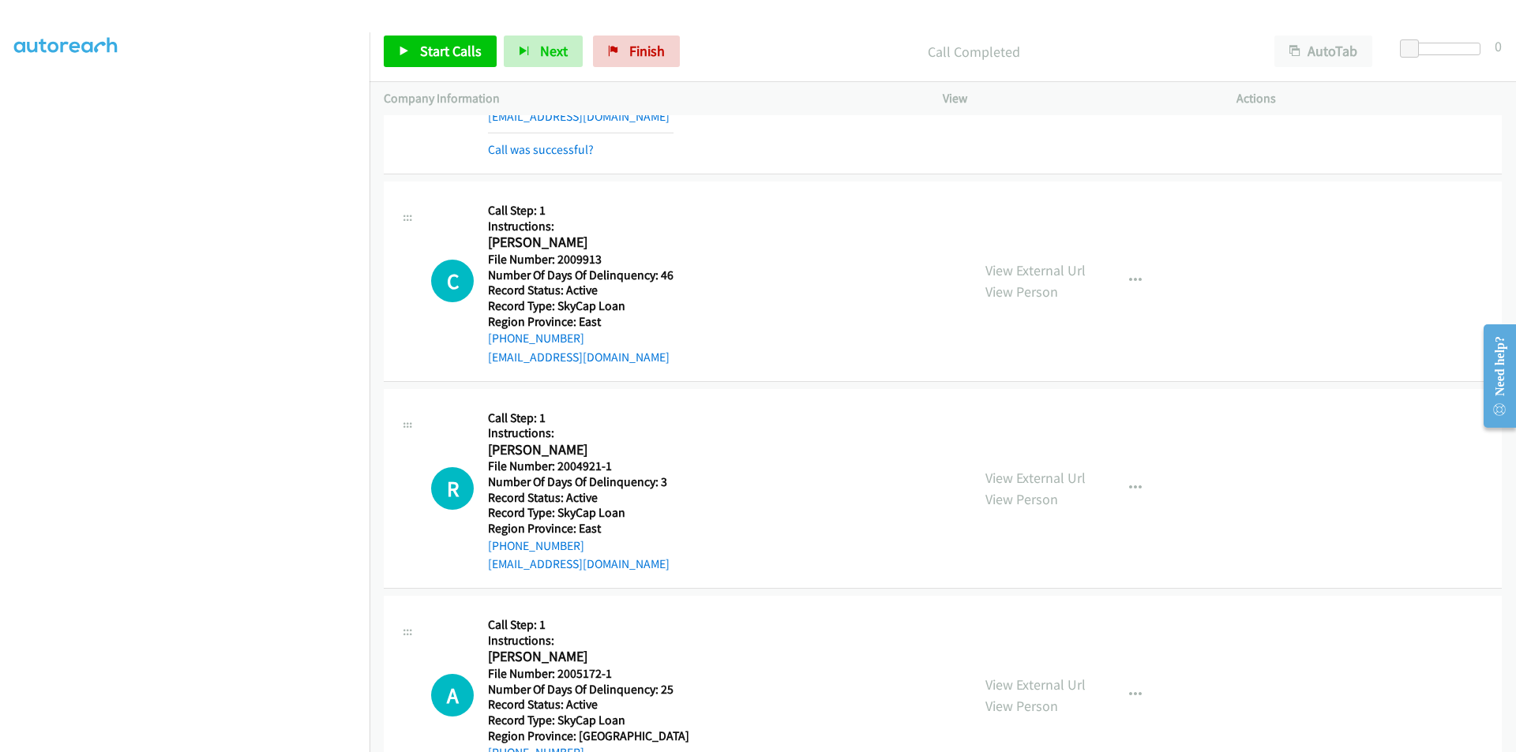
scroll to position [2593, 0]
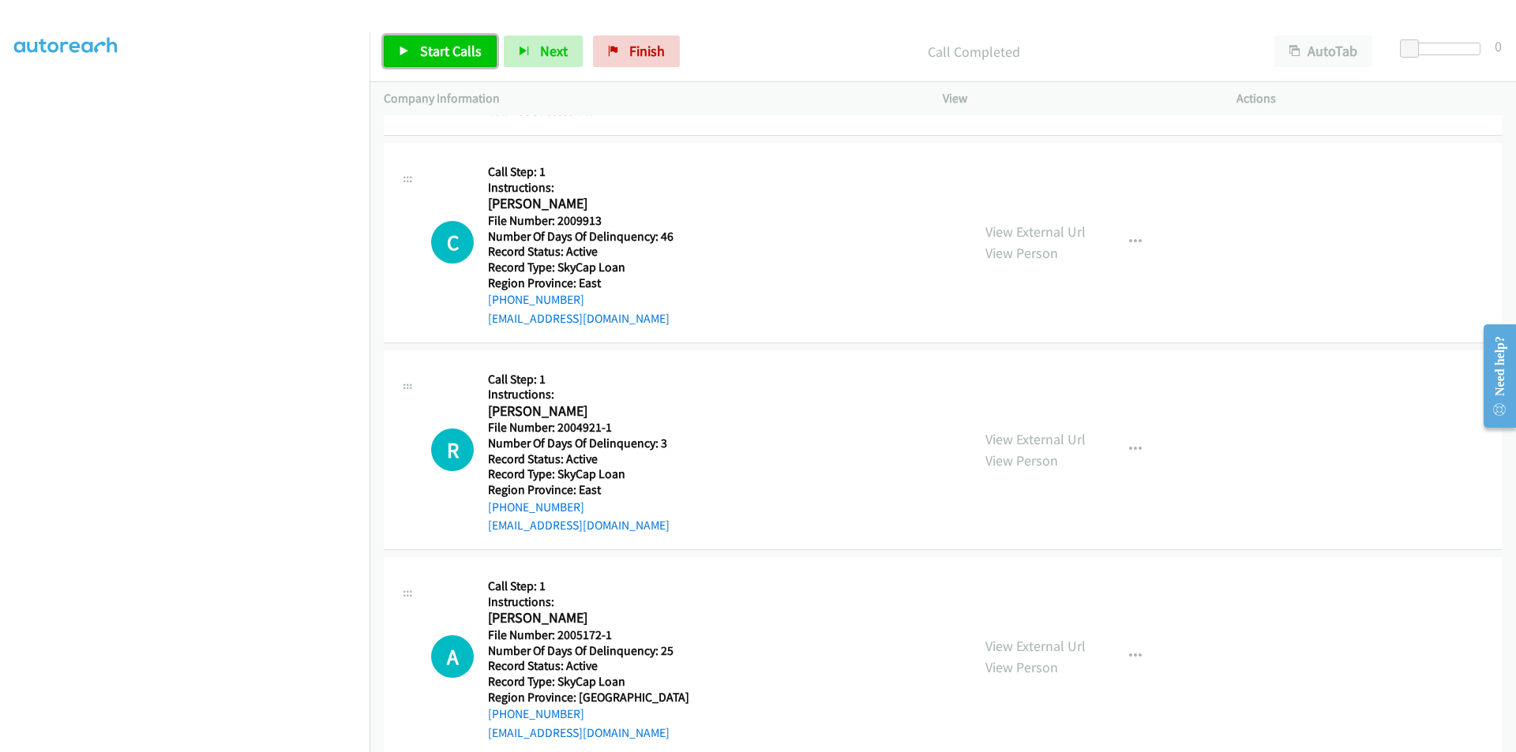
click at [461, 51] on span "Start Calls" at bounding box center [451, 51] width 62 height 18
click at [461, 51] on link "Pause" at bounding box center [427, 52] width 87 height 32
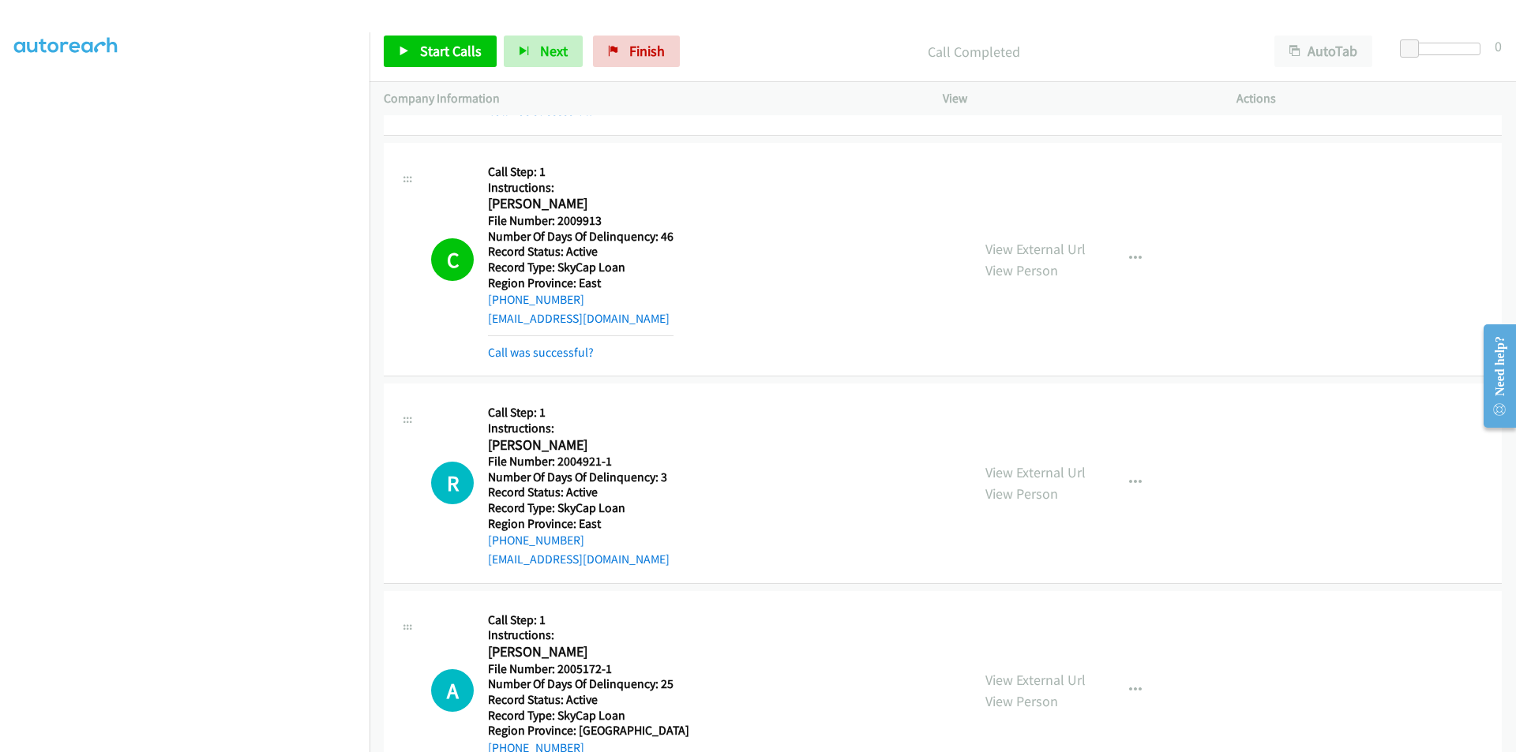
scroll to position [2830, 0]
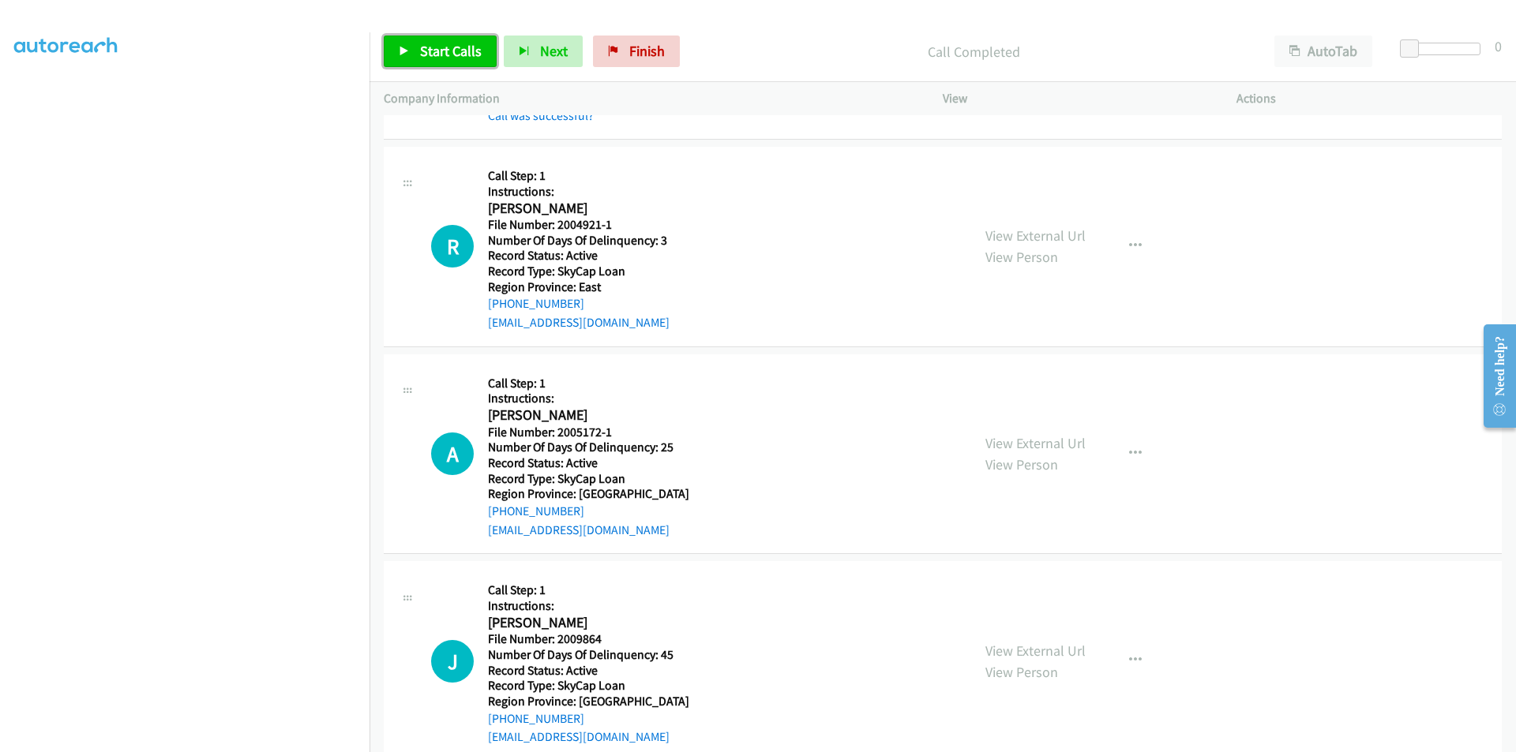
click at [452, 52] on span "Start Calls" at bounding box center [451, 51] width 62 height 18
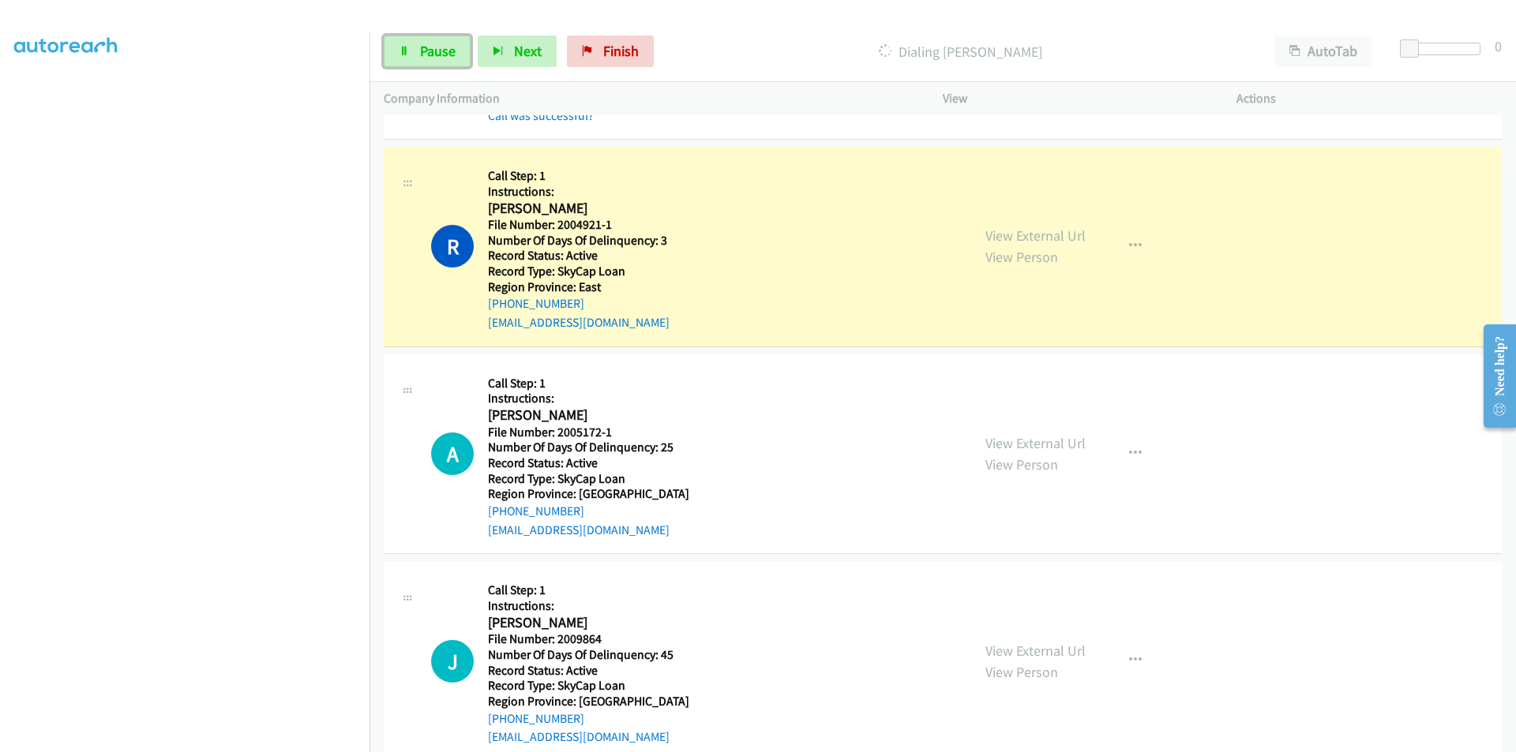
click at [452, 52] on span "Pause" at bounding box center [438, 51] width 36 height 18
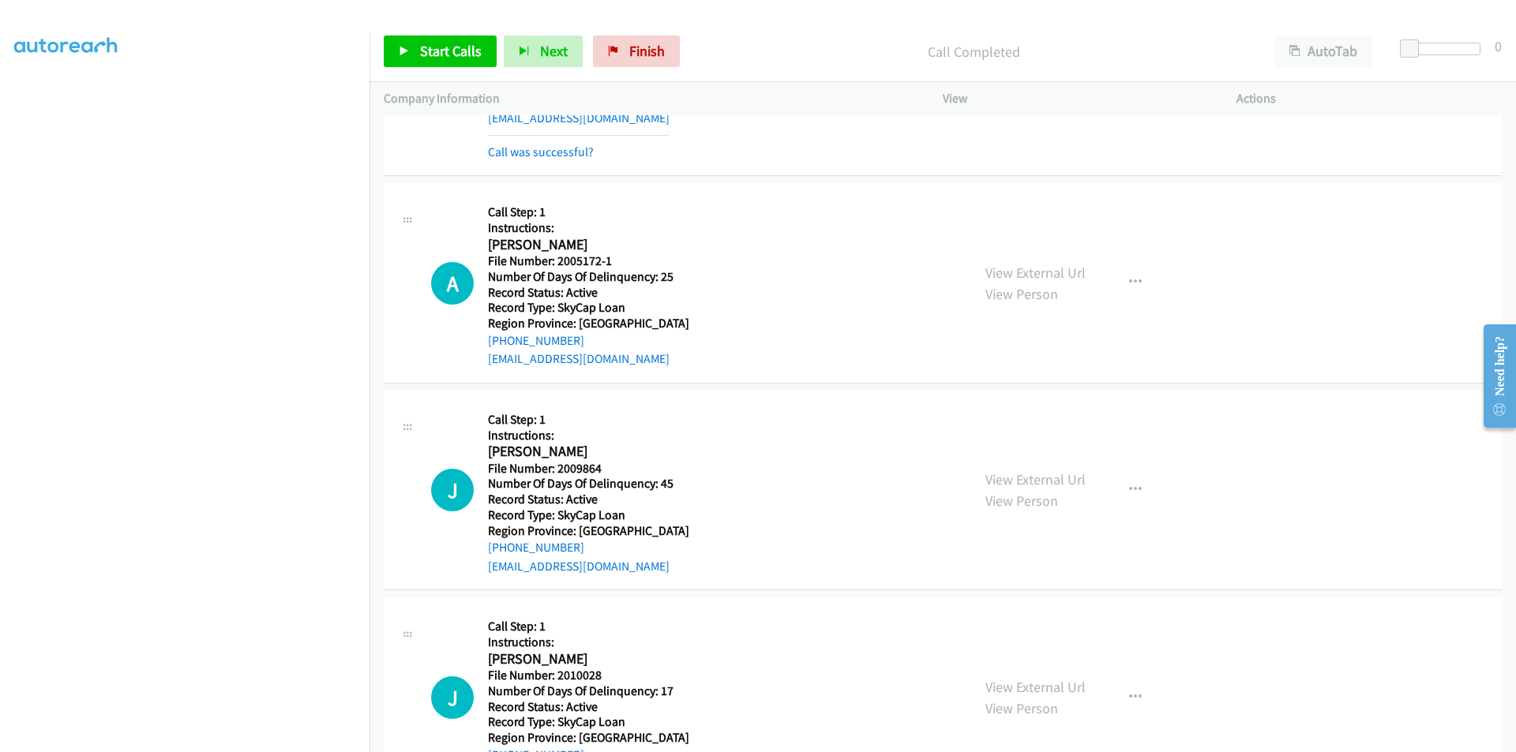
scroll to position [3067, 0]
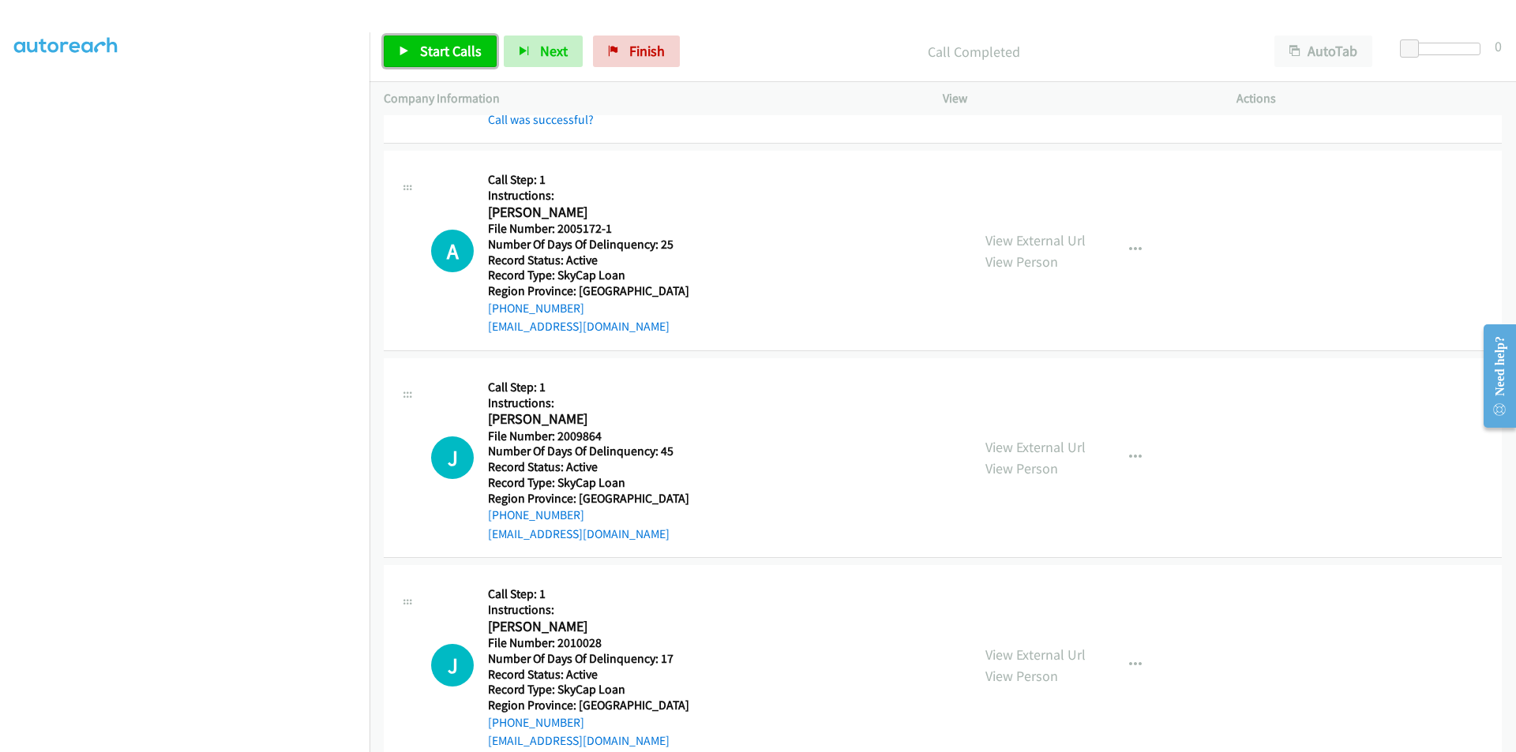
click at [449, 56] on span "Start Calls" at bounding box center [451, 51] width 62 height 18
click at [449, 56] on span "Pause" at bounding box center [438, 51] width 36 height 18
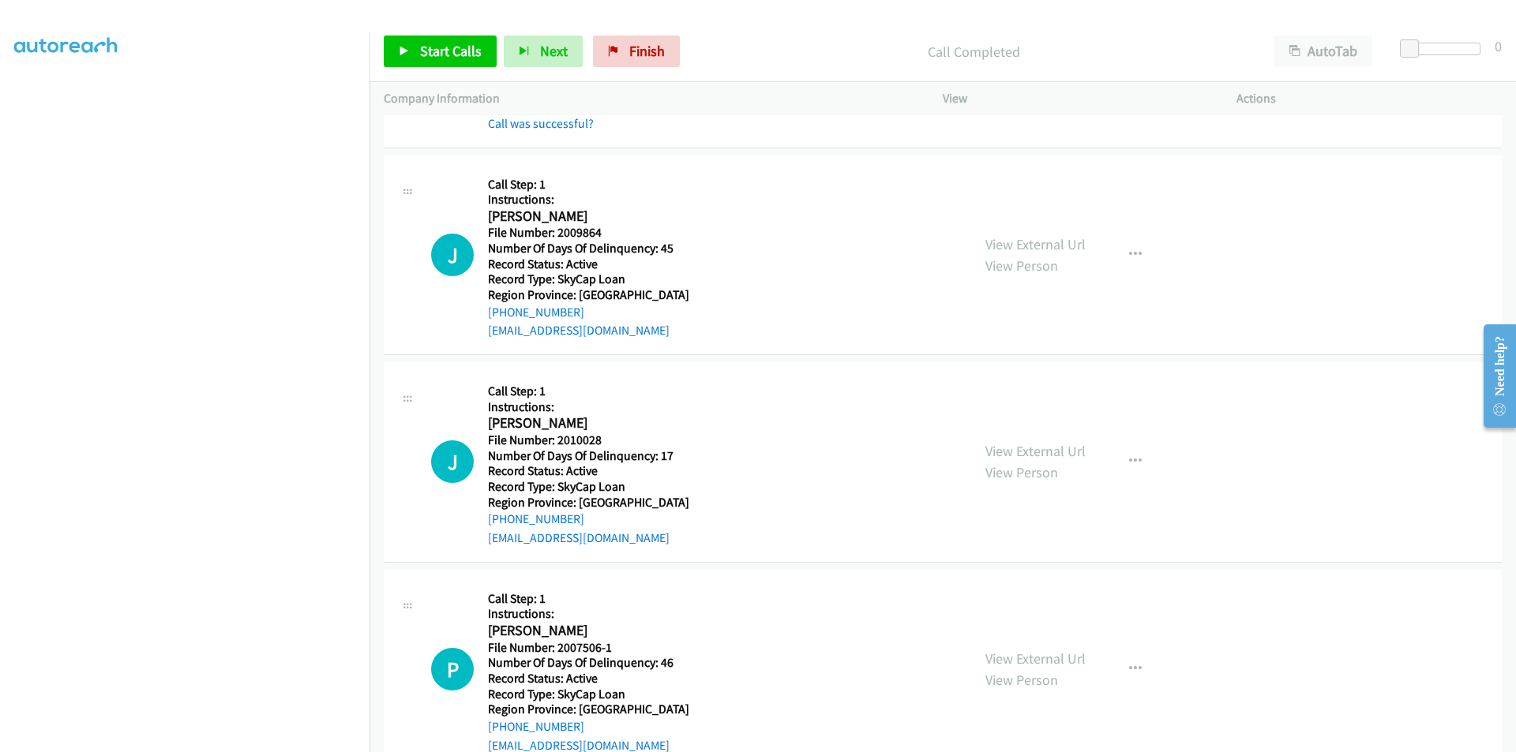
scroll to position [3382, 0]
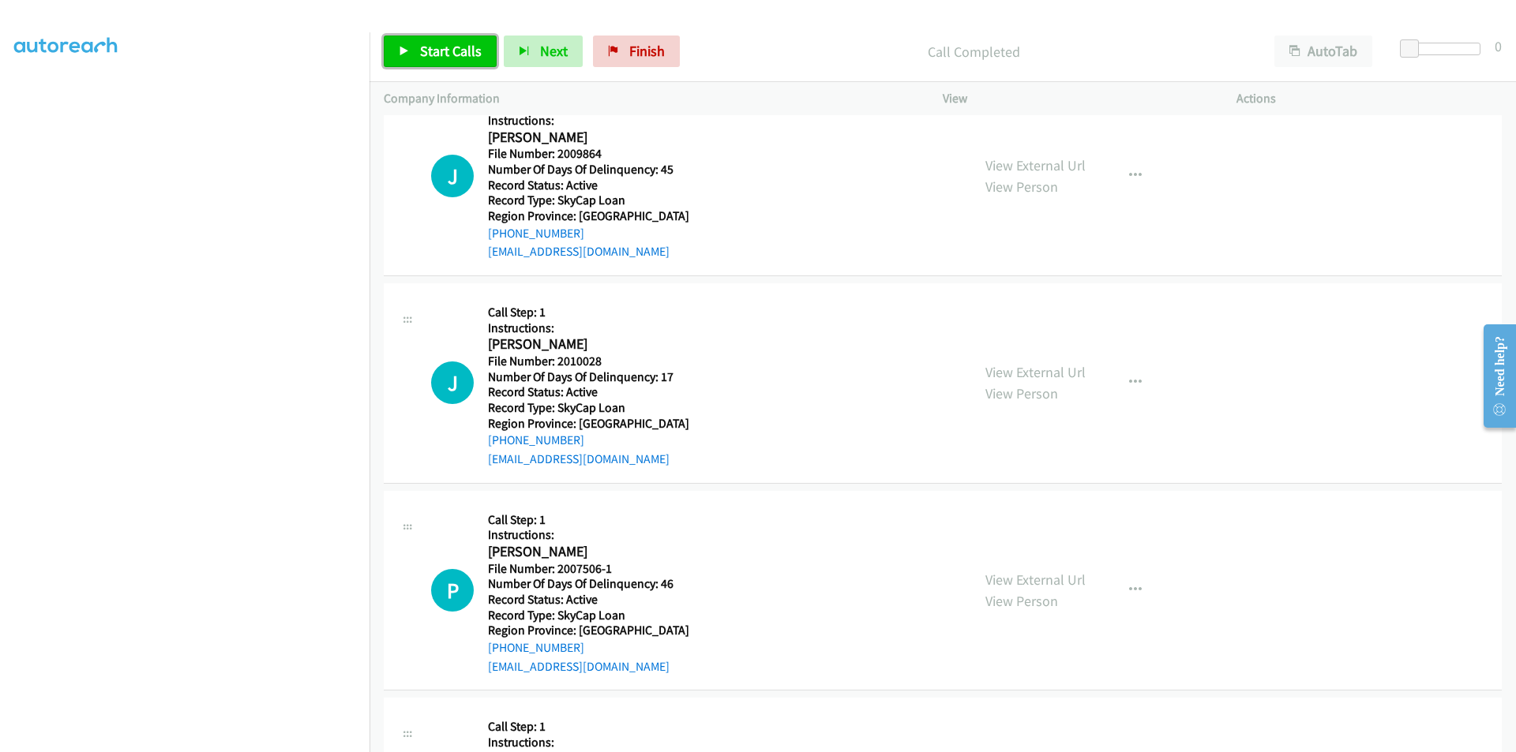
click at [471, 51] on span "Start Calls" at bounding box center [451, 51] width 62 height 18
click at [441, 59] on span "Pause" at bounding box center [438, 51] width 36 height 18
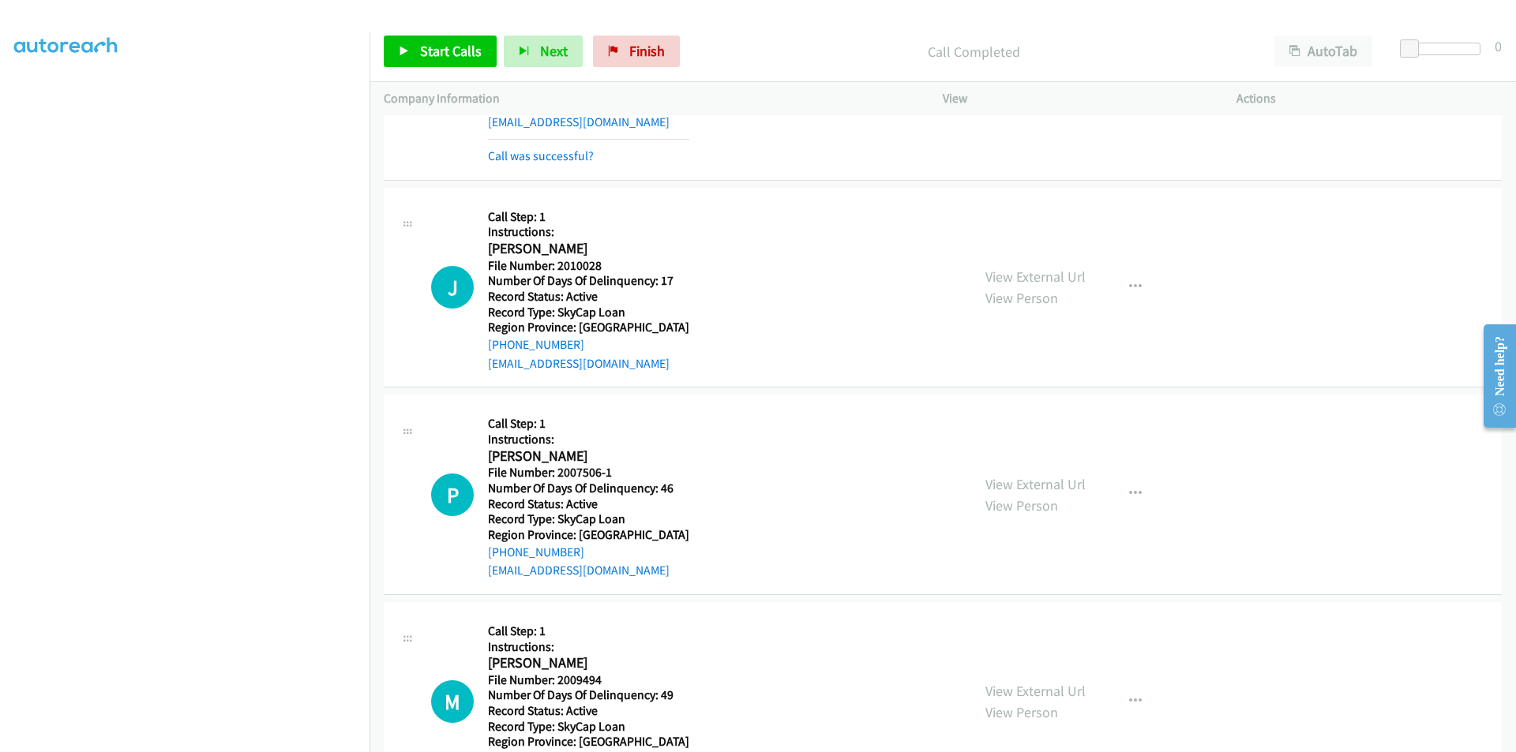
scroll to position [3619, 0]
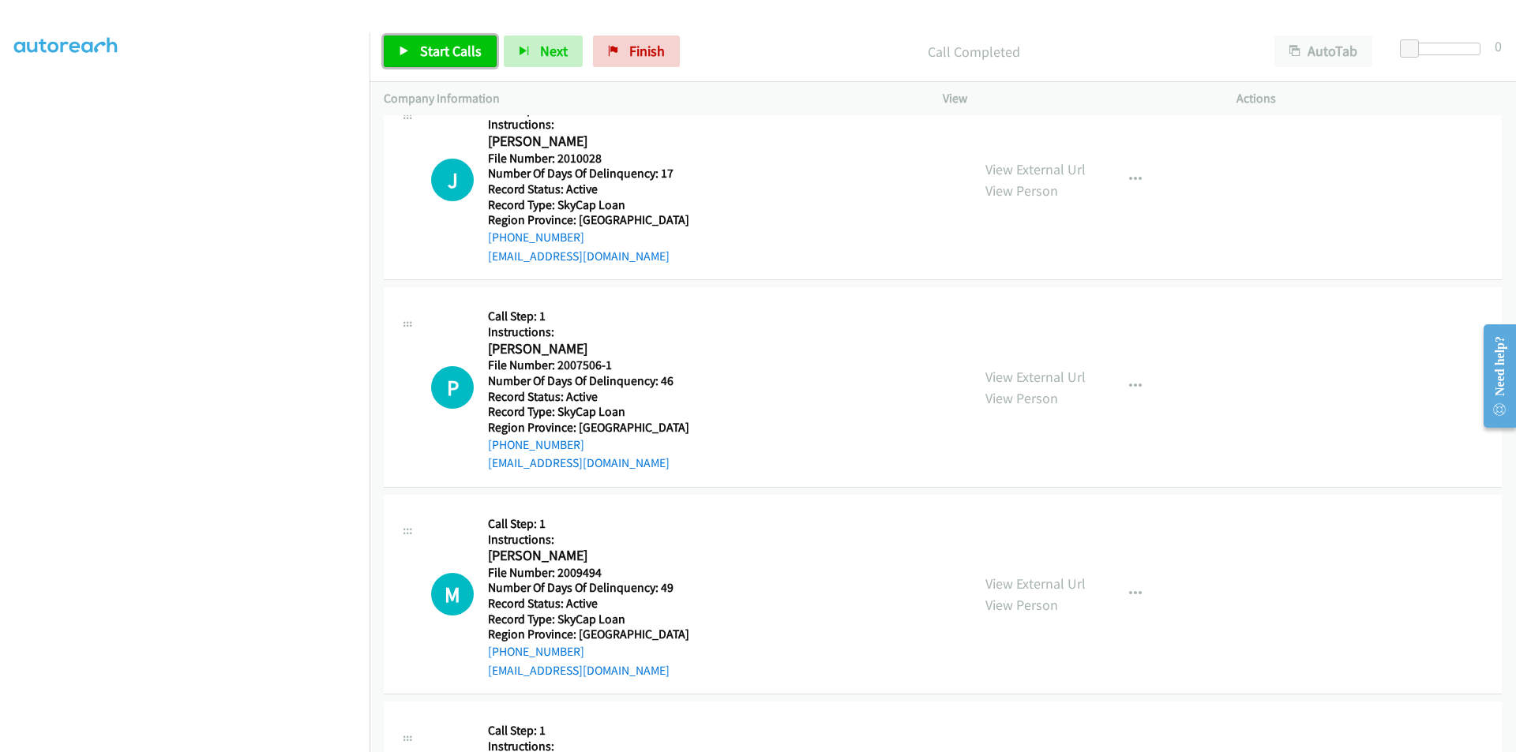
click at [452, 43] on span "Start Calls" at bounding box center [451, 51] width 62 height 18
click at [452, 43] on span "Pause" at bounding box center [438, 51] width 36 height 18
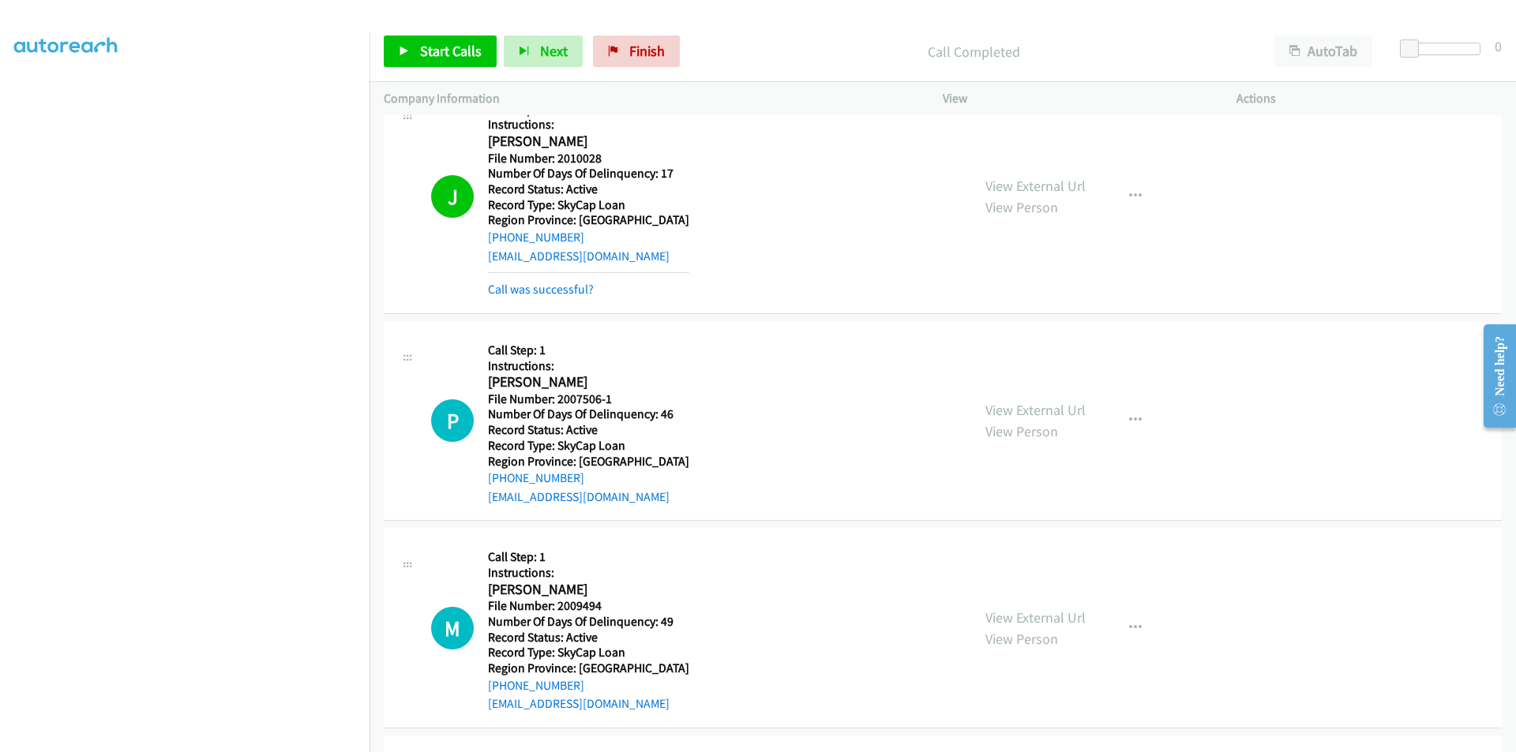
scroll to position [3826, 0]
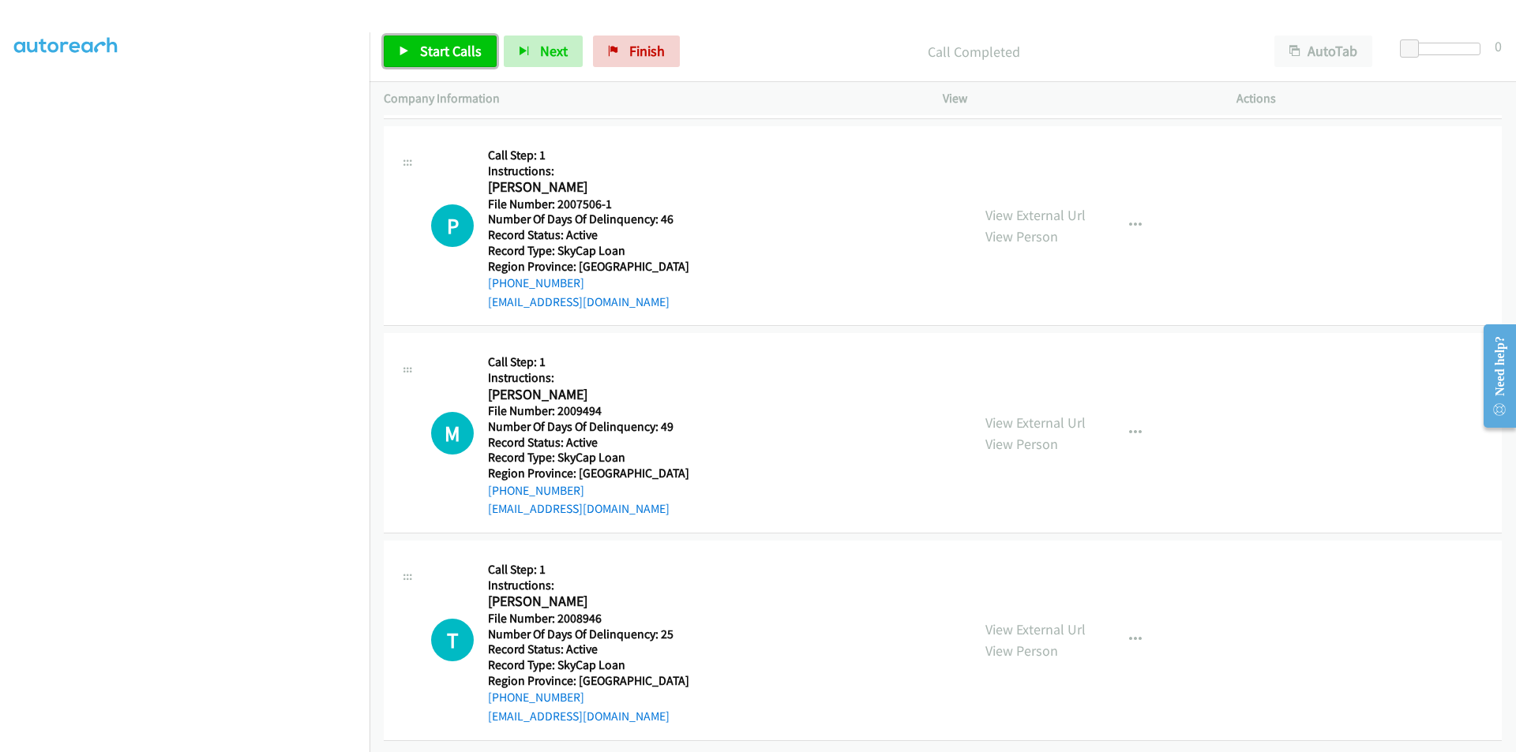
click at [430, 43] on span "Start Calls" at bounding box center [451, 51] width 62 height 18
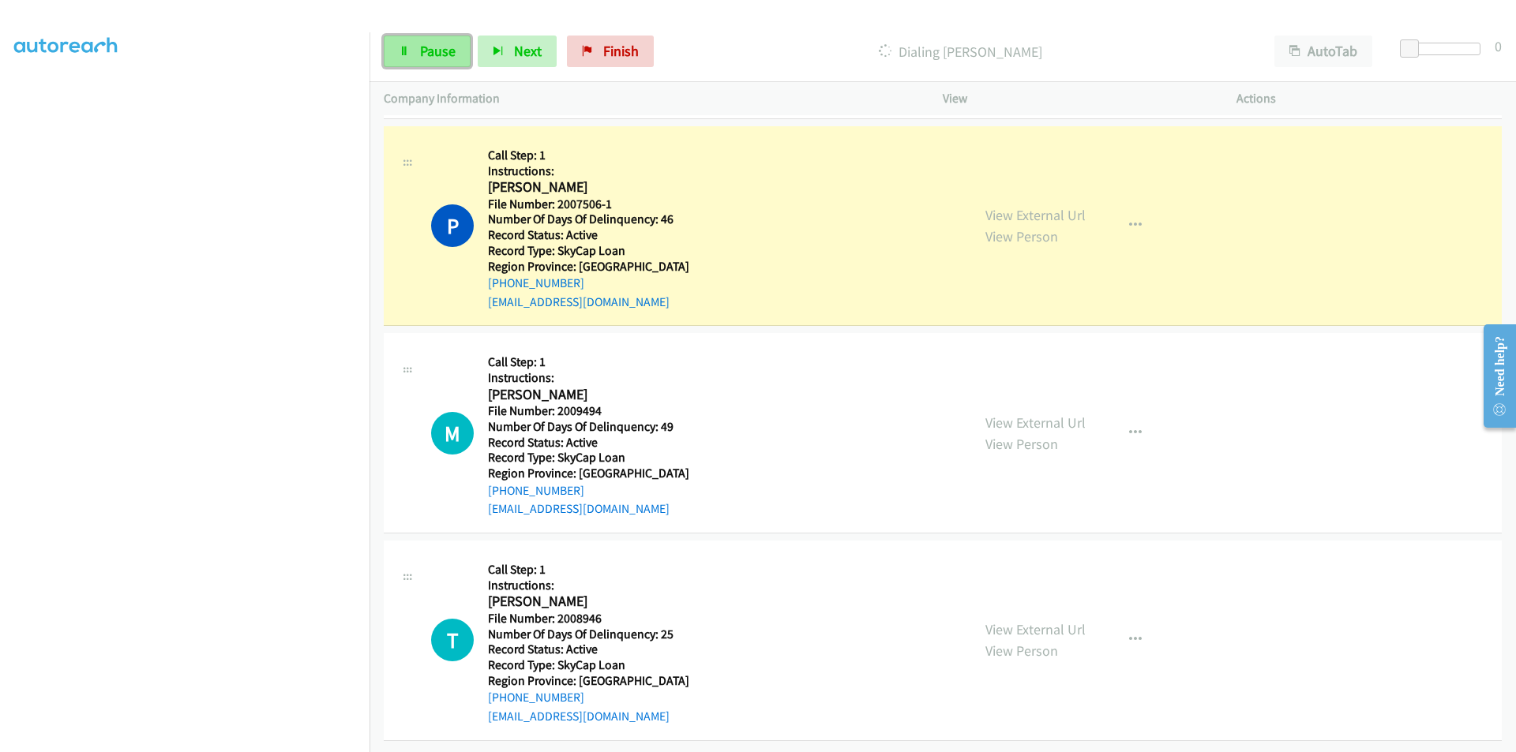
click at [408, 51] on icon at bounding box center [404, 52] width 11 height 11
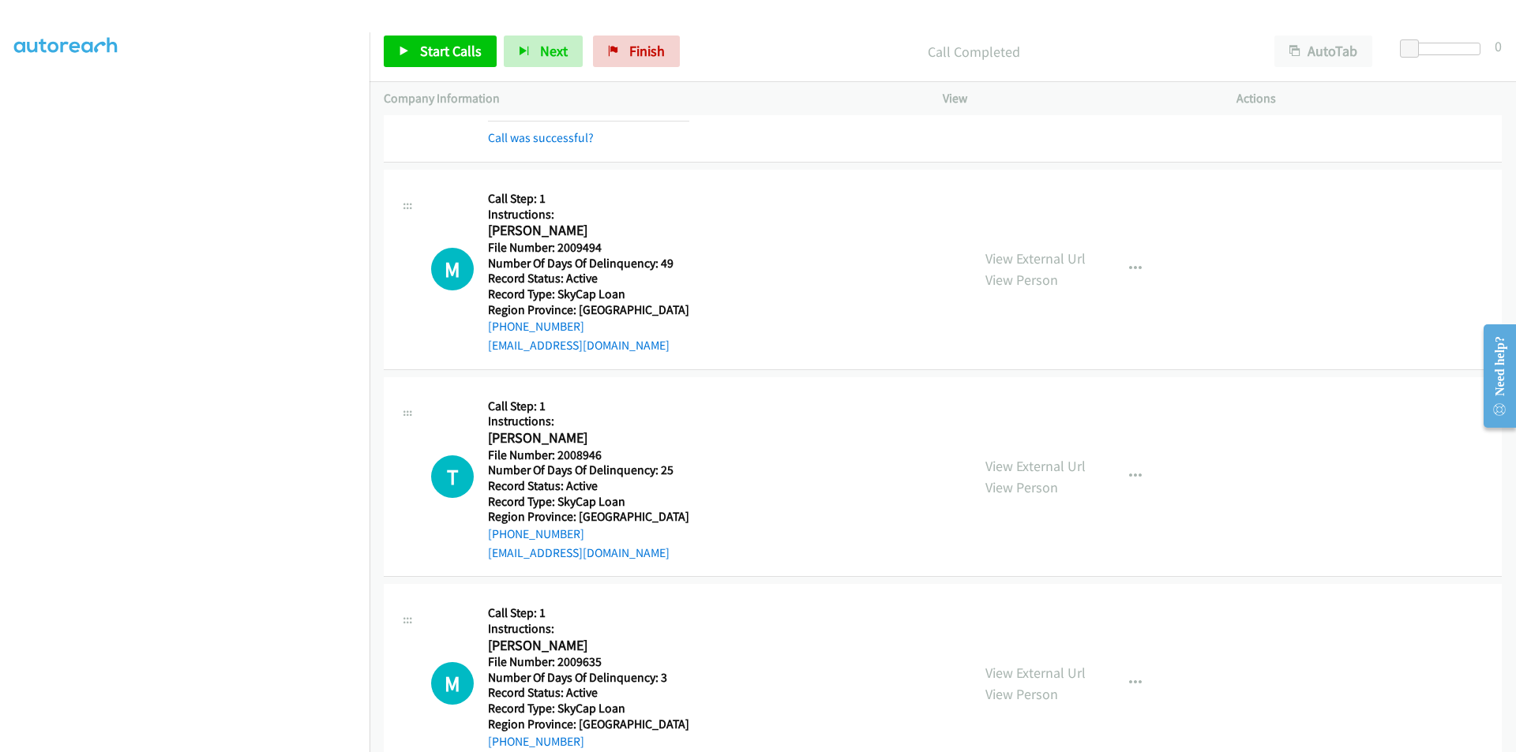
scroll to position [4063, 0]
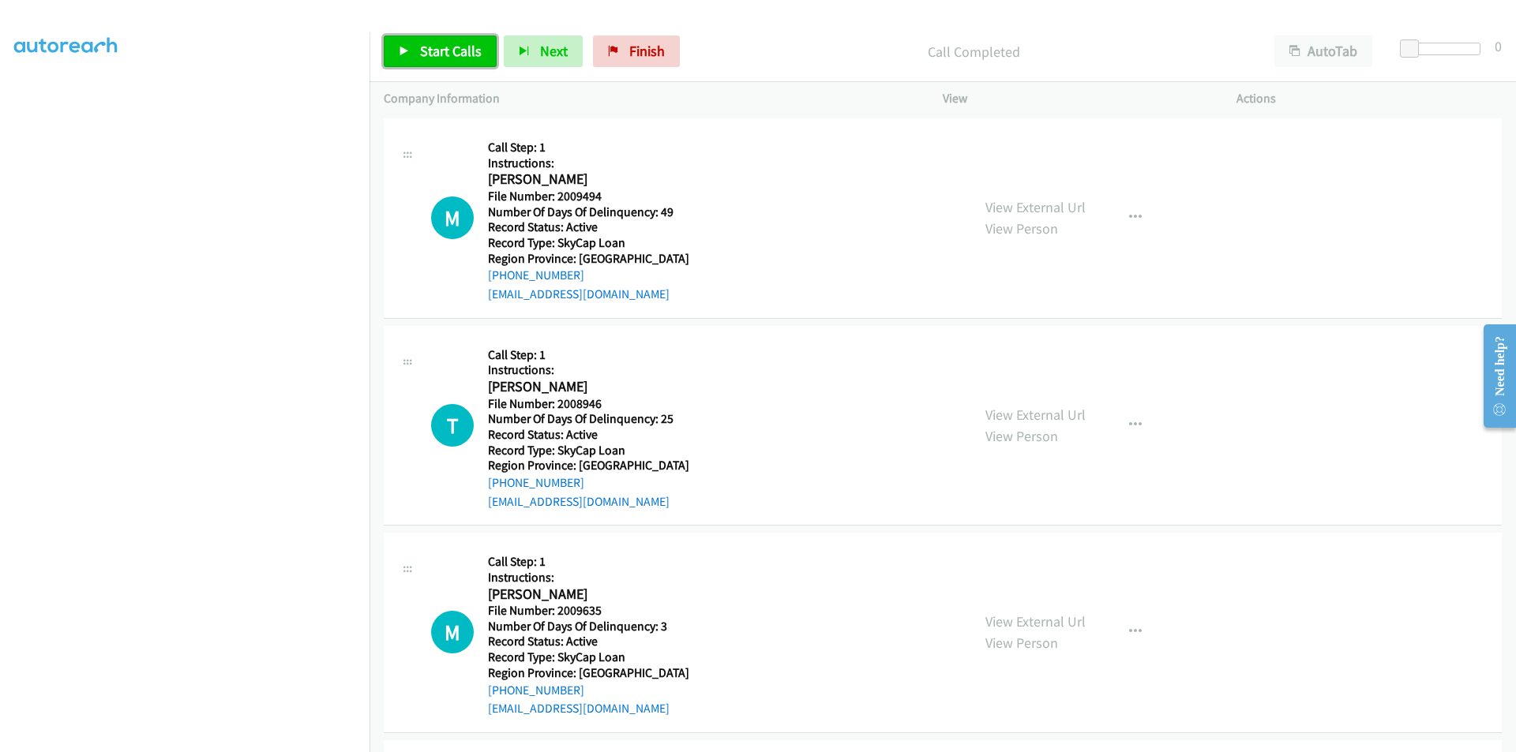
click at [460, 58] on span "Start Calls" at bounding box center [451, 51] width 62 height 18
click at [448, 54] on span "Pause" at bounding box center [438, 51] width 36 height 18
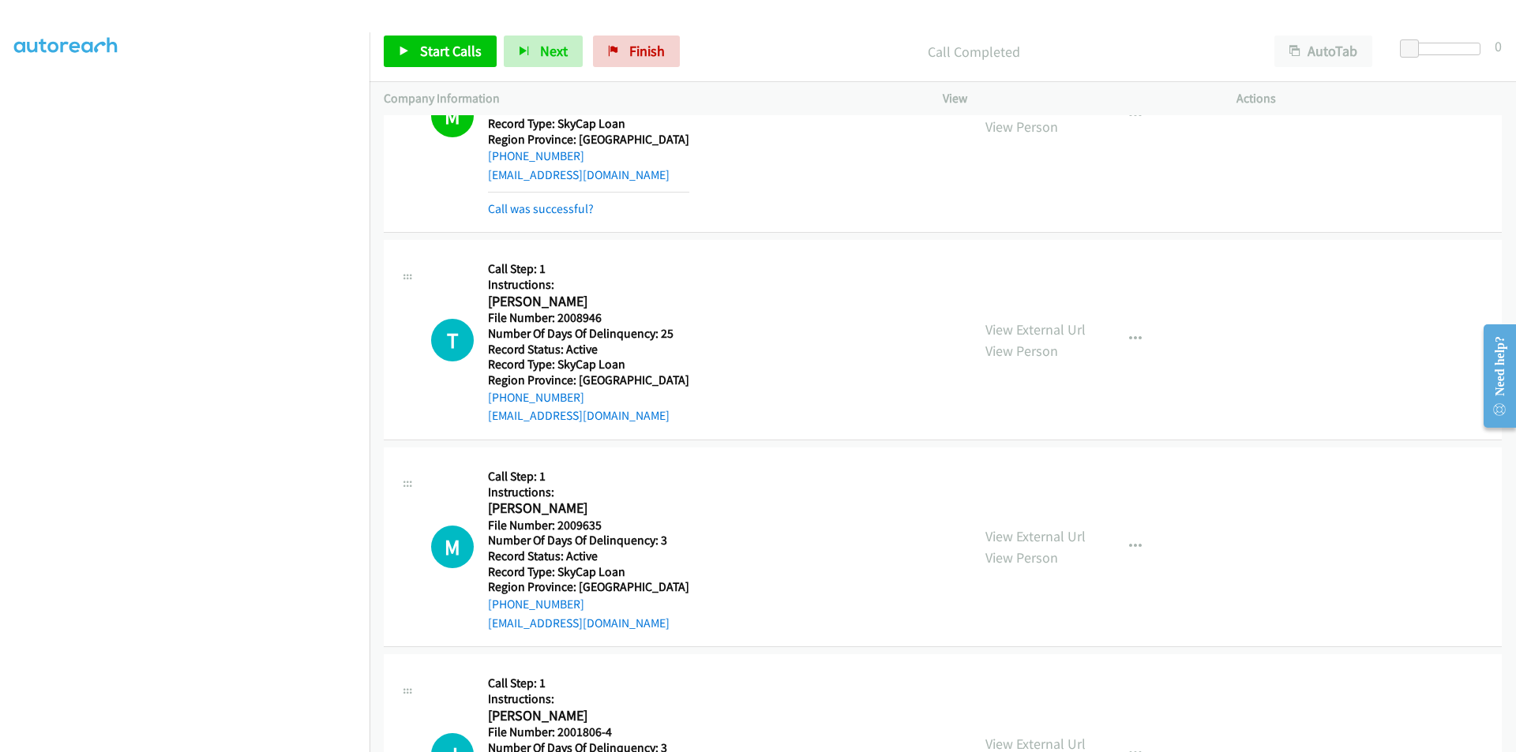
scroll to position [4300, 0]
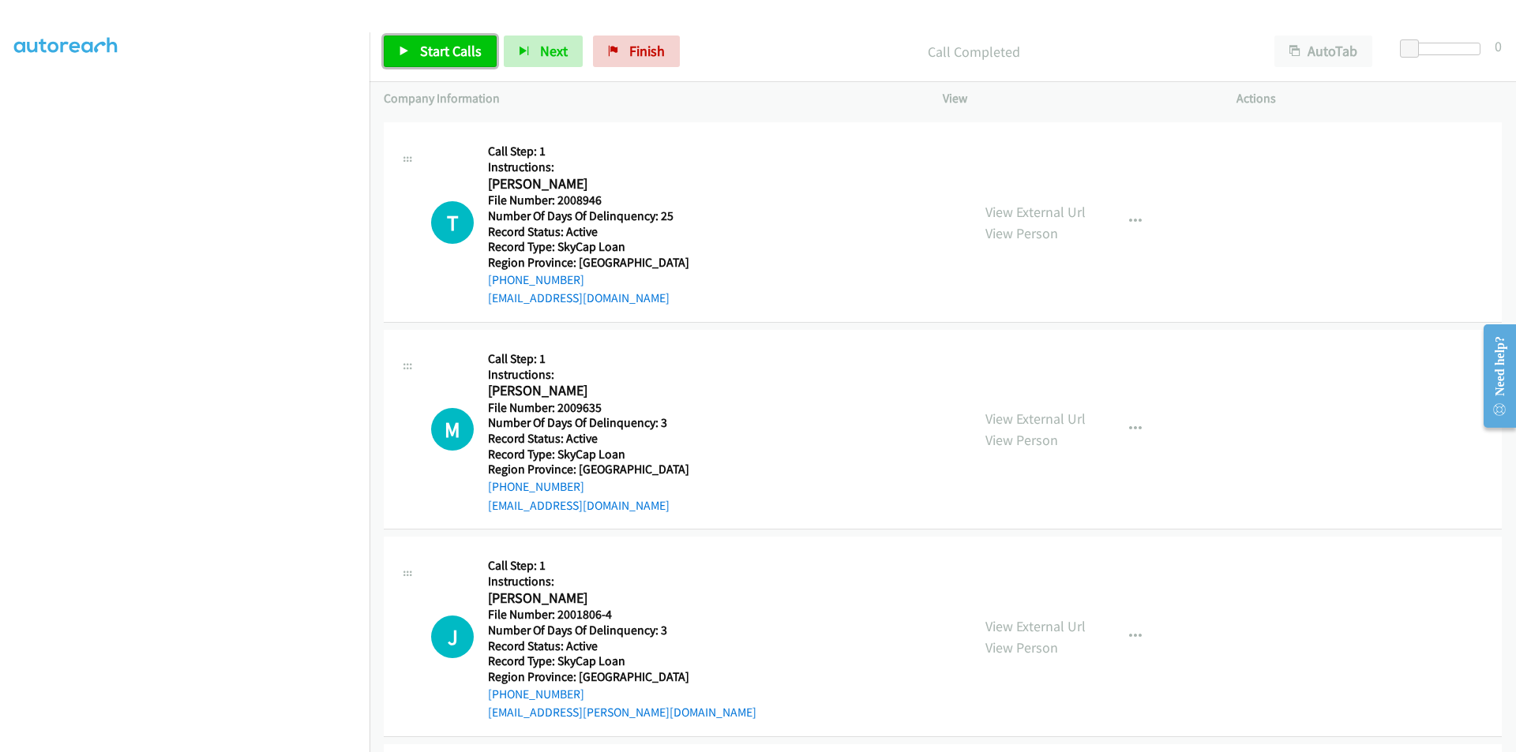
click at [473, 43] on span "Start Calls" at bounding box center [451, 51] width 62 height 18
click at [448, 43] on span "Pause" at bounding box center [438, 51] width 36 height 18
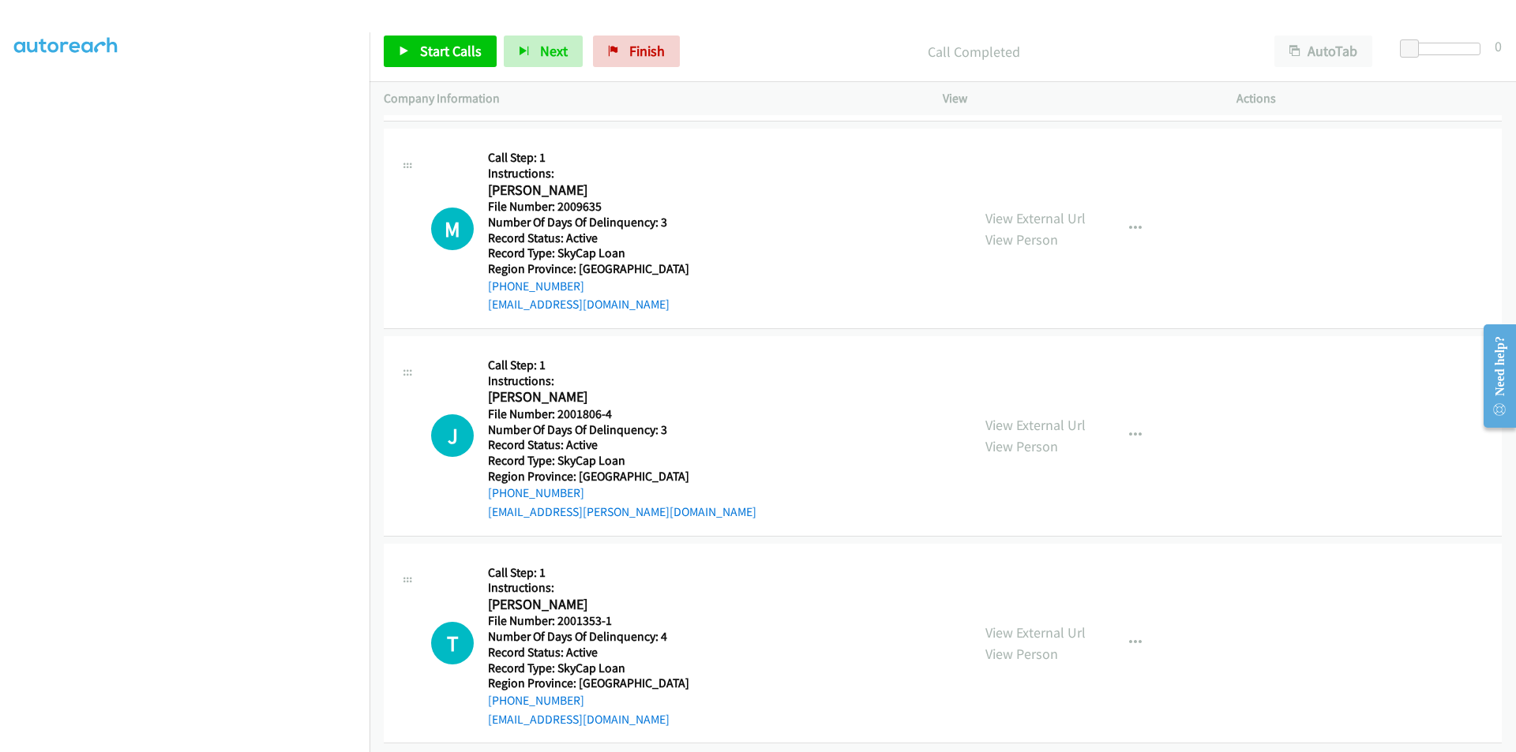
scroll to position [4537, 0]
click at [417, 48] on link "Start Calls" at bounding box center [440, 52] width 113 height 32
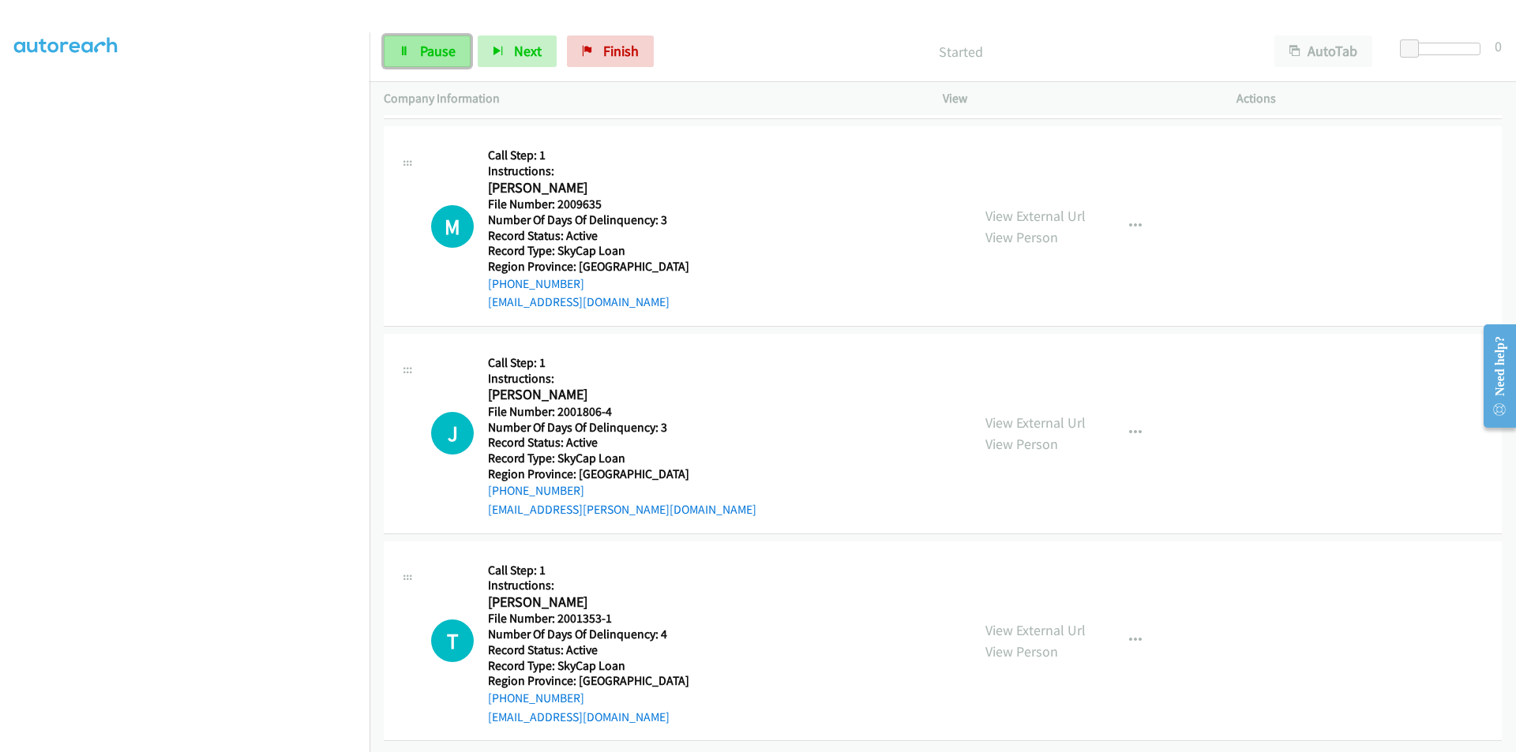
click at [418, 47] on link "Pause" at bounding box center [427, 52] width 87 height 32
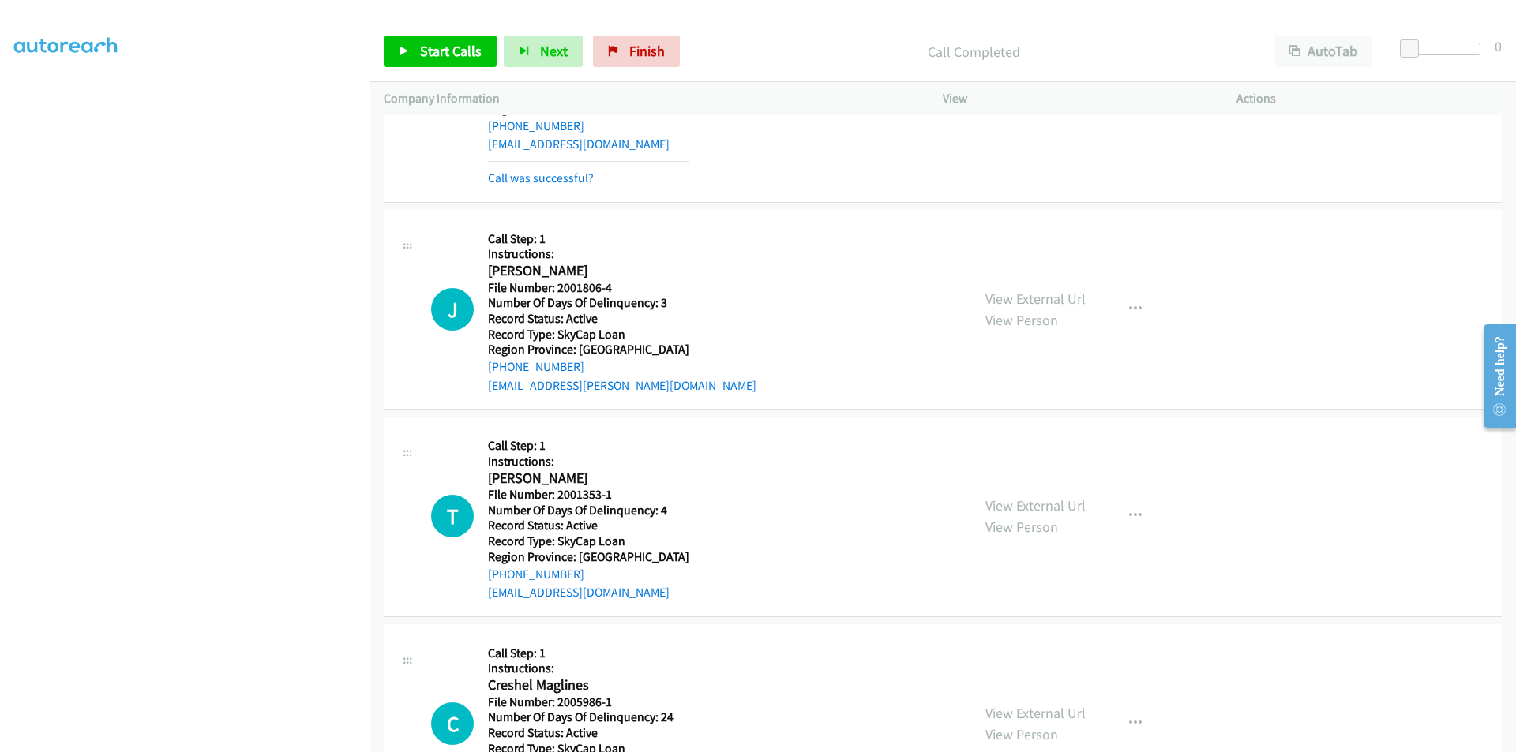
scroll to position [4774, 0]
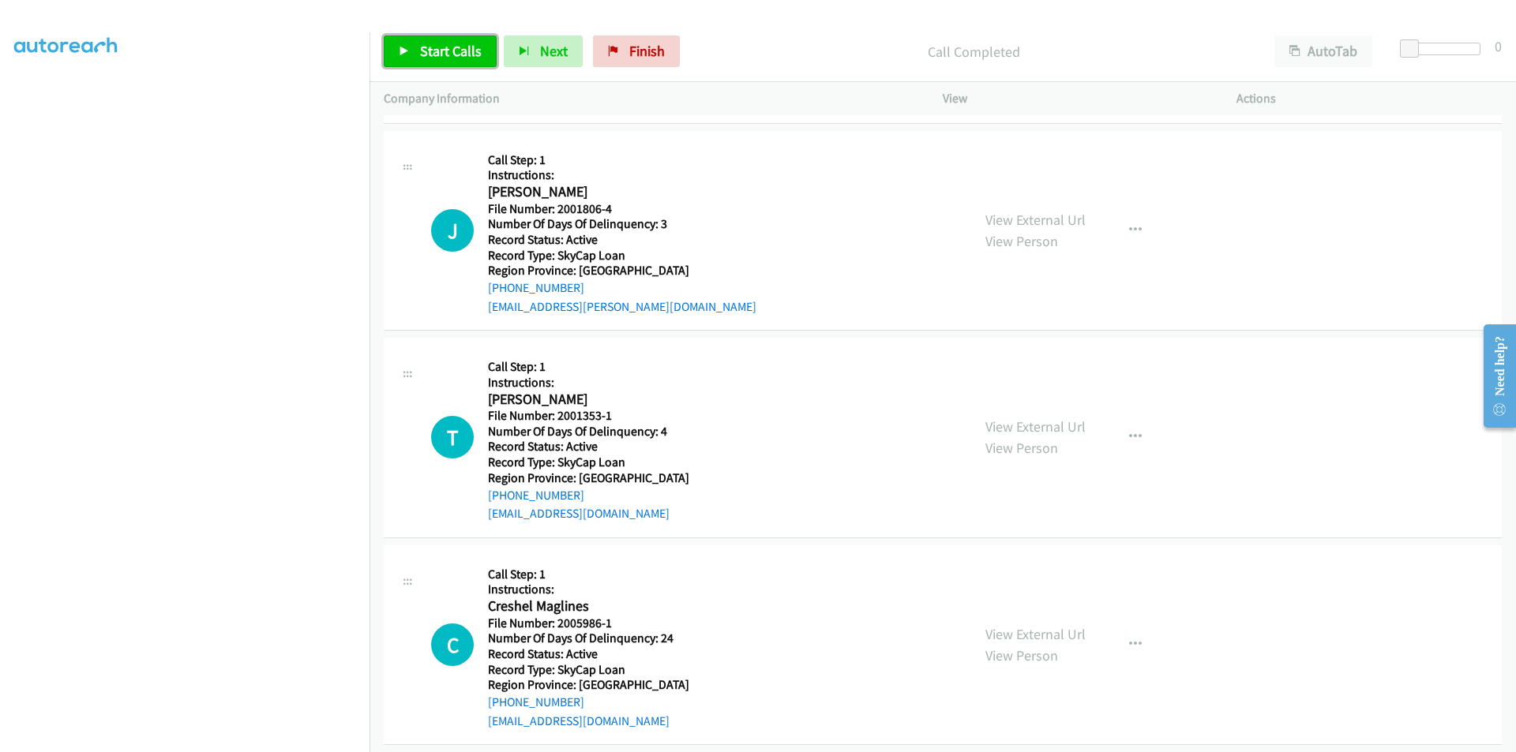
click at [452, 47] on span "Start Calls" at bounding box center [451, 51] width 62 height 18
click at [452, 47] on span "Pause" at bounding box center [438, 51] width 36 height 18
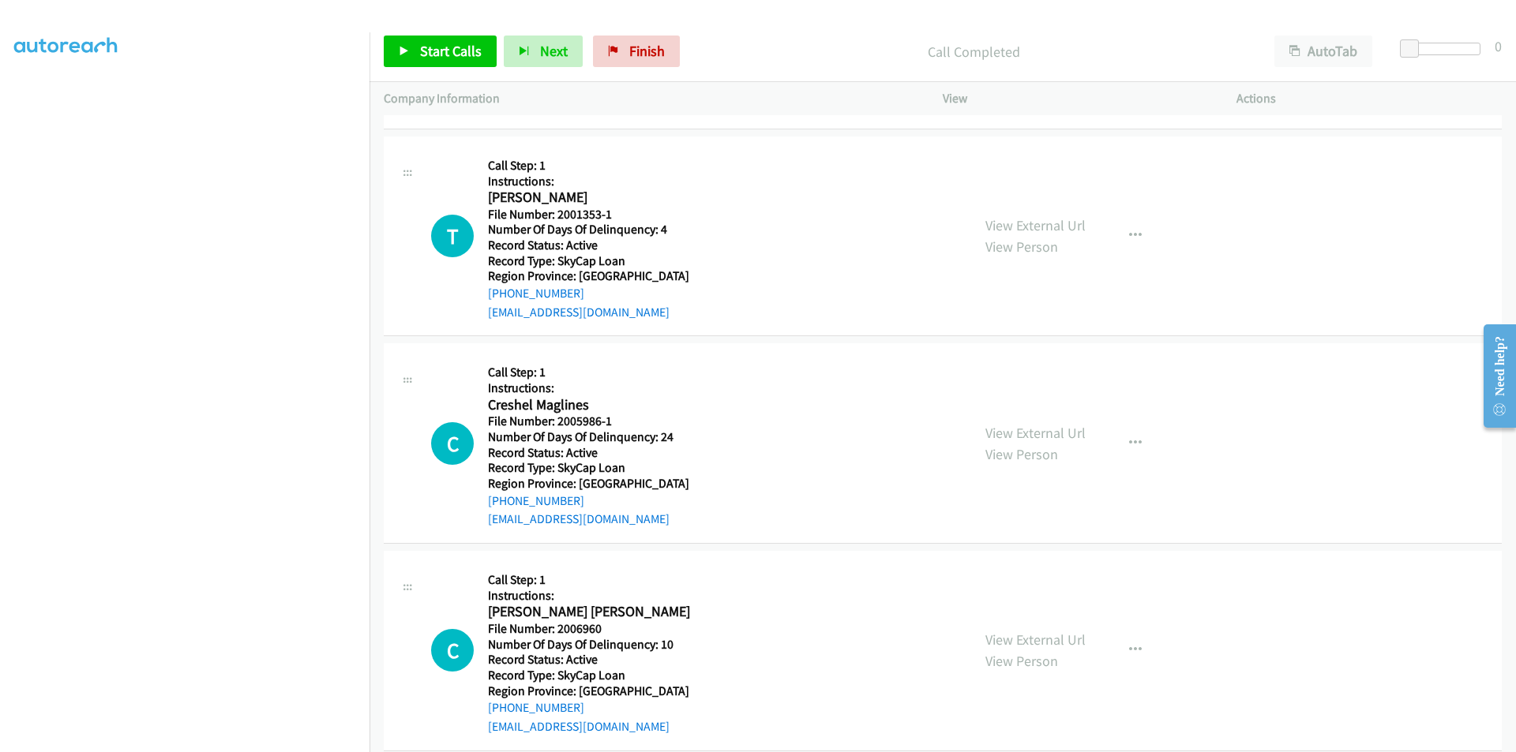
scroll to position [5011, 0]
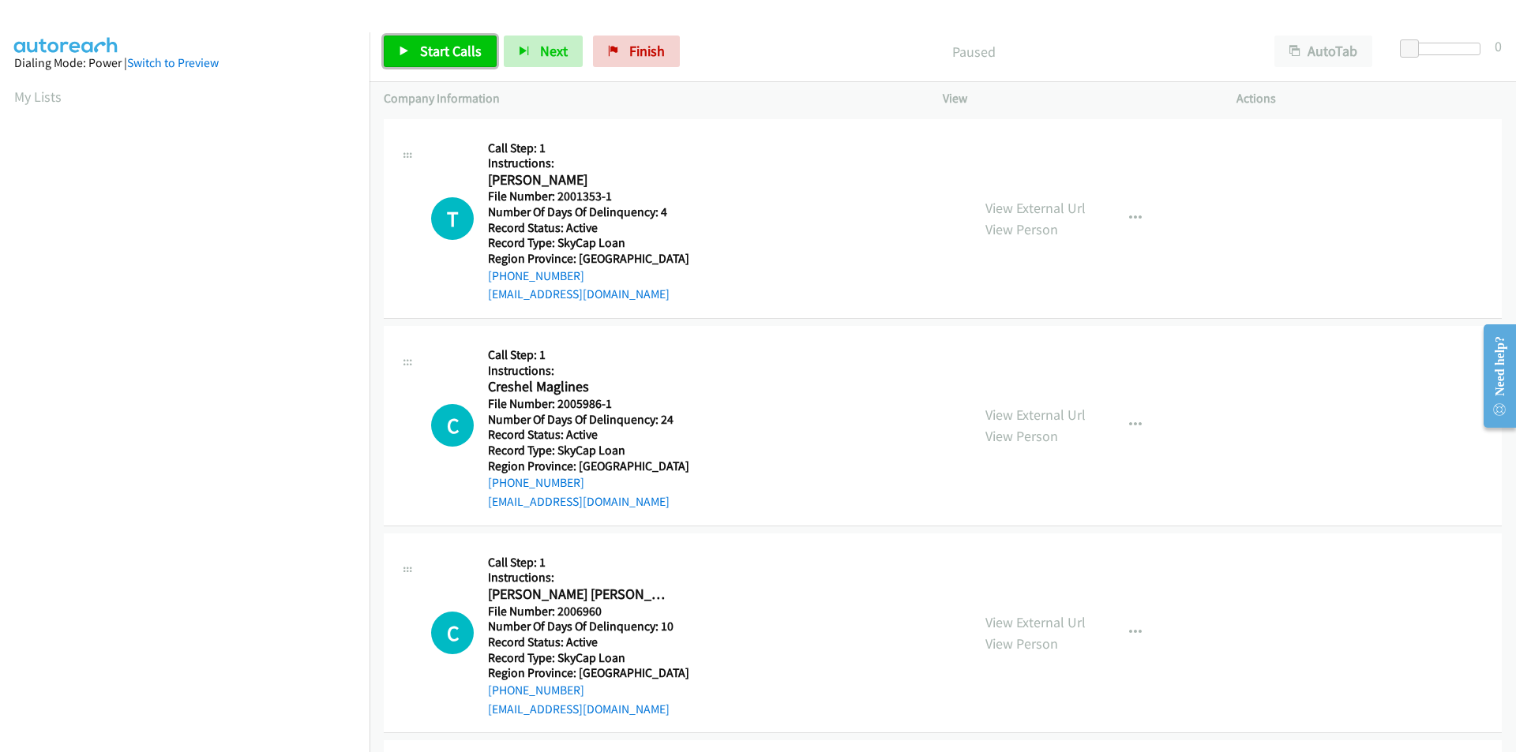
click at [441, 43] on span "Start Calls" at bounding box center [451, 51] width 62 height 18
click at [441, 43] on span "Pause" at bounding box center [438, 51] width 36 height 18
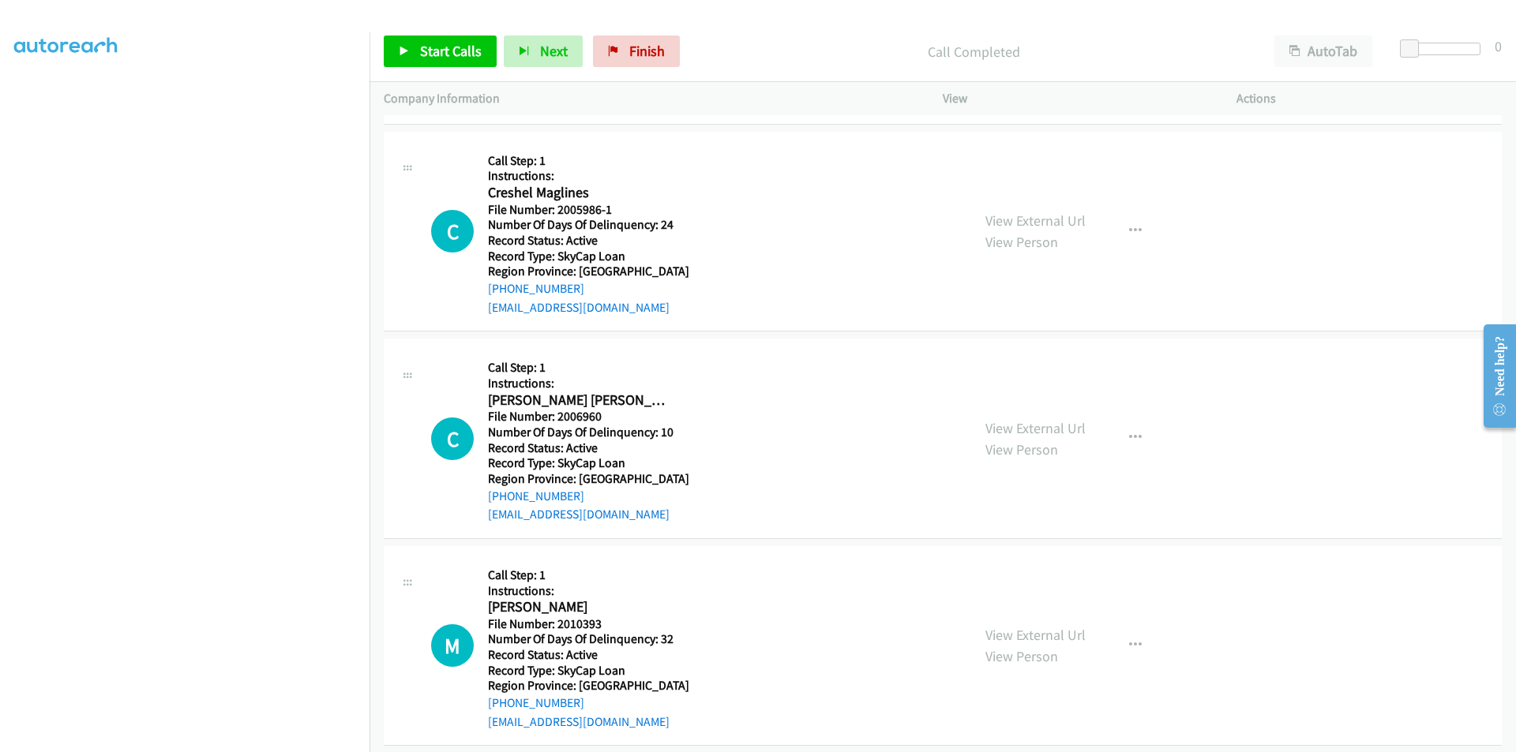
scroll to position [237, 0]
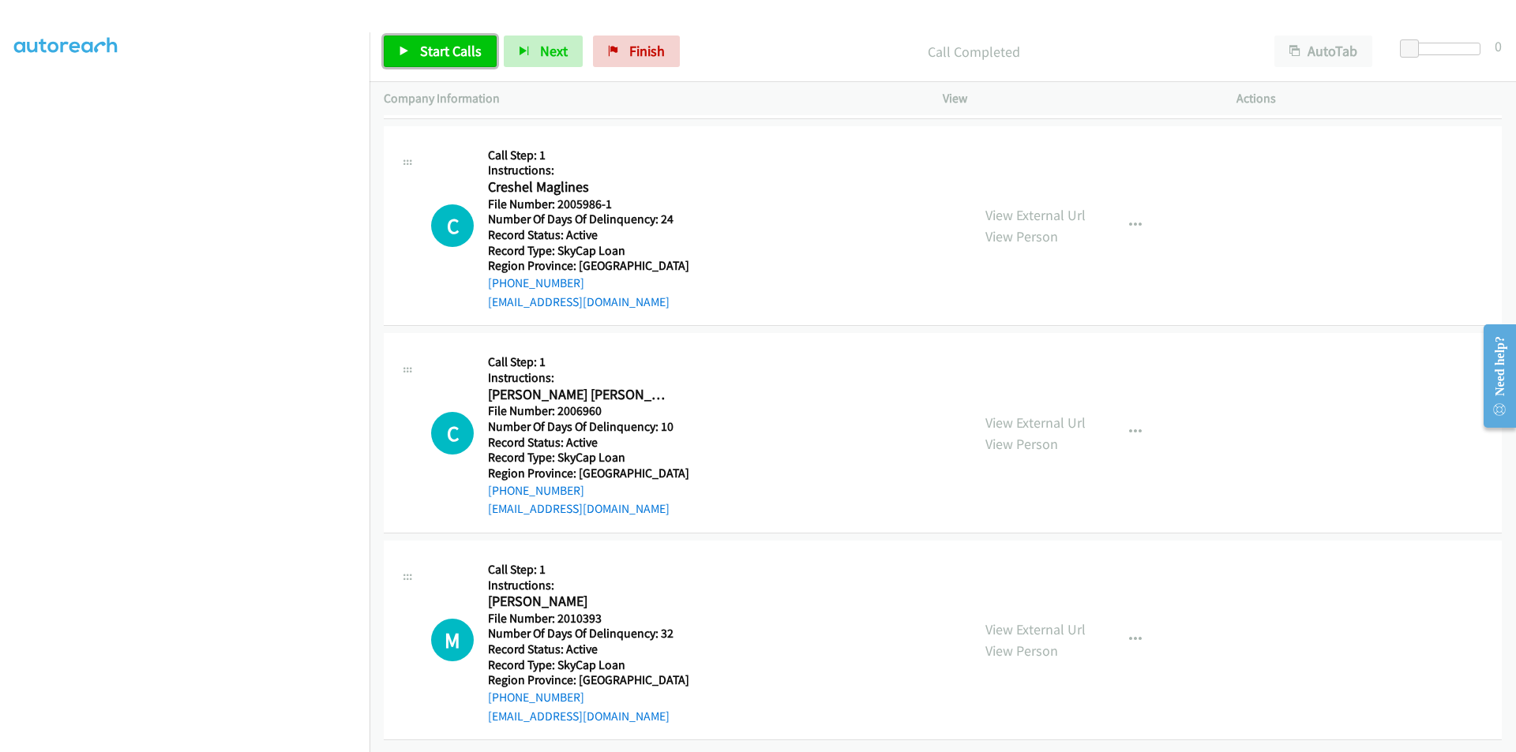
click at [428, 38] on link "Start Calls" at bounding box center [440, 52] width 113 height 32
click at [429, 39] on link "Pause" at bounding box center [427, 52] width 87 height 32
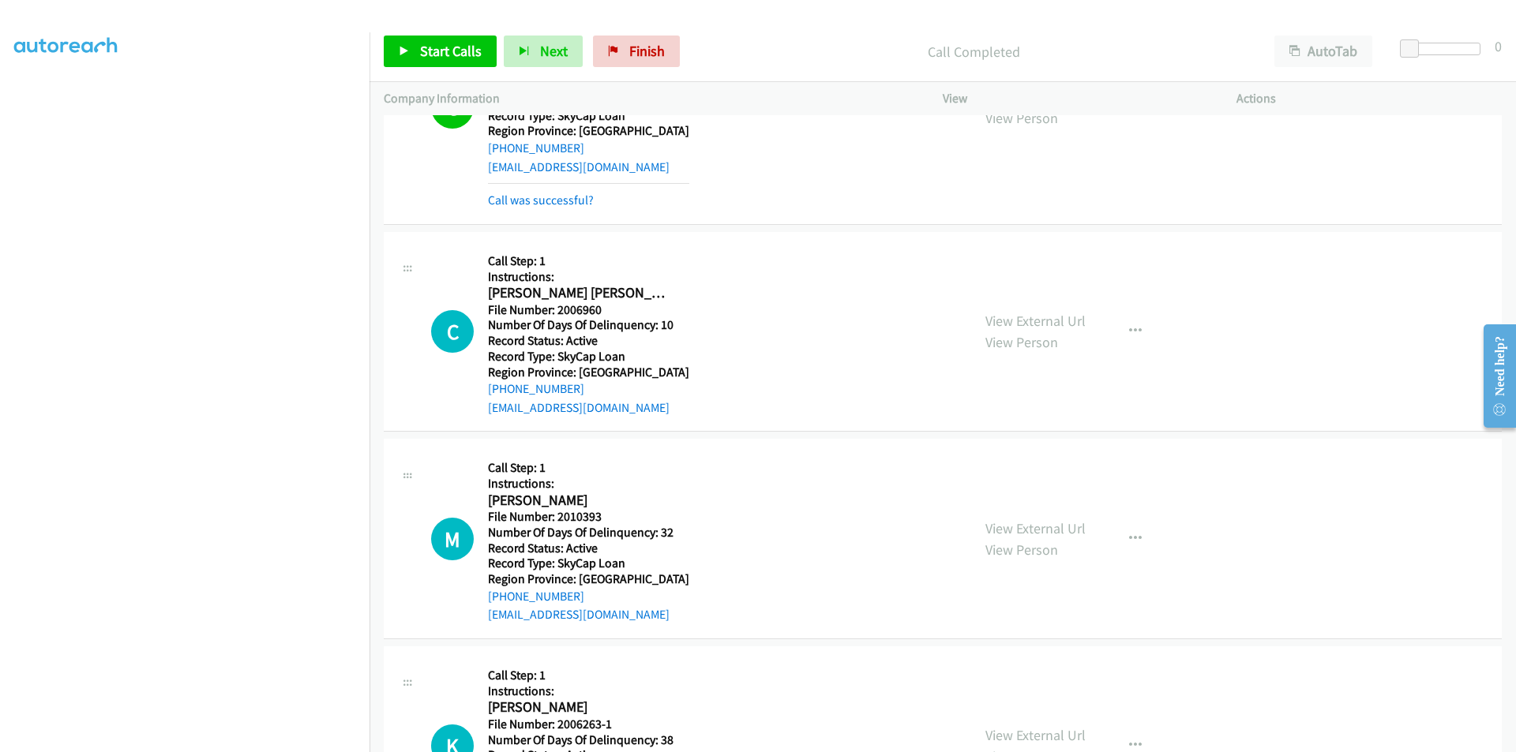
scroll to position [474, 0]
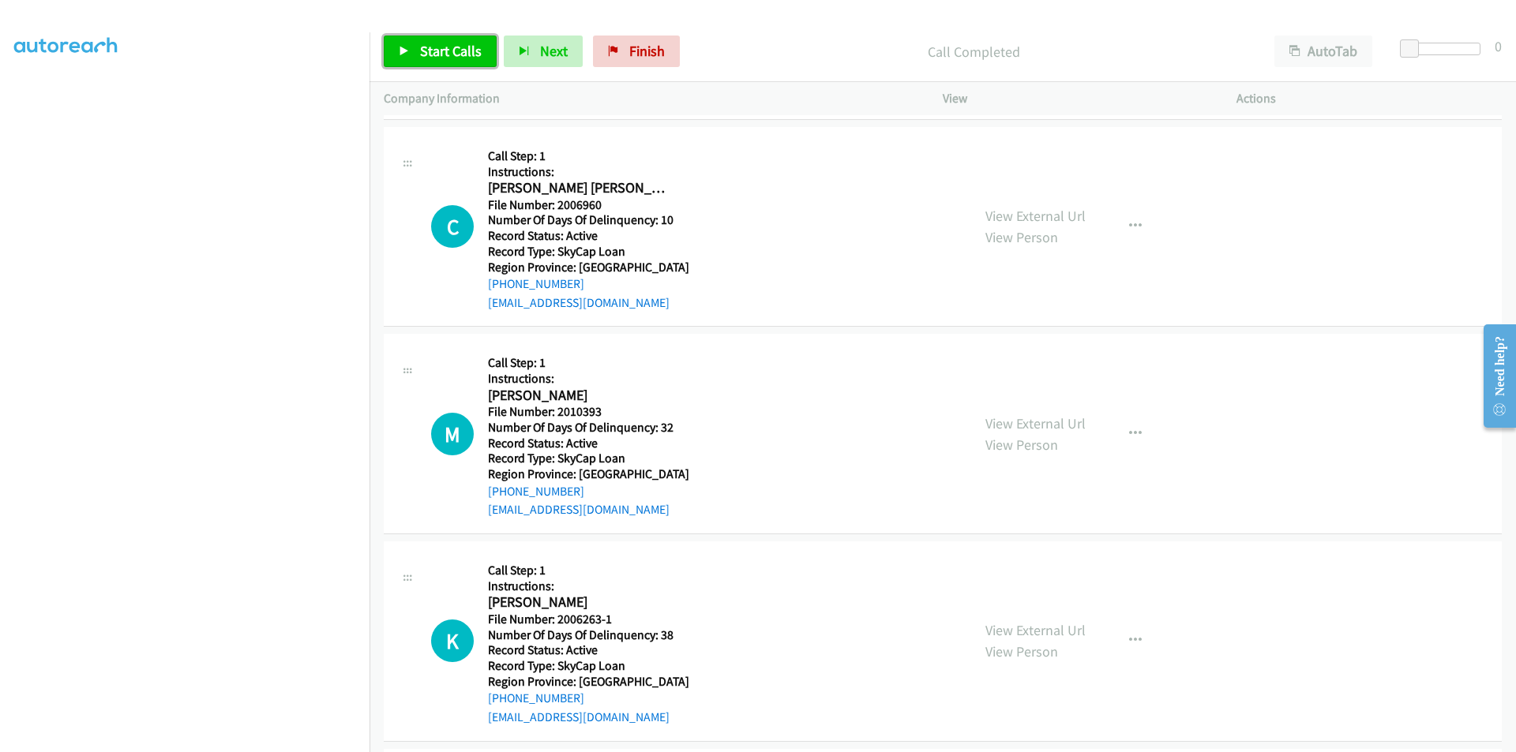
click at [448, 51] on span "Start Calls" at bounding box center [451, 51] width 62 height 18
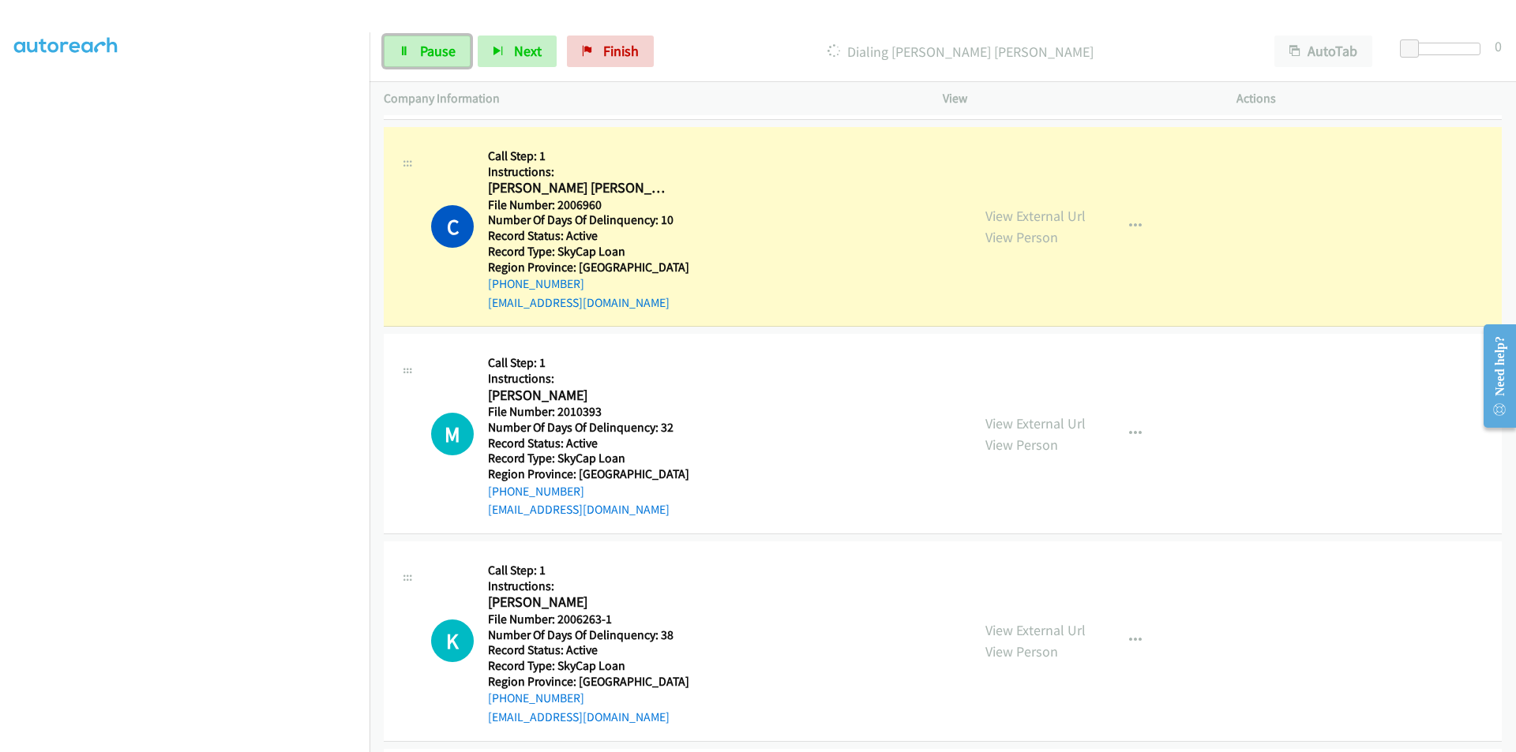
click at [448, 51] on span "Pause" at bounding box center [438, 51] width 36 height 18
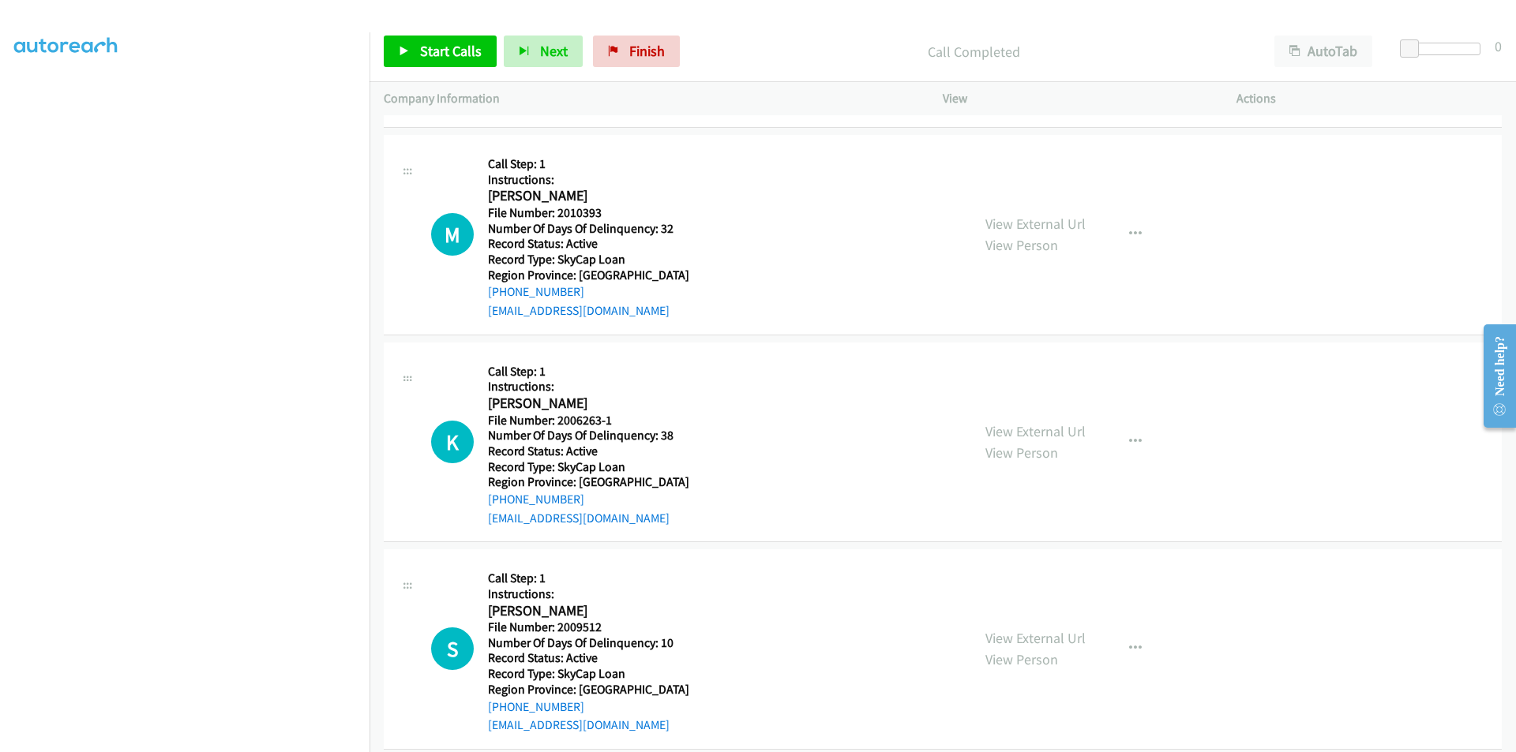
scroll to position [711, 0]
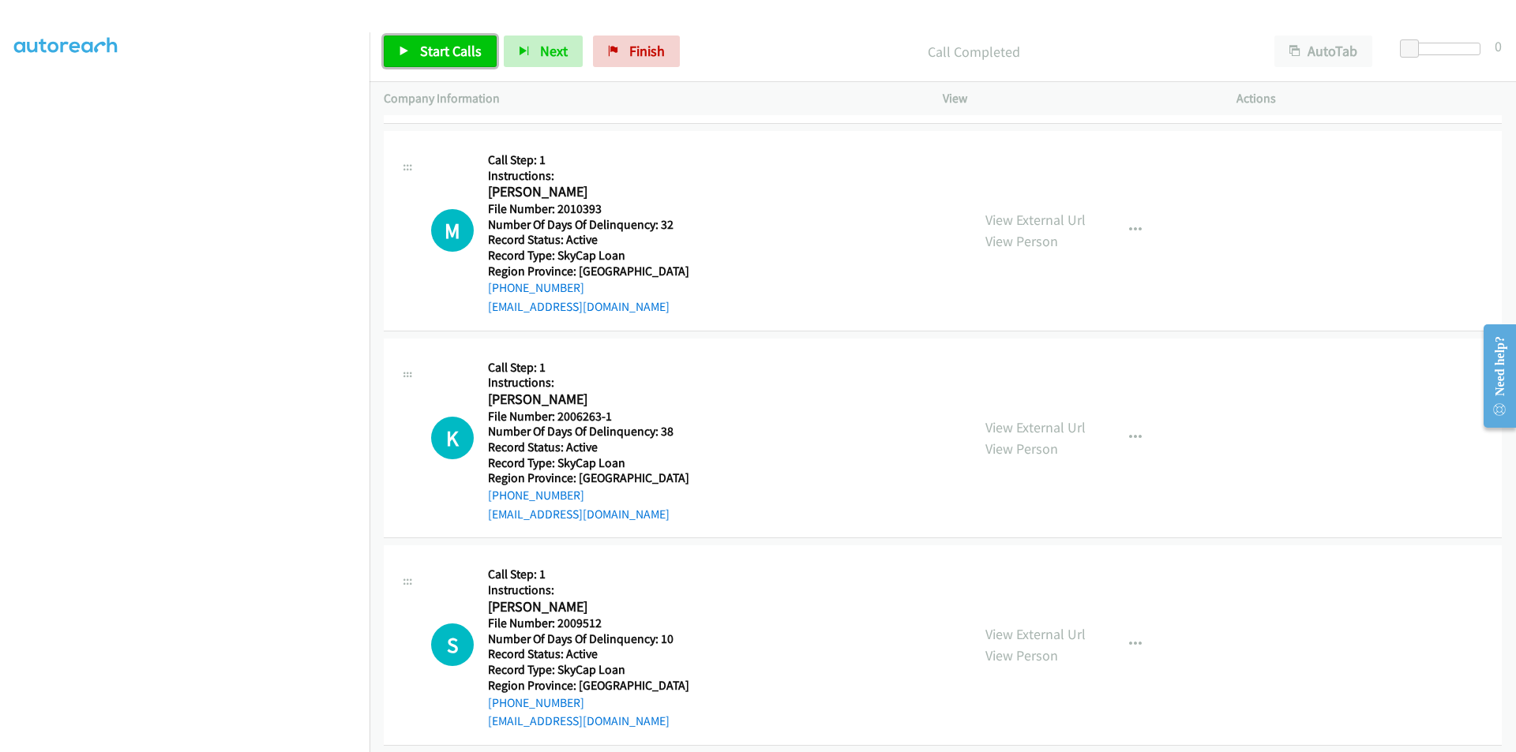
click at [455, 47] on span "Start Calls" at bounding box center [451, 51] width 62 height 18
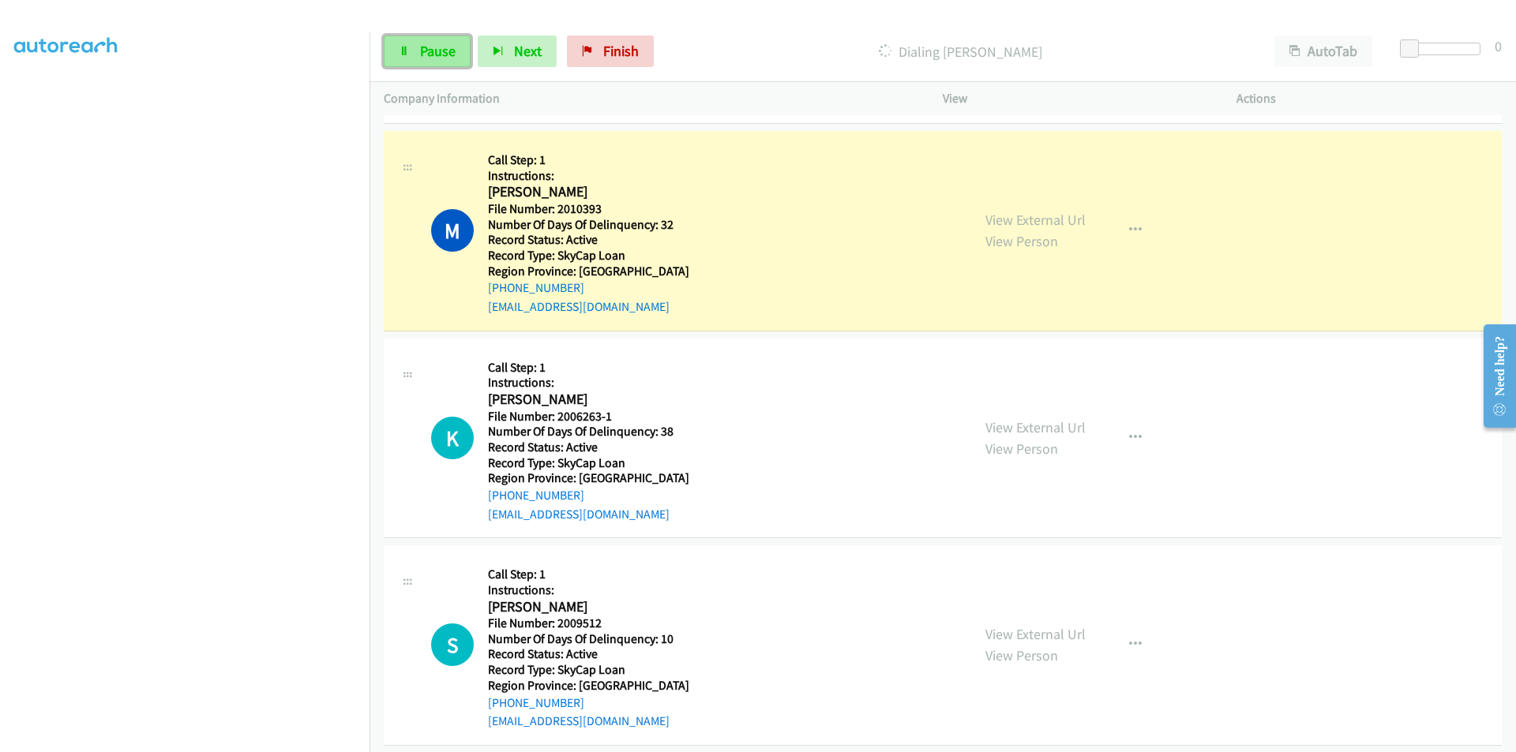
click at [445, 48] on span "Pause" at bounding box center [438, 51] width 36 height 18
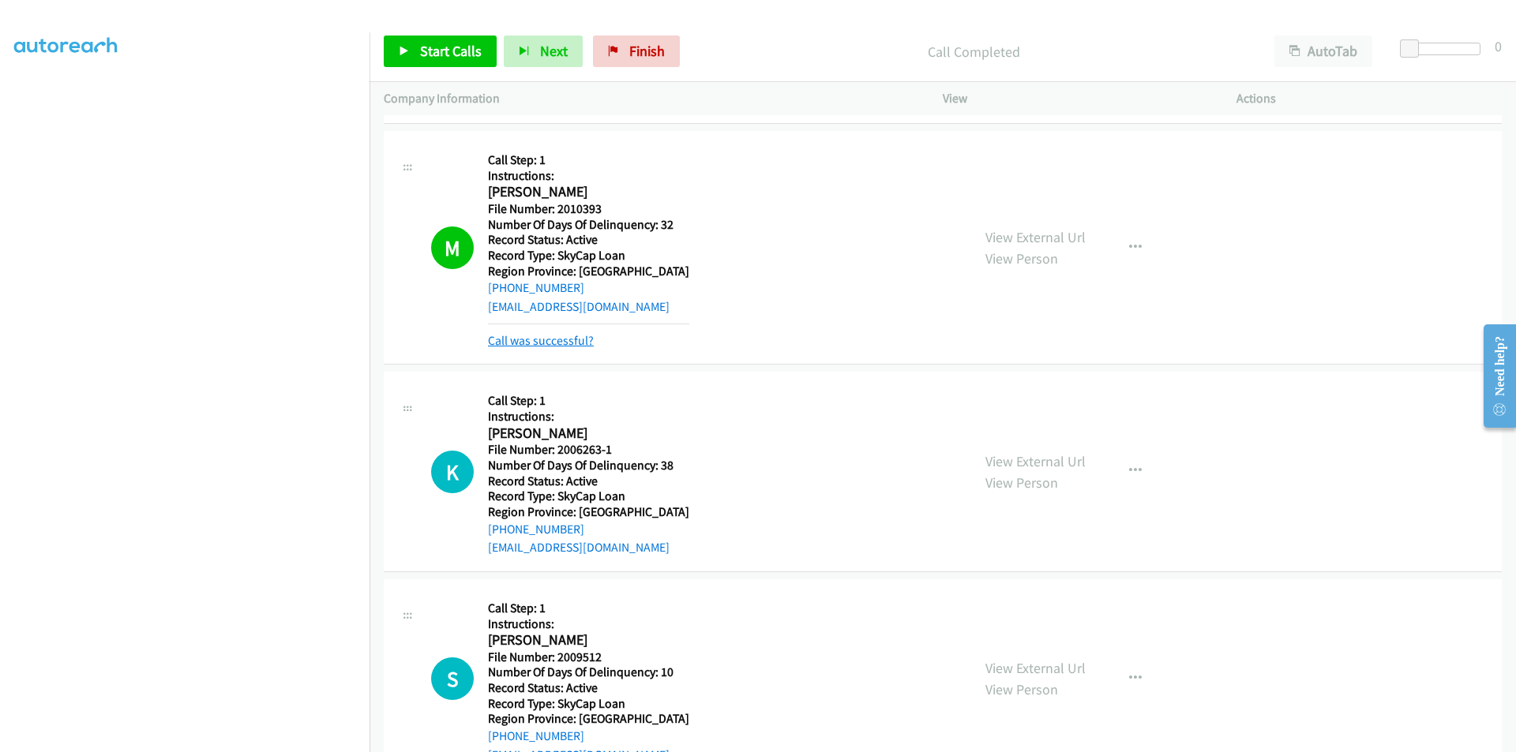
scroll to position [947, 0]
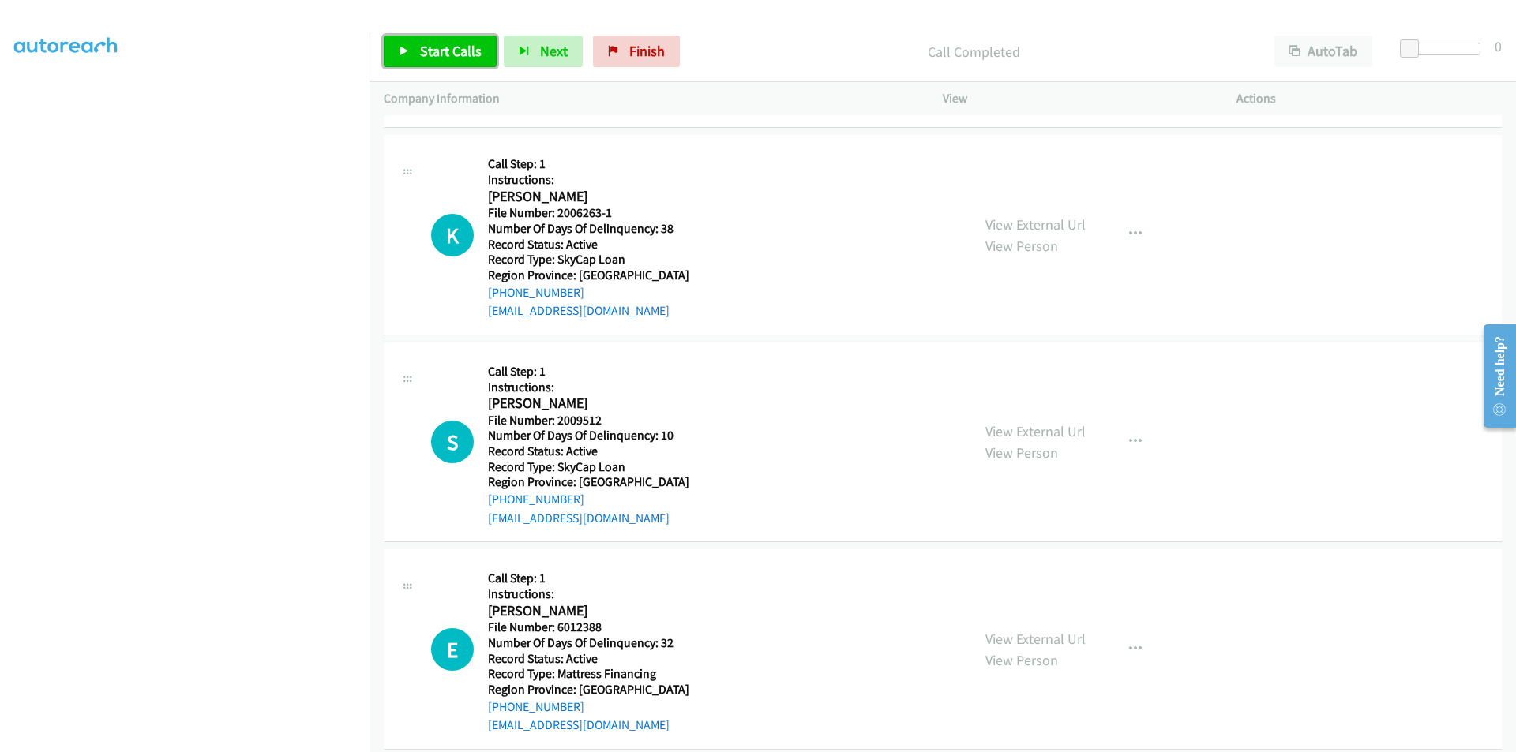
click at [471, 52] on span "Start Calls" at bounding box center [451, 51] width 62 height 18
click at [446, 47] on span "Pause" at bounding box center [438, 51] width 36 height 18
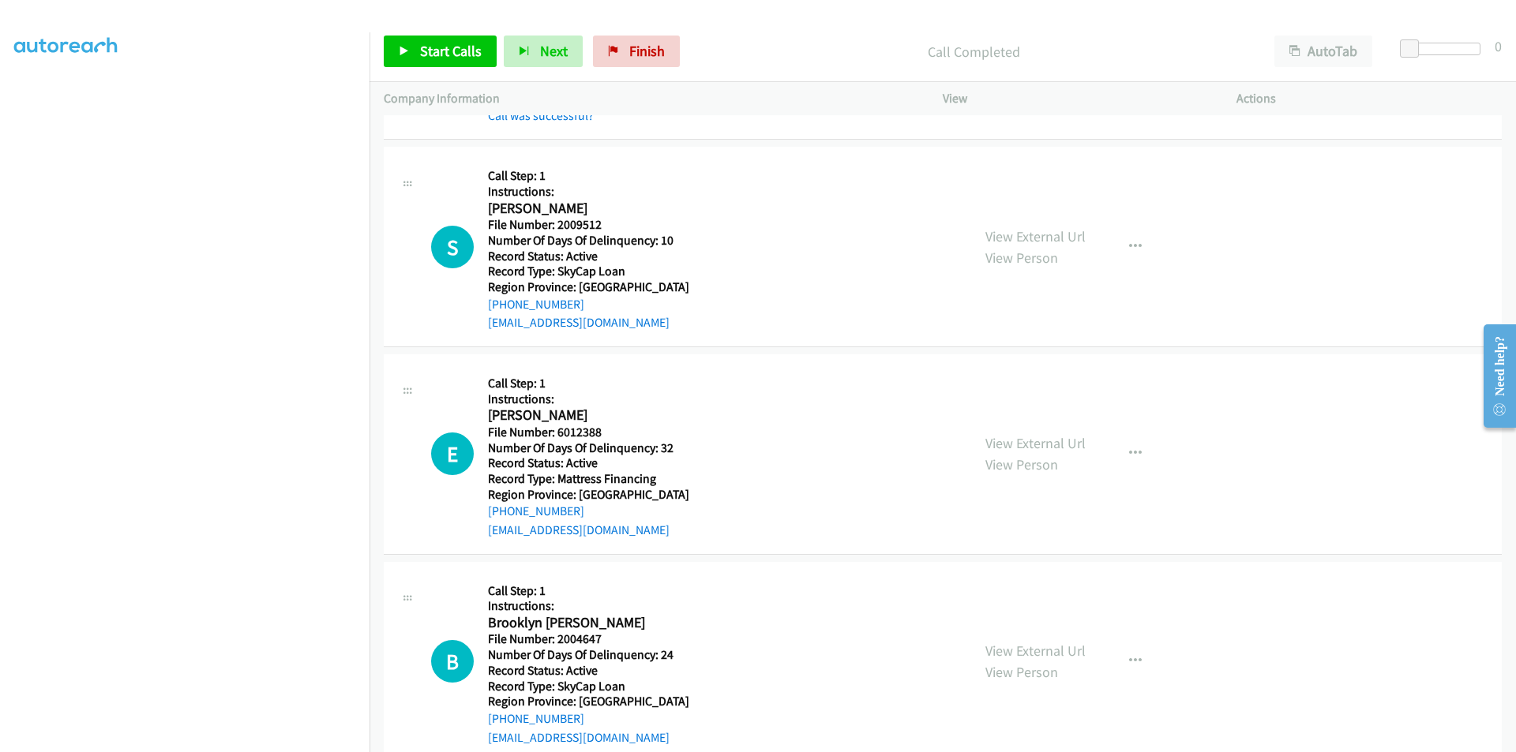
scroll to position [1184, 0]
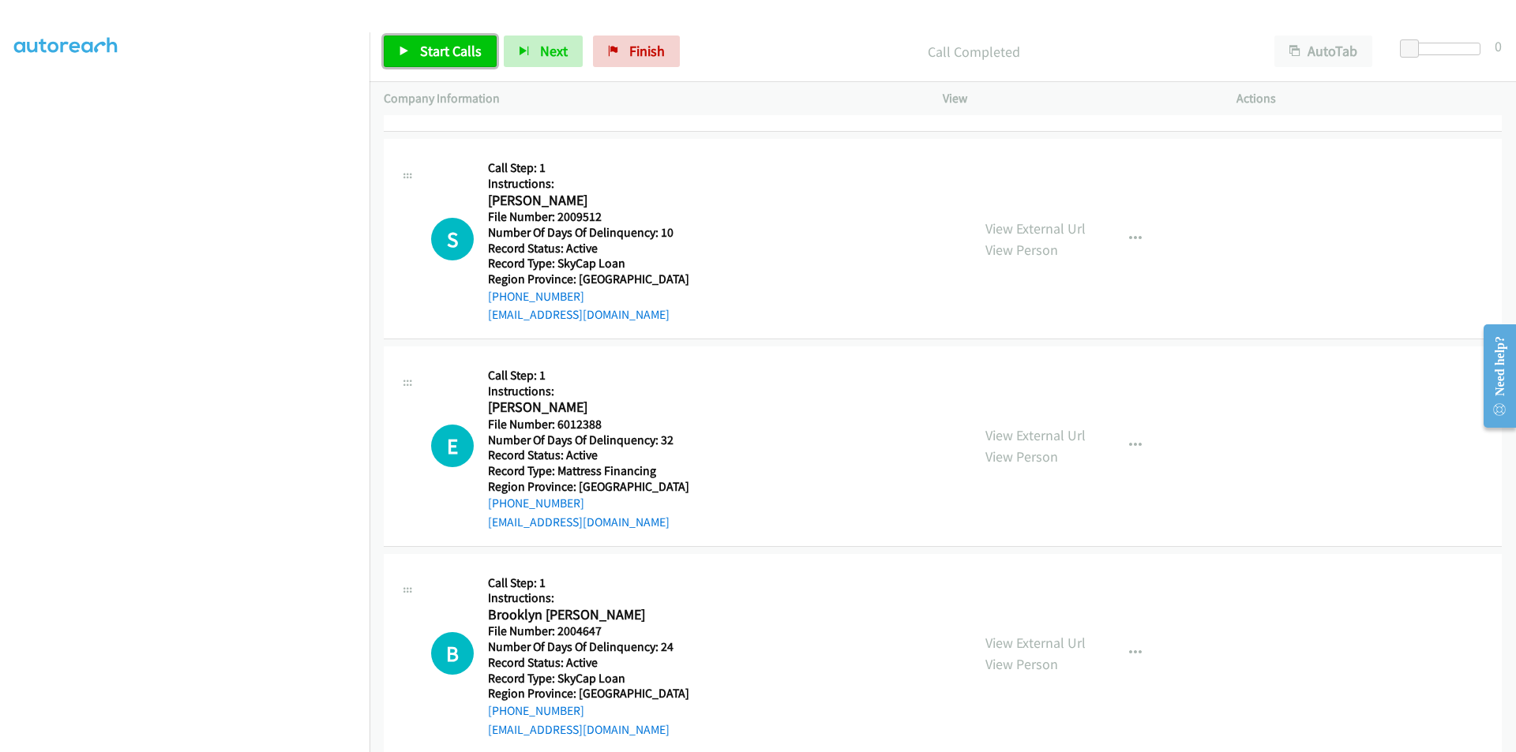
click at [441, 54] on span "Start Calls" at bounding box center [451, 51] width 62 height 18
click at [441, 51] on span "Pause" at bounding box center [438, 51] width 36 height 18
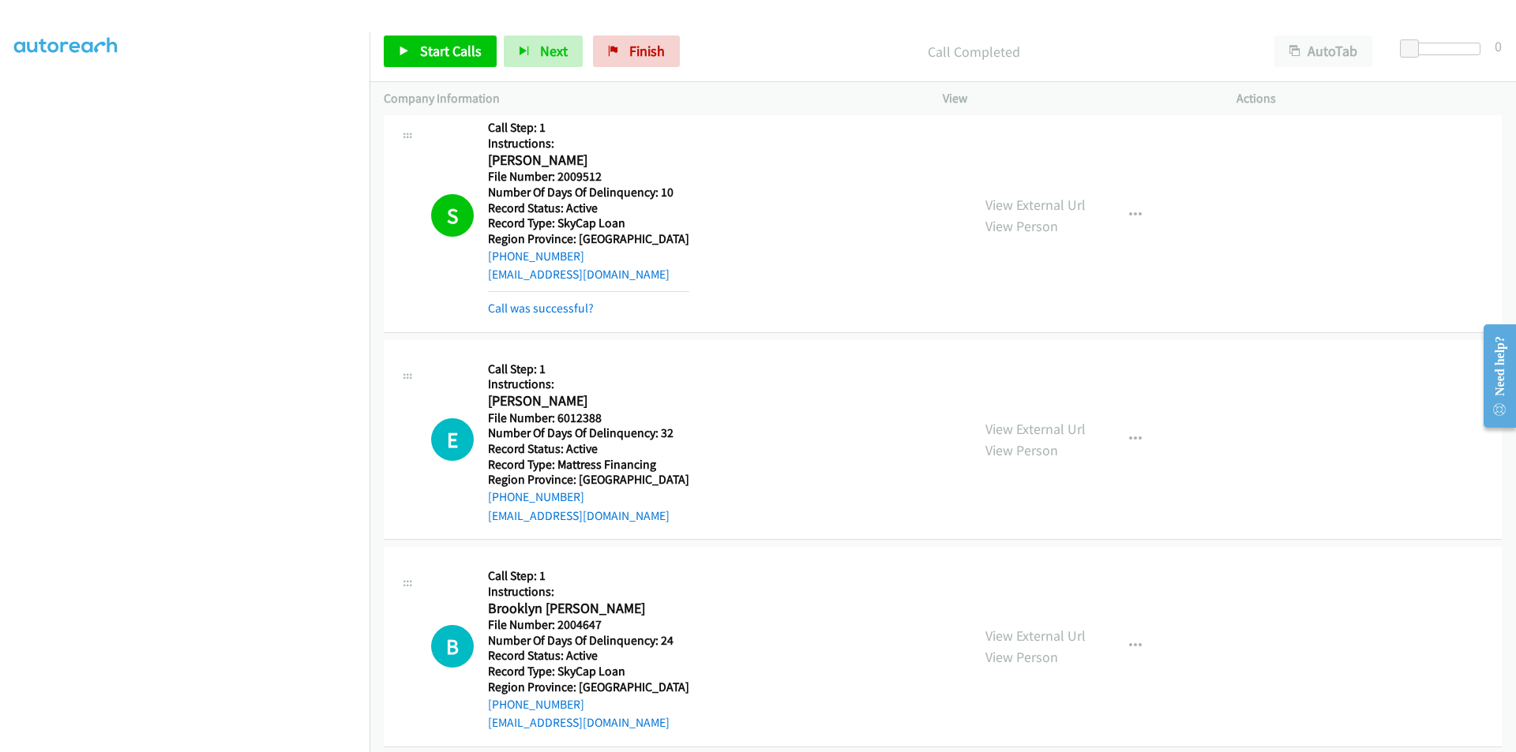
scroll to position [1421, 0]
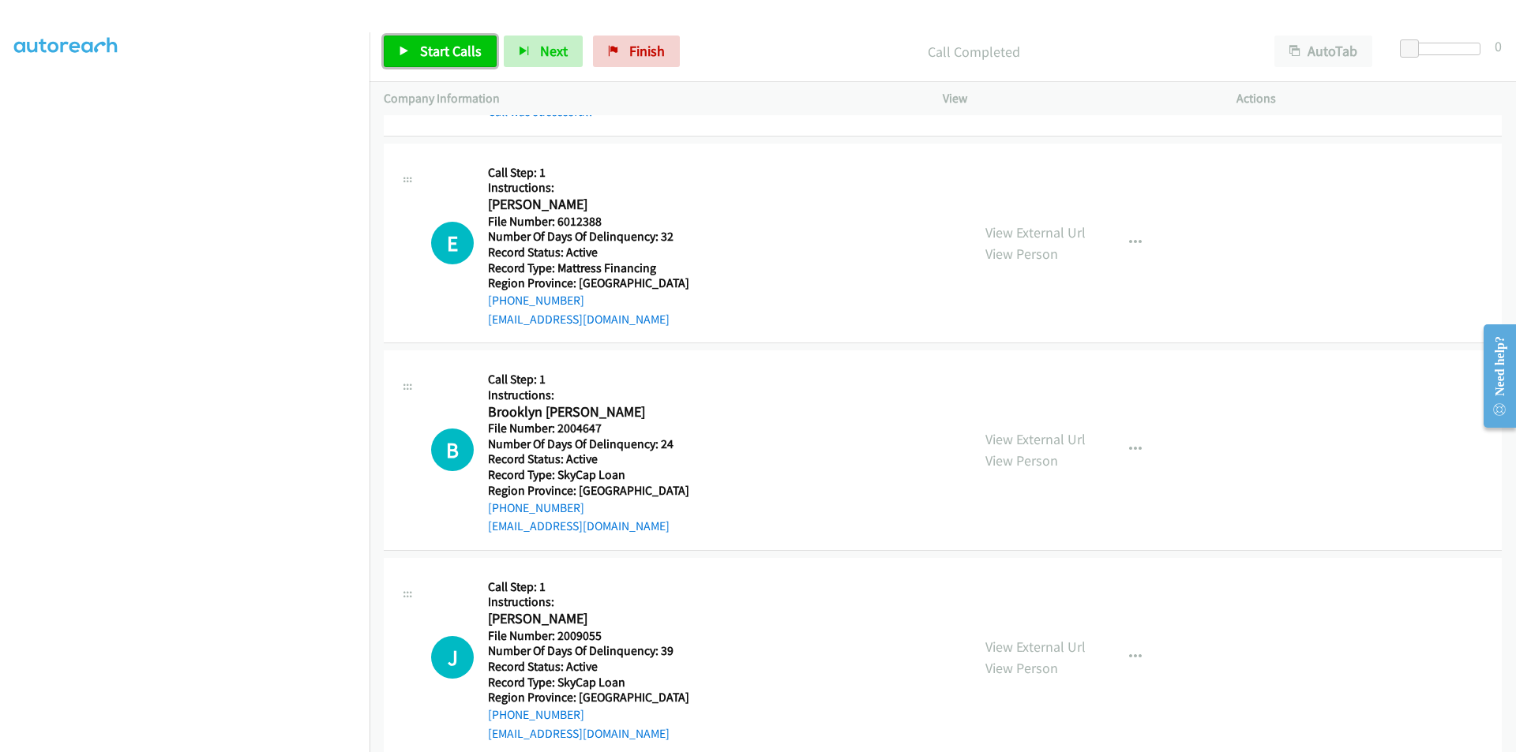
click at [439, 47] on span "Start Calls" at bounding box center [451, 51] width 62 height 18
click at [441, 47] on span "Pause" at bounding box center [438, 51] width 36 height 18
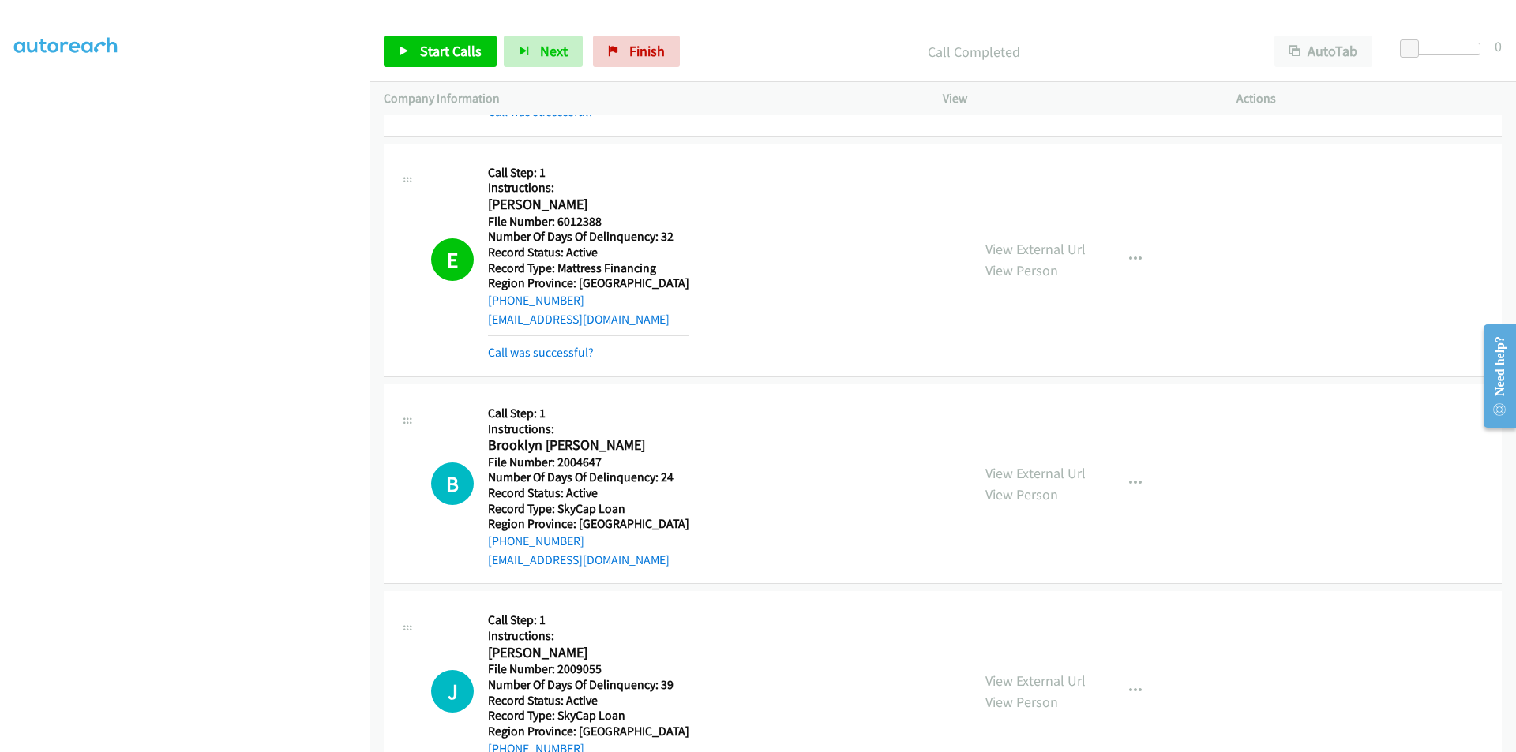
scroll to position [1658, 0]
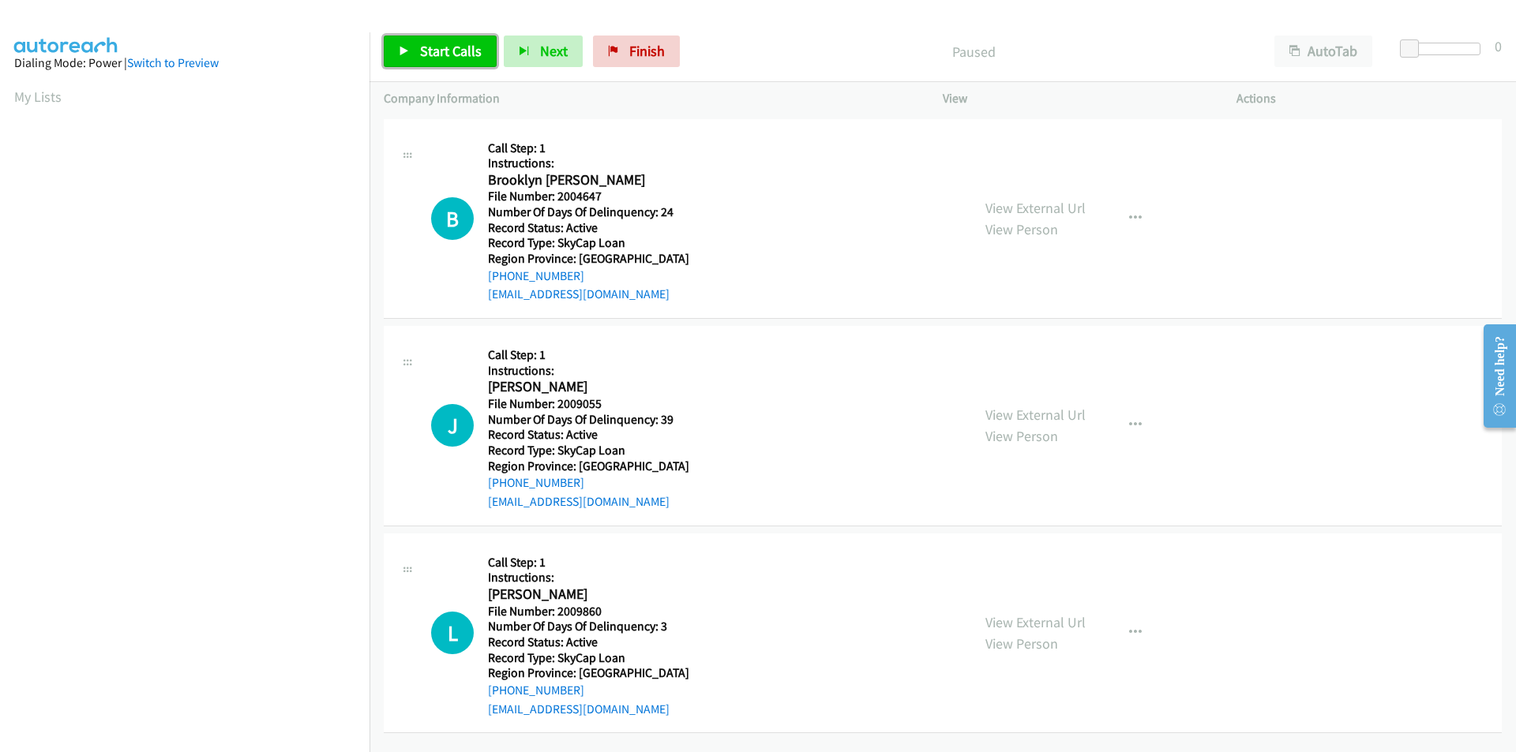
click at [458, 53] on span "Start Calls" at bounding box center [451, 51] width 62 height 18
click at [457, 53] on link "Pause" at bounding box center [427, 52] width 87 height 32
click at [436, 49] on span "Start Calls" at bounding box center [451, 51] width 62 height 18
click at [436, 49] on span "Pause" at bounding box center [438, 51] width 36 height 18
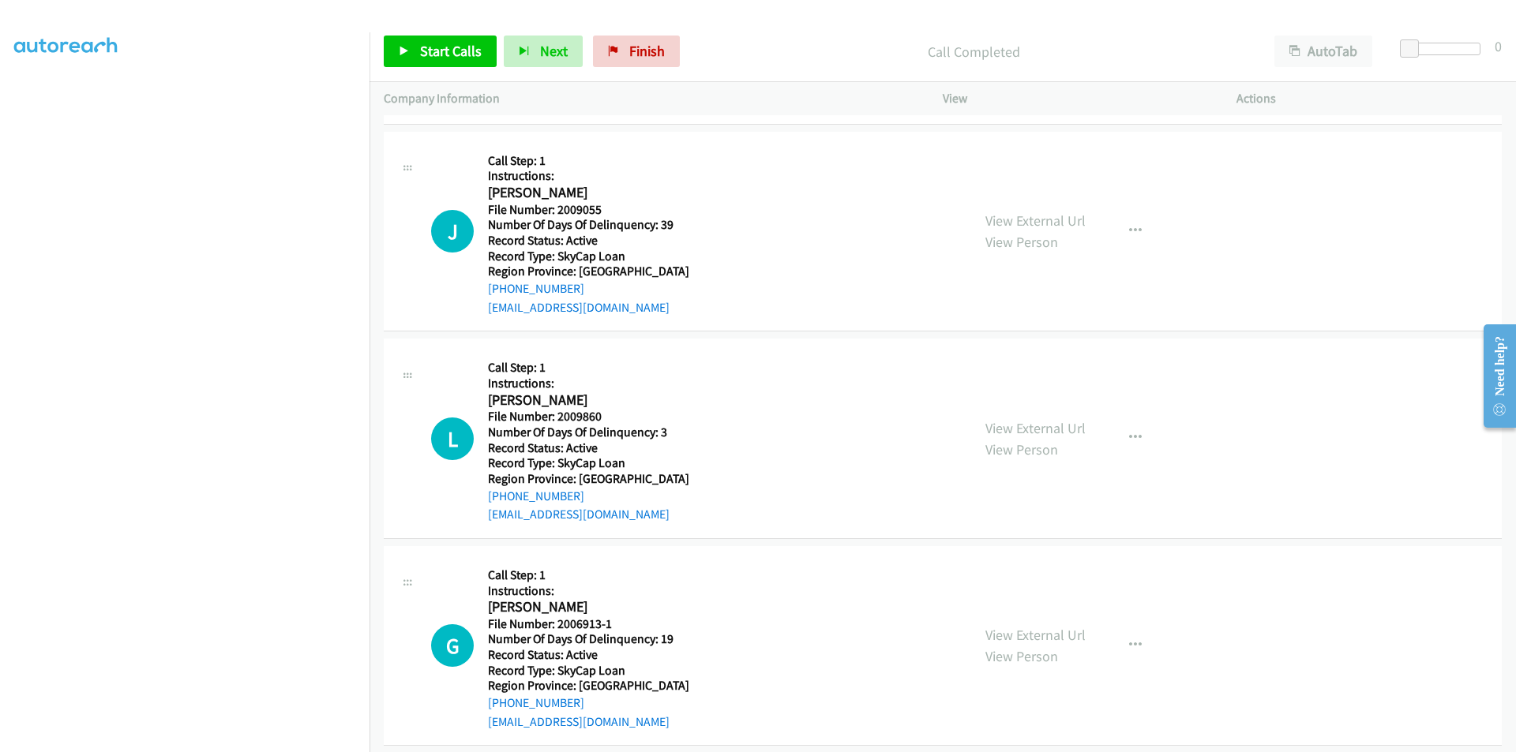
scroll to position [237, 0]
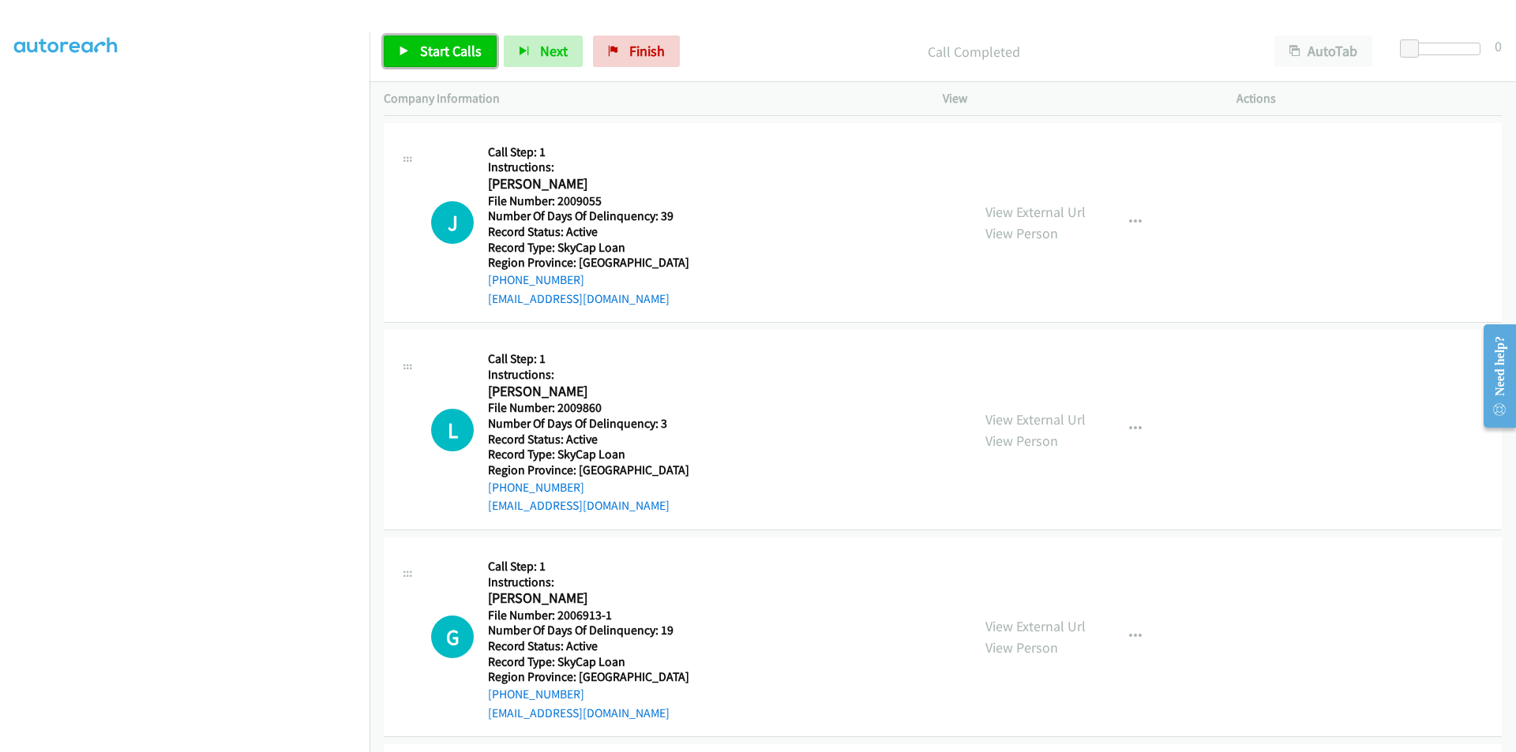
click at [452, 48] on span "Start Calls" at bounding box center [451, 51] width 62 height 18
click at [452, 48] on span "Pause" at bounding box center [438, 51] width 36 height 18
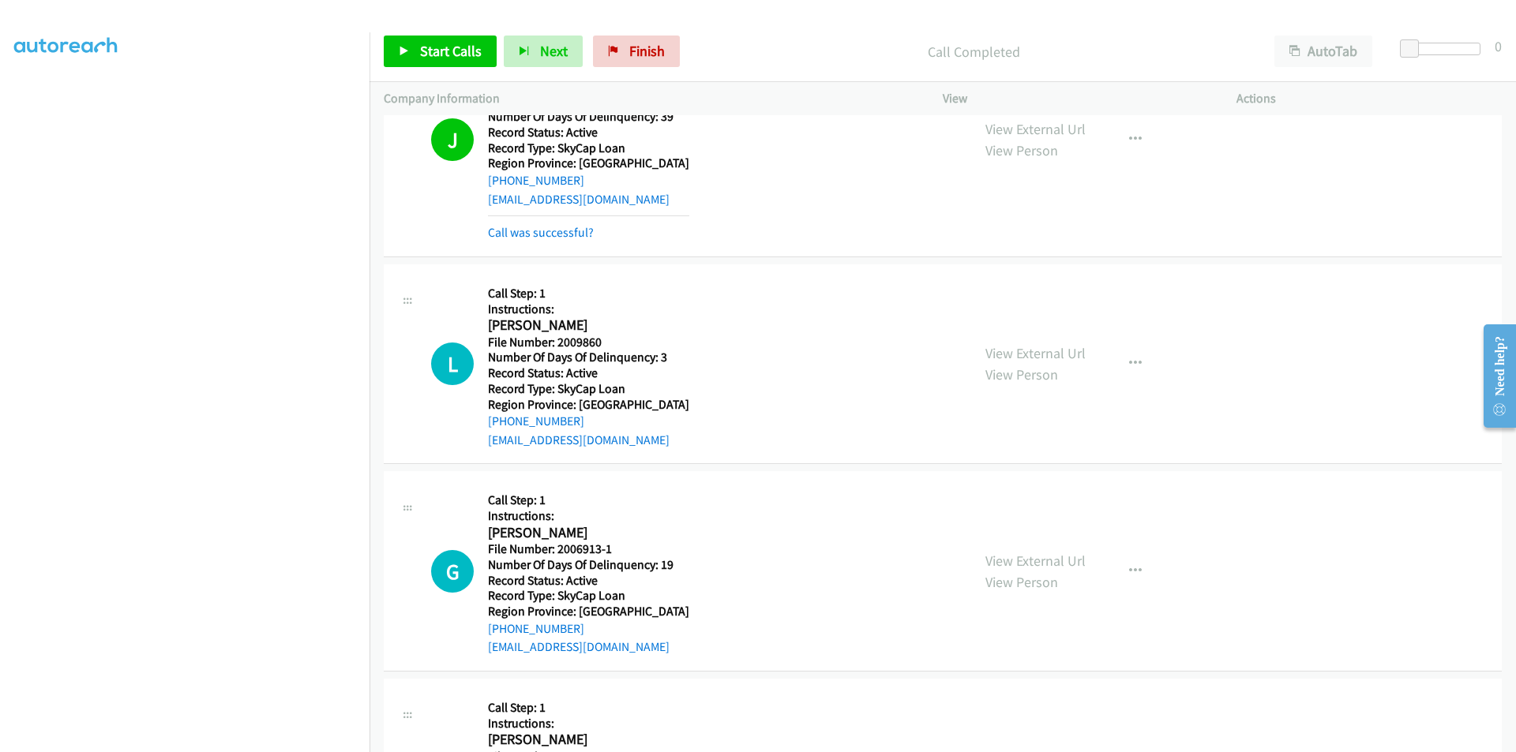
scroll to position [474, 0]
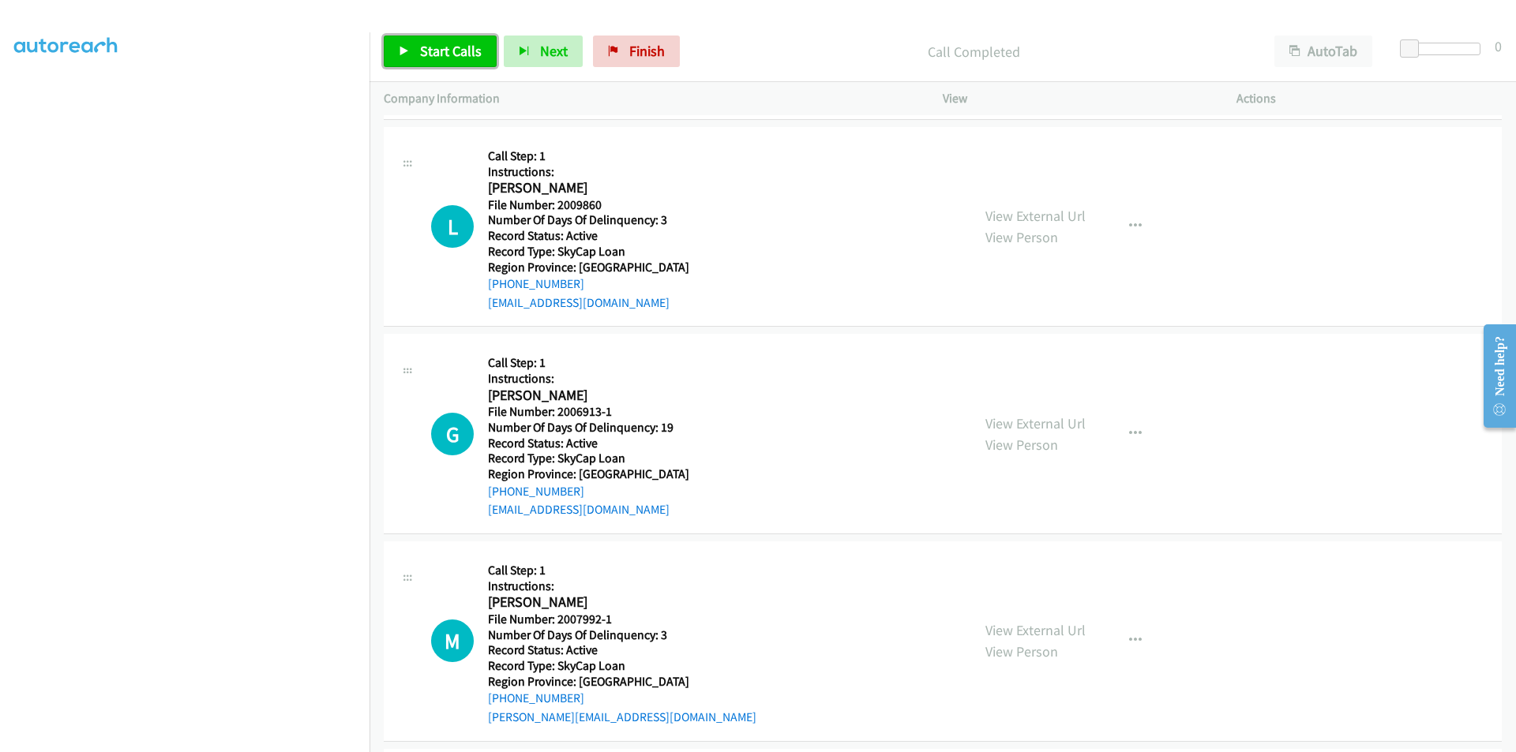
click at [430, 51] on span "Start Calls" at bounding box center [451, 51] width 62 height 18
click at [432, 51] on span "Pause" at bounding box center [438, 51] width 36 height 18
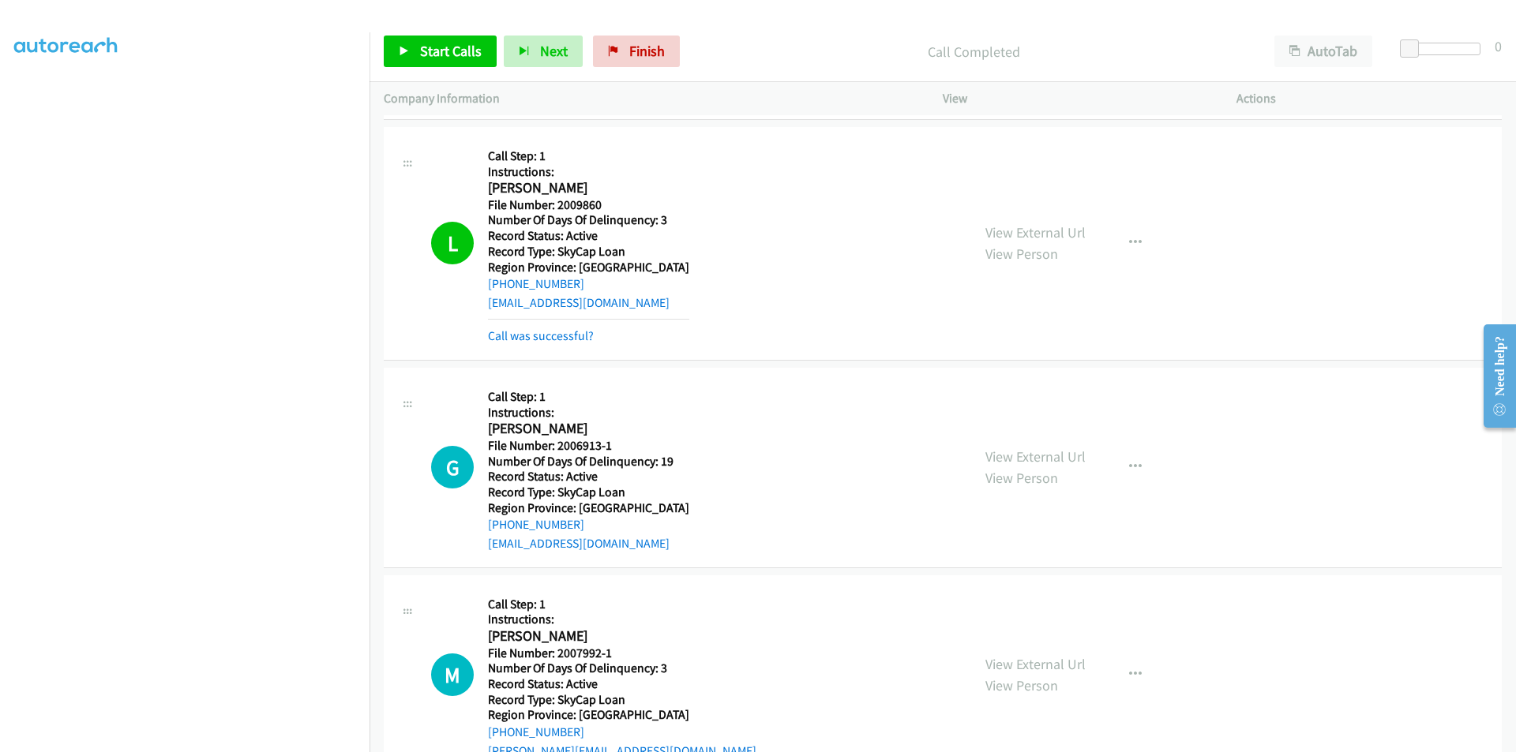
scroll to position [711, 0]
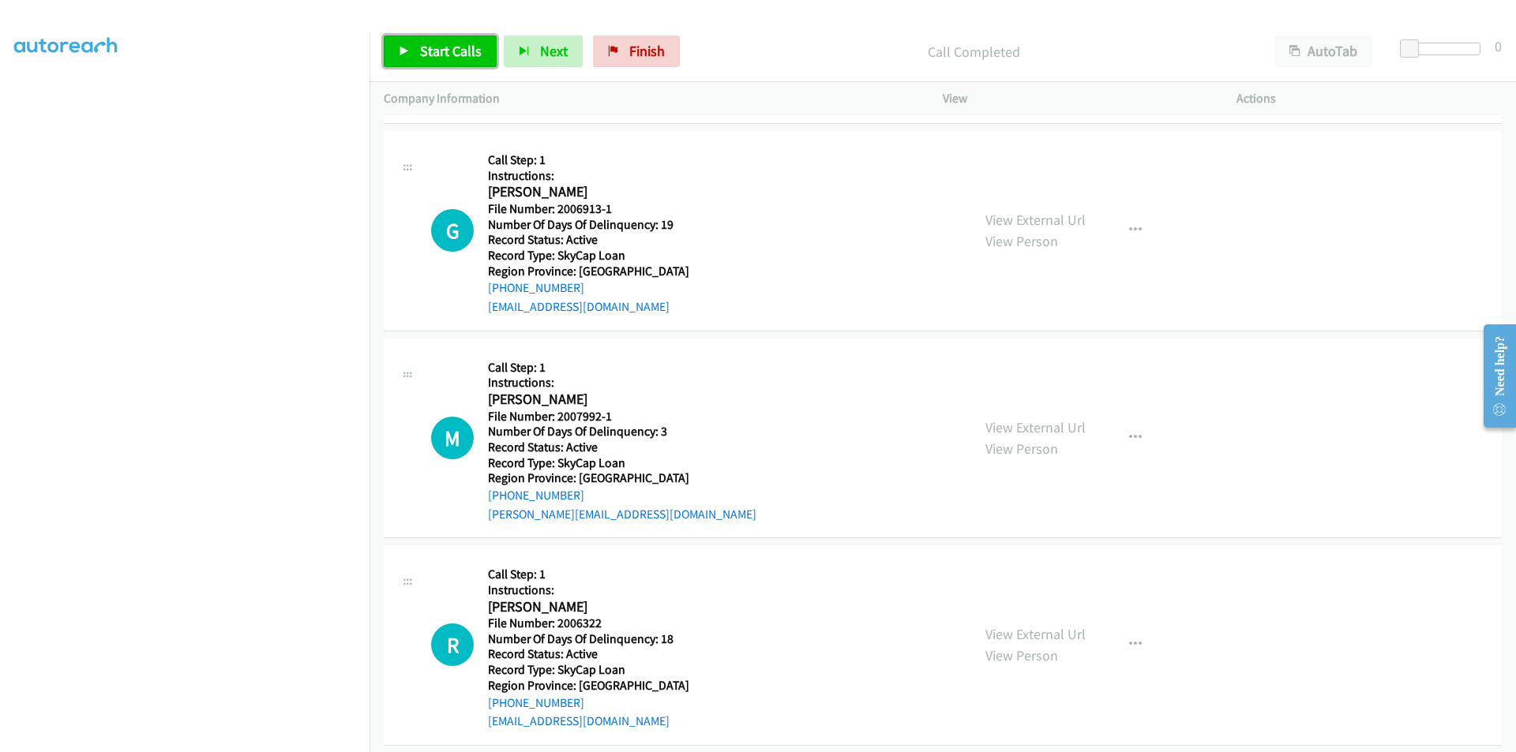
click at [459, 54] on span "Start Calls" at bounding box center [451, 51] width 62 height 18
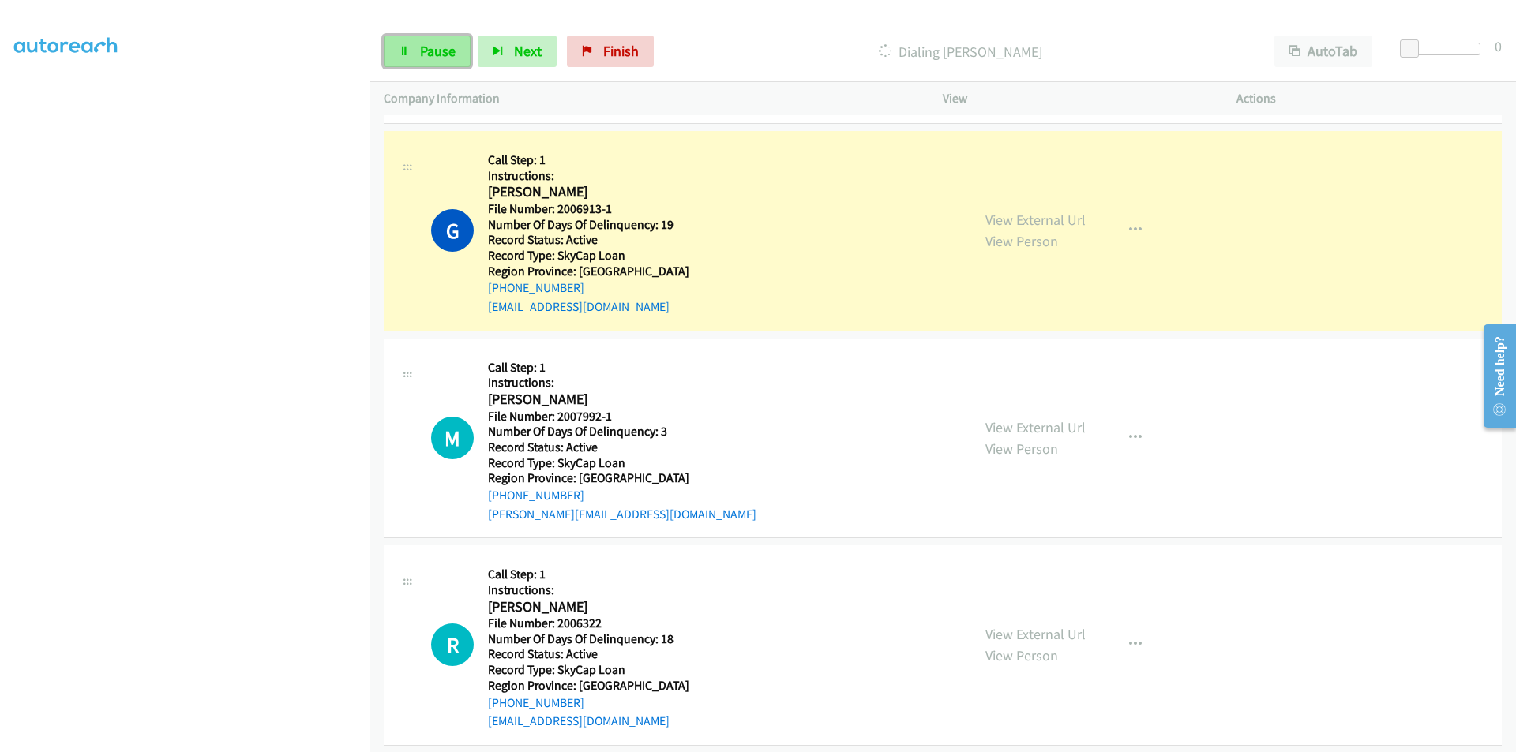
click at [431, 51] on span "Pause" at bounding box center [438, 51] width 36 height 18
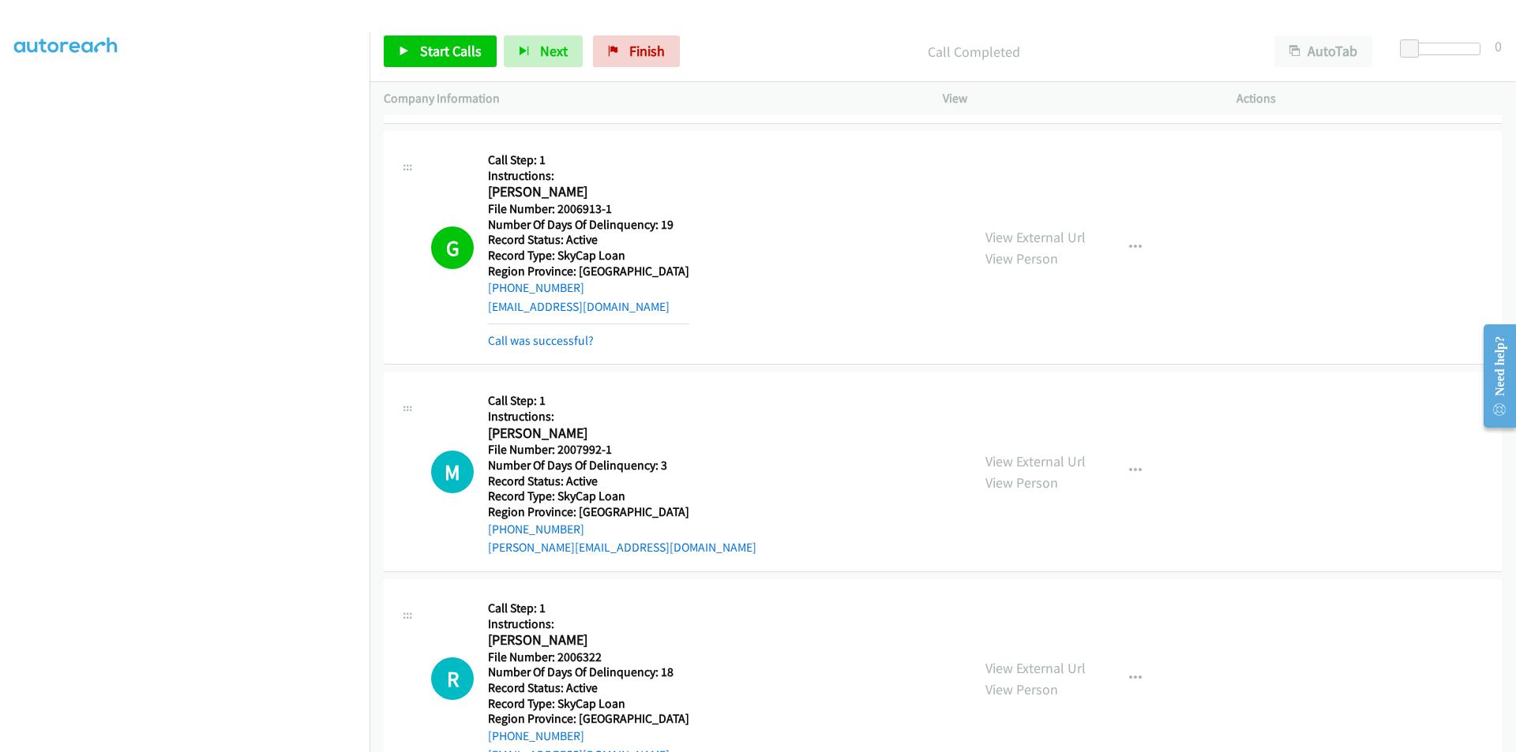
scroll to position [947, 0]
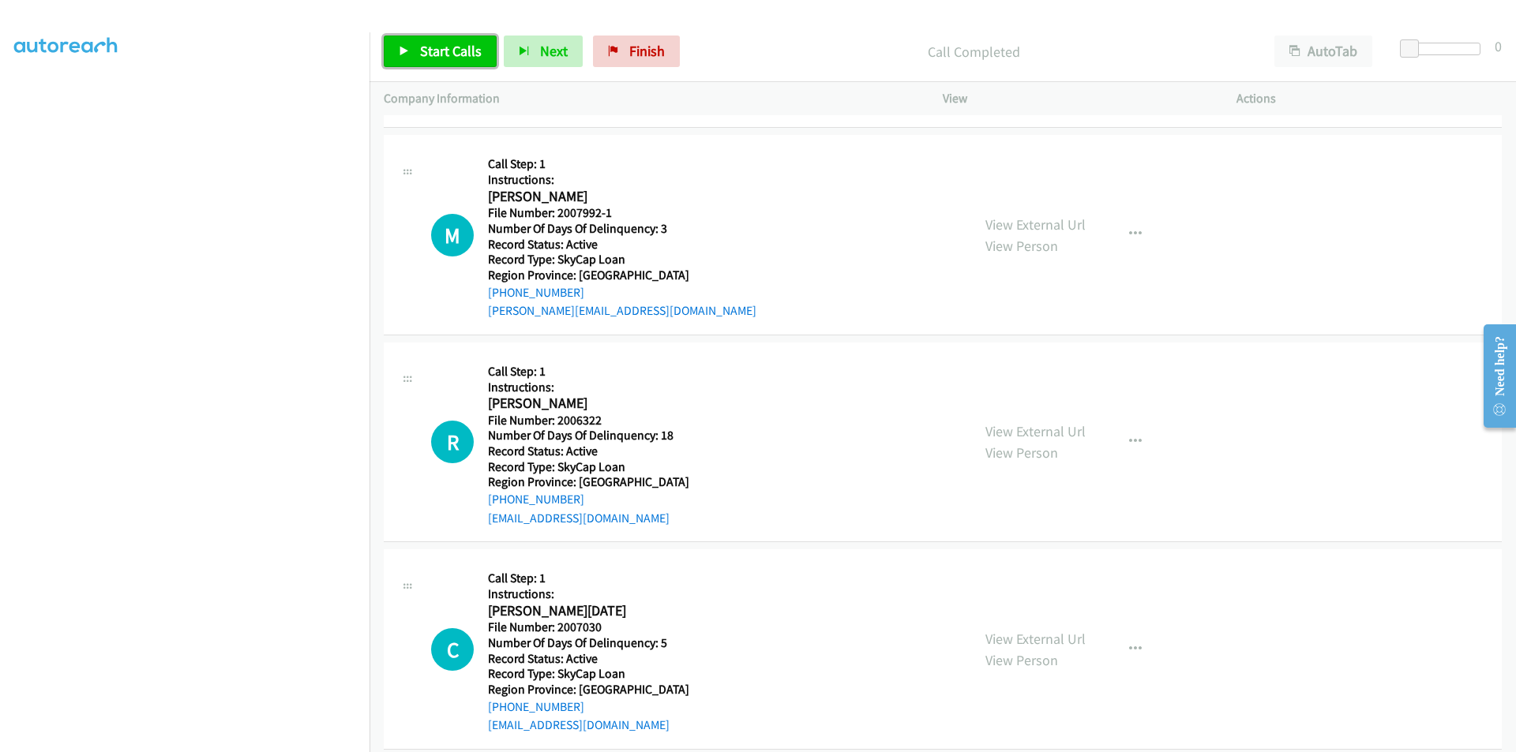
click at [431, 54] on span "Start Calls" at bounding box center [451, 51] width 62 height 18
click at [426, 51] on span "Pause" at bounding box center [438, 51] width 36 height 18
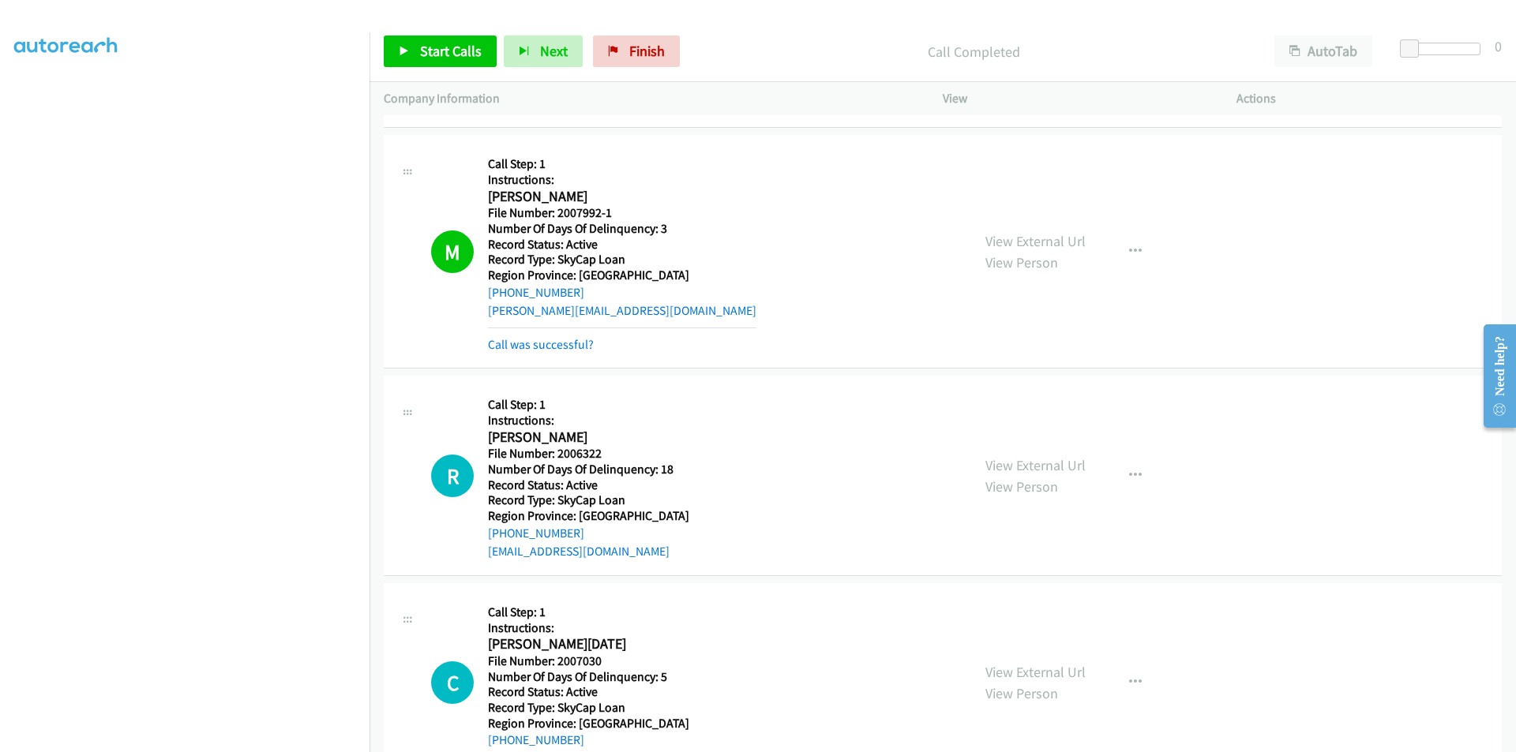
scroll to position [1184, 0]
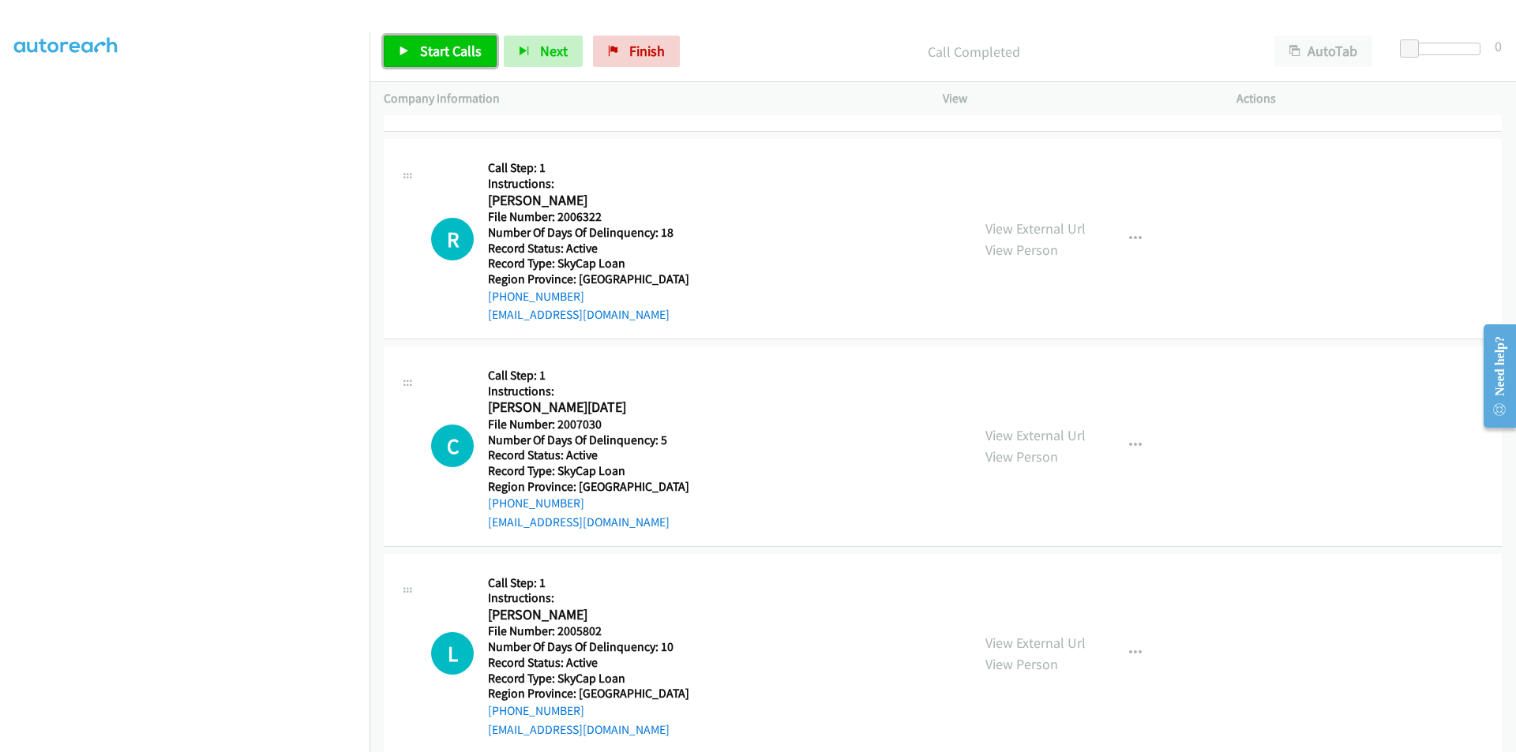
click at [482, 46] on link "Start Calls" at bounding box center [440, 52] width 113 height 32
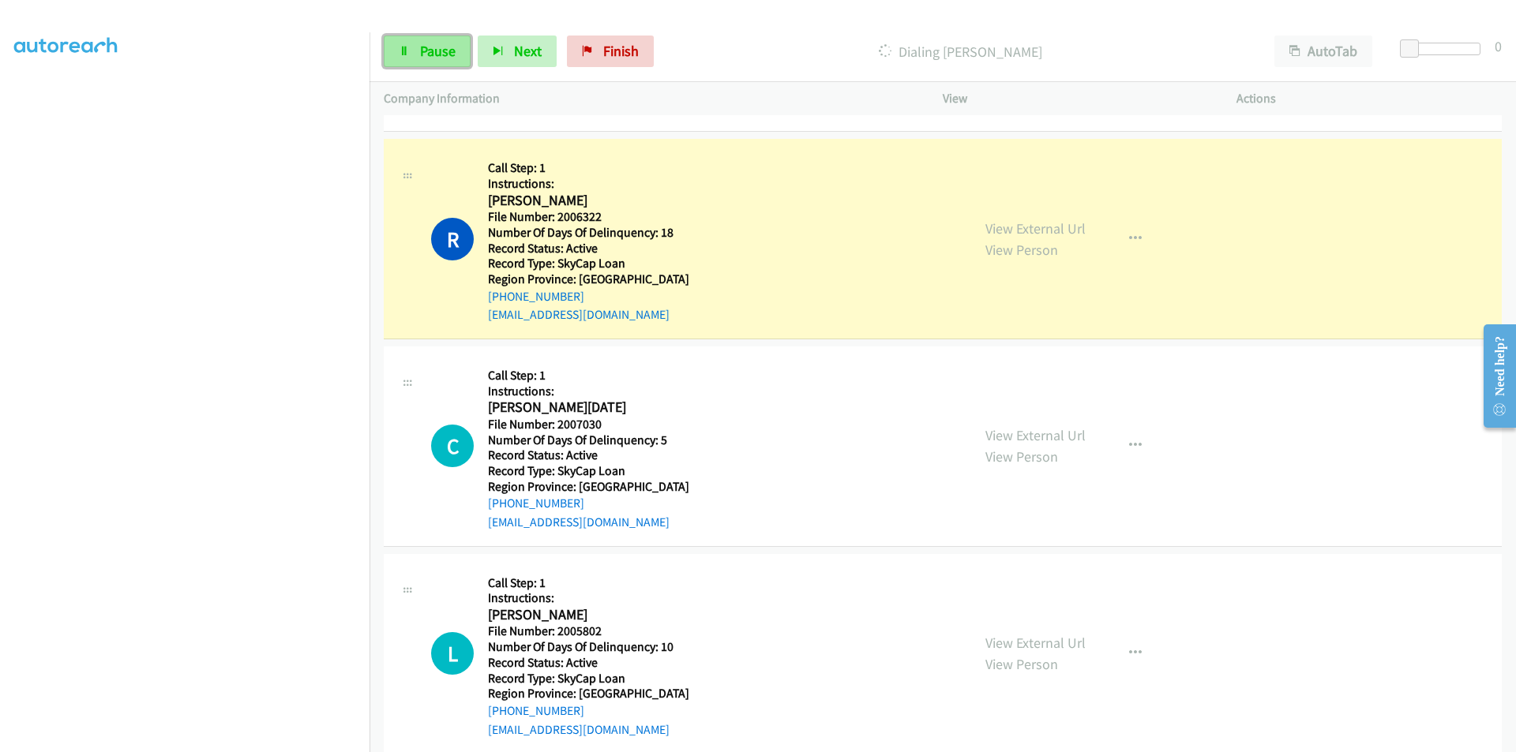
click at [439, 58] on span "Pause" at bounding box center [438, 51] width 36 height 18
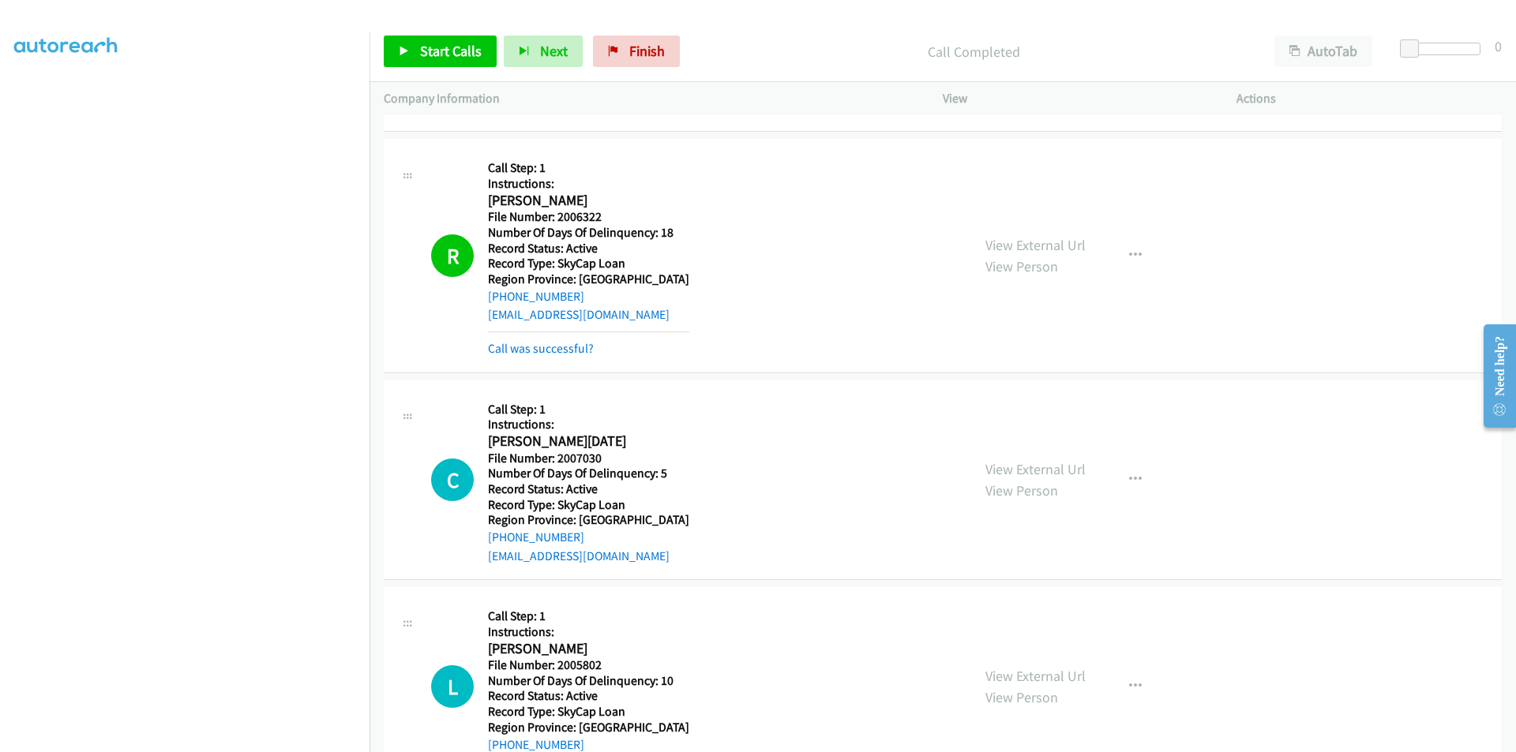
scroll to position [1421, 0]
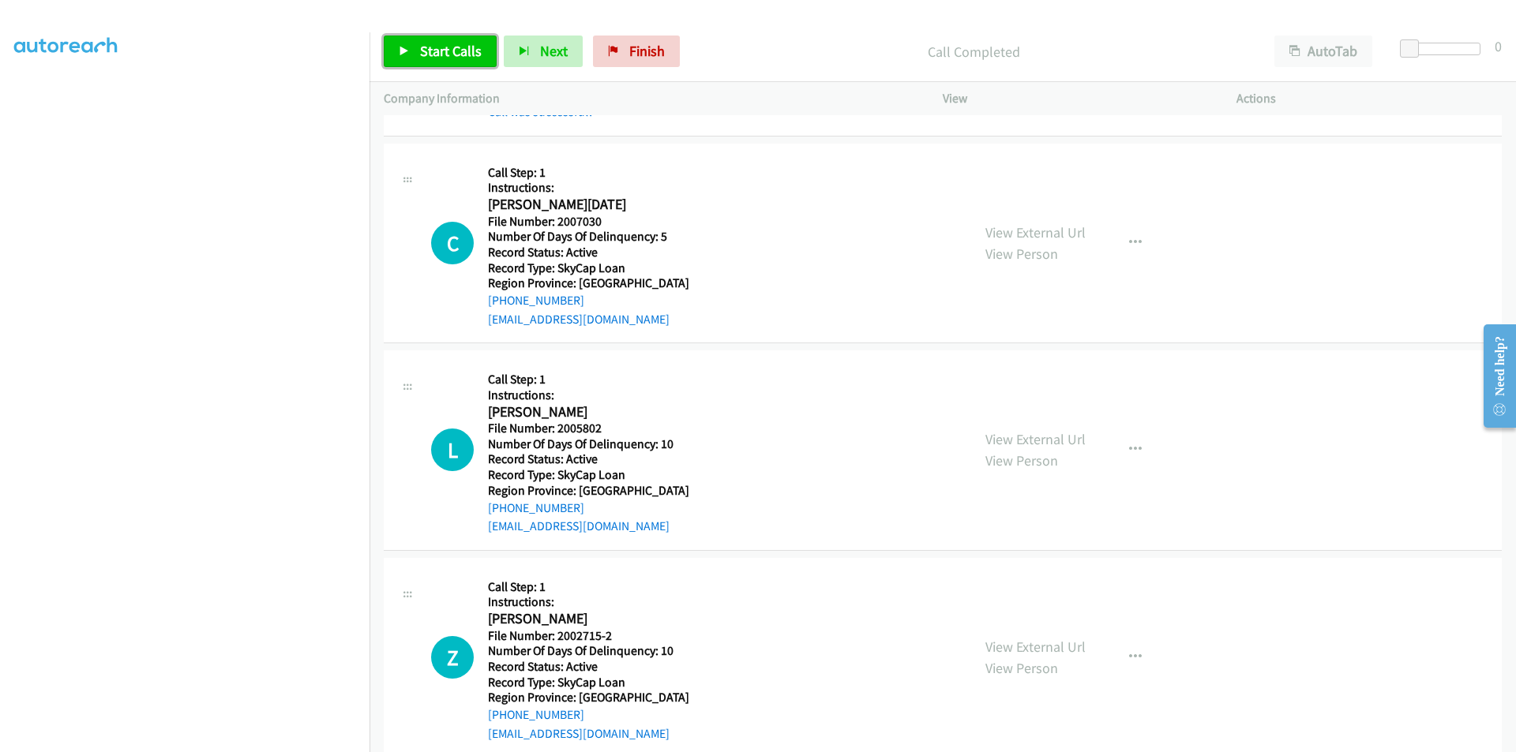
click at [431, 47] on span "Start Calls" at bounding box center [451, 51] width 62 height 18
click at [422, 41] on link "Pause" at bounding box center [427, 52] width 87 height 32
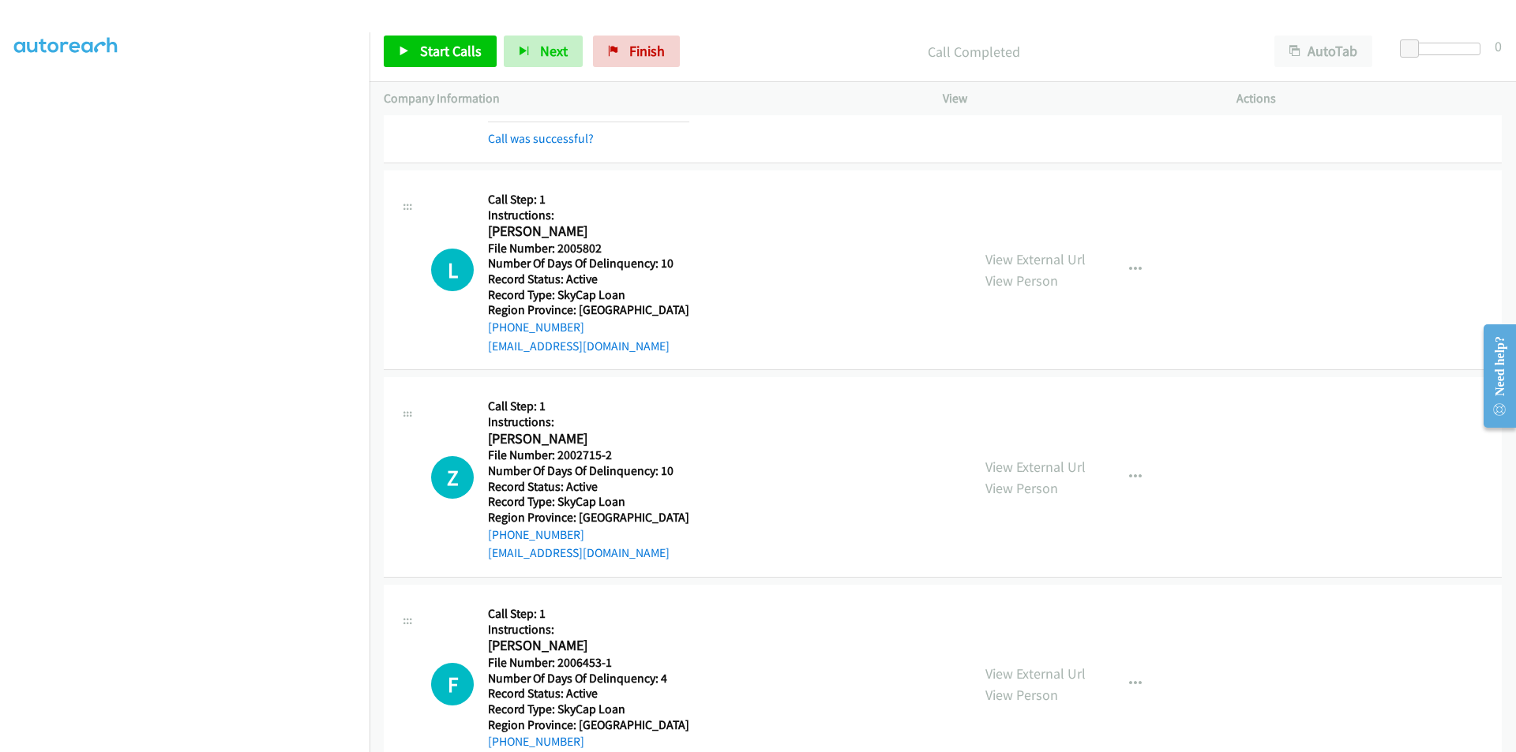
scroll to position [1658, 0]
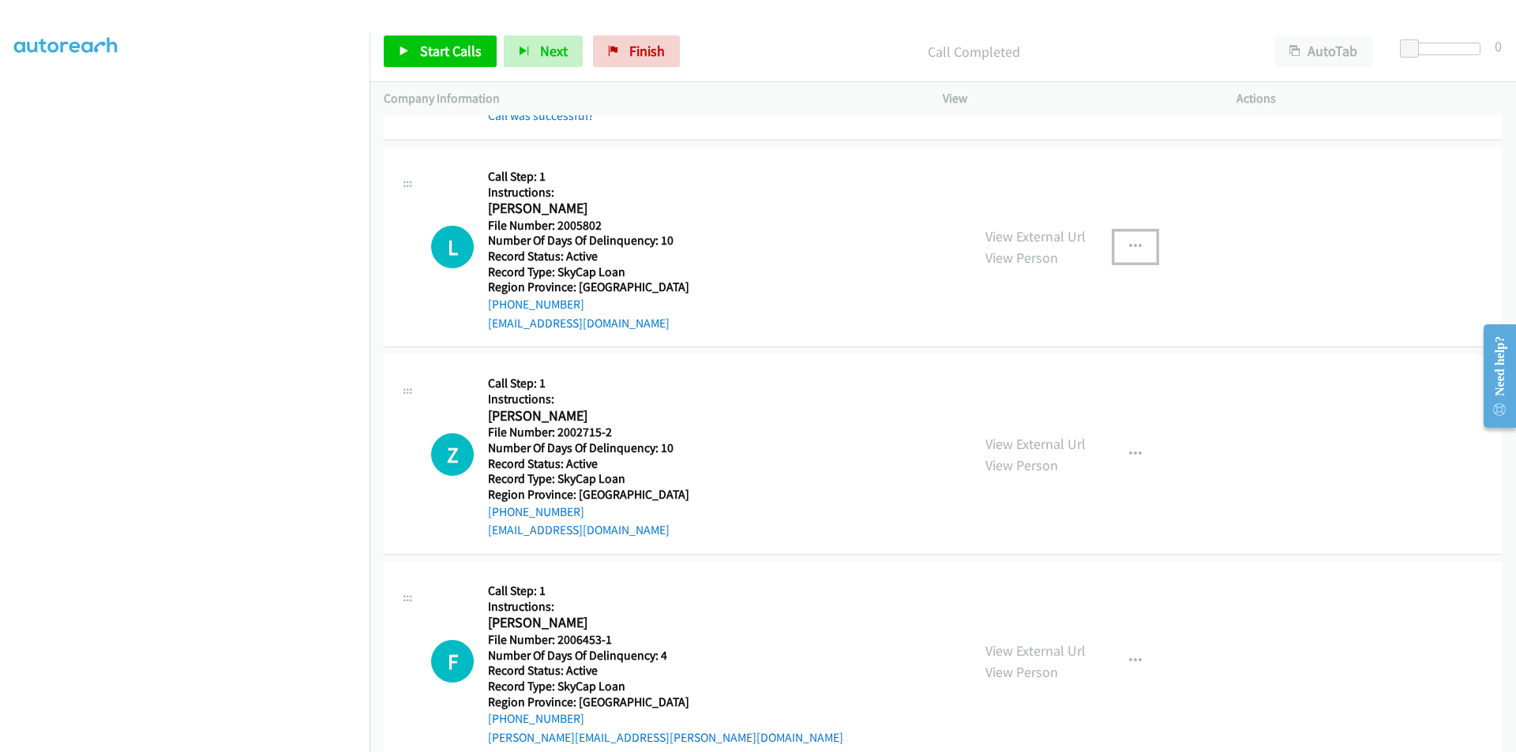
click at [1129, 243] on icon "button" at bounding box center [1135, 247] width 13 height 13
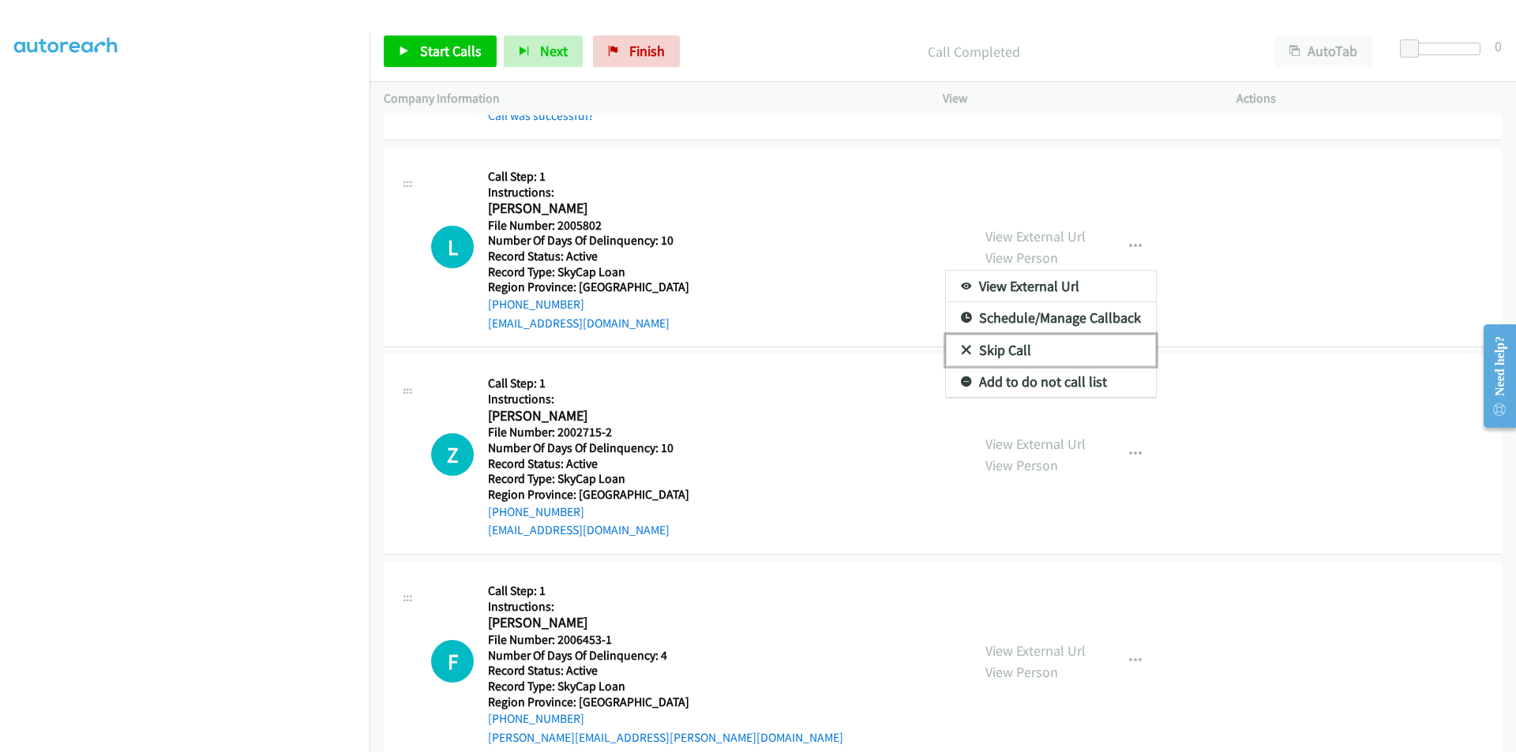
click at [1020, 343] on link "Skip Call" at bounding box center [1051, 351] width 210 height 32
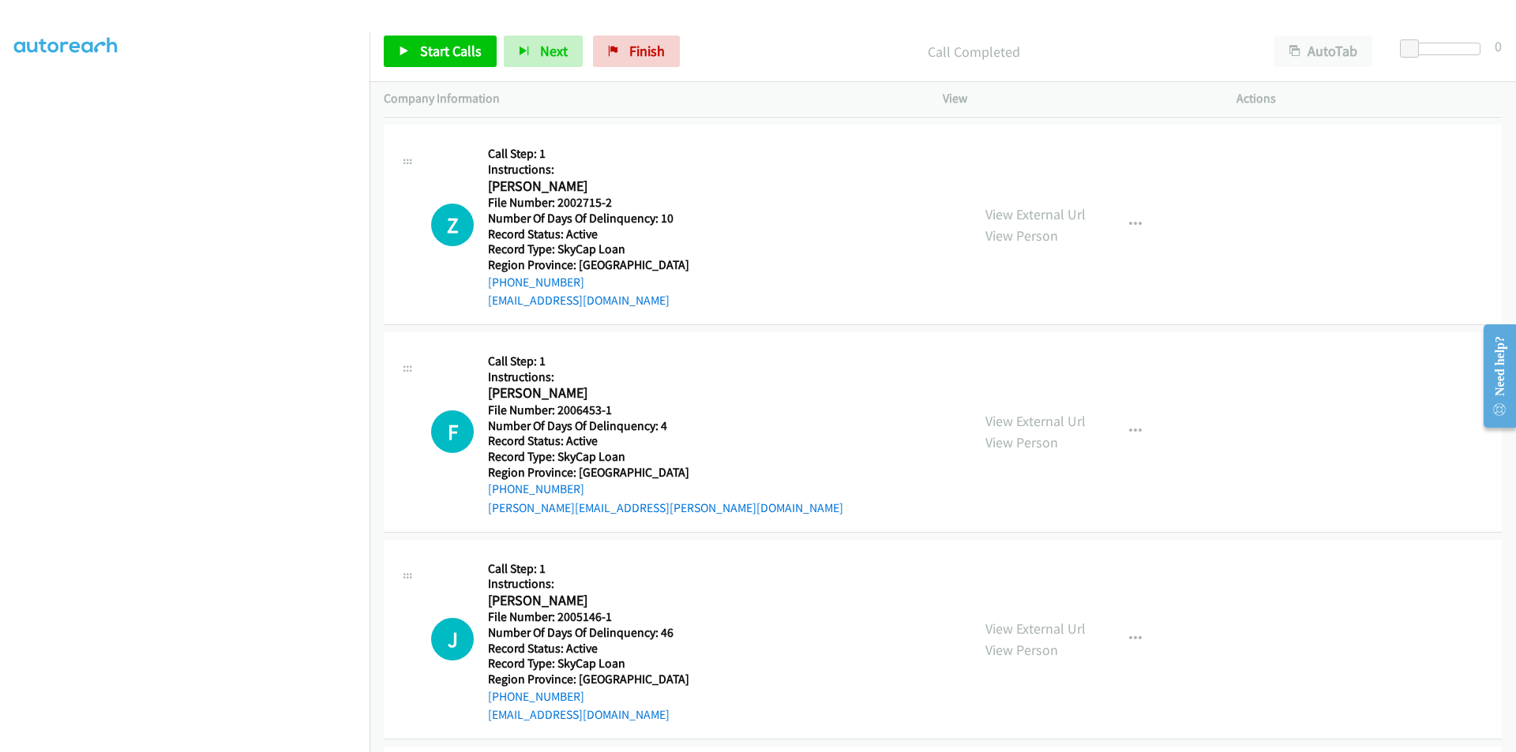
scroll to position [1895, 0]
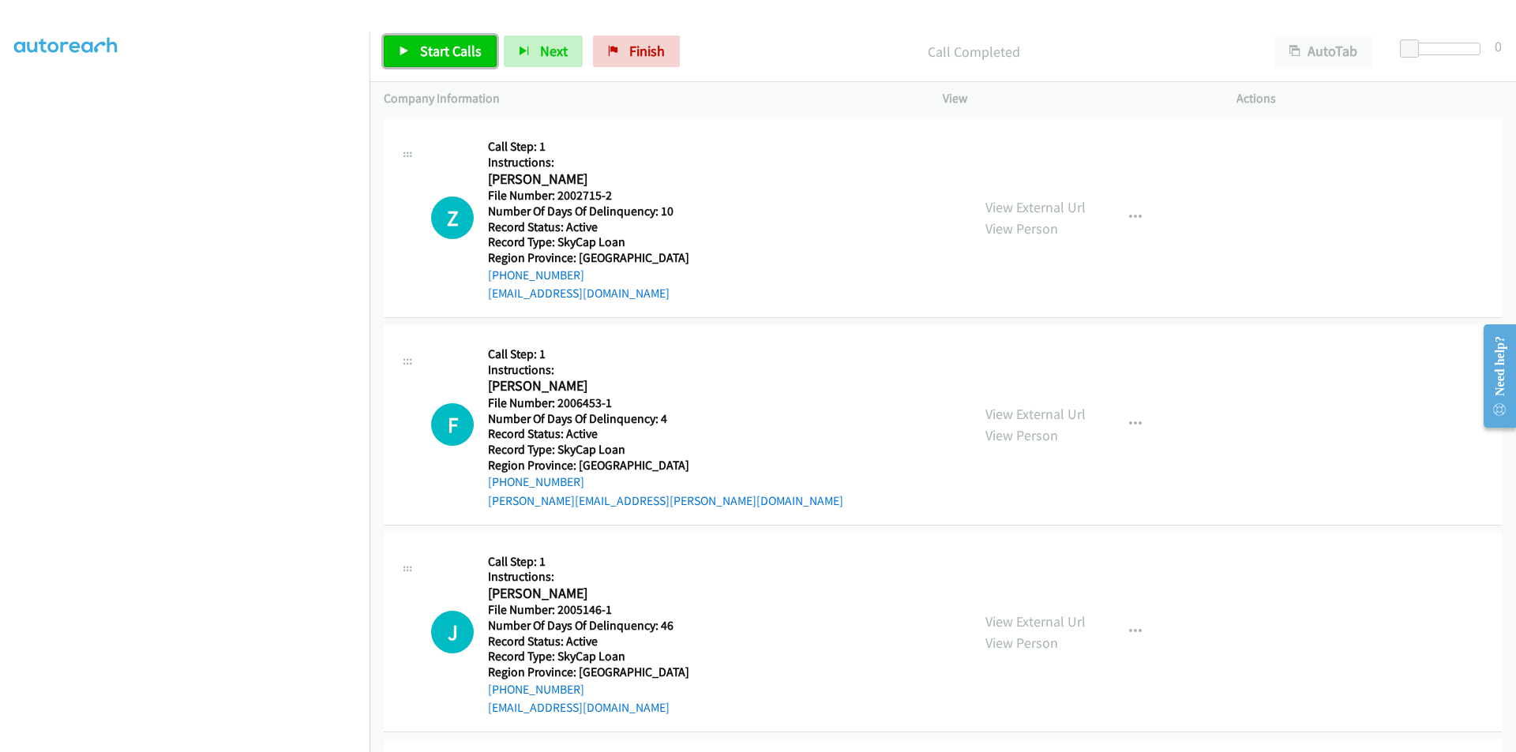
click at [468, 56] on span "Start Calls" at bounding box center [451, 51] width 62 height 18
click at [451, 47] on span "Pause" at bounding box center [438, 51] width 36 height 18
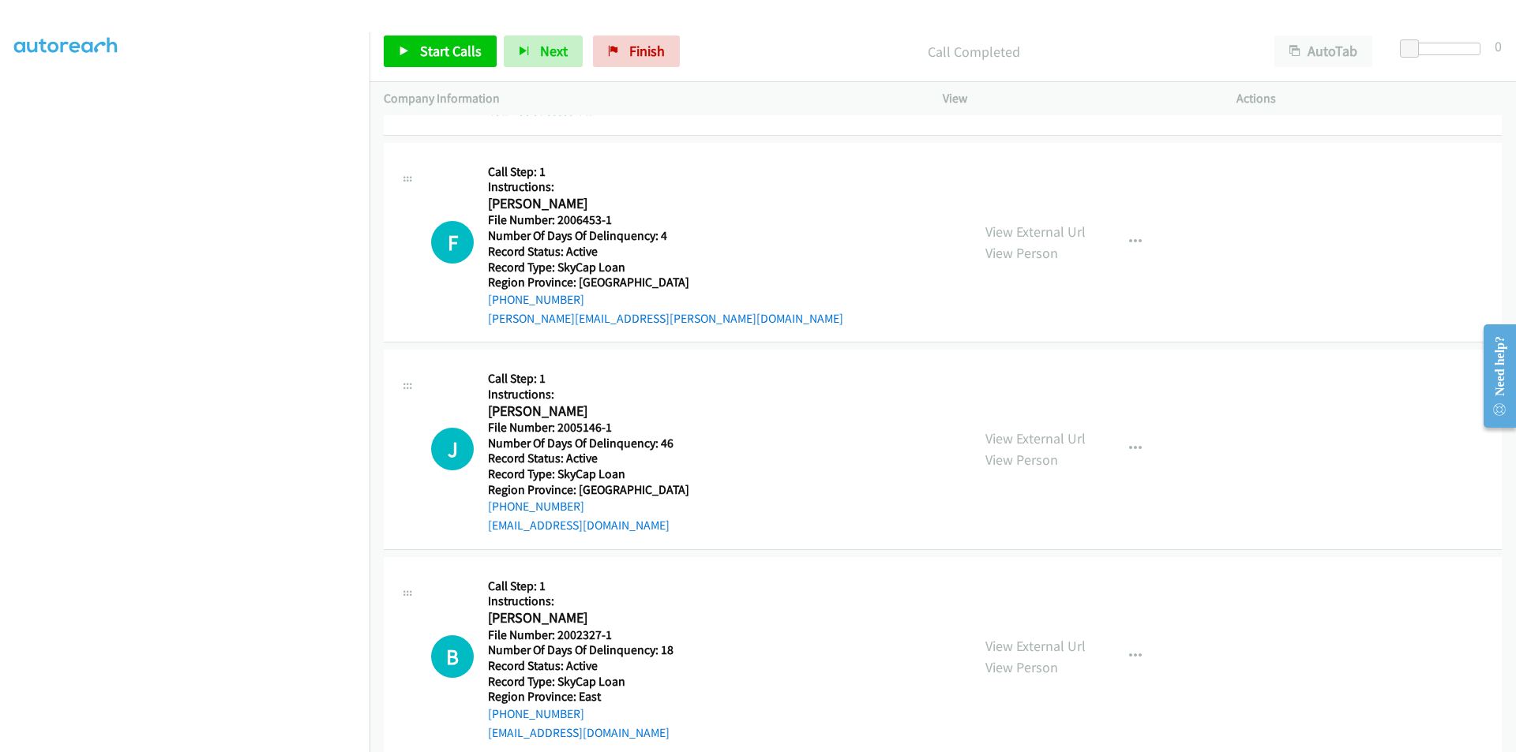
scroll to position [2132, 0]
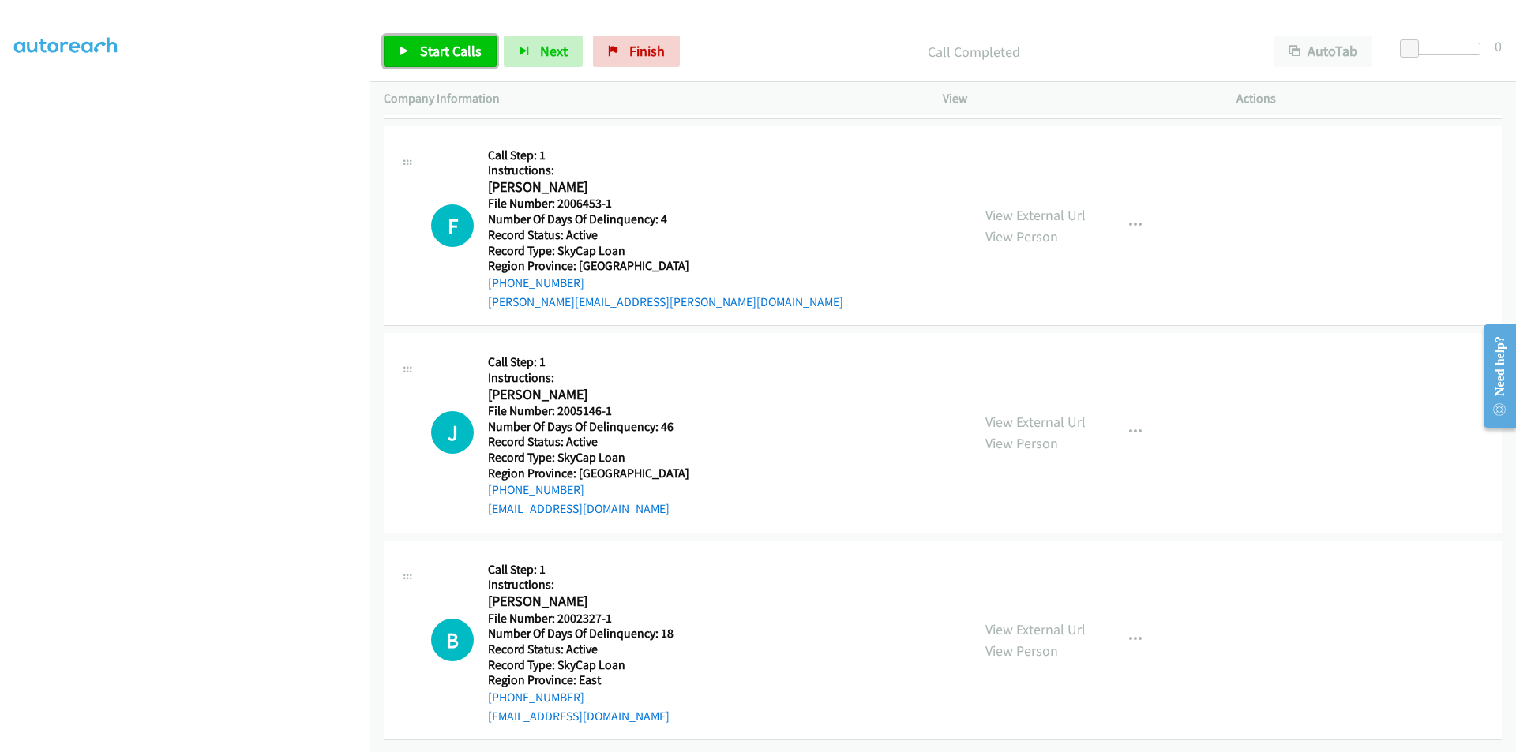
click at [452, 47] on span "Start Calls" at bounding box center [451, 51] width 62 height 18
click at [452, 47] on span "Pause" at bounding box center [438, 51] width 36 height 18
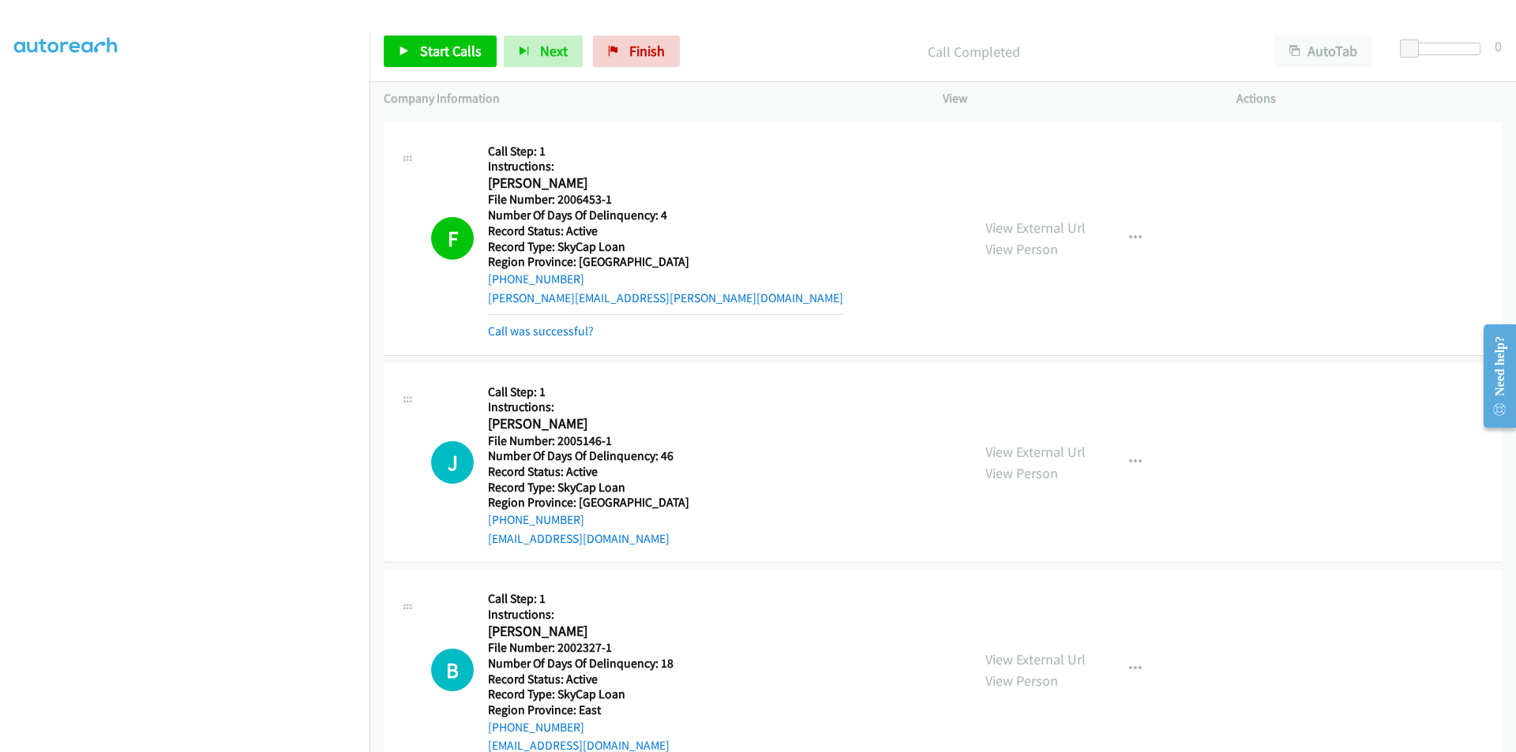
scroll to position [2369, 0]
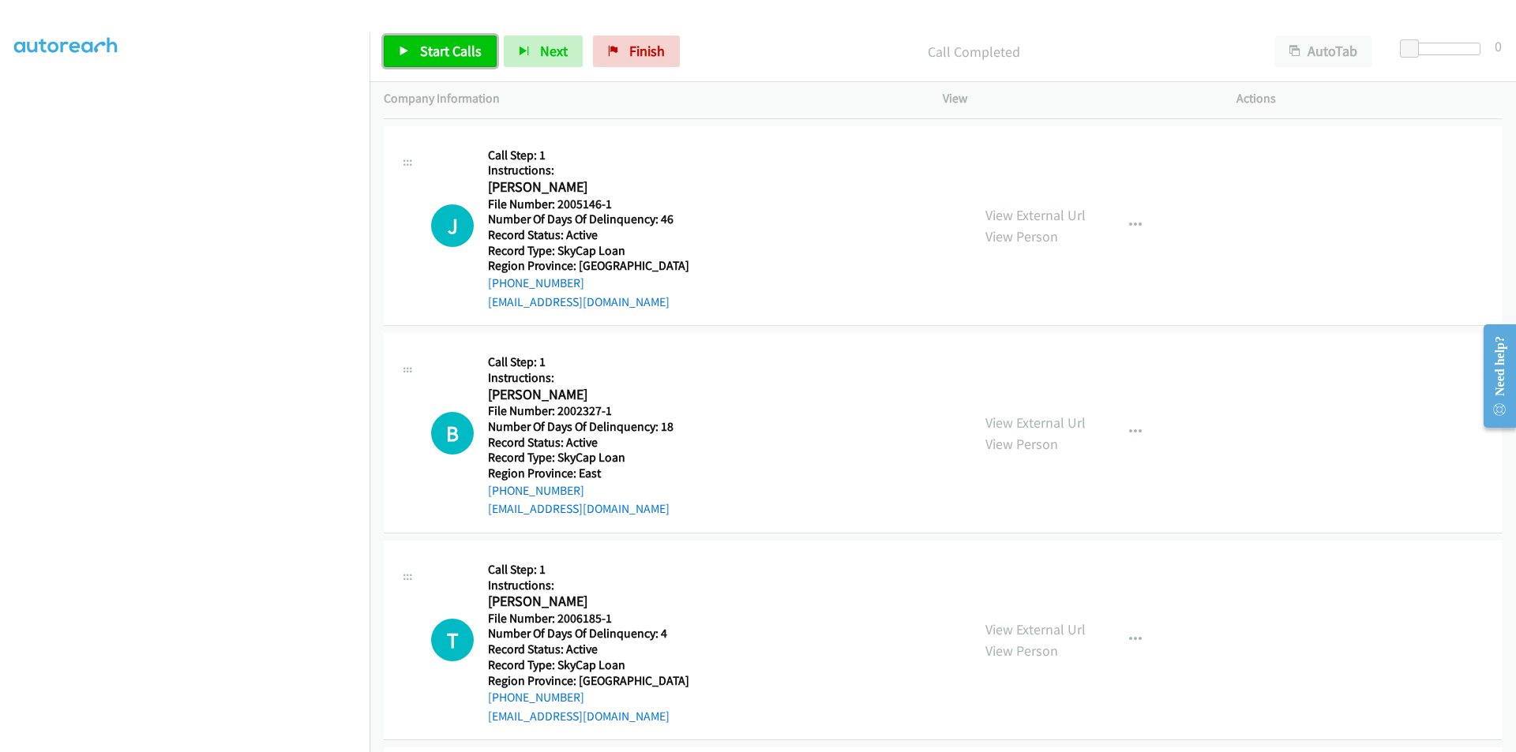
click at [466, 43] on span "Start Calls" at bounding box center [451, 51] width 62 height 18
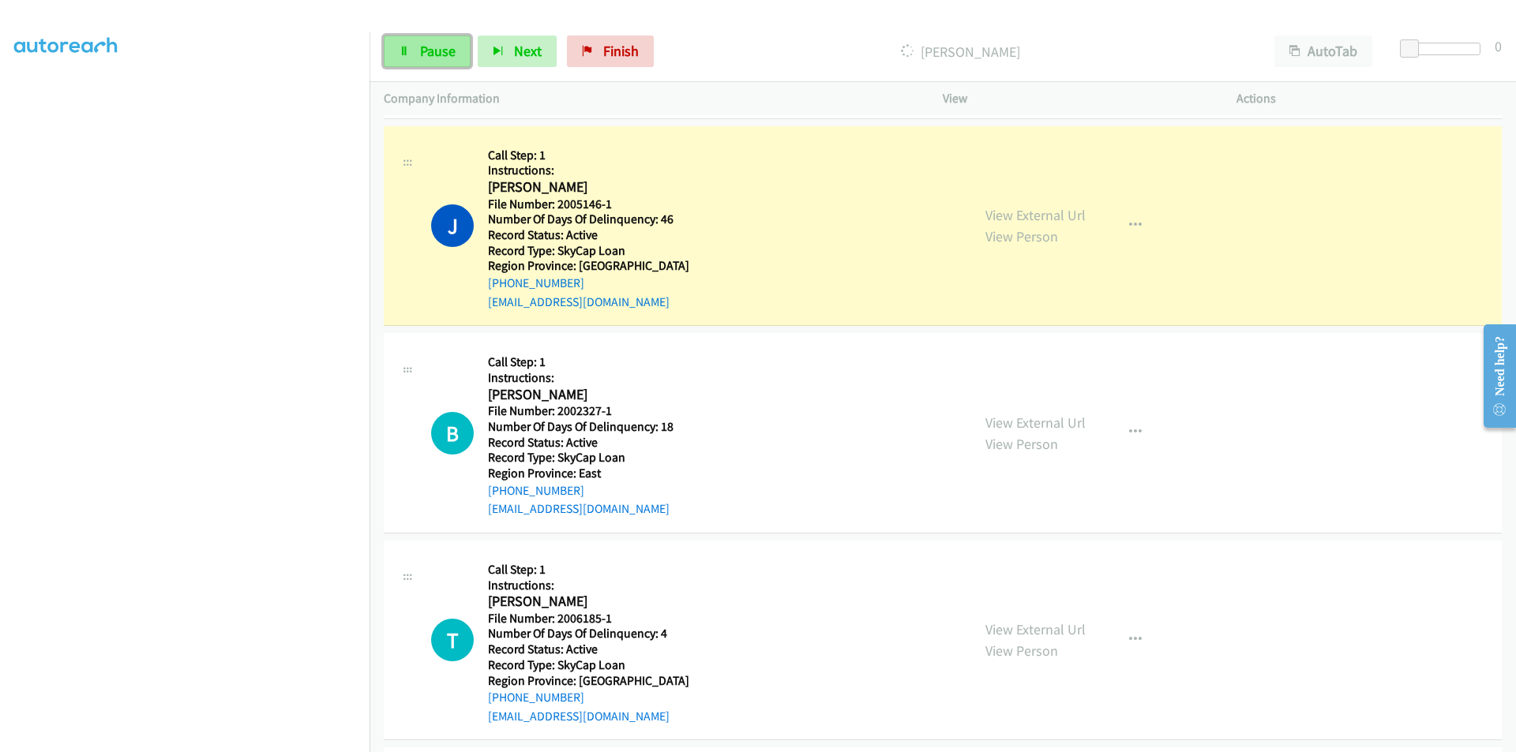
click at [440, 47] on span "Pause" at bounding box center [438, 51] width 36 height 18
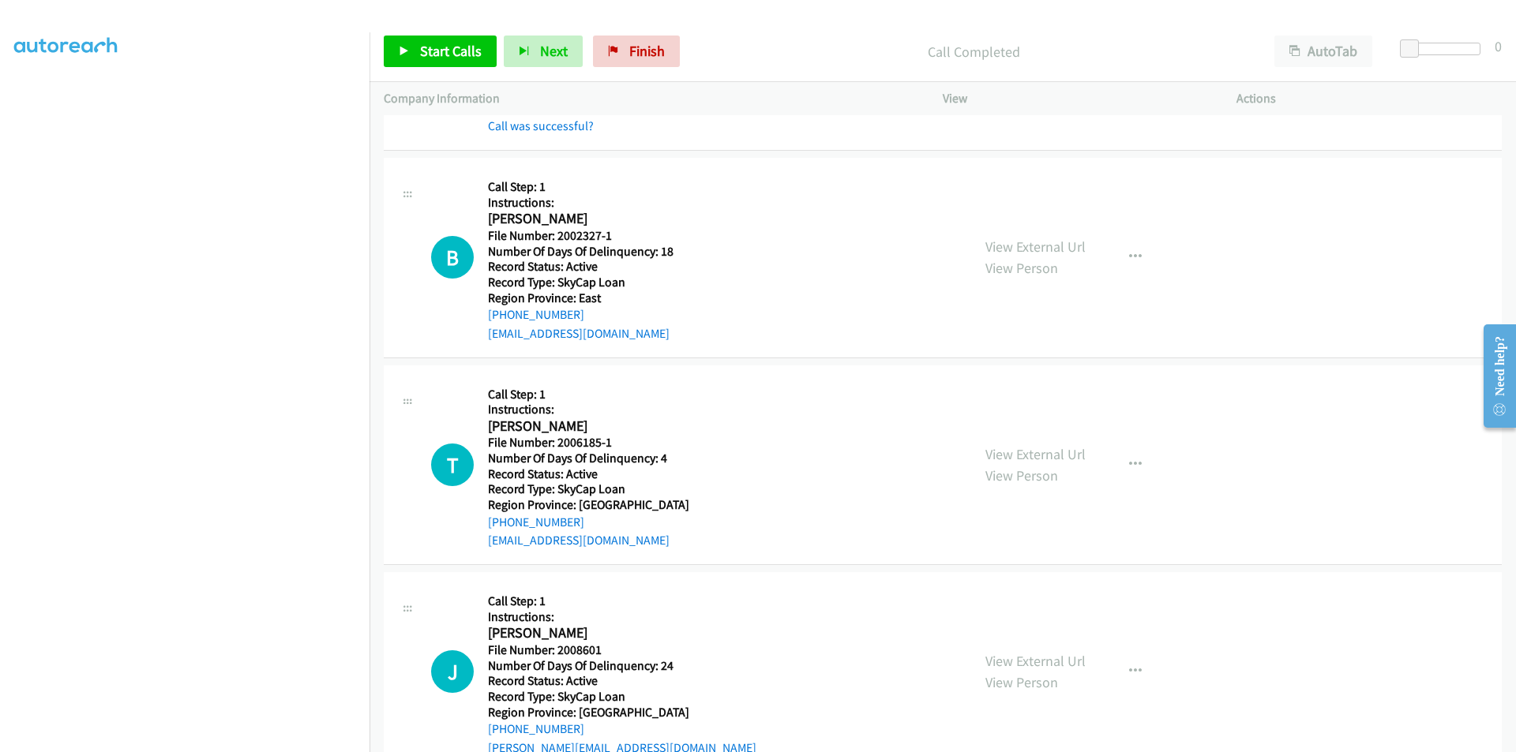
scroll to position [2606, 0]
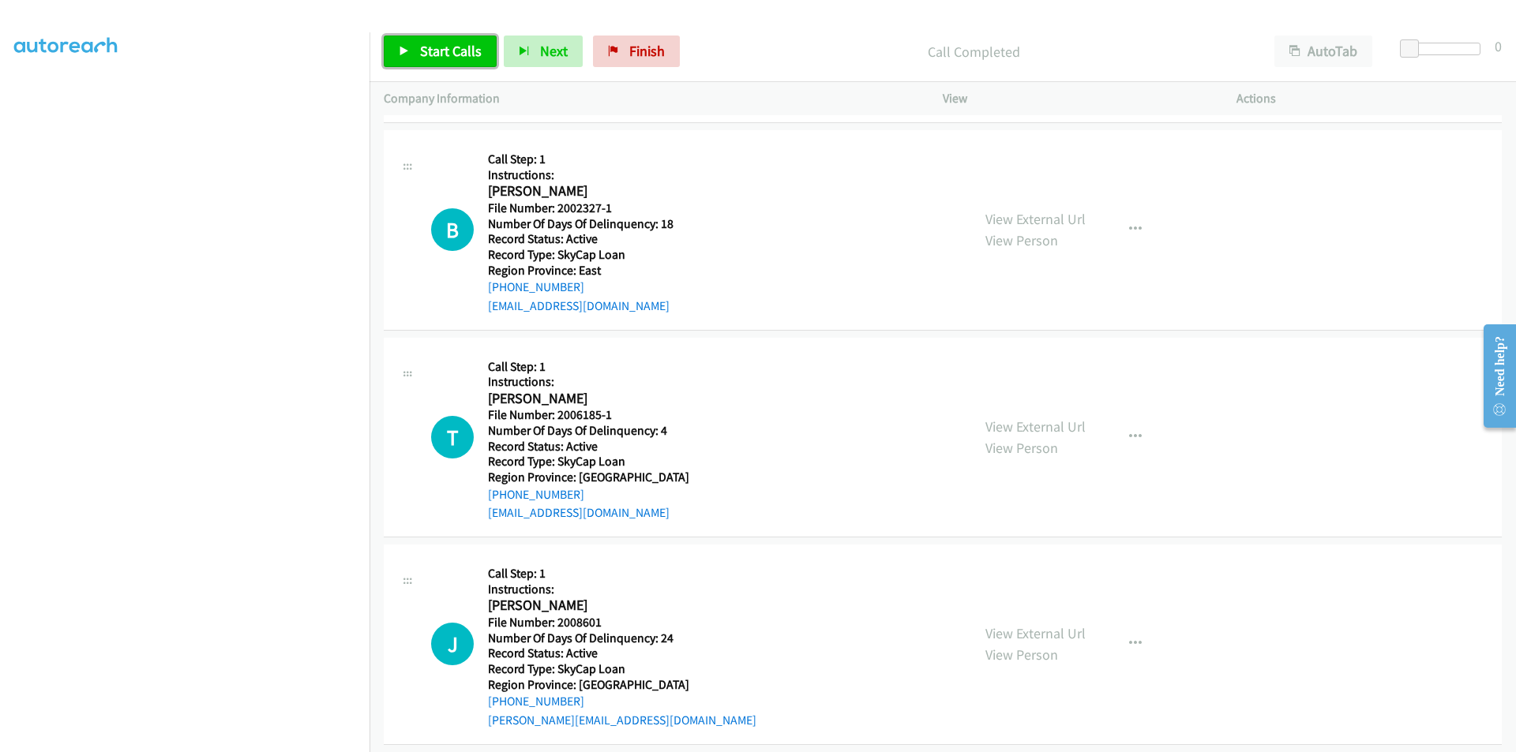
click at [453, 48] on span "Start Calls" at bounding box center [451, 51] width 62 height 18
click at [453, 48] on span "Pause" at bounding box center [438, 51] width 36 height 18
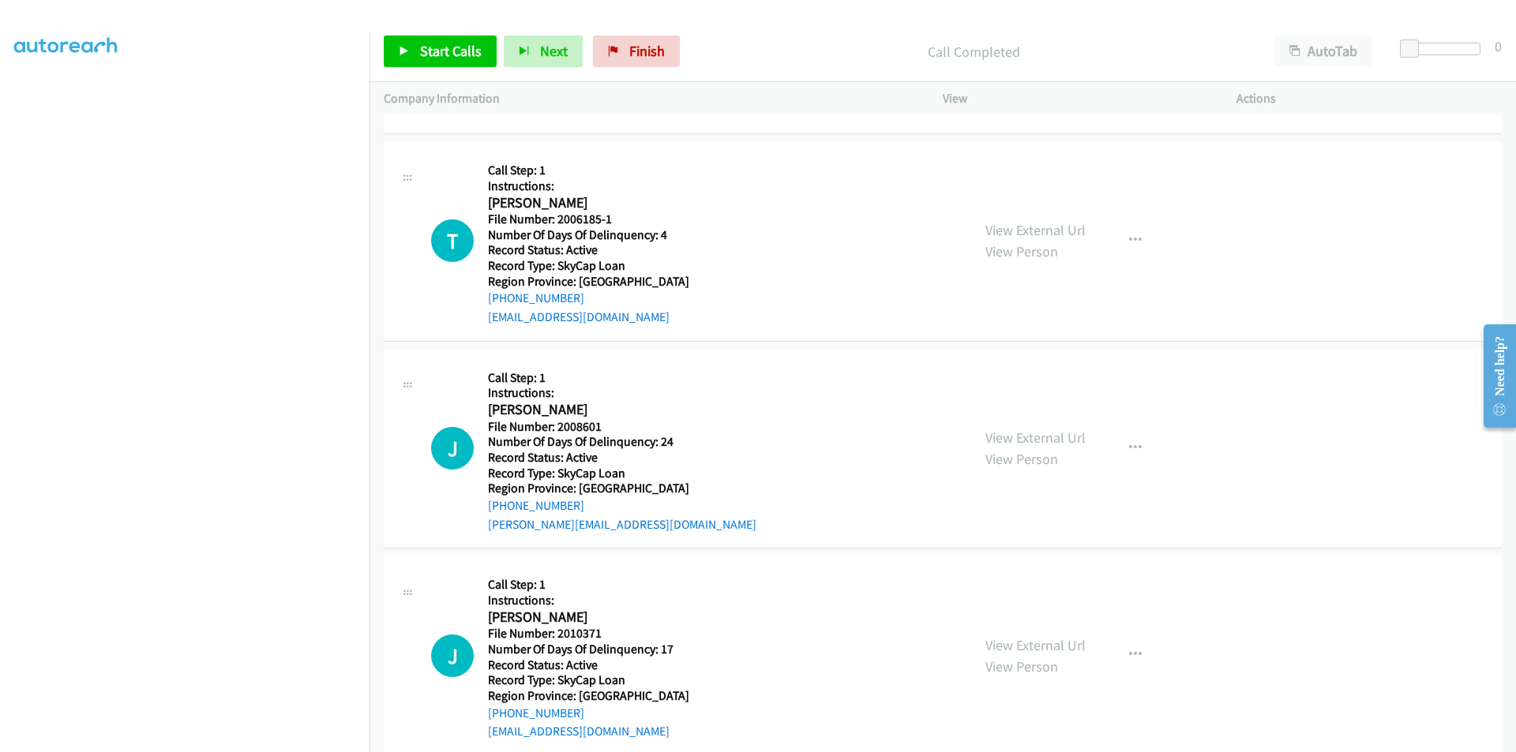
scroll to position [2862, 0]
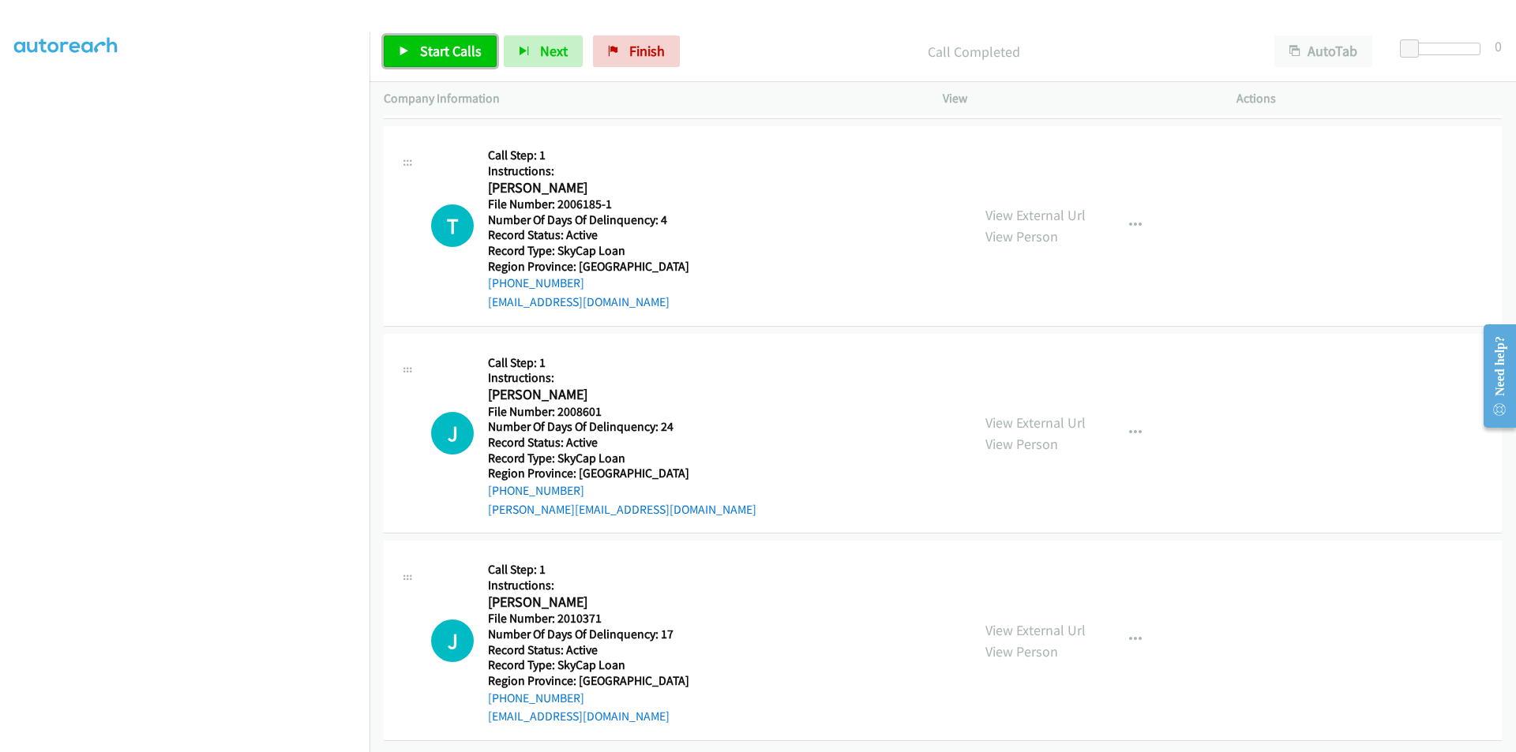
click at [443, 43] on span "Start Calls" at bounding box center [451, 51] width 62 height 18
click at [443, 43] on span "Pause" at bounding box center [438, 51] width 36 height 18
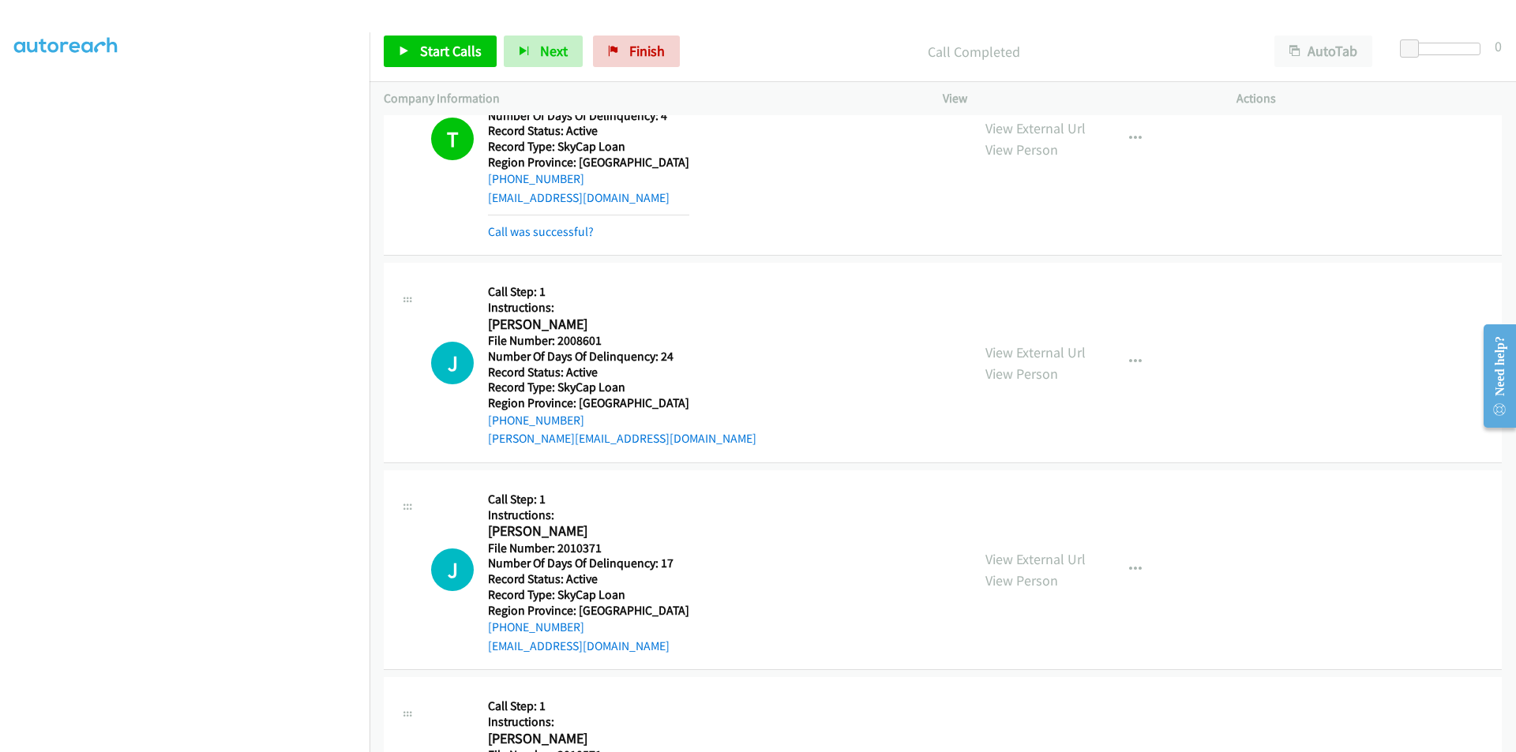
scroll to position [3099, 0]
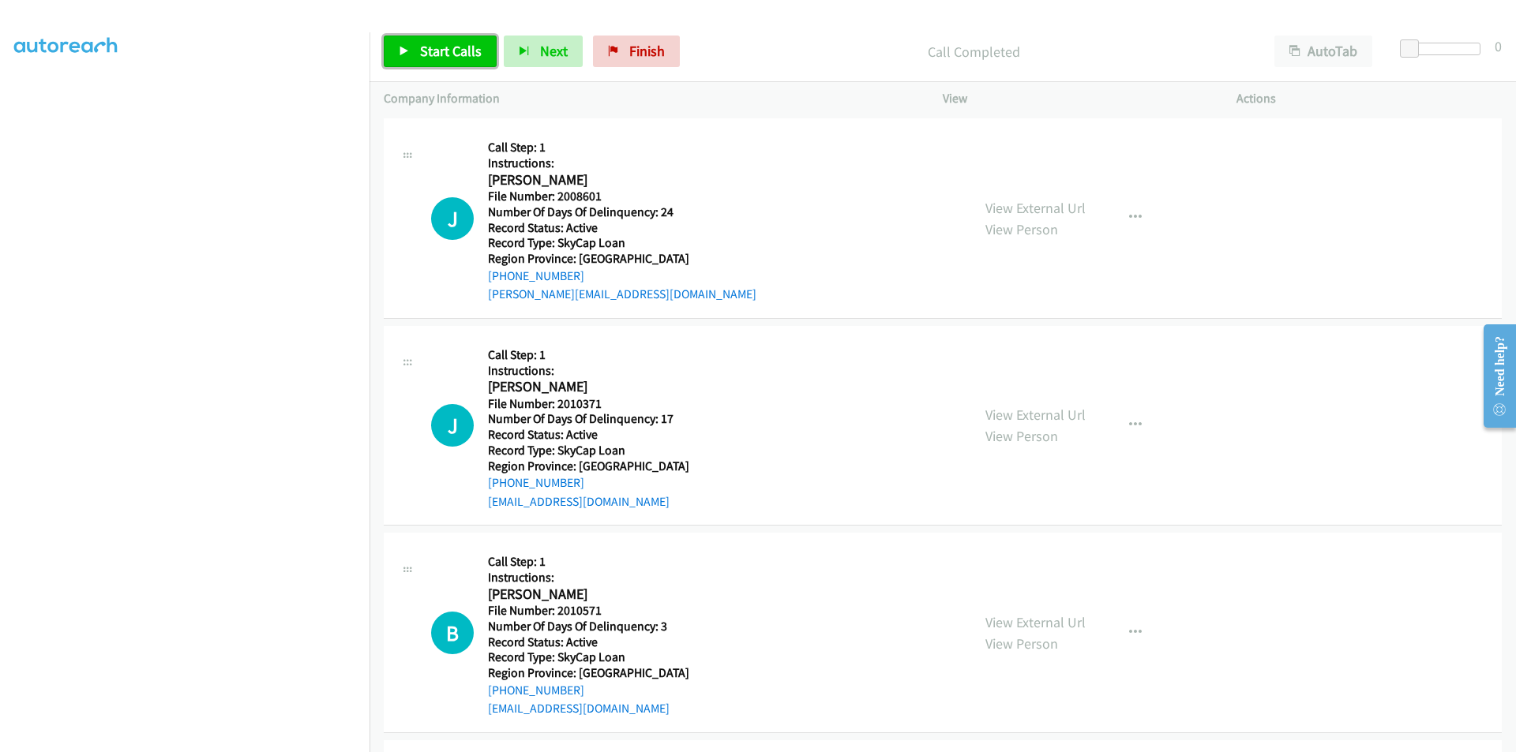
click at [485, 43] on link "Start Calls" at bounding box center [440, 52] width 113 height 32
click at [441, 40] on link "Pause" at bounding box center [427, 52] width 87 height 32
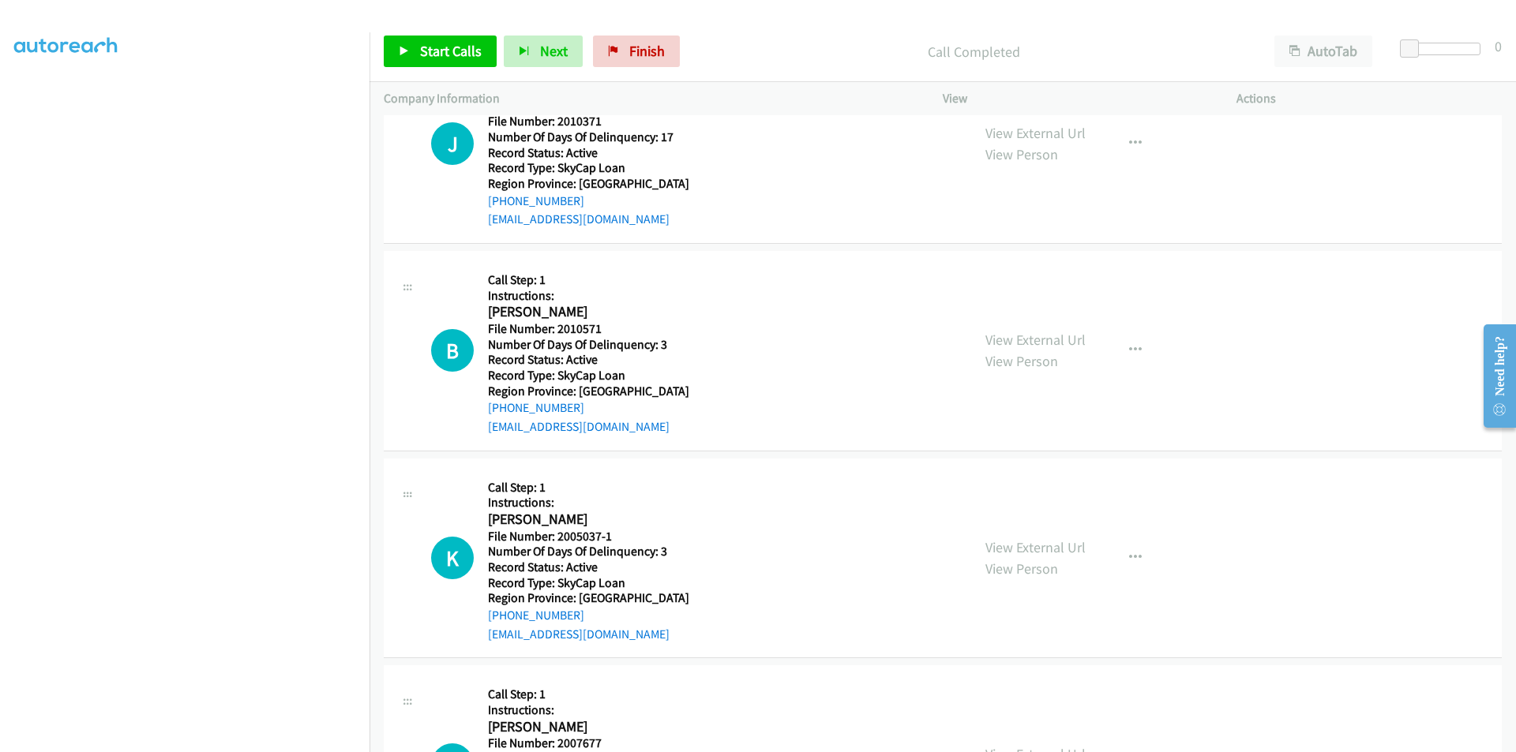
scroll to position [3336, 0]
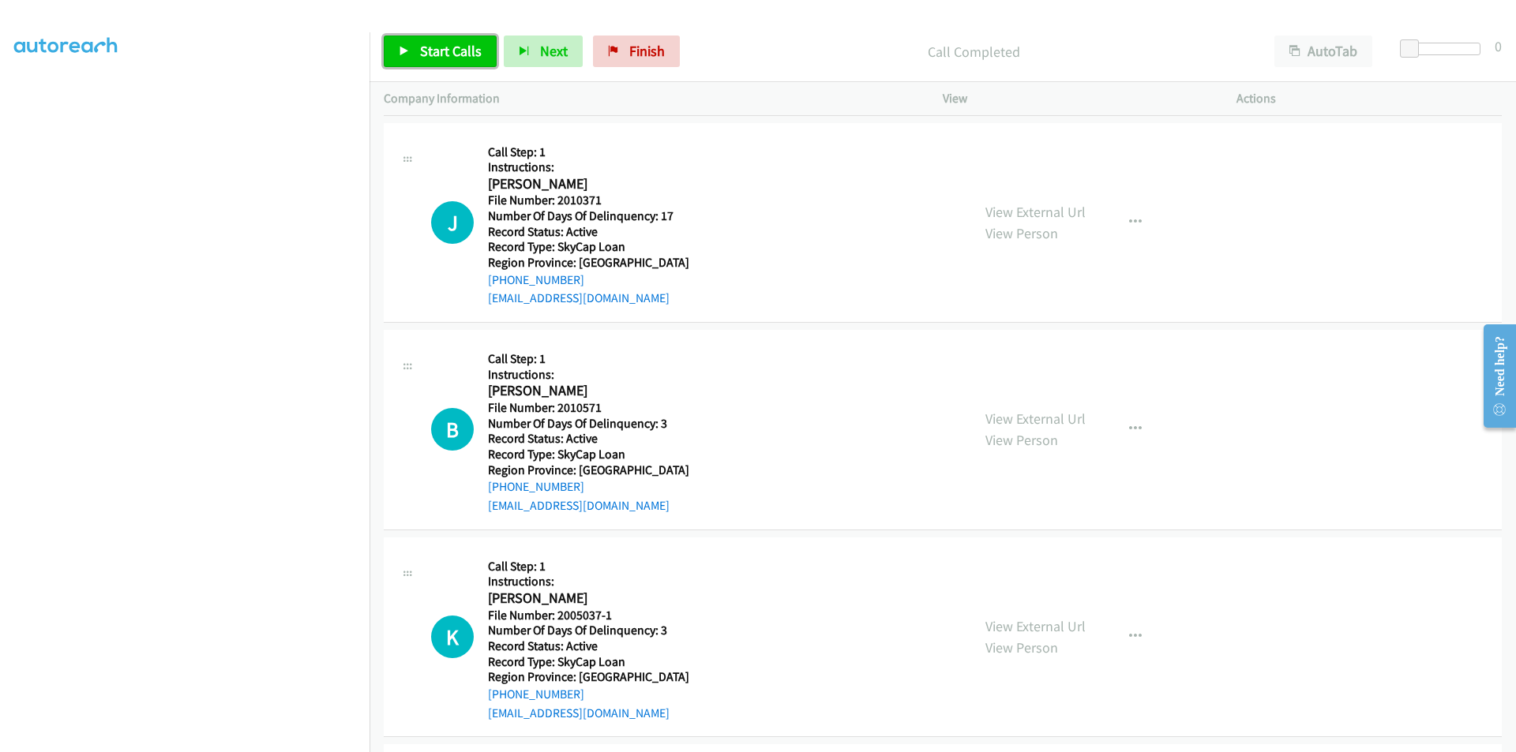
click at [461, 51] on span "Start Calls" at bounding box center [451, 51] width 62 height 18
click at [445, 52] on span "Pause" at bounding box center [438, 51] width 36 height 18
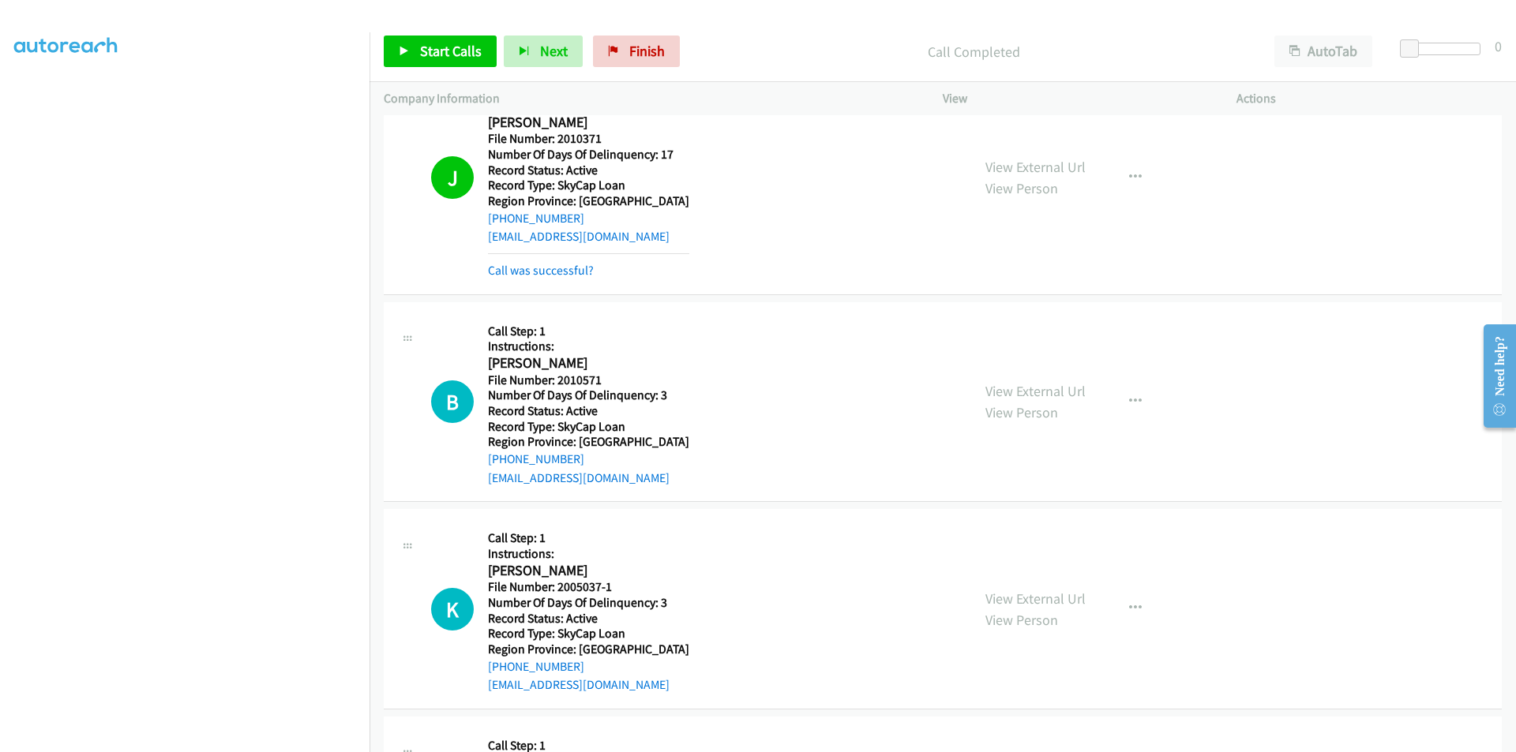
scroll to position [3573, 0]
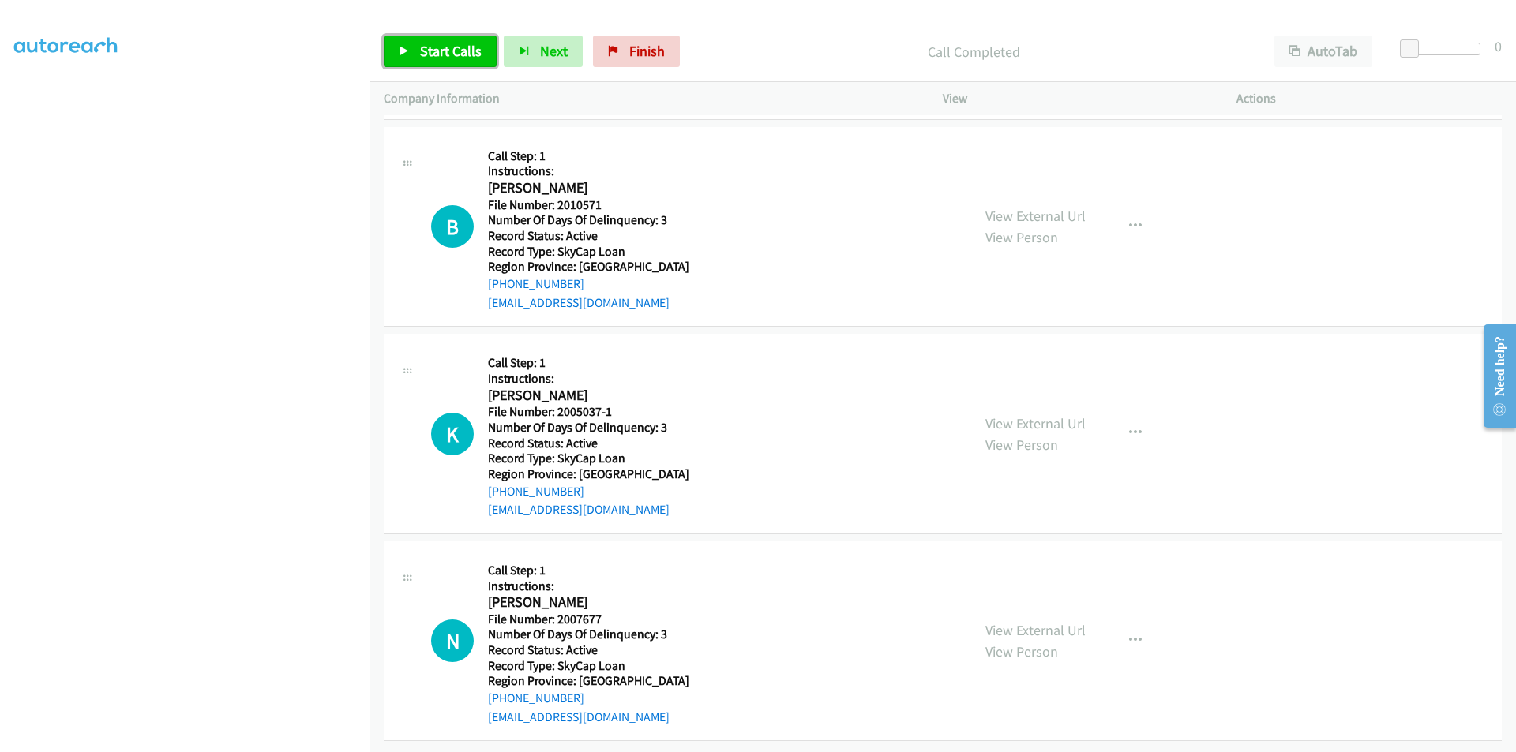
click at [418, 54] on link "Start Calls" at bounding box center [440, 52] width 113 height 32
click at [417, 53] on link "Pause" at bounding box center [427, 52] width 87 height 32
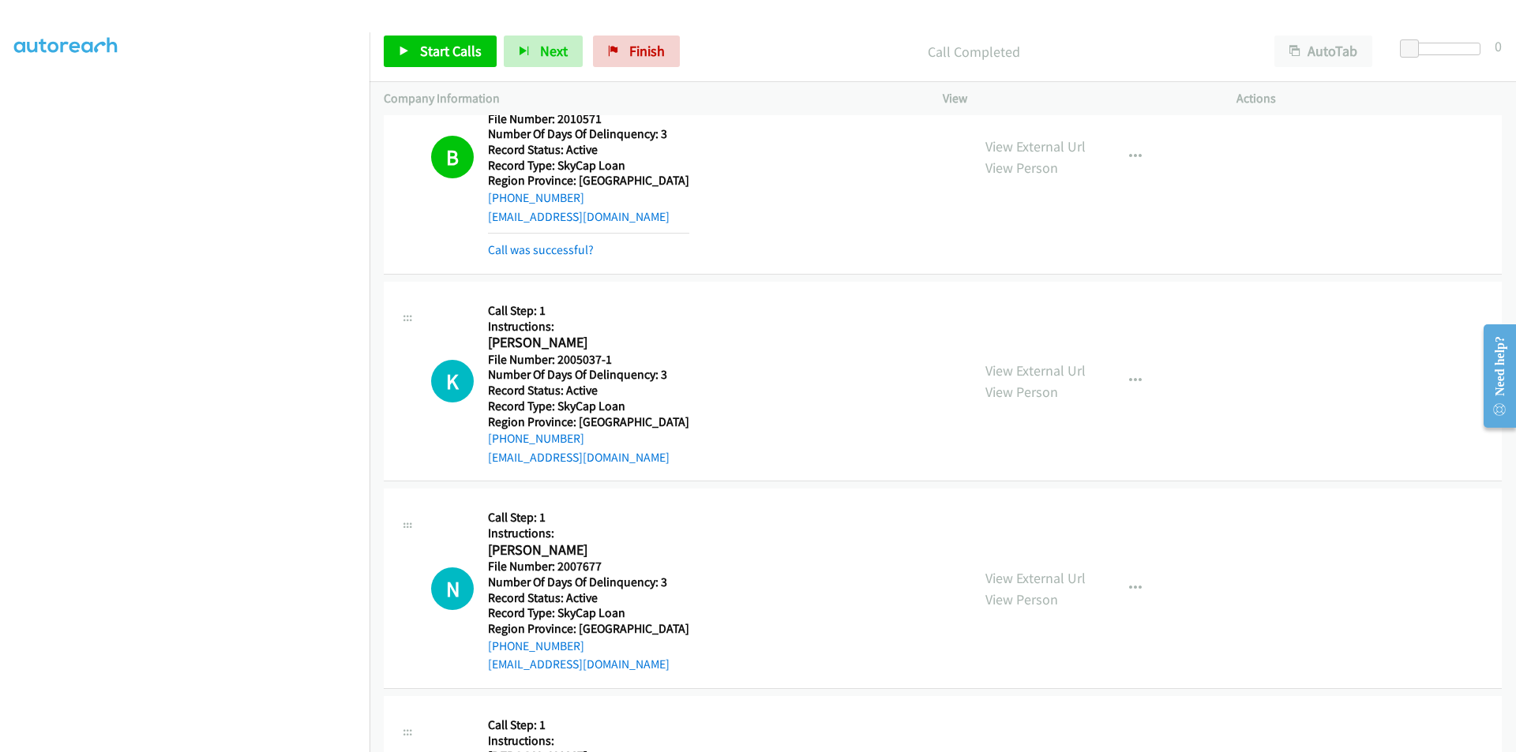
scroll to position [3810, 0]
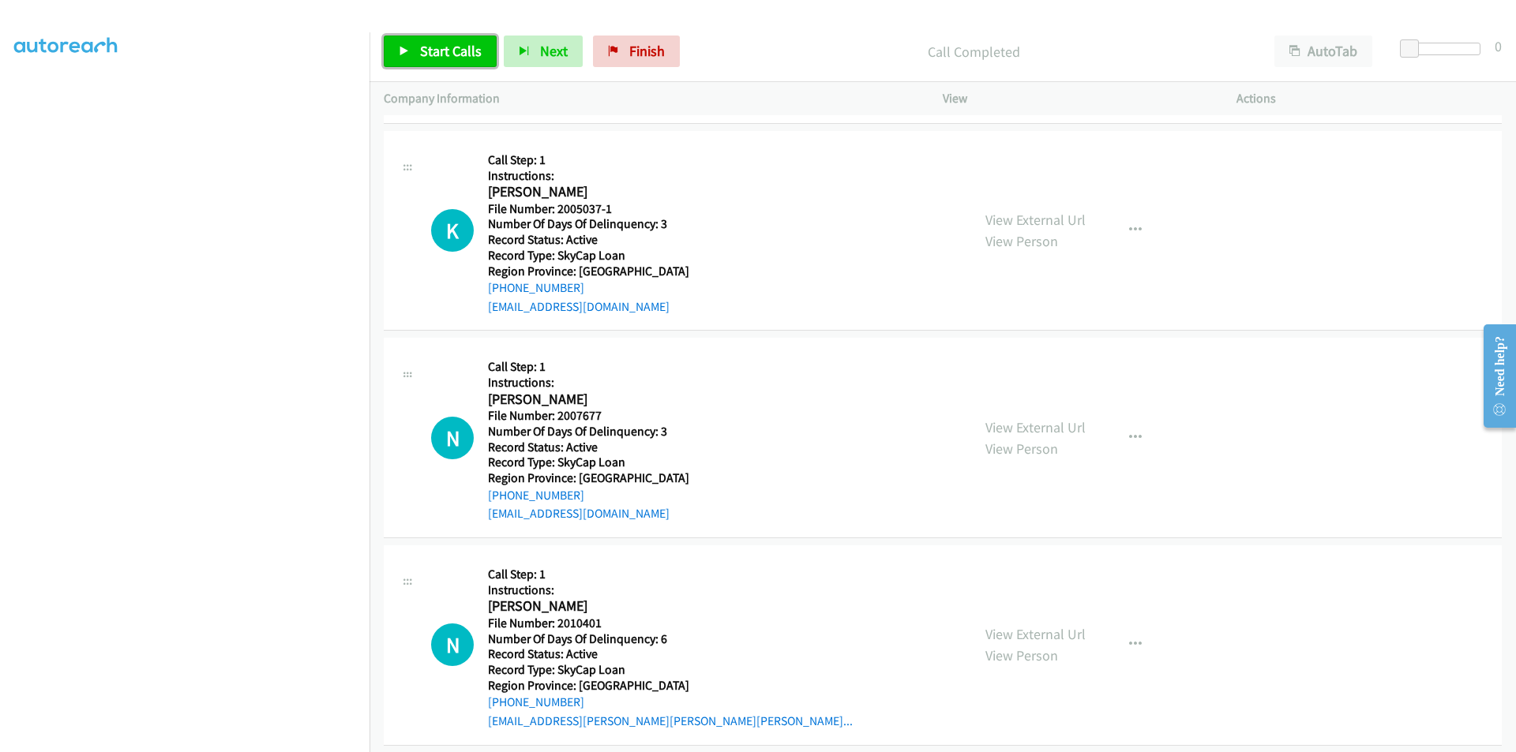
click at [426, 51] on span "Start Calls" at bounding box center [451, 51] width 62 height 18
click at [424, 48] on span "Pause" at bounding box center [438, 51] width 36 height 18
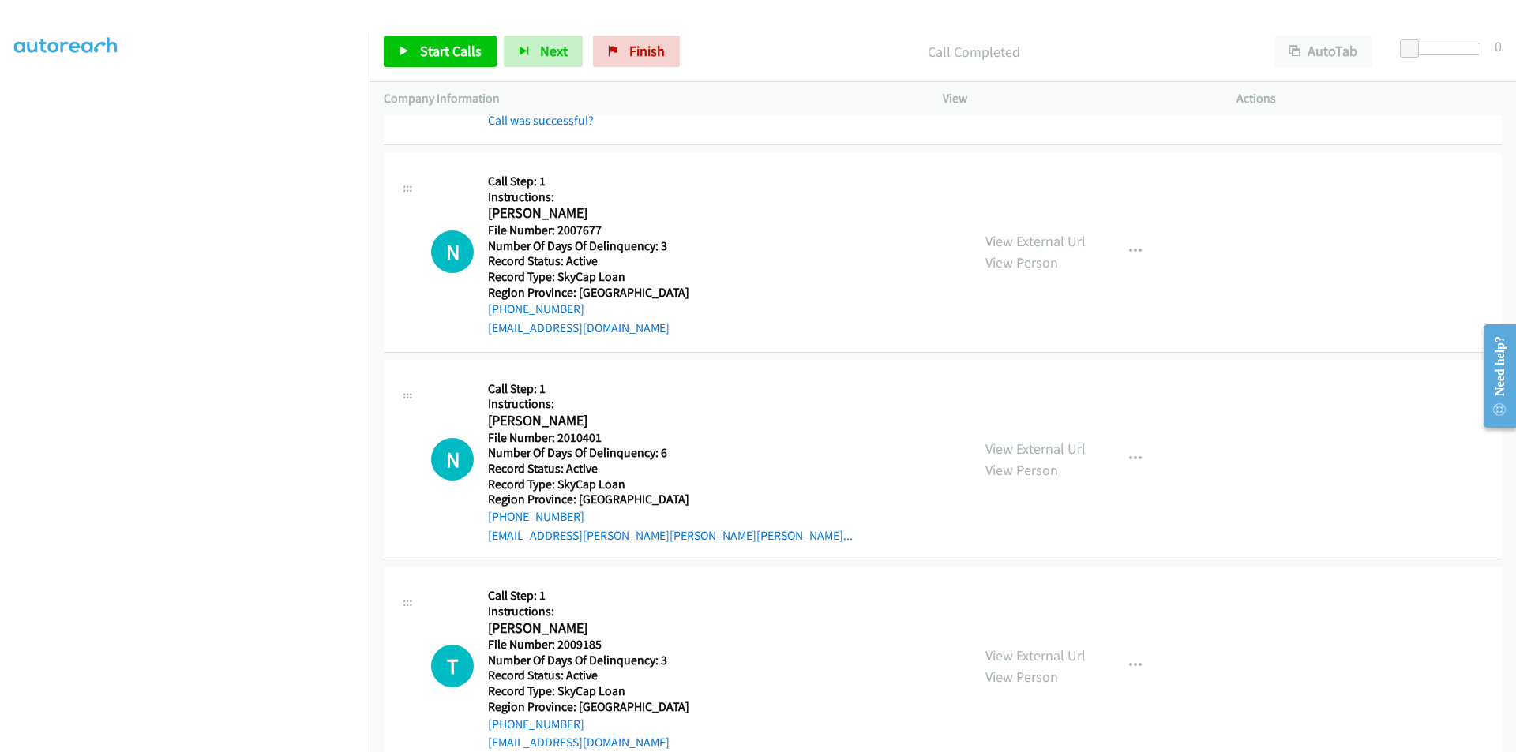
scroll to position [4047, 0]
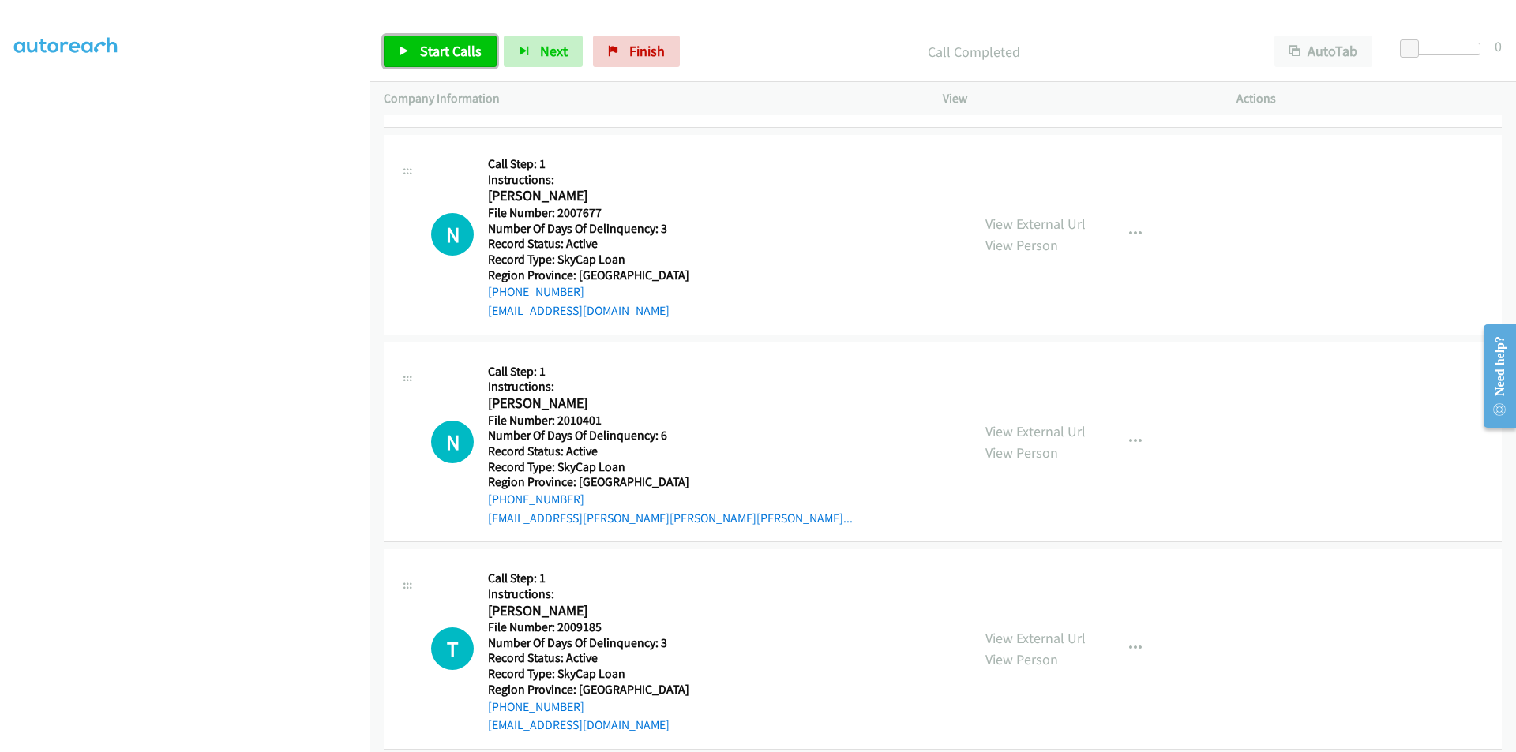
click at [452, 51] on span "Start Calls" at bounding box center [451, 51] width 62 height 18
click at [452, 51] on span "Pause" at bounding box center [438, 51] width 36 height 18
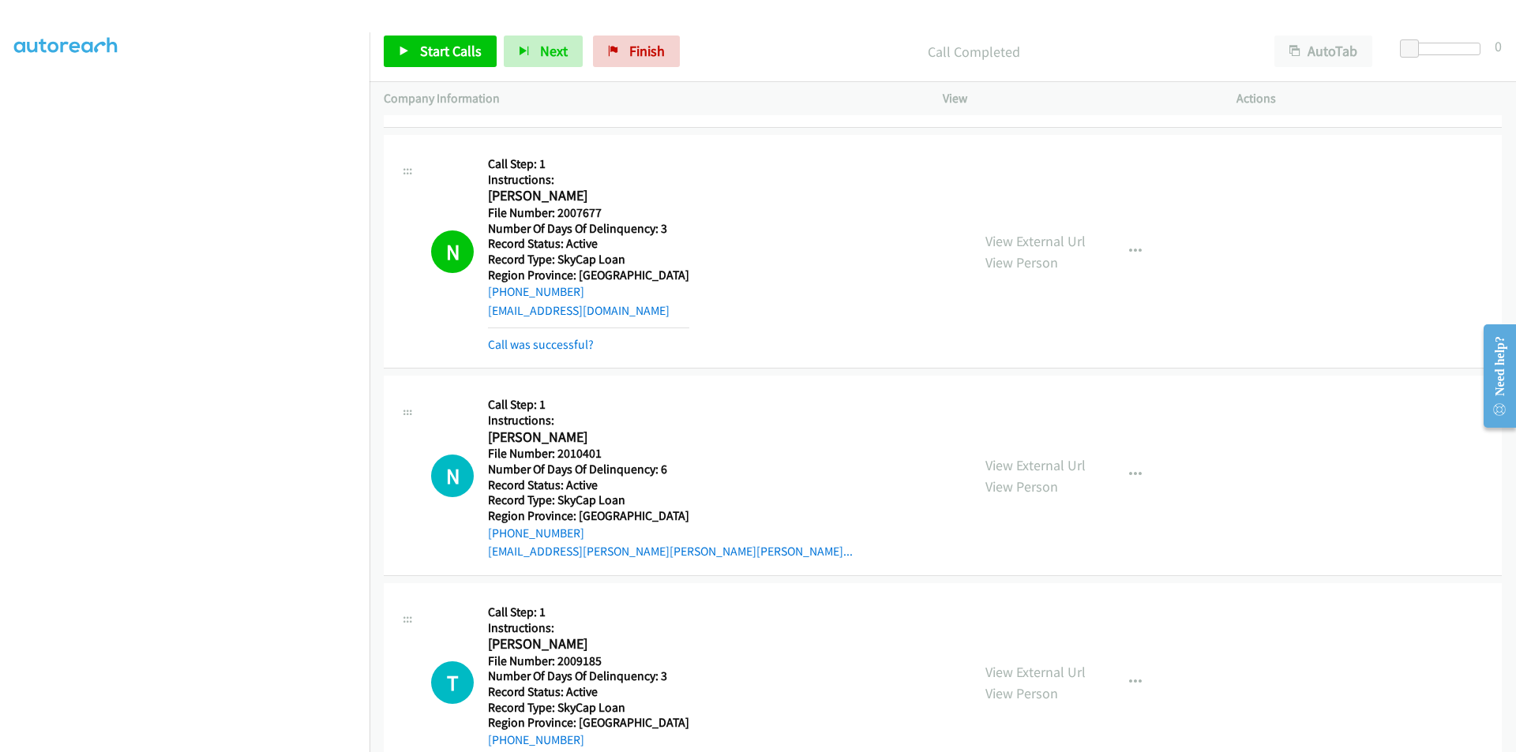
scroll to position [4283, 0]
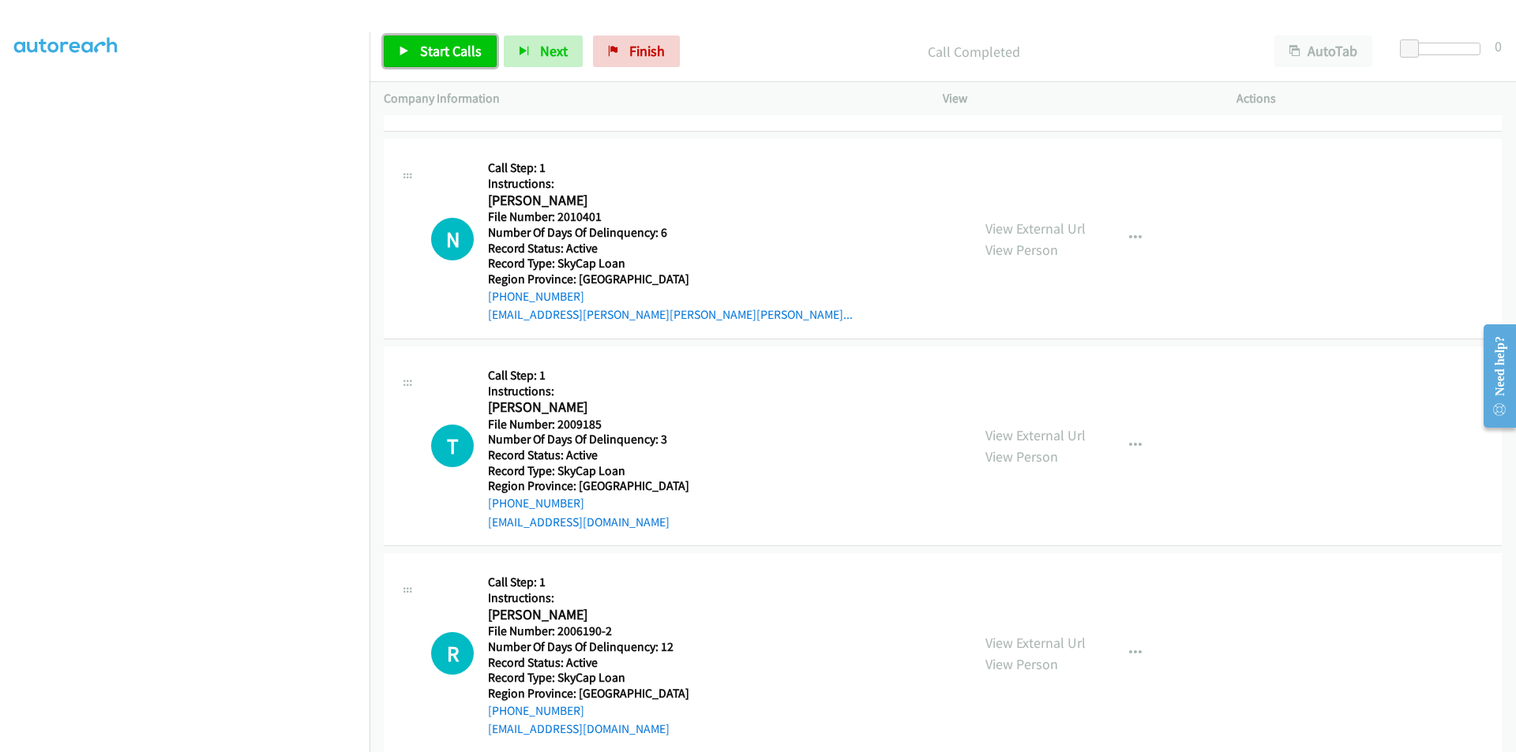
click at [444, 48] on span "Start Calls" at bounding box center [451, 51] width 62 height 18
click at [445, 48] on span "Pause" at bounding box center [438, 51] width 36 height 18
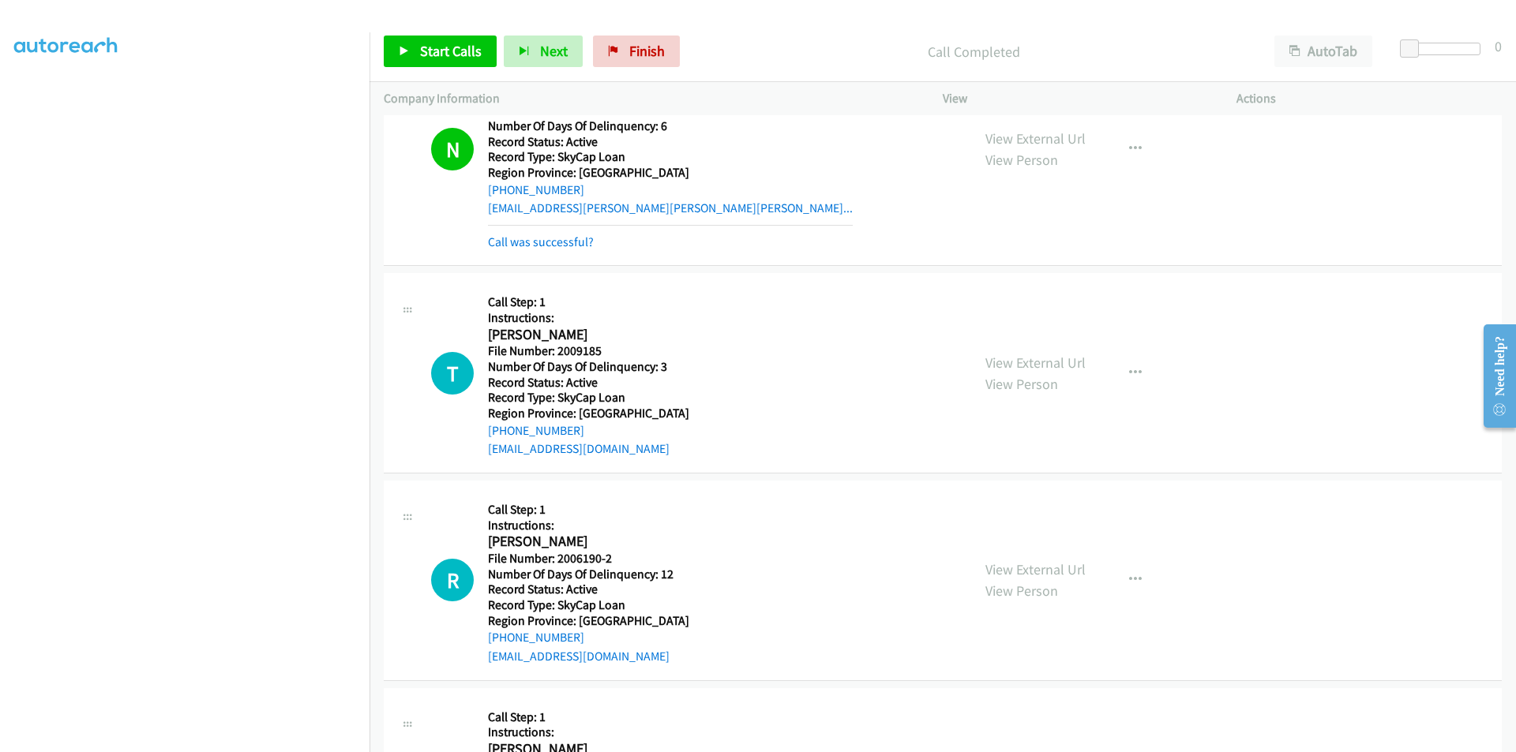
scroll to position [4520, 0]
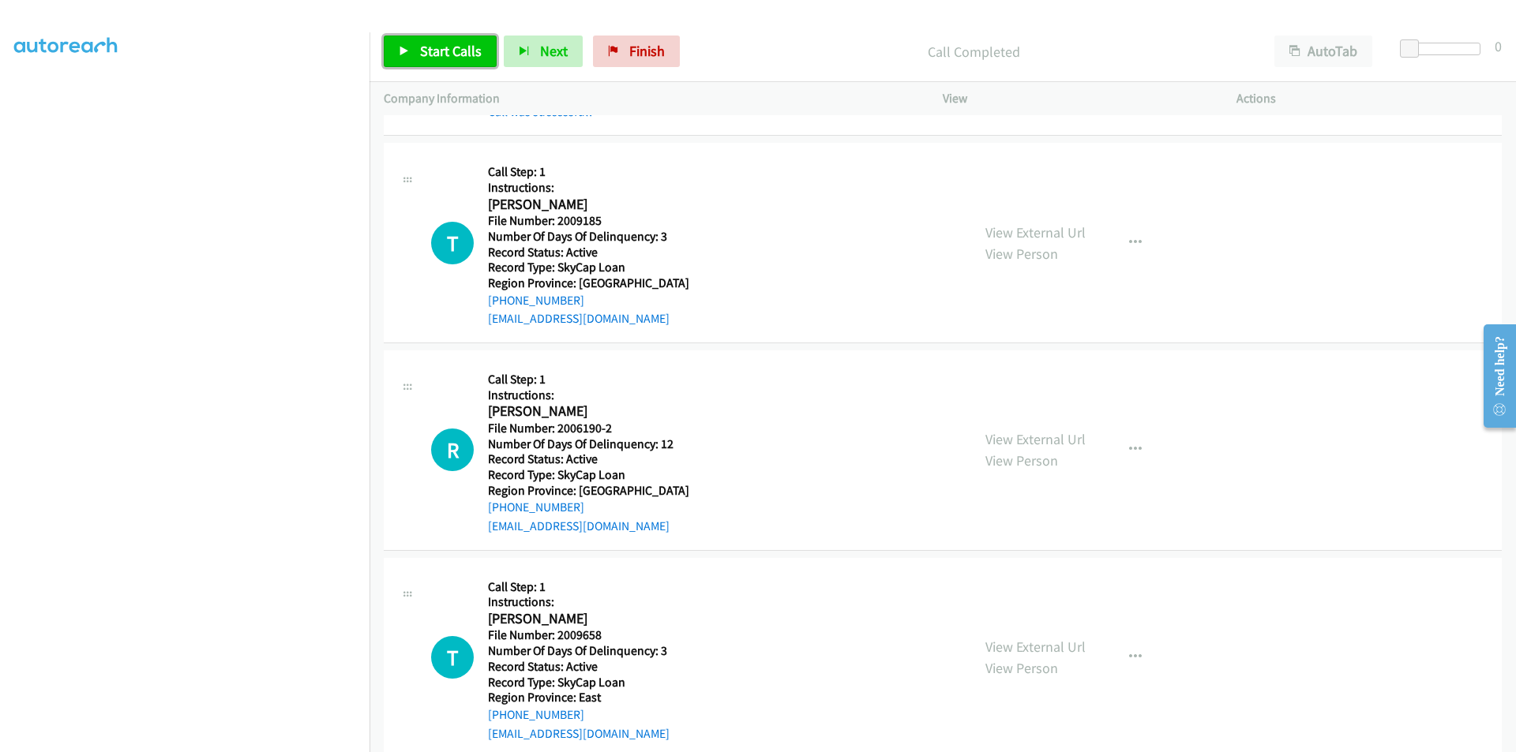
click at [461, 48] on span "Start Calls" at bounding box center [451, 51] width 62 height 18
click at [442, 51] on span "Pause" at bounding box center [438, 51] width 36 height 18
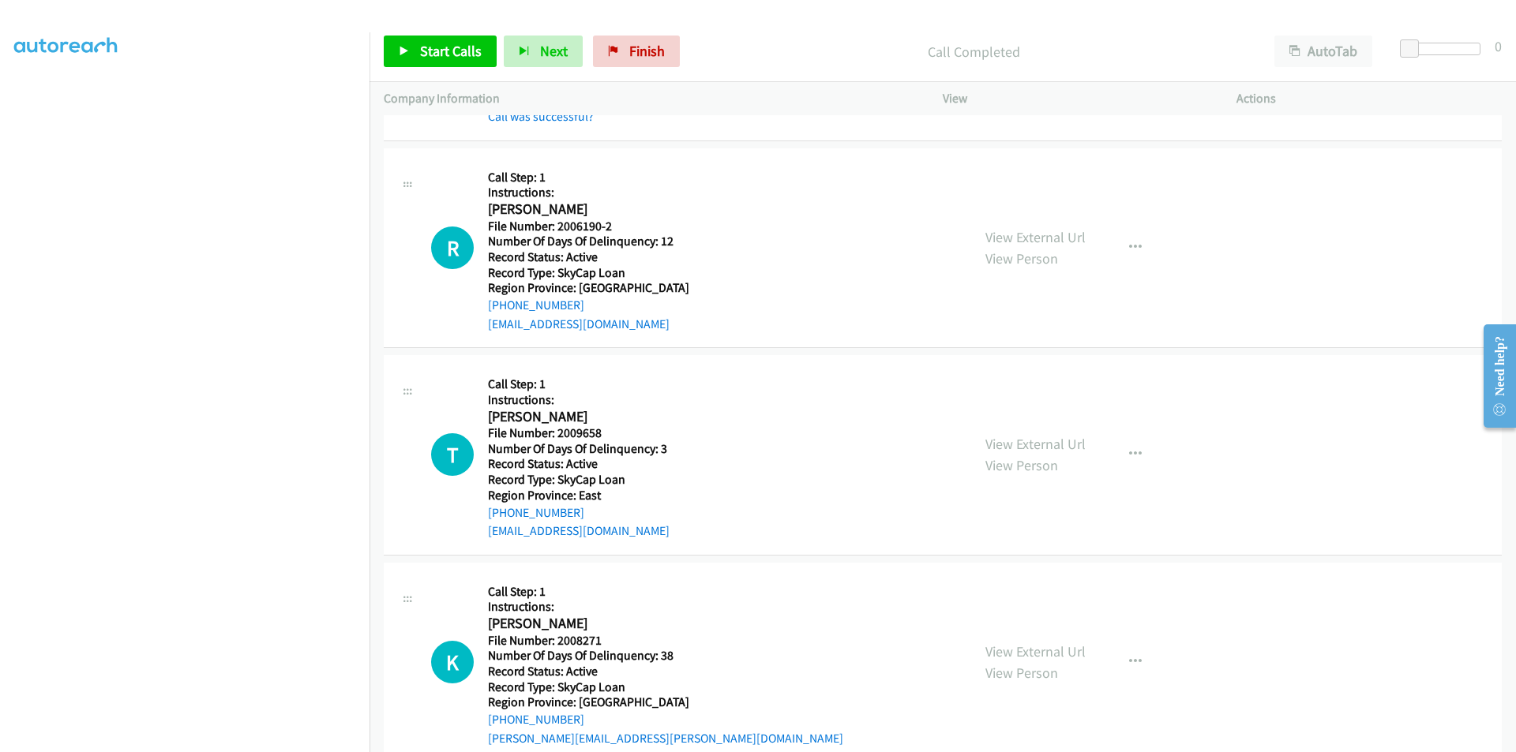
scroll to position [4757, 0]
click at [455, 40] on link "Start Calls" at bounding box center [440, 52] width 113 height 32
click at [445, 43] on span "Pause" at bounding box center [438, 51] width 36 height 18
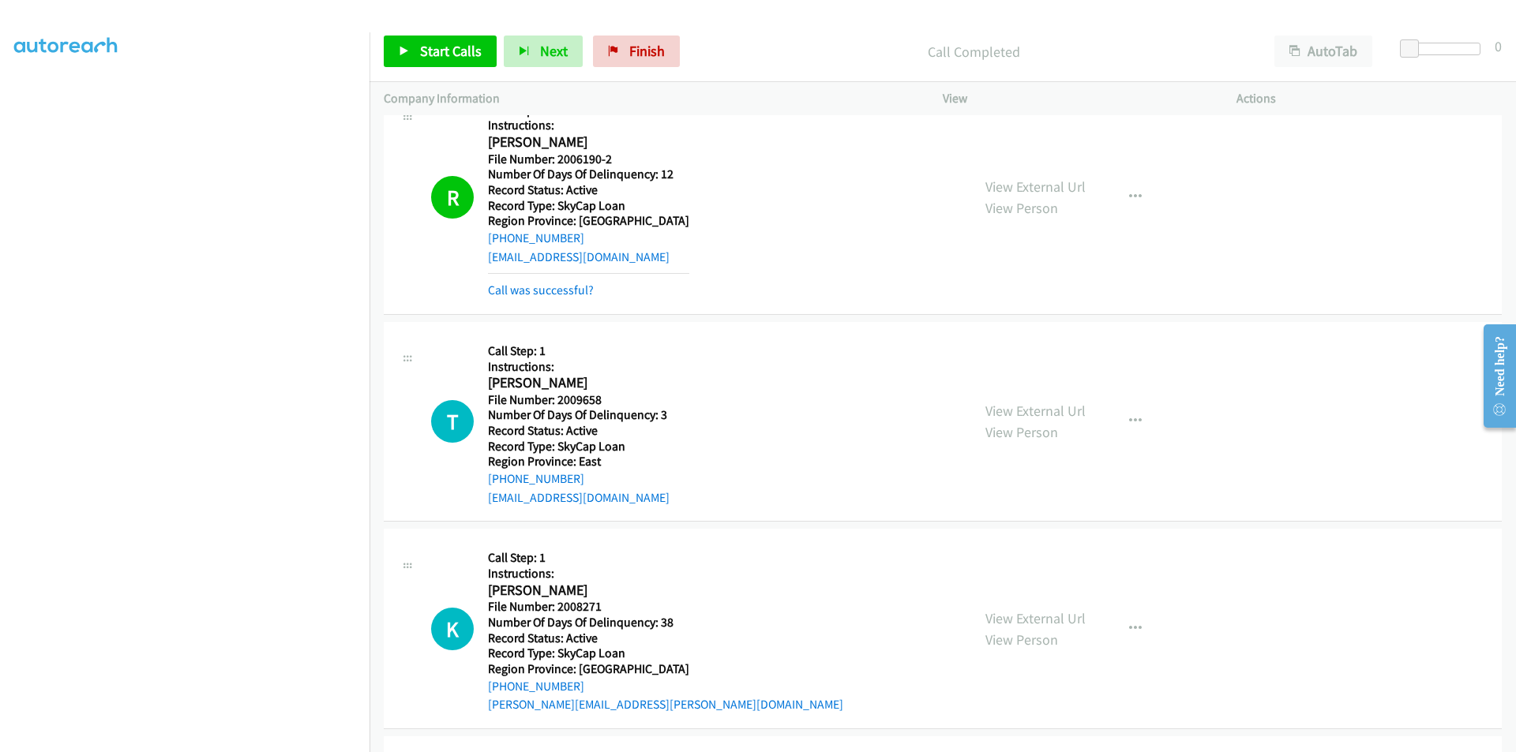
scroll to position [4994, 0]
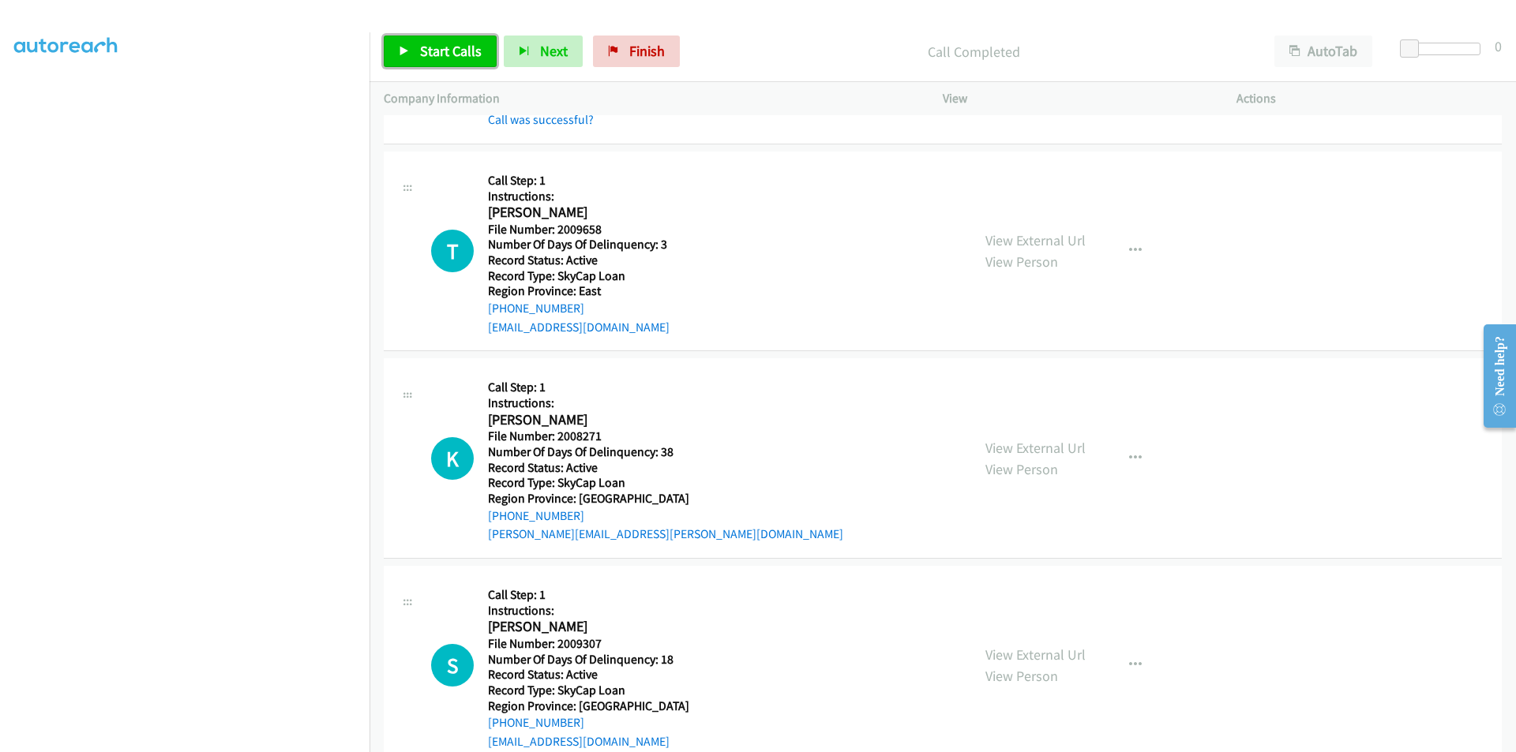
click at [436, 53] on span "Start Calls" at bounding box center [451, 51] width 62 height 18
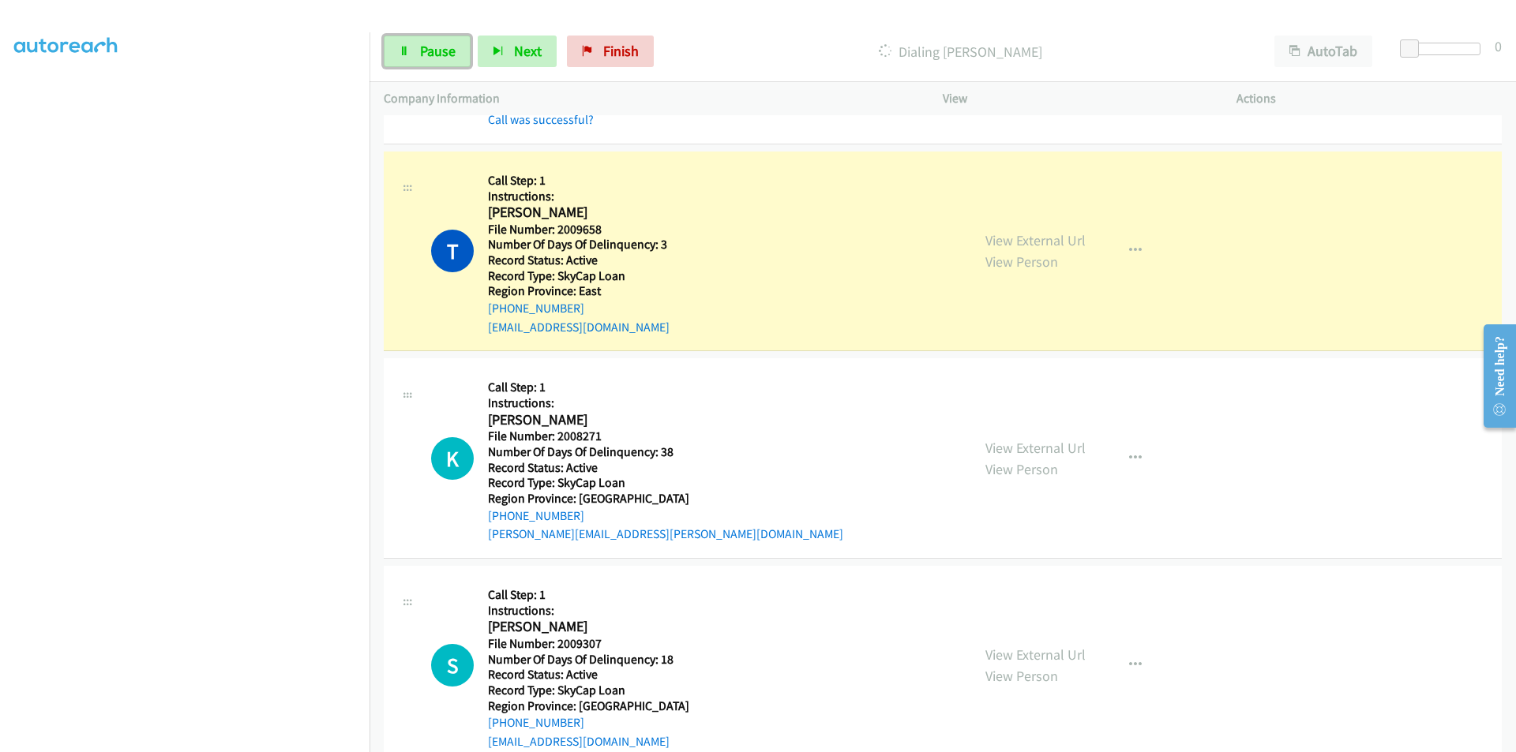
click at [436, 53] on span "Pause" at bounding box center [438, 51] width 36 height 18
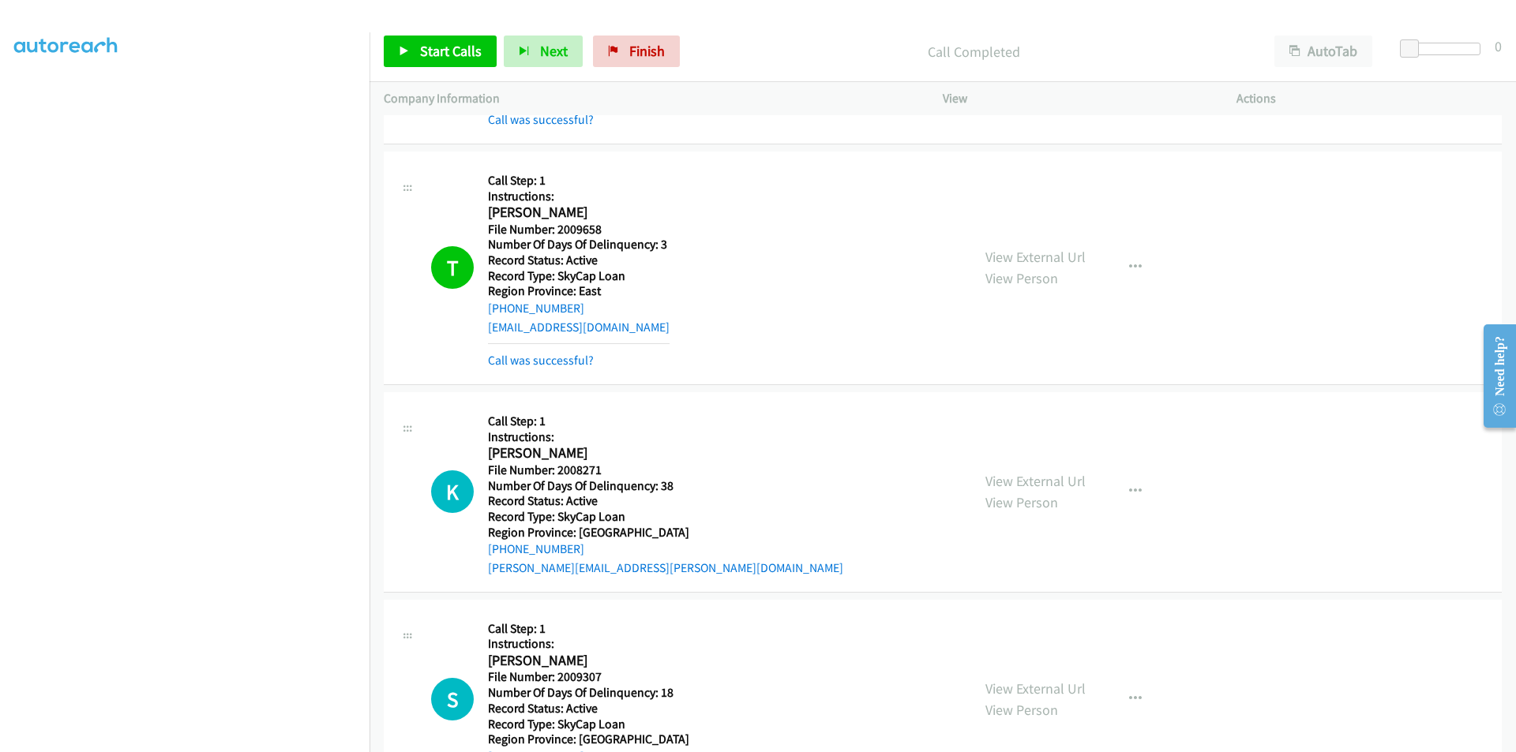
scroll to position [5231, 0]
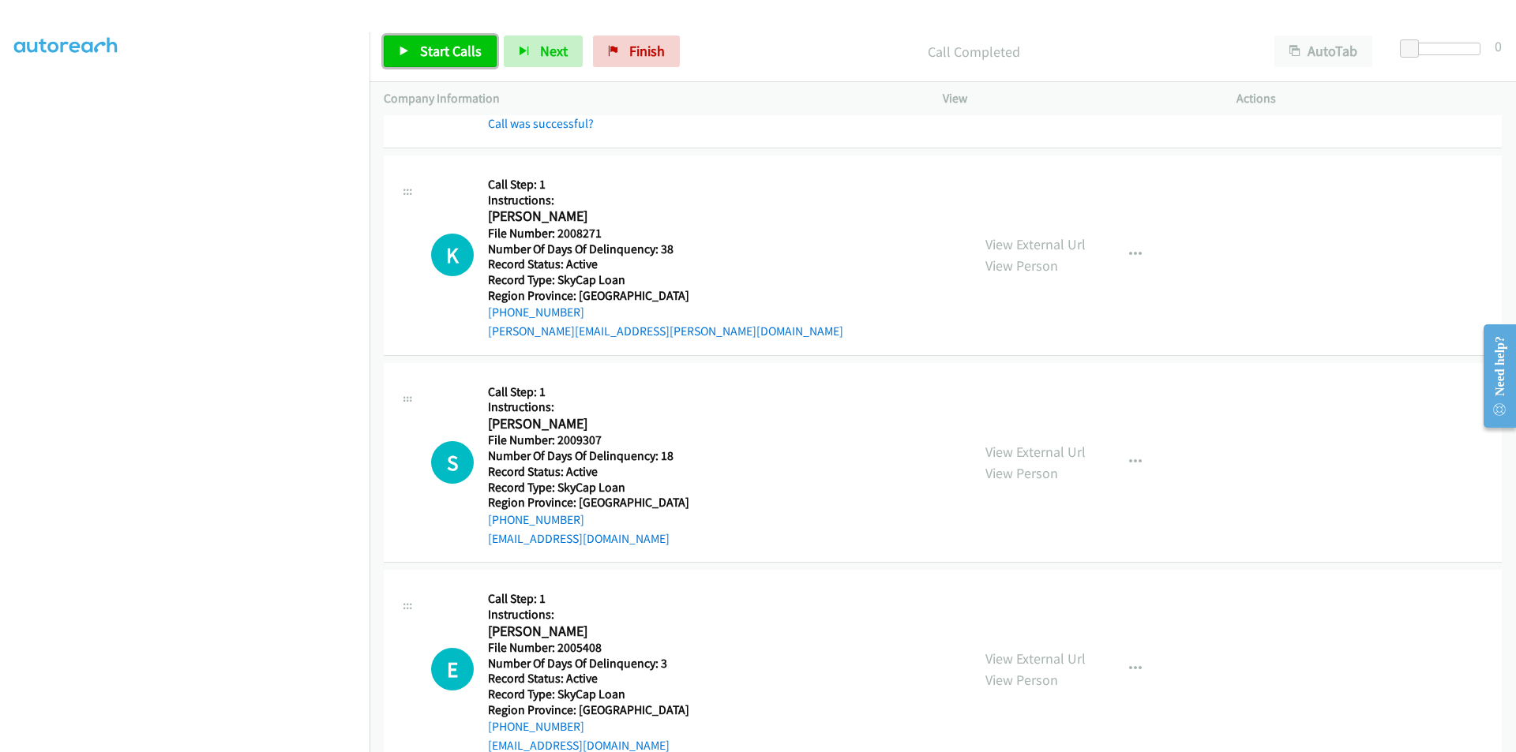
click at [418, 47] on link "Start Calls" at bounding box center [440, 52] width 113 height 32
click at [418, 47] on link "Pause" at bounding box center [427, 52] width 87 height 32
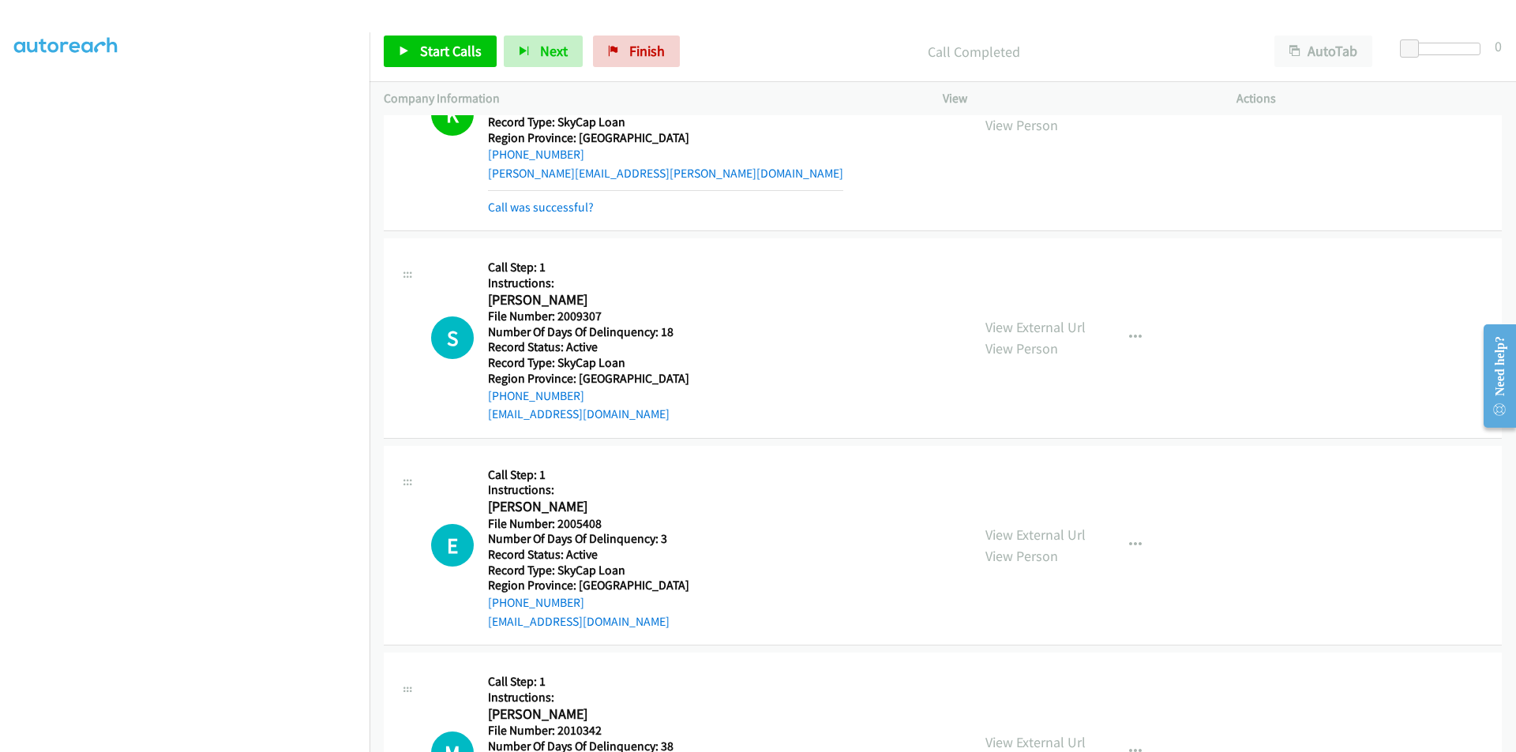
scroll to position [5468, 0]
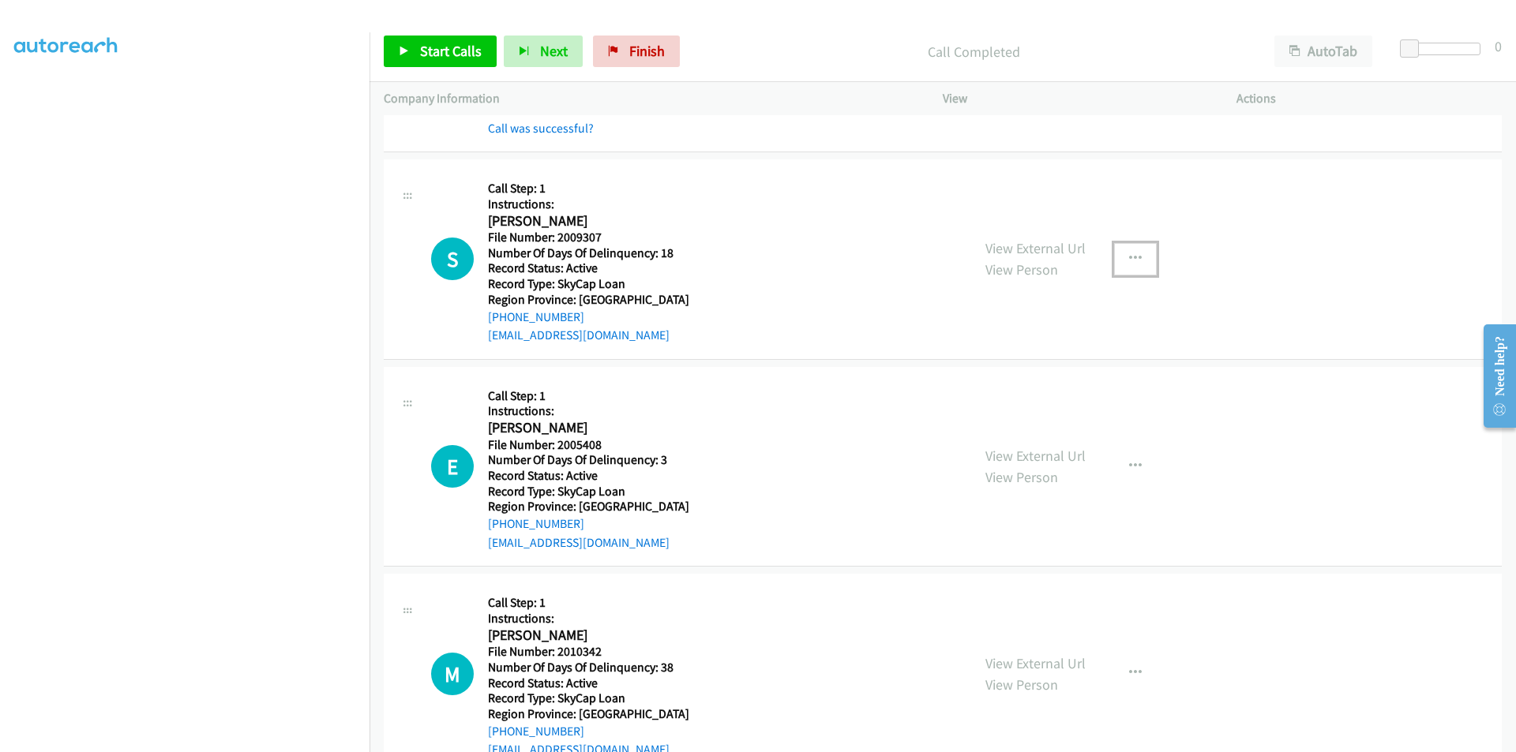
click at [1129, 259] on icon "button" at bounding box center [1135, 259] width 13 height 13
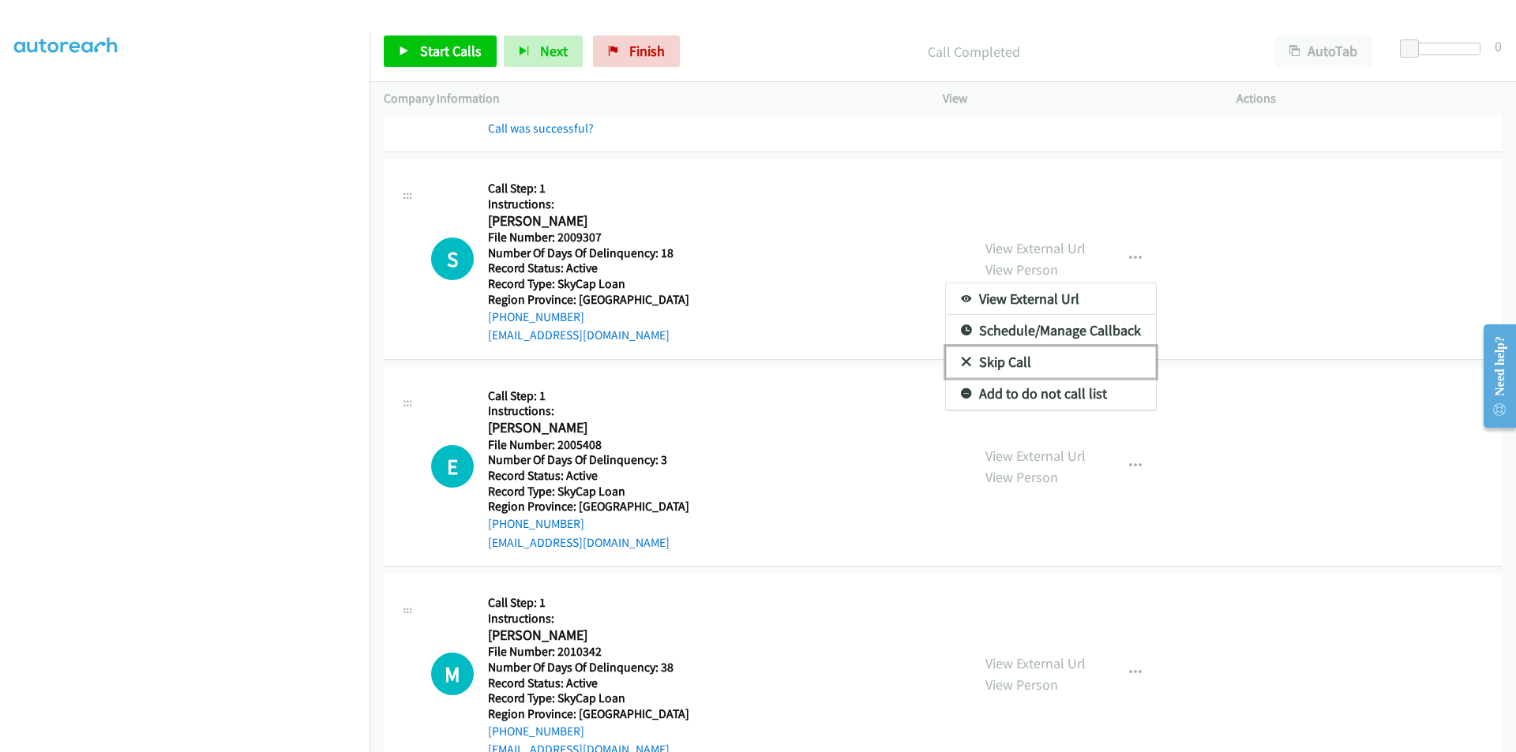
click at [1070, 370] on link "Skip Call" at bounding box center [1051, 363] width 210 height 32
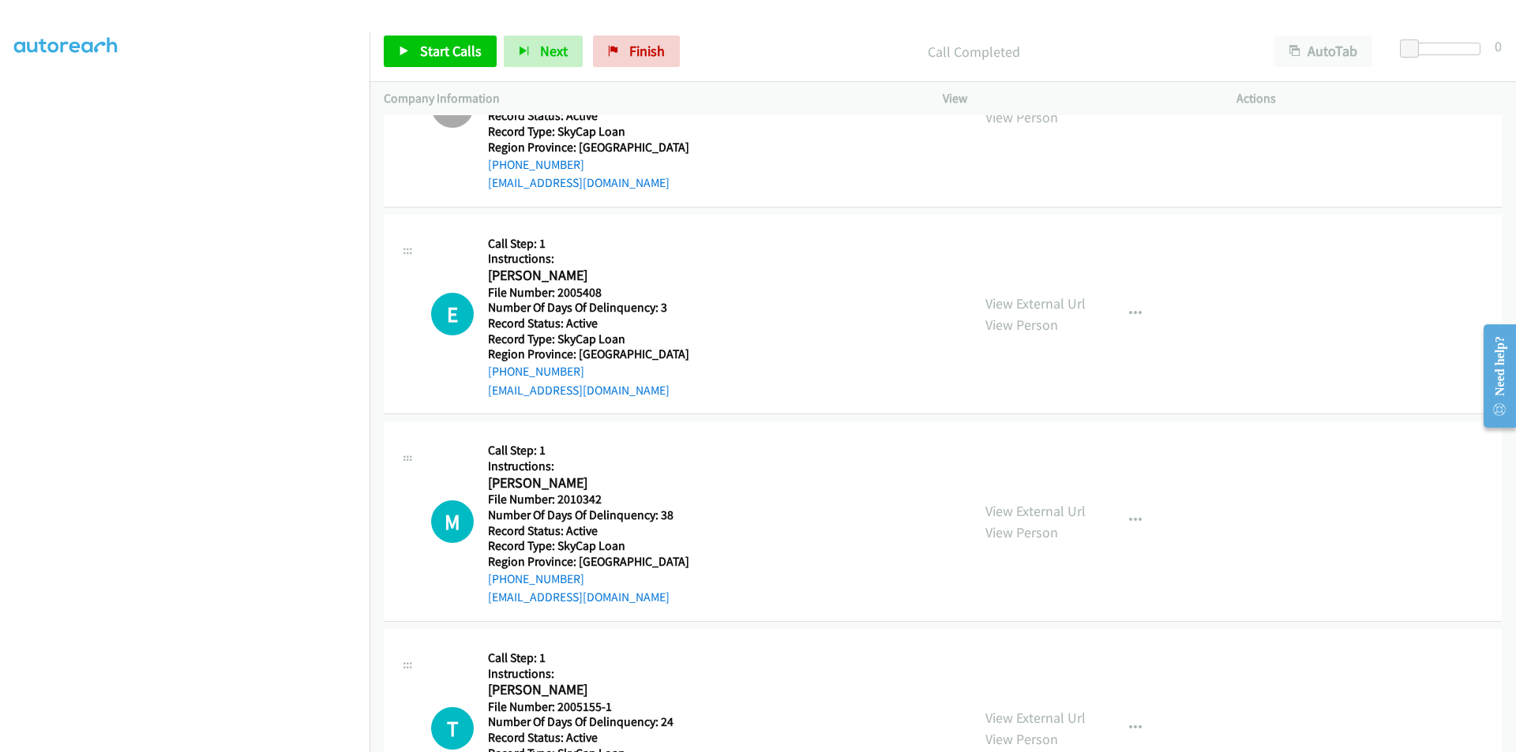
scroll to position [5705, 0]
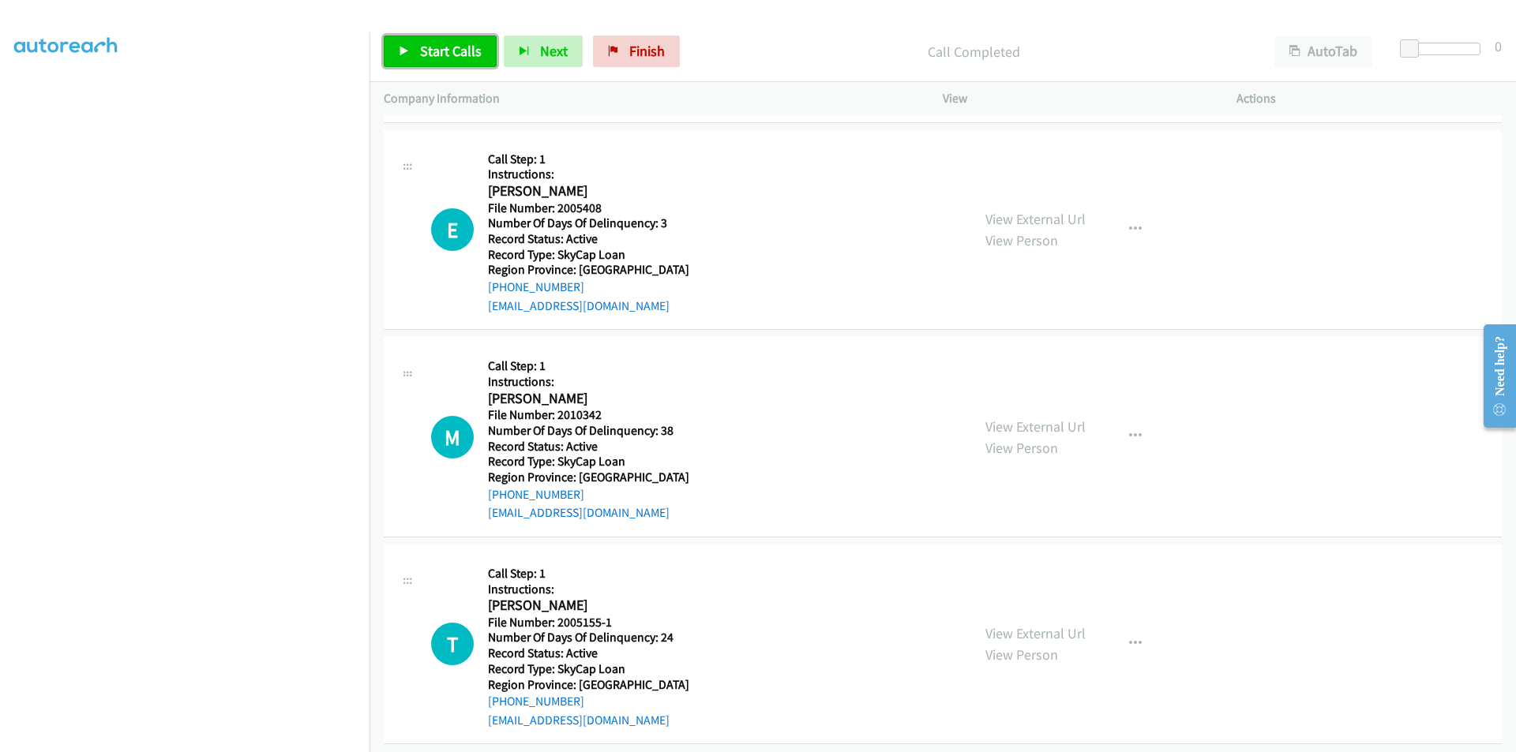
click at [425, 51] on span "Start Calls" at bounding box center [451, 51] width 62 height 18
click at [425, 51] on span "Pause" at bounding box center [438, 51] width 36 height 18
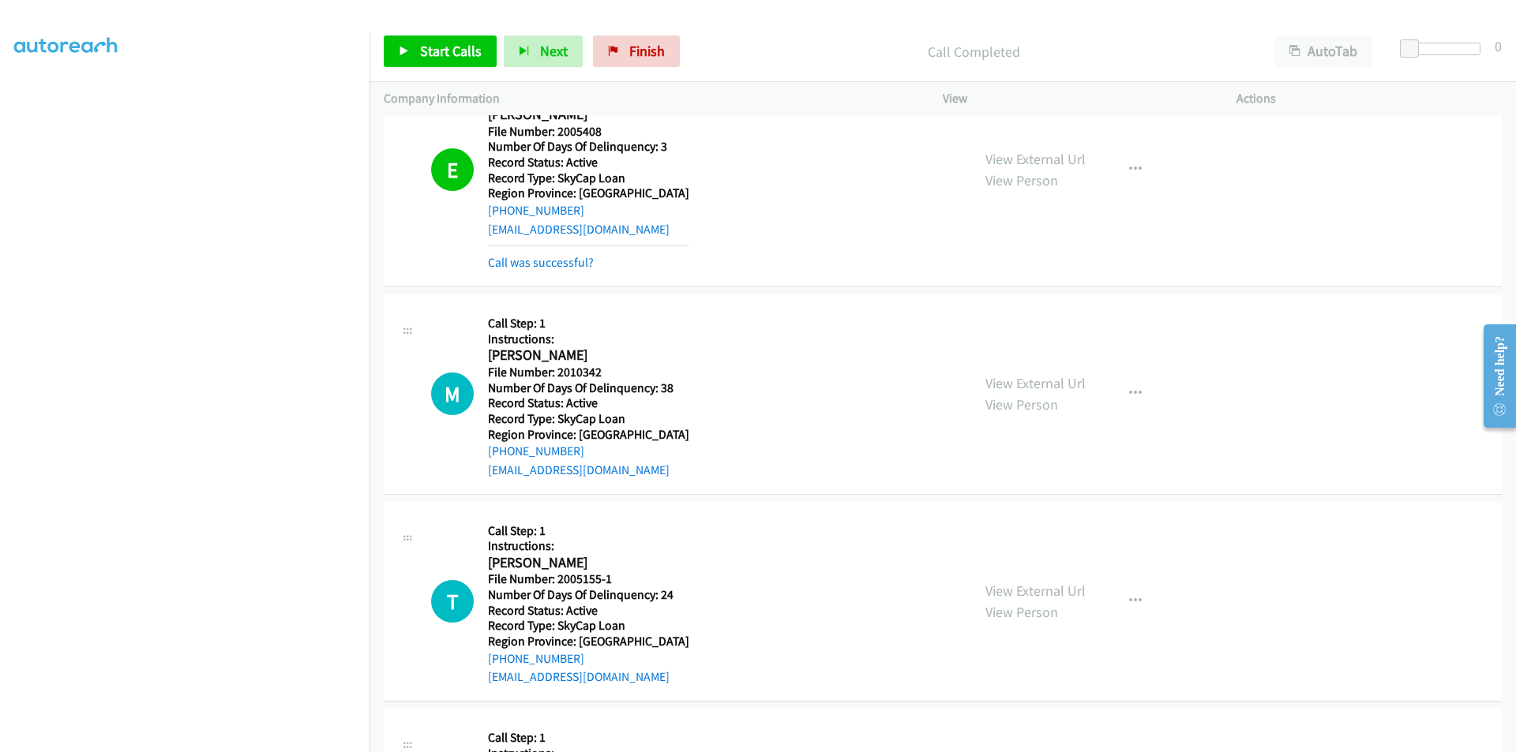
scroll to position [5941, 0]
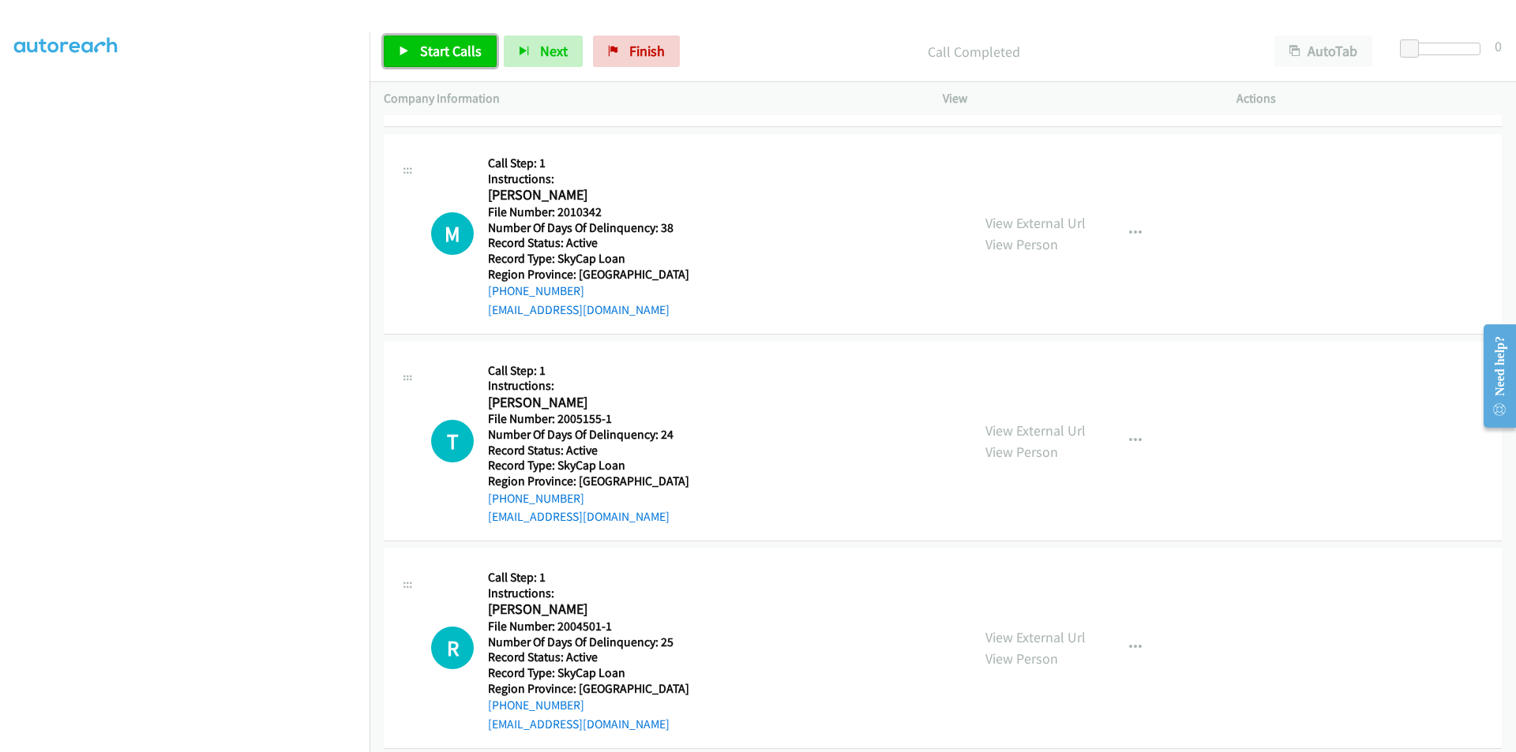
click at [433, 46] on span "Start Calls" at bounding box center [451, 51] width 62 height 18
click at [433, 46] on span "Pause" at bounding box center [438, 51] width 36 height 18
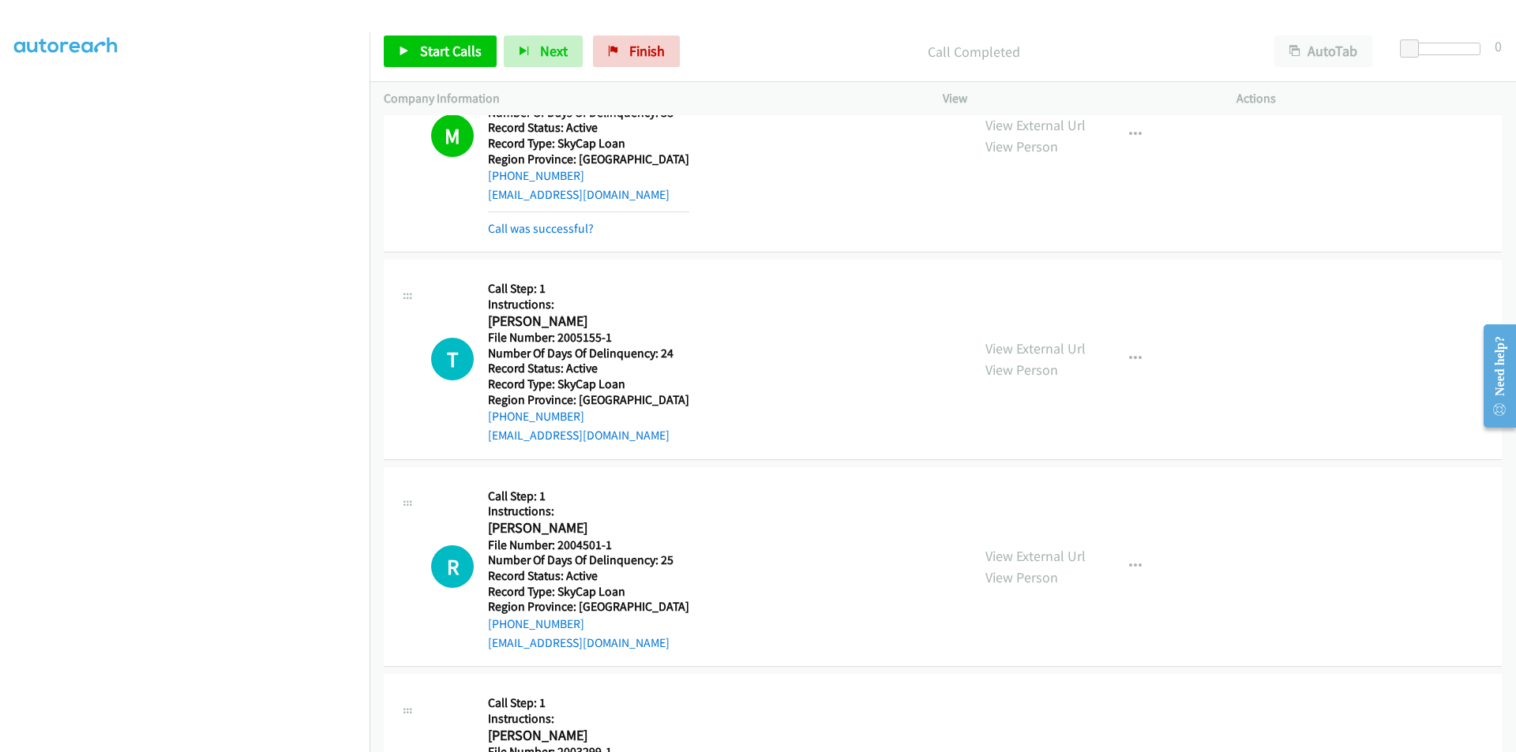
scroll to position [6178, 0]
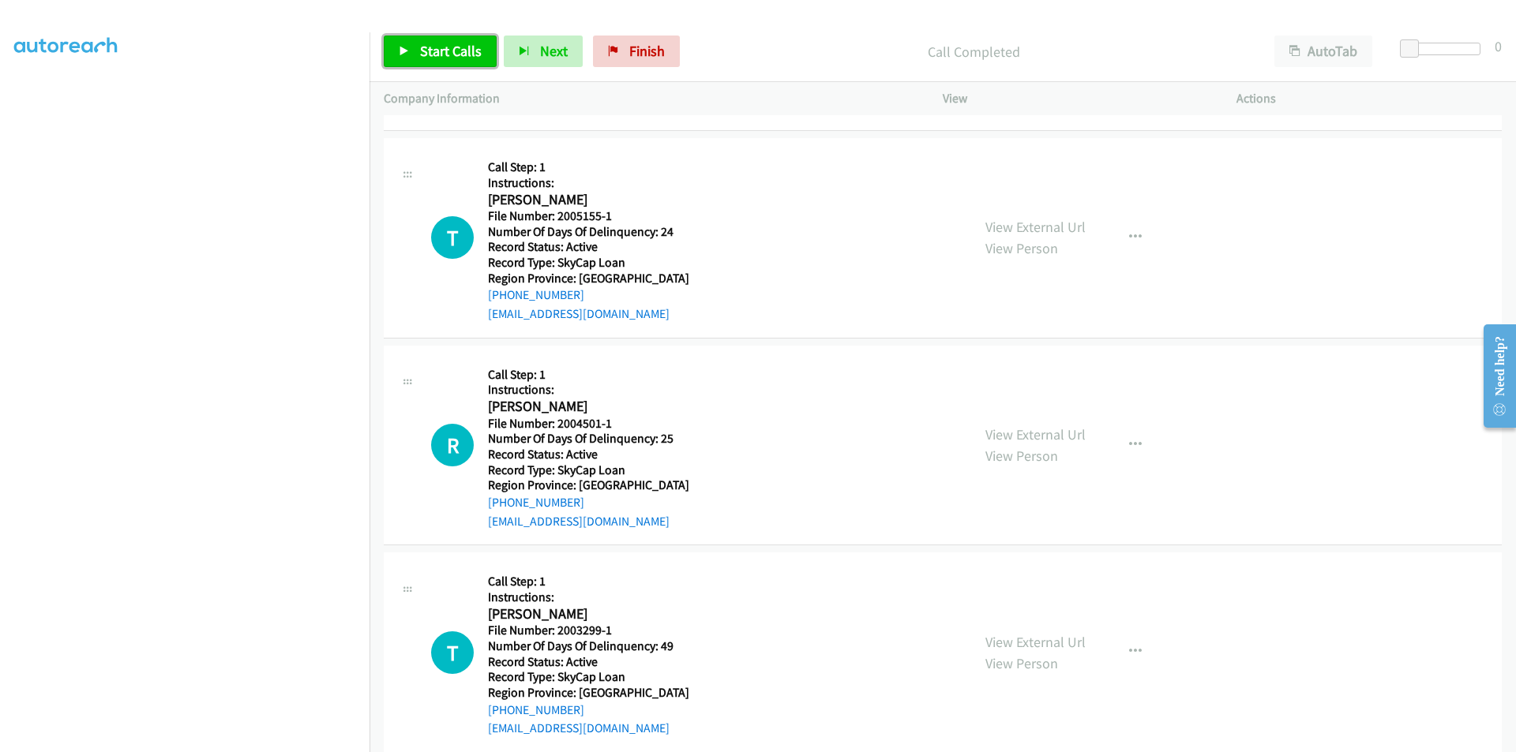
click at [433, 47] on span "Start Calls" at bounding box center [451, 51] width 62 height 18
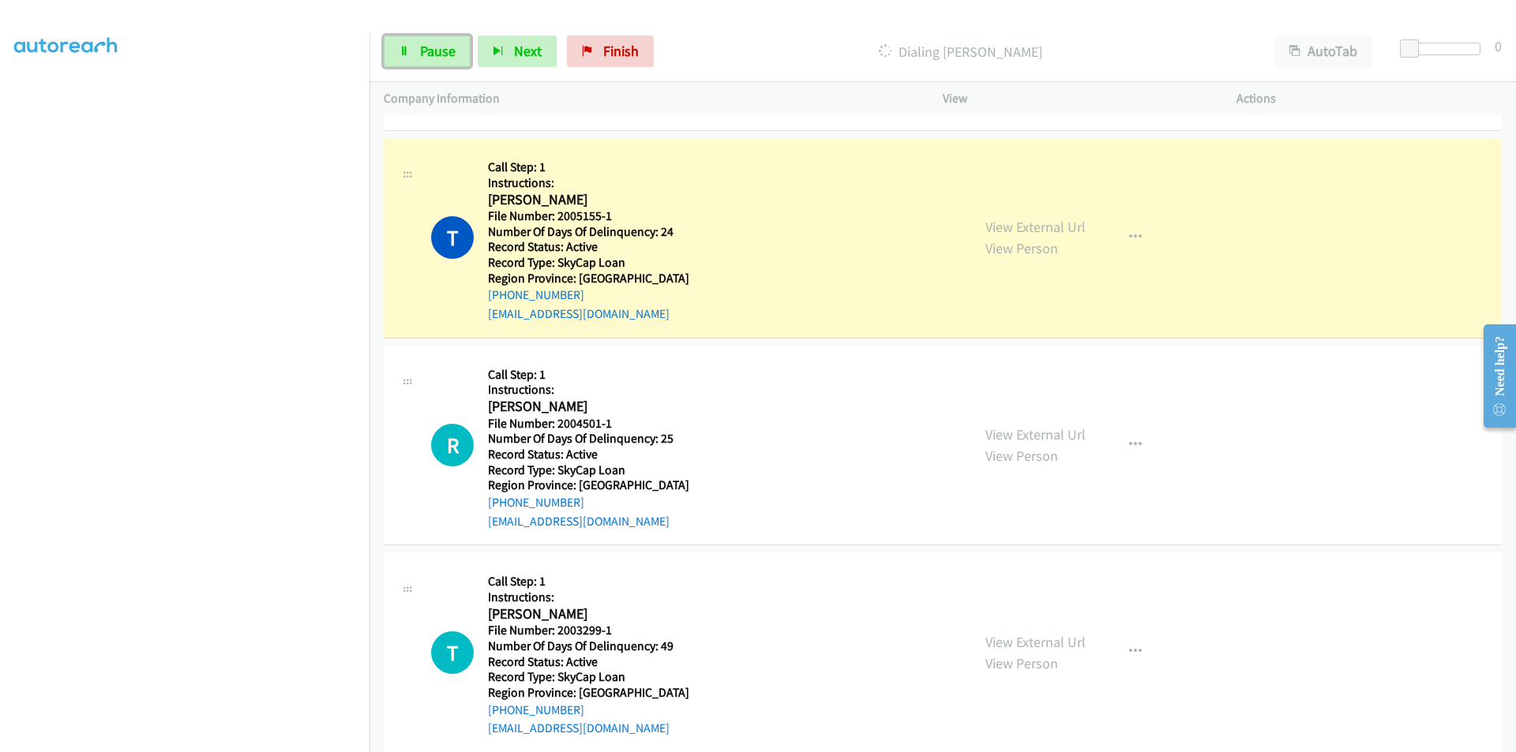
click at [433, 47] on span "Pause" at bounding box center [438, 51] width 36 height 18
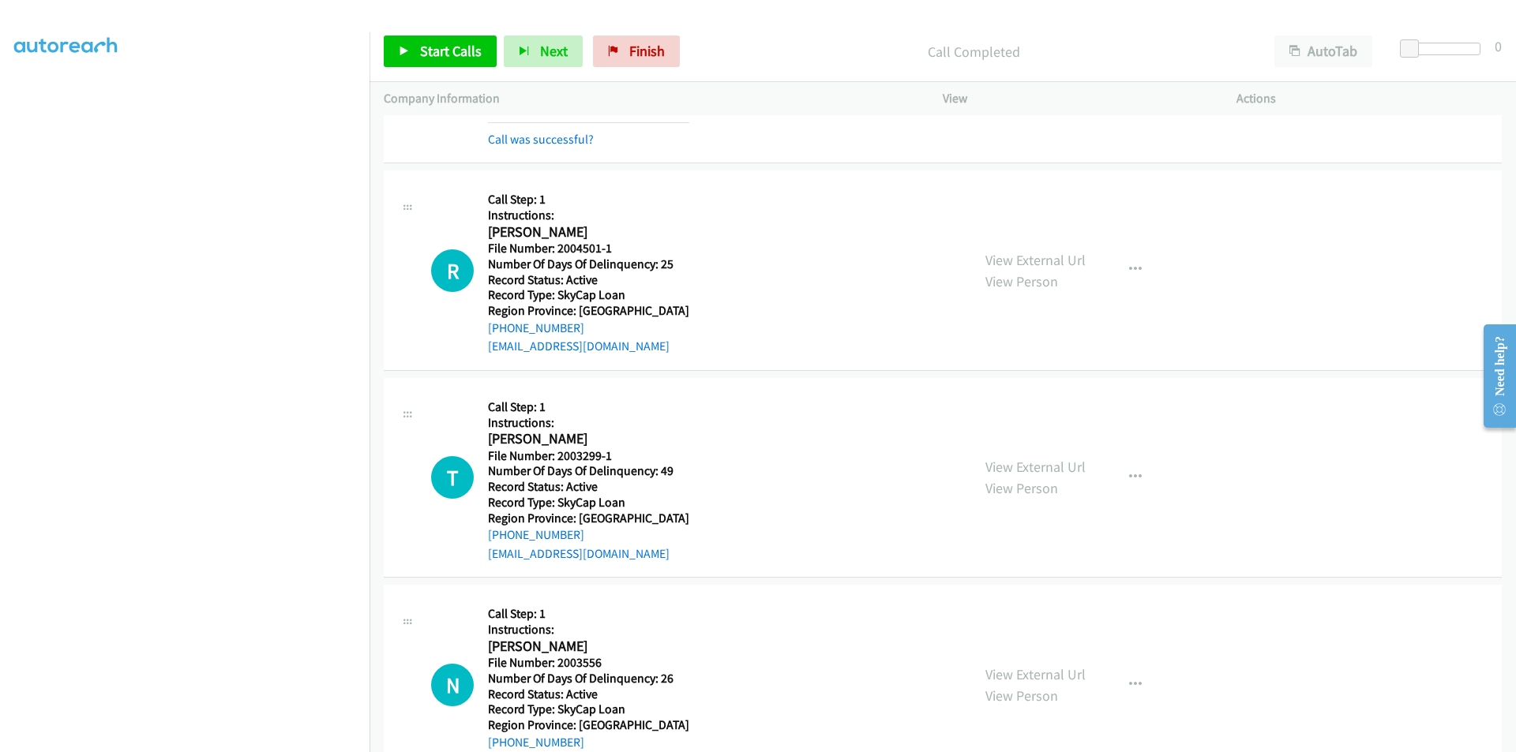
scroll to position [6415, 0]
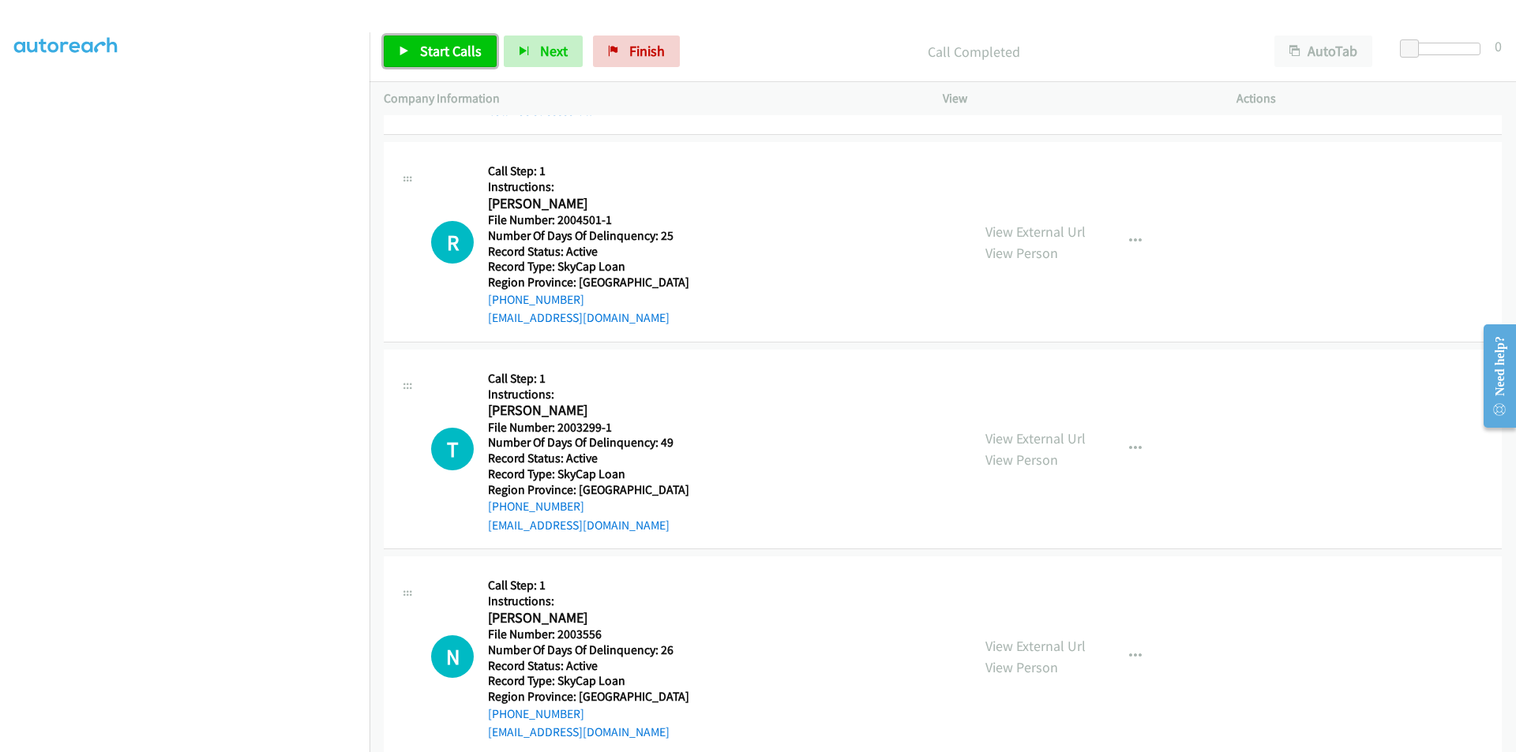
click at [438, 43] on span "Start Calls" at bounding box center [451, 51] width 62 height 18
click at [441, 47] on span "Pause" at bounding box center [438, 51] width 36 height 18
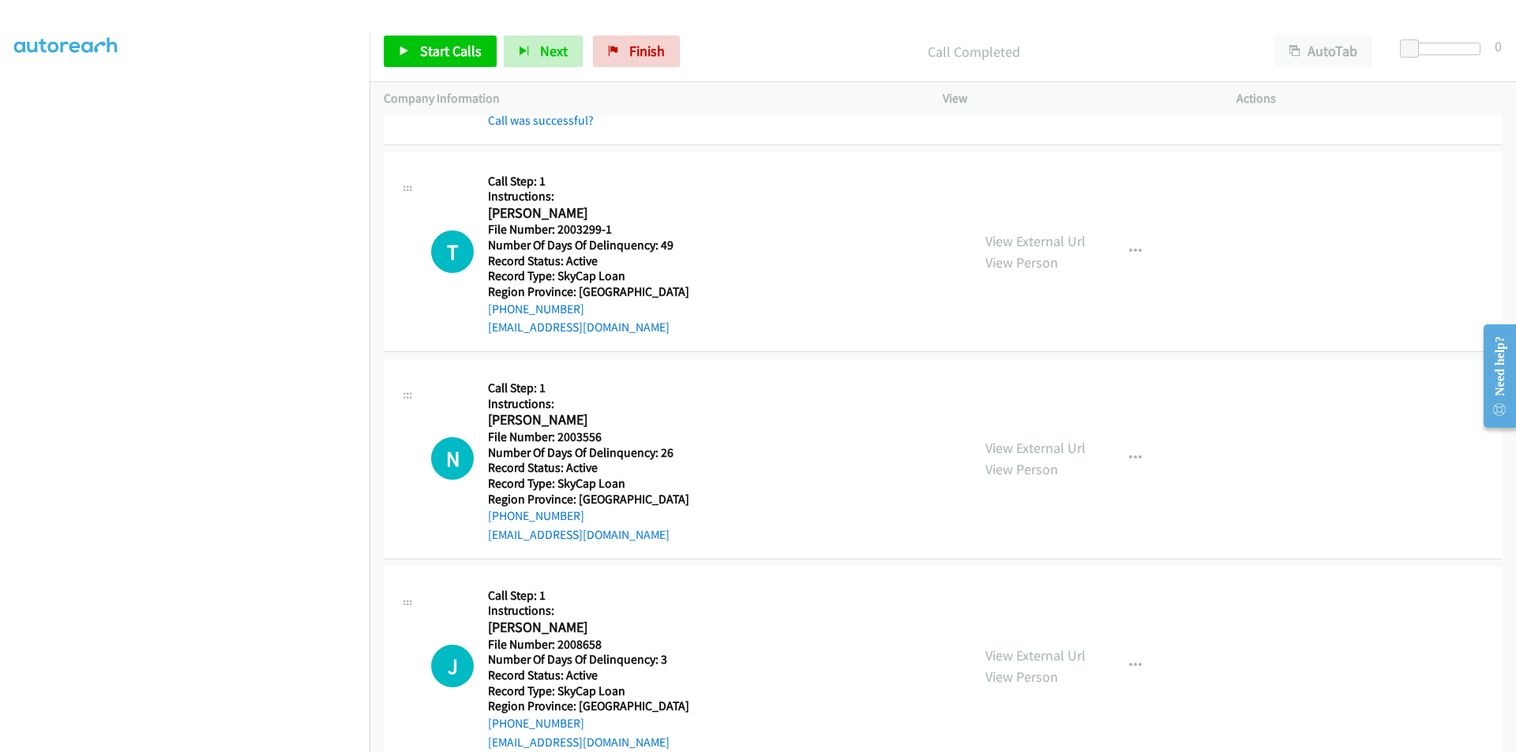
scroll to position [6652, 0]
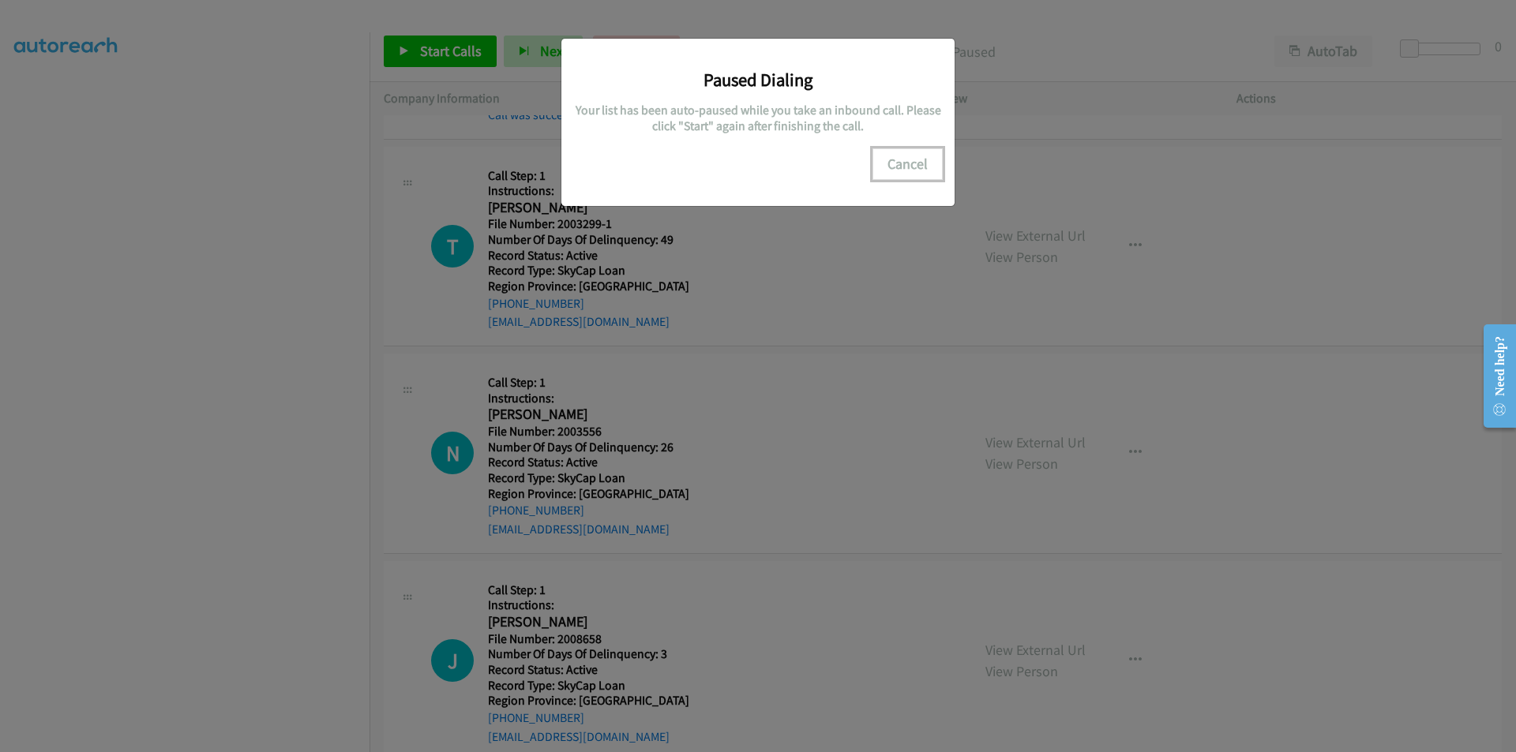
drag, startPoint x: 922, startPoint y: 164, endPoint x: 906, endPoint y: 168, distance: 16.3
click at [922, 164] on button "Cancel" at bounding box center [907, 164] width 70 height 32
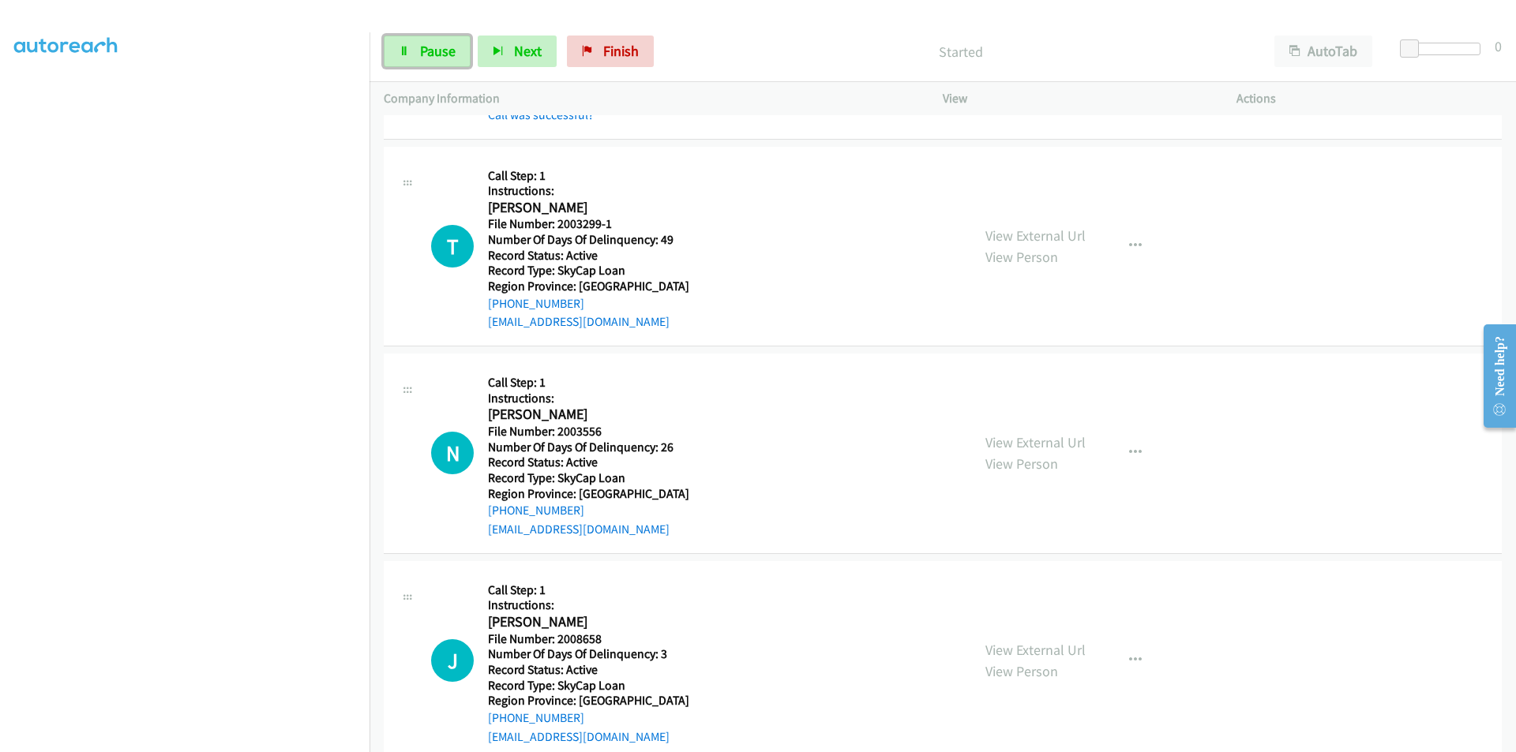
click at [444, 49] on span "Pause" at bounding box center [438, 51] width 36 height 18
click at [658, 54] on span "Finish" at bounding box center [647, 51] width 36 height 18
